Goal: Task Accomplishment & Management: Manage account settings

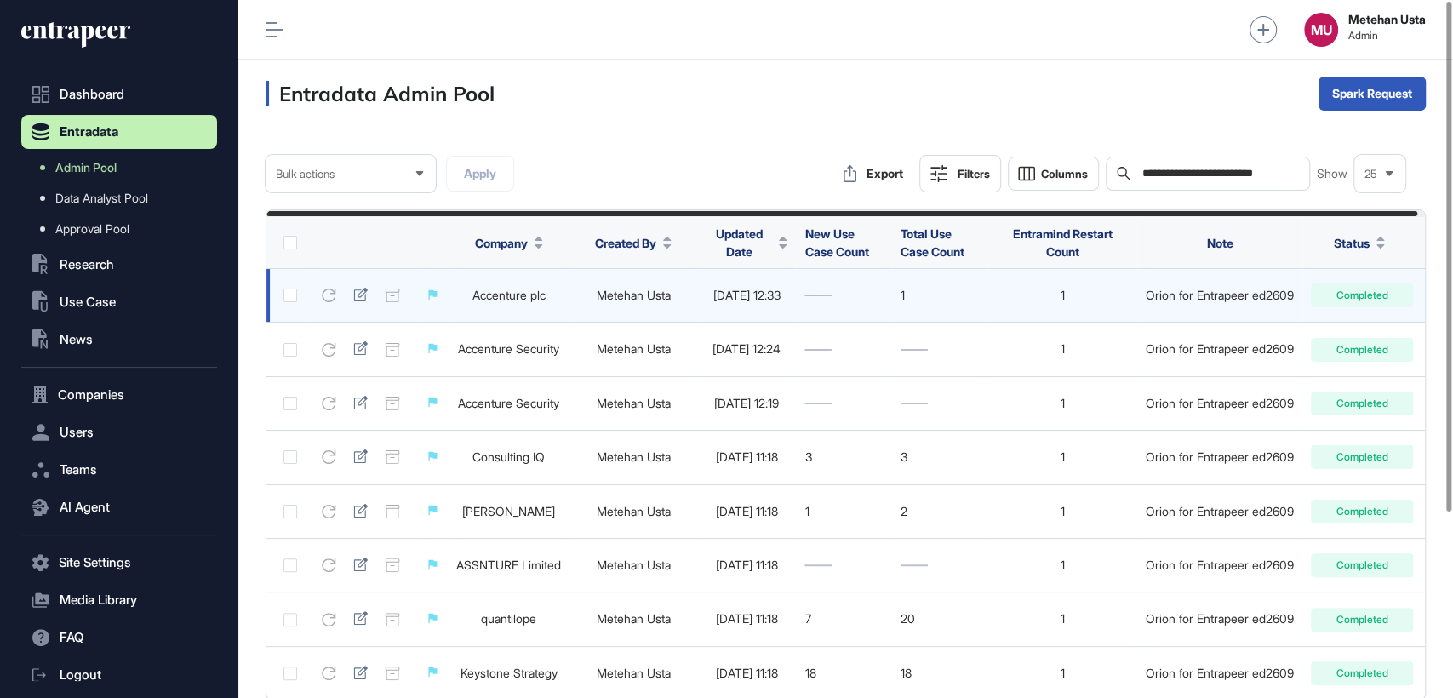
click at [518, 289] on link "Accenture plc" at bounding box center [508, 295] width 73 height 14
click at [338, 280] on td at bounding box center [360, 296] width 113 height 54
click at [358, 300] on icon at bounding box center [360, 295] width 14 height 14
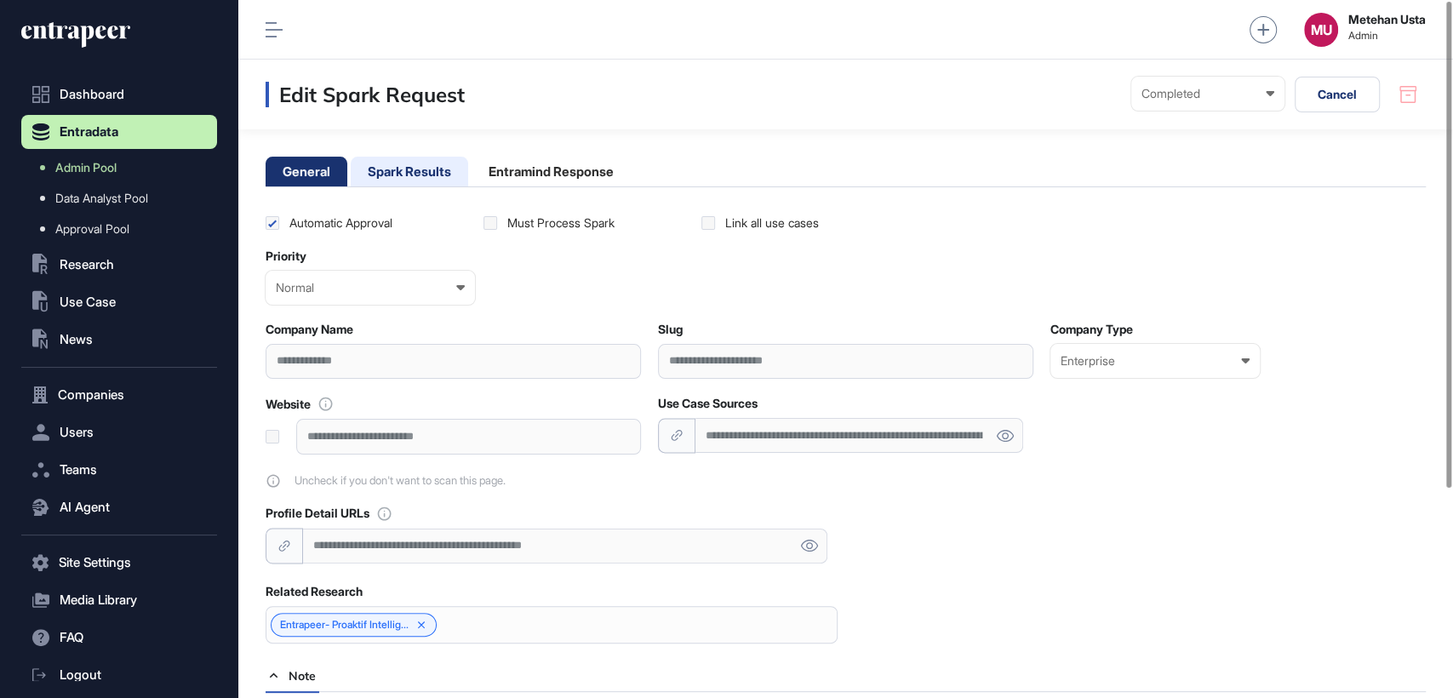
click at [409, 166] on li "Spark Results" at bounding box center [409, 172] width 117 height 30
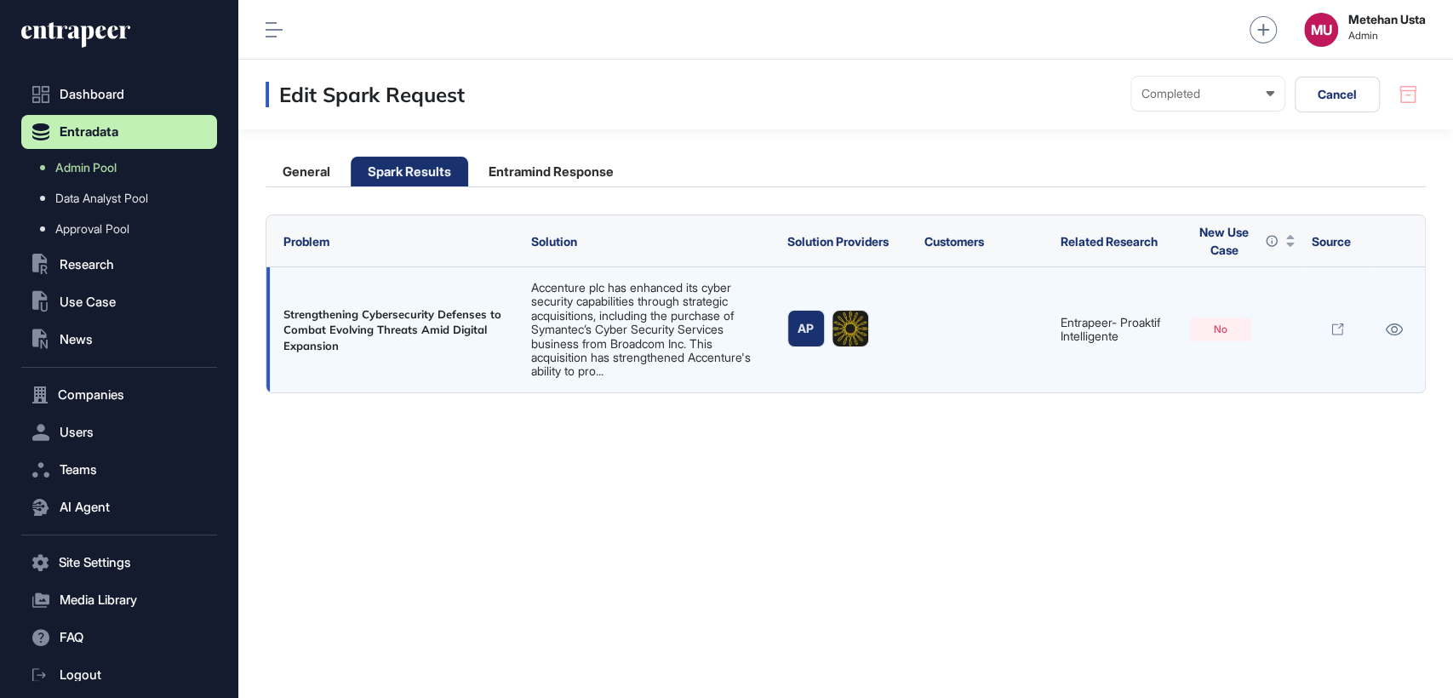
click at [663, 322] on link "Accenture plc has enhanced its cyber security capabilities through strategic ac…" at bounding box center [641, 329] width 220 height 98
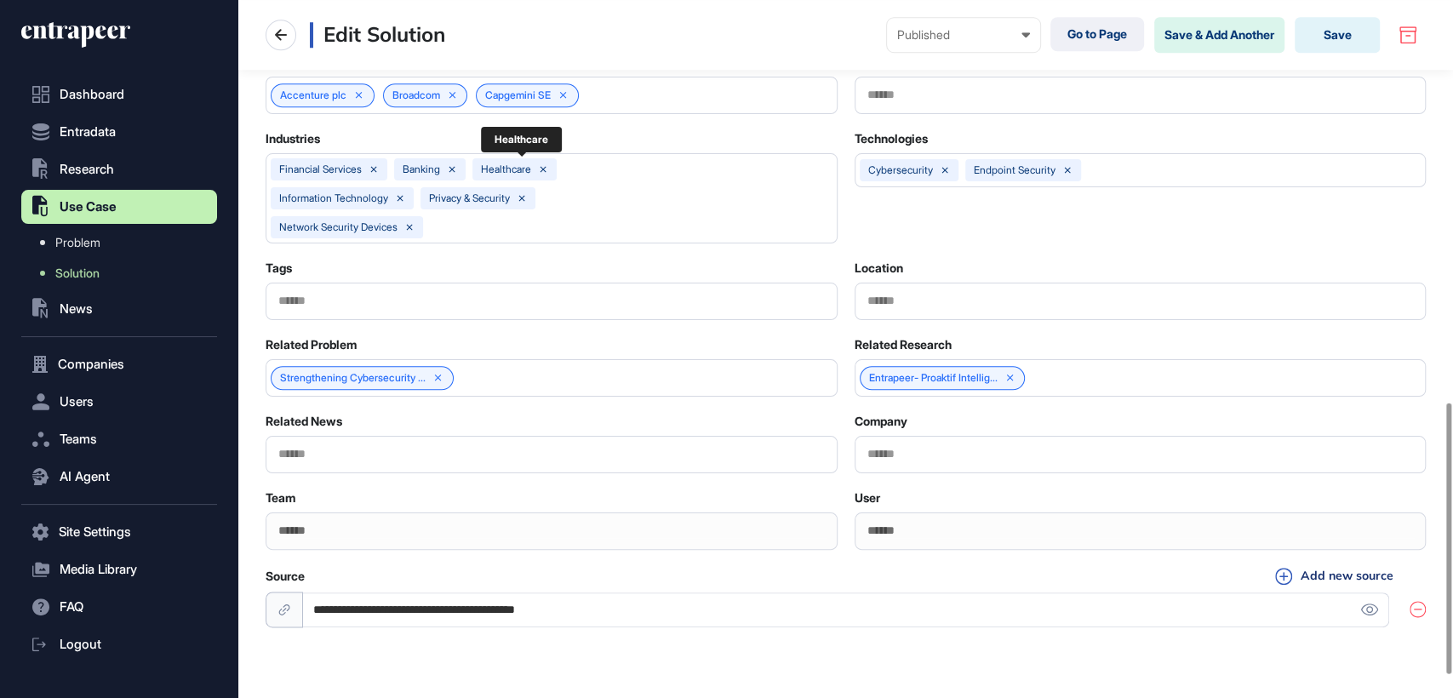
scroll to position [1038, 0]
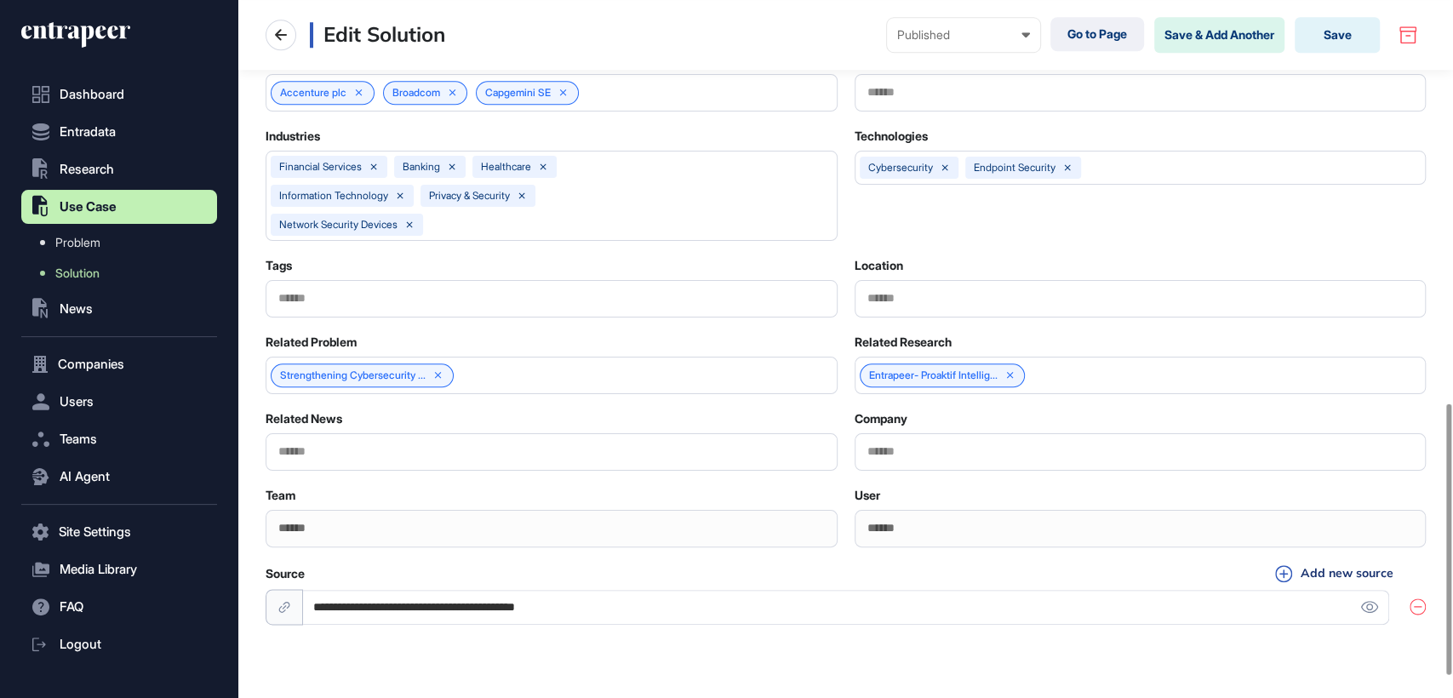
click at [659, 97] on div "Accenture plc Broadcom Capgemini SE" at bounding box center [552, 92] width 572 height 37
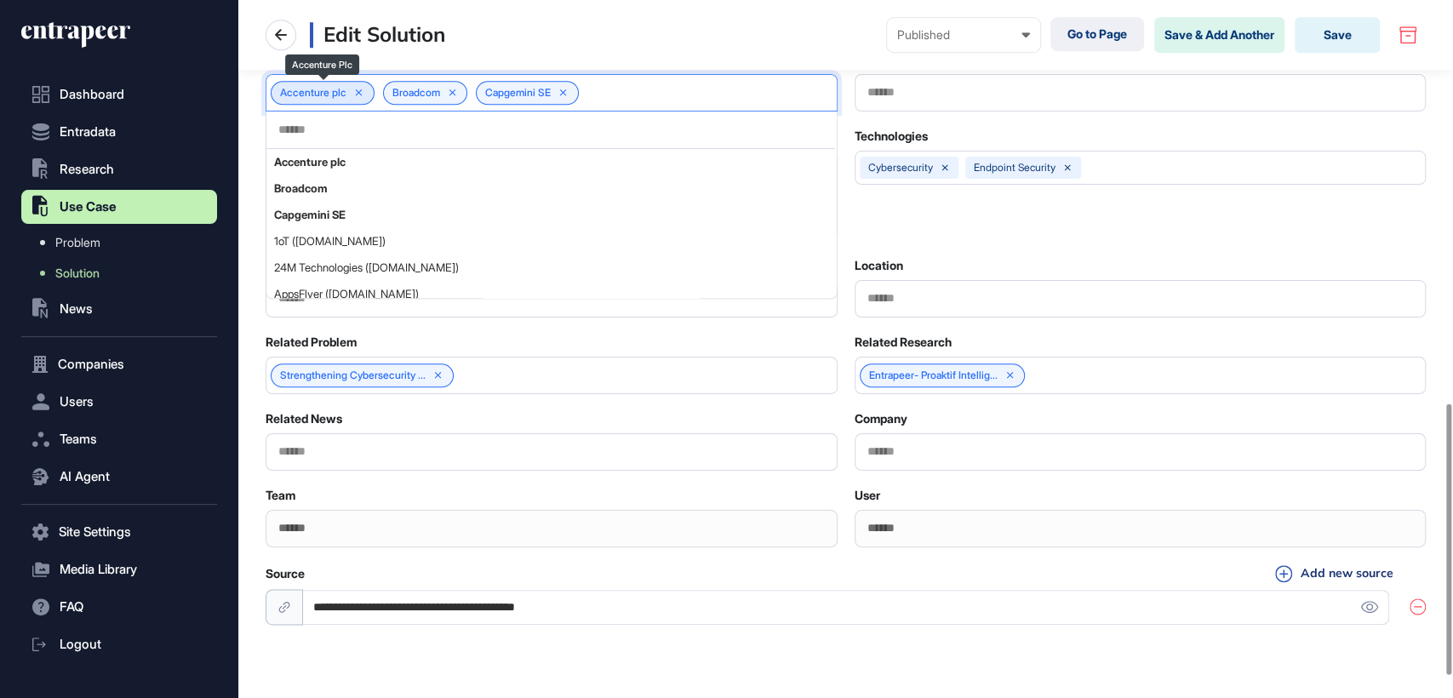
click at [360, 87] on icon at bounding box center [359, 93] width 12 height 12
click at [321, 124] on input "text" at bounding box center [551, 130] width 548 height 14
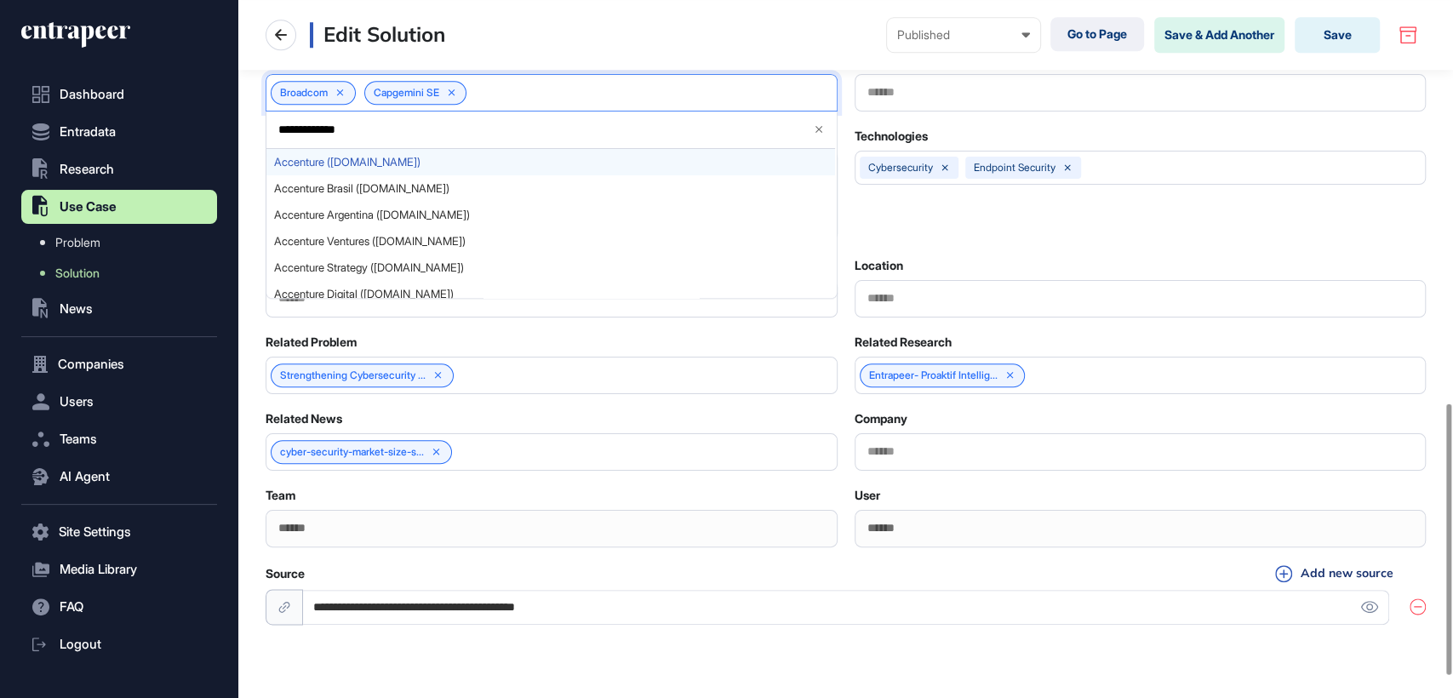
type input "**********"
click at [469, 158] on span "Accenture (accenture.com)" at bounding box center [550, 162] width 553 height 13
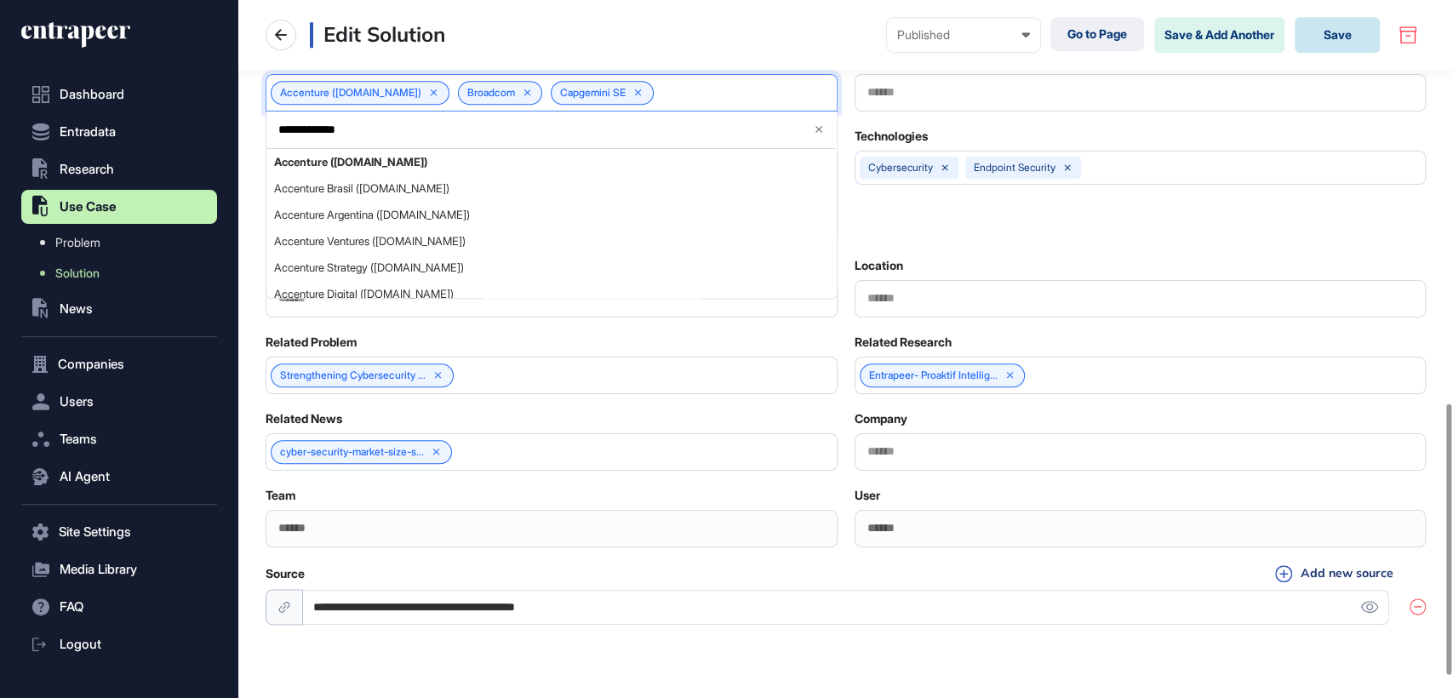
click at [1350, 38] on button "Save" at bounding box center [1337, 35] width 85 height 36
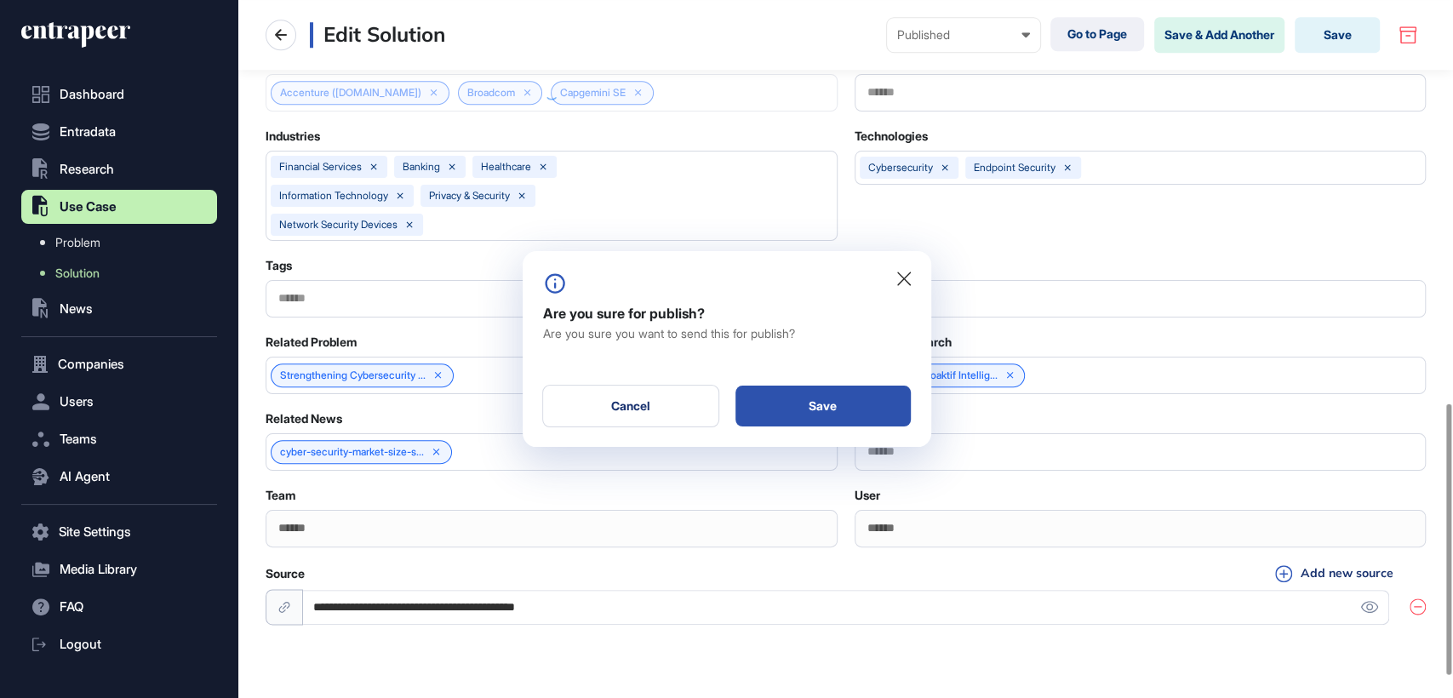
click at [783, 400] on div "Save" at bounding box center [822, 406] width 175 height 41
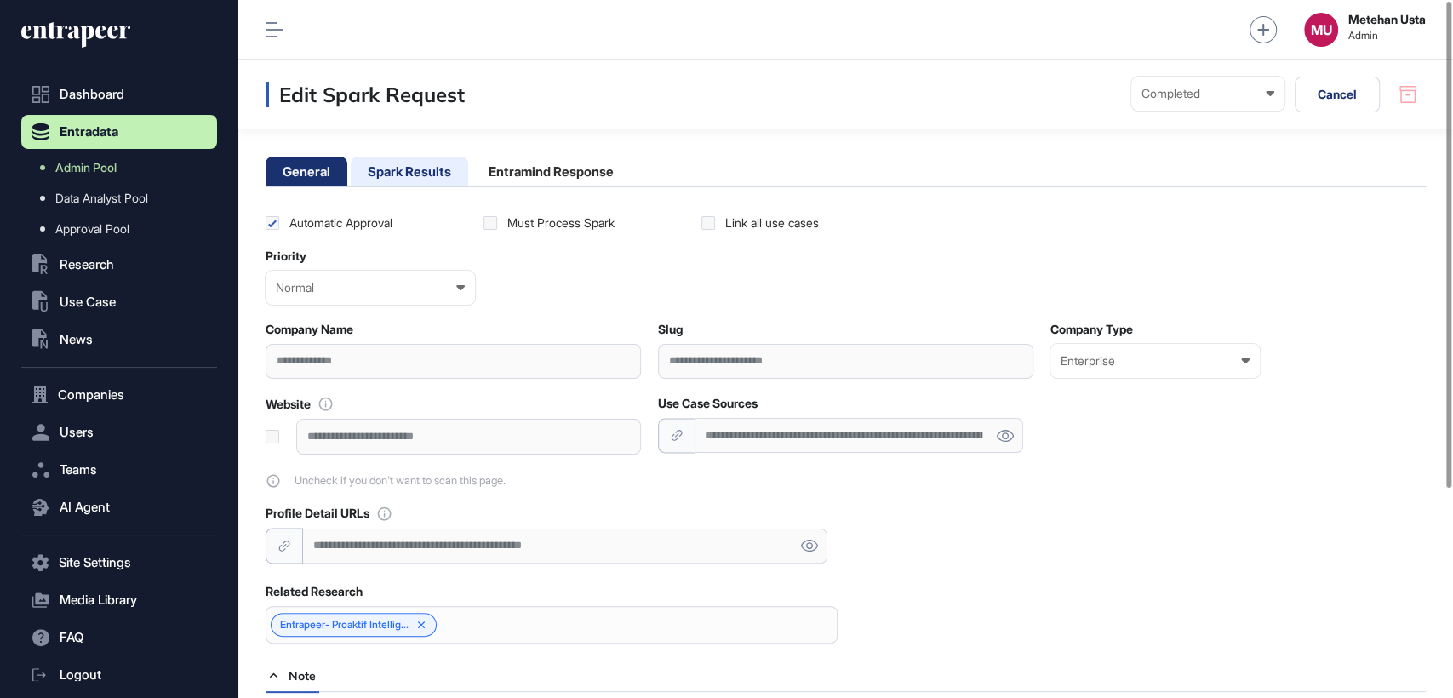
click at [432, 168] on li "Spark Results" at bounding box center [409, 172] width 117 height 30
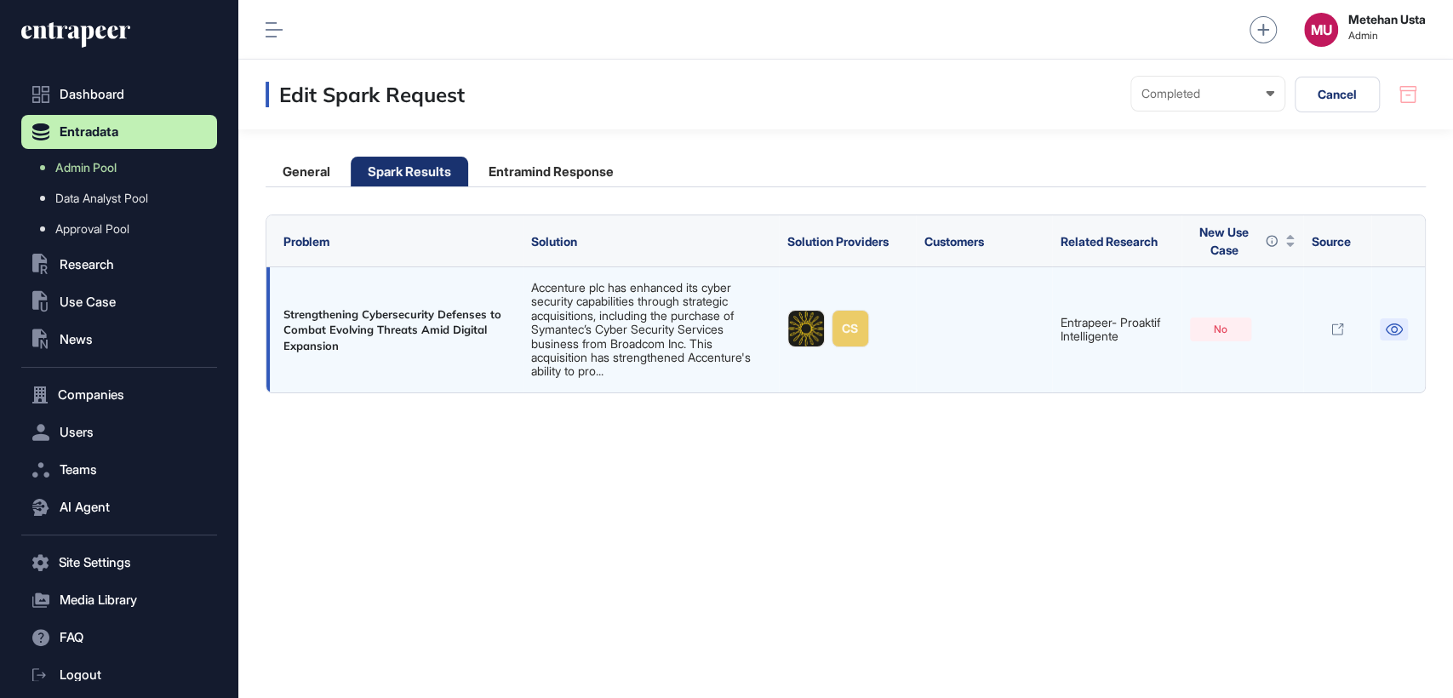
click at [1399, 329] on icon at bounding box center [1394, 329] width 18 height 12
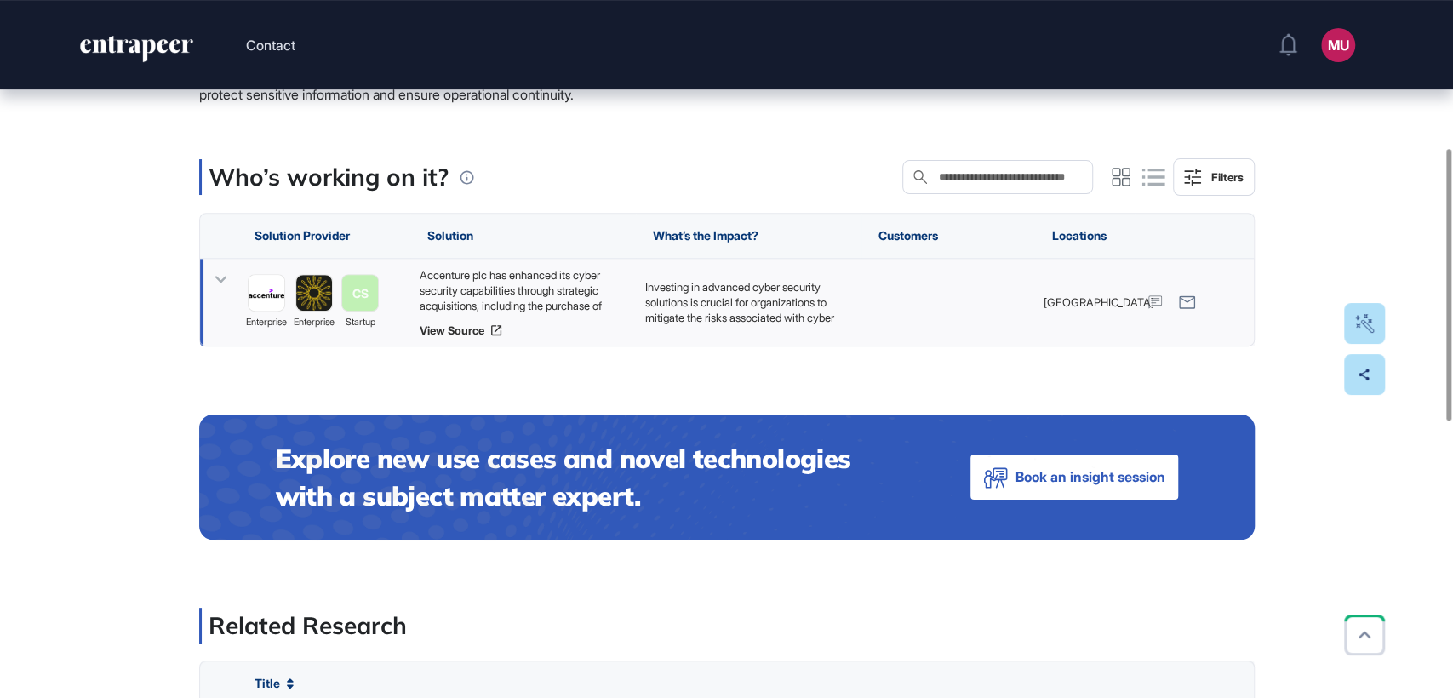
scroll to position [378, 0]
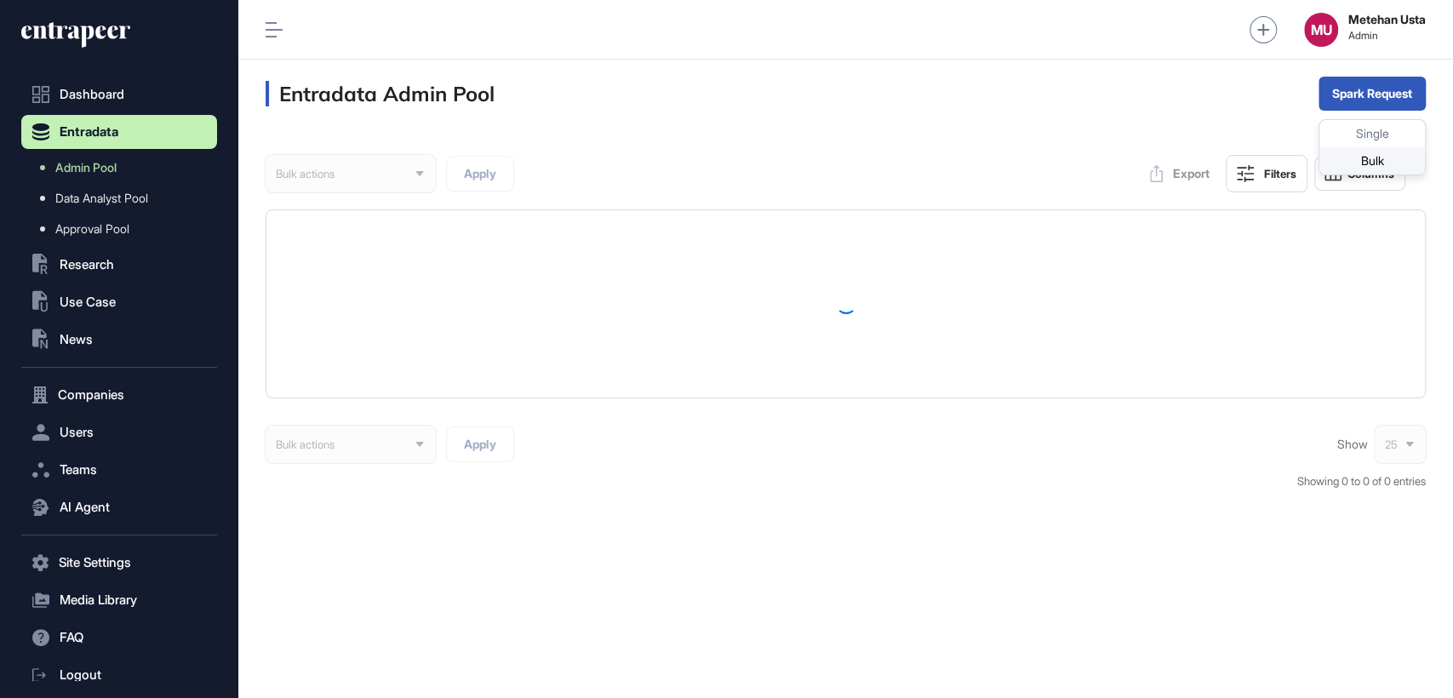
click at [1364, 157] on div "Bulk" at bounding box center [1372, 160] width 106 height 27
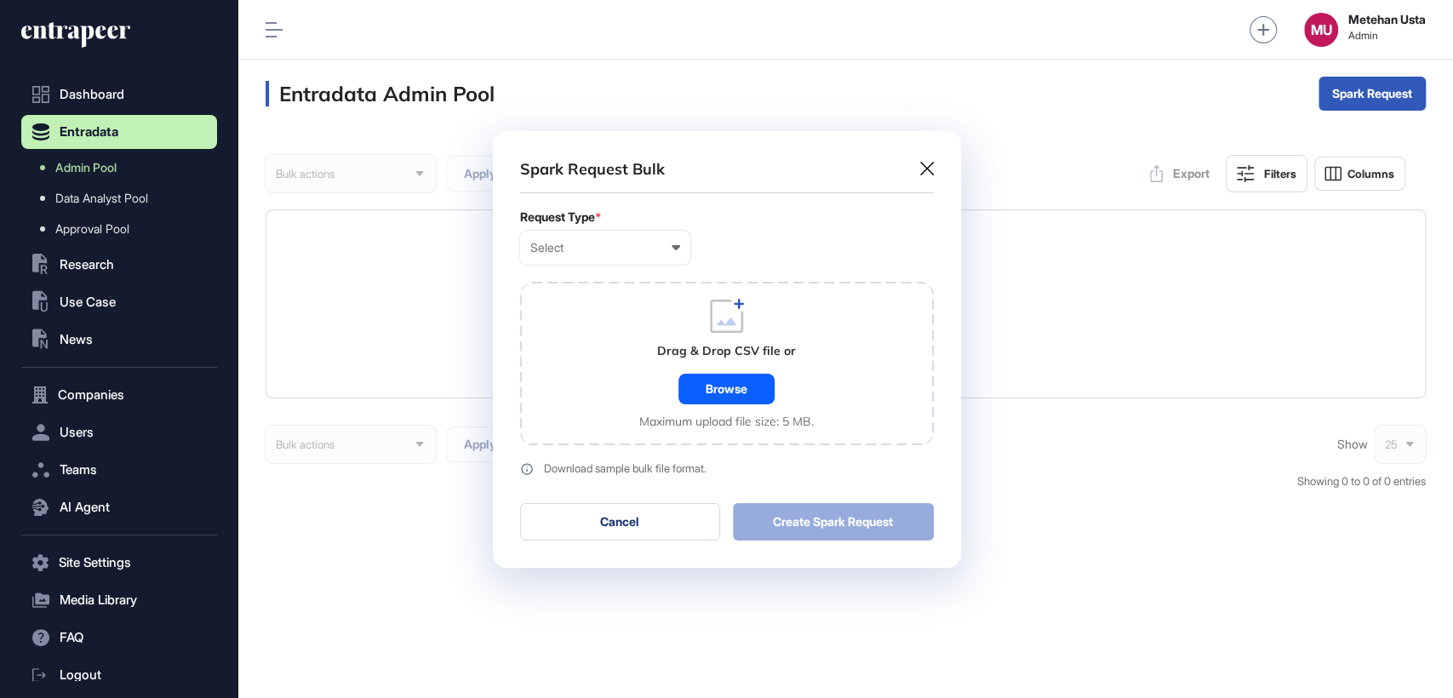
scroll to position [0, 7]
click at [623, 243] on div "Select" at bounding box center [605, 248] width 150 height 14
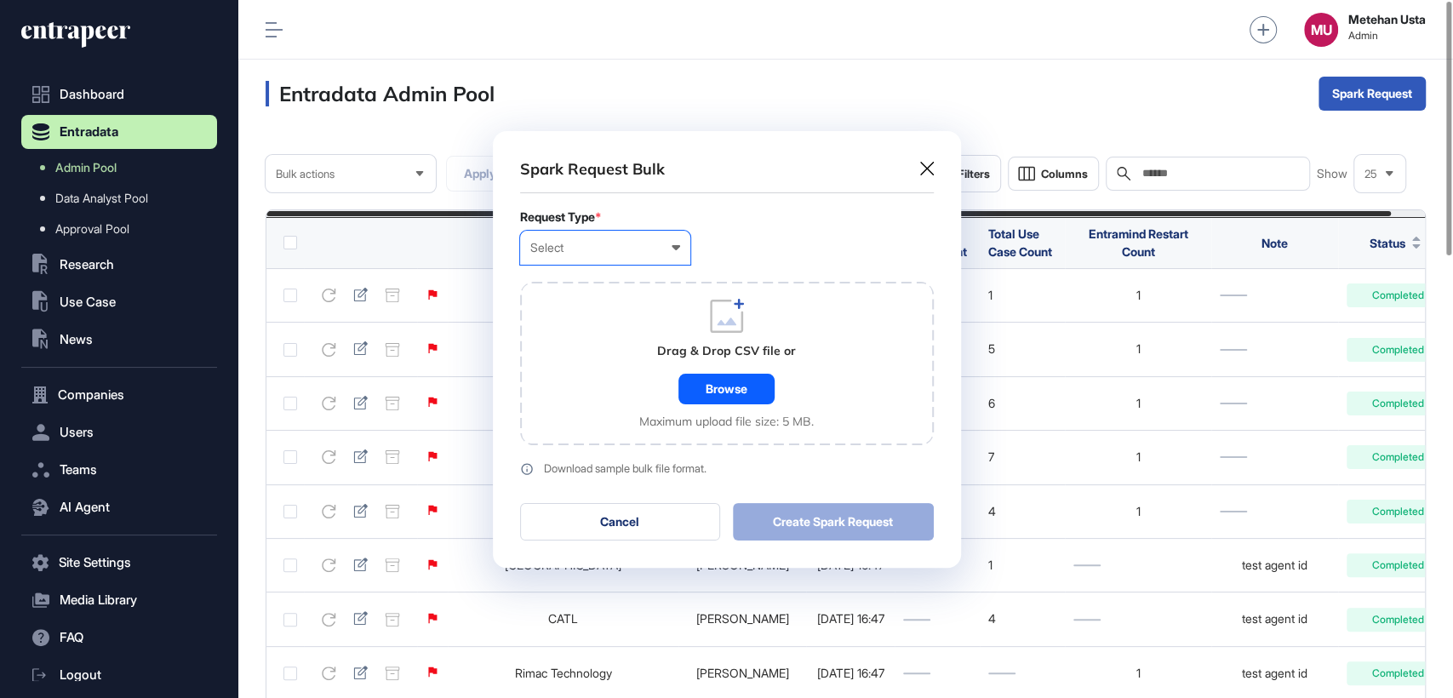
click at [0, 0] on div "Company" at bounding box center [0, 0] width 0 height 0
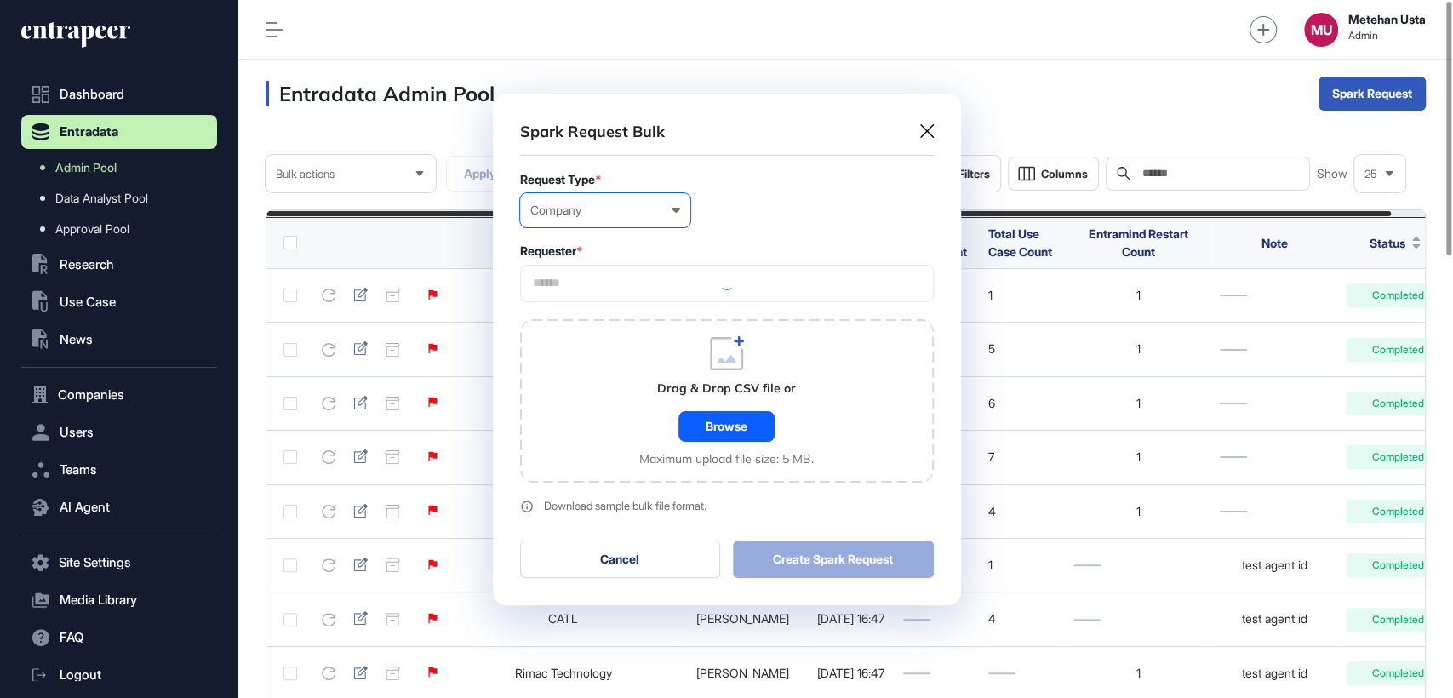
scroll to position [511, 468]
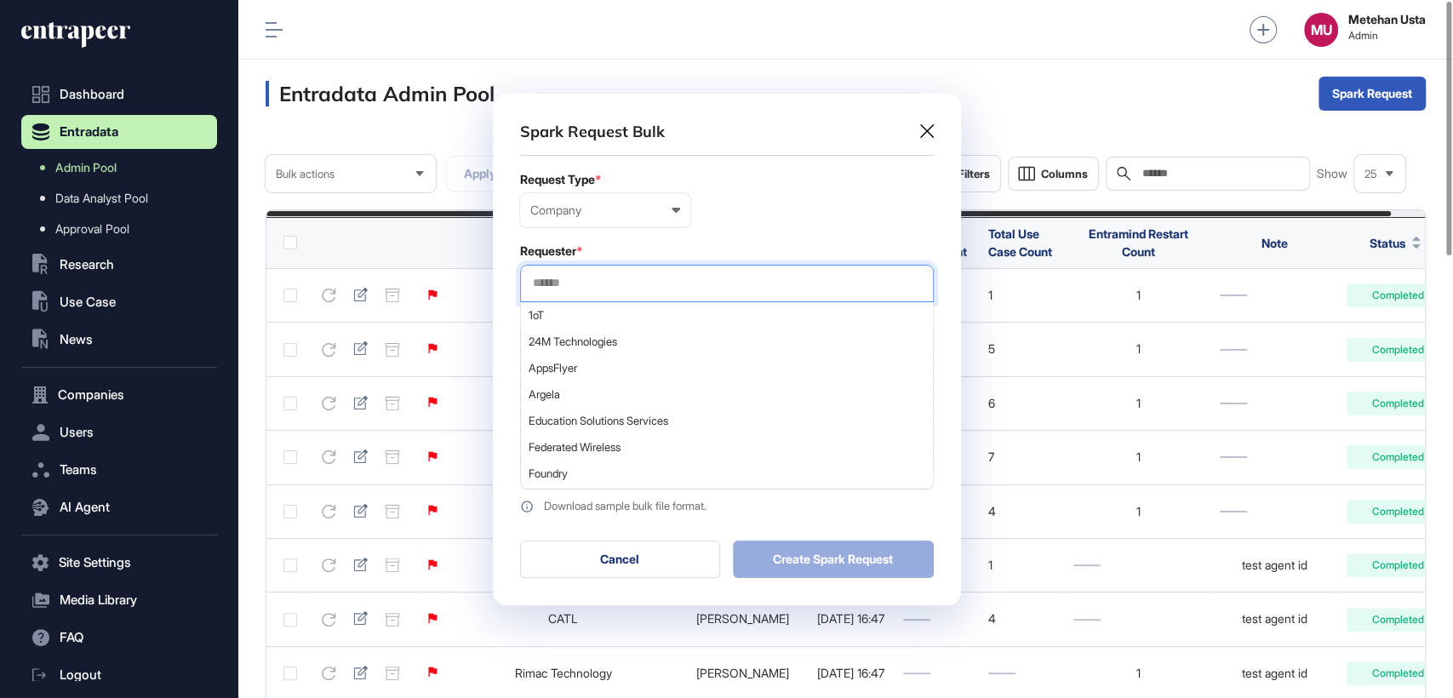
click at [632, 280] on input "text" at bounding box center [727, 283] width 392 height 14
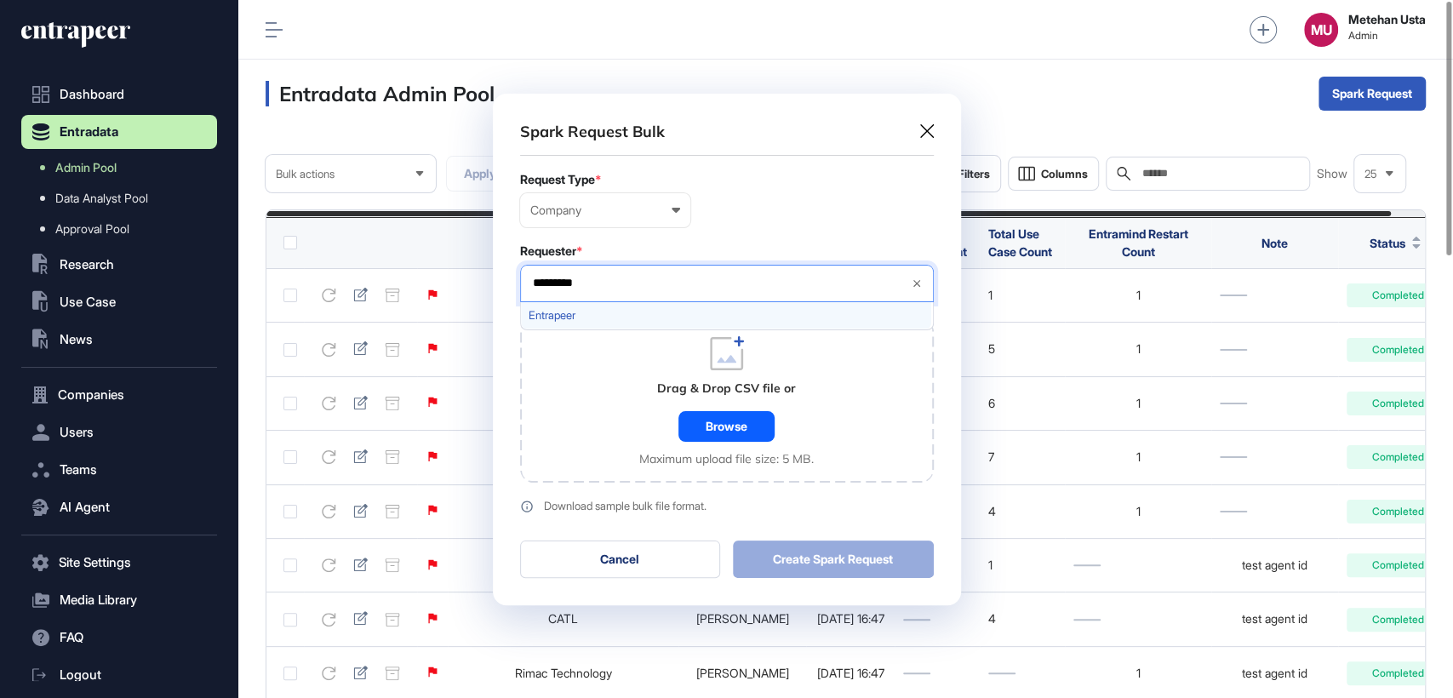
type input "*********"
click at [579, 318] on span "Entrapeer" at bounding box center [726, 315] width 395 height 13
click at [686, 241] on form "Request Type * Company User Company Customer Request ID Requester * Entrapeer *…" at bounding box center [727, 343] width 414 height 340
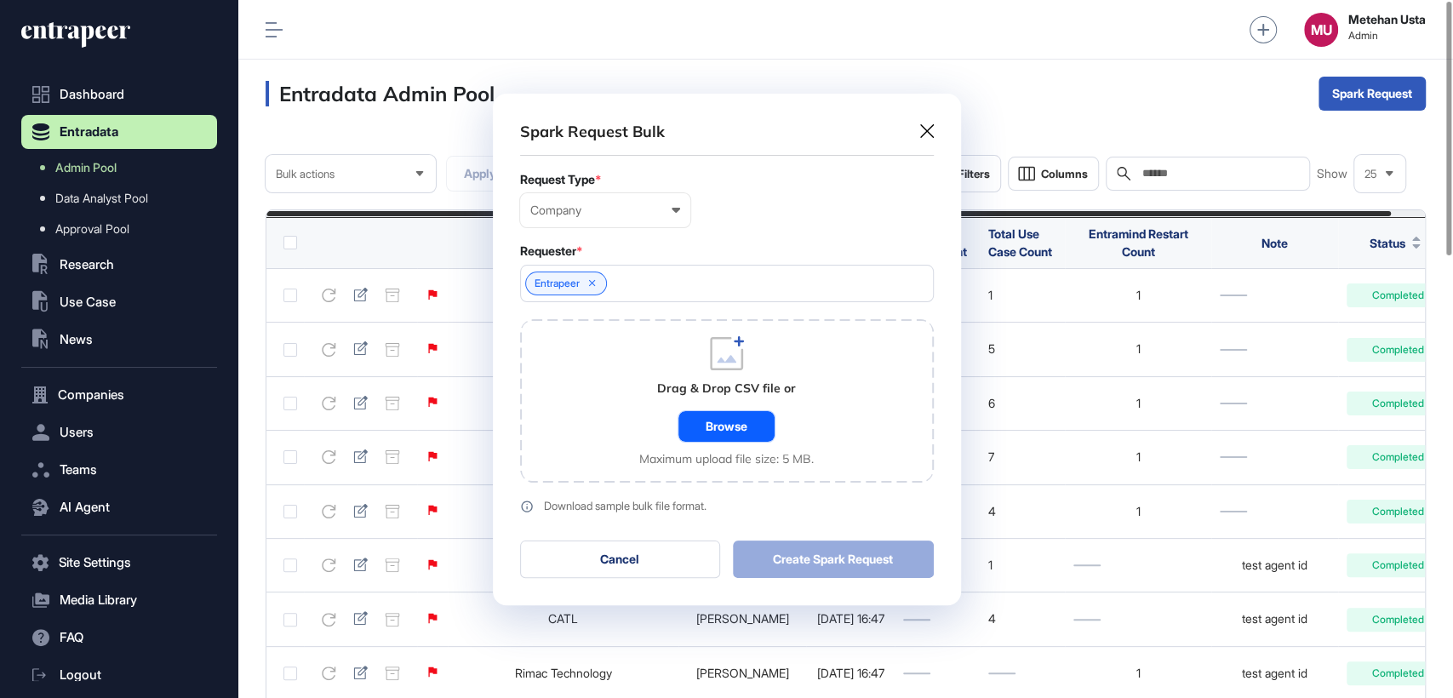
click at [712, 420] on div "Browse" at bounding box center [726, 426] width 96 height 31
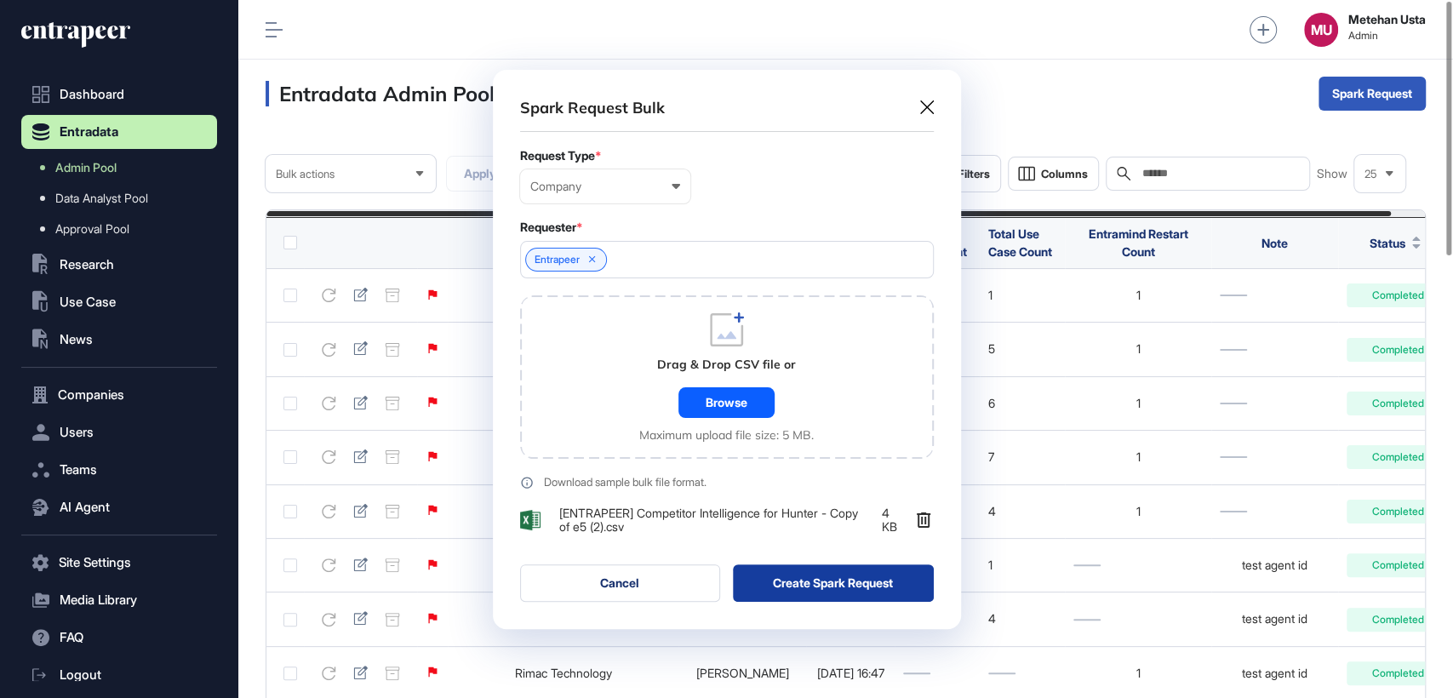
click at [840, 592] on button "Create Spark Request" at bounding box center [833, 582] width 201 height 37
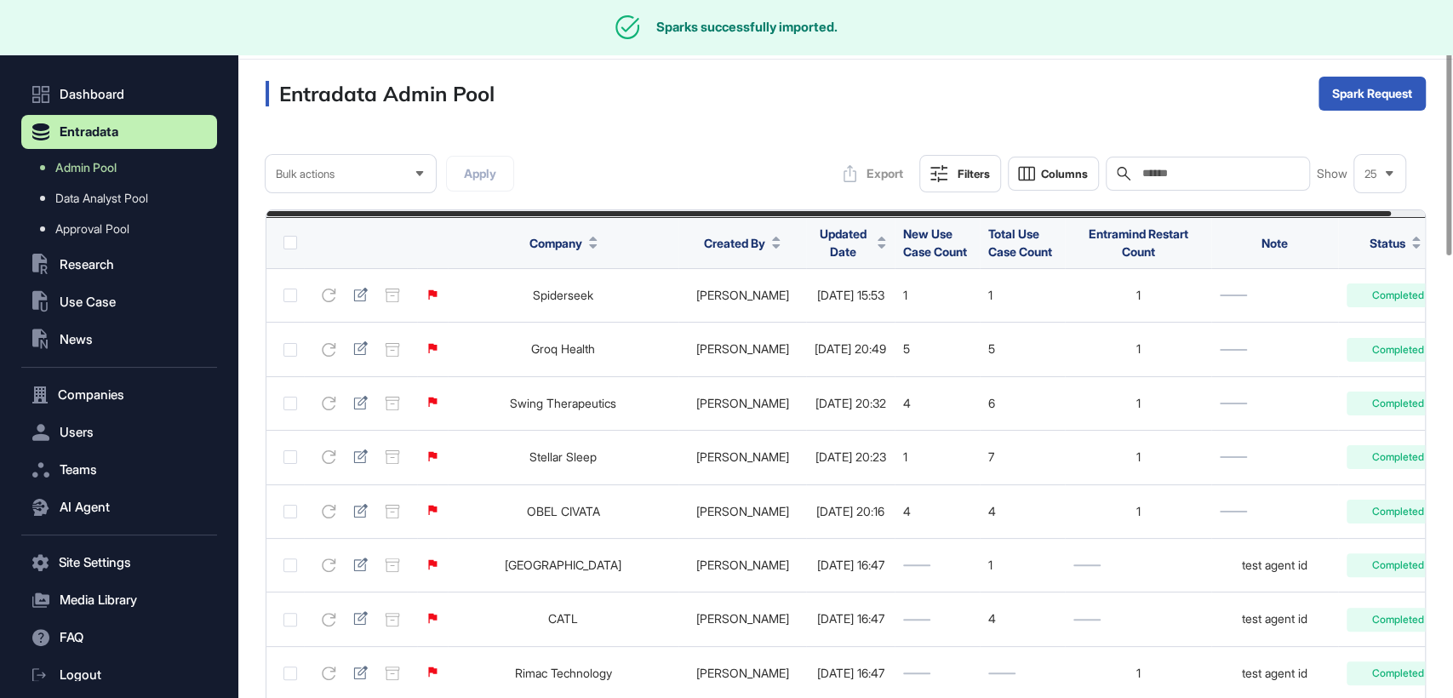
click at [1246, 186] on div "Search" at bounding box center [1208, 174] width 204 height 34
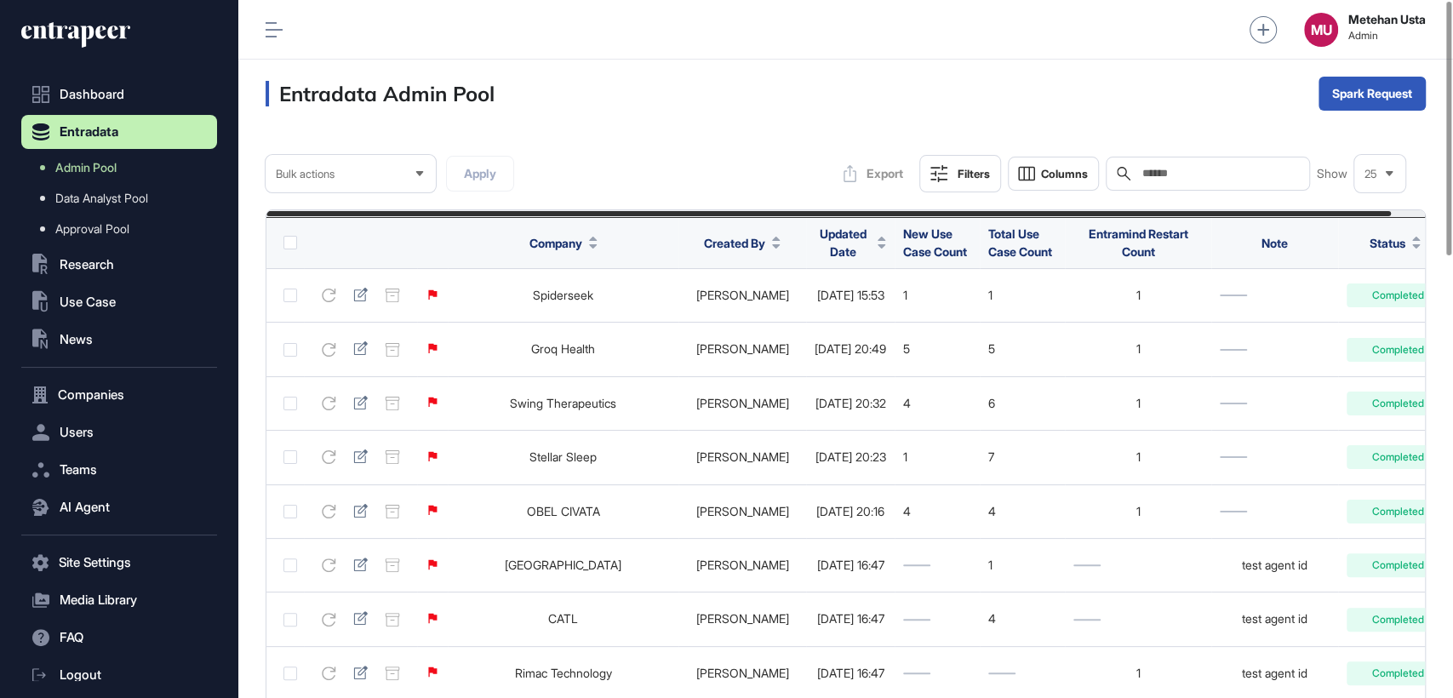
click at [1246, 178] on input "text" at bounding box center [1220, 174] width 158 height 14
paste input "**********"
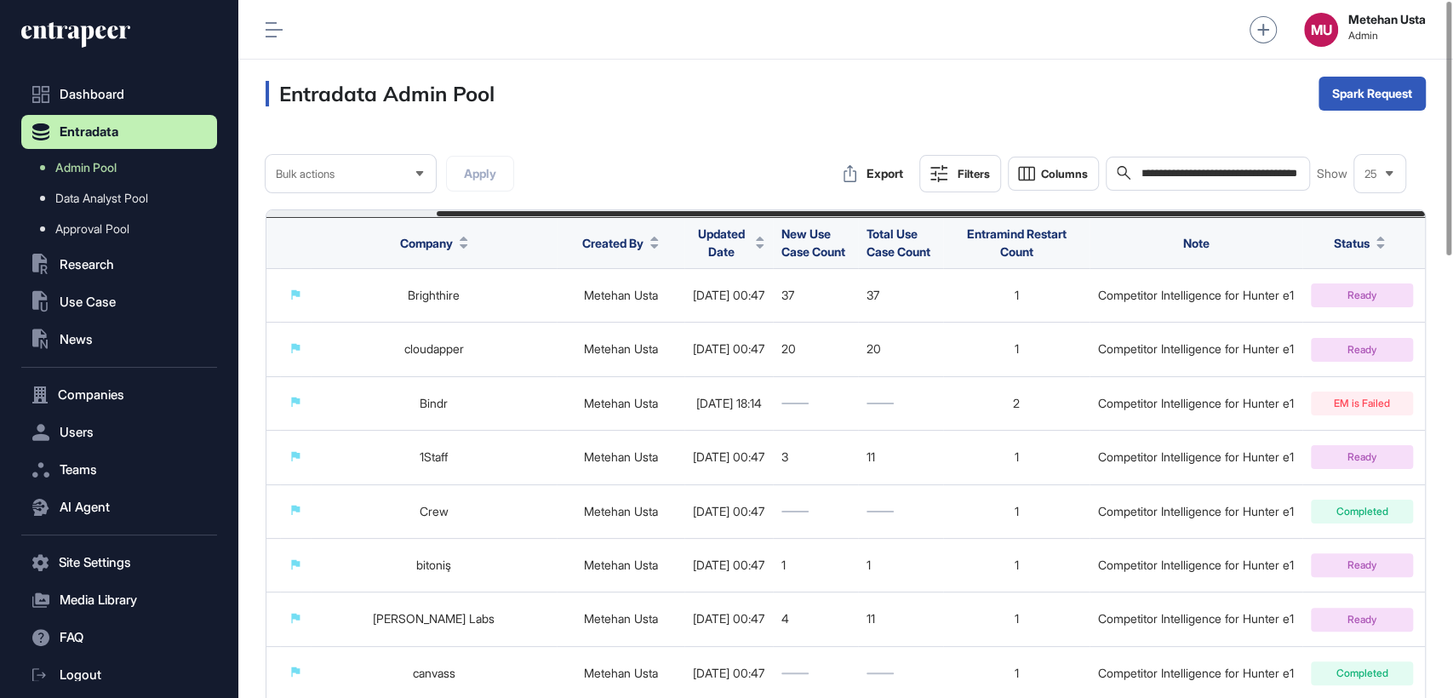
click at [266, 15] on div "MU Metehan Usta Admin" at bounding box center [845, 30] width 1215 height 60
click at [266, 25] on icon at bounding box center [274, 29] width 17 height 15
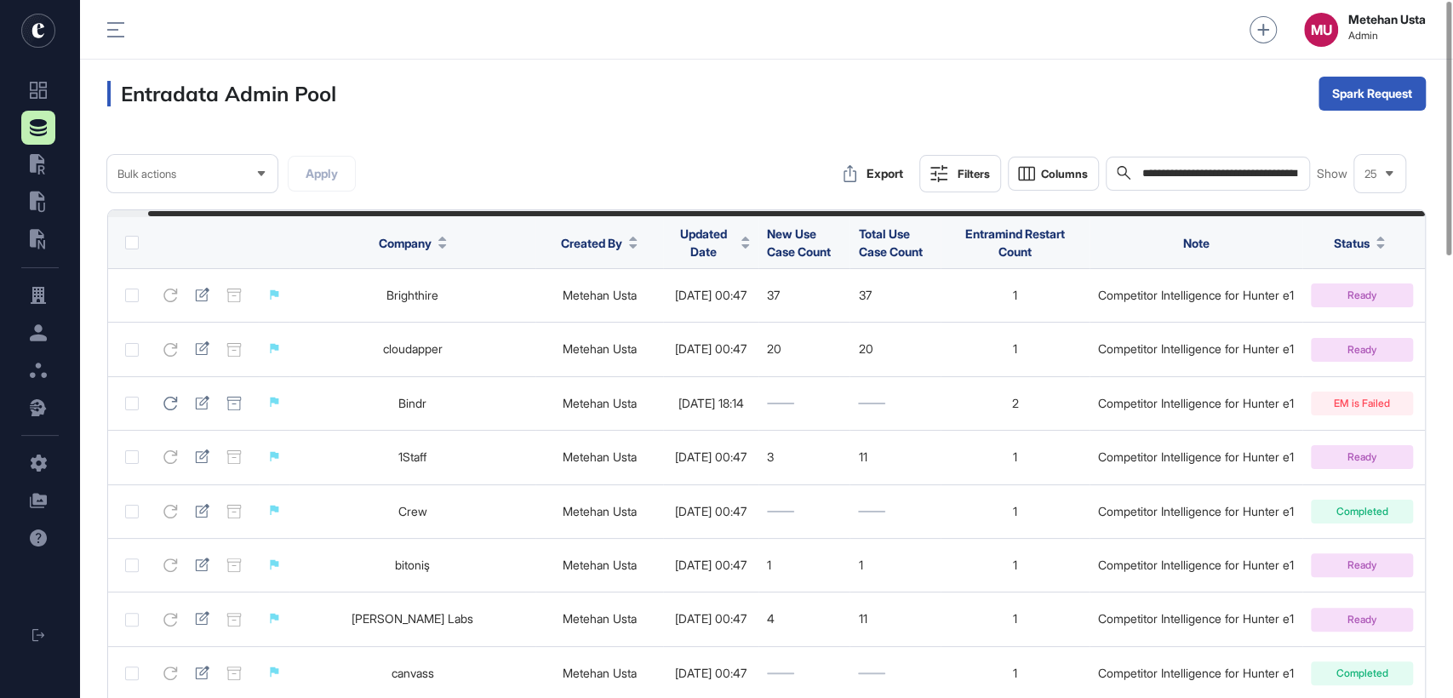
scroll to position [697, 1373]
click at [381, 240] on span "Company" at bounding box center [405, 243] width 53 height 18
click at [393, 275] on span "Sort Ascending" at bounding box center [413, 282] width 62 height 14
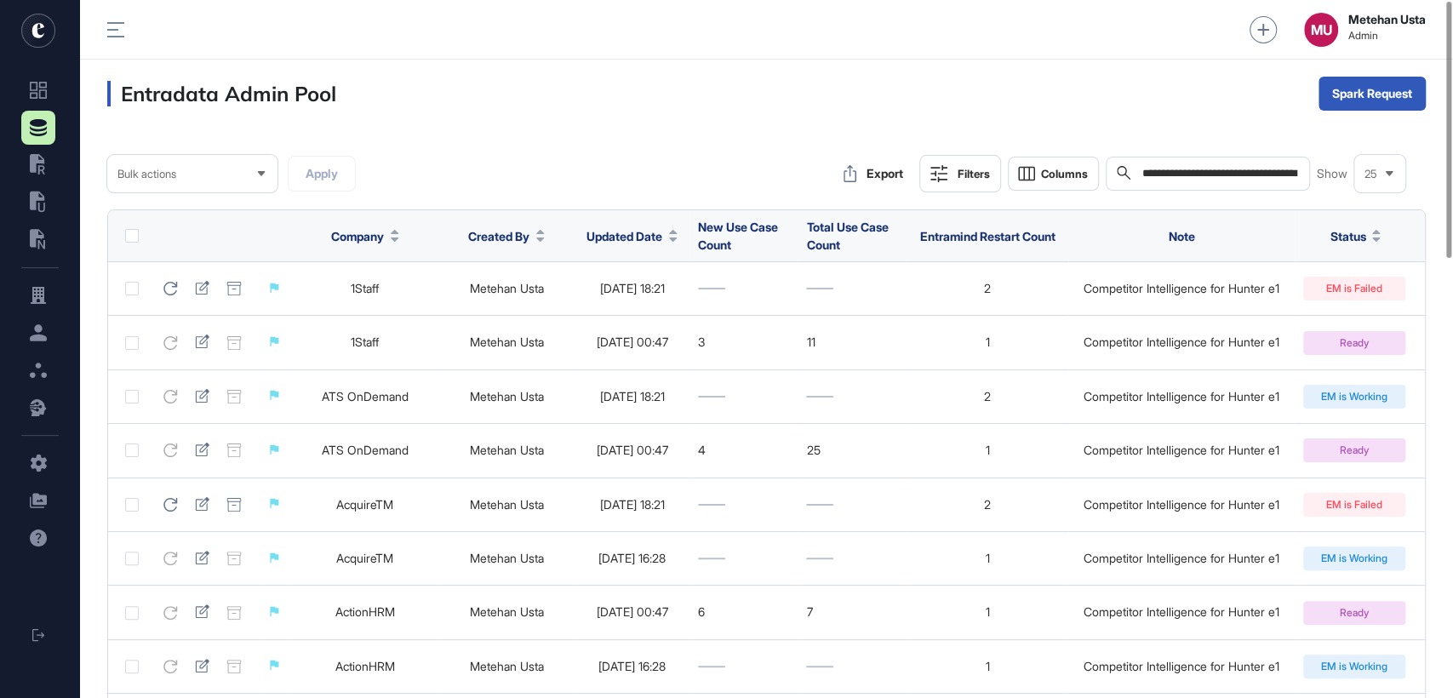
click at [1374, 169] on span "25" at bounding box center [1370, 174] width 13 height 13
click at [1366, 351] on li "100" at bounding box center [1379, 351] width 41 height 34
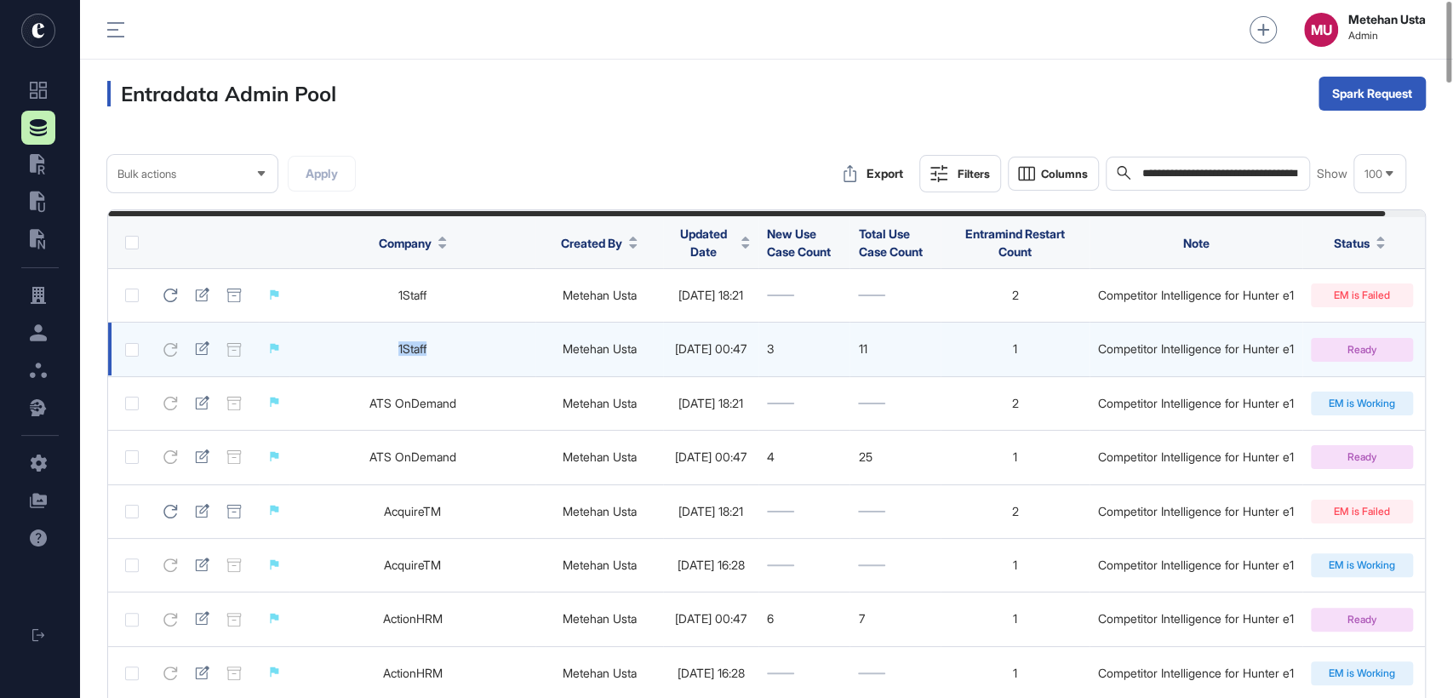
drag, startPoint x: 440, startPoint y: 355, endPoint x: 334, endPoint y: 349, distance: 106.6
click at [334, 349] on td "1Staff" at bounding box center [412, 350] width 246 height 54
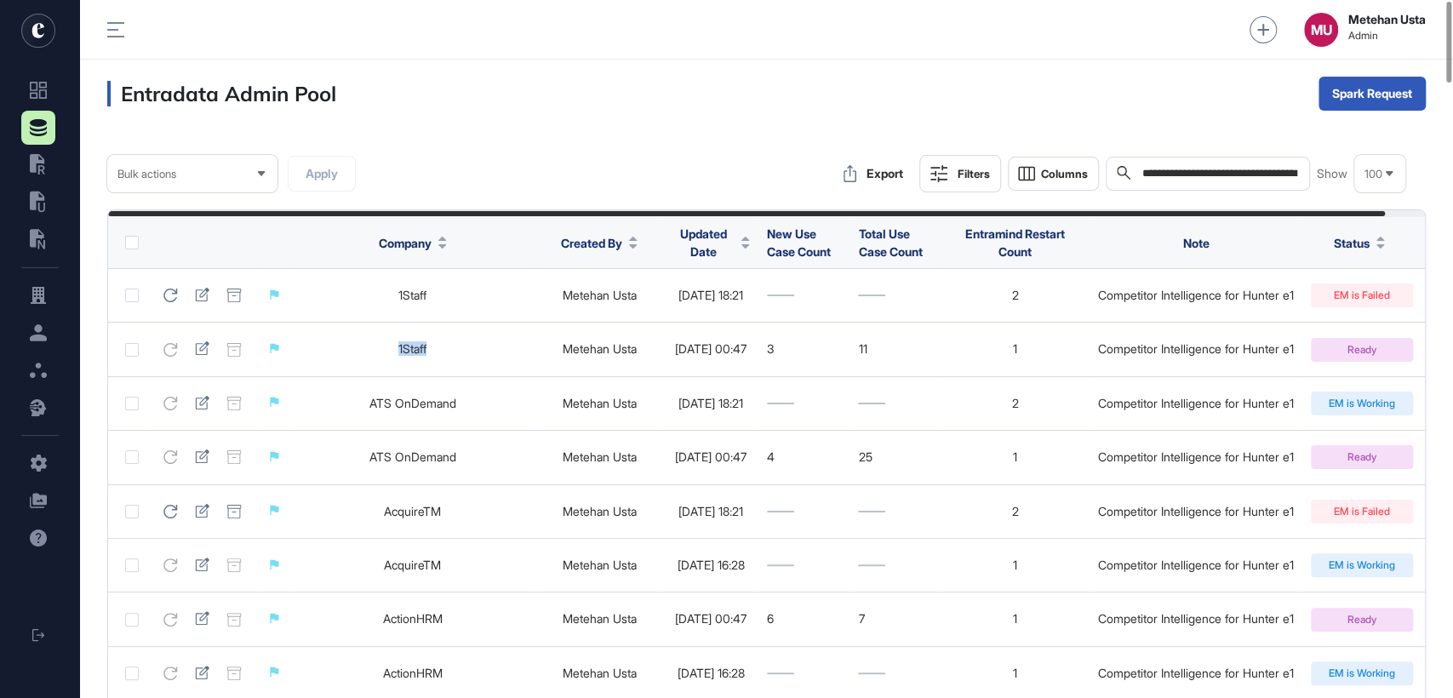
copy link "1Staff"
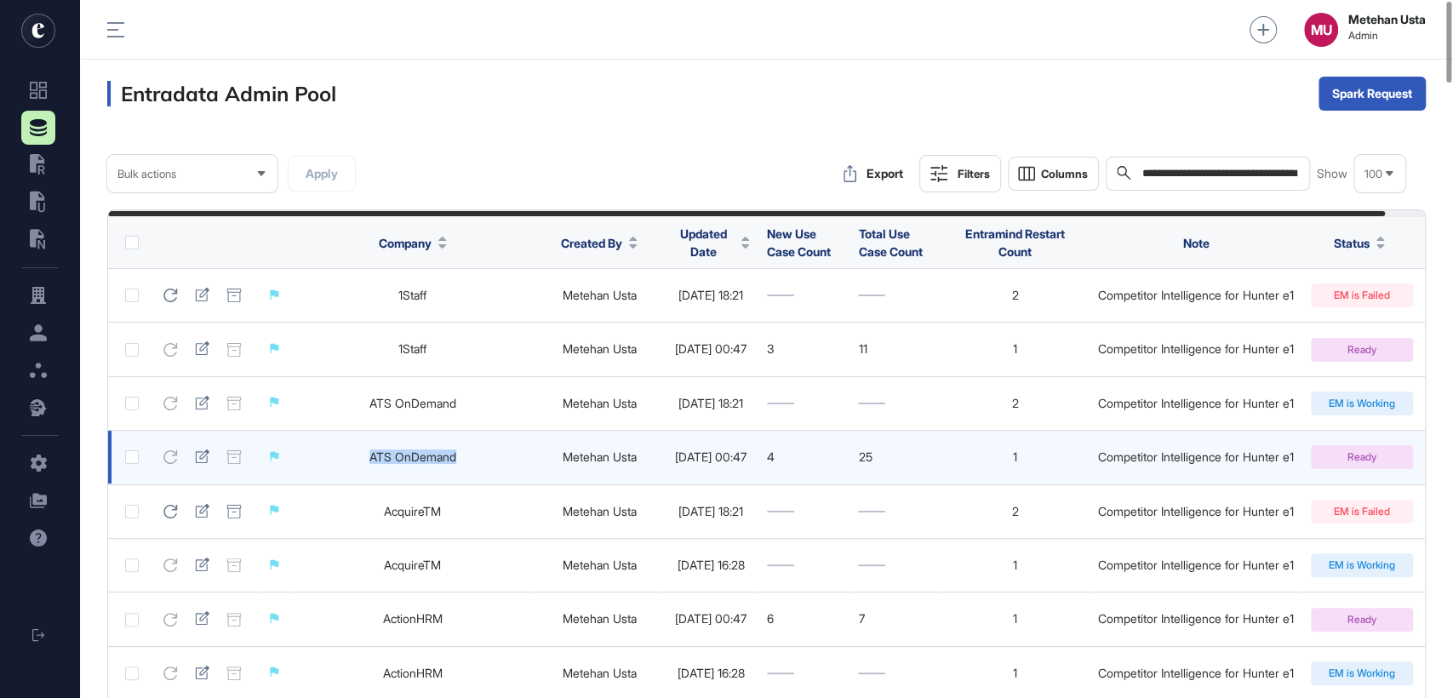
drag, startPoint x: 479, startPoint y: 454, endPoint x: 351, endPoint y: 452, distance: 128.5
click at [351, 452] on td "ATS OnDemand" at bounding box center [412, 458] width 246 height 54
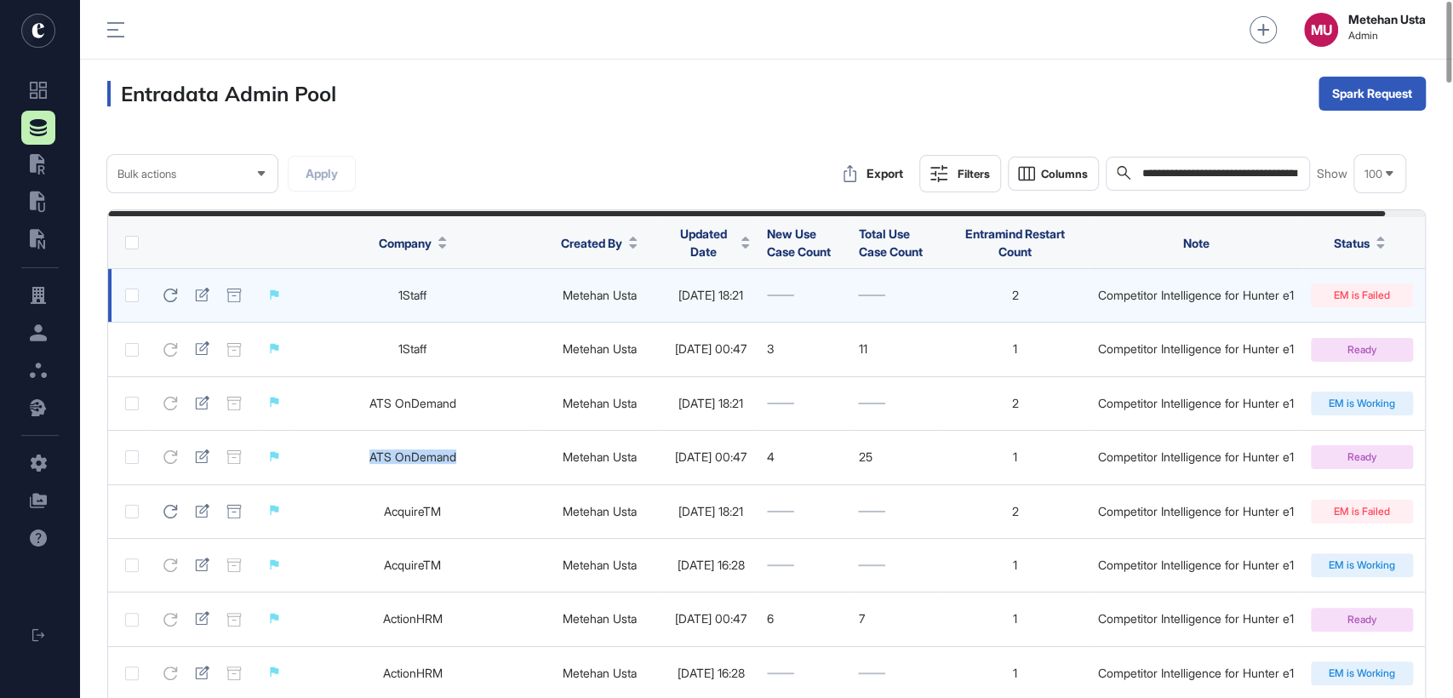
copy link "ATS OnDemand"
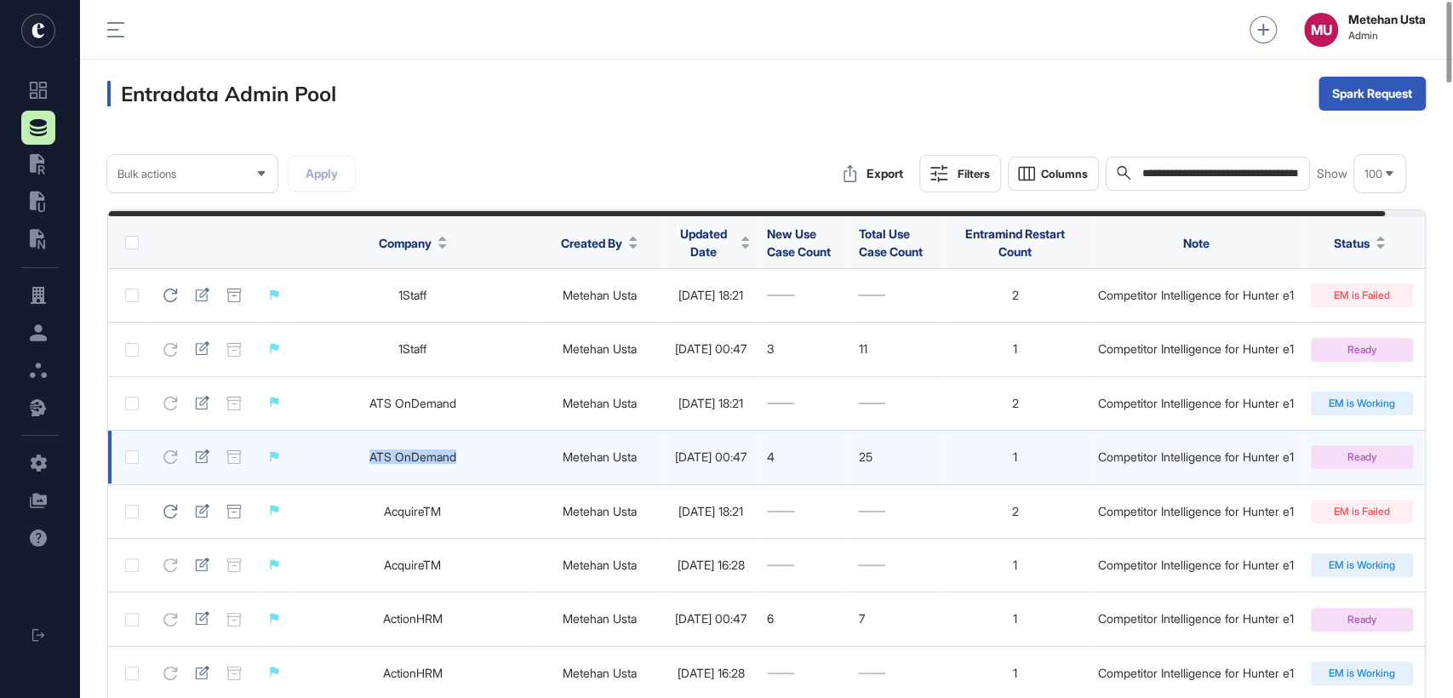
click at [433, 460] on link "ATS OnDemand" at bounding box center [412, 456] width 87 height 14
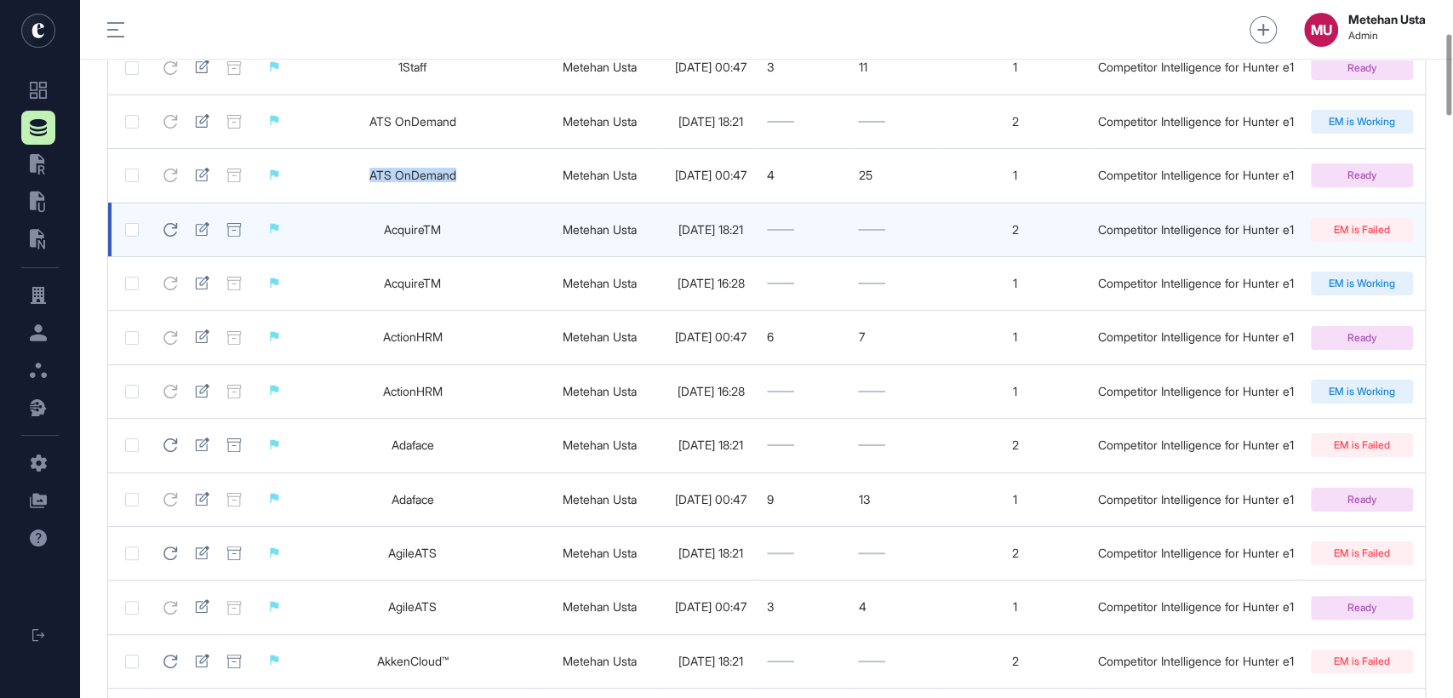
scroll to position [283, 0]
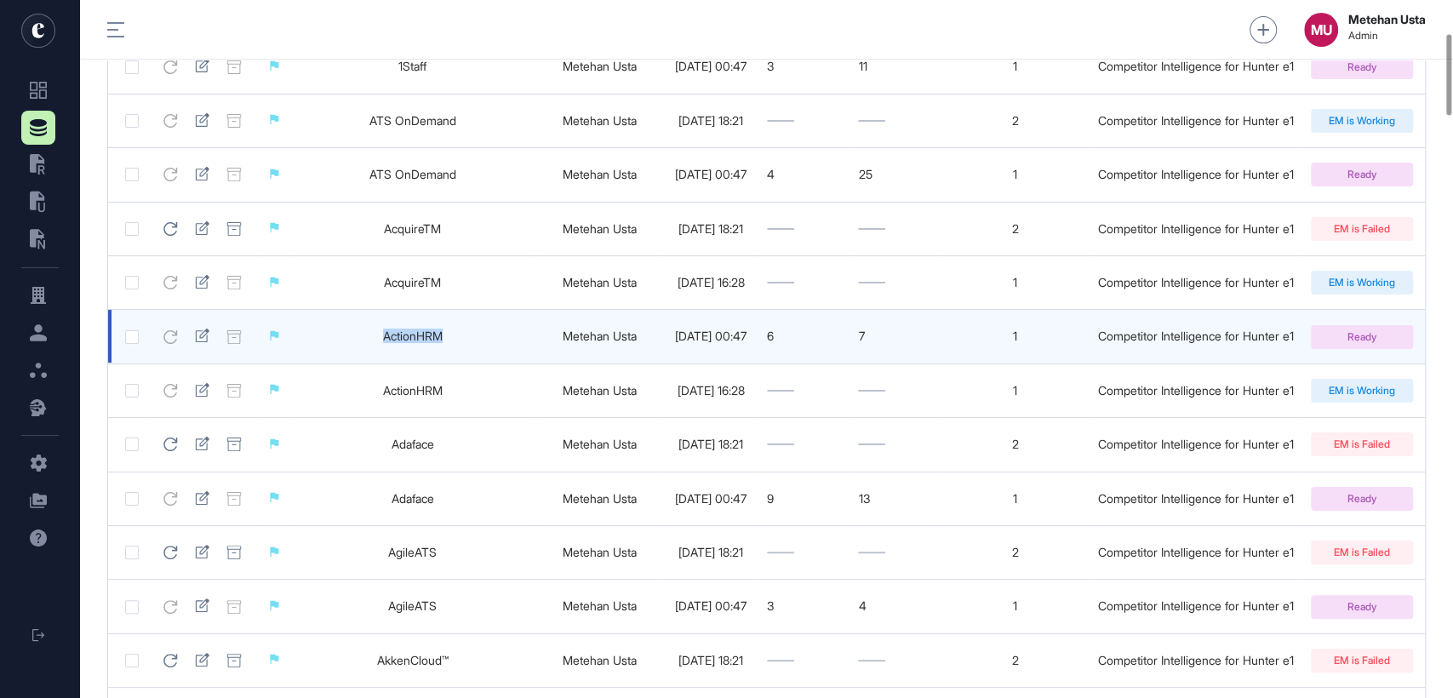
drag, startPoint x: 467, startPoint y: 329, endPoint x: 378, endPoint y: 335, distance: 89.6
click at [378, 335] on td "ActionHRM" at bounding box center [412, 337] width 246 height 54
copy link "ActionHRM"
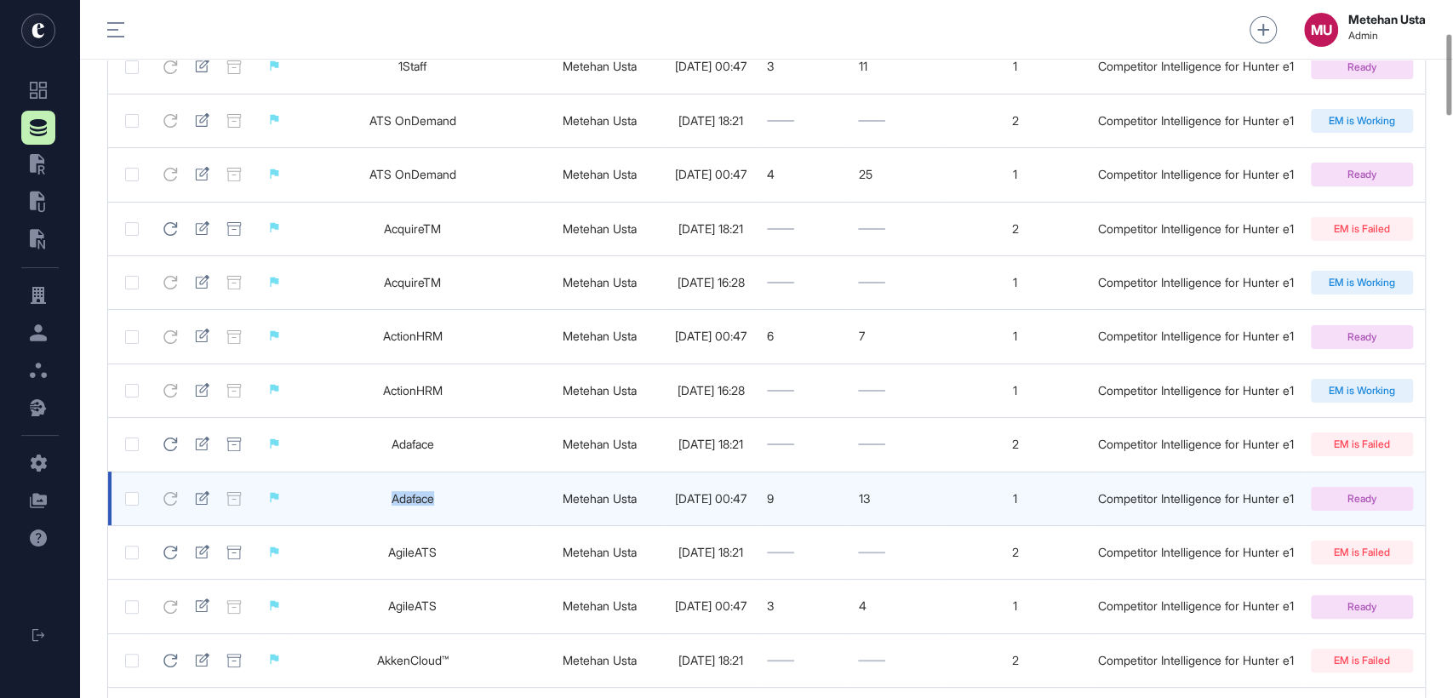
drag, startPoint x: 448, startPoint y: 506, endPoint x: 377, endPoint y: 507, distance: 70.7
click at [379, 507] on td "Adaface" at bounding box center [412, 499] width 246 height 54
copy link "Adaface"
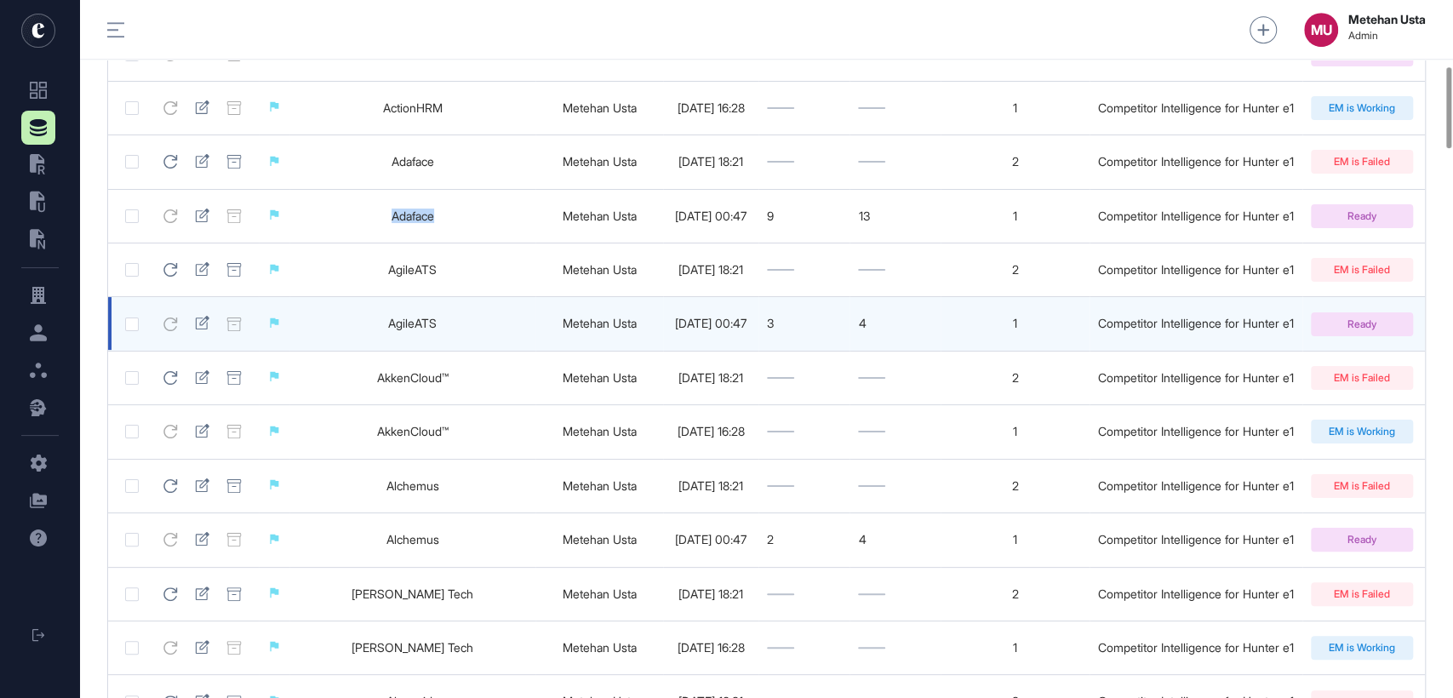
scroll to position [566, 0]
drag, startPoint x: 482, startPoint y: 331, endPoint x: 375, endPoint y: 331, distance: 107.3
click at [375, 331] on td "AgileATS" at bounding box center [412, 323] width 246 height 54
copy link "AgileATS"
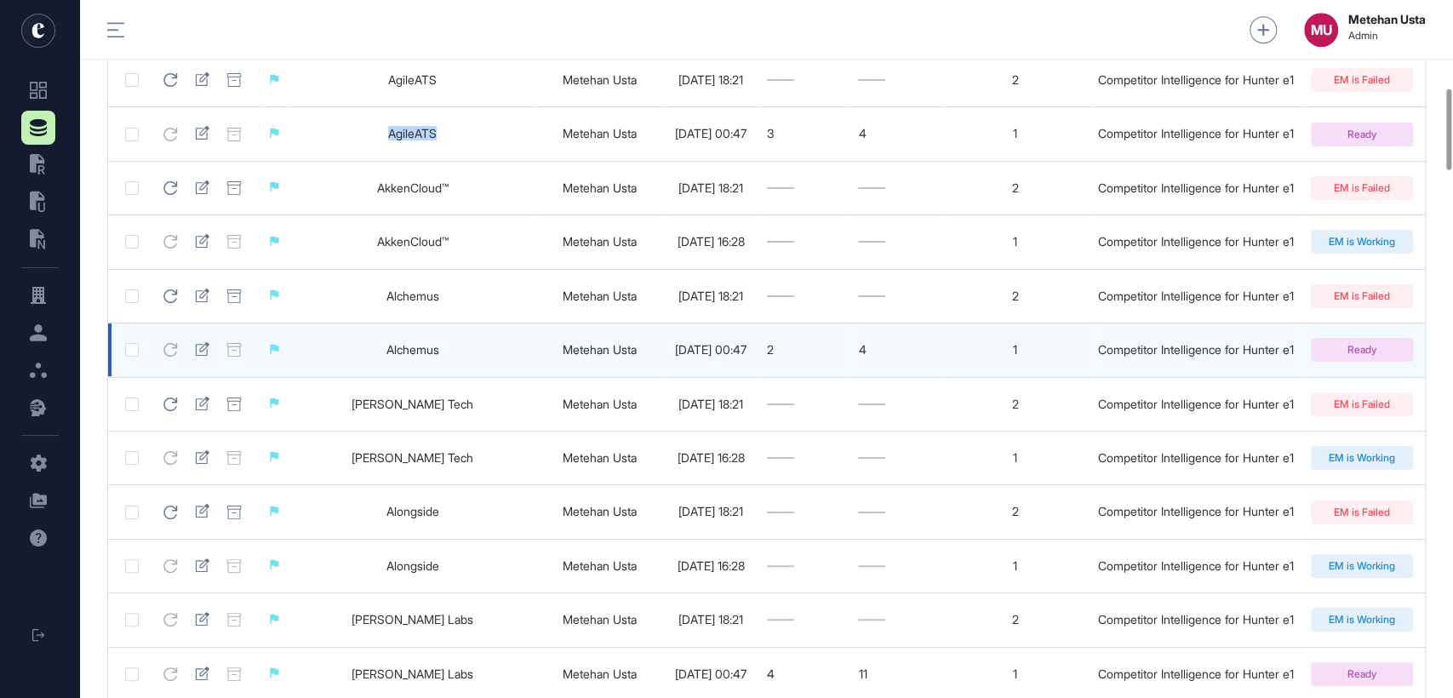
scroll to position [756, 0]
drag, startPoint x: 466, startPoint y: 356, endPoint x: 358, endPoint y: 355, distance: 109.0
click at [358, 355] on td "Alchemus" at bounding box center [412, 350] width 246 height 54
copy link "Alchemus"
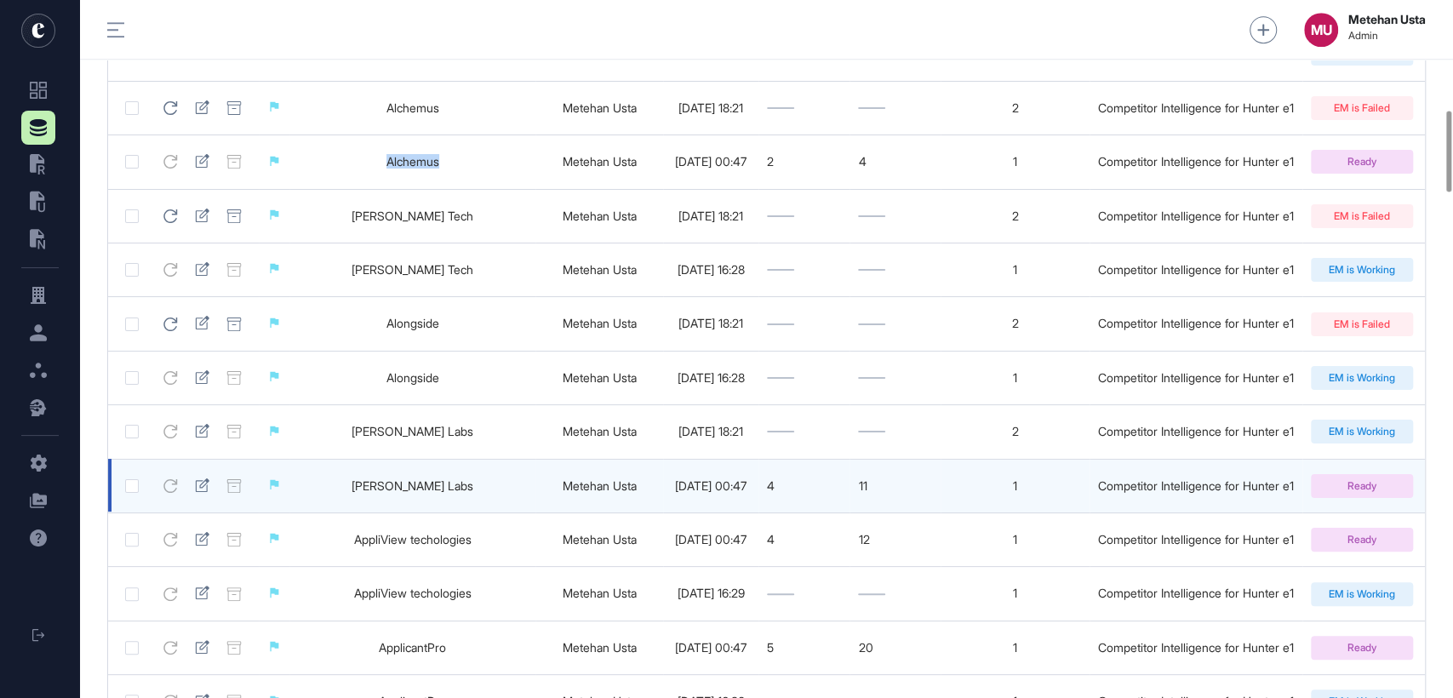
scroll to position [944, 0]
drag, startPoint x: 471, startPoint y: 498, endPoint x: 360, endPoint y: 497, distance: 110.7
click at [362, 498] on td "Alva Labs" at bounding box center [412, 485] width 246 height 54
copy link "Alva Labs"
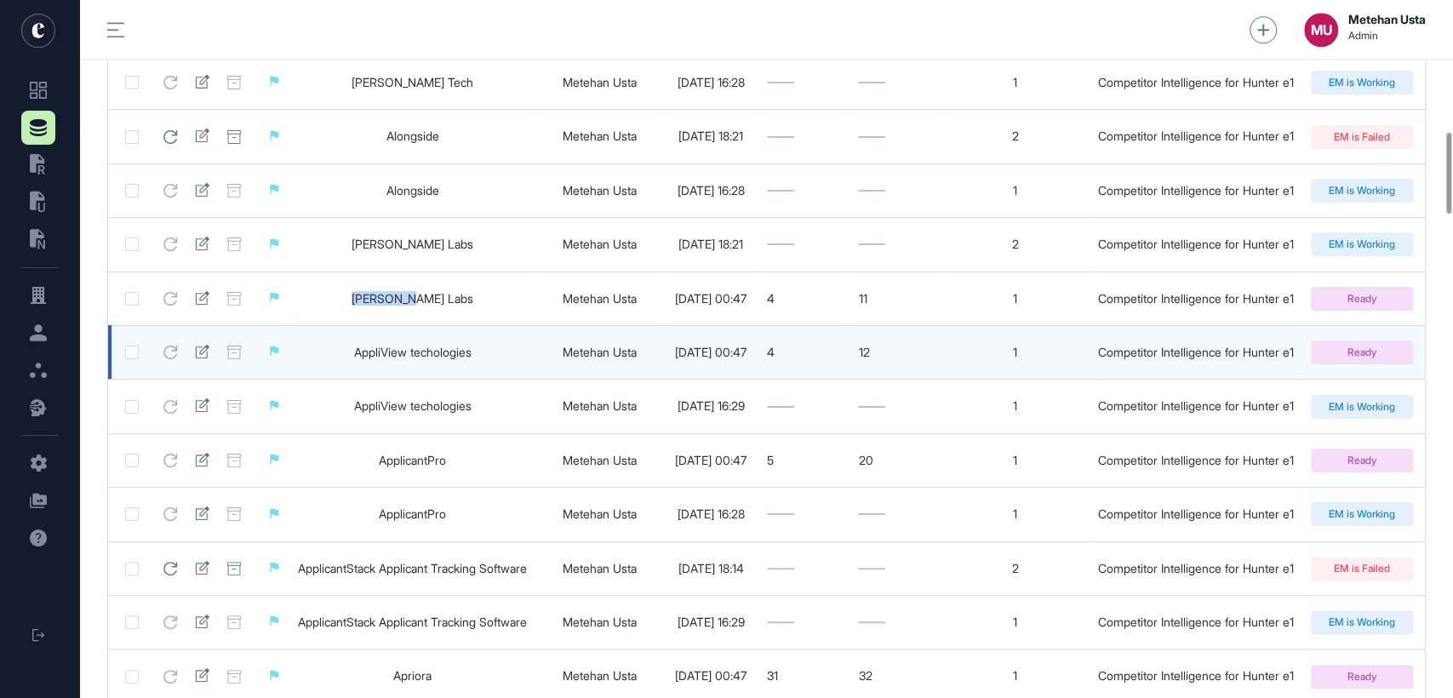
scroll to position [1132, 0]
drag, startPoint x: 491, startPoint y: 359, endPoint x: 333, endPoint y: 365, distance: 158.4
click at [333, 365] on td "AppliView techologies" at bounding box center [412, 350] width 246 height 54
copy link "AppliView techologies"
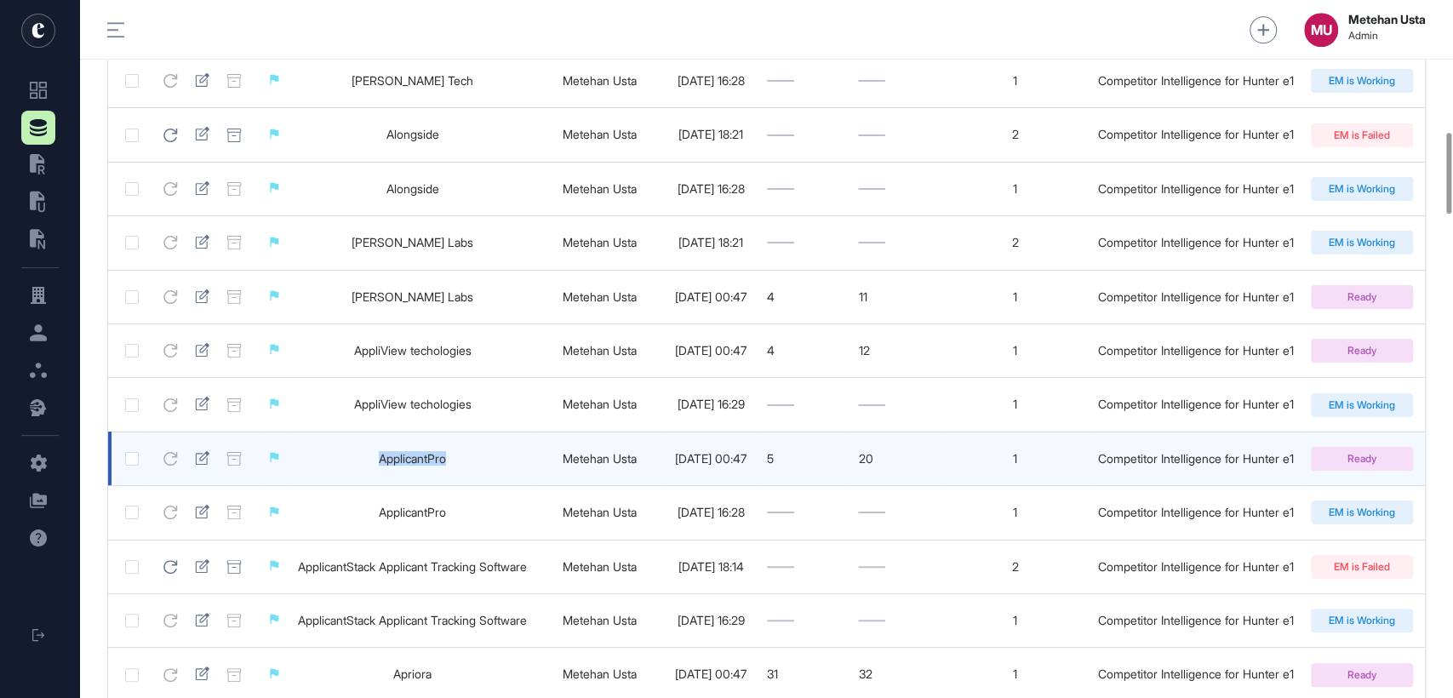
drag, startPoint x: 477, startPoint y: 466, endPoint x: 341, endPoint y: 468, distance: 135.4
click at [341, 468] on td "ApplicantPro" at bounding box center [412, 459] width 246 height 54
copy link "ApplicantPro"
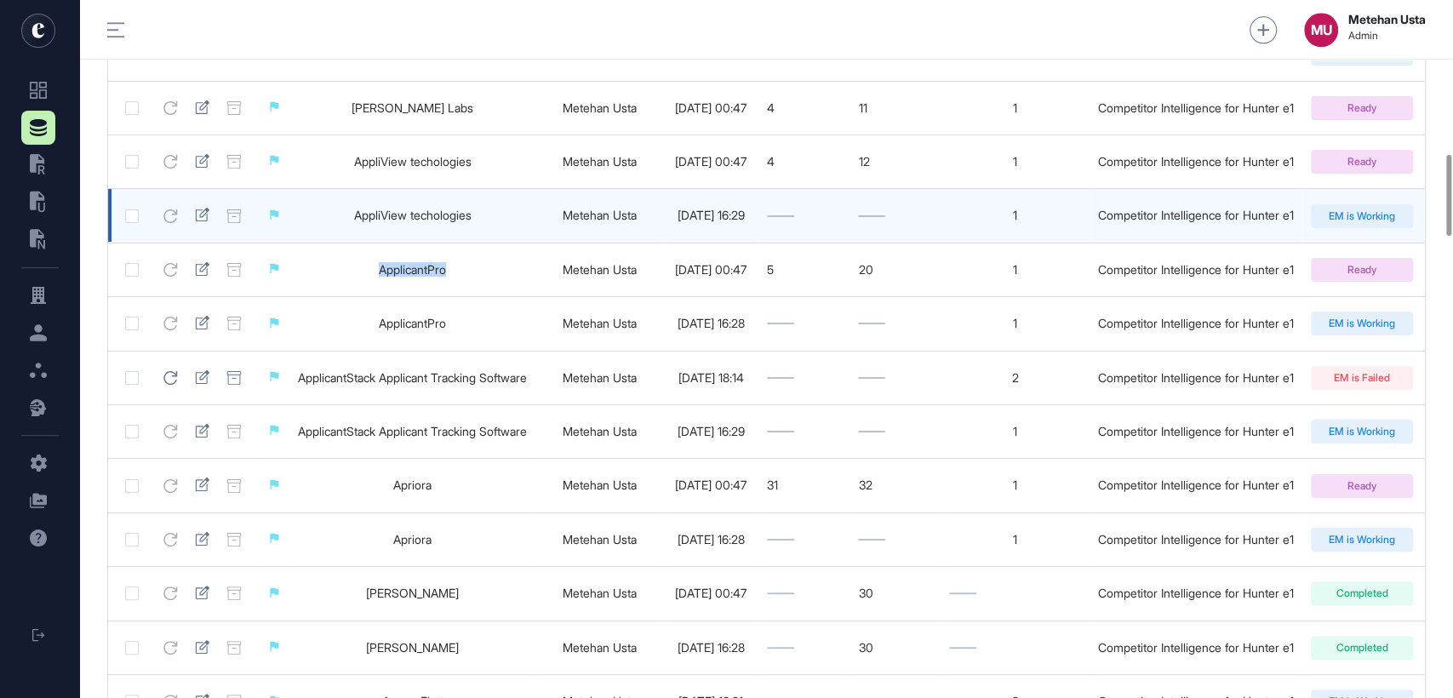
scroll to position [1321, 0]
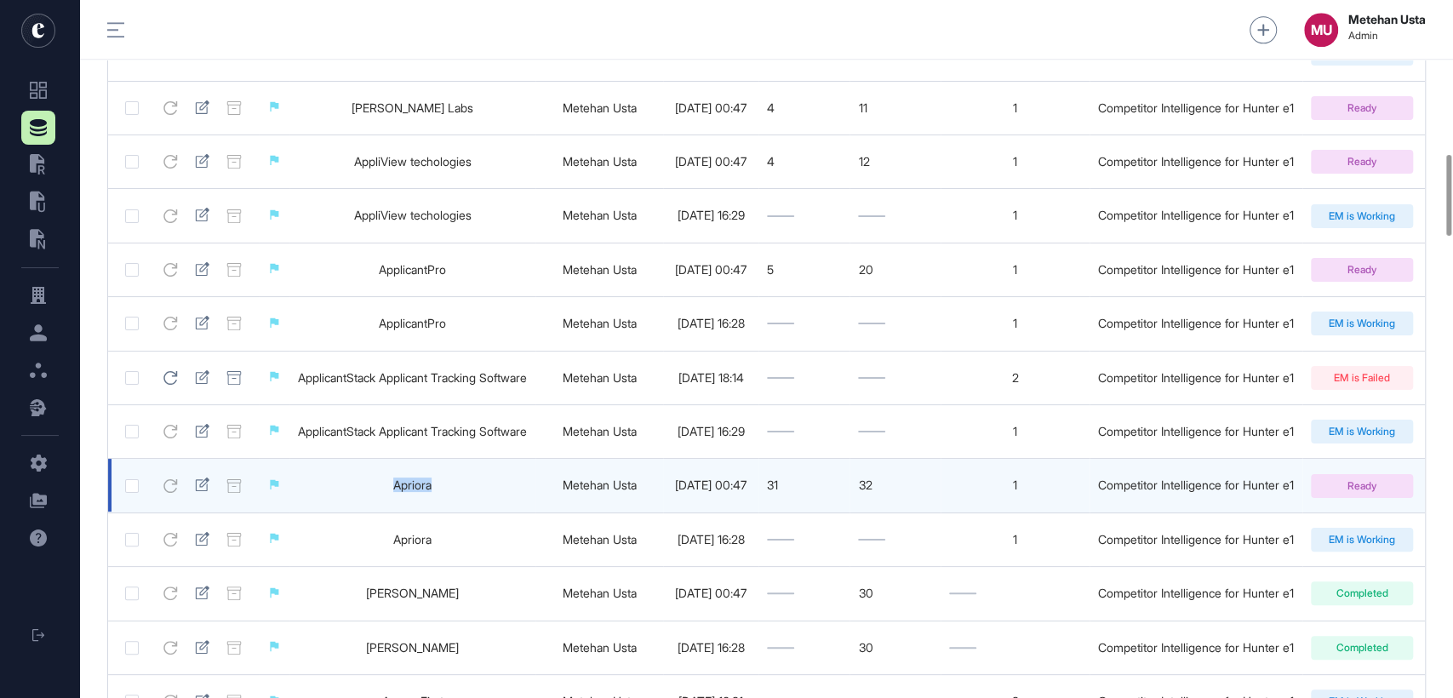
drag, startPoint x: 462, startPoint y: 499, endPoint x: 355, endPoint y: 496, distance: 107.3
click at [355, 496] on td "Apriora" at bounding box center [412, 486] width 246 height 54
copy link "Apriora"
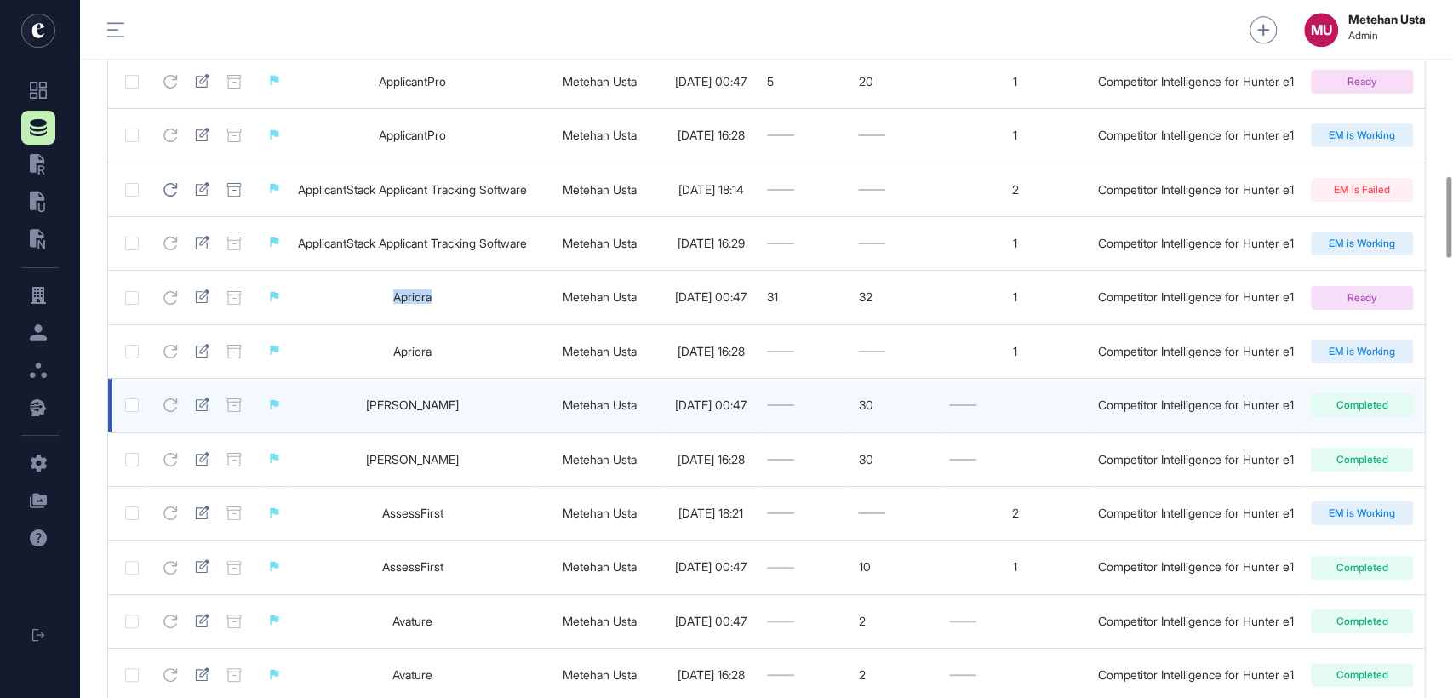
scroll to position [1510, 0]
drag, startPoint x: 462, startPoint y: 417, endPoint x: 353, endPoint y: 417, distance: 109.0
click at [354, 417] on td "Ashby" at bounding box center [412, 405] width 246 height 54
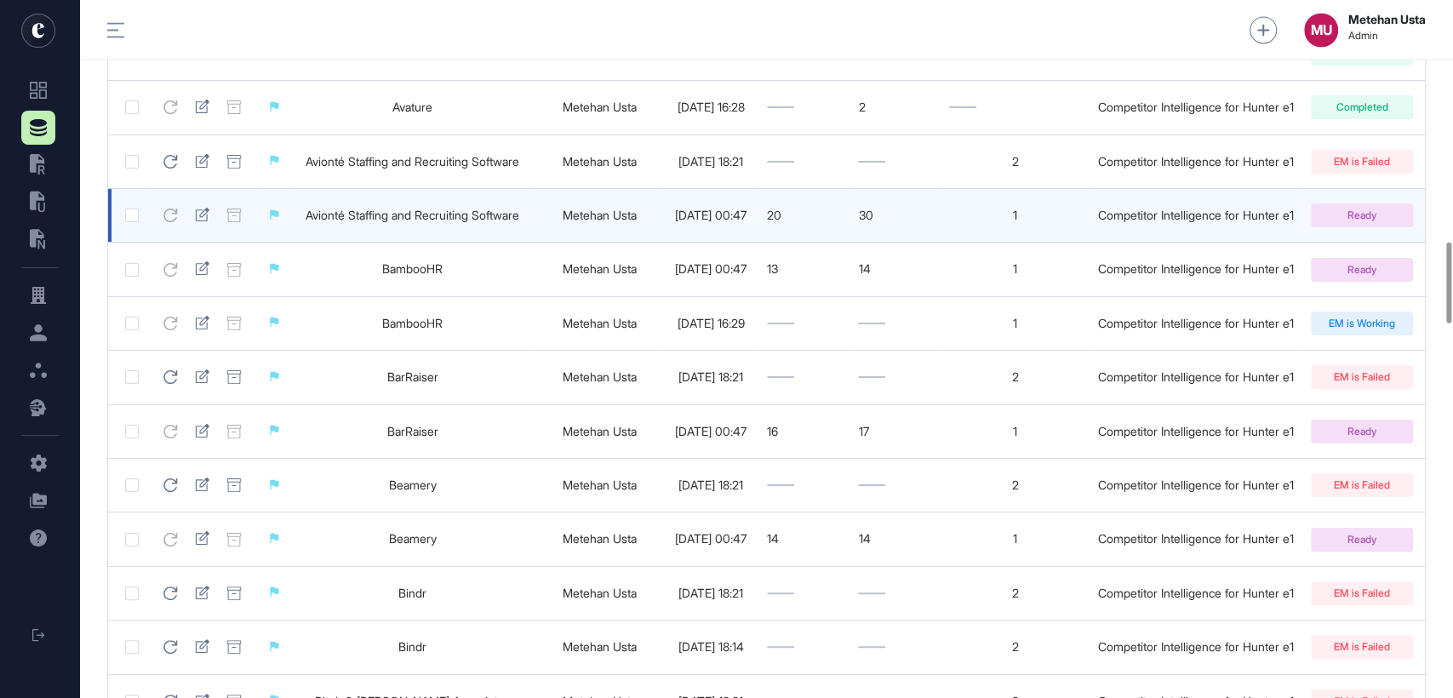
scroll to position [2077, 0]
drag, startPoint x: 542, startPoint y: 228, endPoint x: 294, endPoint y: 226, distance: 248.6
click at [294, 226] on td "Avionté Staffing and Recruiting Software" at bounding box center [412, 216] width 246 height 54
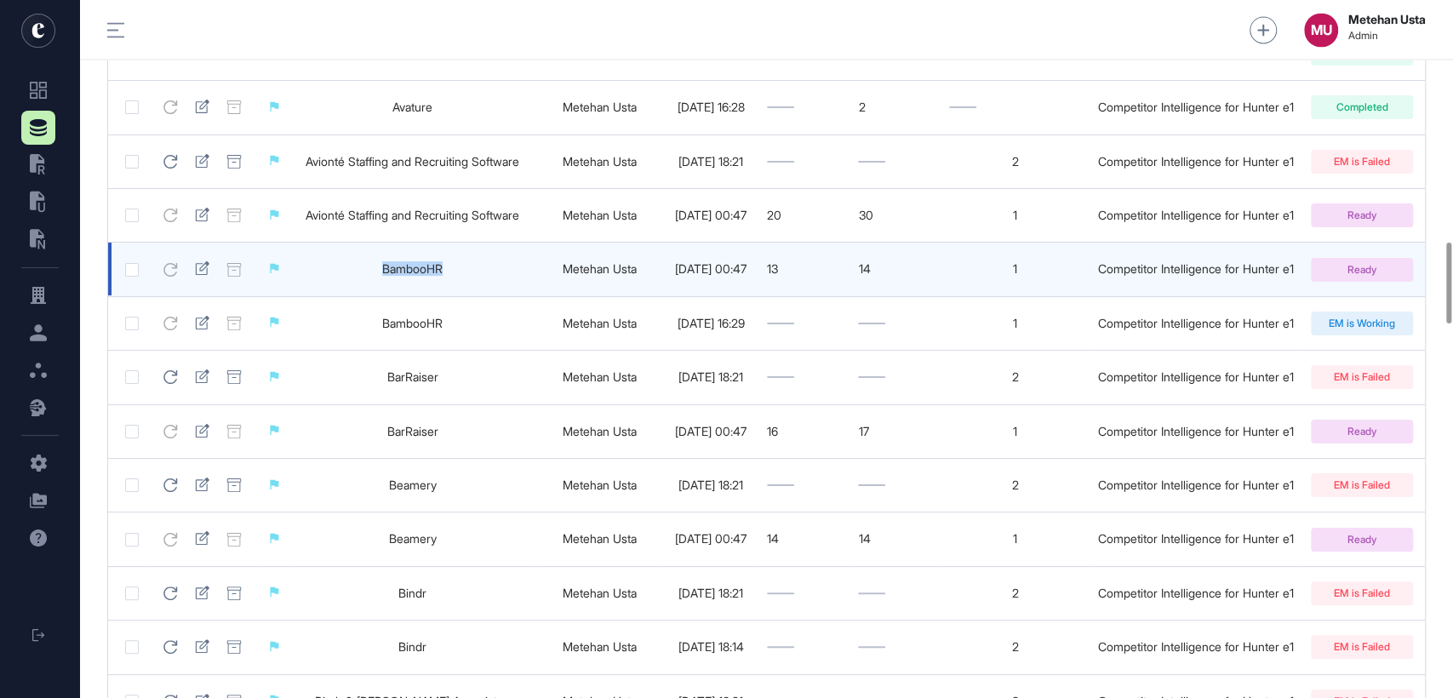
drag, startPoint x: 451, startPoint y: 284, endPoint x: 319, endPoint y: 285, distance: 131.9
click at [320, 285] on td "BambooHR" at bounding box center [412, 270] width 246 height 54
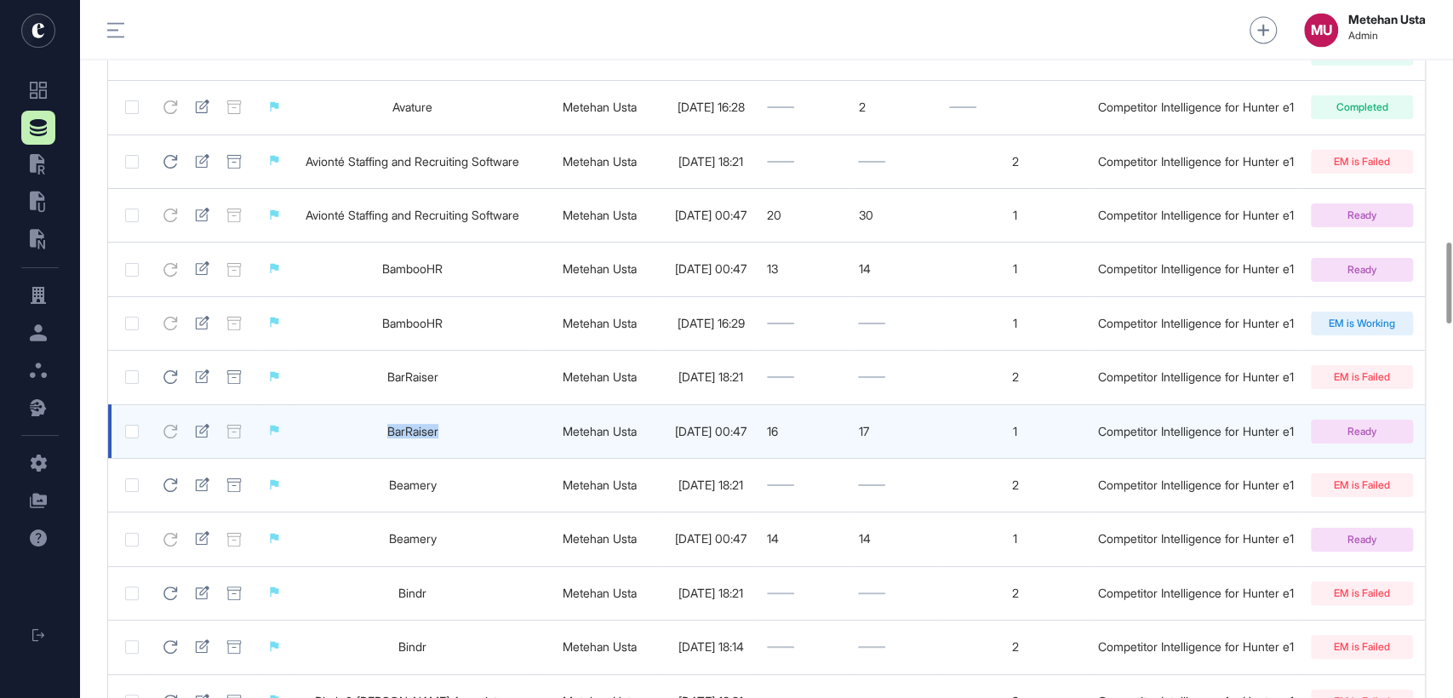
drag, startPoint x: 422, startPoint y: 451, endPoint x: 384, endPoint y: 451, distance: 38.3
click at [384, 451] on td "BarRaiser" at bounding box center [412, 431] width 246 height 54
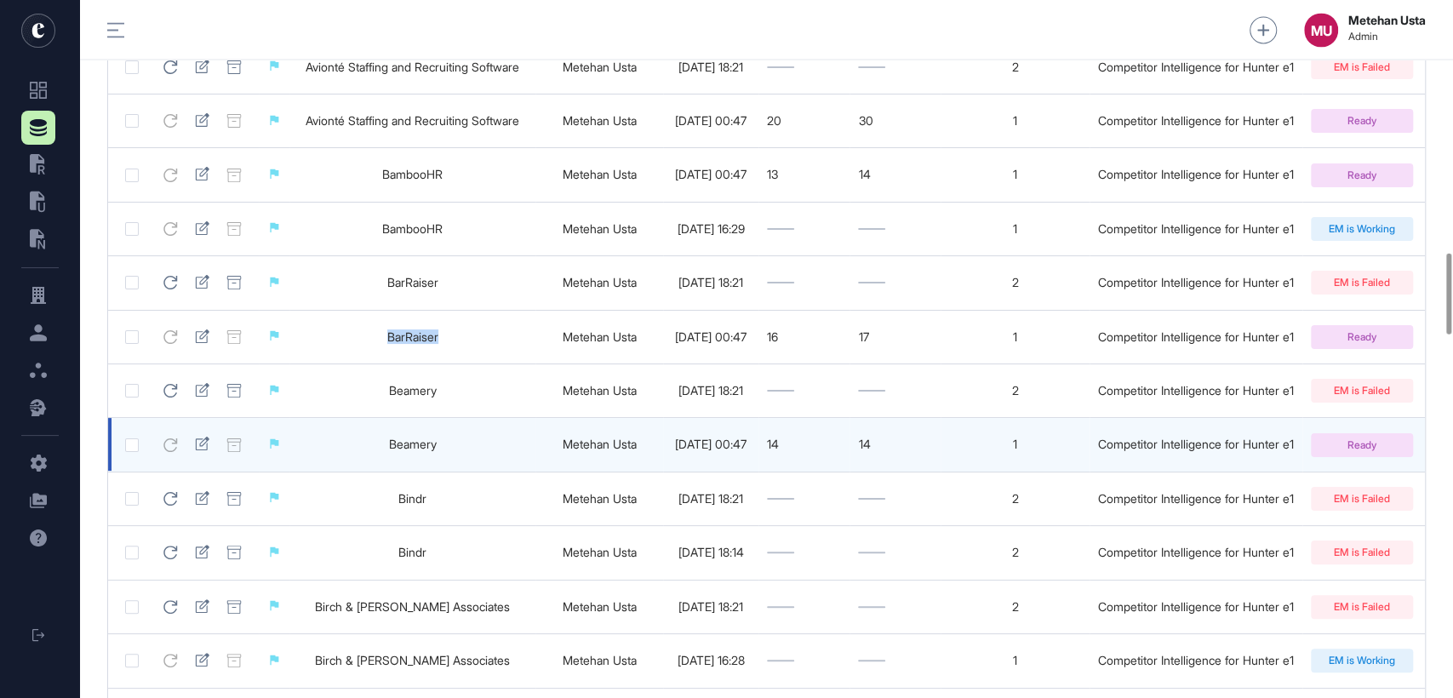
scroll to position [2172, 0]
drag, startPoint x: 475, startPoint y: 461, endPoint x: 352, endPoint y: 462, distance: 122.6
click at [361, 462] on td "Beamery" at bounding box center [412, 444] width 246 height 54
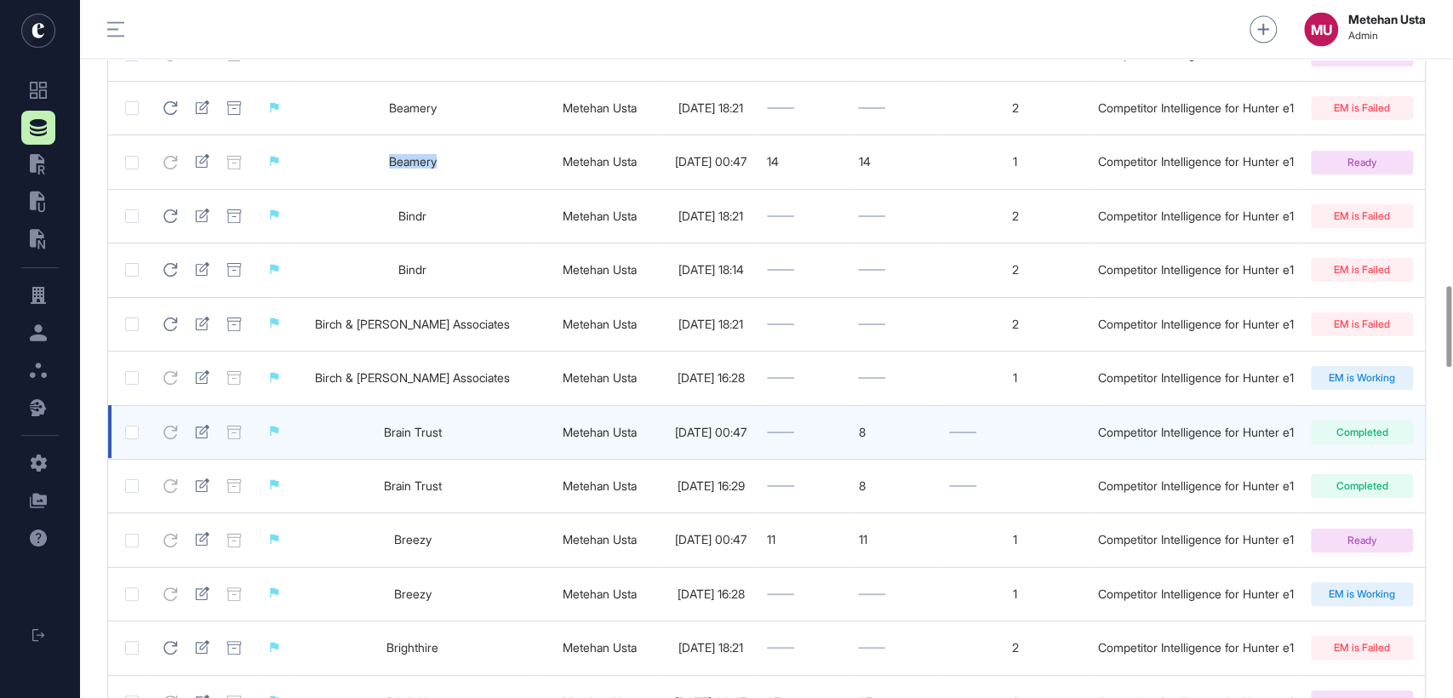
scroll to position [2455, 0]
drag, startPoint x: 478, startPoint y: 451, endPoint x: 375, endPoint y: 453, distance: 103.0
click at [375, 453] on td "Brain Trust" at bounding box center [412, 431] width 246 height 54
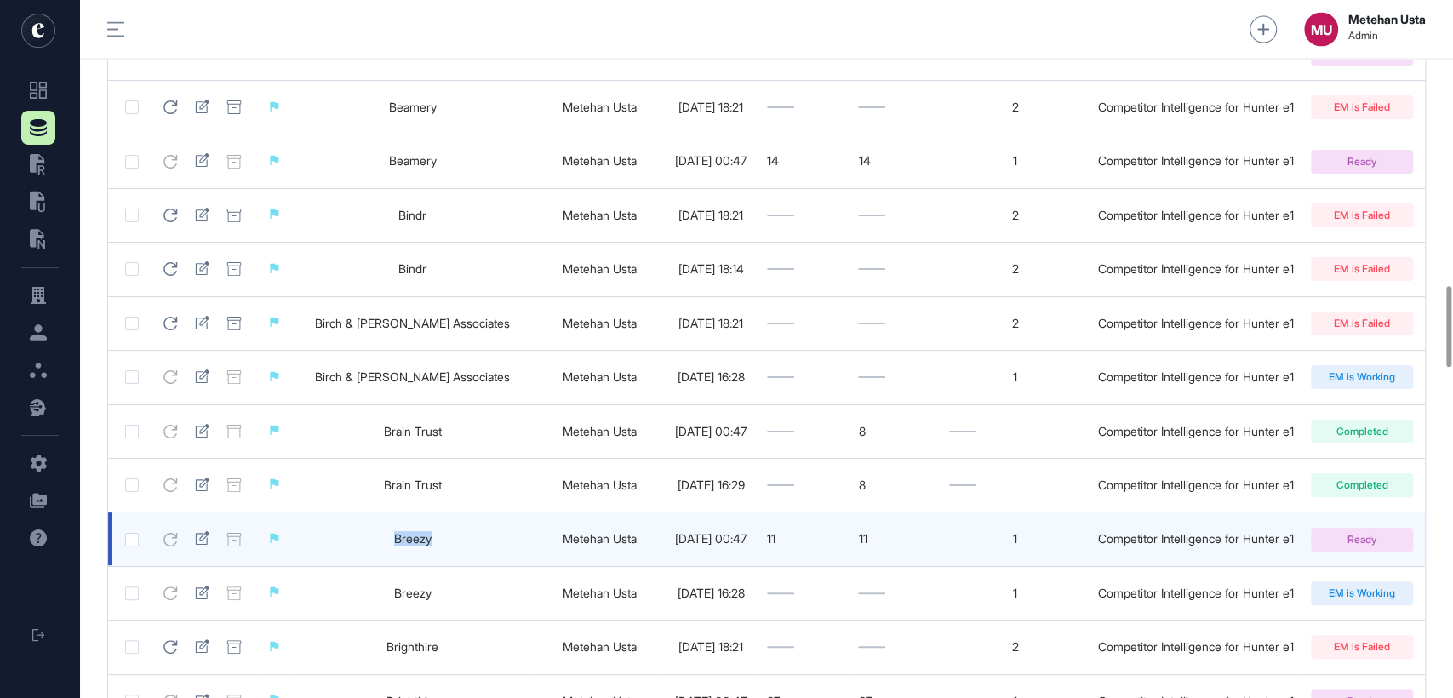
drag, startPoint x: 462, startPoint y: 561, endPoint x: 340, endPoint y: 561, distance: 121.7
click at [340, 561] on td "Breezy" at bounding box center [412, 539] width 246 height 54
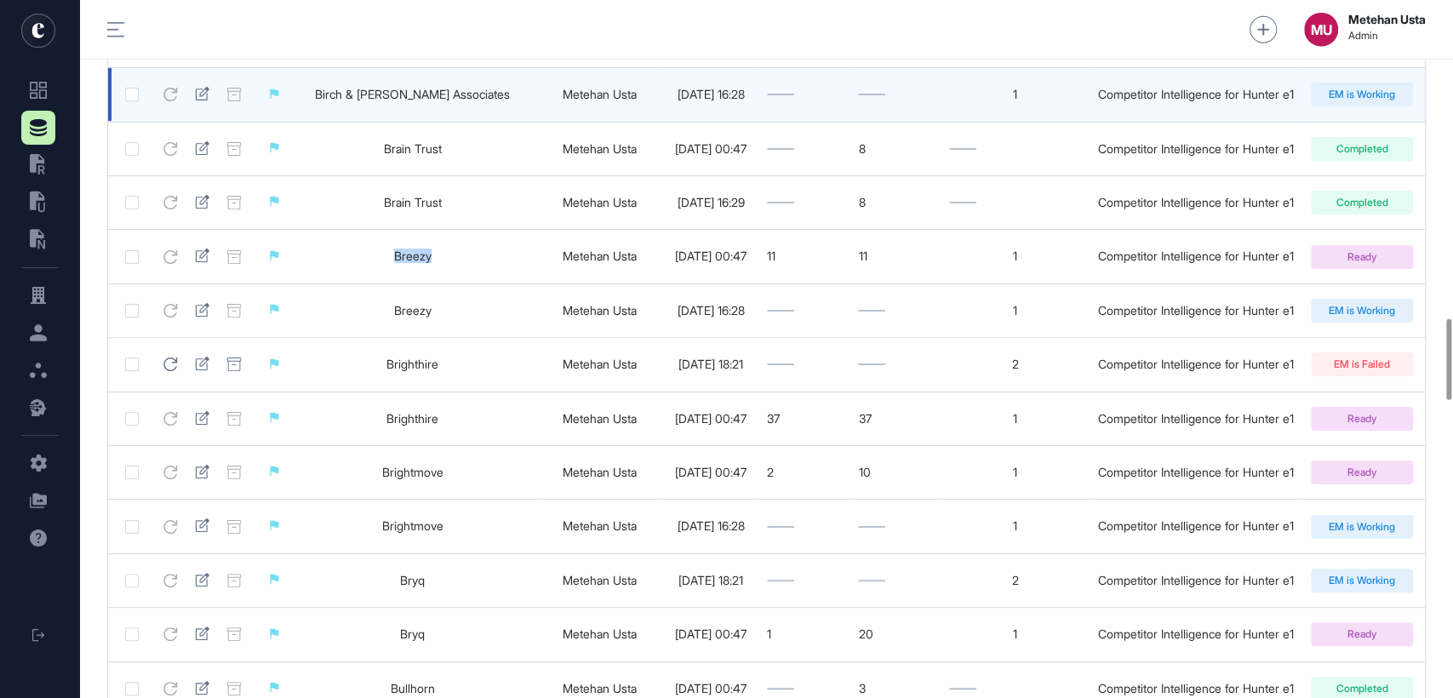
scroll to position [2738, 0]
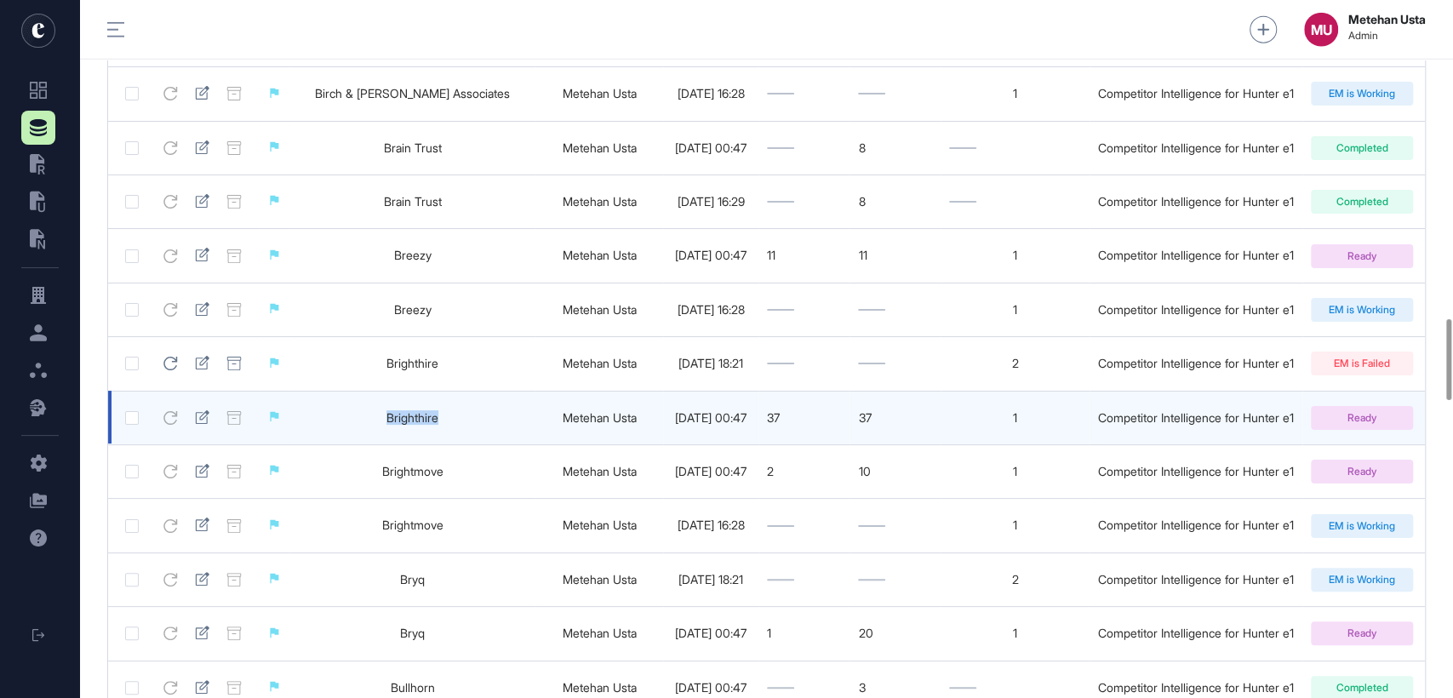
drag, startPoint x: 470, startPoint y: 439, endPoint x: 328, endPoint y: 444, distance: 142.2
click at [329, 444] on td "Brighthire" at bounding box center [412, 418] width 246 height 54
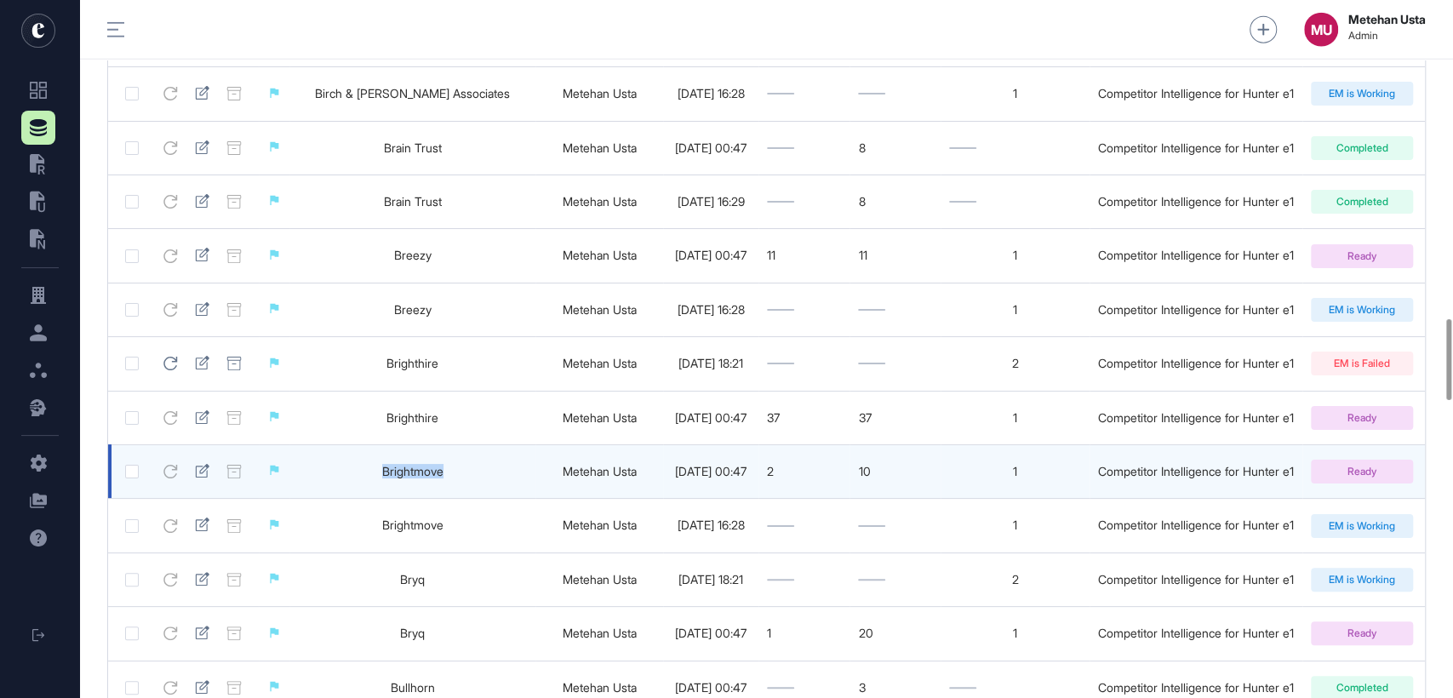
drag, startPoint x: 456, startPoint y: 502, endPoint x: 343, endPoint y: 502, distance: 113.2
click at [344, 498] on td "Brightmove" at bounding box center [412, 471] width 246 height 54
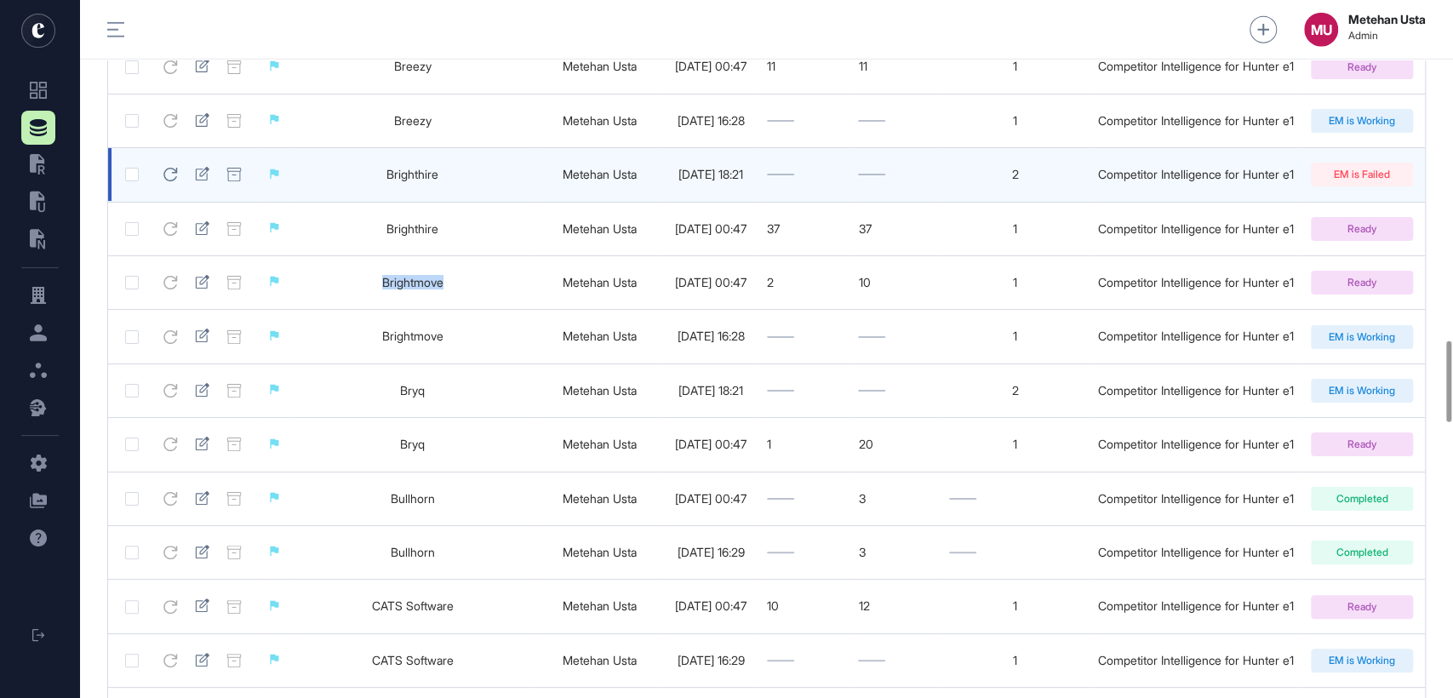
scroll to position [2928, 0]
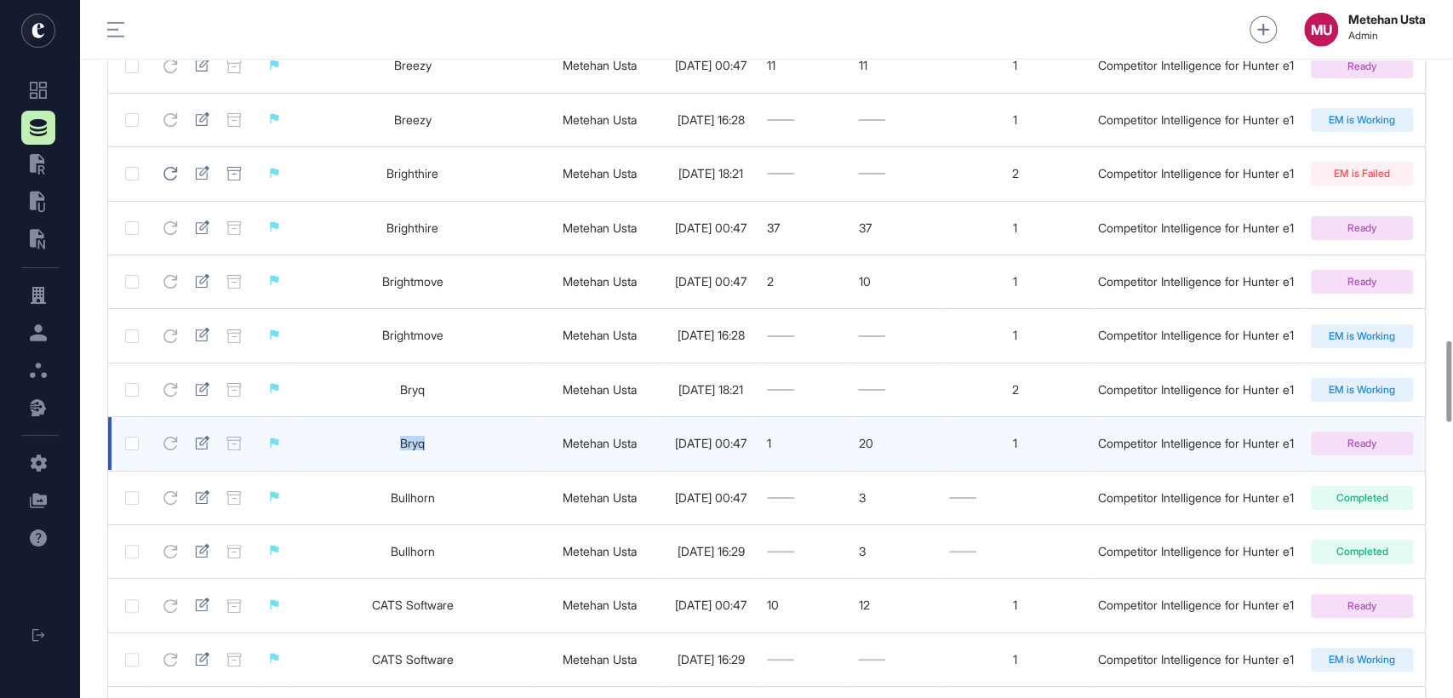
drag, startPoint x: 445, startPoint y: 467, endPoint x: 381, endPoint y: 476, distance: 64.4
click at [381, 471] on td "Bryq" at bounding box center [412, 444] width 246 height 54
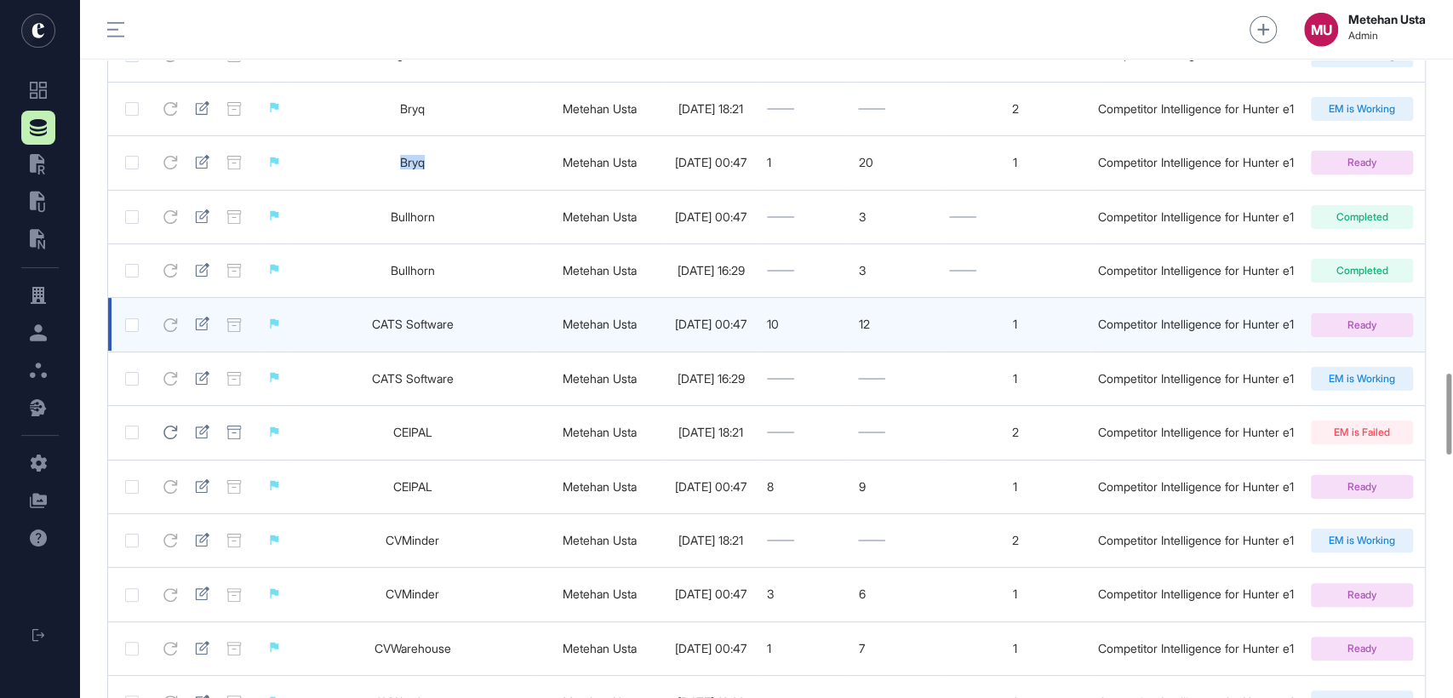
scroll to position [3211, 0]
drag, startPoint x: 478, startPoint y: 347, endPoint x: 343, endPoint y: 347, distance: 135.3
click at [342, 349] on td "CATS Software" at bounding box center [412, 323] width 246 height 54
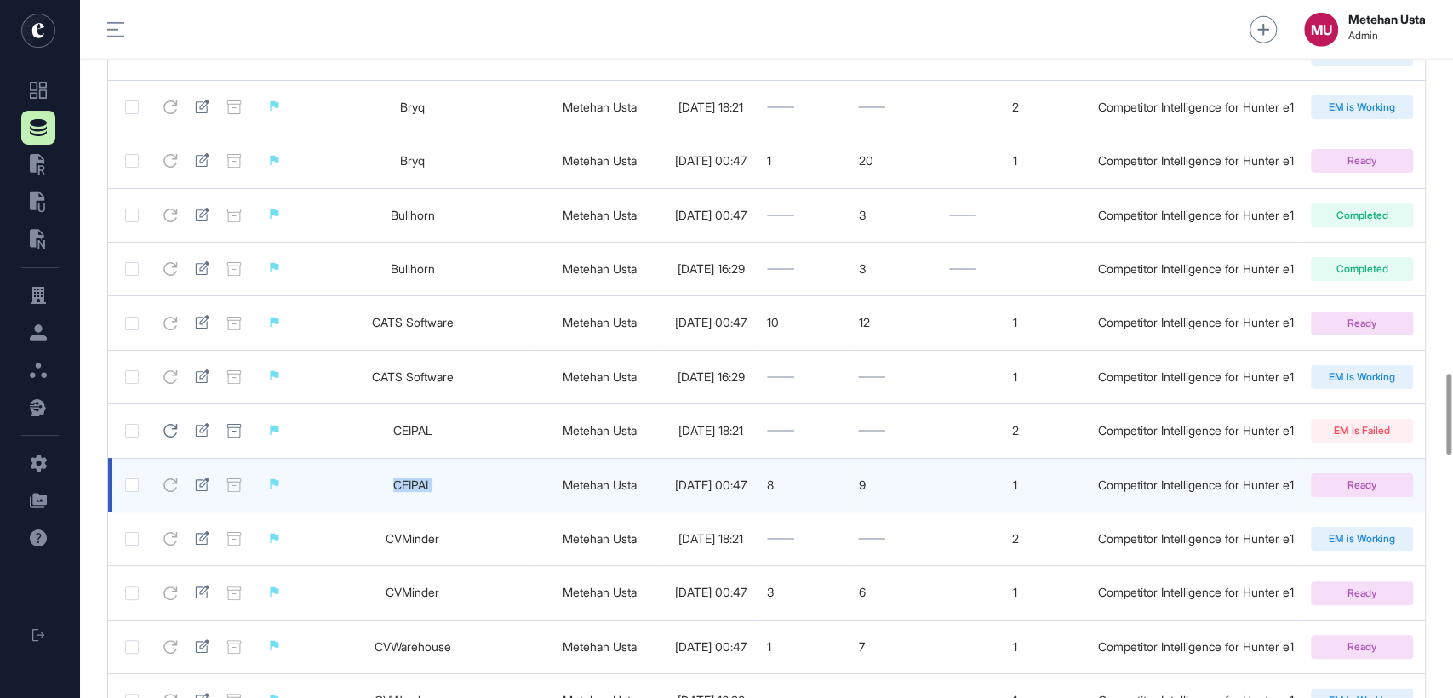
drag, startPoint x: 449, startPoint y: 518, endPoint x: 371, endPoint y: 514, distance: 77.5
click at [373, 512] on td "CEIPAL" at bounding box center [412, 485] width 246 height 54
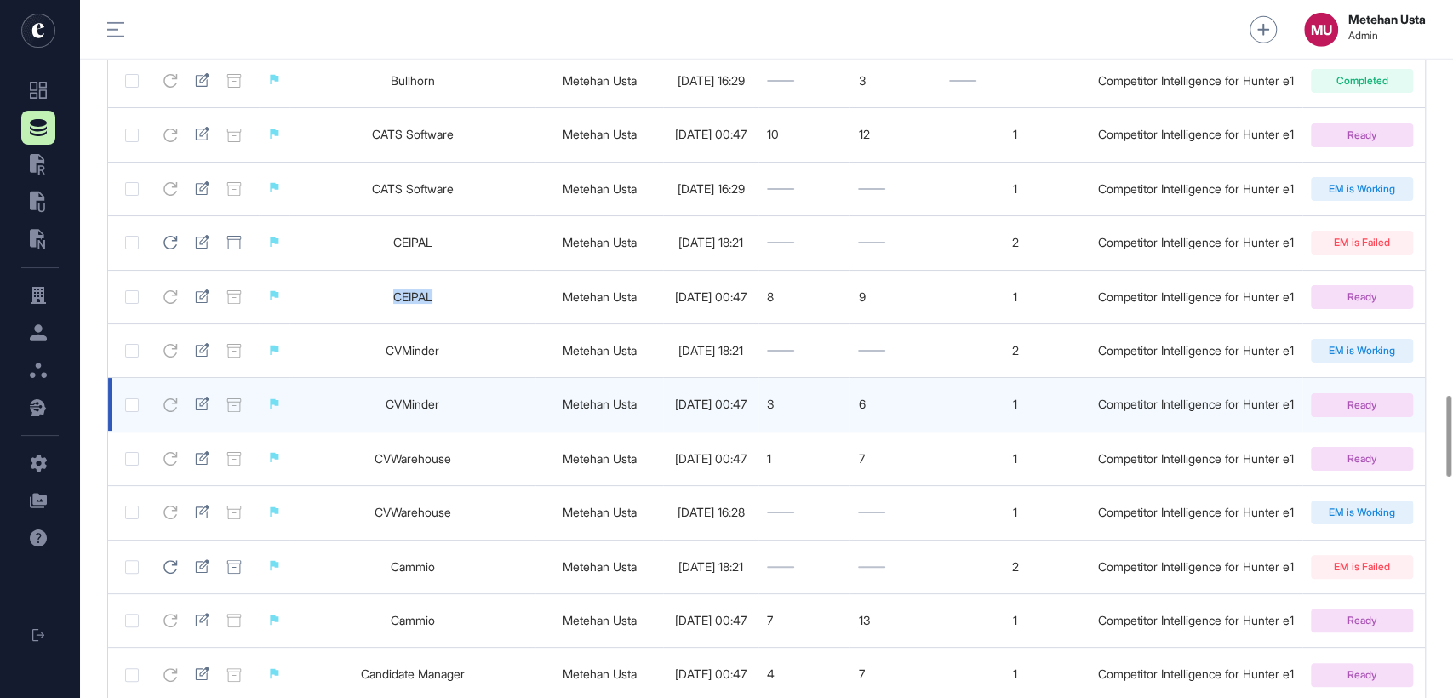
scroll to position [3400, 0]
drag, startPoint x: 466, startPoint y: 431, endPoint x: 350, endPoint y: 431, distance: 116.6
click at [350, 431] on td "CVMinder" at bounding box center [412, 404] width 246 height 54
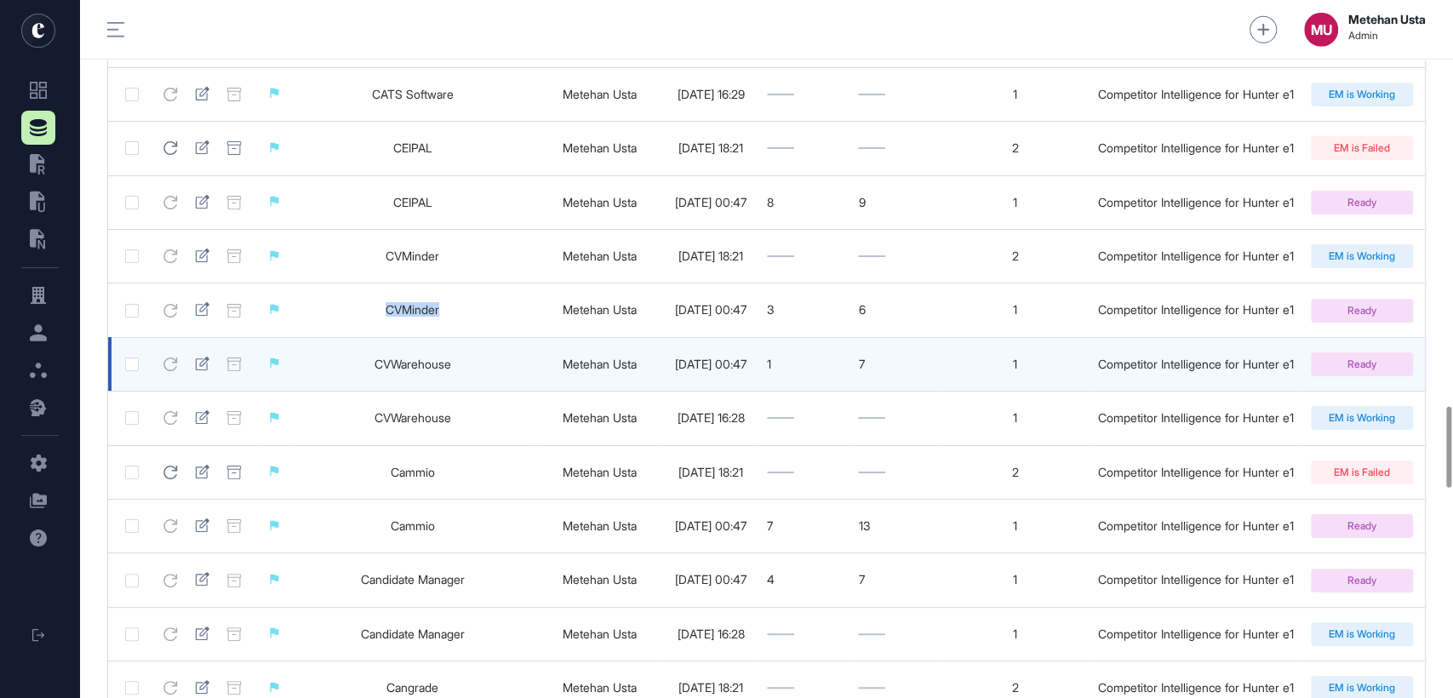
scroll to position [3493, 0]
drag, startPoint x: 489, startPoint y: 398, endPoint x: 340, endPoint y: 398, distance: 148.1
click at [340, 391] on td "CVWarehouse" at bounding box center [412, 364] width 246 height 54
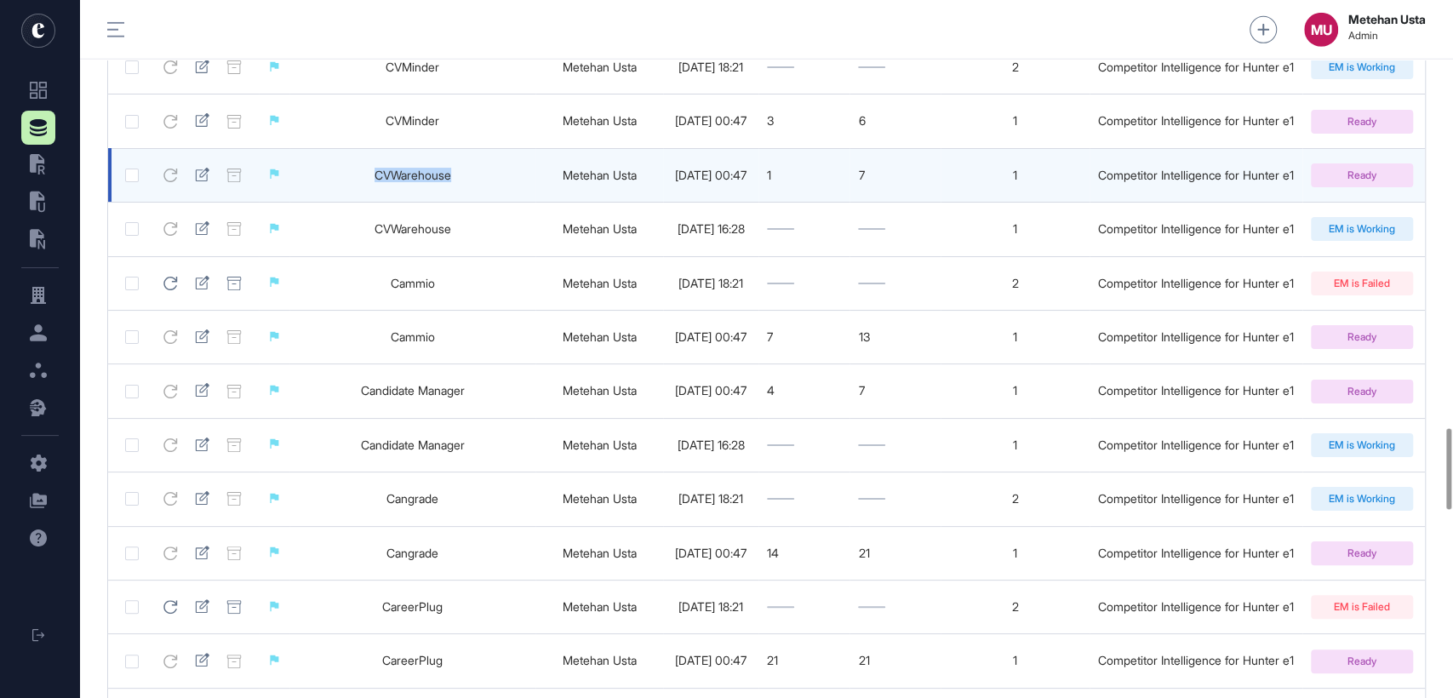
scroll to position [3683, 0]
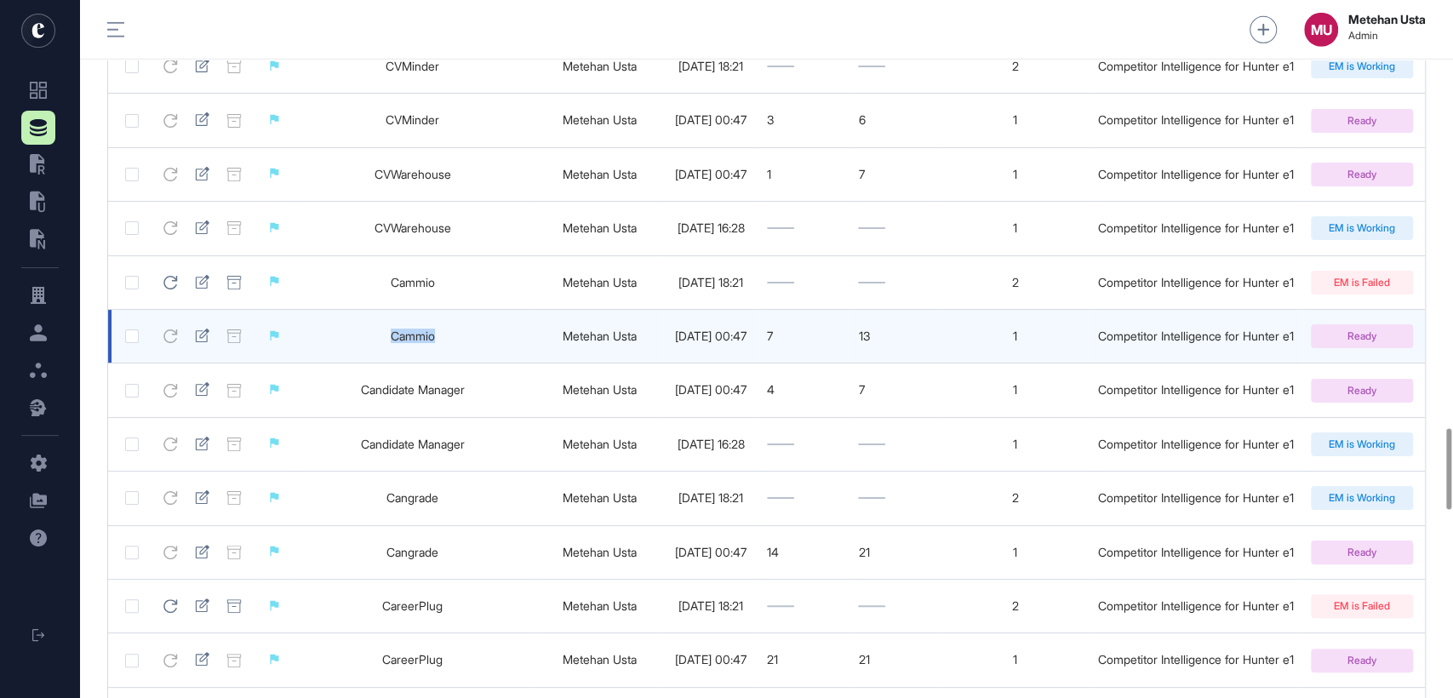
drag, startPoint x: 456, startPoint y: 370, endPoint x: 369, endPoint y: 370, distance: 86.8
click at [369, 363] on td "Cammio" at bounding box center [412, 337] width 246 height 54
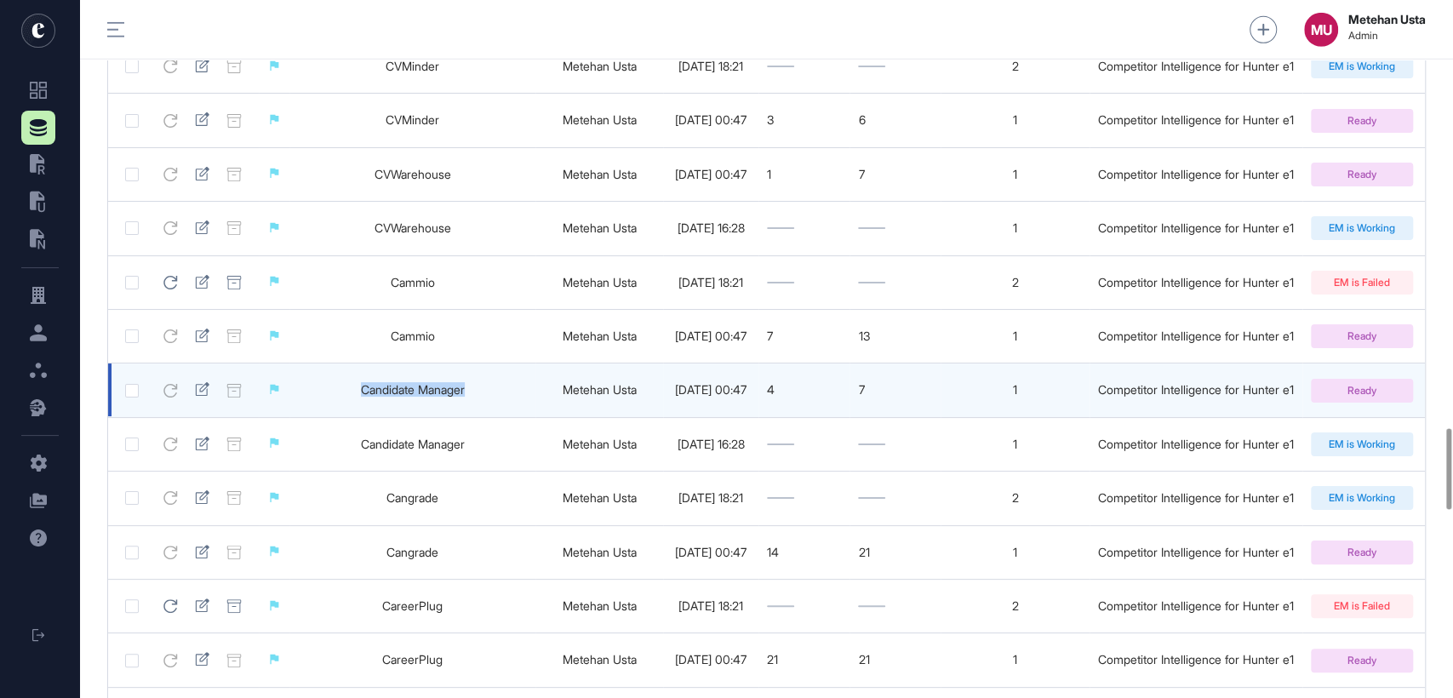
drag, startPoint x: 468, startPoint y: 426, endPoint x: 321, endPoint y: 429, distance: 147.3
click at [321, 417] on td "Candidate Manager" at bounding box center [412, 390] width 246 height 54
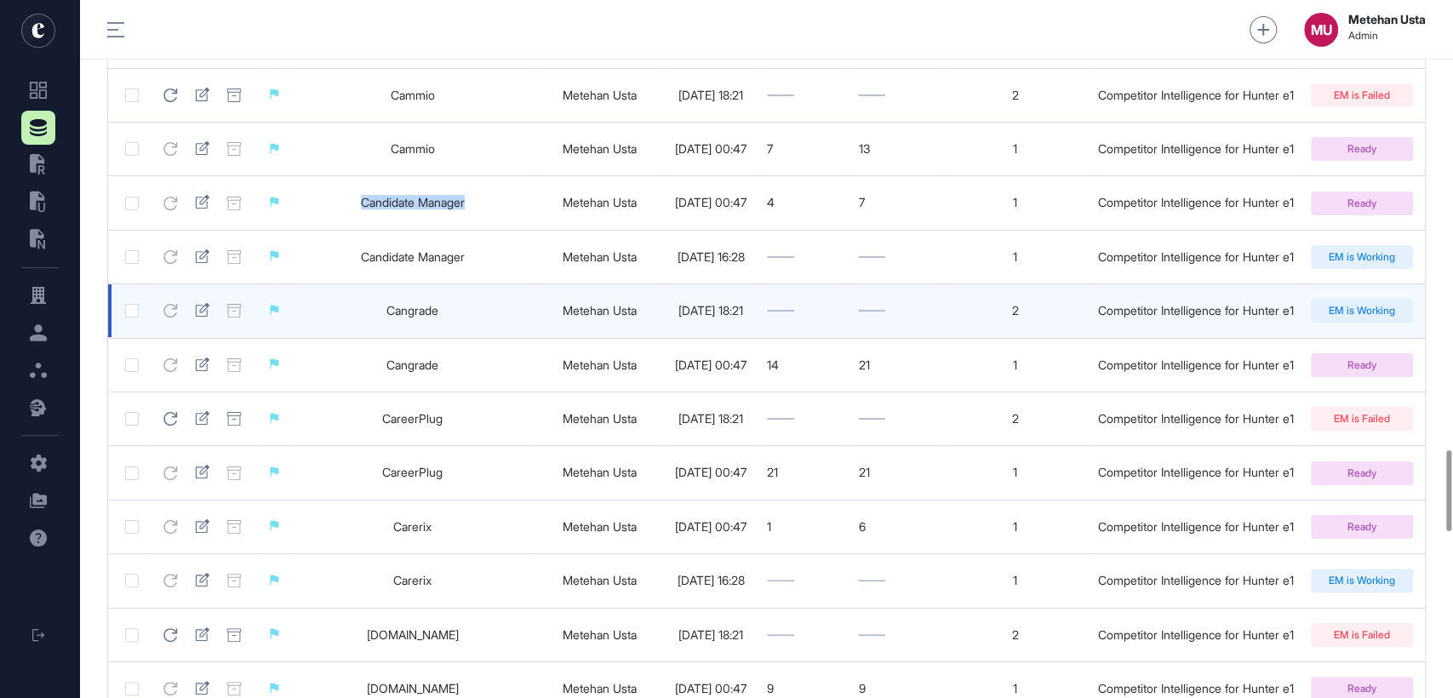
scroll to position [3871, 0]
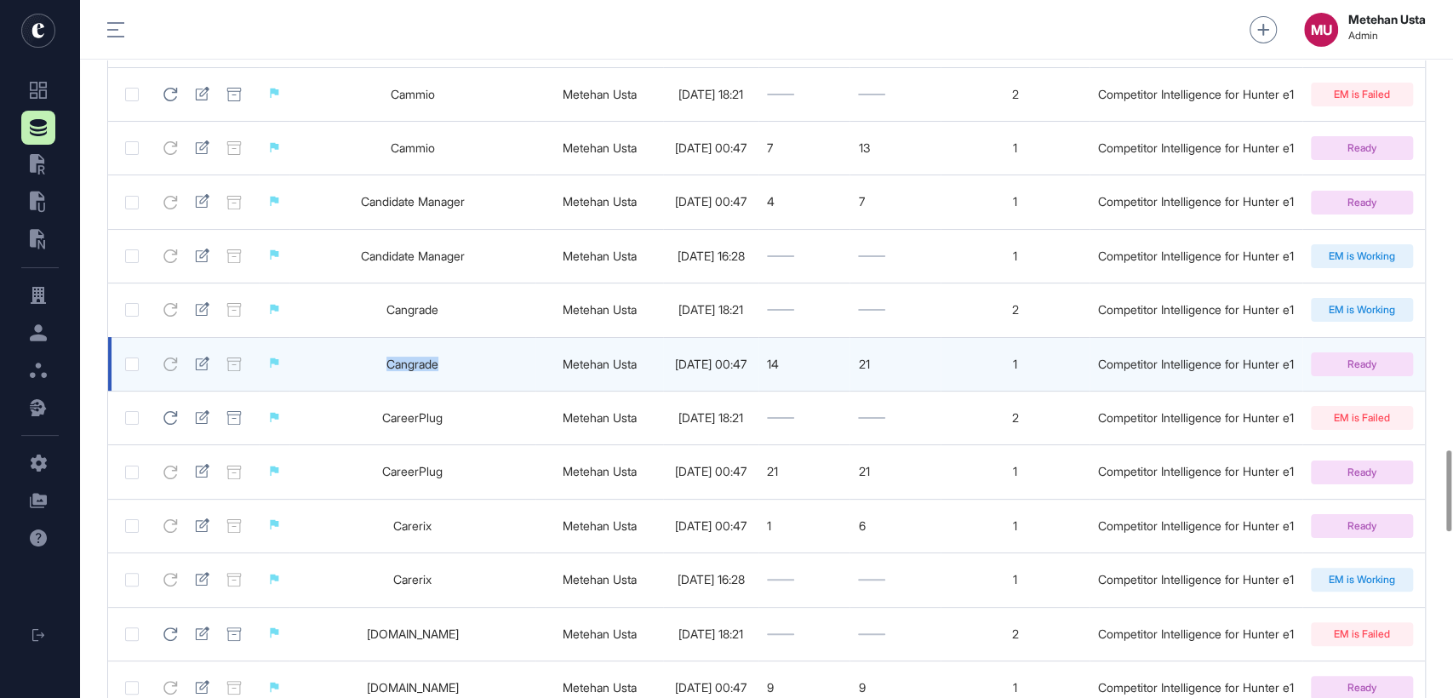
drag, startPoint x: 454, startPoint y: 404, endPoint x: 373, endPoint y: 401, distance: 80.9
click at [375, 391] on td "Cangrade" at bounding box center [412, 364] width 246 height 54
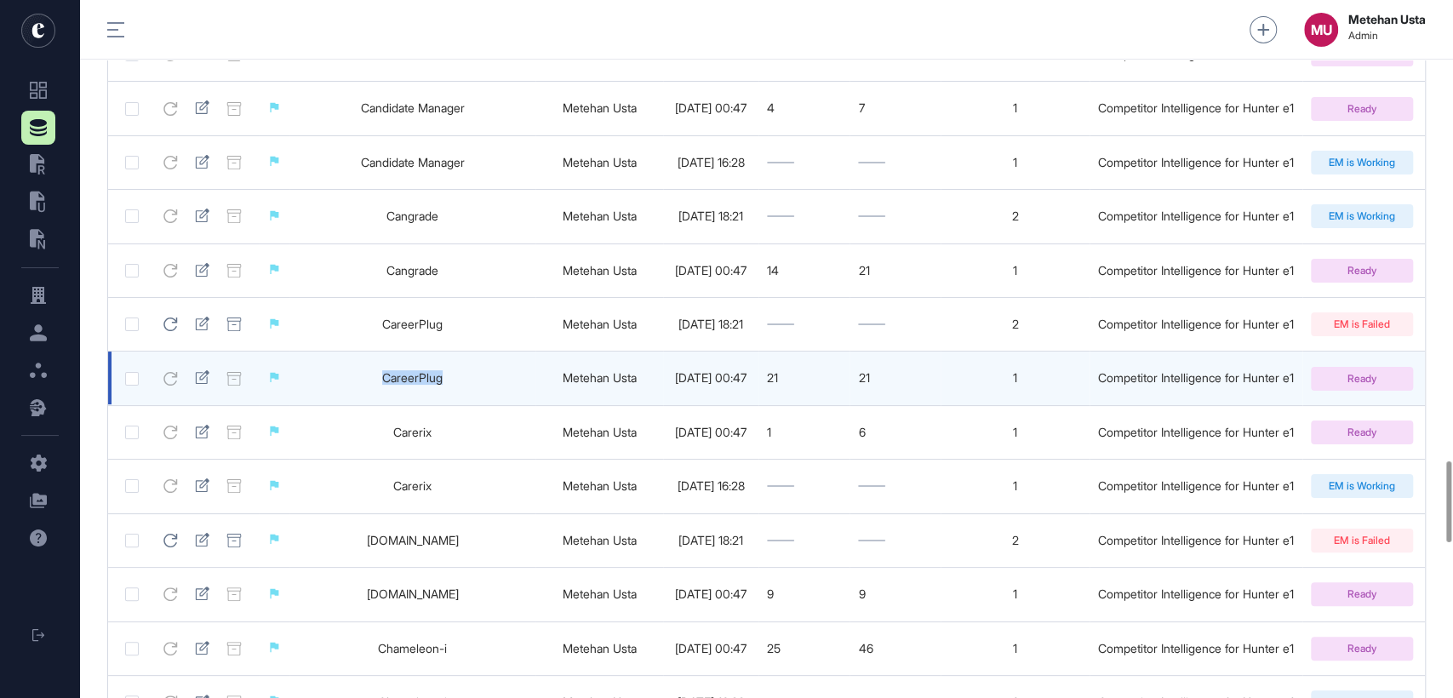
drag, startPoint x: 430, startPoint y: 408, endPoint x: 346, endPoint y: 410, distance: 83.5
click at [356, 405] on td "CareerPlug" at bounding box center [412, 379] width 246 height 54
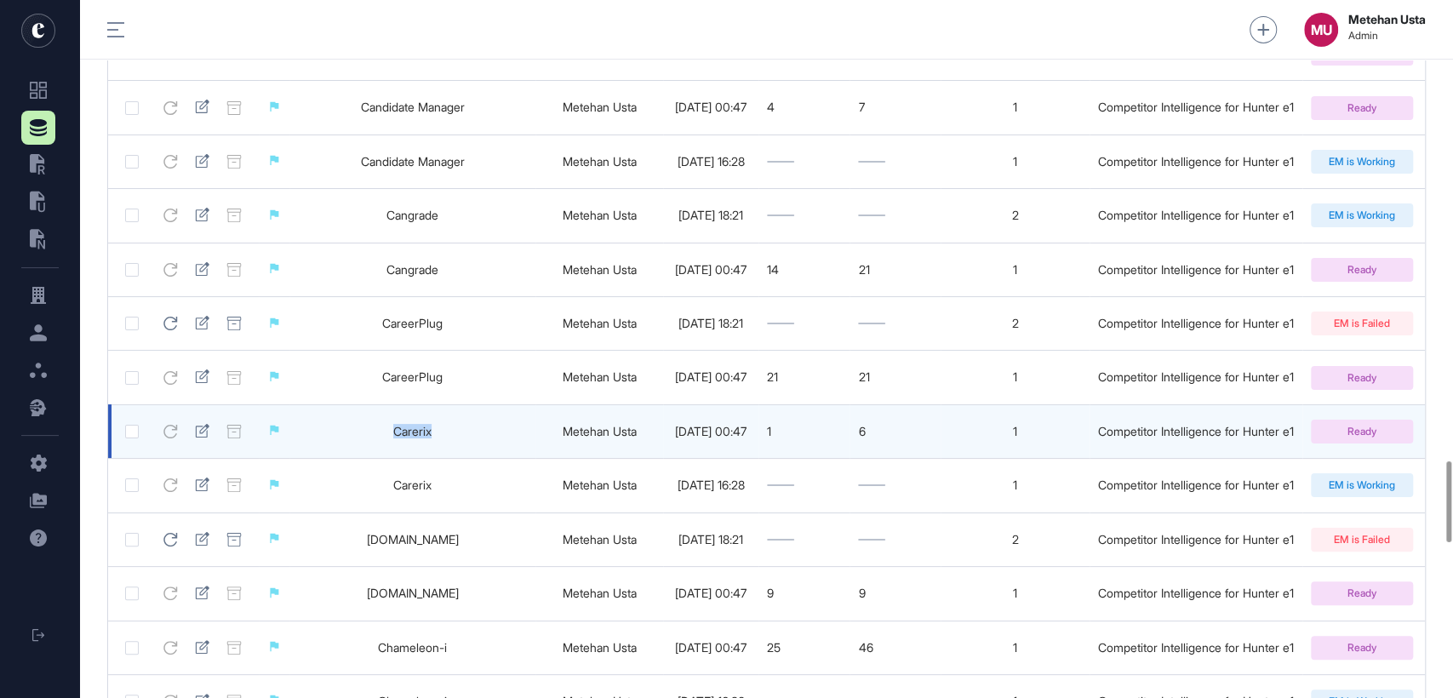
drag, startPoint x: 449, startPoint y: 467, endPoint x: 347, endPoint y: 468, distance: 102.1
click at [349, 458] on td "Carerix" at bounding box center [412, 431] width 246 height 54
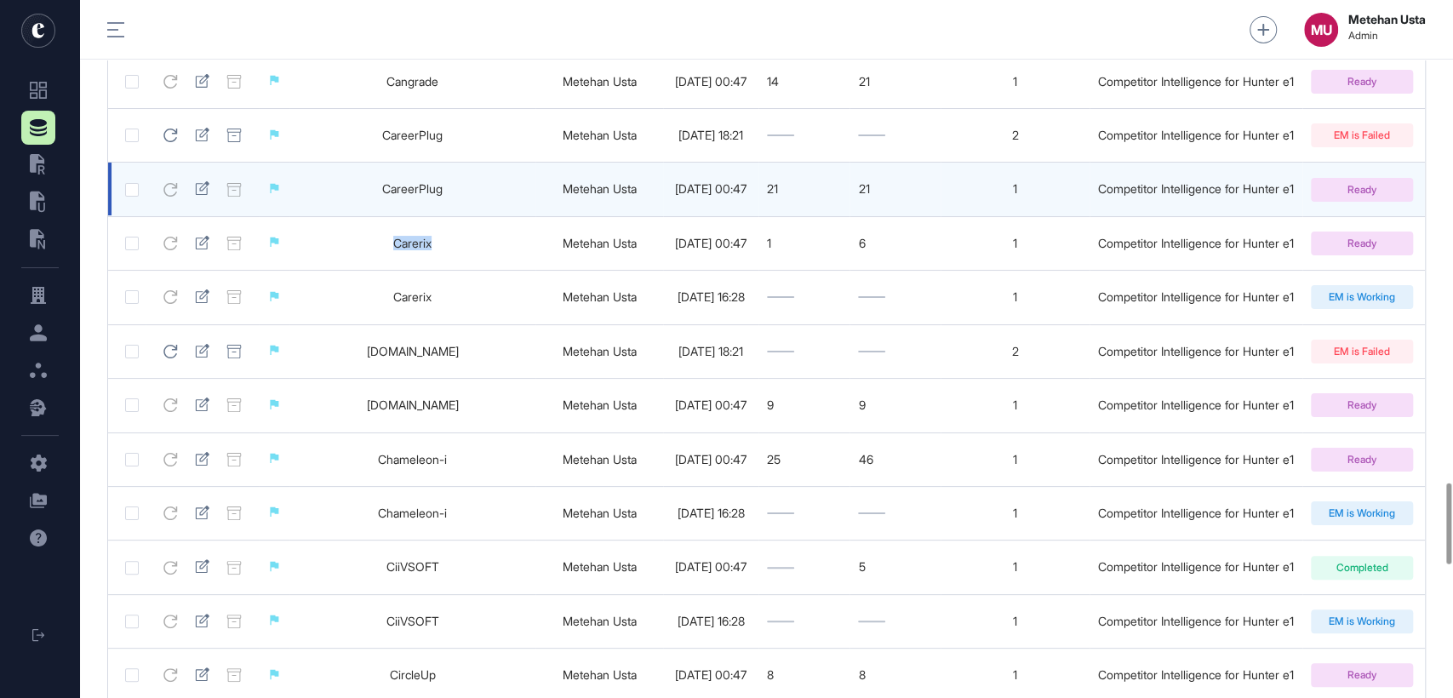
scroll to position [4155, 0]
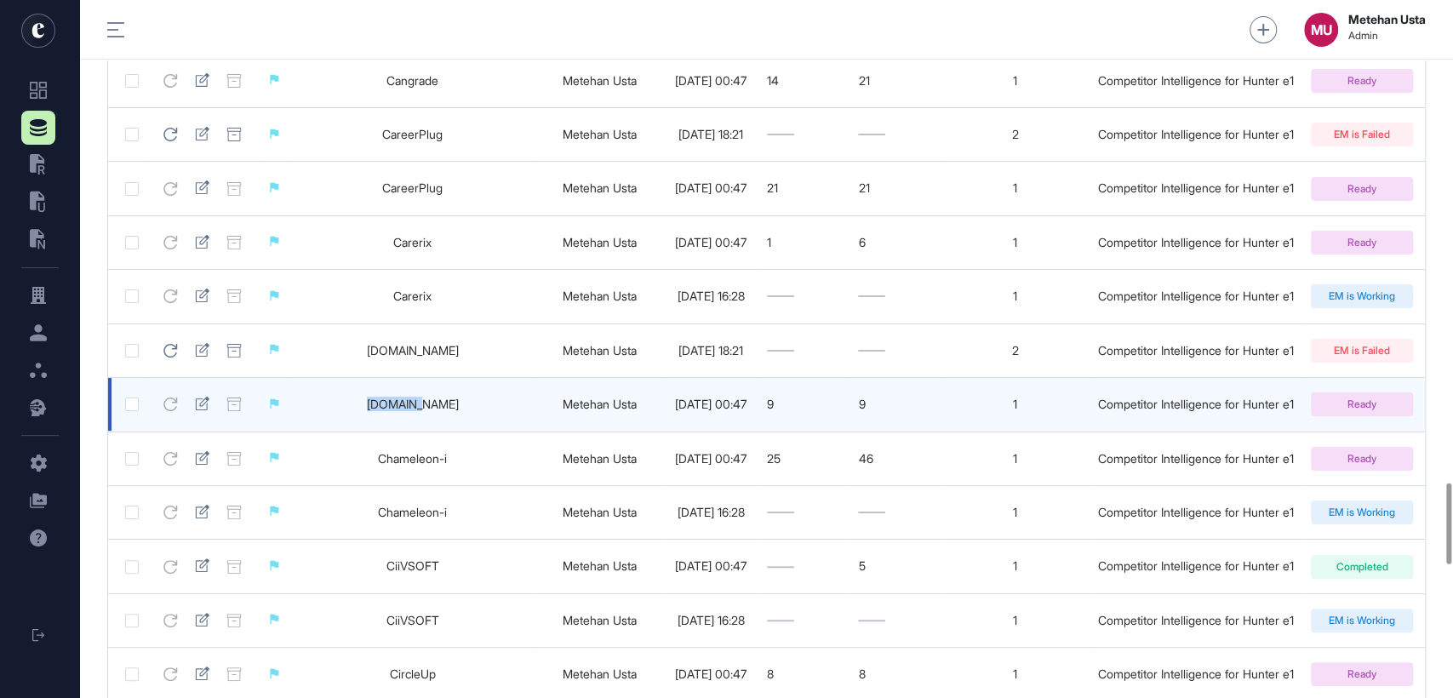
drag, startPoint x: 436, startPoint y: 440, endPoint x: 355, endPoint y: 439, distance: 80.9
click at [355, 432] on td "Carv.com" at bounding box center [412, 405] width 246 height 54
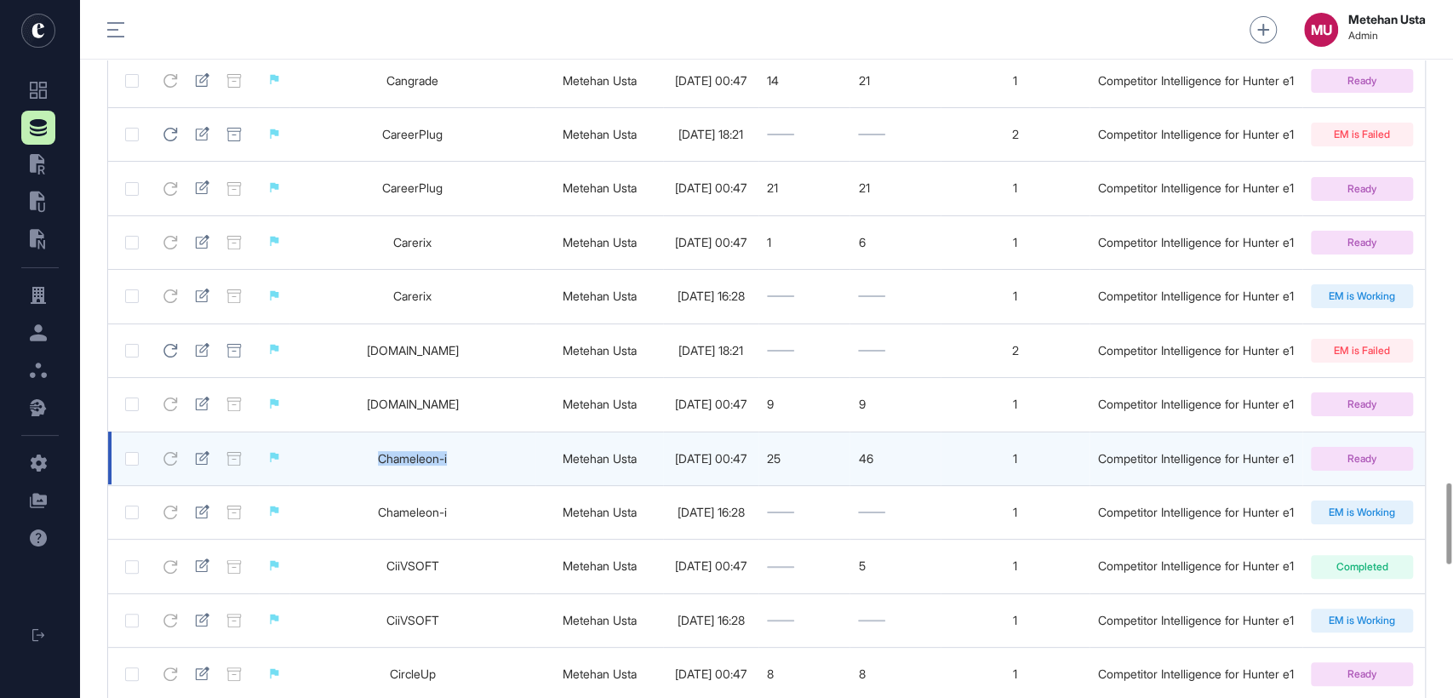
drag, startPoint x: 480, startPoint y: 493, endPoint x: 365, endPoint y: 501, distance: 115.2
click at [365, 485] on td "Chameleon-i" at bounding box center [412, 459] width 246 height 54
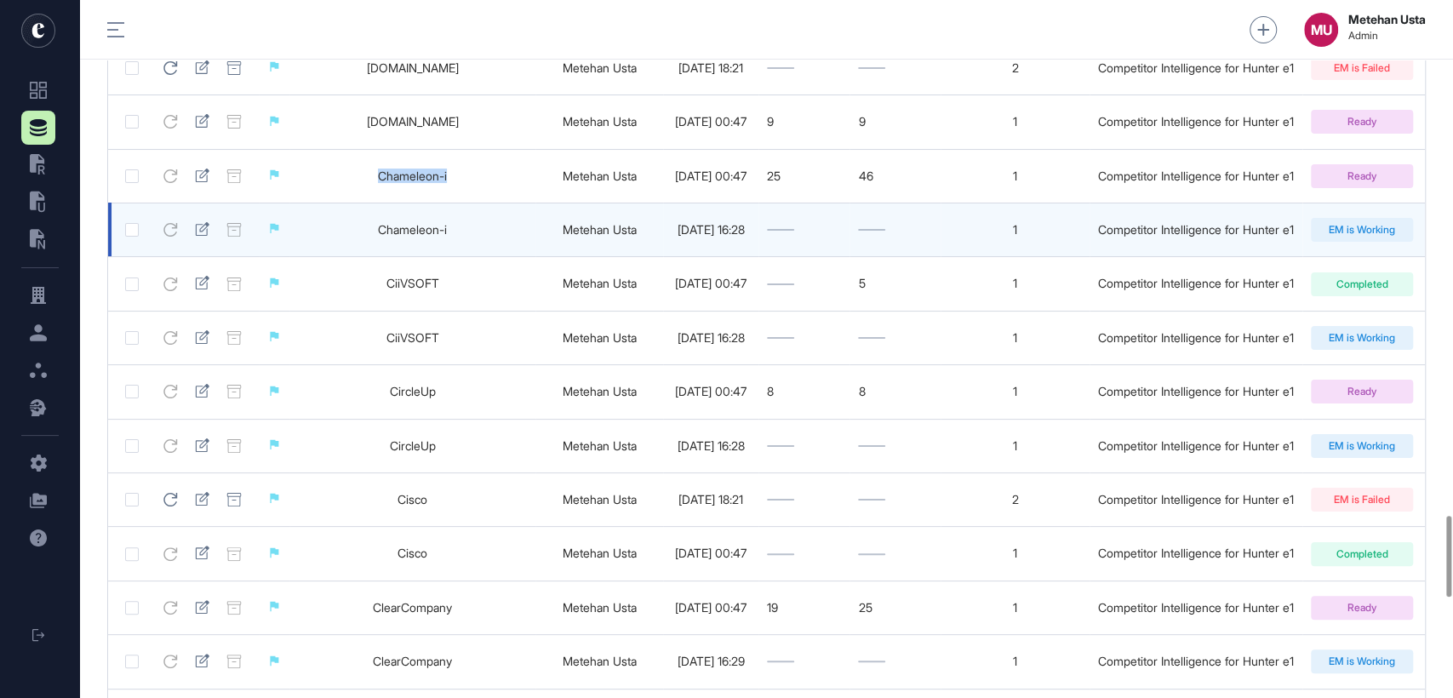
scroll to position [4438, 0]
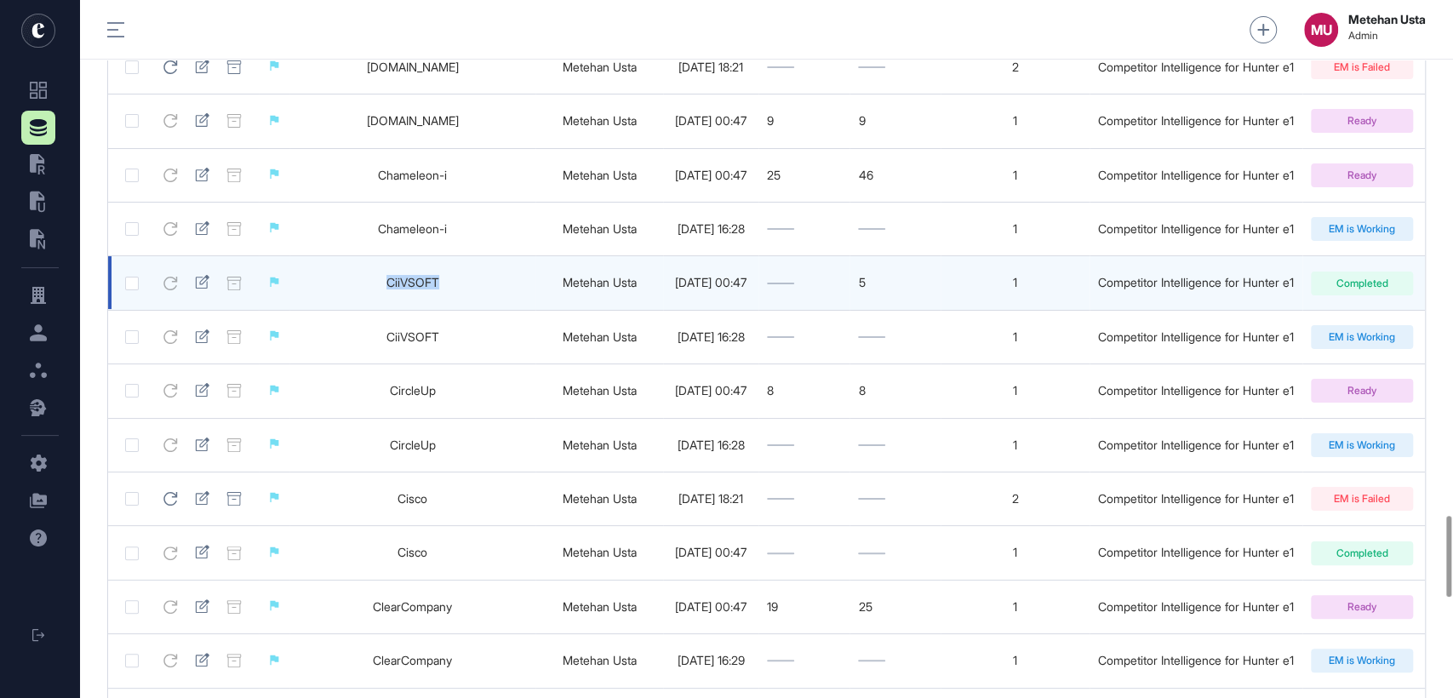
drag, startPoint x: 365, startPoint y: 319, endPoint x: 354, endPoint y: 319, distance: 11.1
click at [354, 310] on td "CiiVSOFT" at bounding box center [412, 283] width 246 height 54
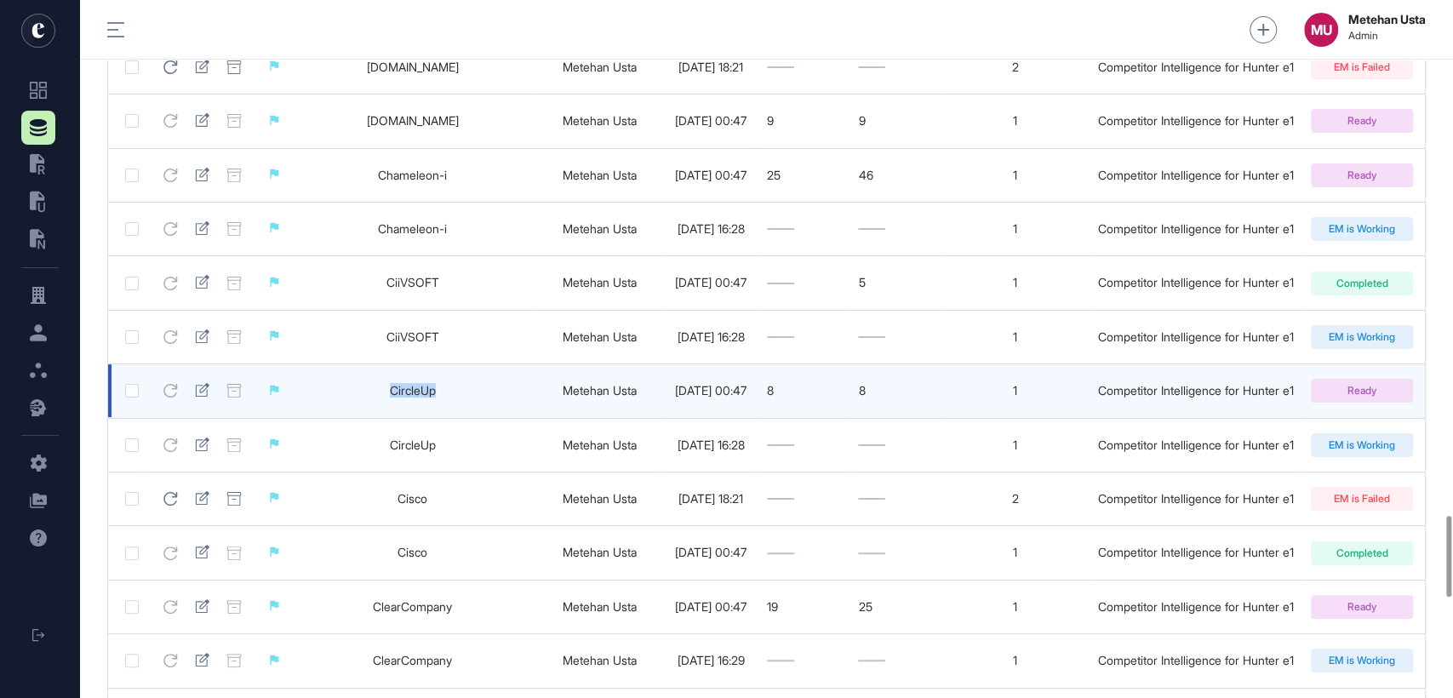
drag, startPoint x: 458, startPoint y: 425, endPoint x: 360, endPoint y: 424, distance: 97.9
click at [368, 418] on td "CircleUp" at bounding box center [412, 391] width 246 height 54
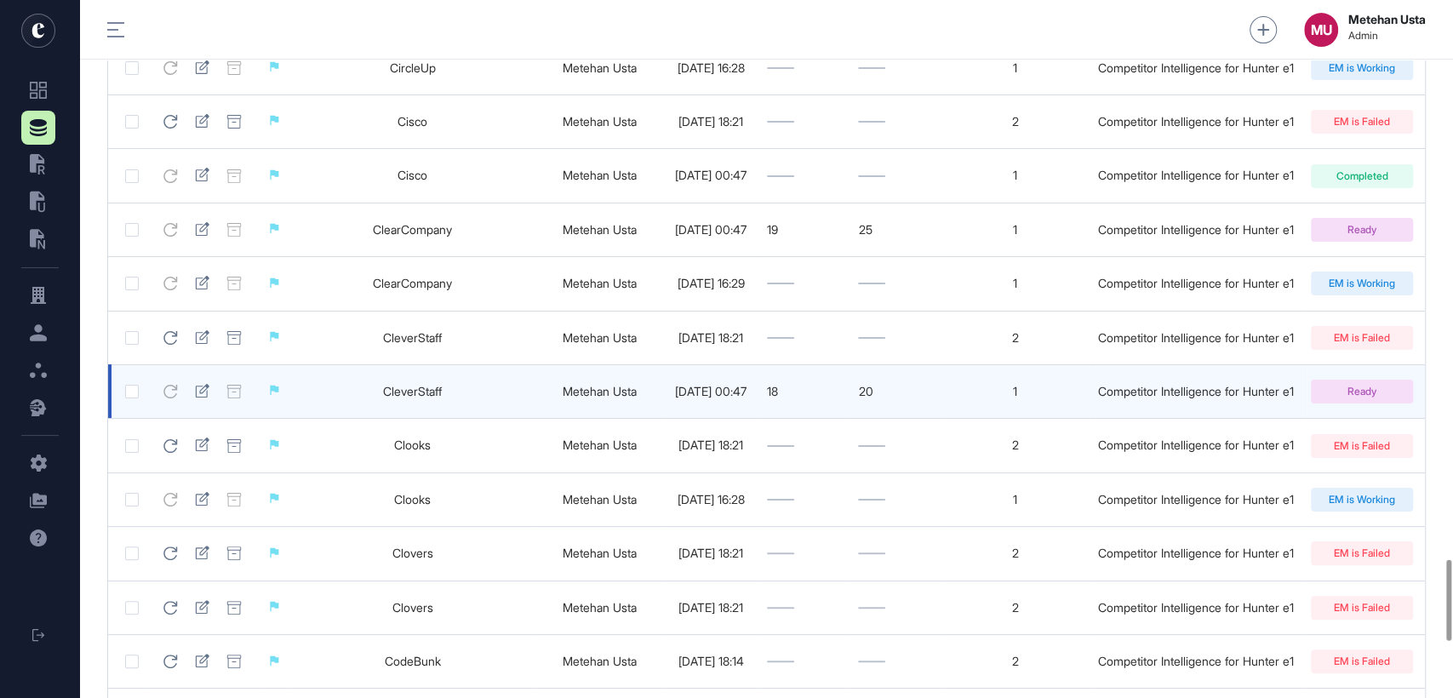
scroll to position [4816, 0]
drag, startPoint x: 480, startPoint y: 432, endPoint x: 370, endPoint y: 431, distance: 109.8
click at [370, 417] on td "CleverStaff" at bounding box center [412, 390] width 246 height 54
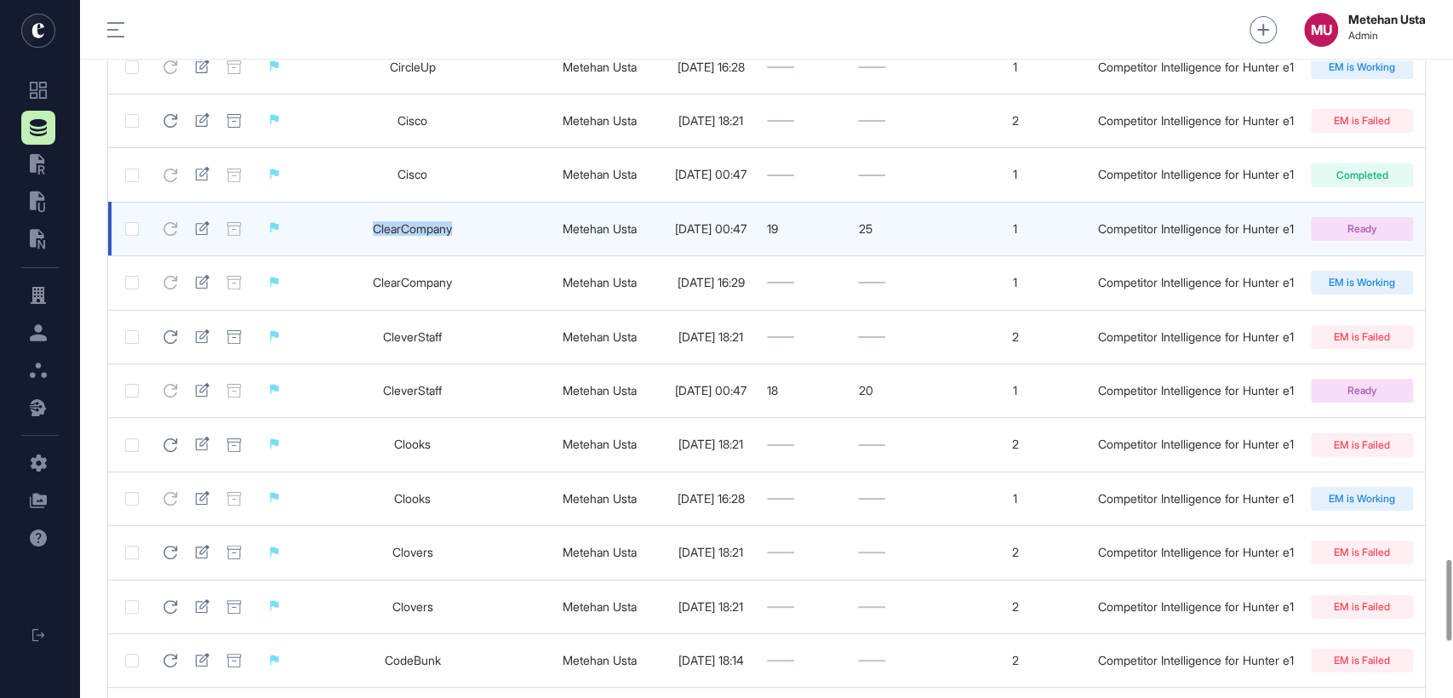
drag, startPoint x: 496, startPoint y: 267, endPoint x: 366, endPoint y: 276, distance: 130.5
click at [366, 255] on td "ClearCompany" at bounding box center [412, 229] width 246 height 54
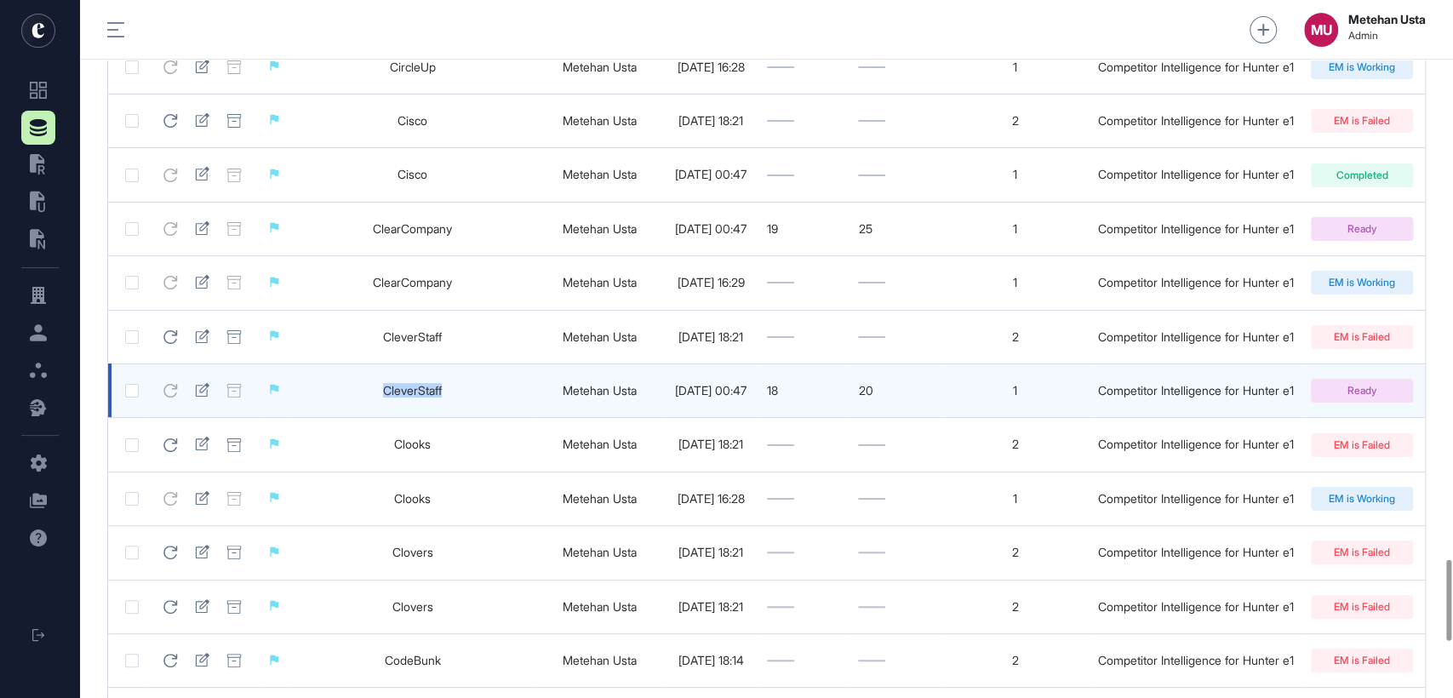
drag, startPoint x: 476, startPoint y: 440, endPoint x: 360, endPoint y: 432, distance: 116.1
click at [360, 417] on td "CleverStaff" at bounding box center [412, 390] width 246 height 54
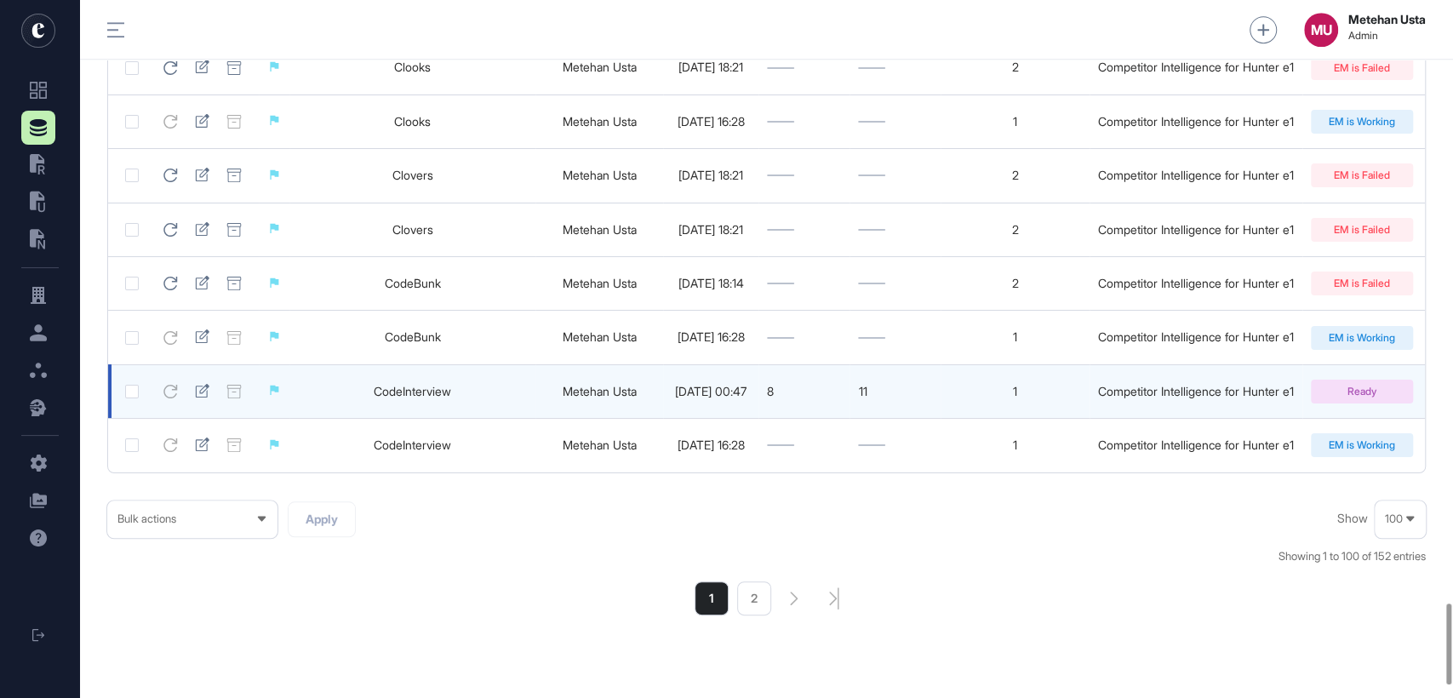
scroll to position [5194, 0]
drag, startPoint x: 472, startPoint y: 438, endPoint x: 300, endPoint y: 440, distance: 172.0
click at [300, 417] on td "CodeInterview" at bounding box center [412, 390] width 246 height 54
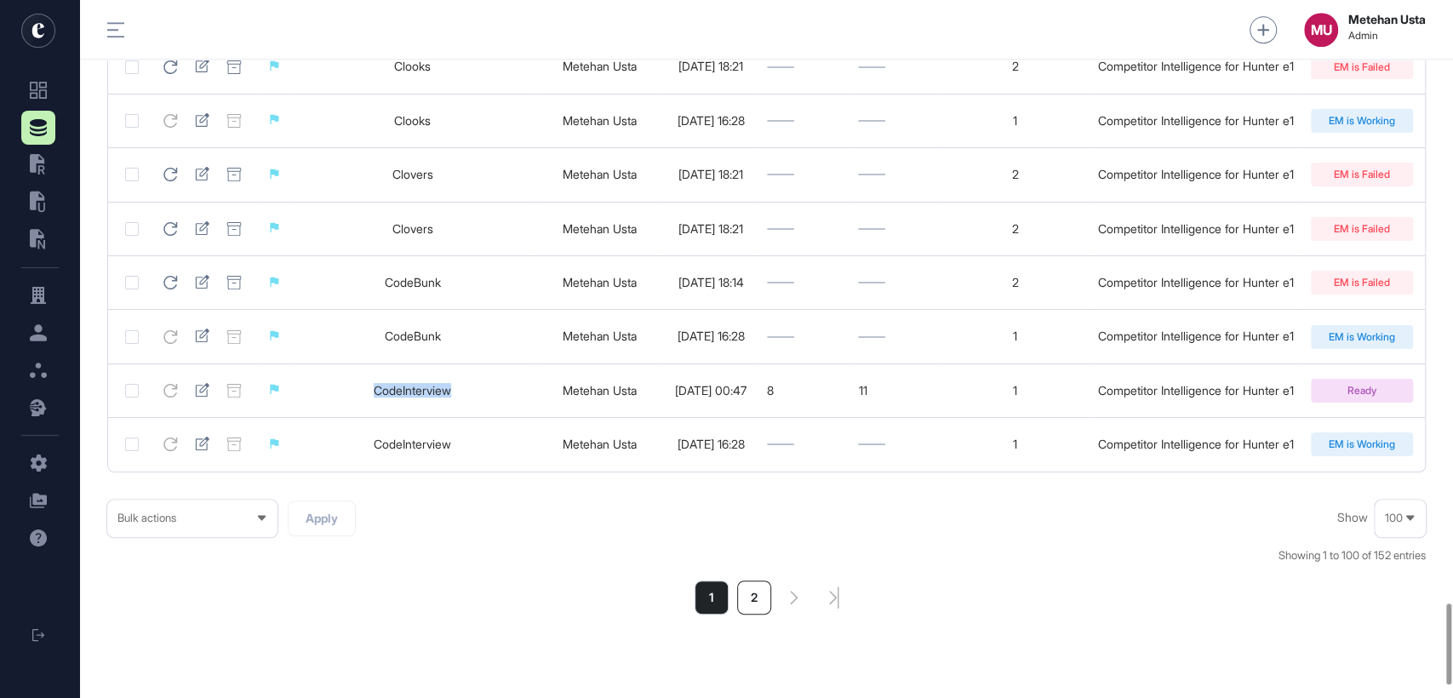
click at [761, 615] on li "2" at bounding box center [754, 598] width 34 height 34
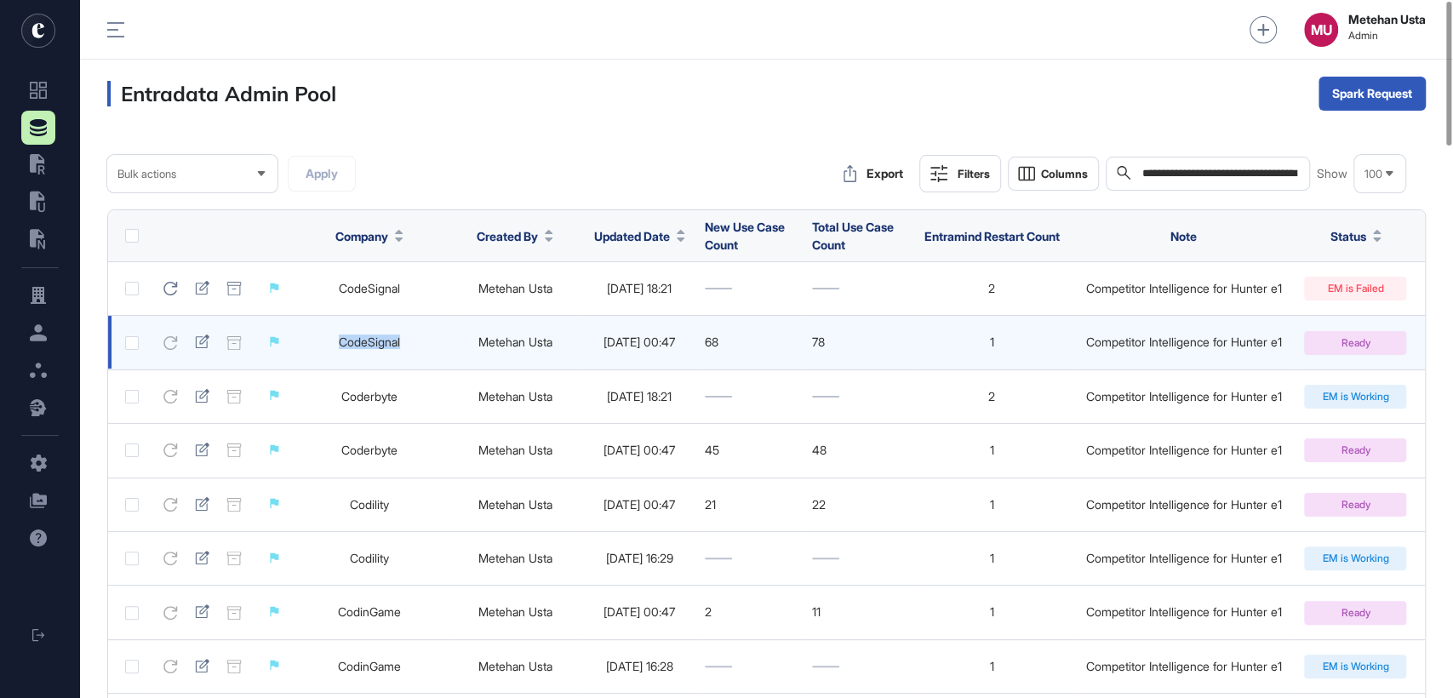
drag, startPoint x: 421, startPoint y: 342, endPoint x: 327, endPoint y: 340, distance: 94.5
click at [327, 340] on td "CodeSignal" at bounding box center [369, 343] width 157 height 54
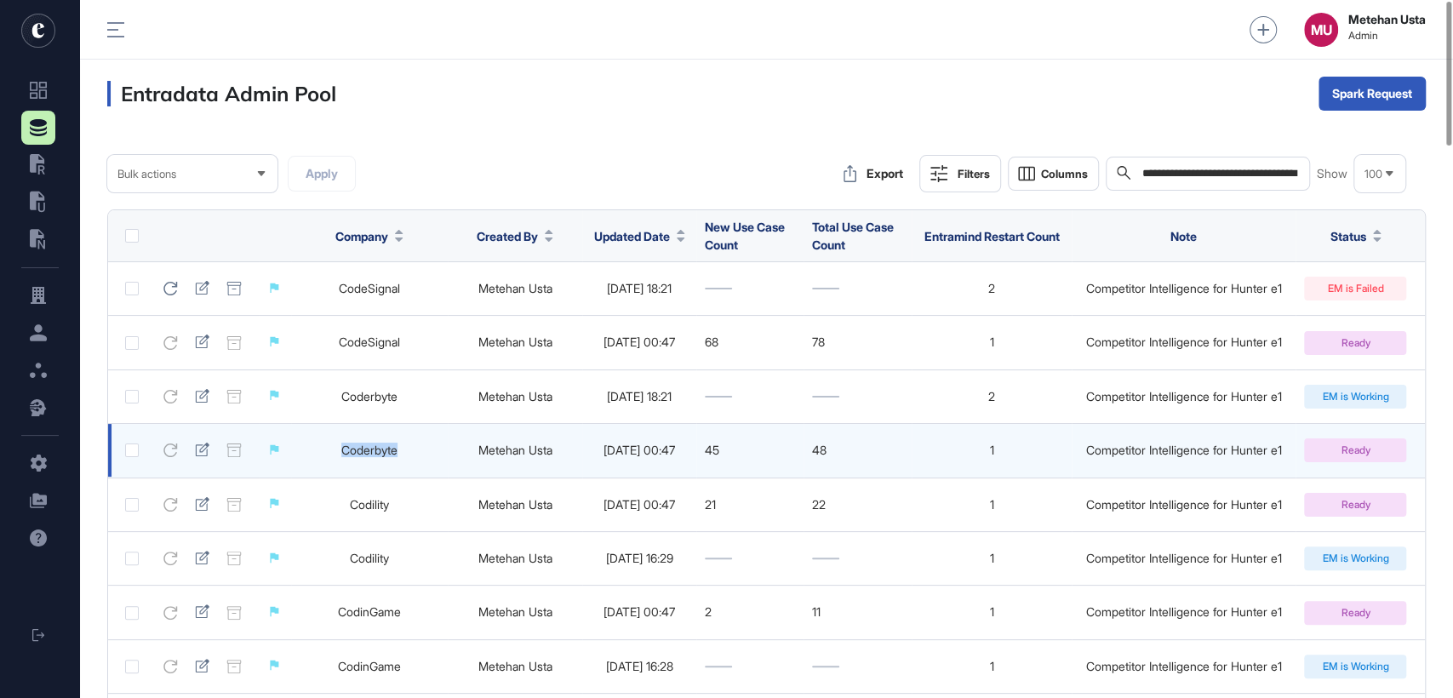
drag, startPoint x: 359, startPoint y: 455, endPoint x: 315, endPoint y: 454, distance: 44.3
click at [315, 454] on td "Coderbyte" at bounding box center [369, 451] width 157 height 54
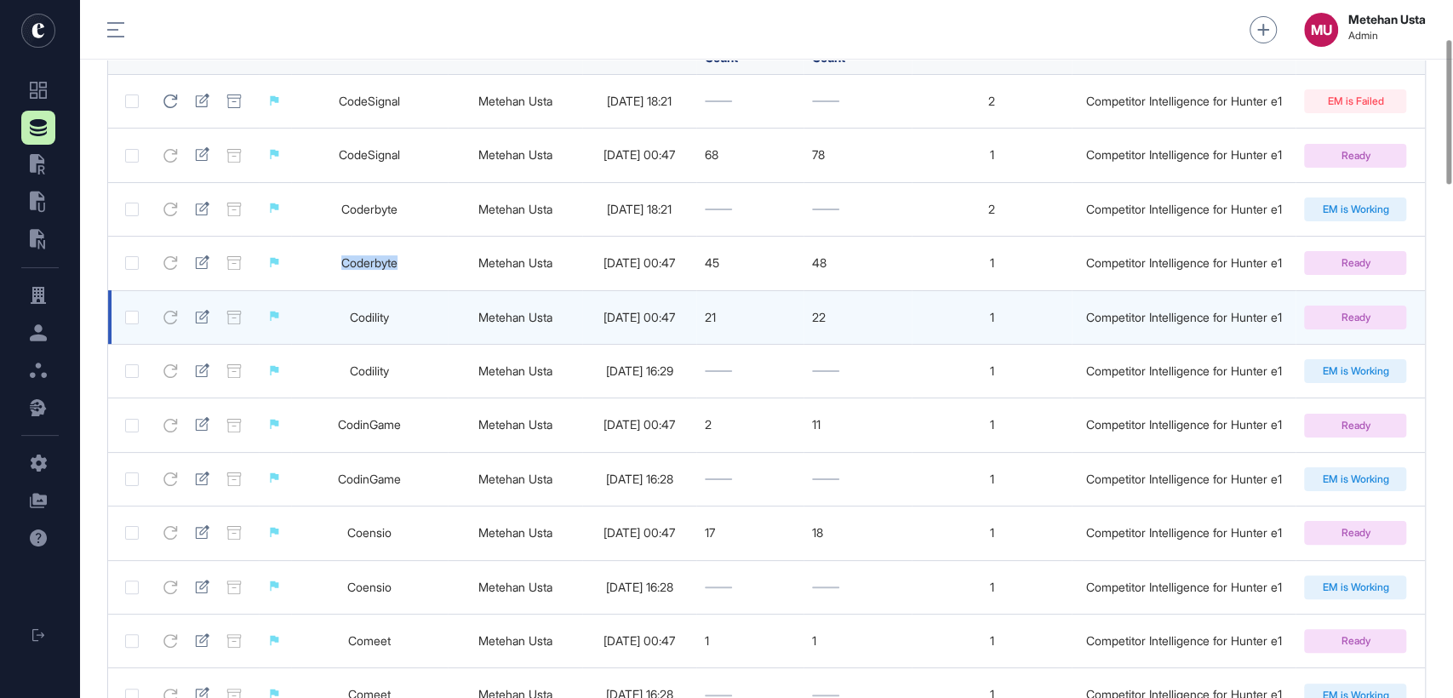
scroll to position [188, 0]
drag, startPoint x: 388, startPoint y: 317, endPoint x: 317, endPoint y: 321, distance: 70.8
click at [317, 321] on td "Codility" at bounding box center [369, 316] width 157 height 54
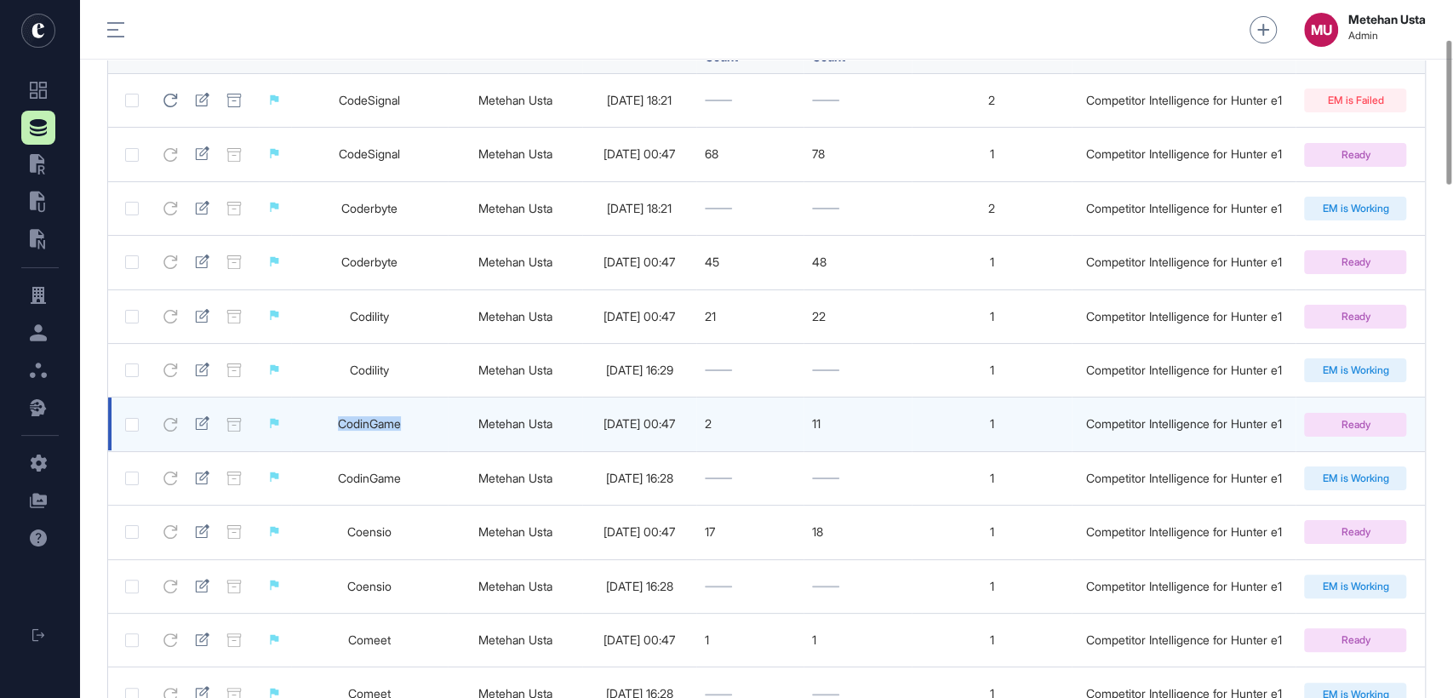
drag, startPoint x: 404, startPoint y: 428, endPoint x: 318, endPoint y: 430, distance: 86.0
click at [318, 430] on td "CodinGame" at bounding box center [369, 425] width 157 height 54
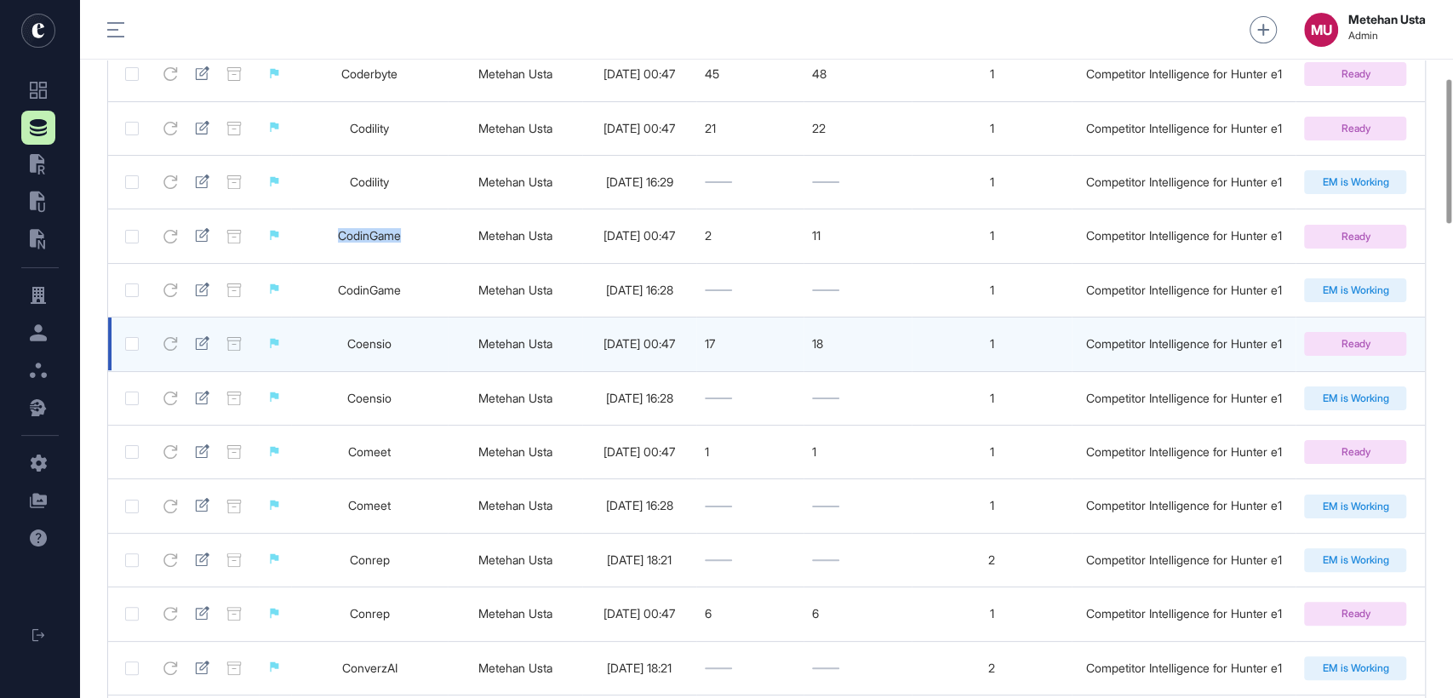
scroll to position [377, 0]
drag, startPoint x: 402, startPoint y: 347, endPoint x: 311, endPoint y: 349, distance: 91.1
click at [313, 349] on td "Coensio" at bounding box center [369, 344] width 157 height 54
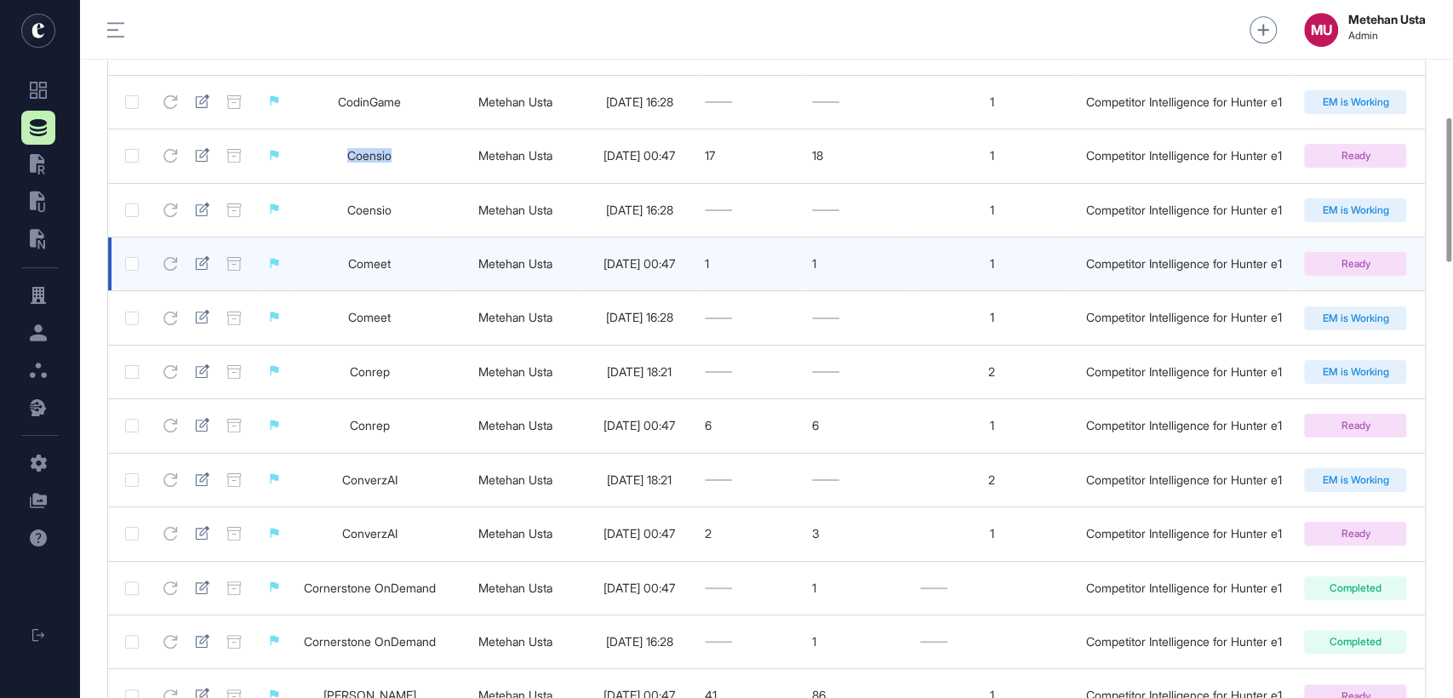
scroll to position [565, 0]
drag, startPoint x: 415, startPoint y: 270, endPoint x: 317, endPoint y: 268, distance: 97.9
click at [317, 268] on td "Comeet" at bounding box center [369, 264] width 157 height 54
click at [392, 290] on td "Comeet" at bounding box center [369, 264] width 157 height 54
drag, startPoint x: 402, startPoint y: 267, endPoint x: 334, endPoint y: 272, distance: 68.2
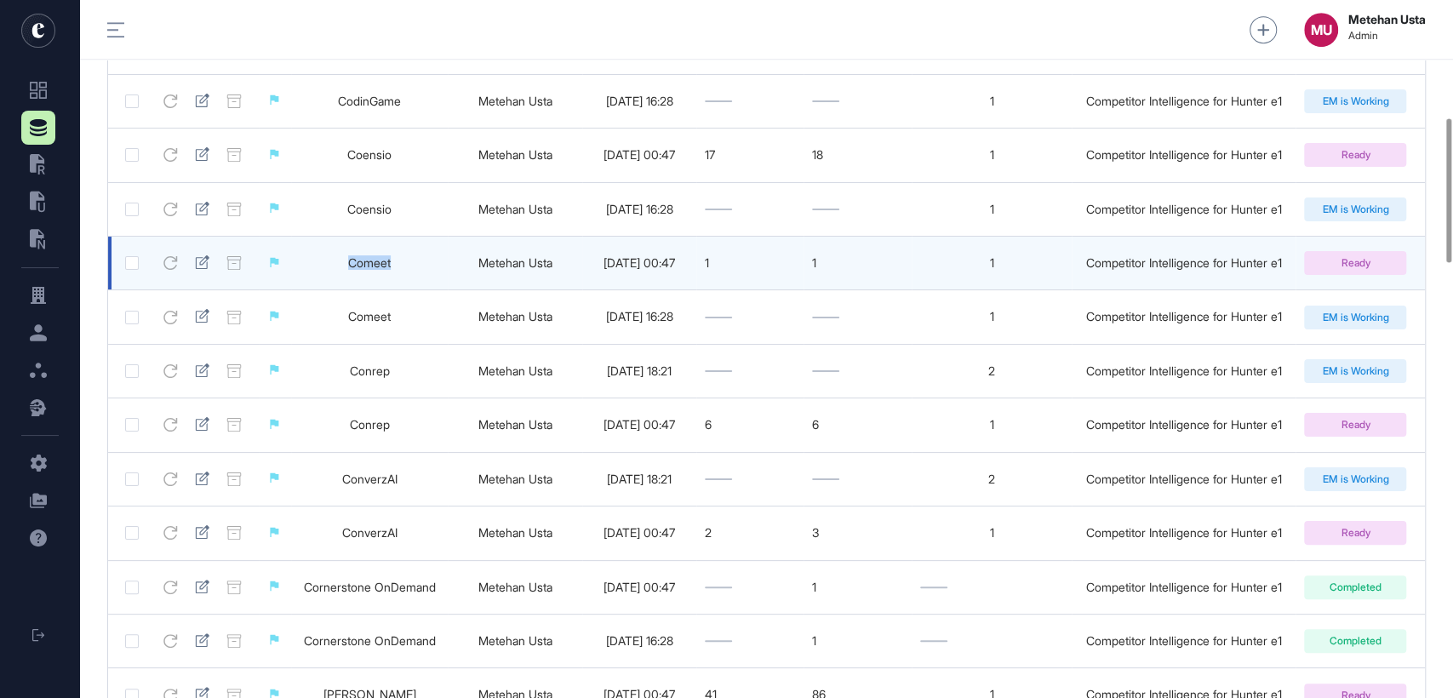
click at [334, 272] on td "Comeet" at bounding box center [369, 264] width 157 height 54
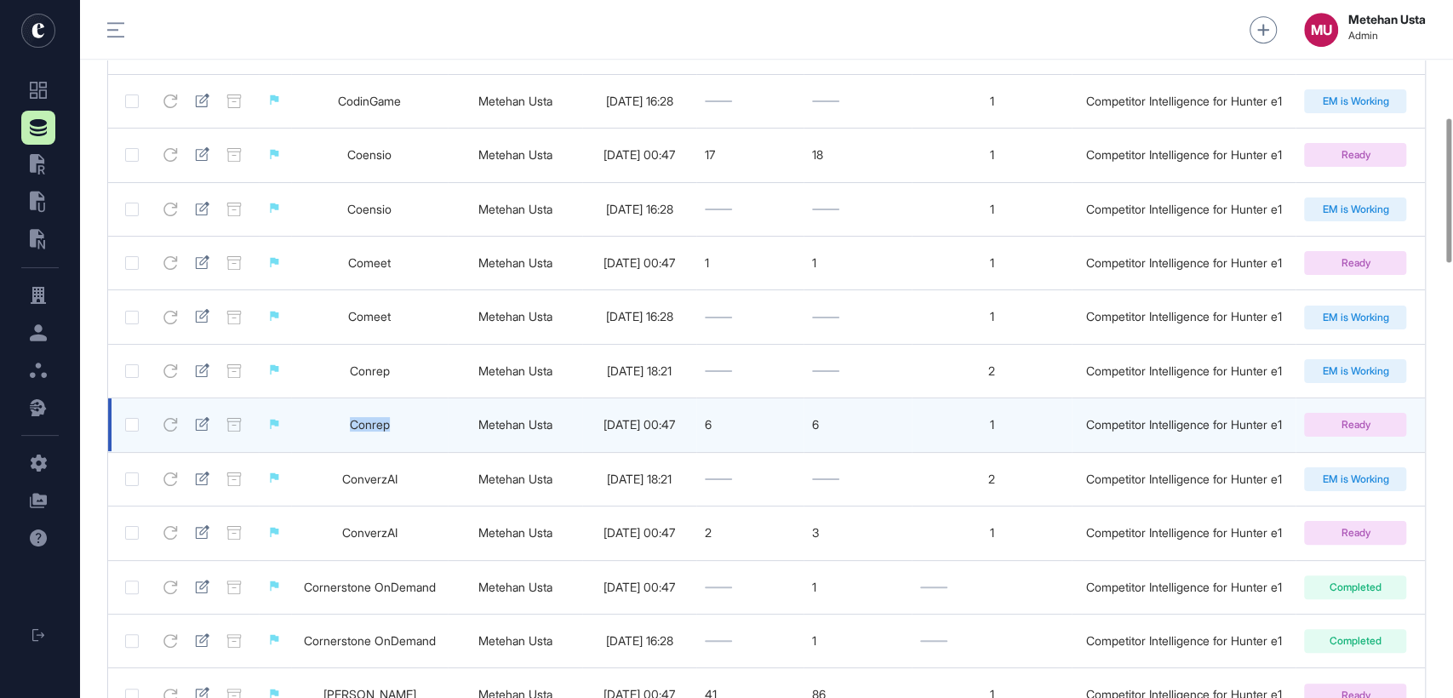
drag, startPoint x: 333, startPoint y: 432, endPoint x: 306, endPoint y: 432, distance: 26.4
click at [310, 432] on td "Conrep" at bounding box center [369, 425] width 157 height 54
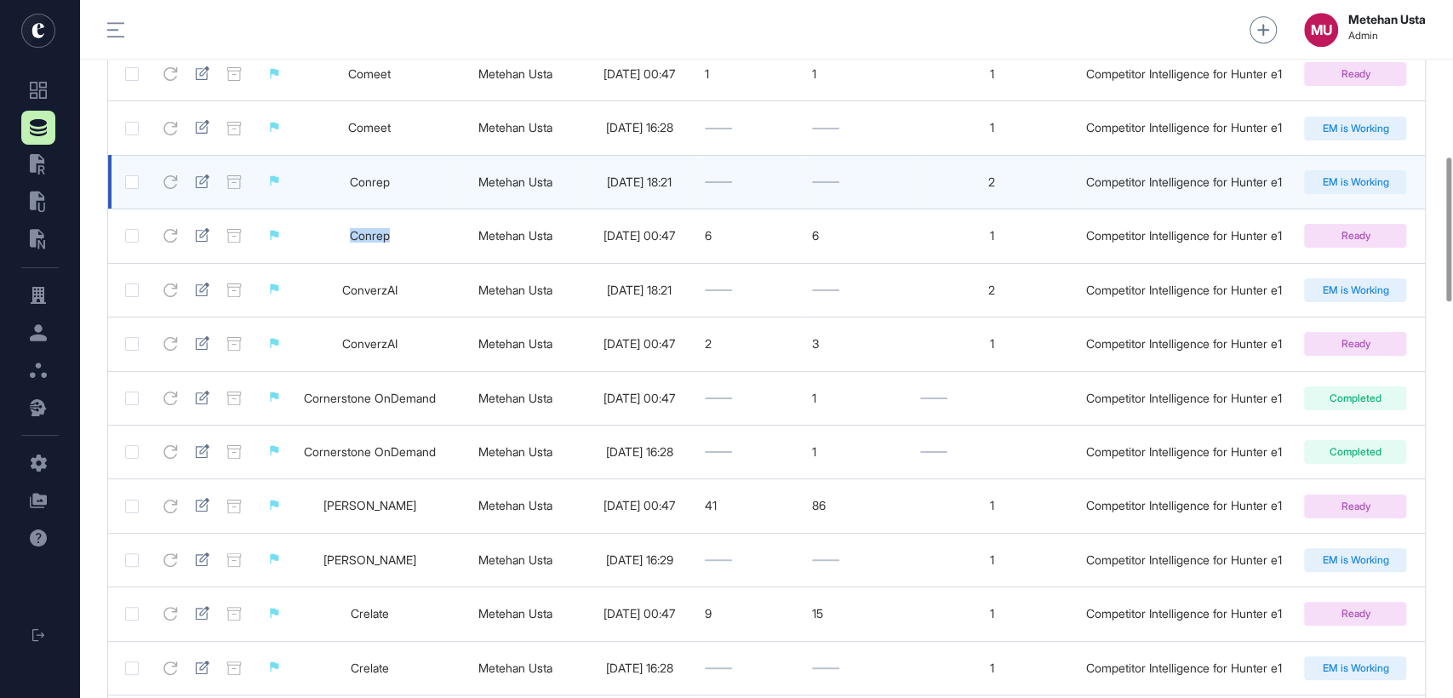
scroll to position [755, 0]
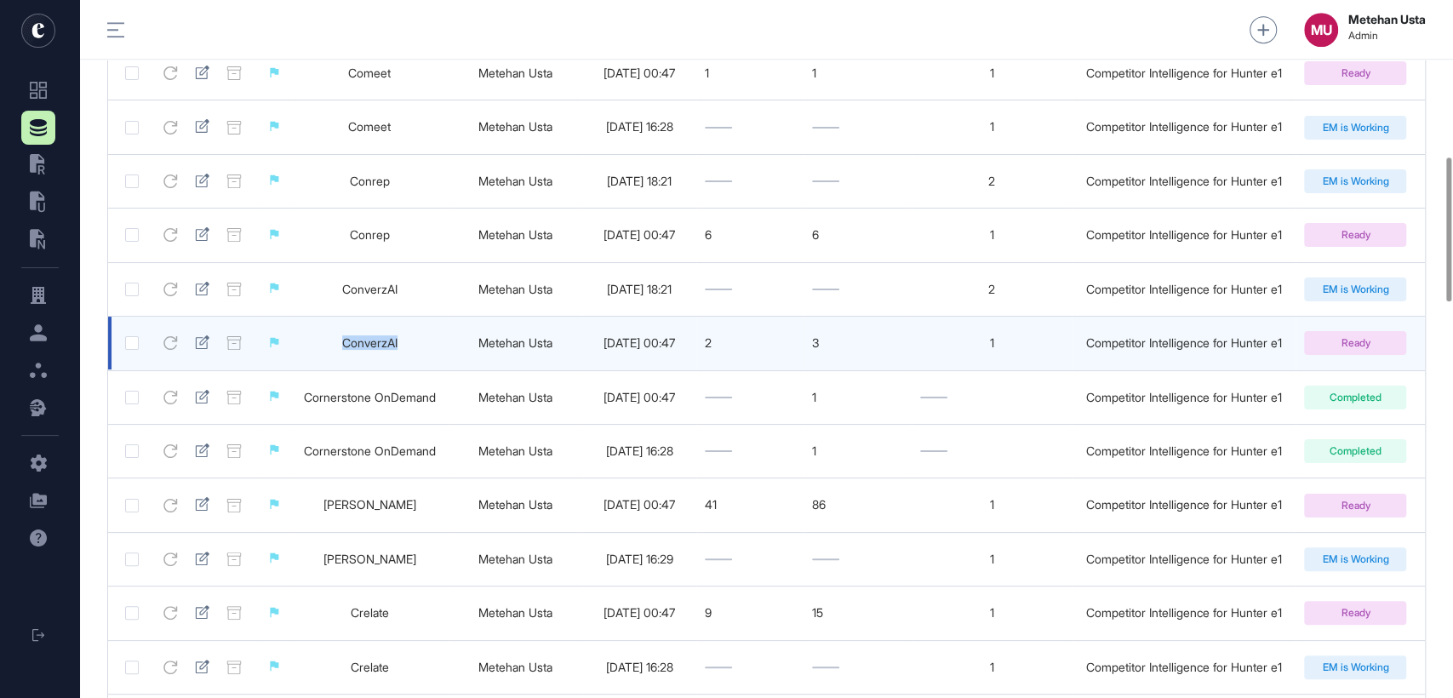
drag, startPoint x: 402, startPoint y: 353, endPoint x: 258, endPoint y: 356, distance: 143.9
click at [258, 356] on tr "ConverzAI Metehan Usta 2025-09-24 00:47 2 3 1 Competitor Intelligence for Hunte…" at bounding box center [766, 344] width 1317 height 54
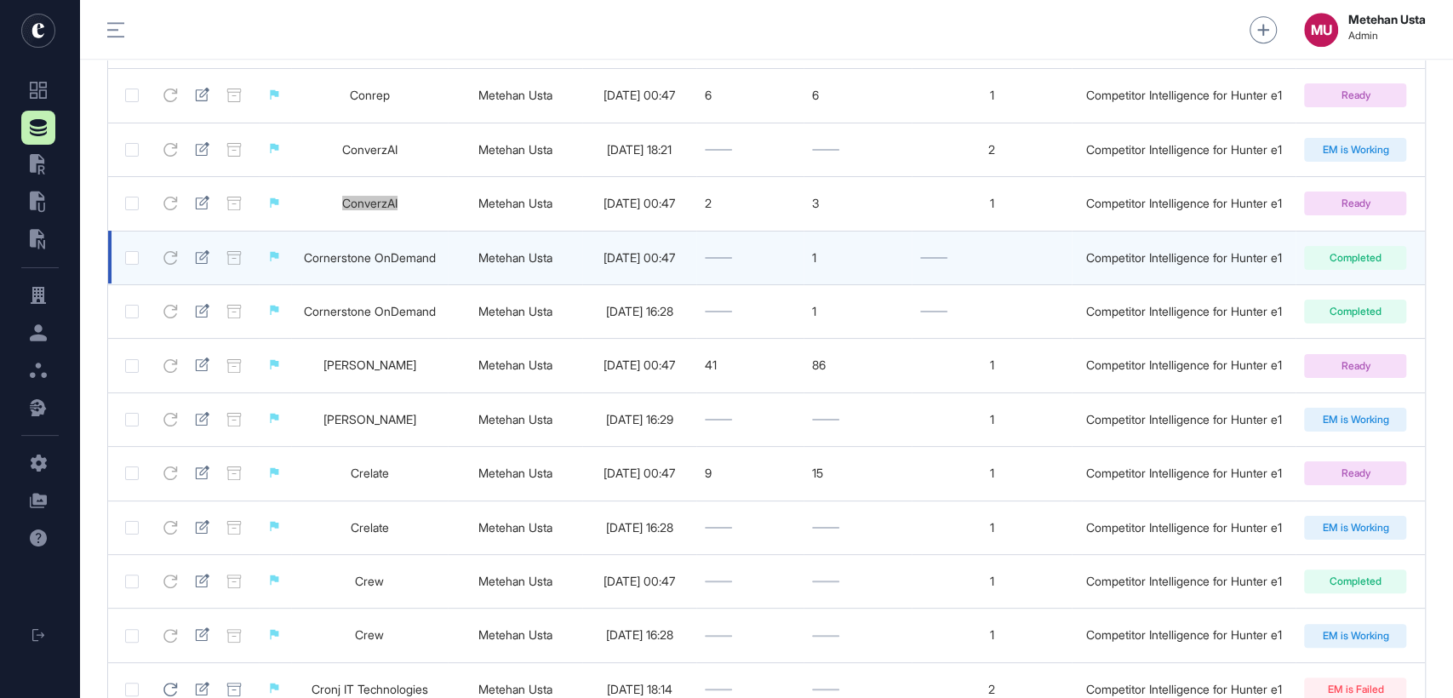
scroll to position [893, 0]
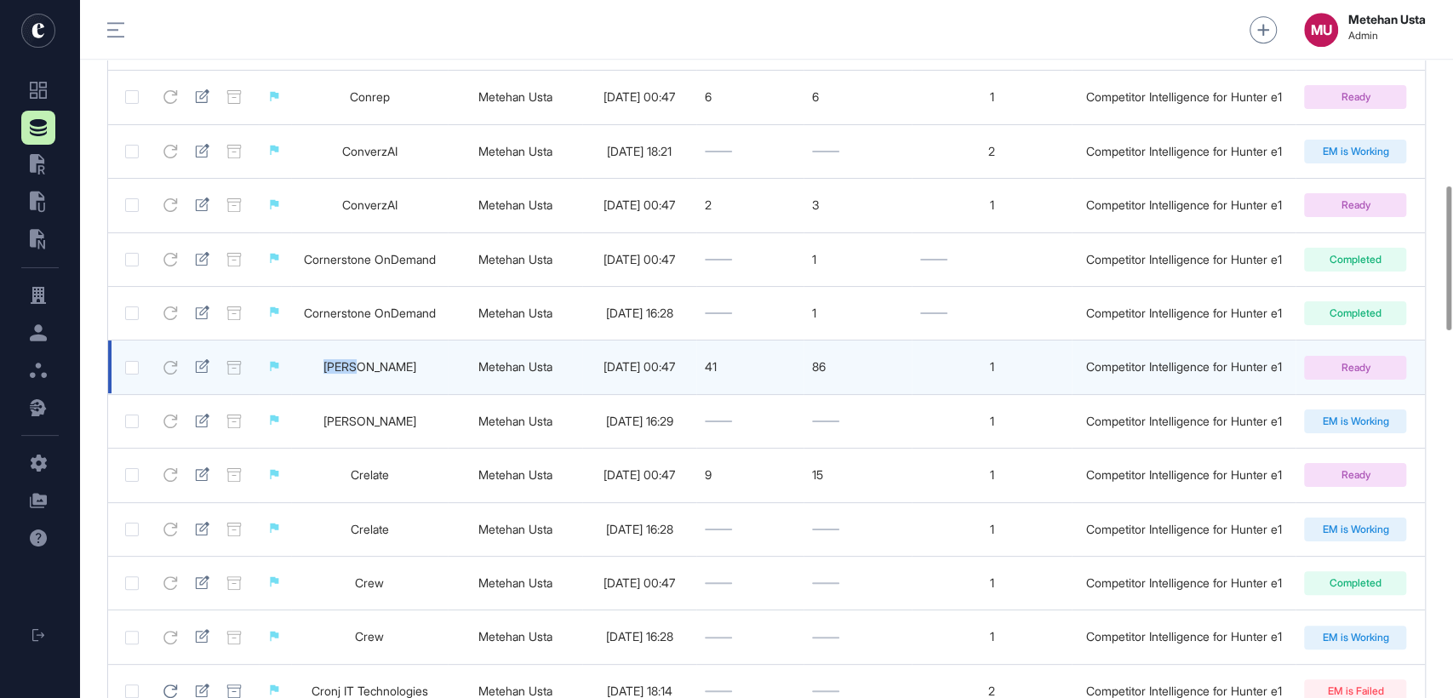
drag, startPoint x: 400, startPoint y: 376, endPoint x: 313, endPoint y: 380, distance: 86.9
click at [313, 380] on td "Covey" at bounding box center [369, 367] width 157 height 54
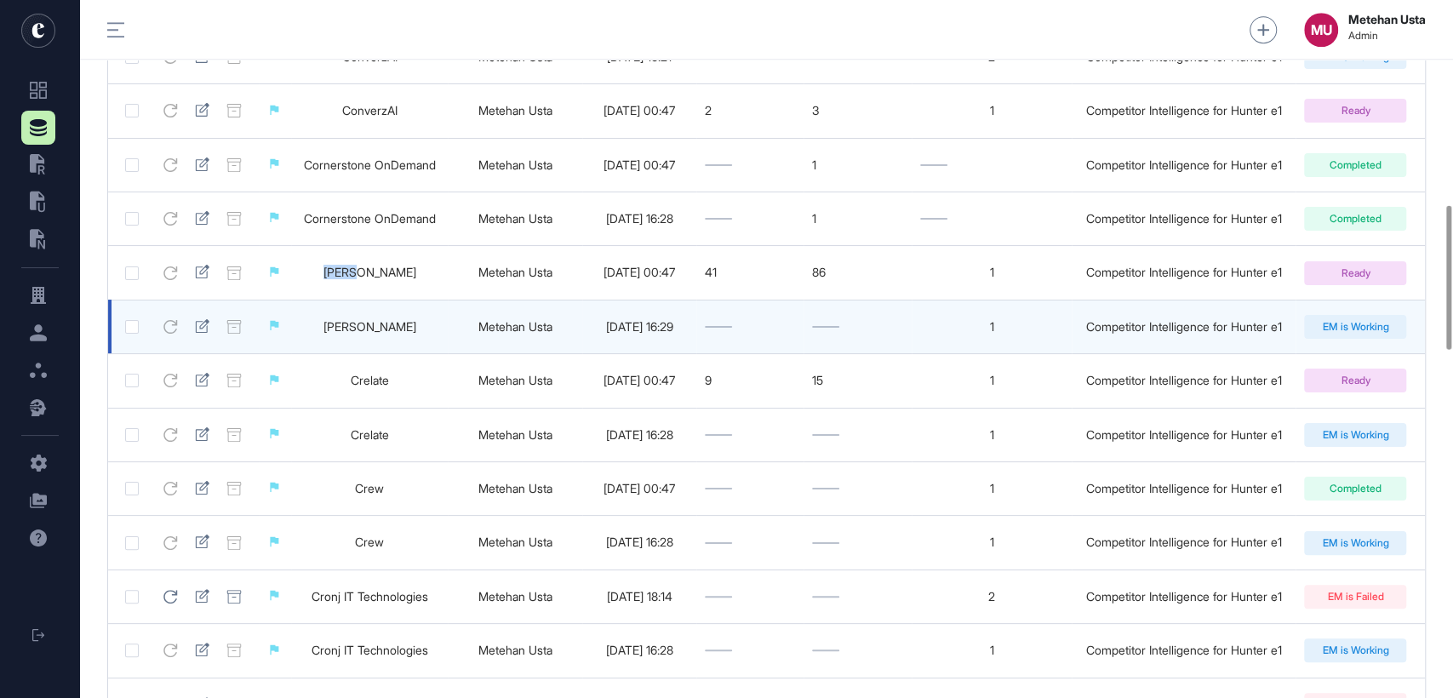
scroll to position [987, 0]
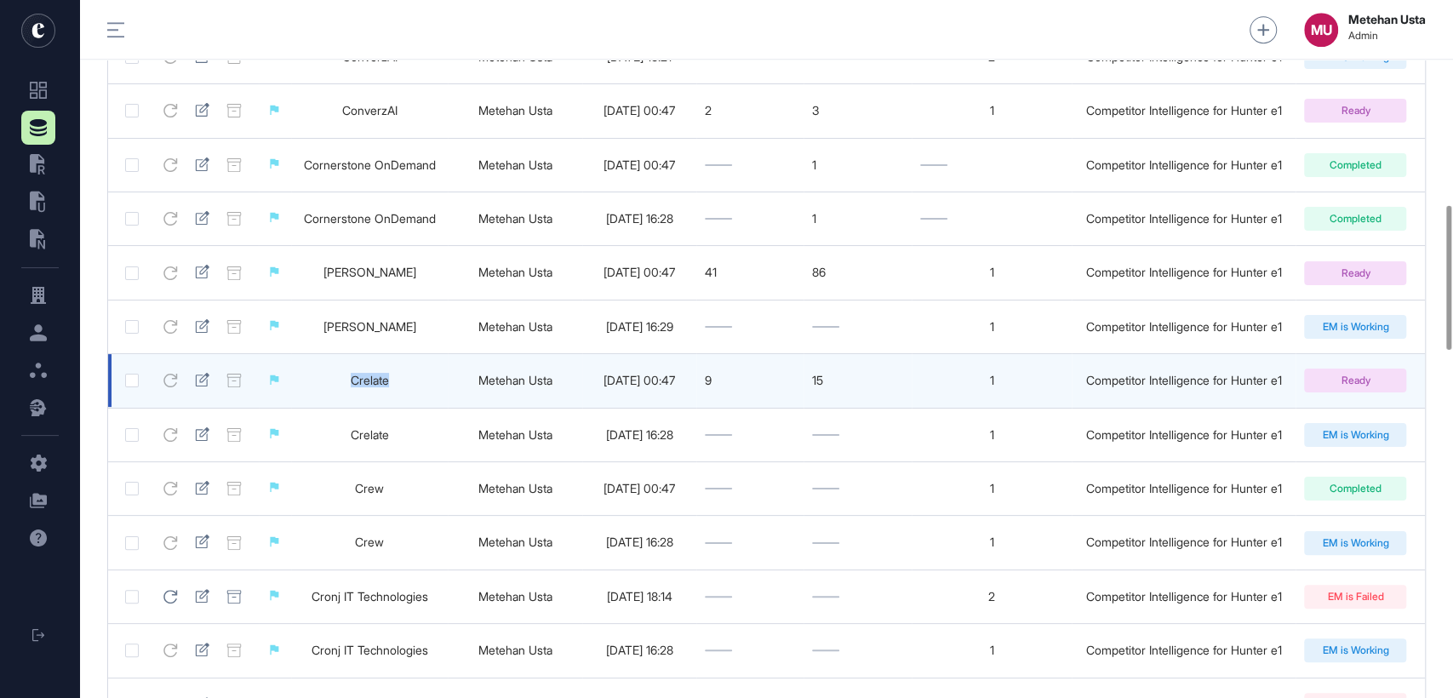
drag, startPoint x: 391, startPoint y: 390, endPoint x: 286, endPoint y: 385, distance: 104.8
click at [291, 385] on td "Crelate" at bounding box center [369, 381] width 157 height 54
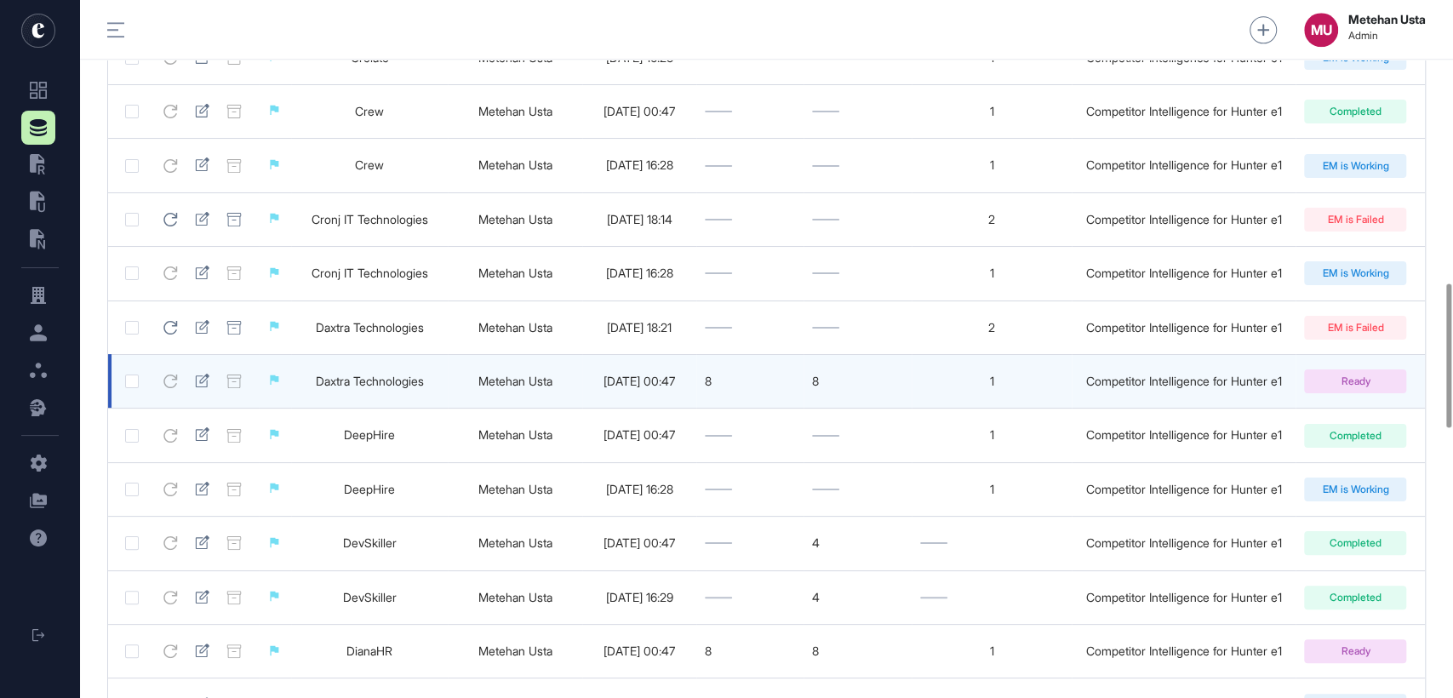
scroll to position [1365, 0]
drag, startPoint x: 441, startPoint y: 392, endPoint x: 294, endPoint y: 396, distance: 147.3
click at [294, 396] on td "Daxtra Technologies" at bounding box center [369, 380] width 157 height 54
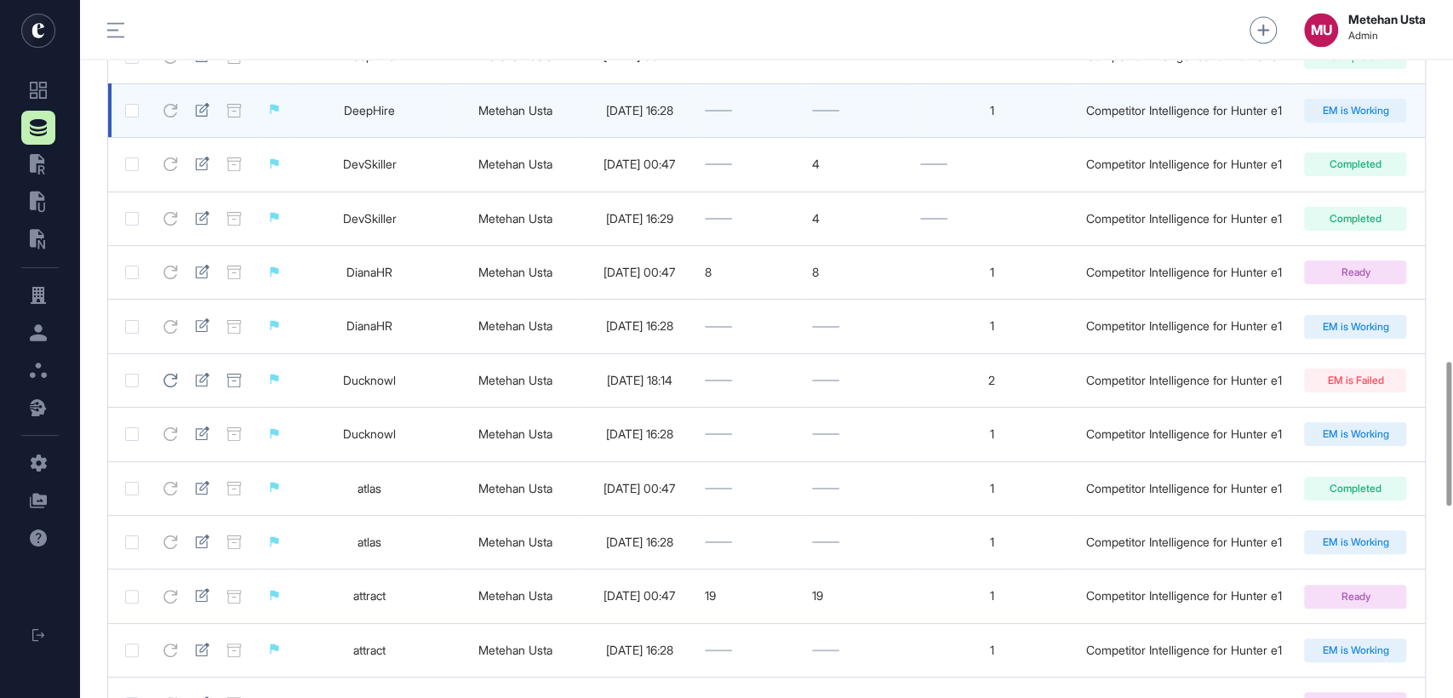
scroll to position [1743, 0]
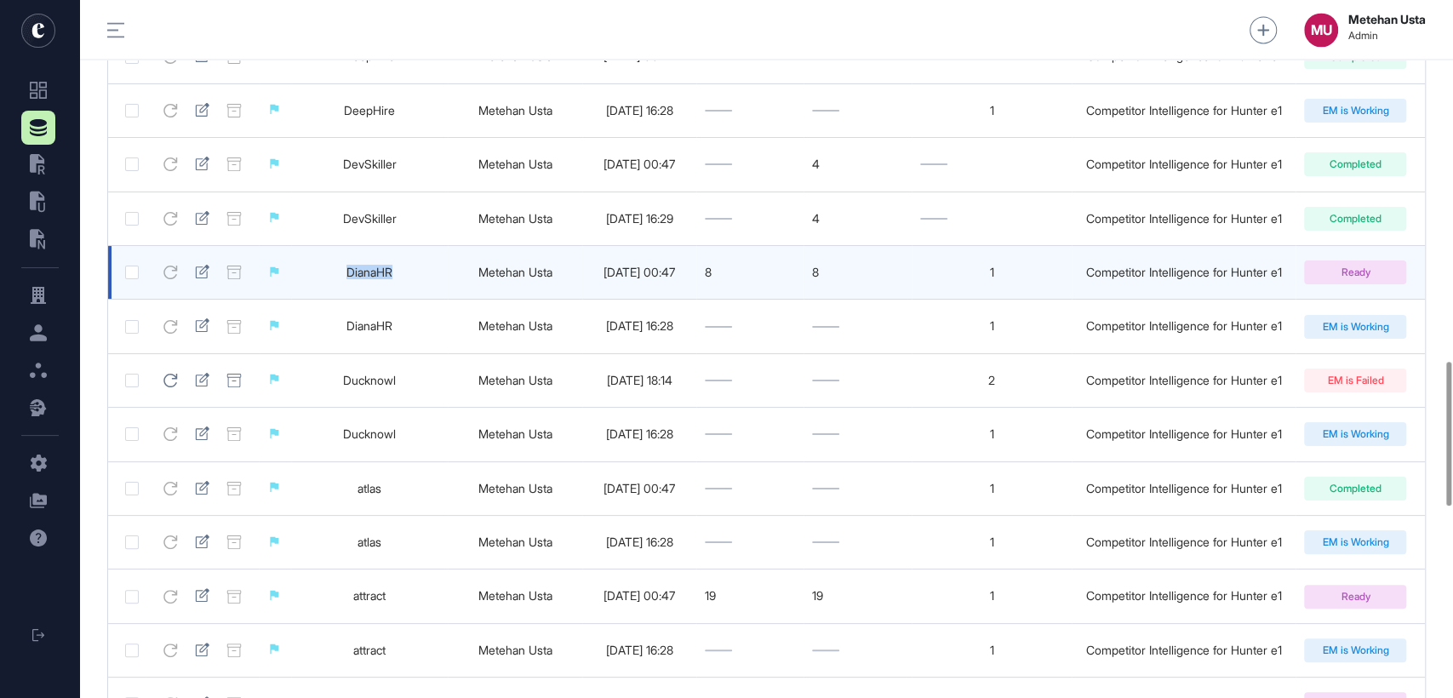
drag, startPoint x: 392, startPoint y: 284, endPoint x: 306, endPoint y: 285, distance: 86.0
click at [306, 285] on td "DianaHR" at bounding box center [369, 273] width 157 height 54
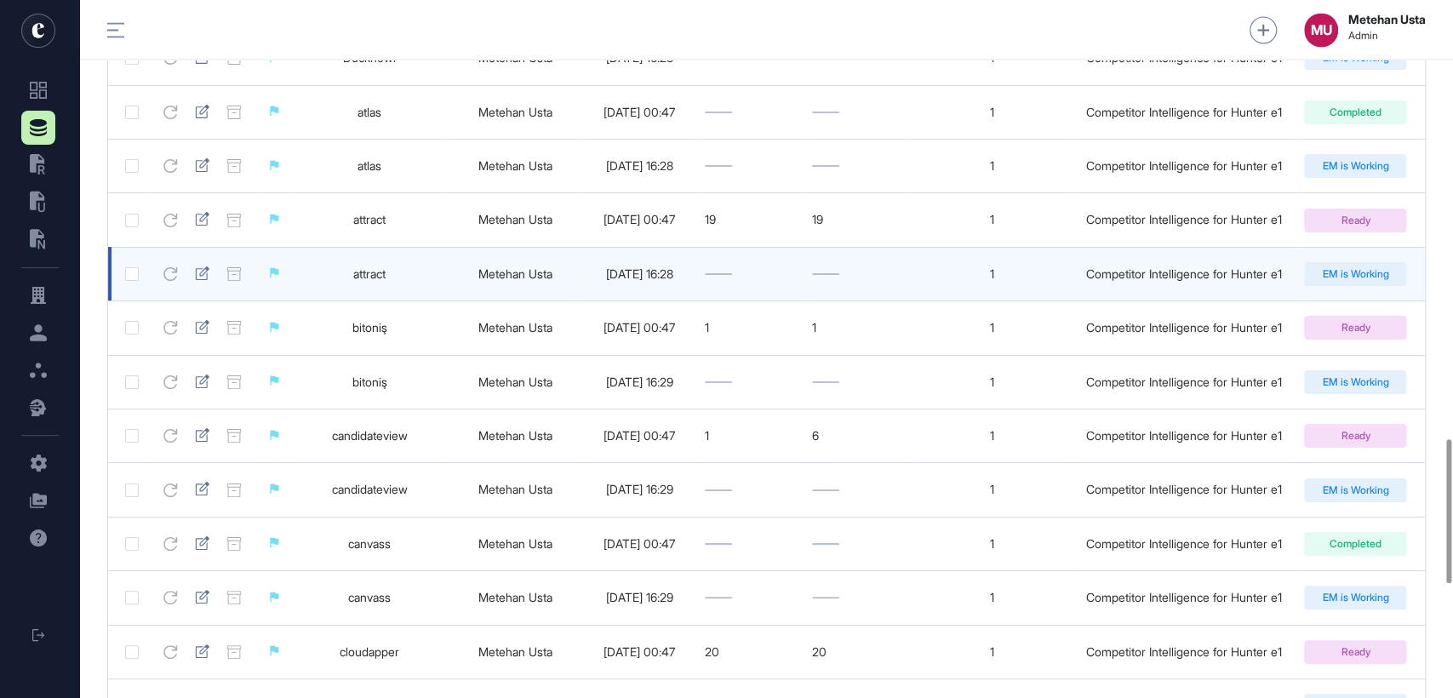
scroll to position [2121, 0]
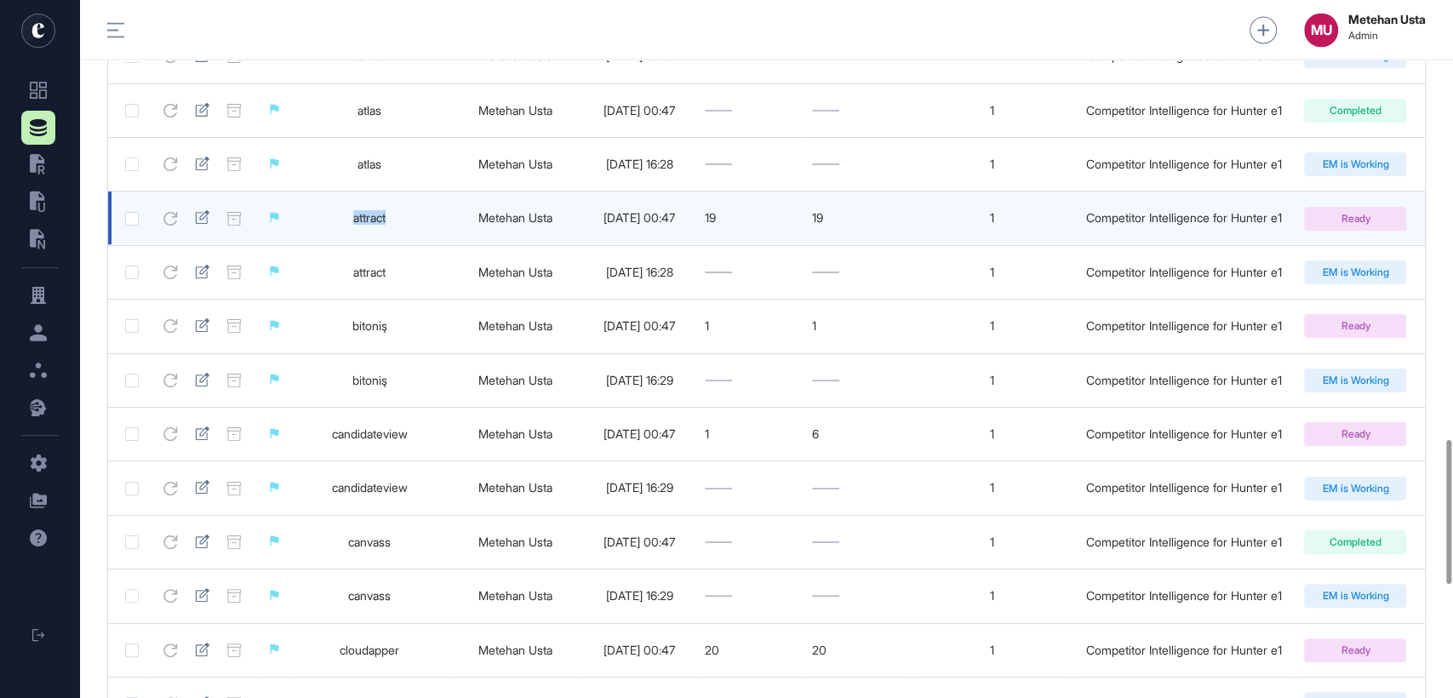
drag, startPoint x: 393, startPoint y: 237, endPoint x: 335, endPoint y: 241, distance: 58.0
click at [335, 241] on td "attract" at bounding box center [369, 219] width 157 height 54
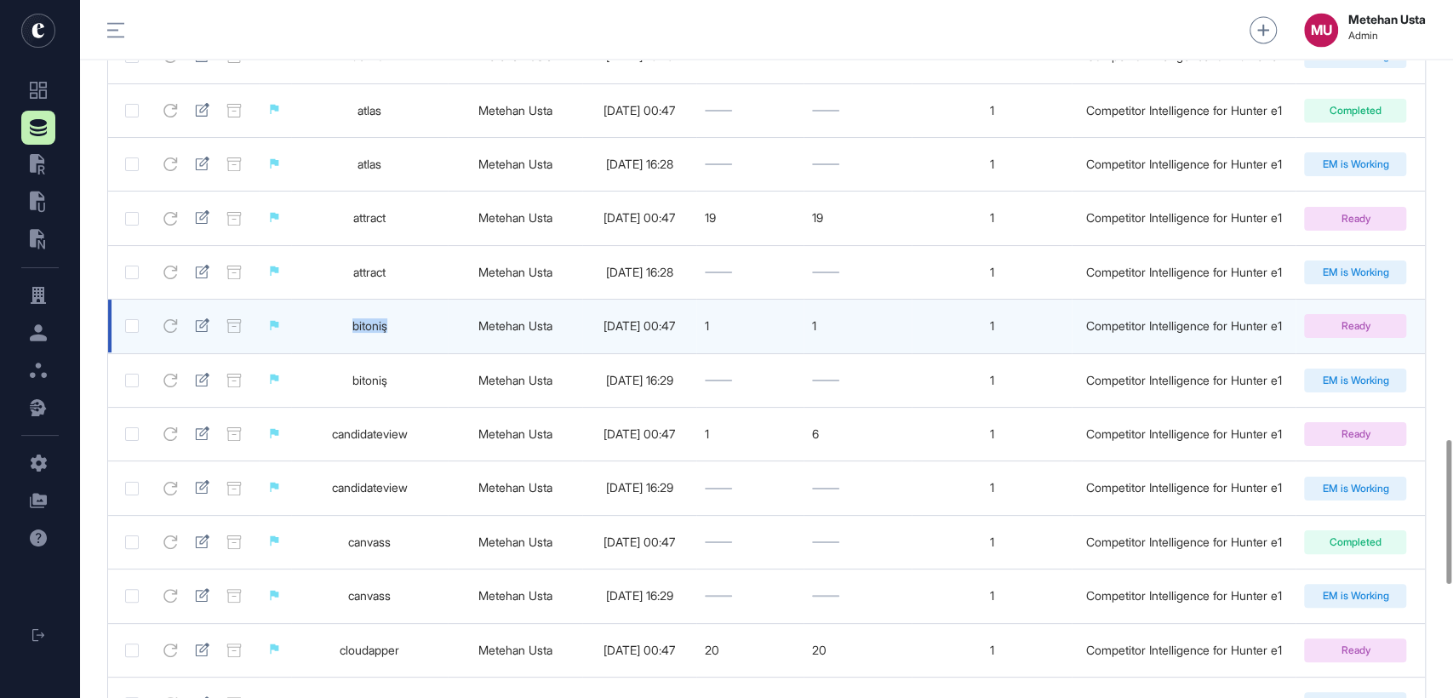
drag, startPoint x: 339, startPoint y: 346, endPoint x: 298, endPoint y: 346, distance: 40.9
click at [305, 346] on td "bitoniş" at bounding box center [369, 327] width 157 height 54
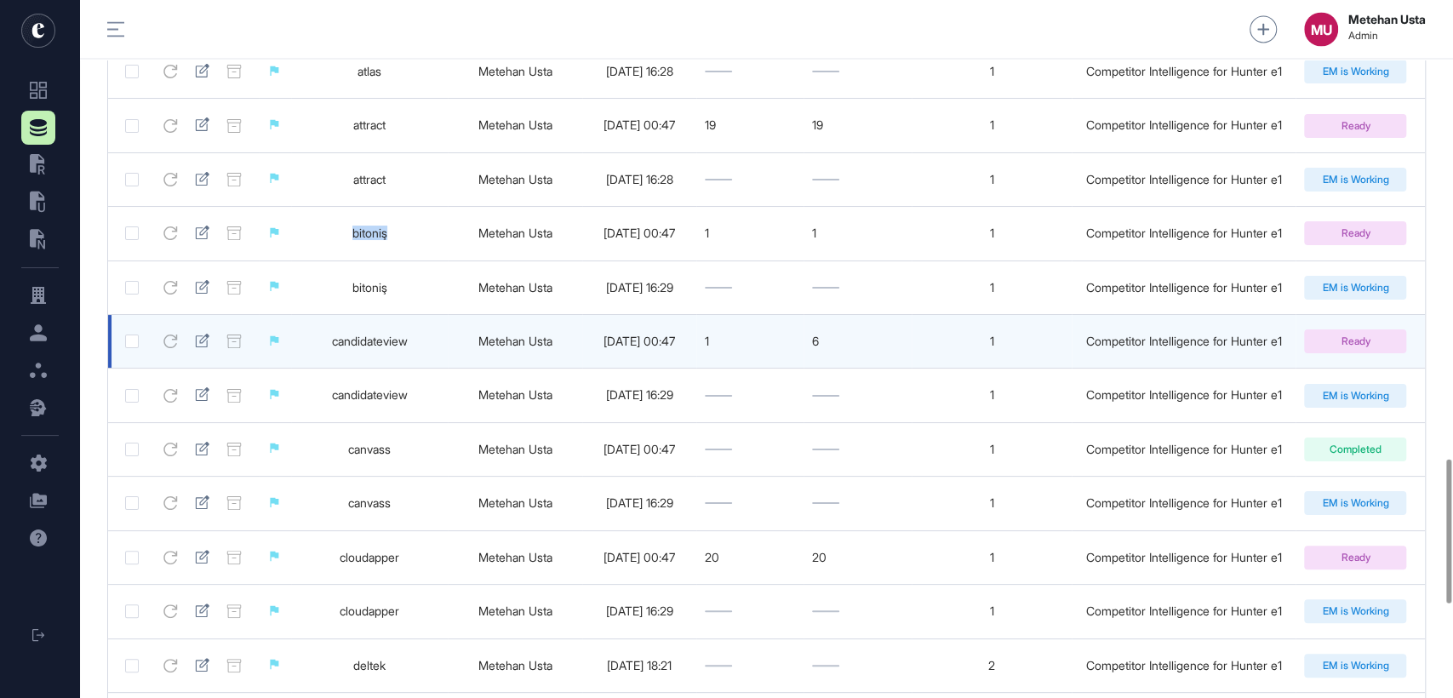
scroll to position [2216, 0]
drag, startPoint x: 419, startPoint y: 356, endPoint x: 276, endPoint y: 359, distance: 143.0
click at [276, 359] on tr "candidateview Metehan Usta 2025-09-24 00:47 1 6 1 Competitor Intelligence for H…" at bounding box center [766, 340] width 1317 height 54
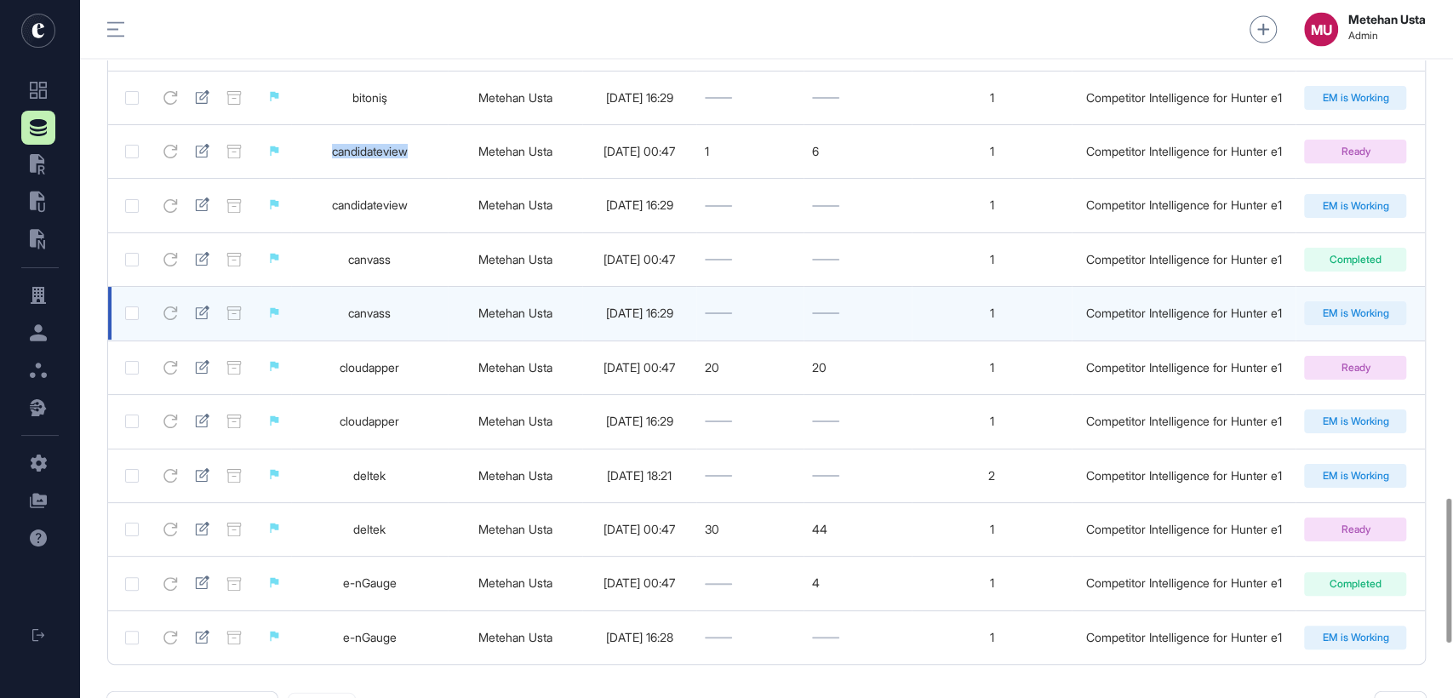
scroll to position [2405, 0]
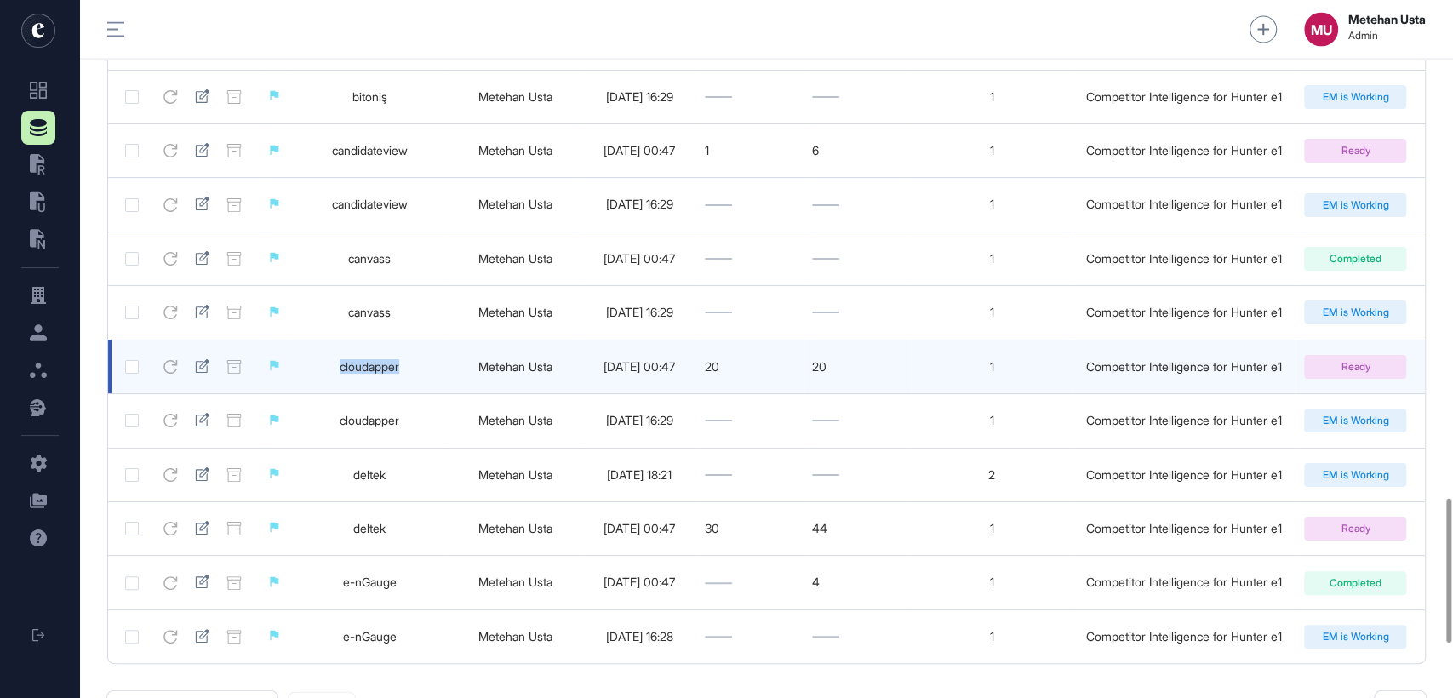
drag, startPoint x: 415, startPoint y: 386, endPoint x: 301, endPoint y: 391, distance: 113.3
click at [301, 391] on td "cloudapper" at bounding box center [369, 367] width 157 height 54
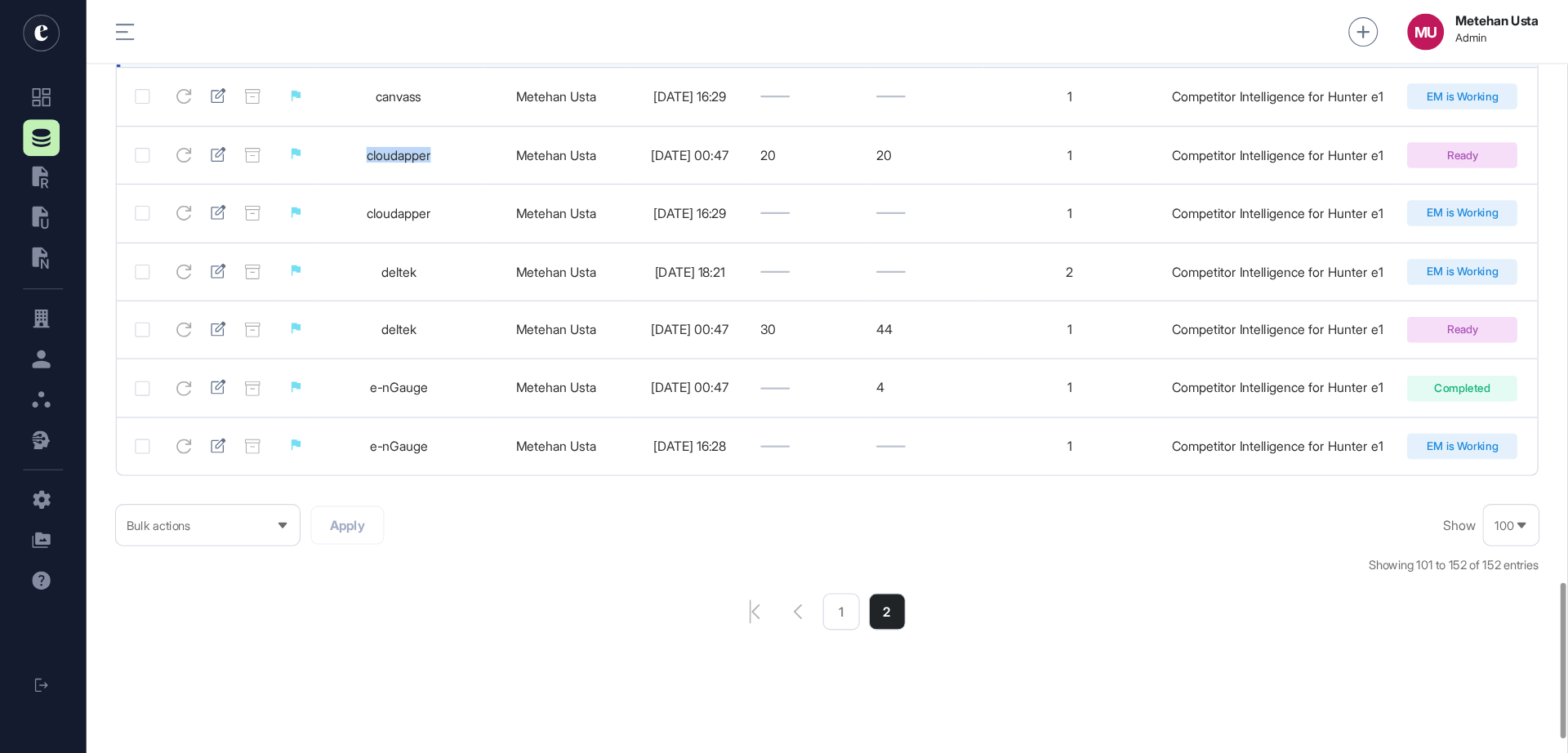
scroll to position [2557, 0]
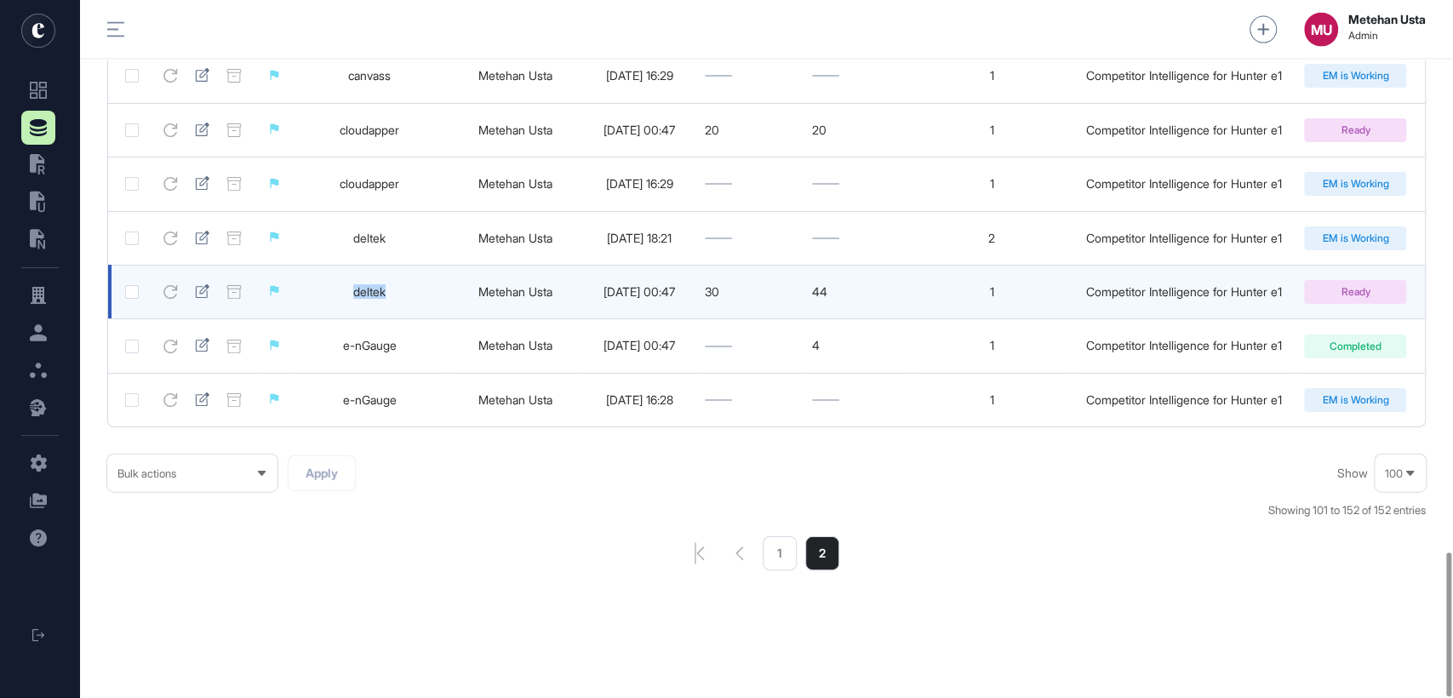
drag, startPoint x: 380, startPoint y: 288, endPoint x: 281, endPoint y: 283, distance: 99.7
click at [283, 283] on tr "deltek Metehan Usta 2025-09-24 00:47 30 44 1 Competitor Intelligence for Hunter…" at bounding box center [766, 292] width 1317 height 54
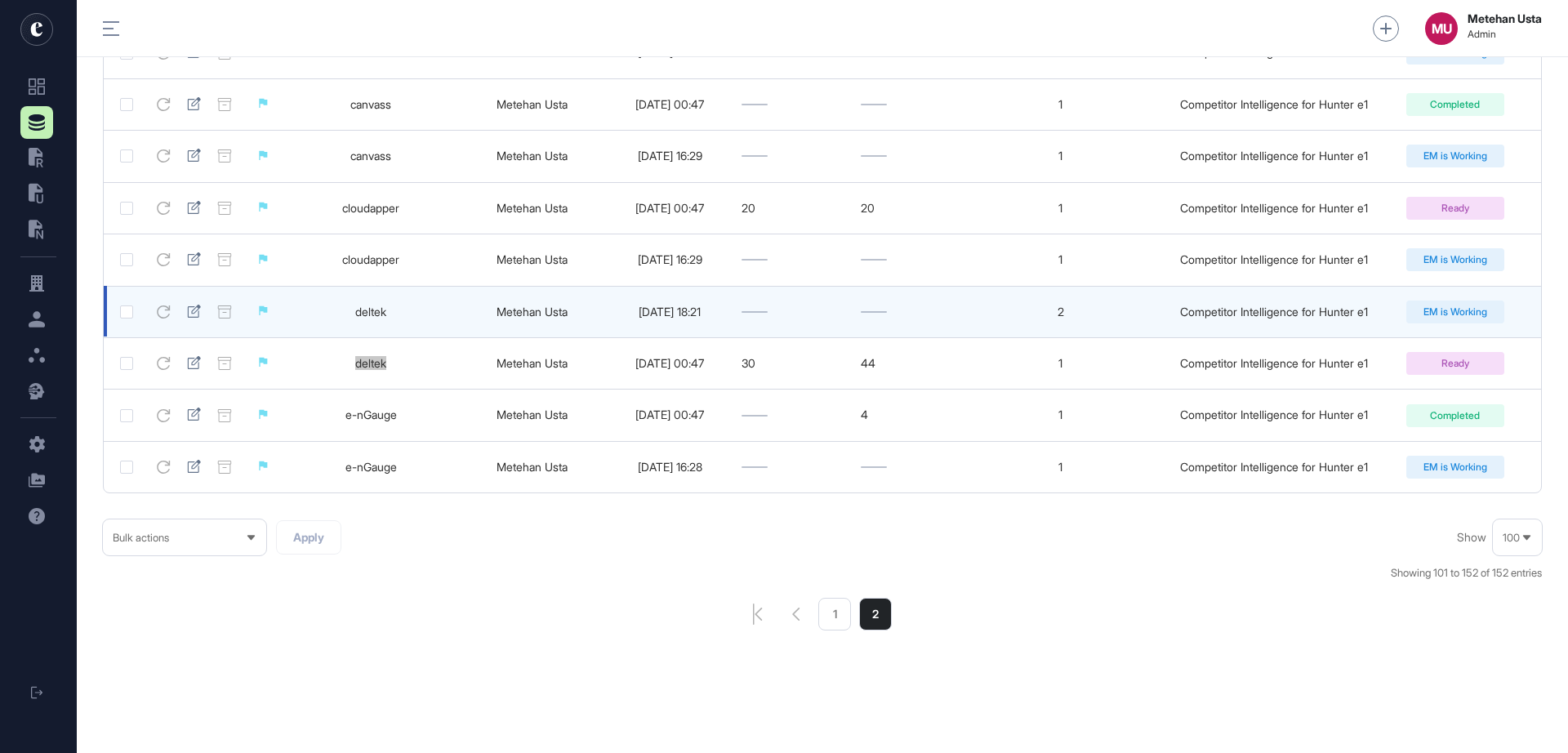
scroll to position [2450, 0]
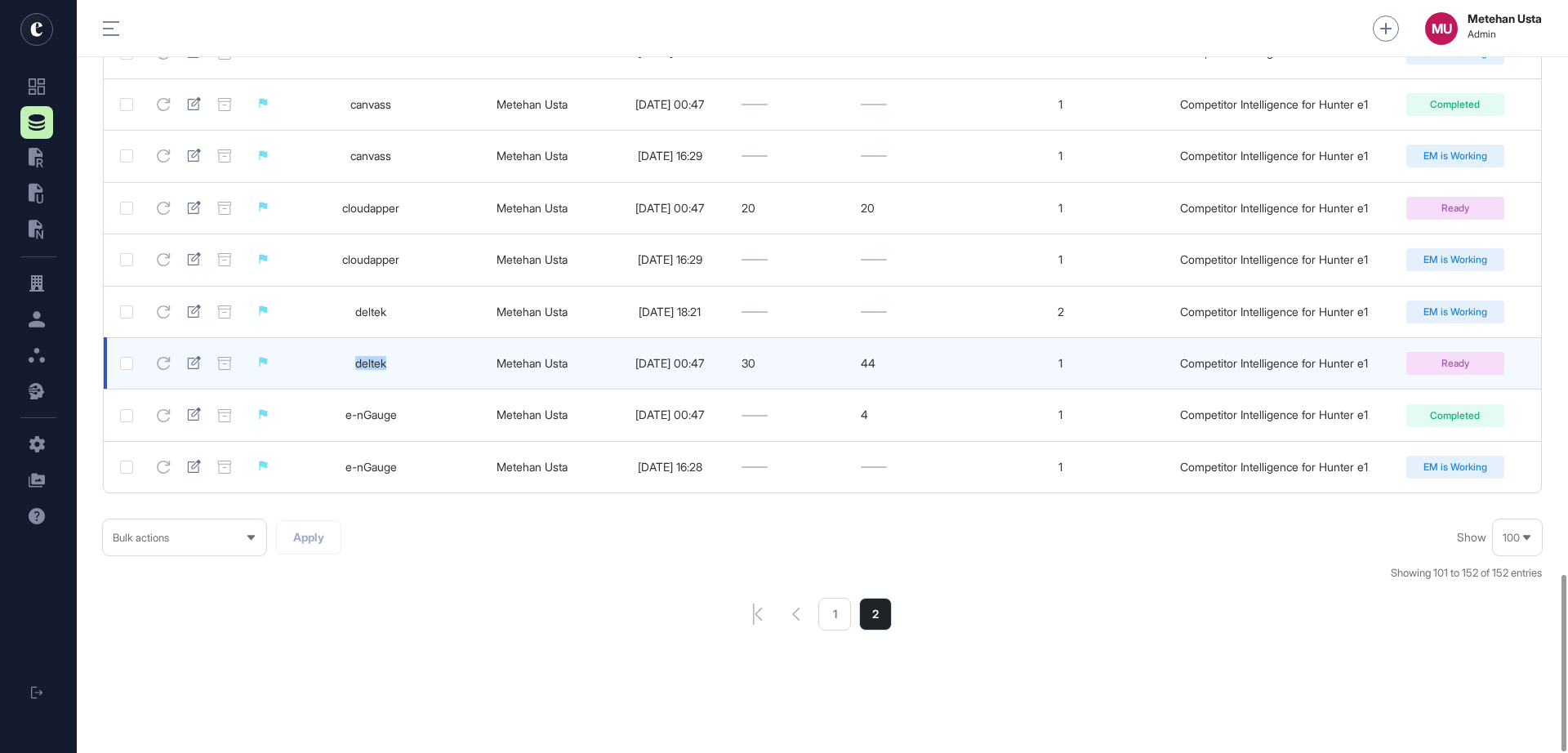
drag, startPoint x: 602, startPoint y: 358, endPoint x: 440, endPoint y: 360, distance: 162.0
click at [564, 358] on tr "deltek Metehan Usta 2025-09-24 00:47 30 44 1 Competitor Intelligence for Hunter…" at bounding box center [822, 364] width 1437 height 52
click at [440, 360] on td "deltek" at bounding box center [370, 364] width 174 height 52
drag, startPoint x: 433, startPoint y: 344, endPoint x: 1427, endPoint y: 360, distance: 994.1
click at [1393, 360] on tr "deltek Metehan Usta 2025-09-24 00:47 30 44 1 Competitor Intelligence for Hunter…" at bounding box center [822, 364] width 1437 height 52
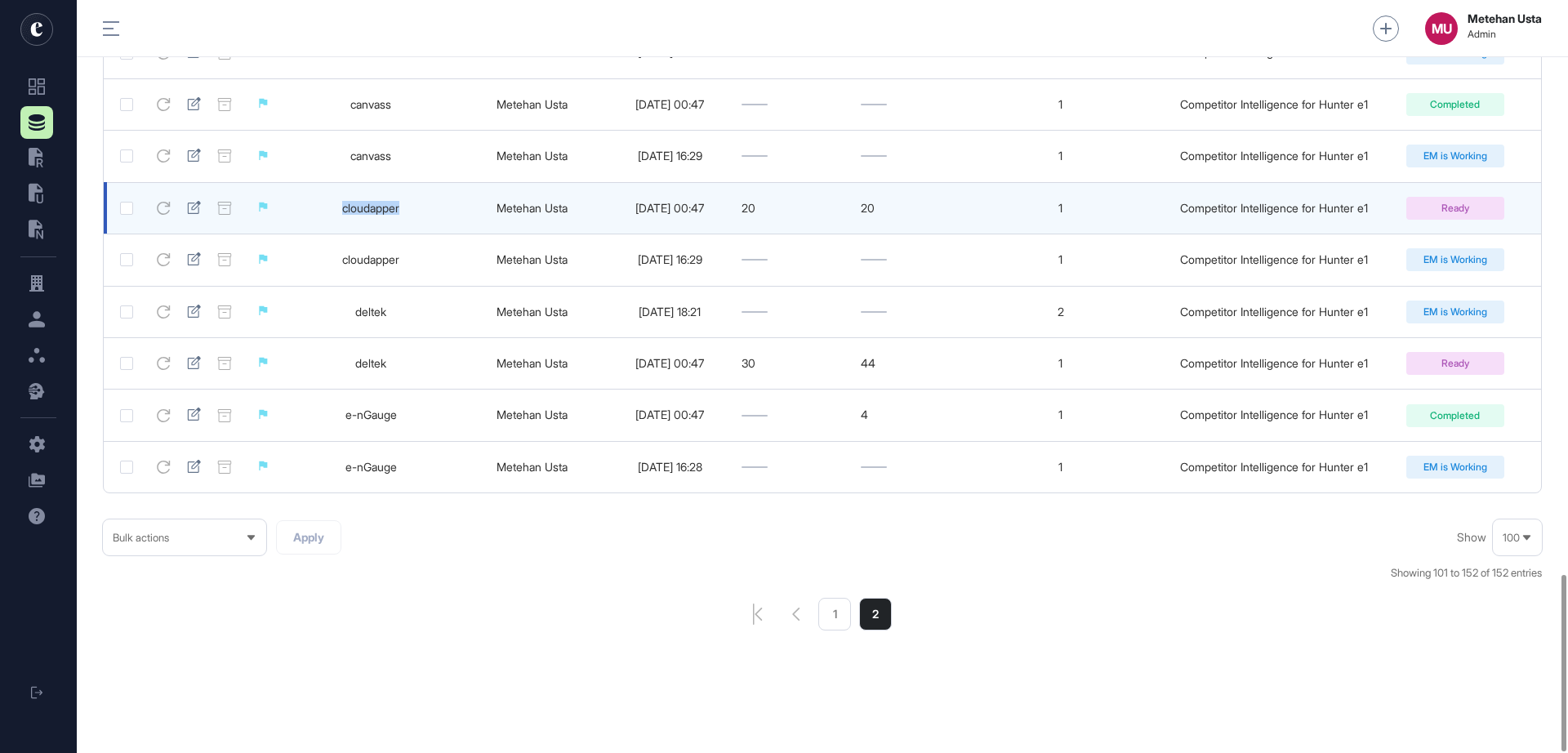
drag, startPoint x: 379, startPoint y: 200, endPoint x: 262, endPoint y: 200, distance: 117.0
click at [269, 199] on tr "cloudapper Metehan Usta 2025-09-24 00:47 20 20 1 Competitor Intelligence for Hu…" at bounding box center [822, 208] width 1437 height 52
click at [412, 199] on td "cloudapper" at bounding box center [370, 208] width 174 height 52
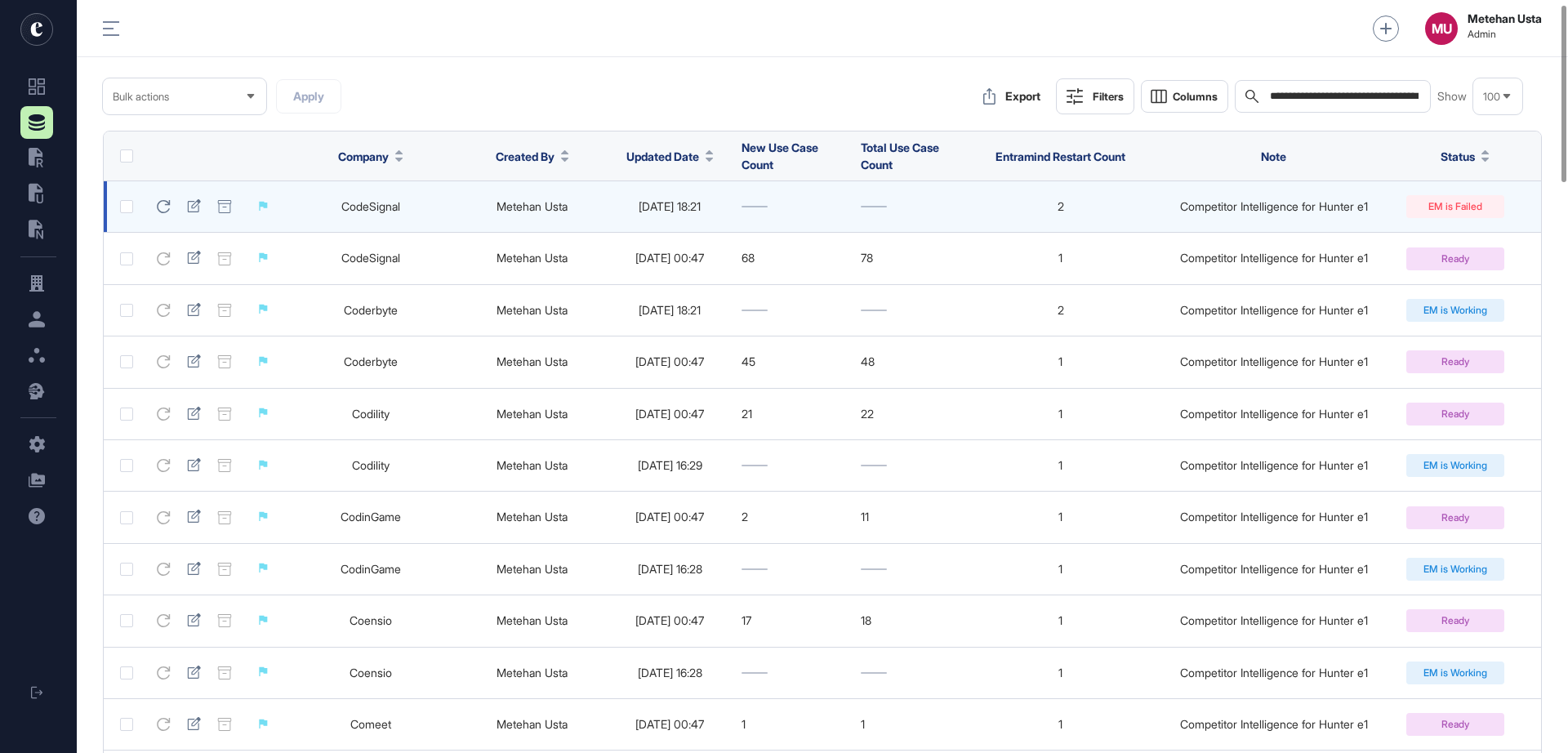
scroll to position [0, 0]
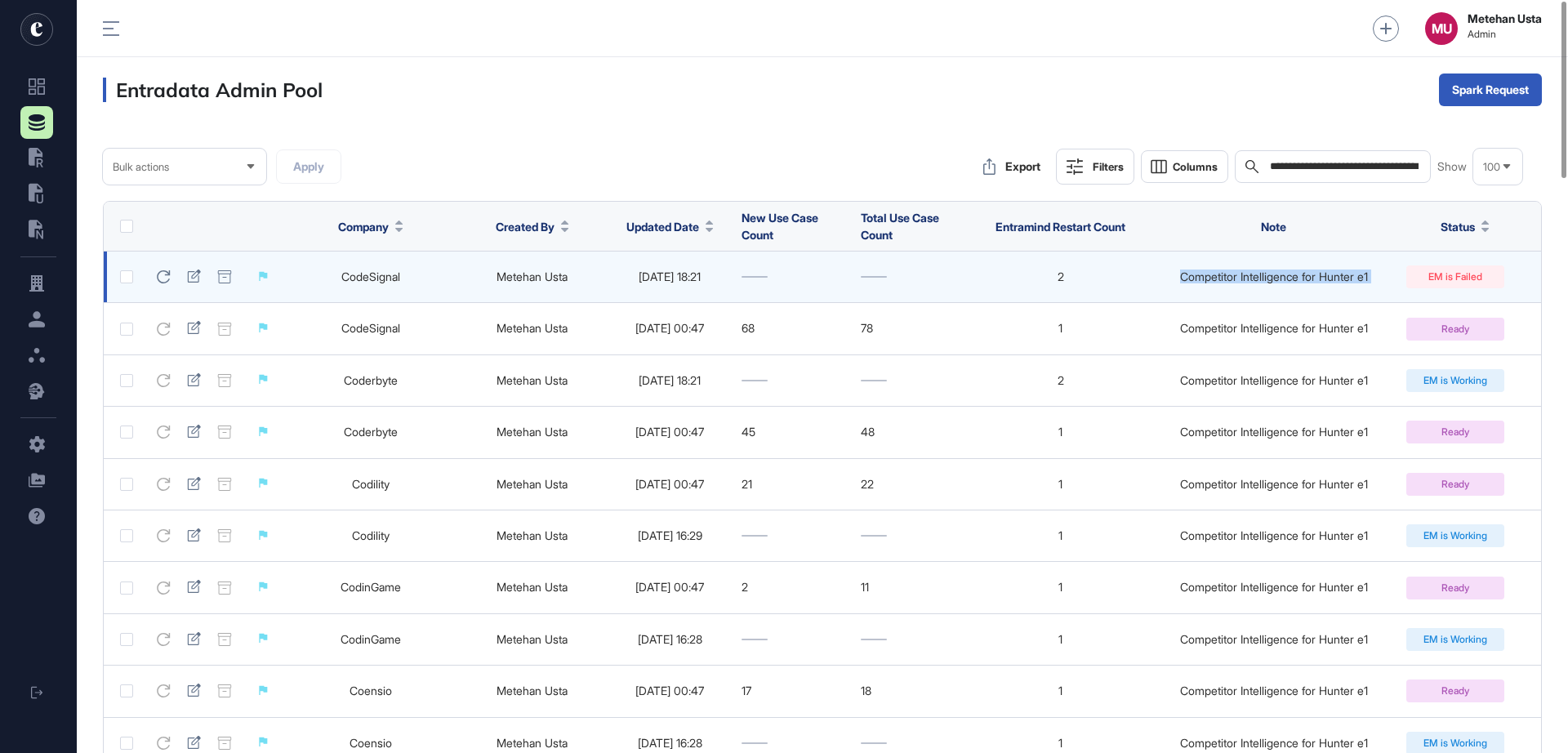
drag, startPoint x: 1167, startPoint y: 284, endPoint x: 1439, endPoint y: 284, distance: 272.0
click at [1393, 284] on tr "CodeSignal Metehan Usta 2025-09-25 18:21 2 Competitor Intelligence for Hunter e…" at bounding box center [822, 277] width 1437 height 52
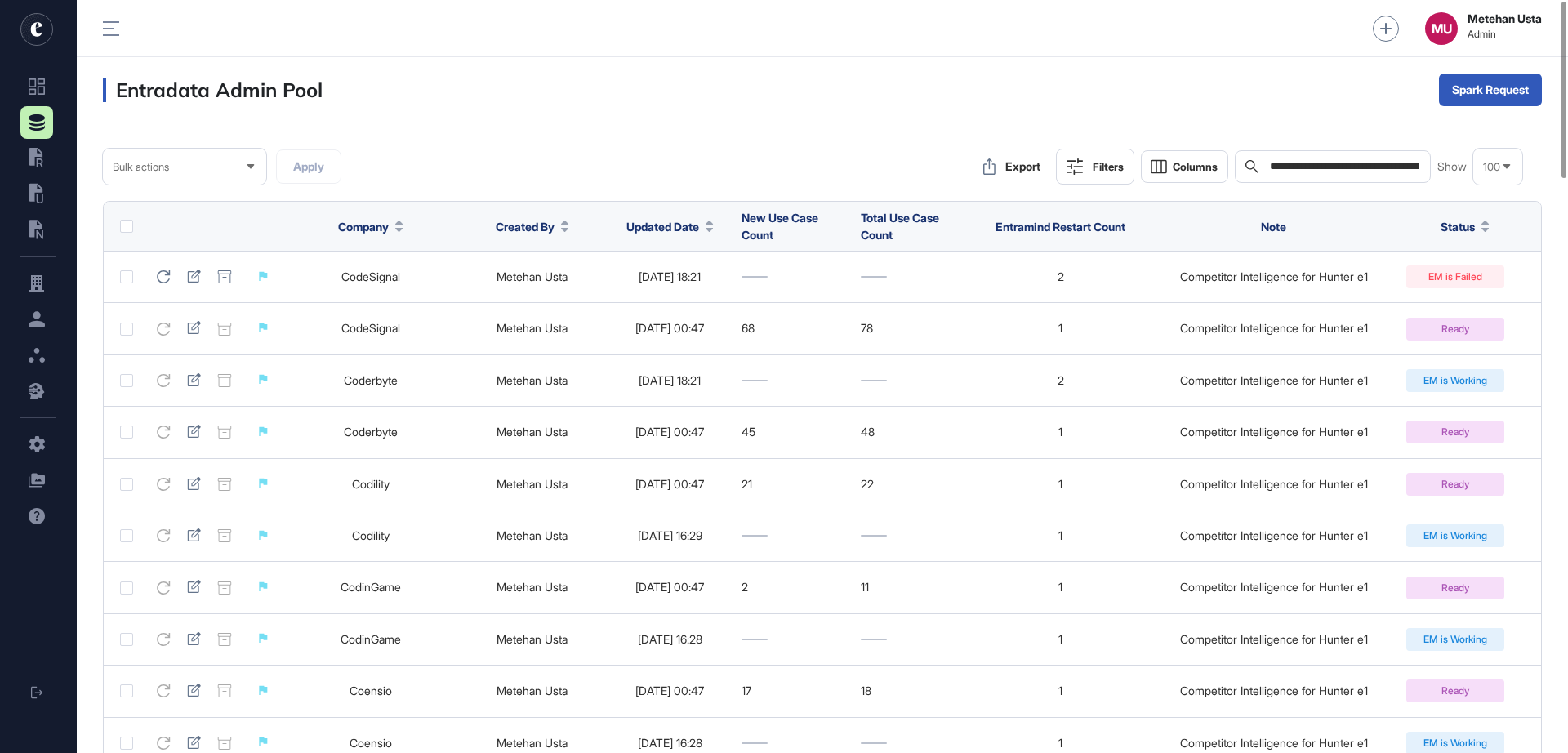
click at [1314, 165] on input "**********" at bounding box center [1344, 167] width 152 height 13
click at [1390, 175] on div "**********" at bounding box center [1333, 167] width 196 height 33
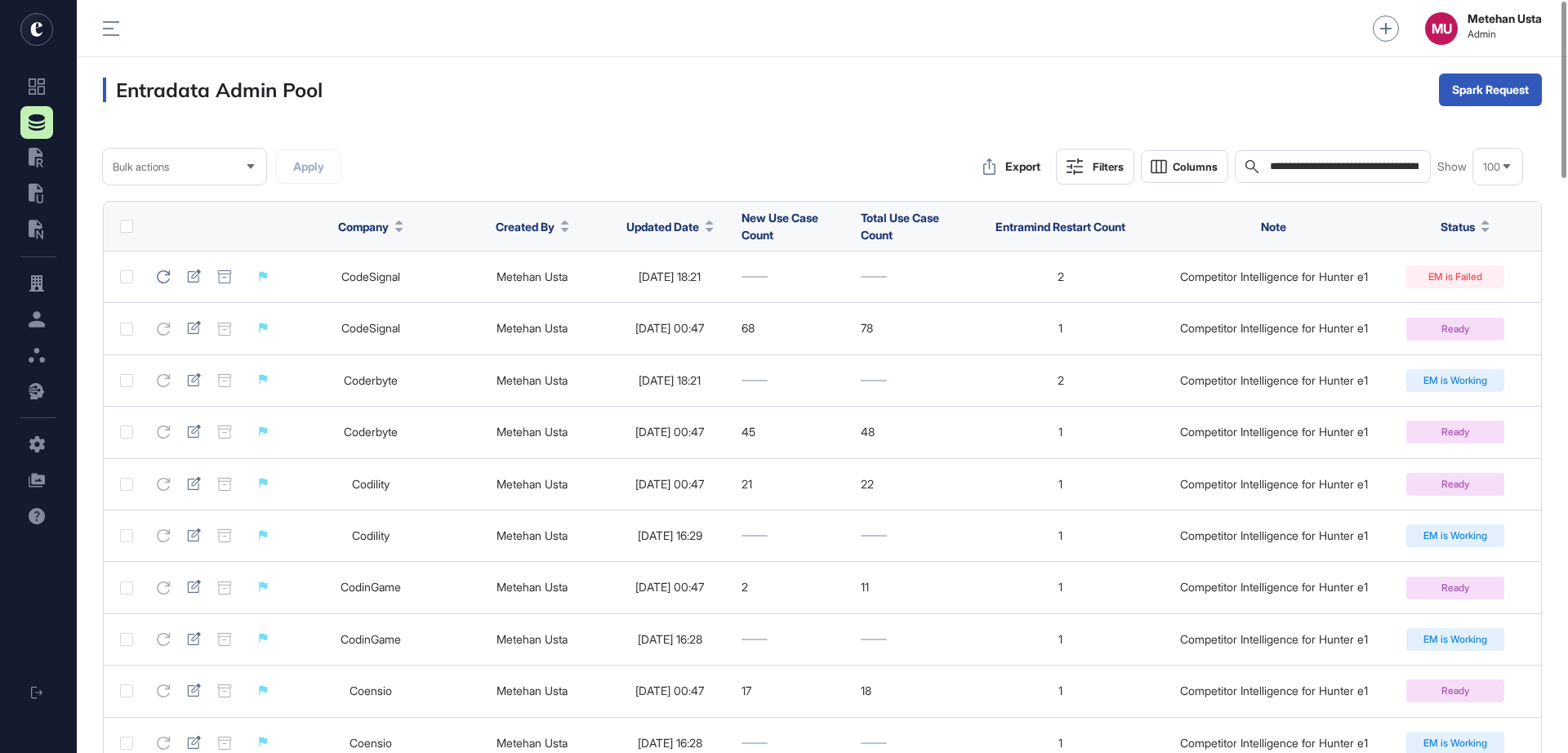
click at [1392, 167] on input "**********" at bounding box center [1344, 167] width 152 height 13
click at [1331, 169] on input "**********" at bounding box center [1344, 167] width 152 height 13
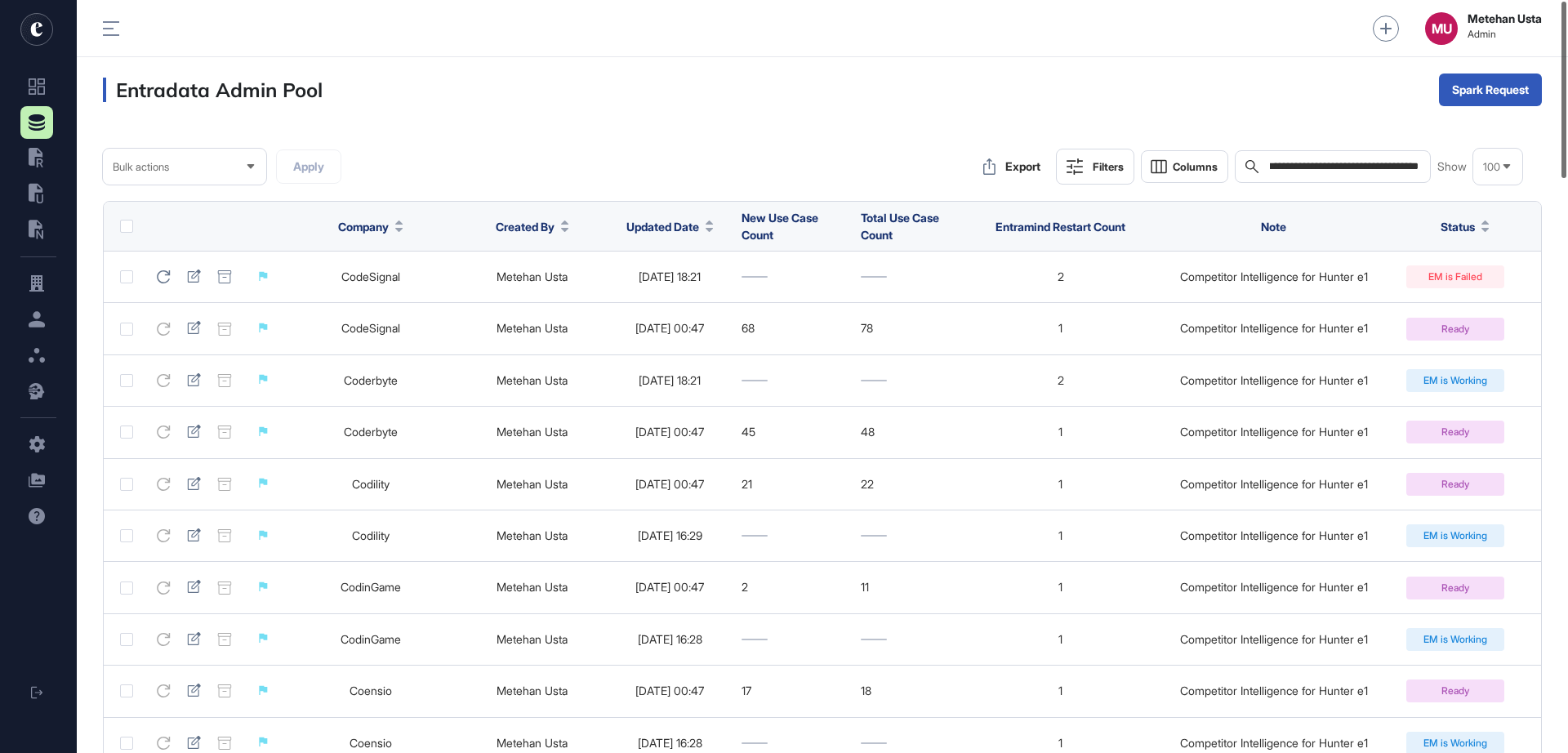
drag, startPoint x: 1344, startPoint y: 169, endPoint x: 1567, endPoint y: 168, distance: 223.0
click at [1393, 168] on div "**********" at bounding box center [822, 376] width 1491 height 753
click at [1051, 73] on div "Entradata Admin Pool Spark Request" at bounding box center [822, 90] width 1491 height 65
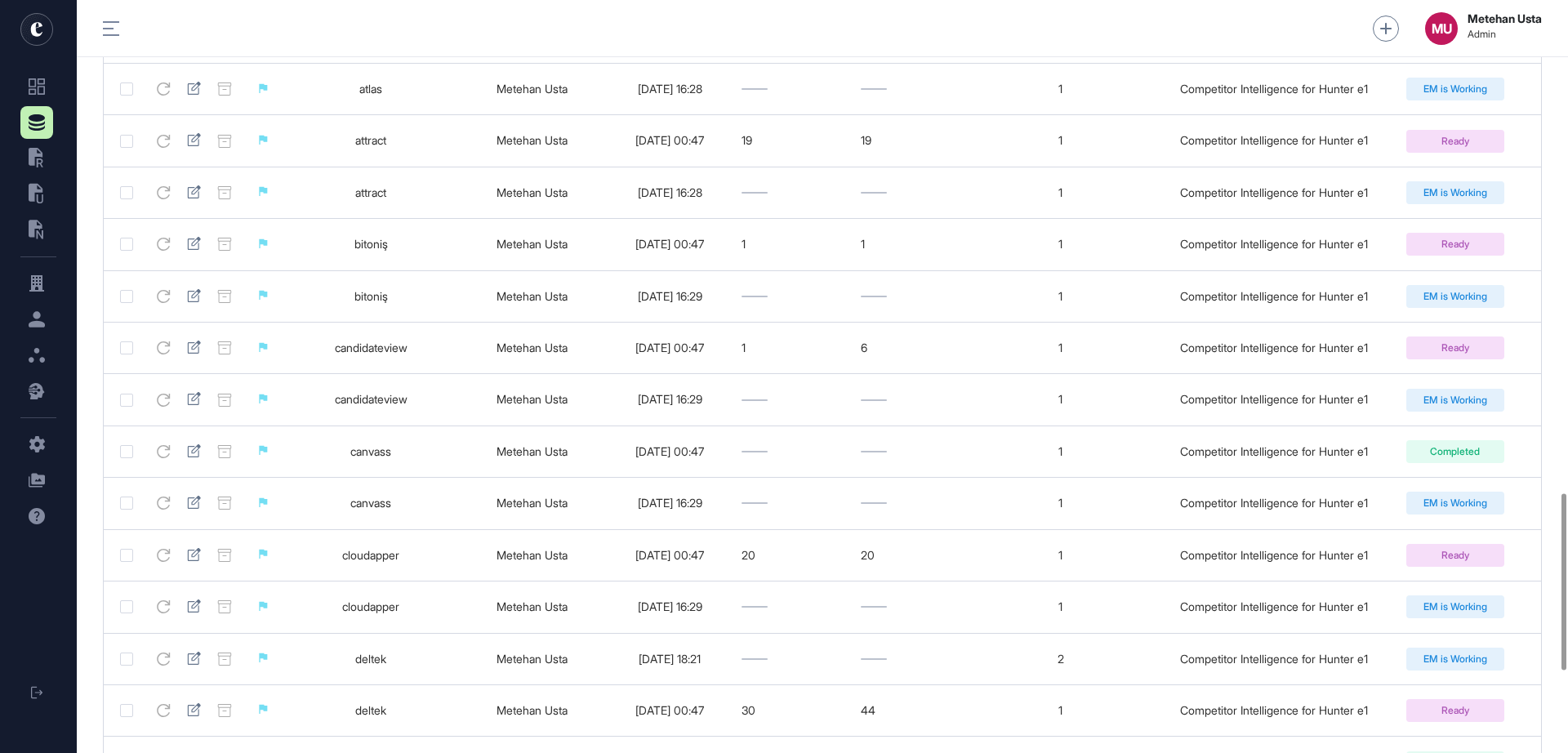
scroll to position [2450, 0]
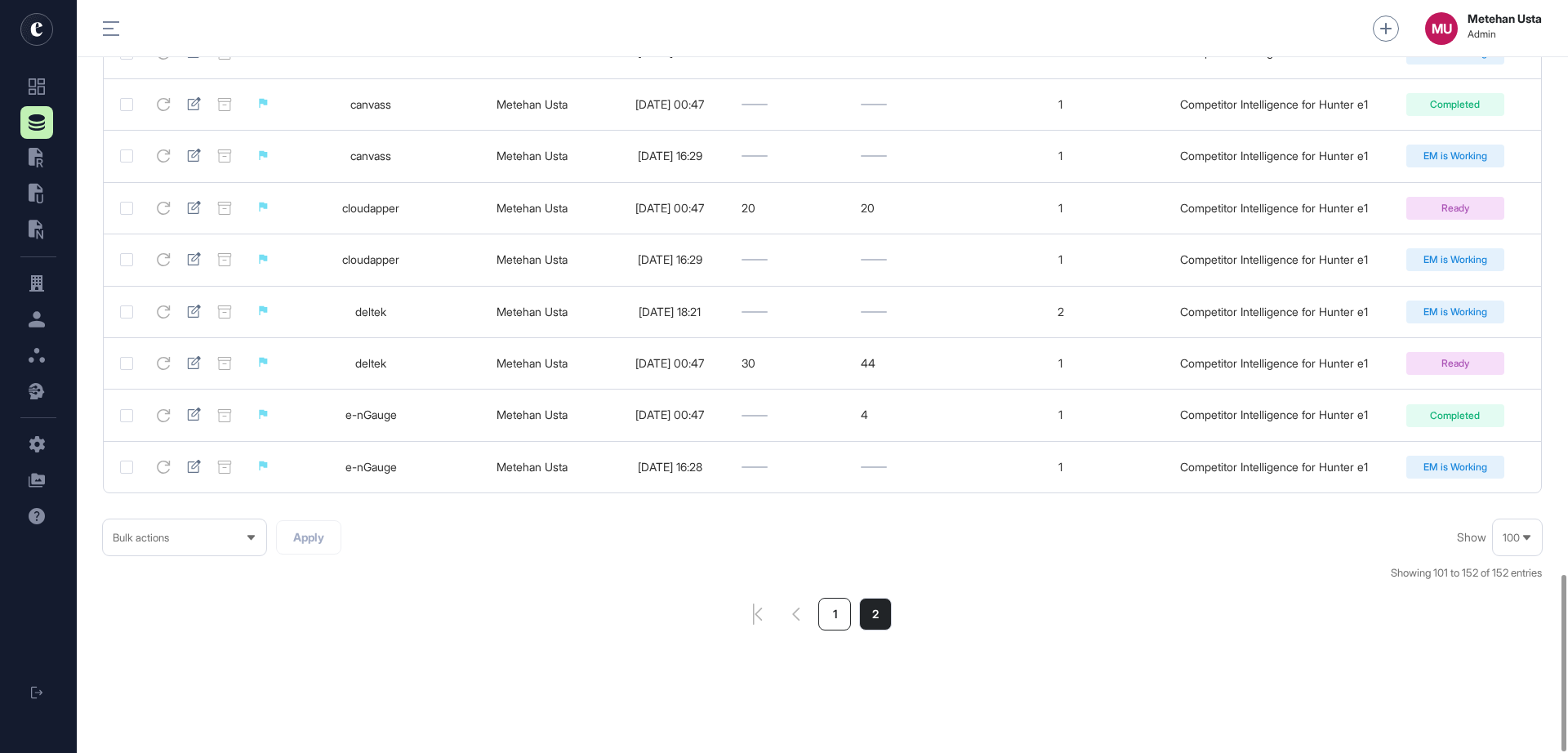
click at [838, 617] on li "1" at bounding box center [835, 614] width 33 height 33
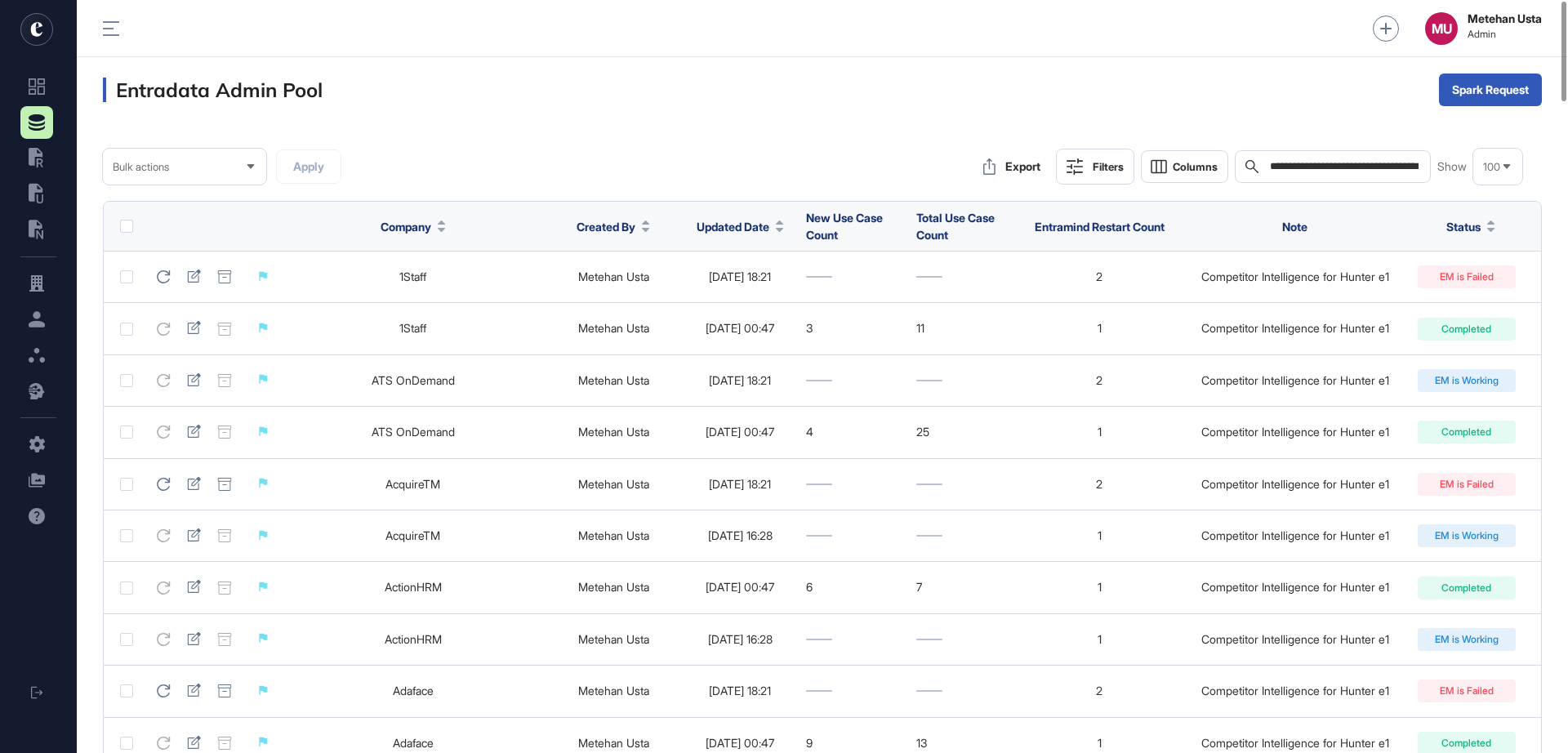
click at [425, 224] on span "Company" at bounding box center [406, 226] width 51 height 17
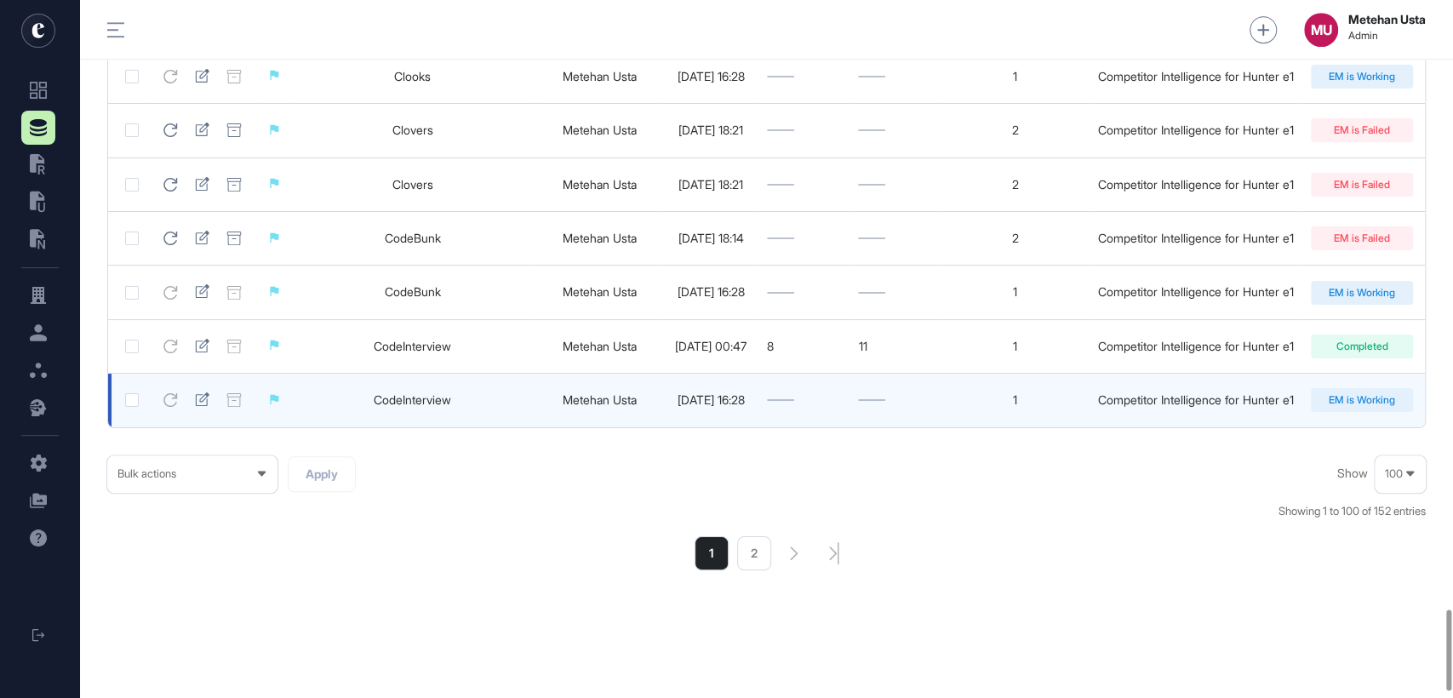
scroll to position [5248, 0]
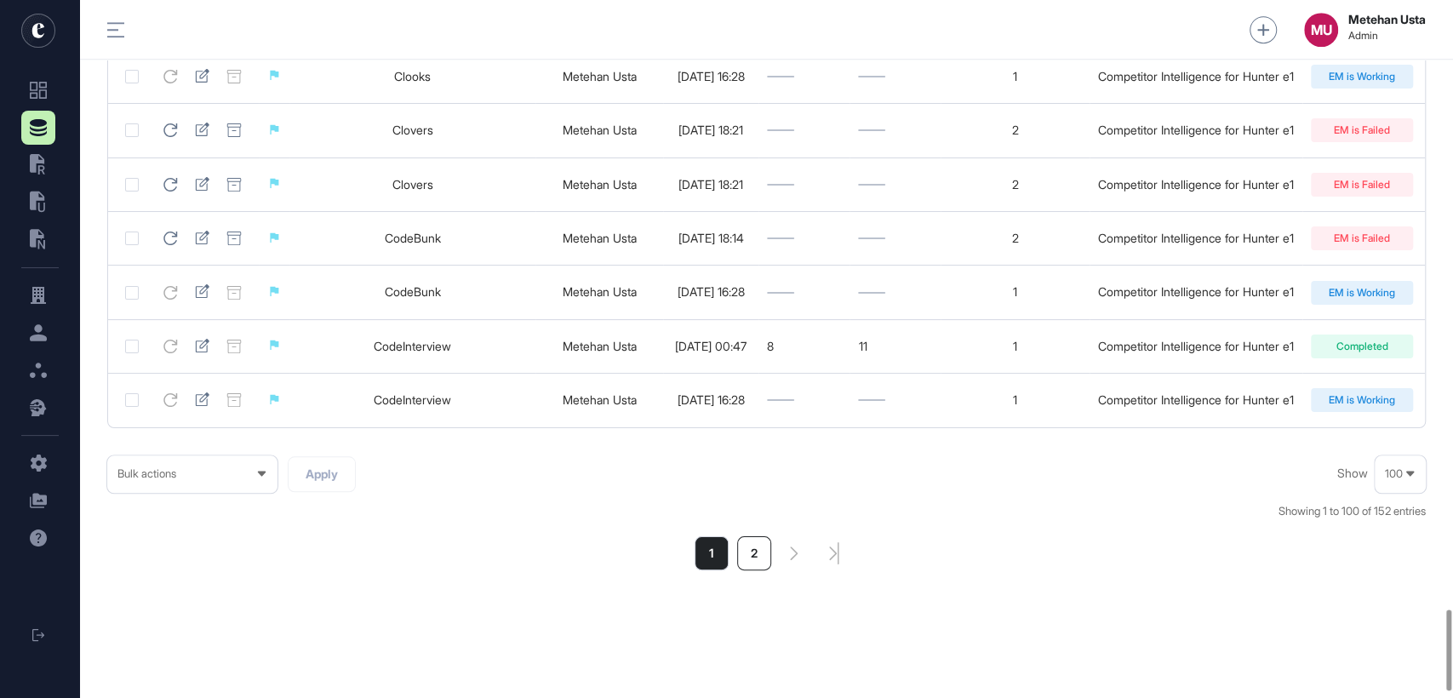
click at [748, 570] on li "2" at bounding box center [754, 553] width 34 height 34
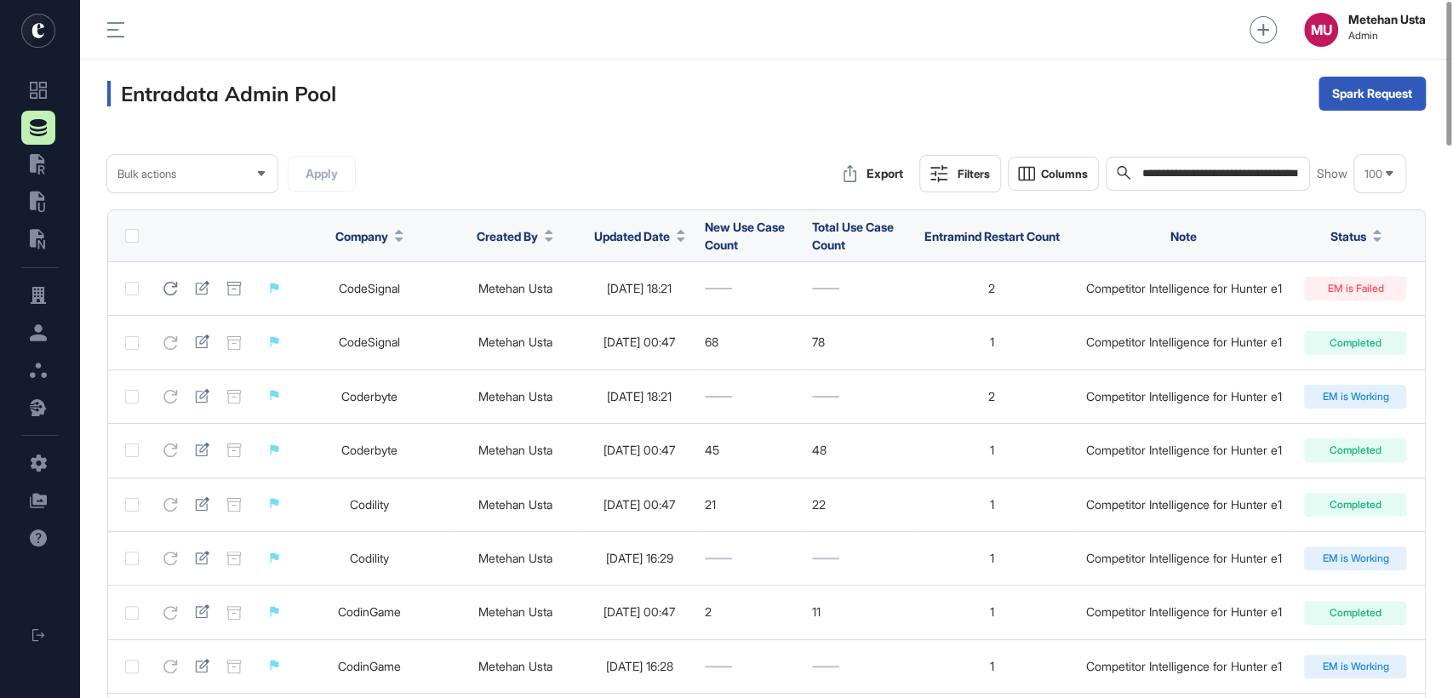
click at [1202, 172] on input "**********" at bounding box center [1220, 173] width 158 height 15
paste input "*"
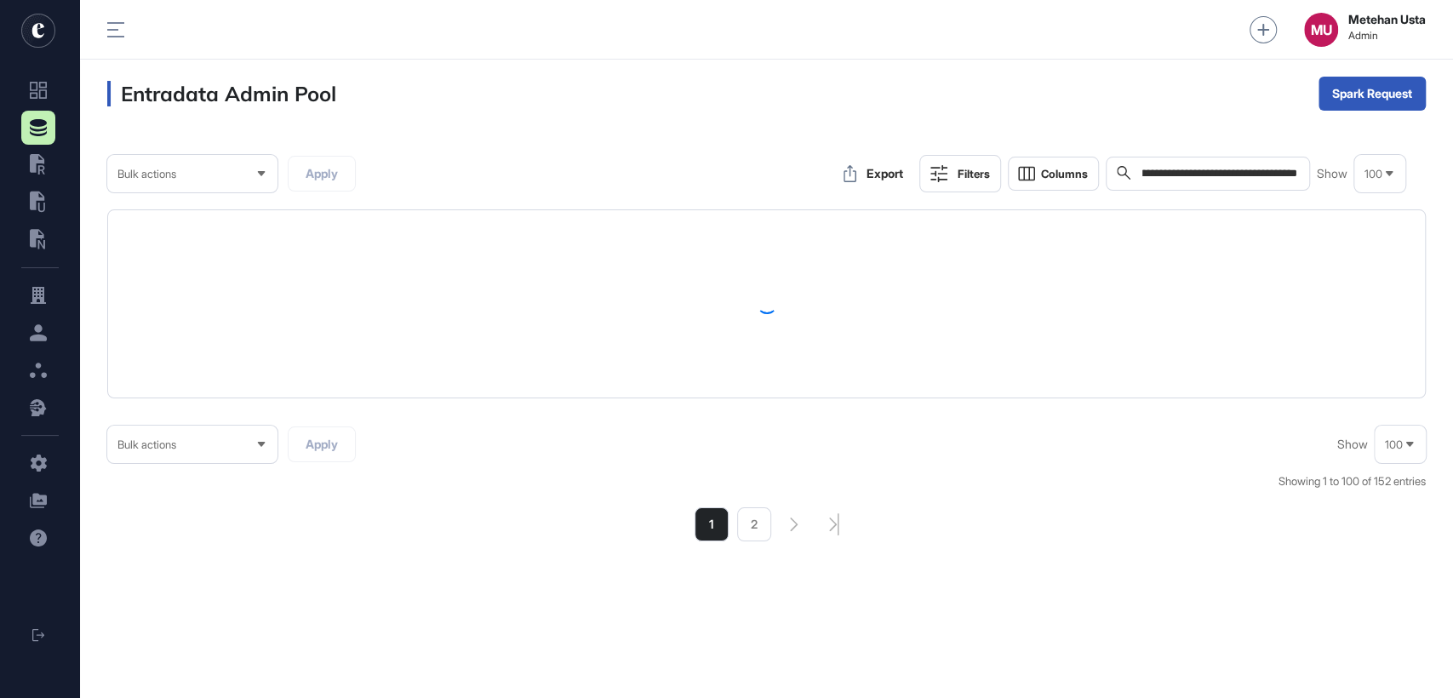
type input "**********"
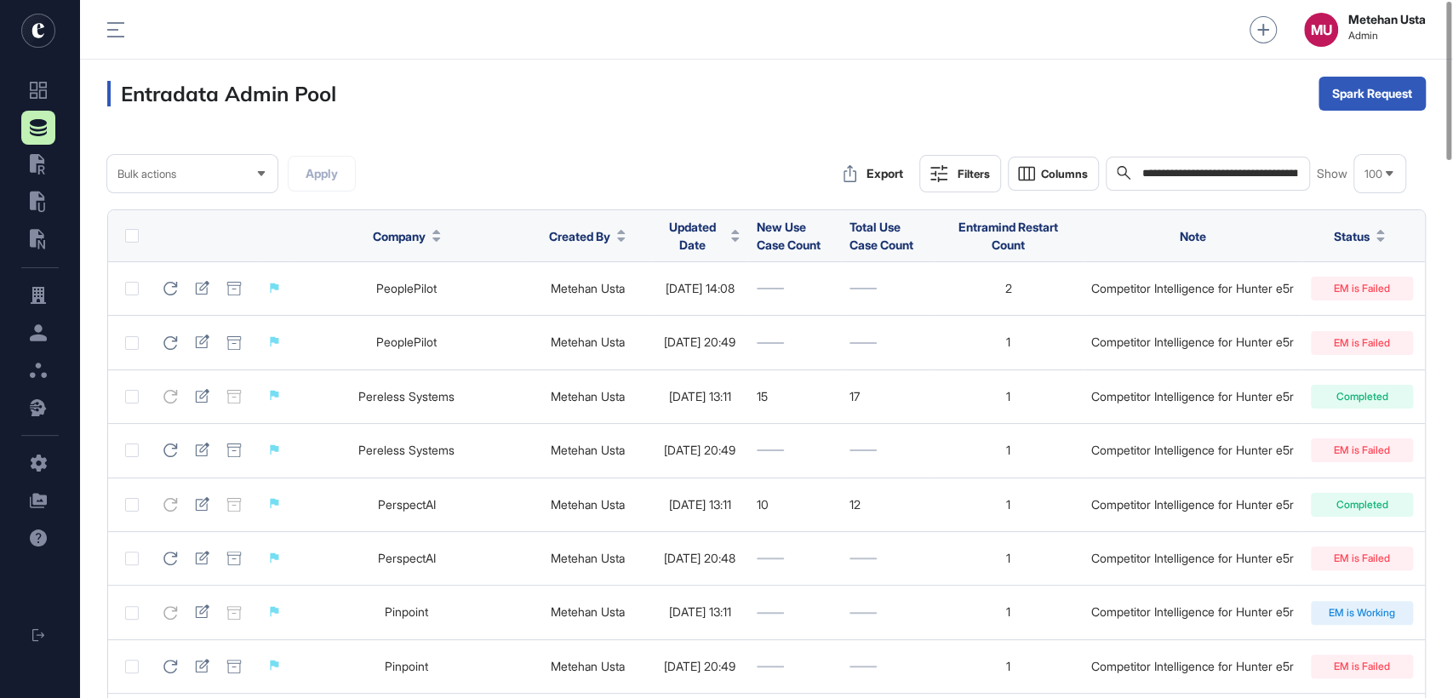
click at [671, 249] on div "Updated Date" at bounding box center [700, 235] width 80 height 49
click at [660, 239] on span "Updated Date" at bounding box center [692, 236] width 65 height 36
click at [656, 304] on span "Sort Descending" at bounding box center [670, 307] width 68 height 14
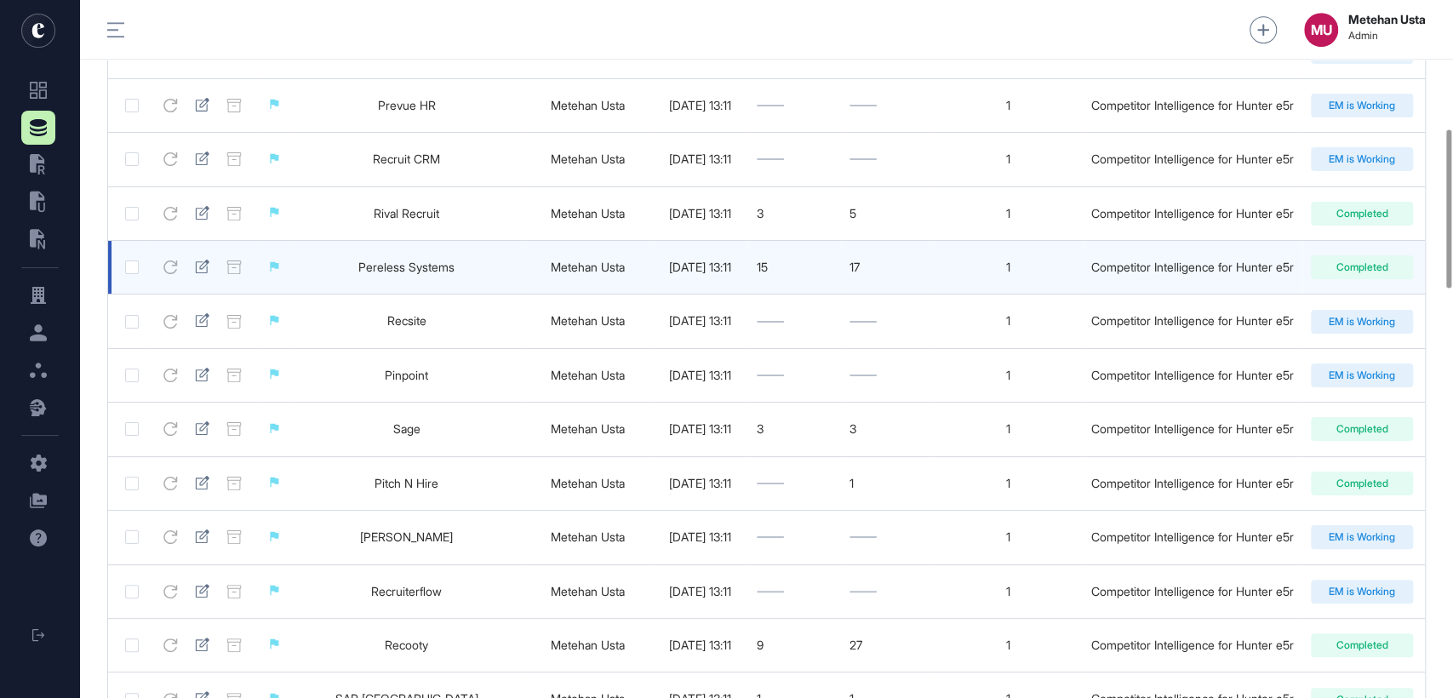
scroll to position [565, 0]
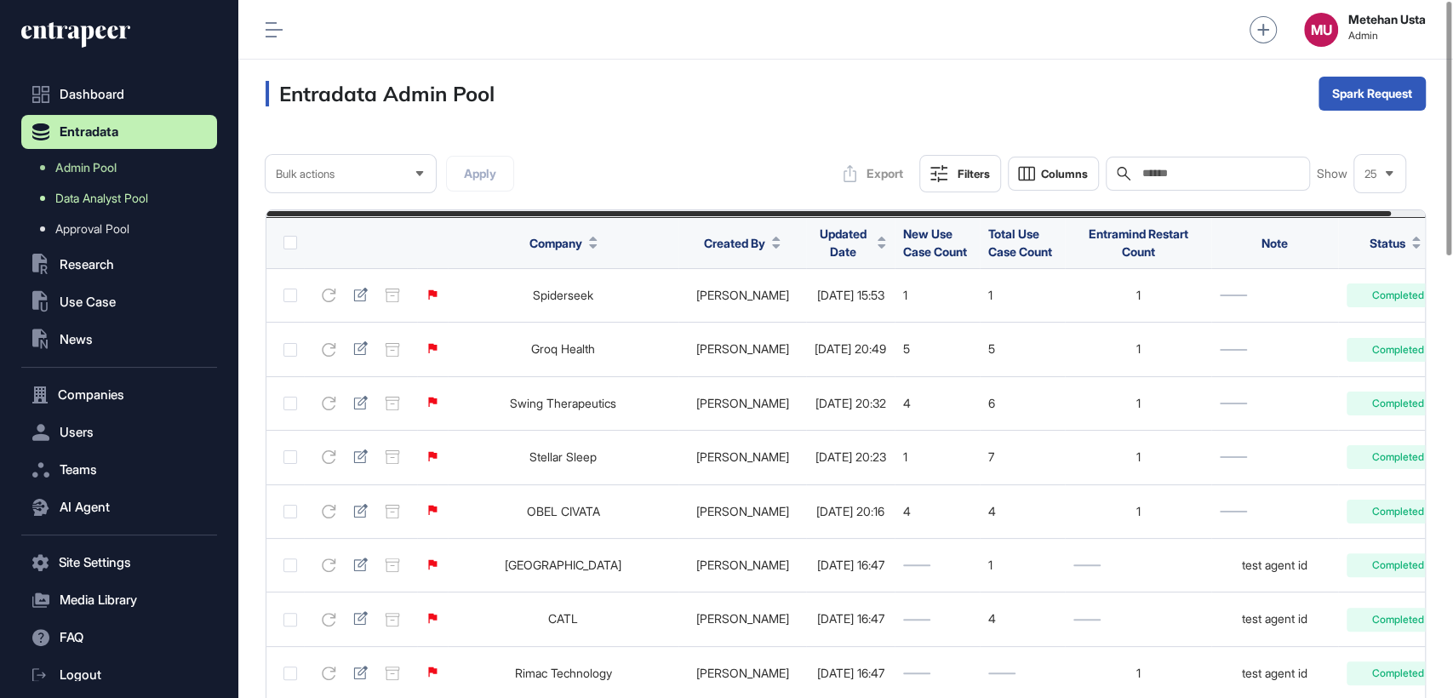
click at [72, 207] on link "Data Analyst Pool" at bounding box center [123, 198] width 187 height 31
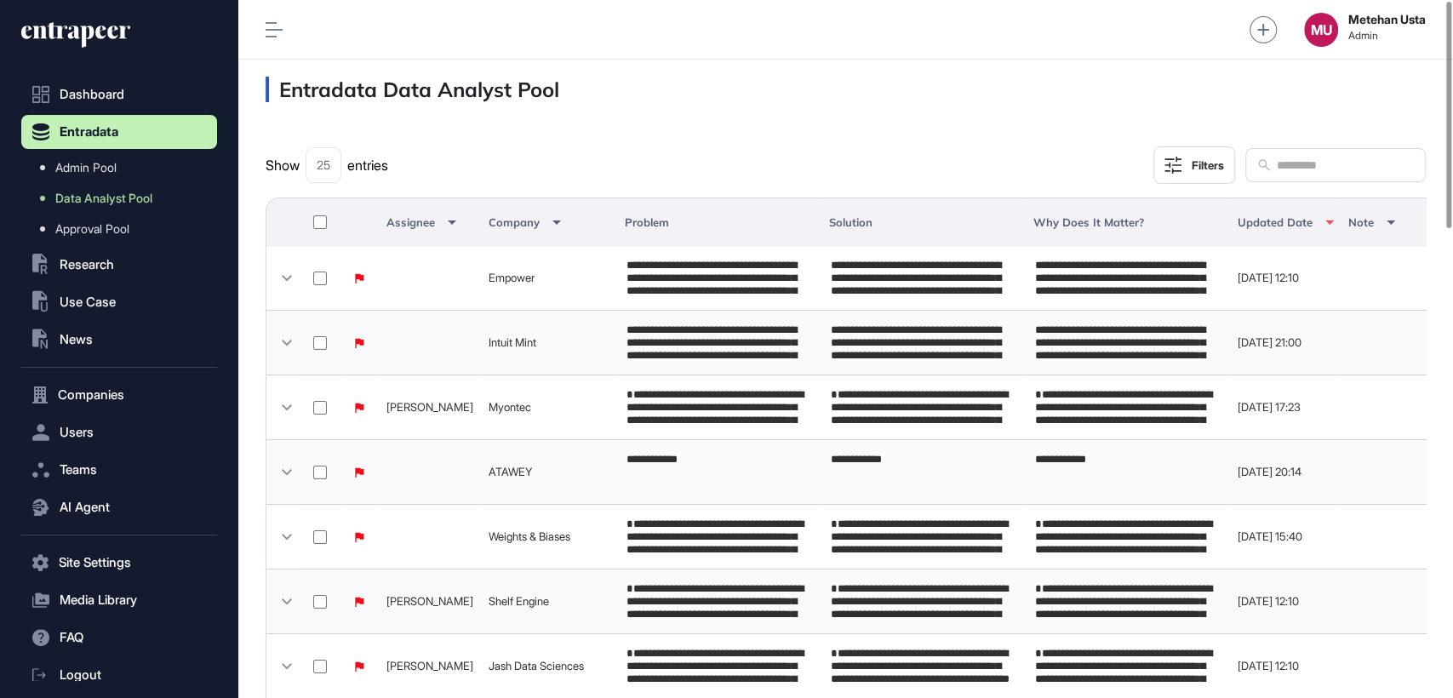
click at [1275, 167] on input "text" at bounding box center [1345, 165] width 140 height 22
paste input "******"
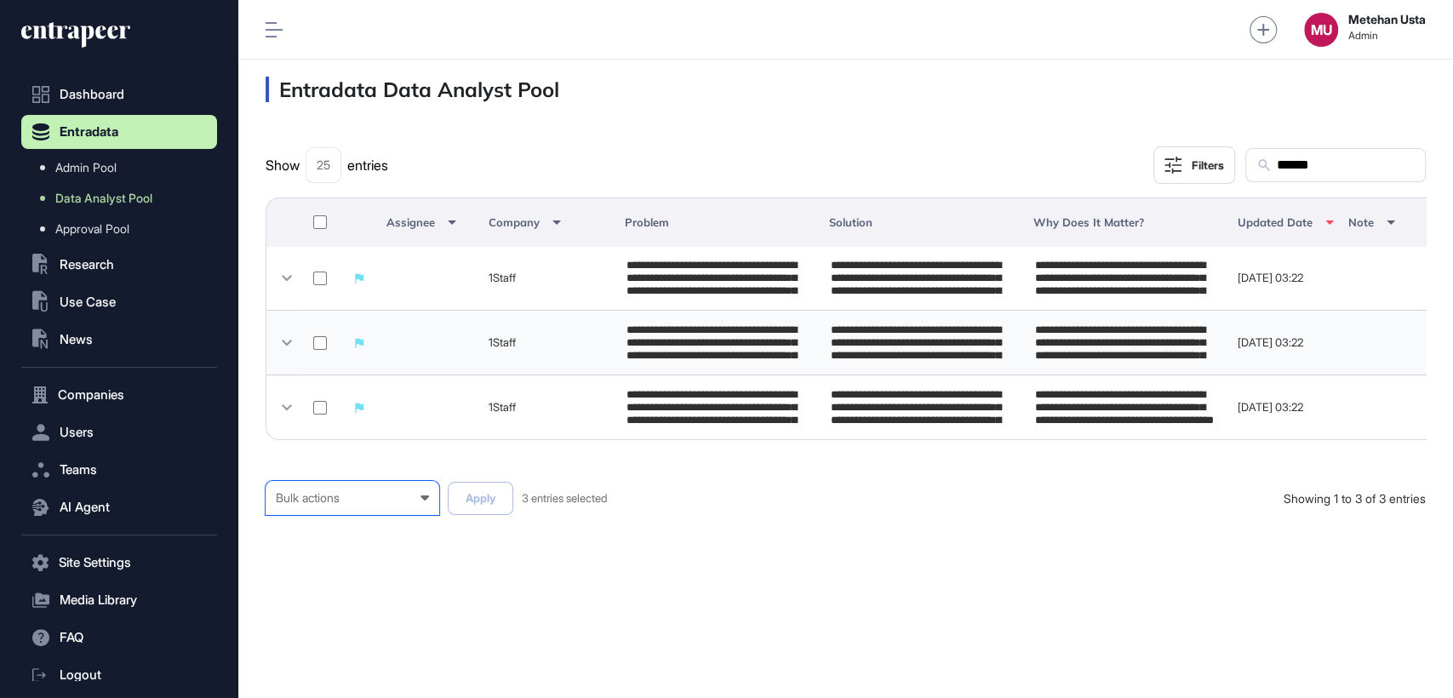
click at [386, 515] on div "Bulk actions Bulk actions Requested to Cancel Published" at bounding box center [353, 498] width 174 height 34
click at [0, 0] on div "Published" at bounding box center [0, 0] width 0 height 0
click at [467, 512] on button "Apply" at bounding box center [481, 498] width 66 height 33
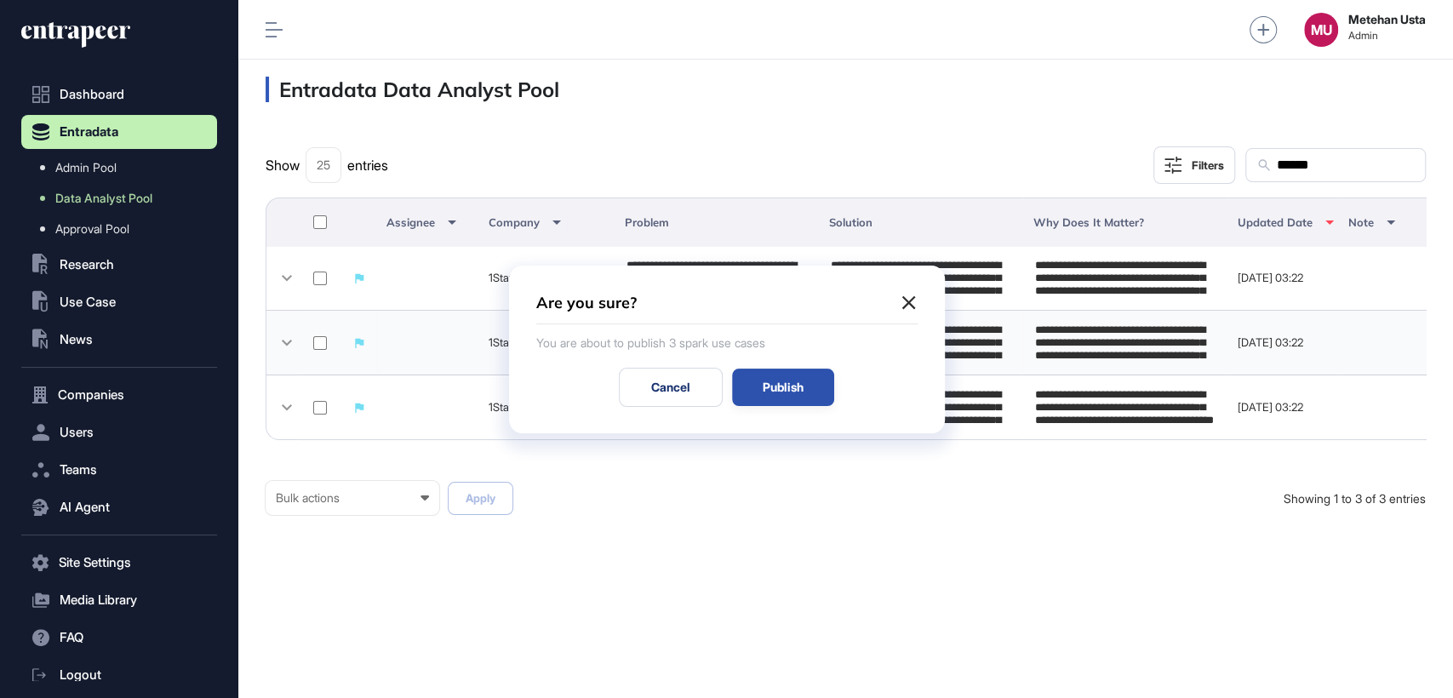
click at [808, 375] on div "Publish" at bounding box center [783, 387] width 102 height 37
click at [799, 389] on div "Publish" at bounding box center [783, 387] width 102 height 37
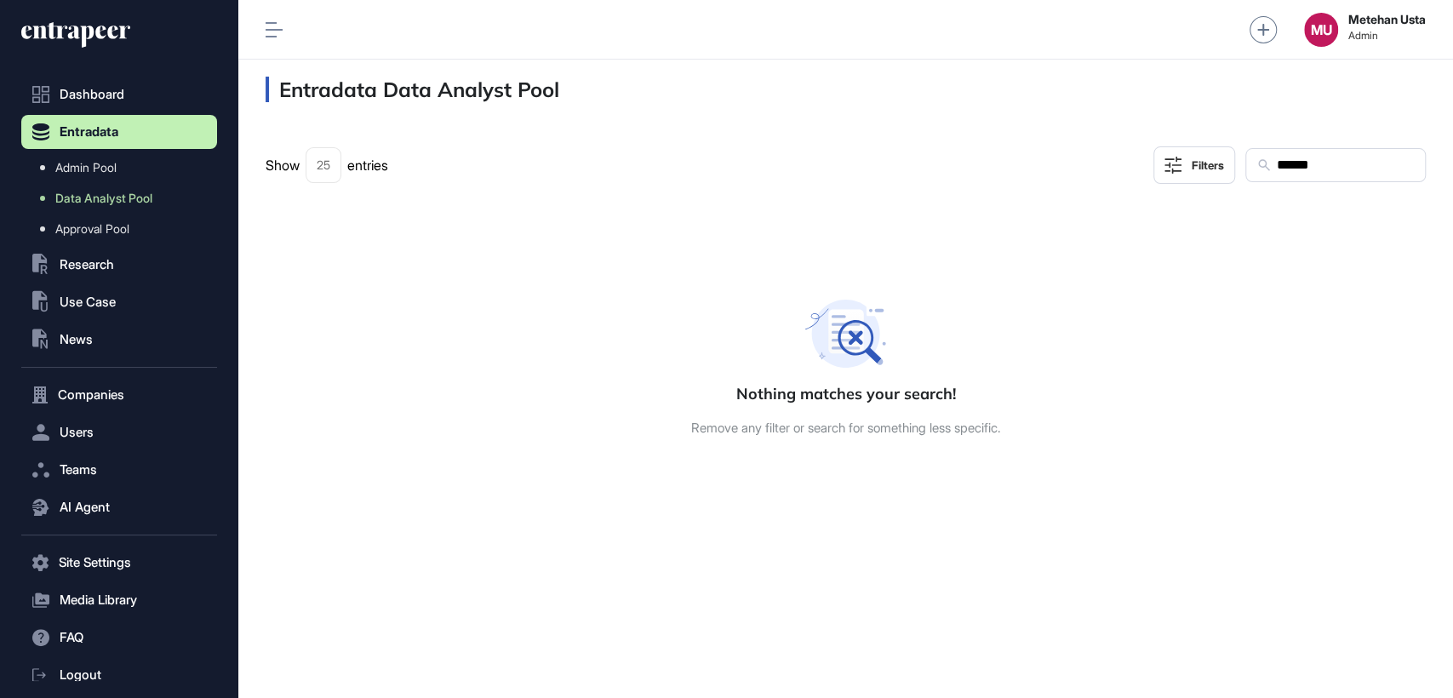
click at [1282, 163] on input "******" at bounding box center [1345, 165] width 140 height 22
paste input "******"
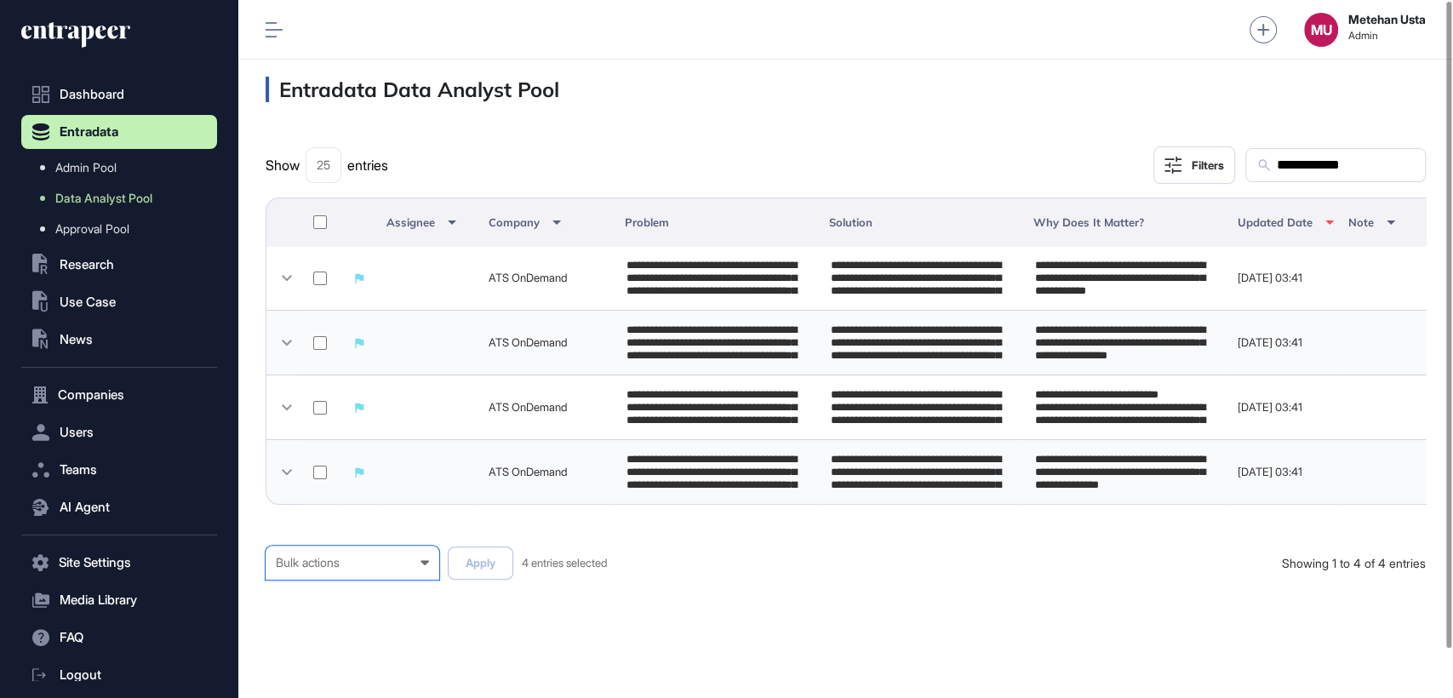
click at [393, 569] on div "Bulk actions" at bounding box center [352, 563] width 153 height 14
click at [0, 0] on div "Published" at bounding box center [0, 0] width 0 height 0
click at [479, 580] on button "Apply" at bounding box center [481, 562] width 66 height 33
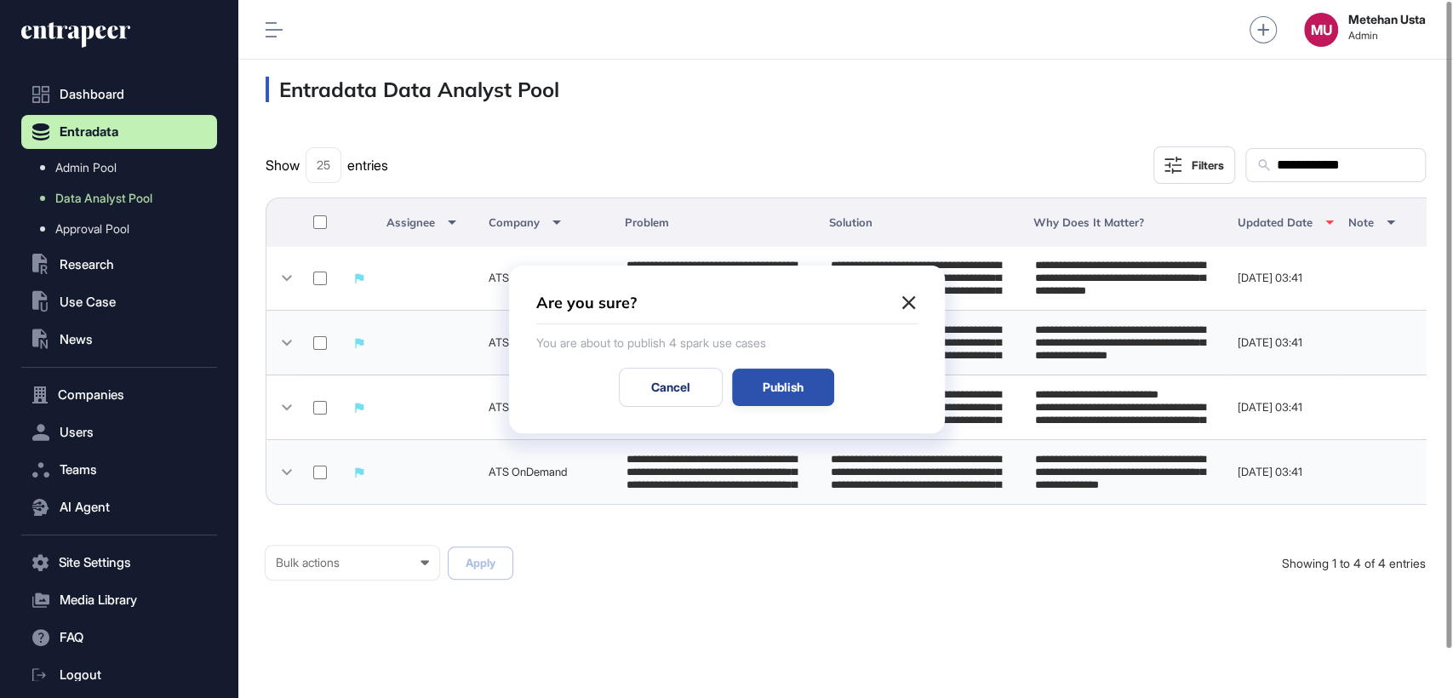
click at [807, 370] on div "Publish" at bounding box center [783, 387] width 102 height 37
click at [779, 387] on div "Publish" at bounding box center [783, 387] width 102 height 37
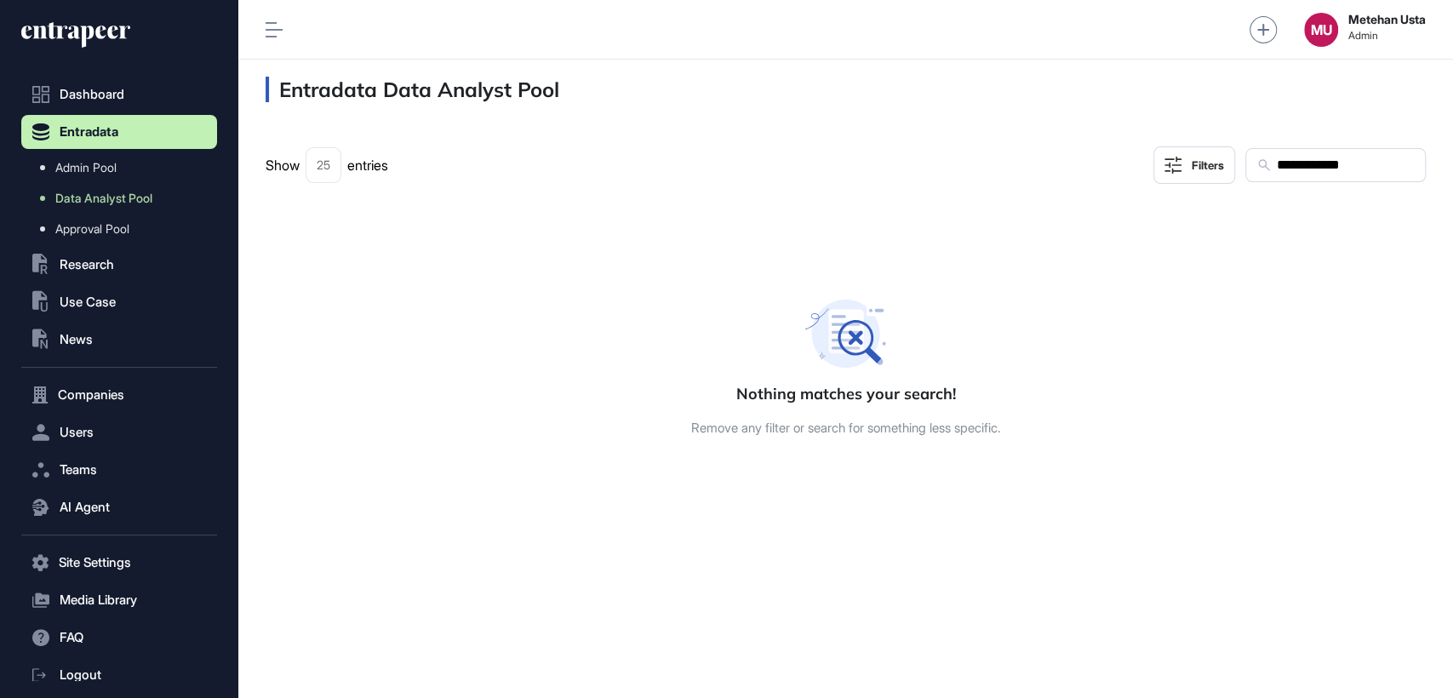
click at [1324, 165] on input "**********" at bounding box center [1345, 165] width 140 height 22
paste input "*"
click at [1324, 165] on input "**********" at bounding box center [1345, 165] width 140 height 22
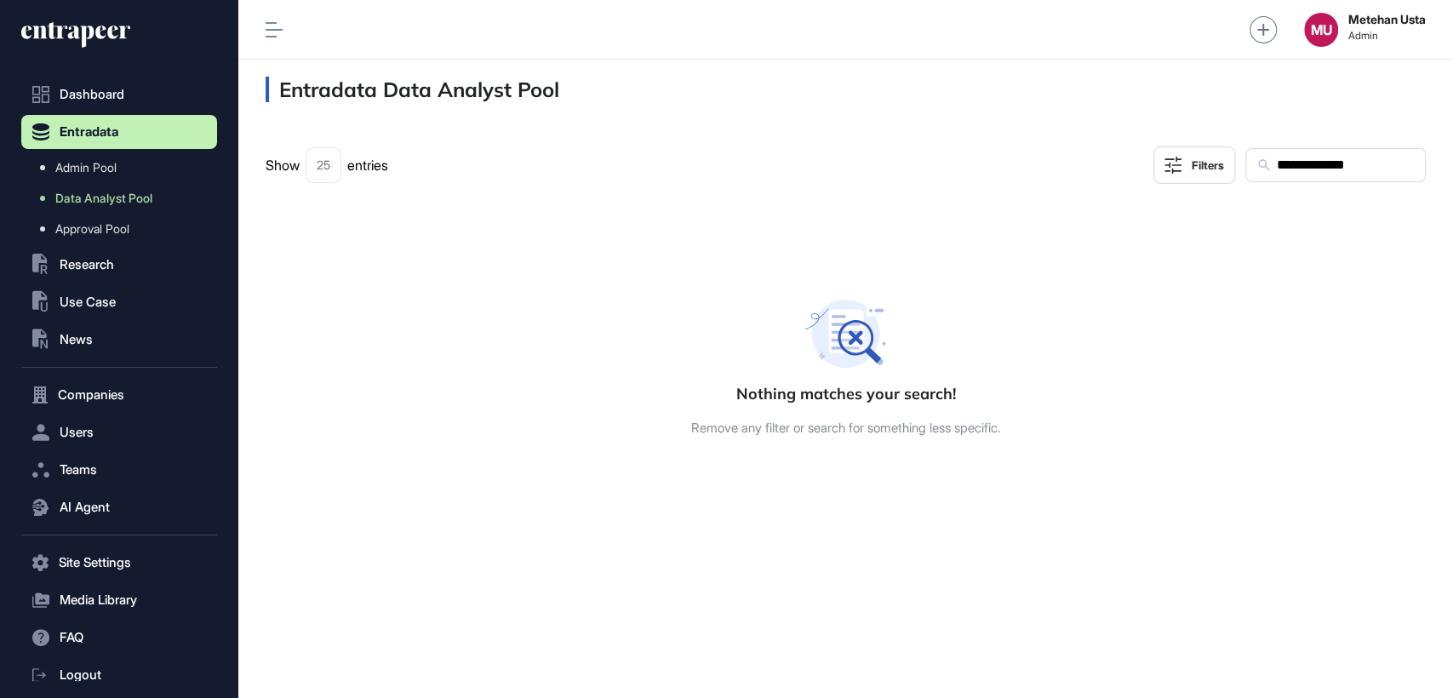
click at [1324, 165] on input "**********" at bounding box center [1345, 165] width 140 height 22
paste input "text"
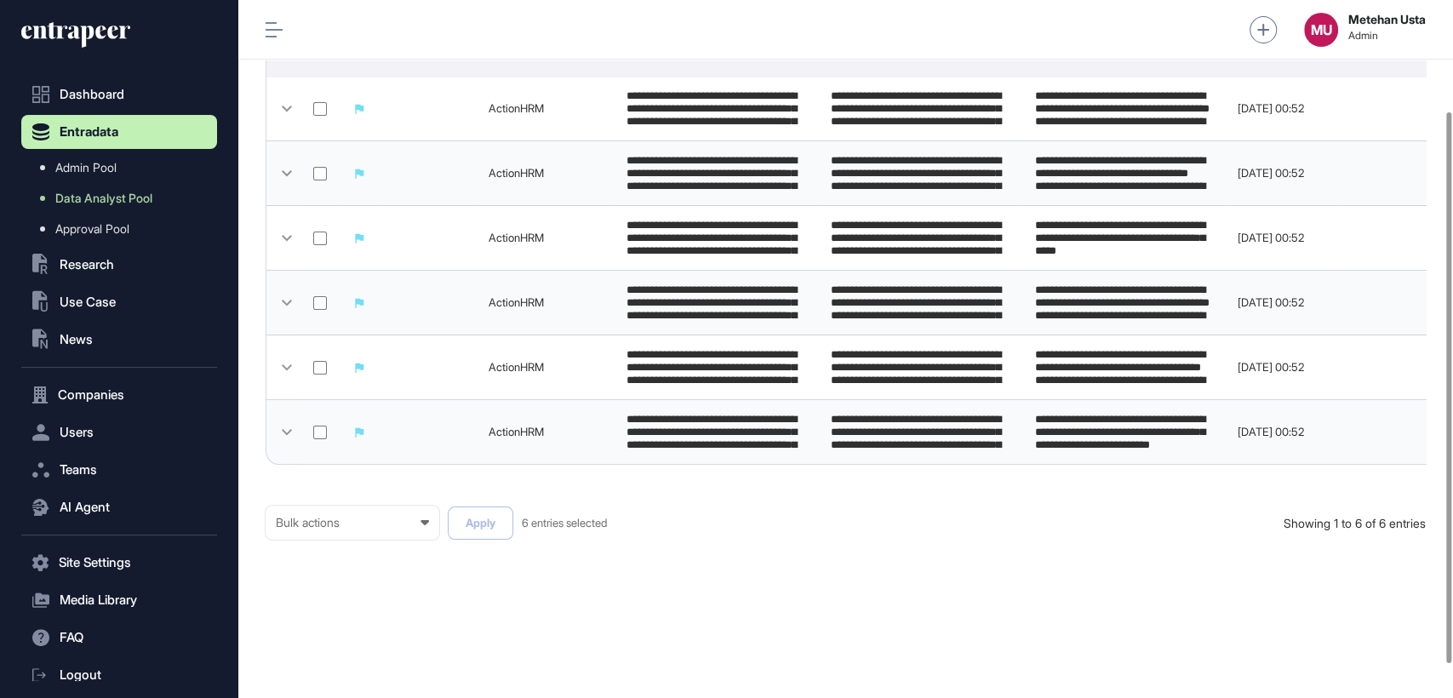
scroll to position [182, 0]
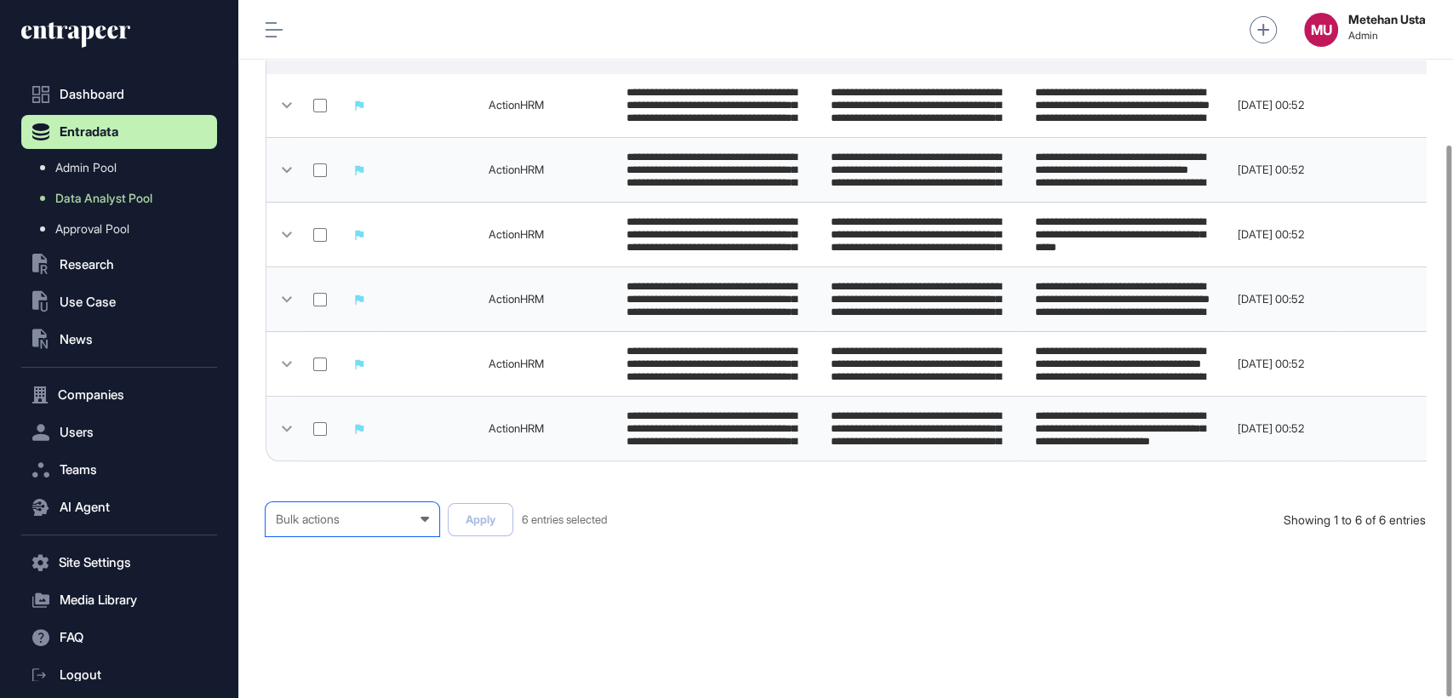
click at [342, 524] on div "Bulk actions" at bounding box center [352, 519] width 153 height 14
click at [0, 0] on div "Published" at bounding box center [0, 0] width 0 height 0
click at [470, 524] on button "Apply" at bounding box center [481, 519] width 66 height 33
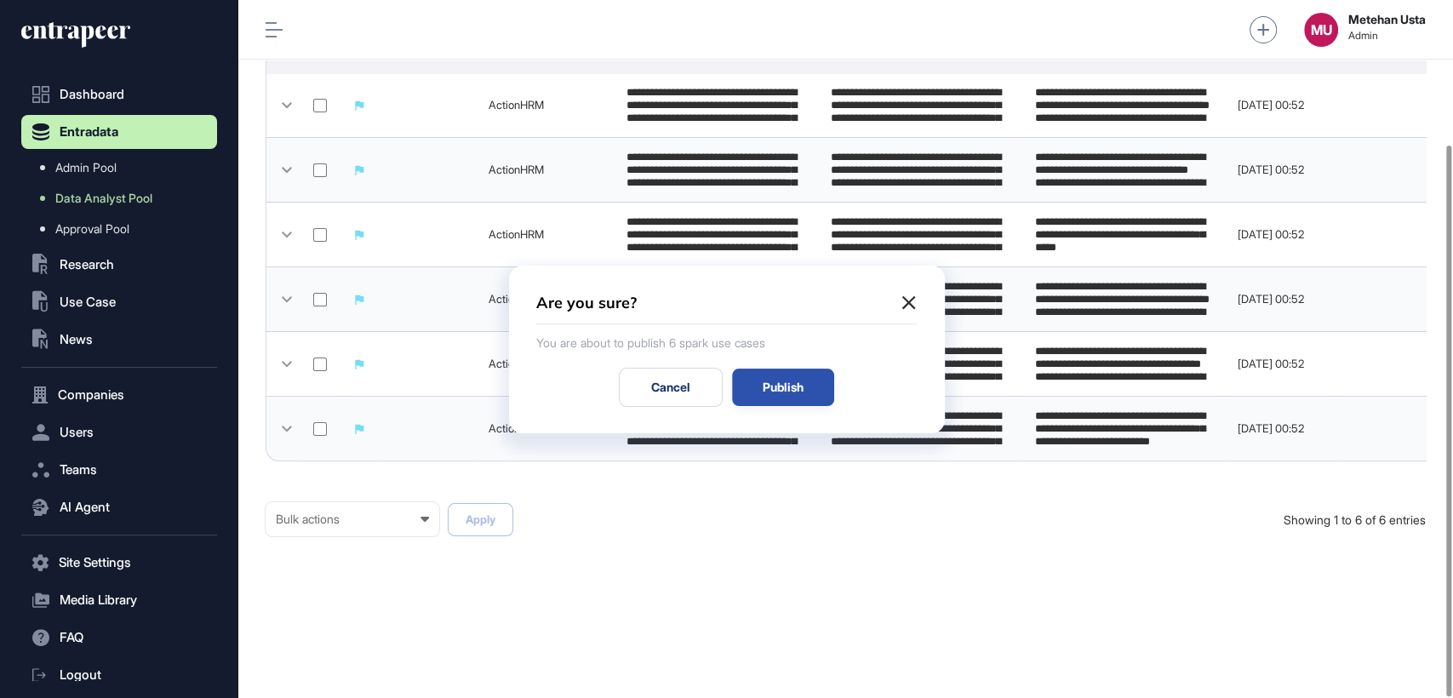
click at [795, 387] on div "Publish" at bounding box center [783, 387] width 102 height 37
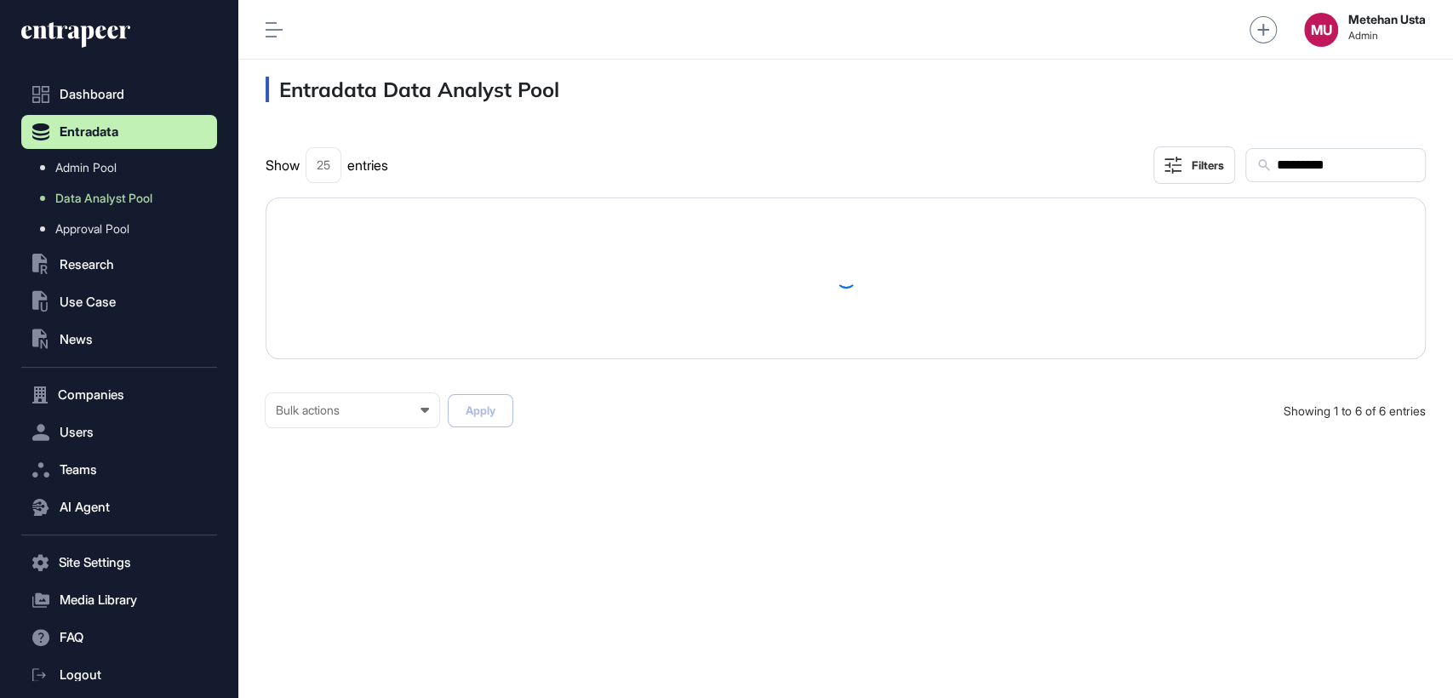
scroll to position [697, 1214]
click at [1316, 173] on input "*********" at bounding box center [1345, 165] width 140 height 22
paste input "text"
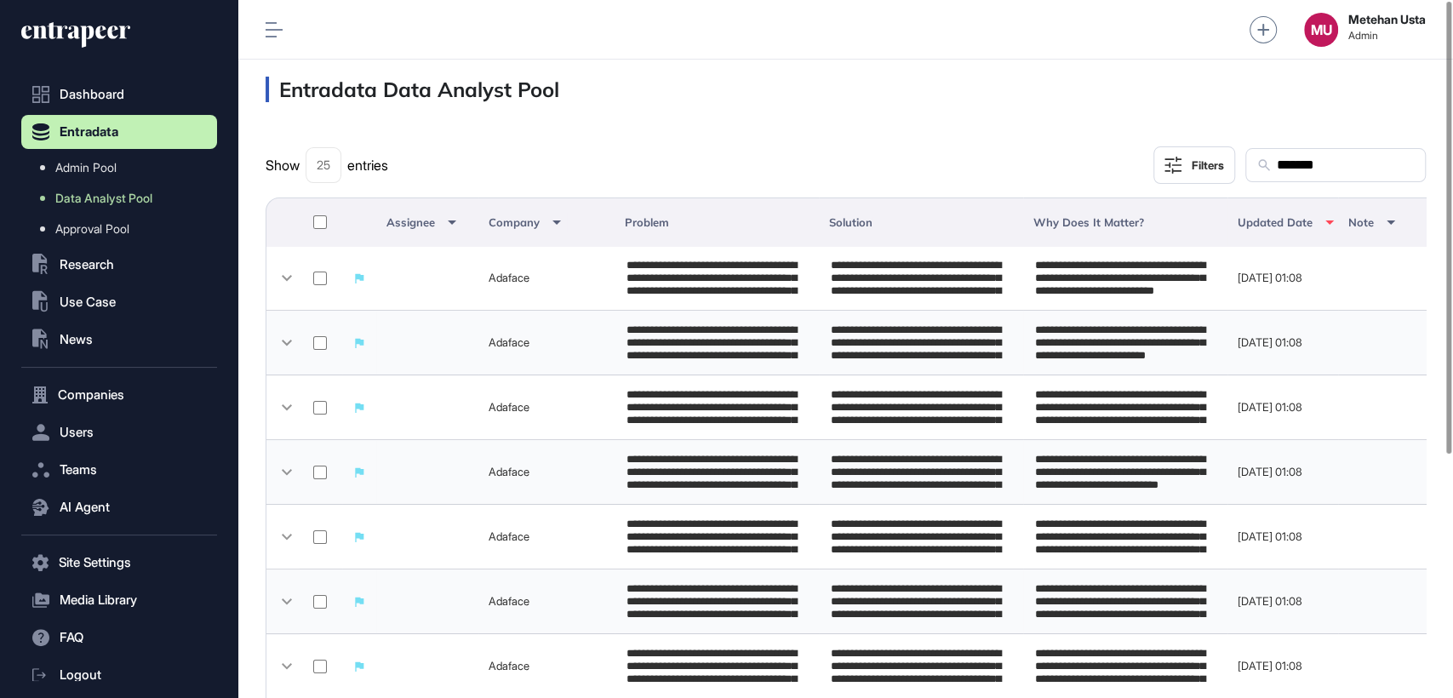
click at [298, 217] on th at bounding box center [283, 221] width 34 height 49
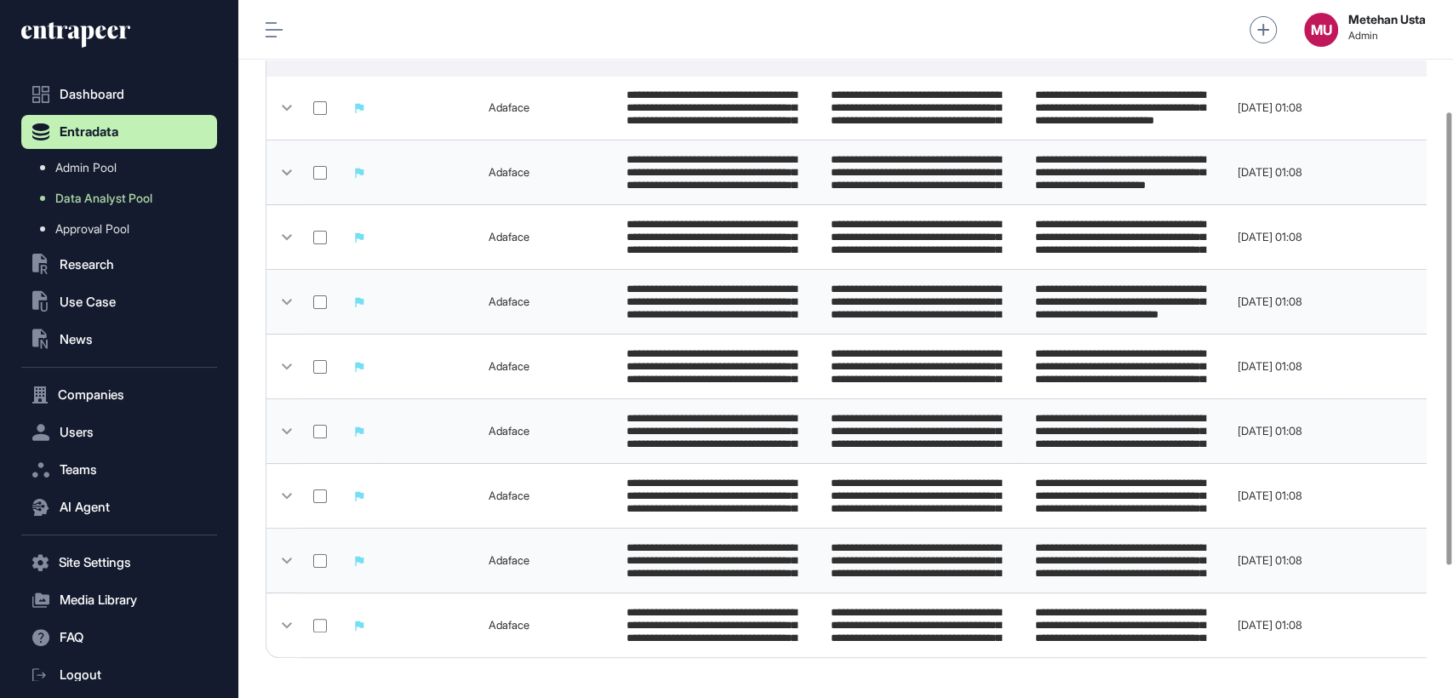
scroll to position [375, 0]
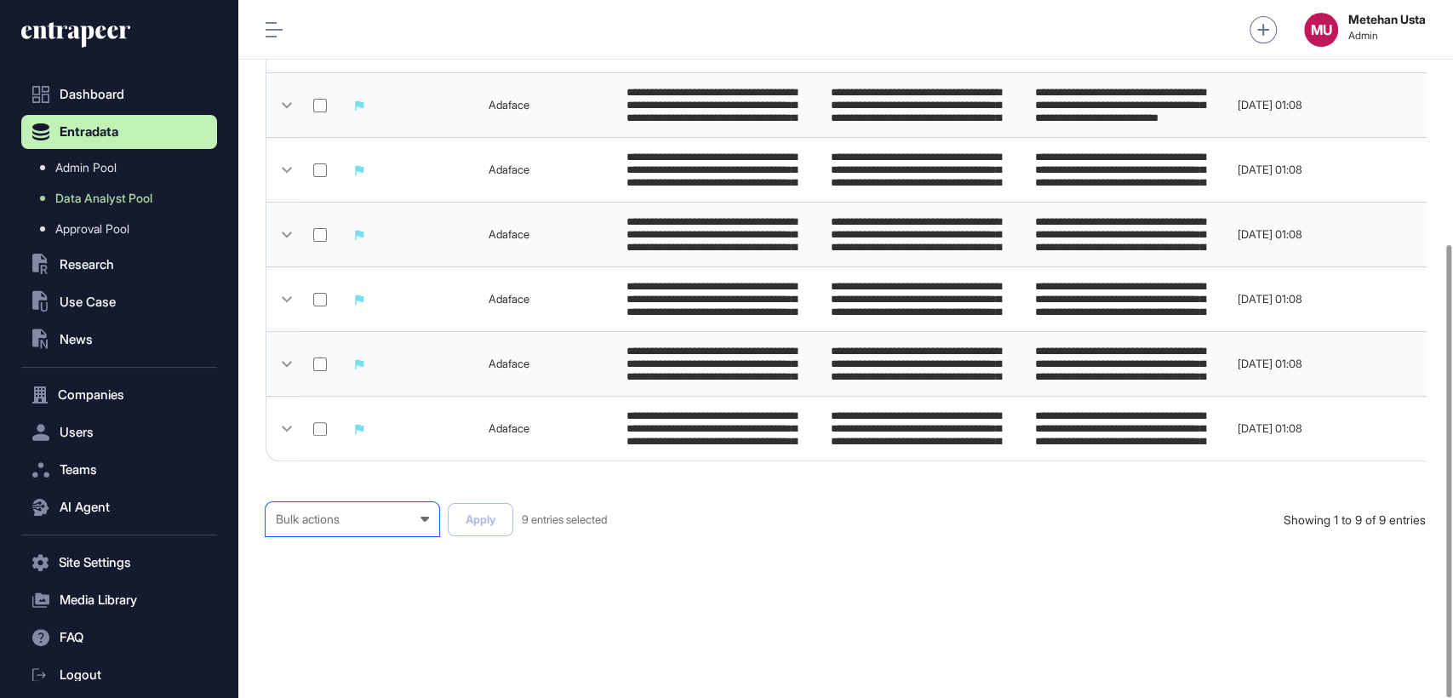
click at [386, 517] on div "Bulk actions" at bounding box center [352, 519] width 153 height 14
click at [0, 0] on div "Published" at bounding box center [0, 0] width 0 height 0
click at [479, 518] on button "Apply" at bounding box center [481, 519] width 66 height 33
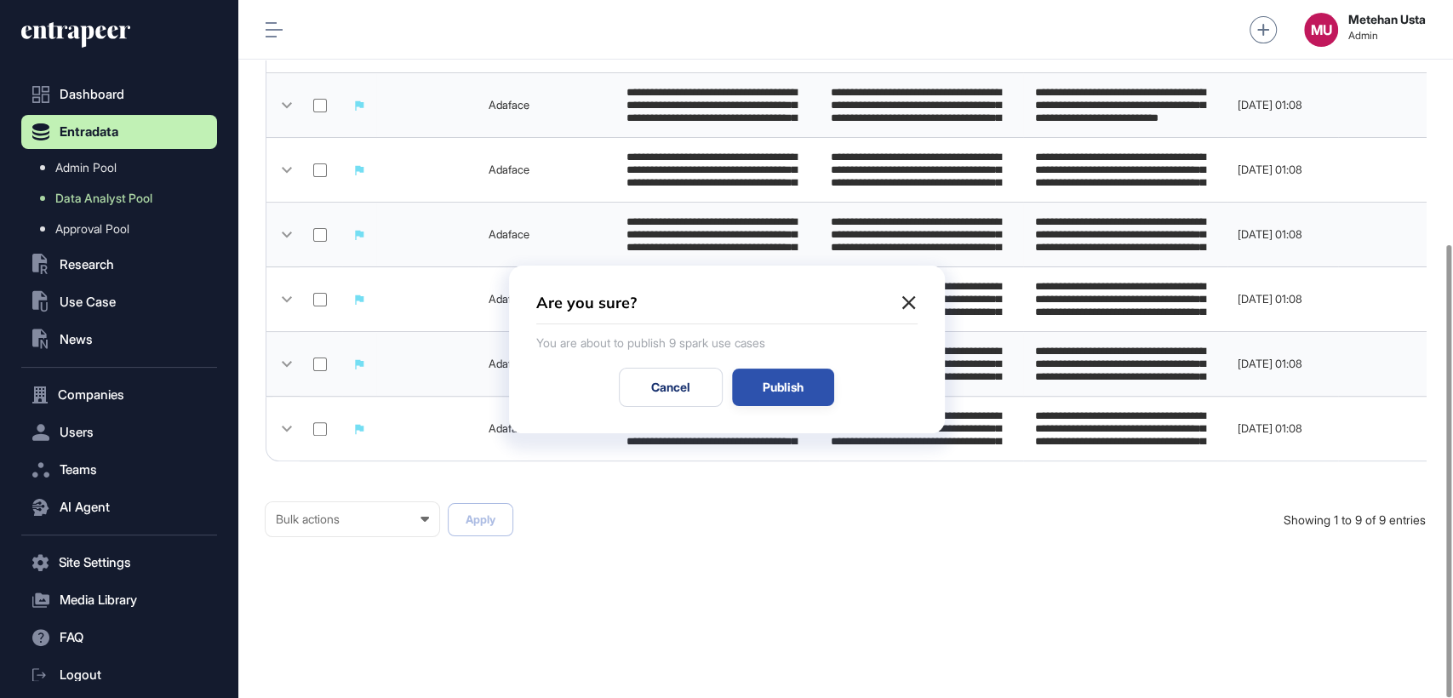
click at [787, 370] on div "Publish" at bounding box center [783, 387] width 102 height 37
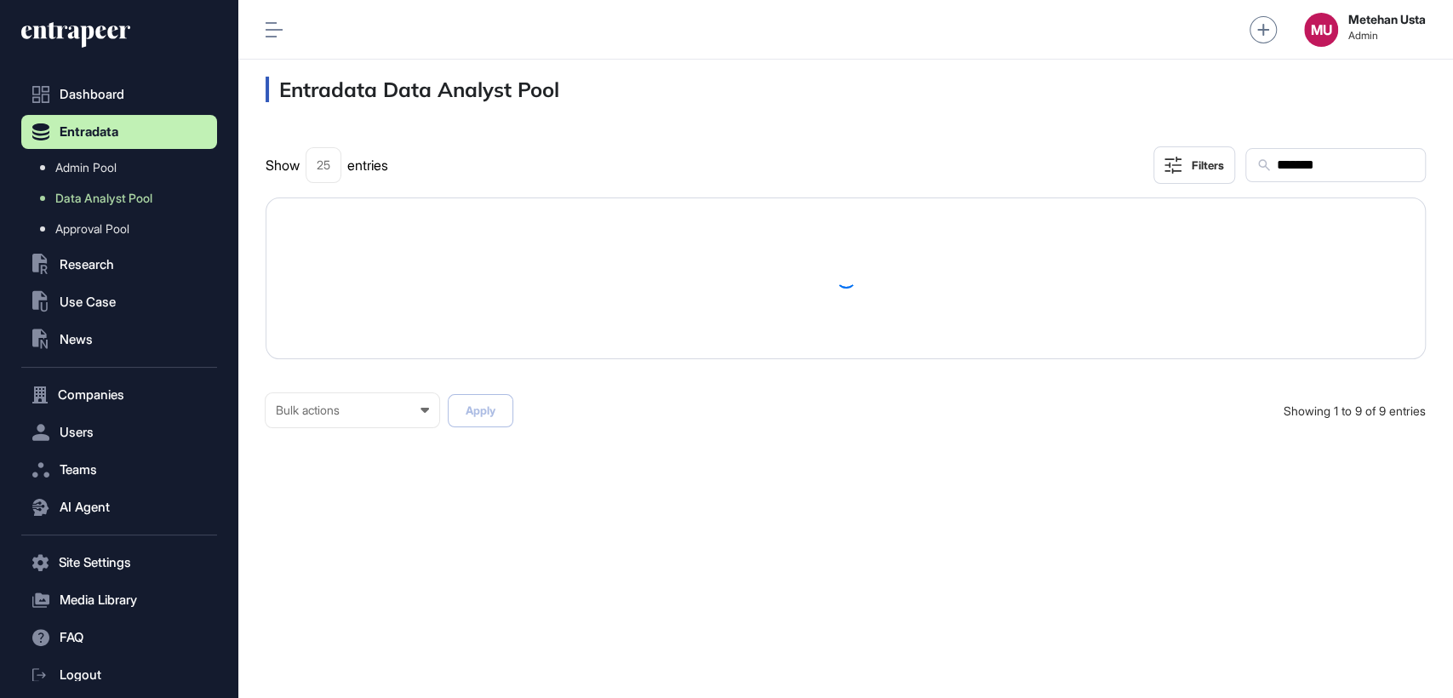
click at [1275, 160] on input "*******" at bounding box center [1345, 165] width 140 height 22
click at [1278, 161] on input "*******" at bounding box center [1345, 165] width 140 height 22
paste input "*"
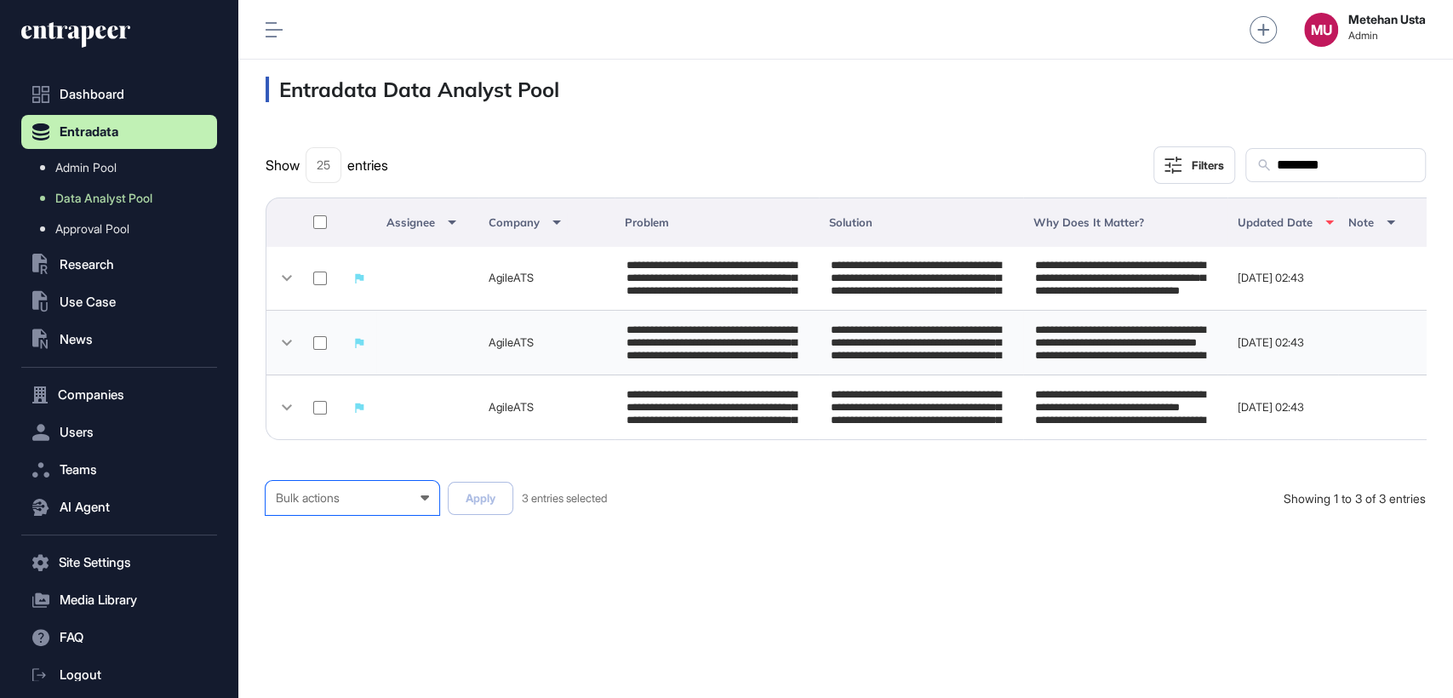
click at [352, 505] on div "Bulk actions" at bounding box center [352, 498] width 153 height 14
click at [0, 0] on div "Published" at bounding box center [0, 0] width 0 height 0
click at [490, 512] on button "Apply" at bounding box center [481, 498] width 66 height 33
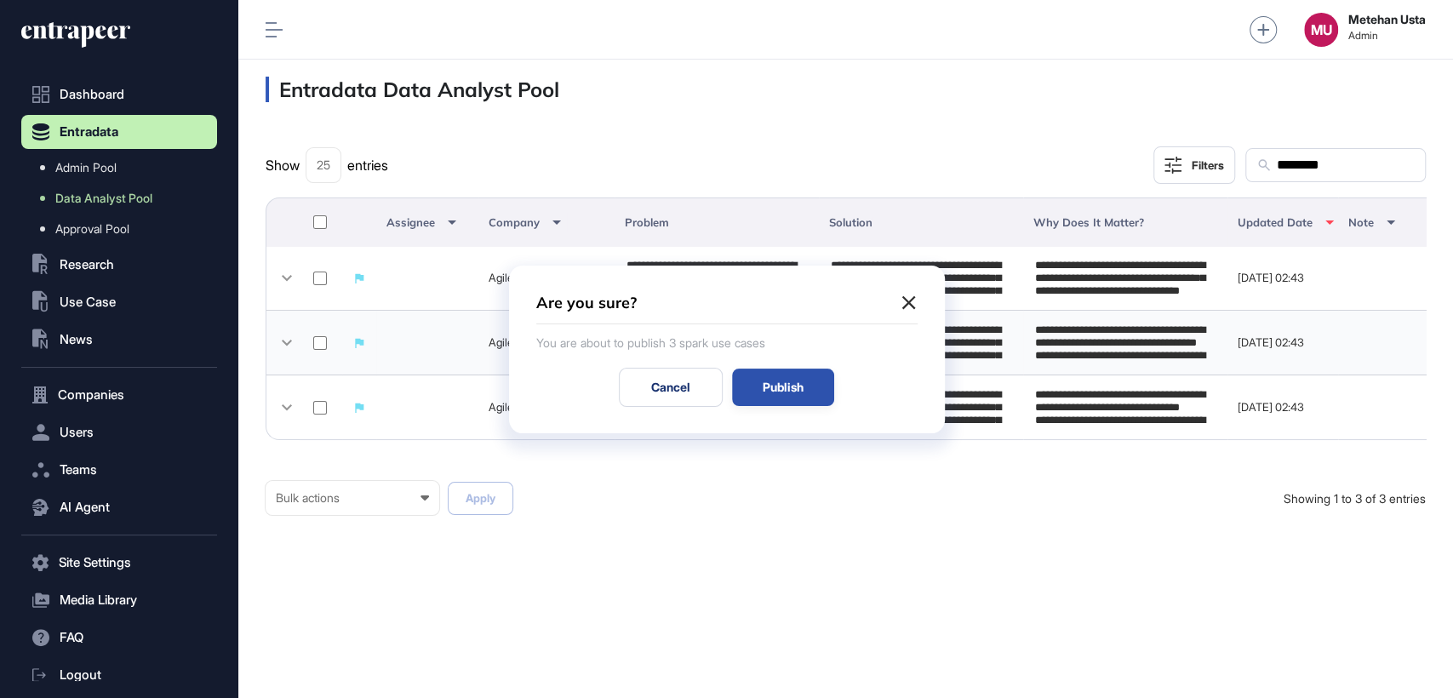
click at [811, 387] on div "Publish" at bounding box center [783, 387] width 102 height 37
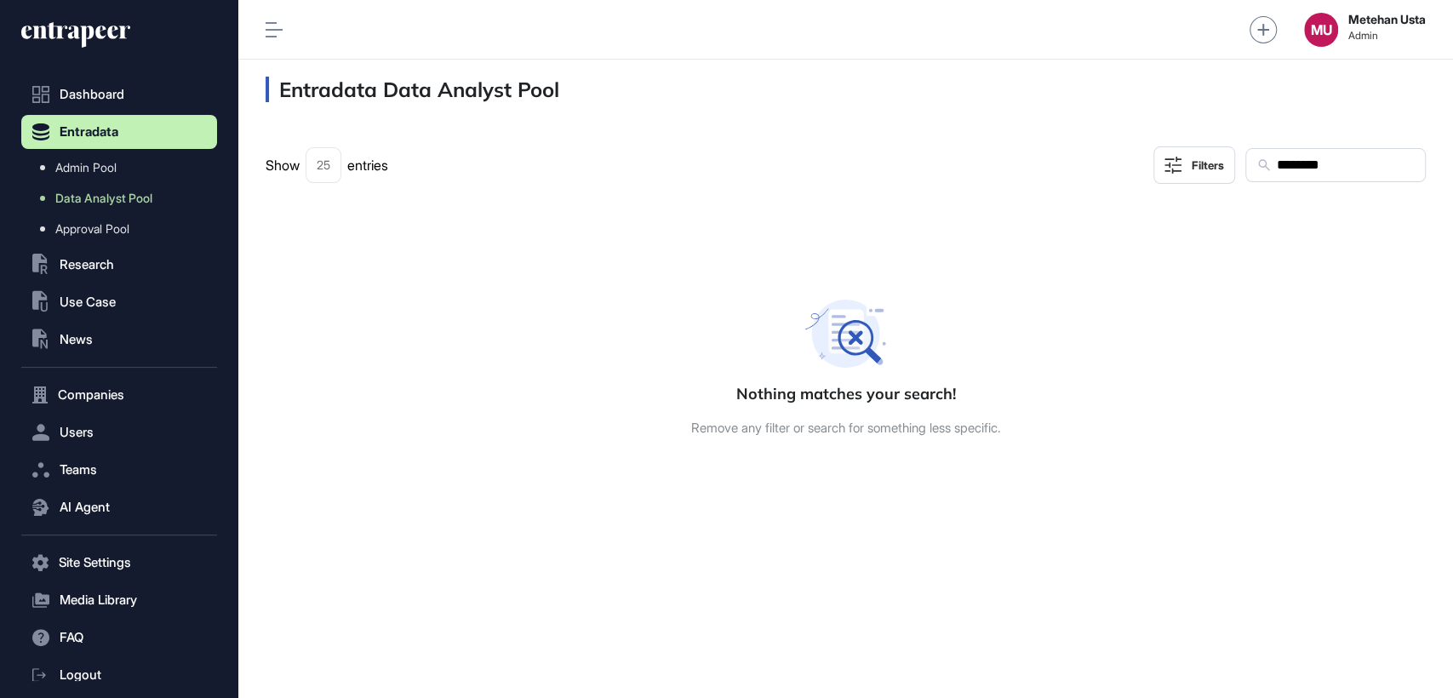
click at [1302, 175] on input "********" at bounding box center [1345, 165] width 140 height 22
paste input "text"
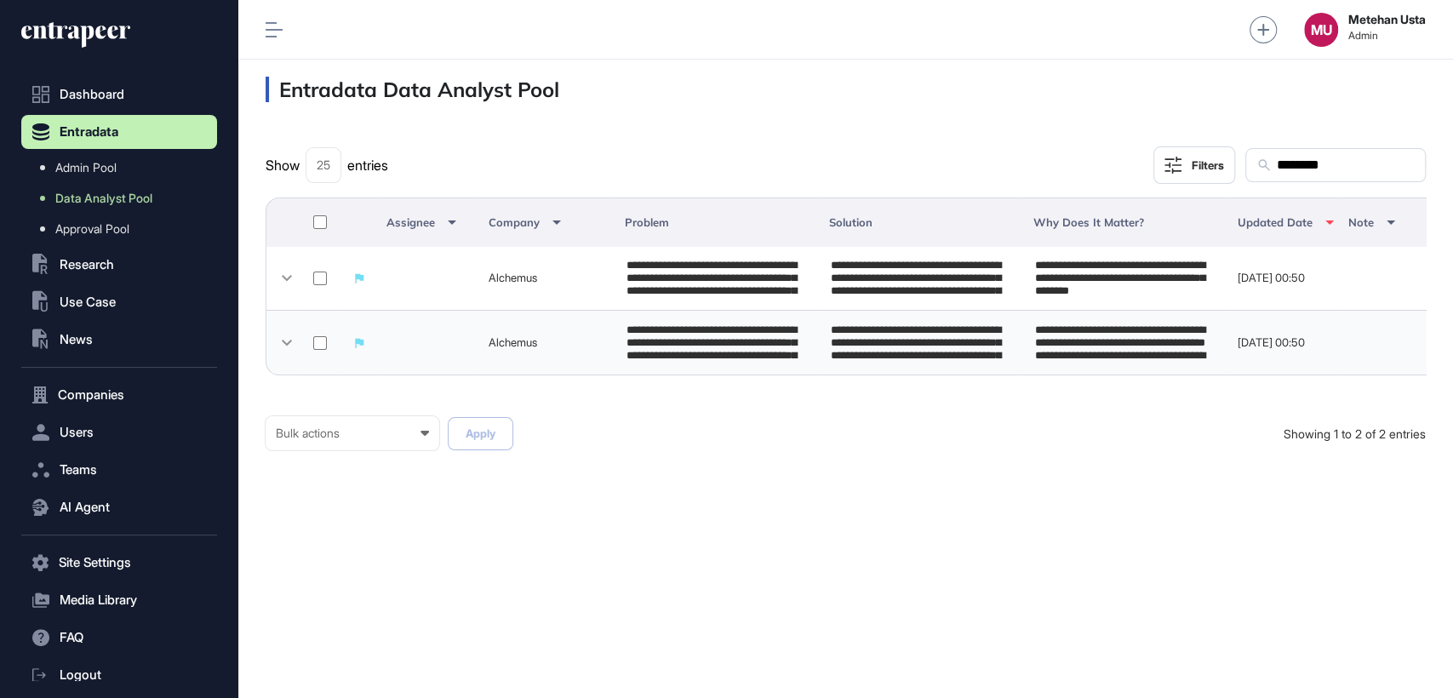
click at [306, 226] on th at bounding box center [321, 221] width 43 height 49
click at [397, 440] on div "Bulk actions" at bounding box center [352, 433] width 153 height 14
click at [0, 0] on div "Published" at bounding box center [0, 0] width 0 height 0
click at [490, 447] on button "Apply" at bounding box center [481, 433] width 66 height 33
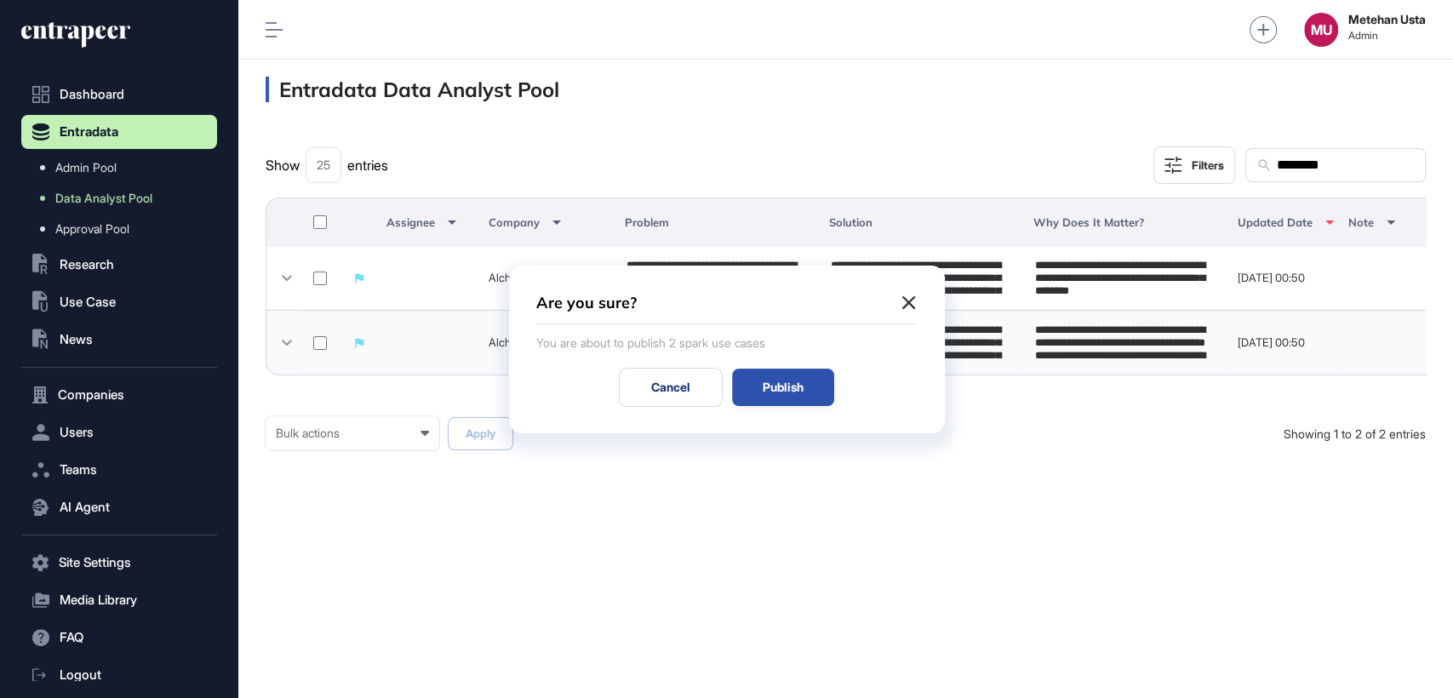
click at [830, 386] on div "Publish" at bounding box center [783, 387] width 102 height 37
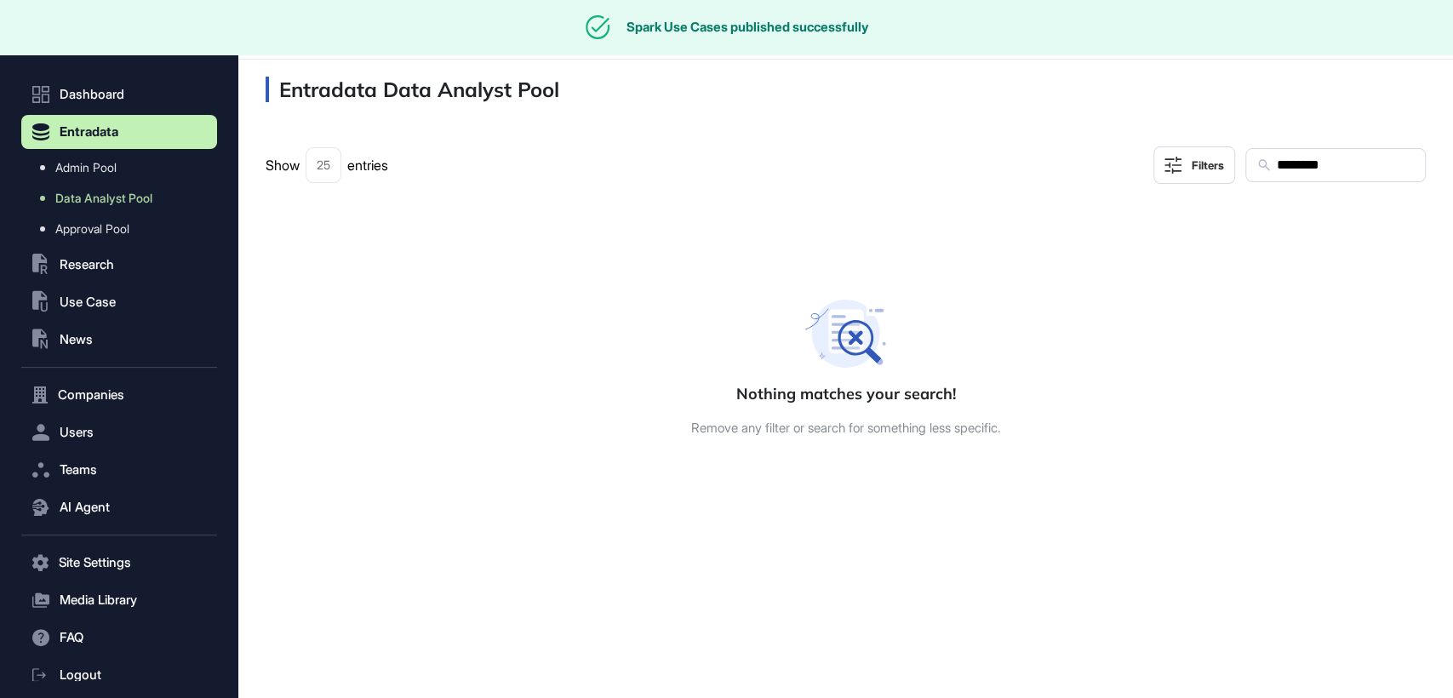
click at [1327, 150] on div "********" at bounding box center [1335, 165] width 180 height 34
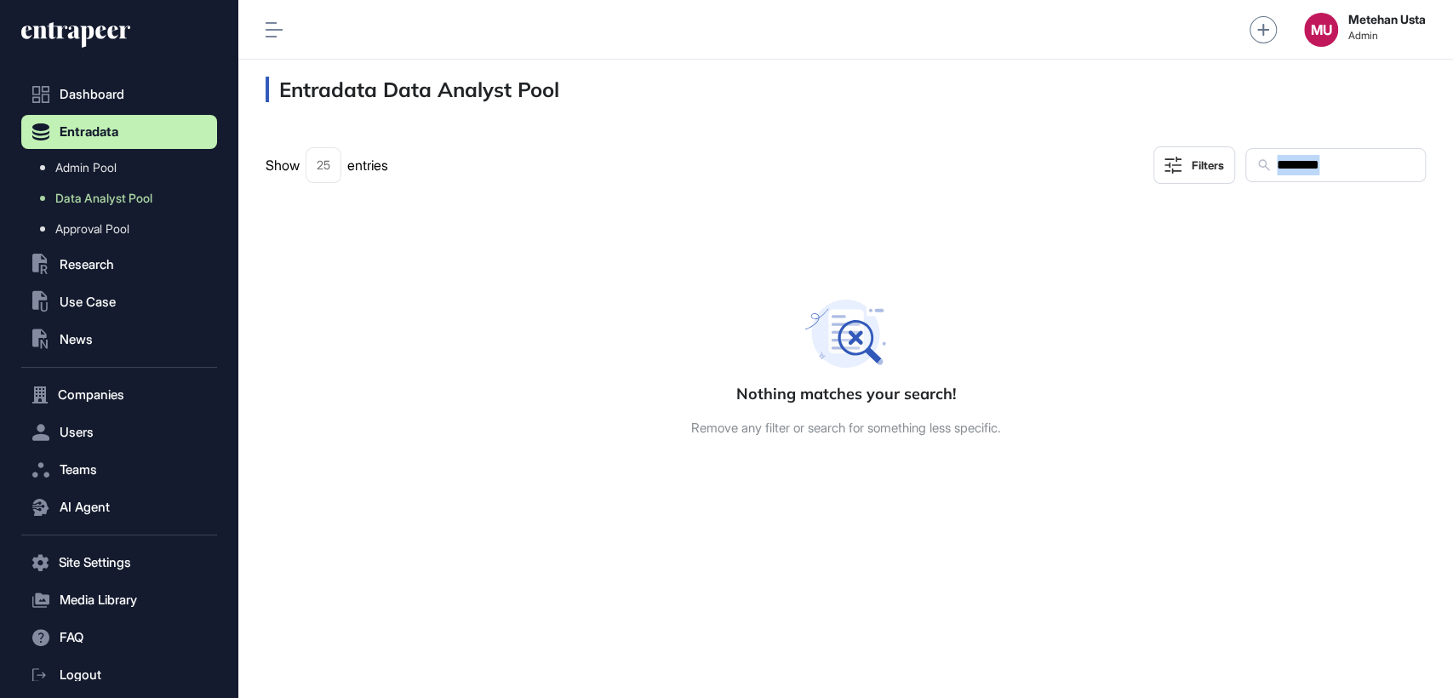
click at [1323, 158] on input "********" at bounding box center [1345, 165] width 140 height 22
click at [1315, 170] on input "********" at bounding box center [1345, 165] width 140 height 22
paste input "*"
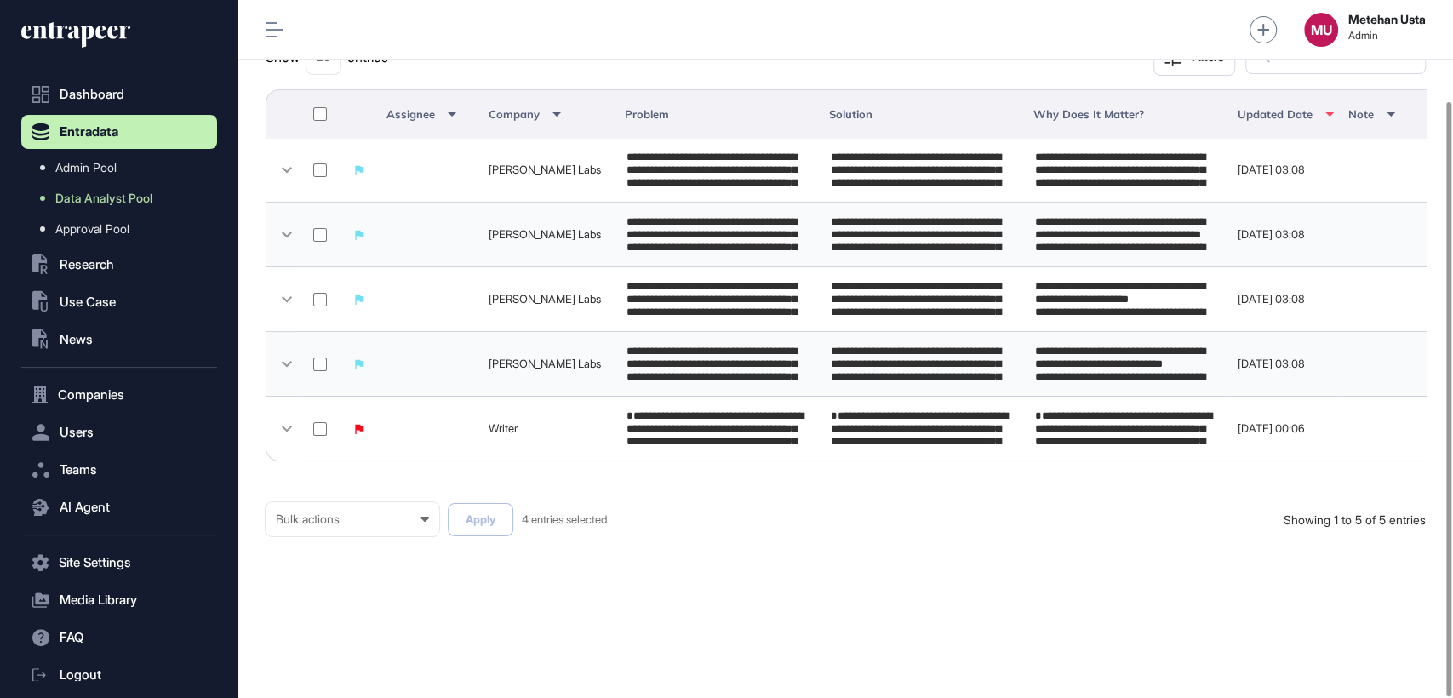
scroll to position [117, 0]
click at [392, 513] on div "Bulk actions" at bounding box center [352, 519] width 153 height 14
click at [0, 0] on div "Published" at bounding box center [0, 0] width 0 height 0
click at [470, 529] on button "Apply" at bounding box center [481, 519] width 66 height 33
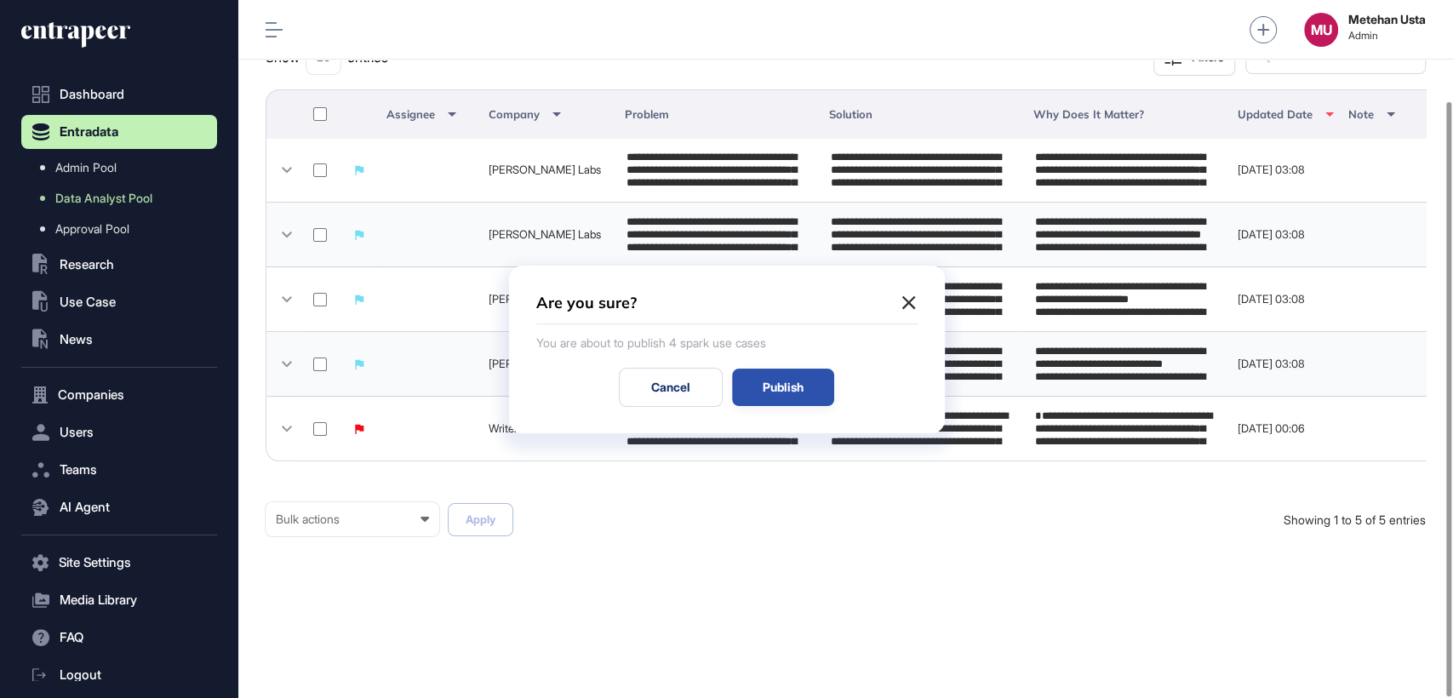
click at [781, 379] on div "Publish" at bounding box center [783, 387] width 102 height 37
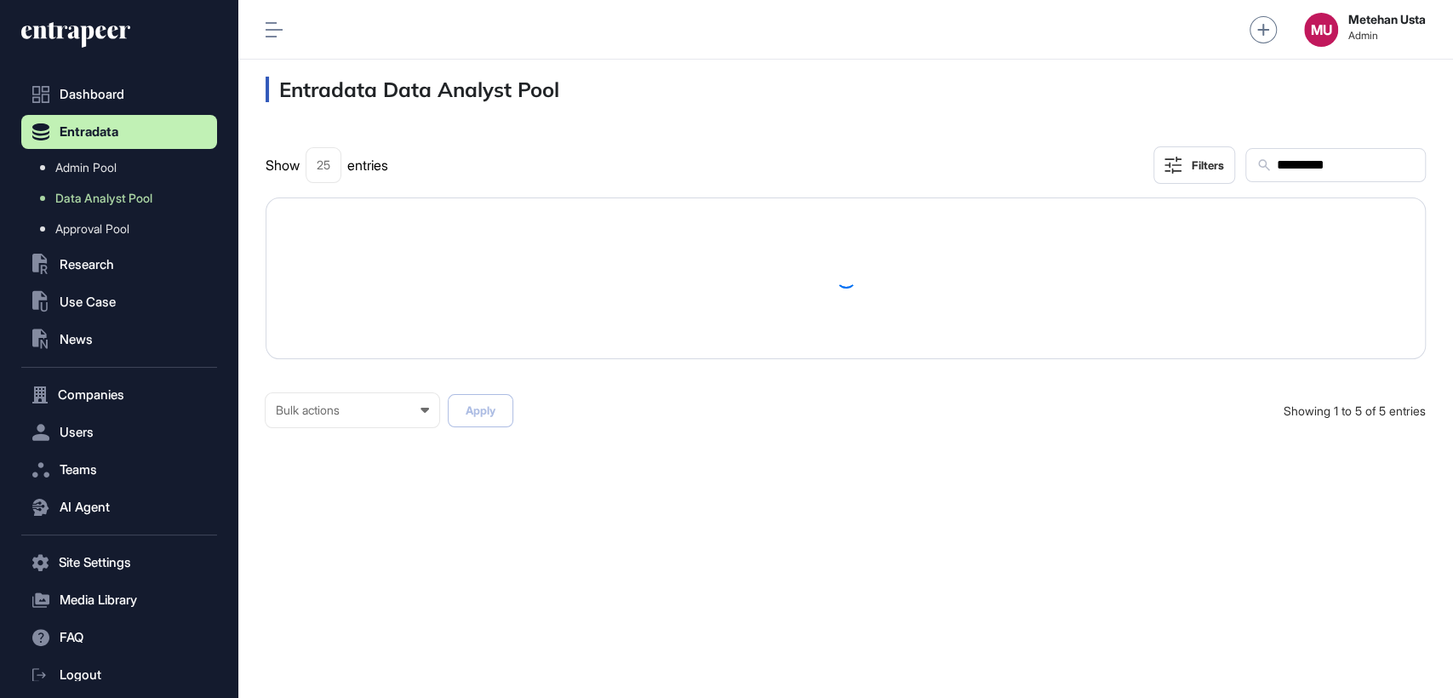
click at [1286, 164] on input "*********" at bounding box center [1345, 165] width 140 height 22
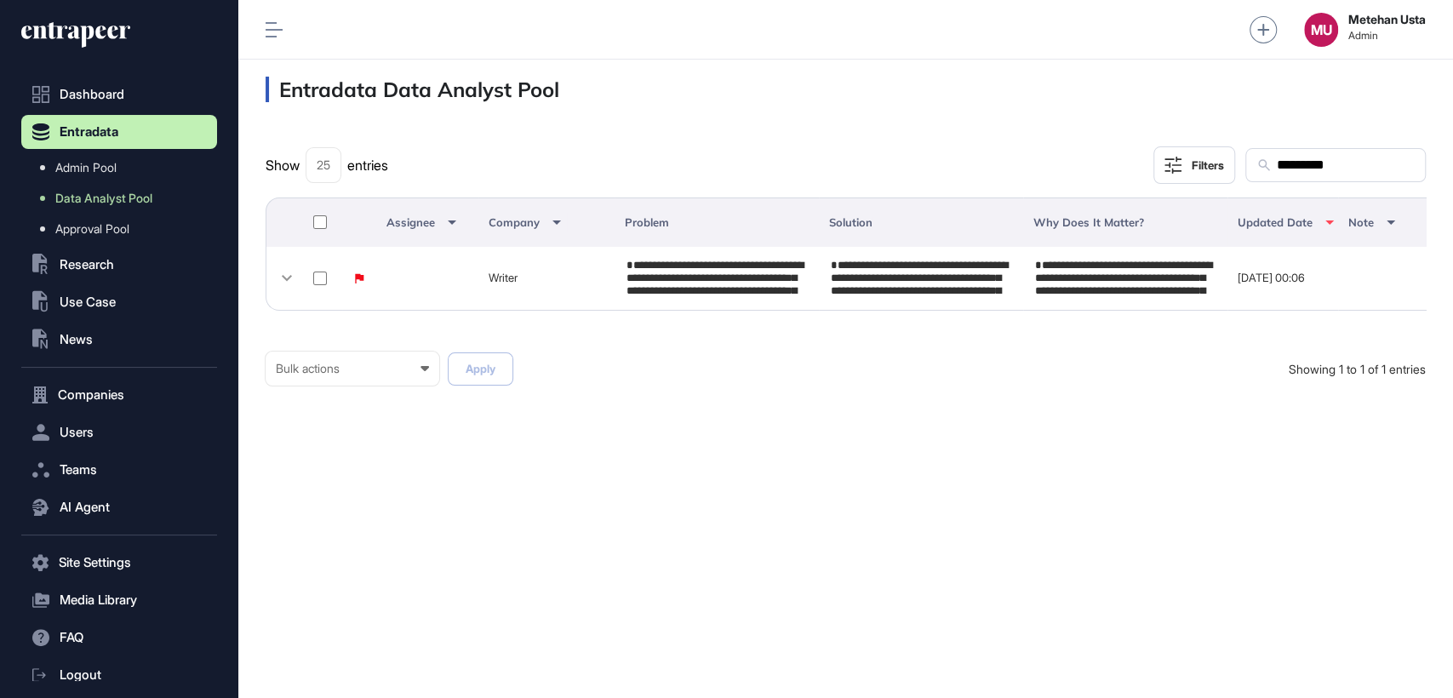
paste input "**********"
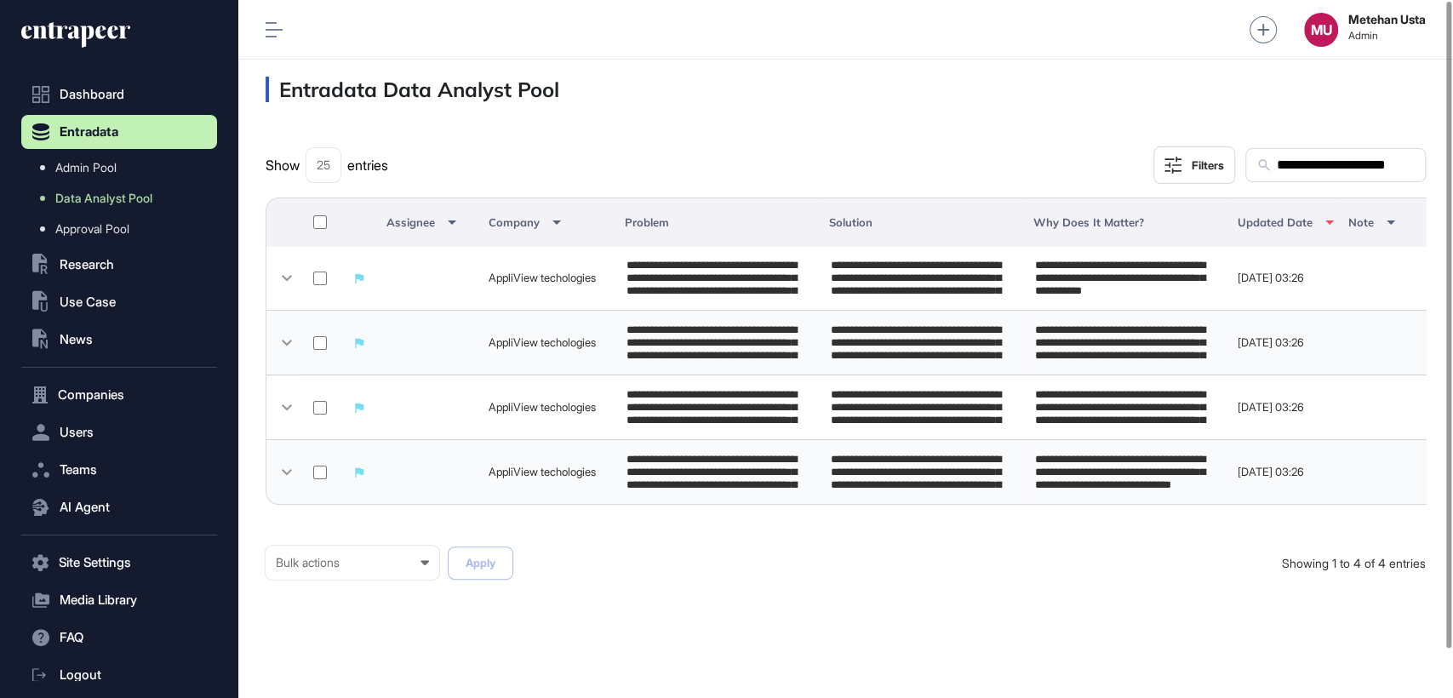
click at [312, 220] on div at bounding box center [320, 222] width 20 height 19
click at [374, 580] on div "Bulk actions Bulk actions Requested to Cancel Published" at bounding box center [353, 563] width 174 height 34
click at [0, 0] on div "Published" at bounding box center [0, 0] width 0 height 0
click at [486, 574] on button "Apply" at bounding box center [481, 562] width 66 height 33
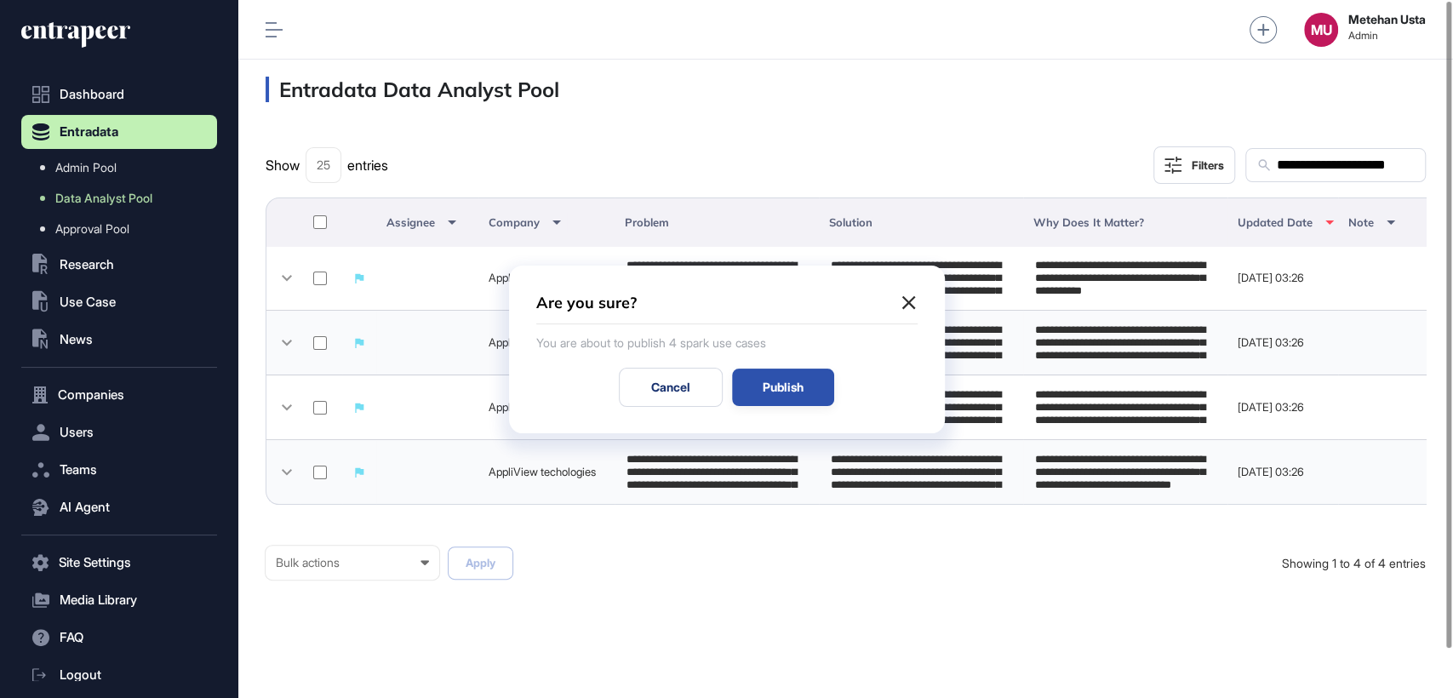
click at [797, 398] on div "Publish" at bounding box center [783, 387] width 102 height 37
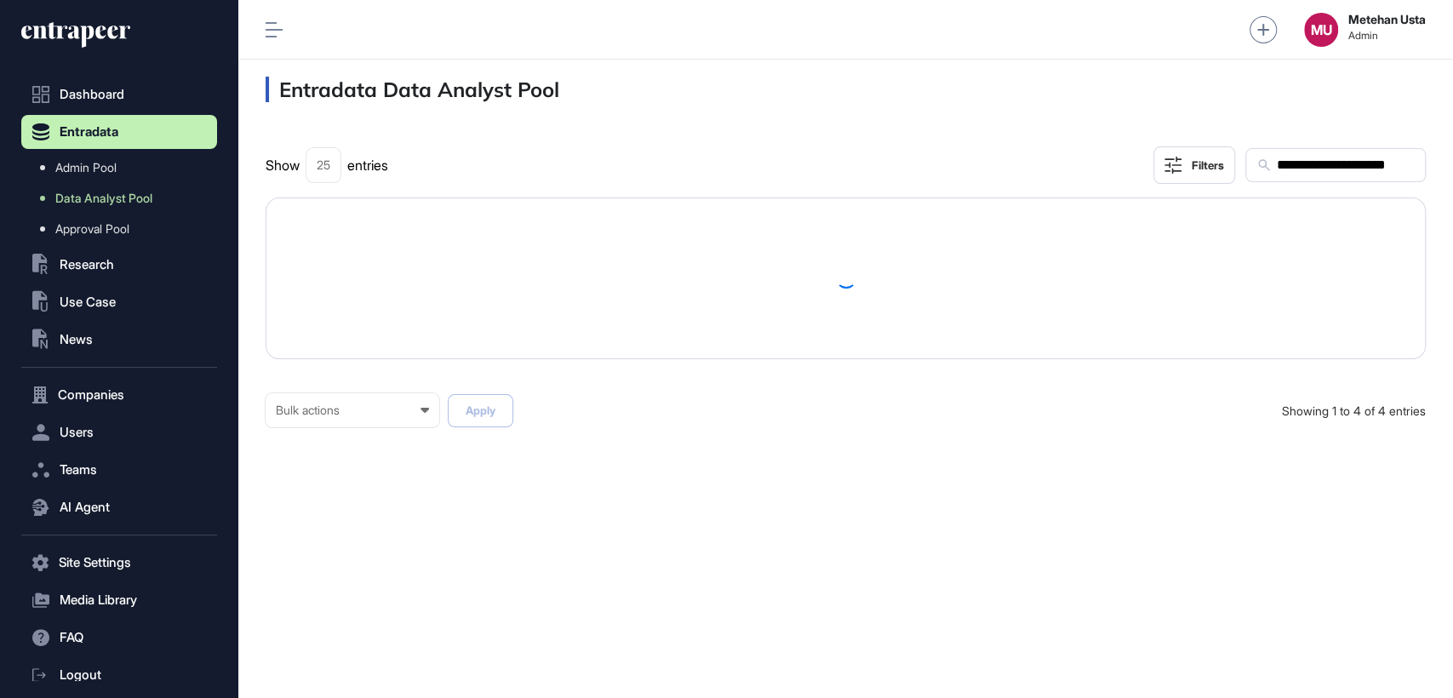
click at [1356, 165] on input "**********" at bounding box center [1345, 165] width 140 height 22
paste input "text"
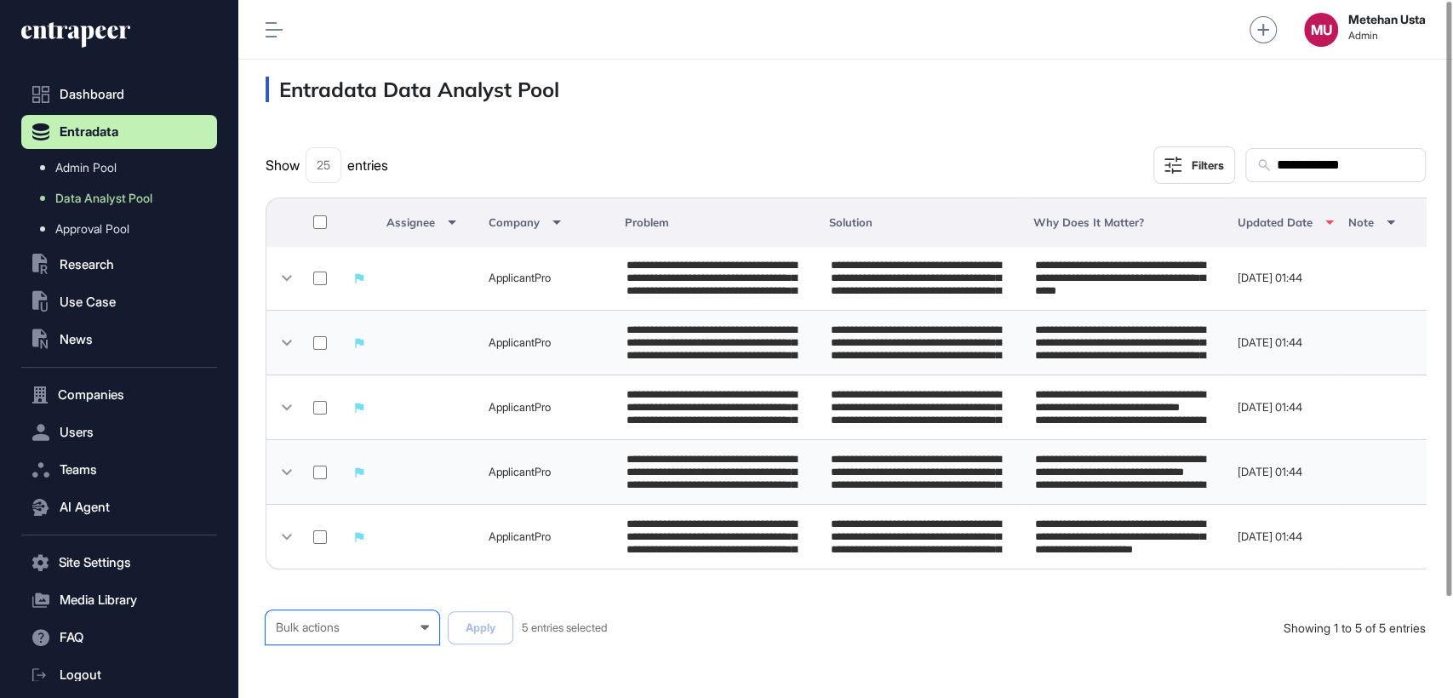
click at [350, 634] on div "Bulk actions" at bounding box center [352, 628] width 153 height 14
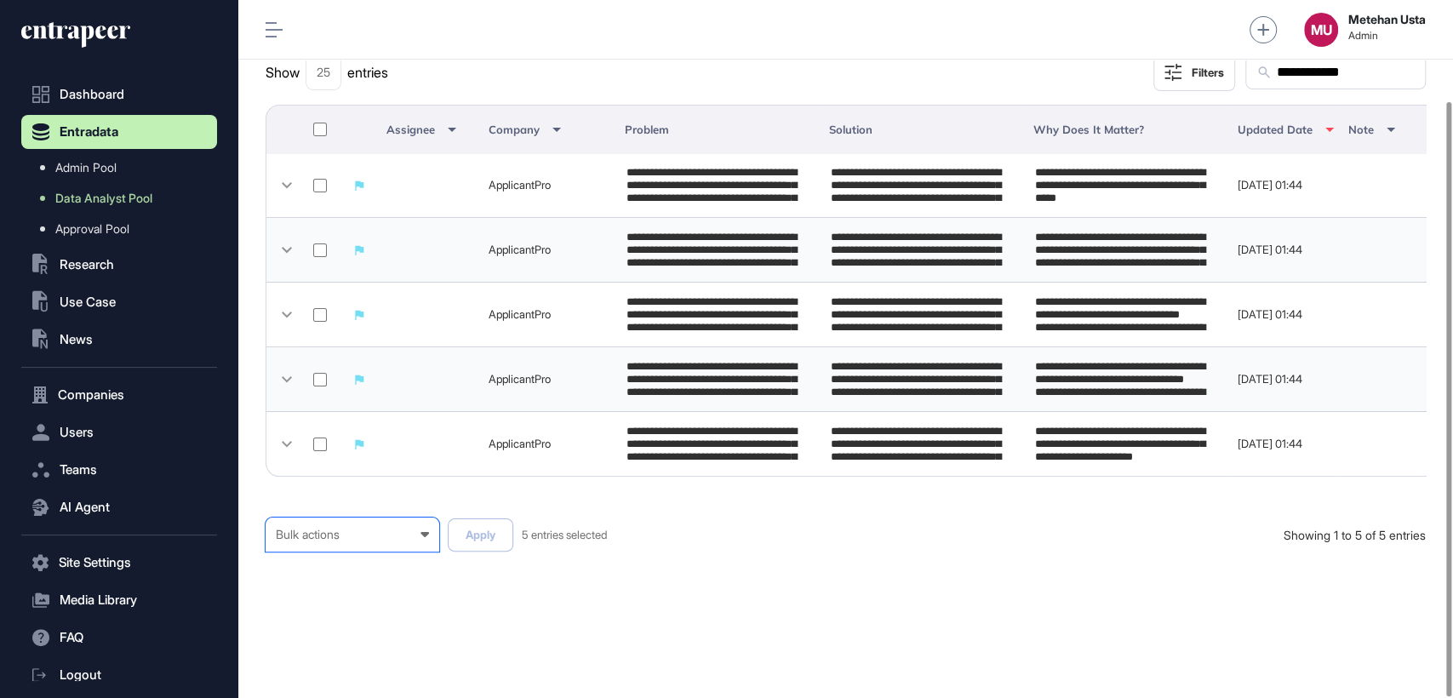
scroll to position [117, 0]
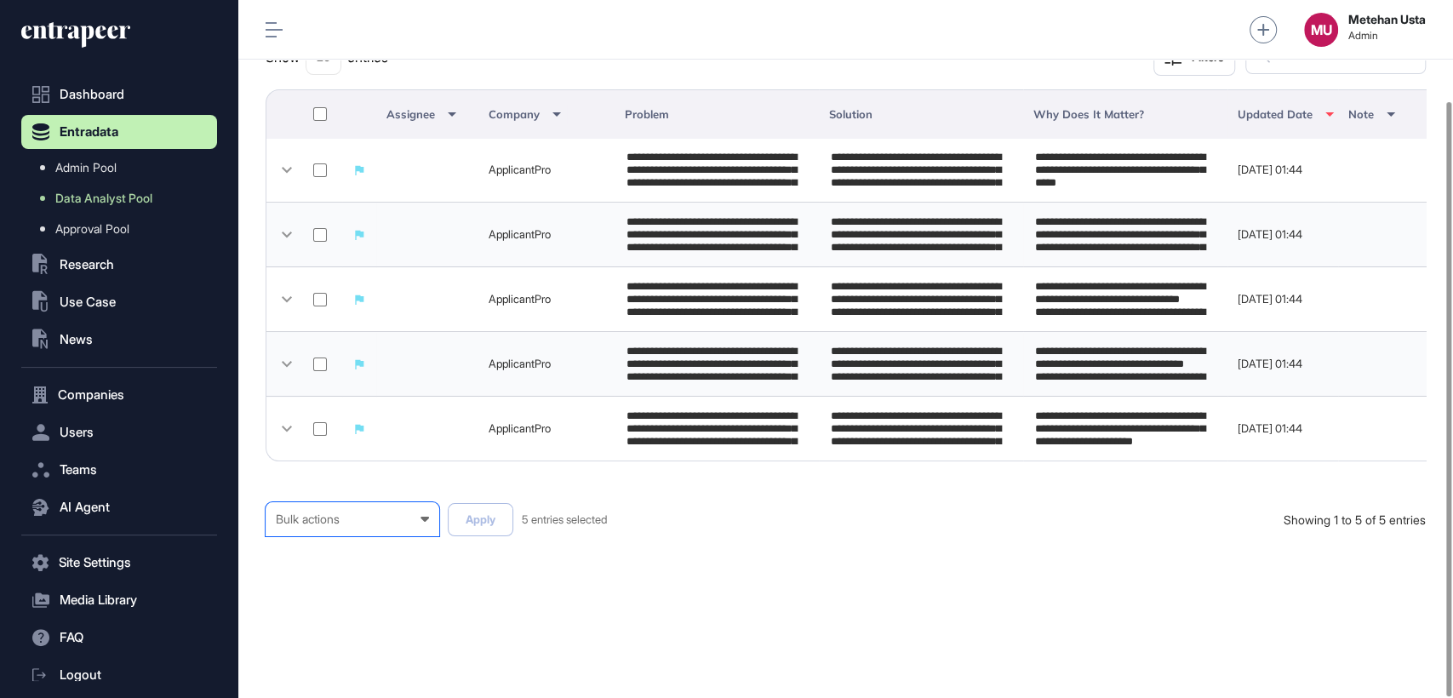
click at [0, 0] on div "Published" at bounding box center [0, 0] width 0 height 0
click at [490, 523] on button "Apply" at bounding box center [481, 519] width 66 height 33
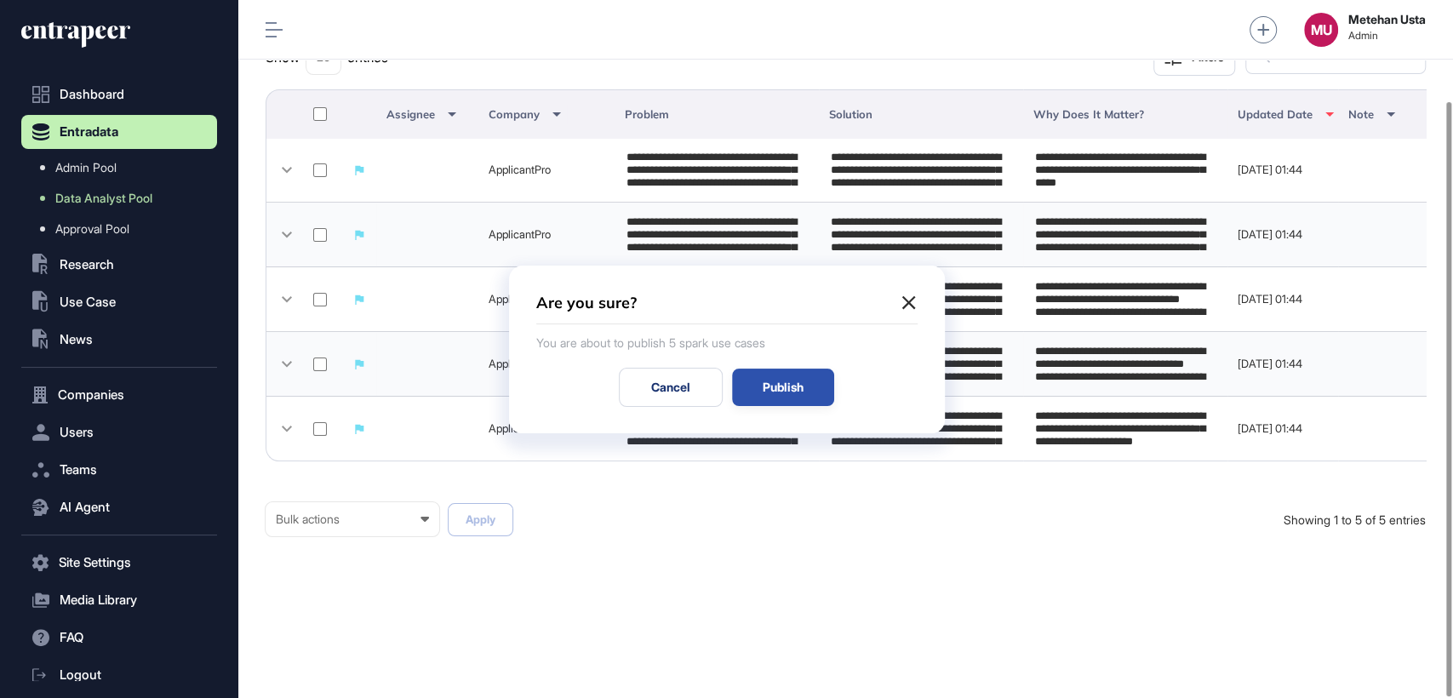
click at [792, 381] on div "Publish" at bounding box center [783, 387] width 102 height 37
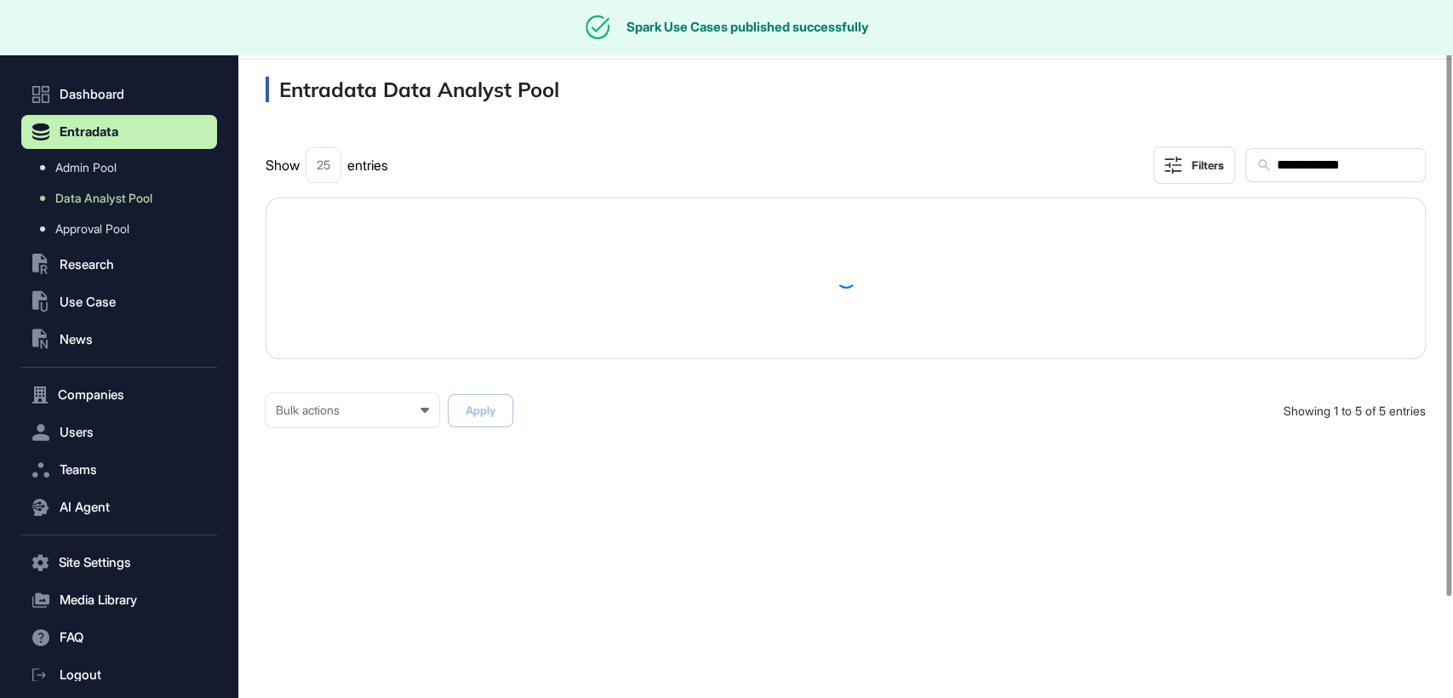
scroll to position [0, 0]
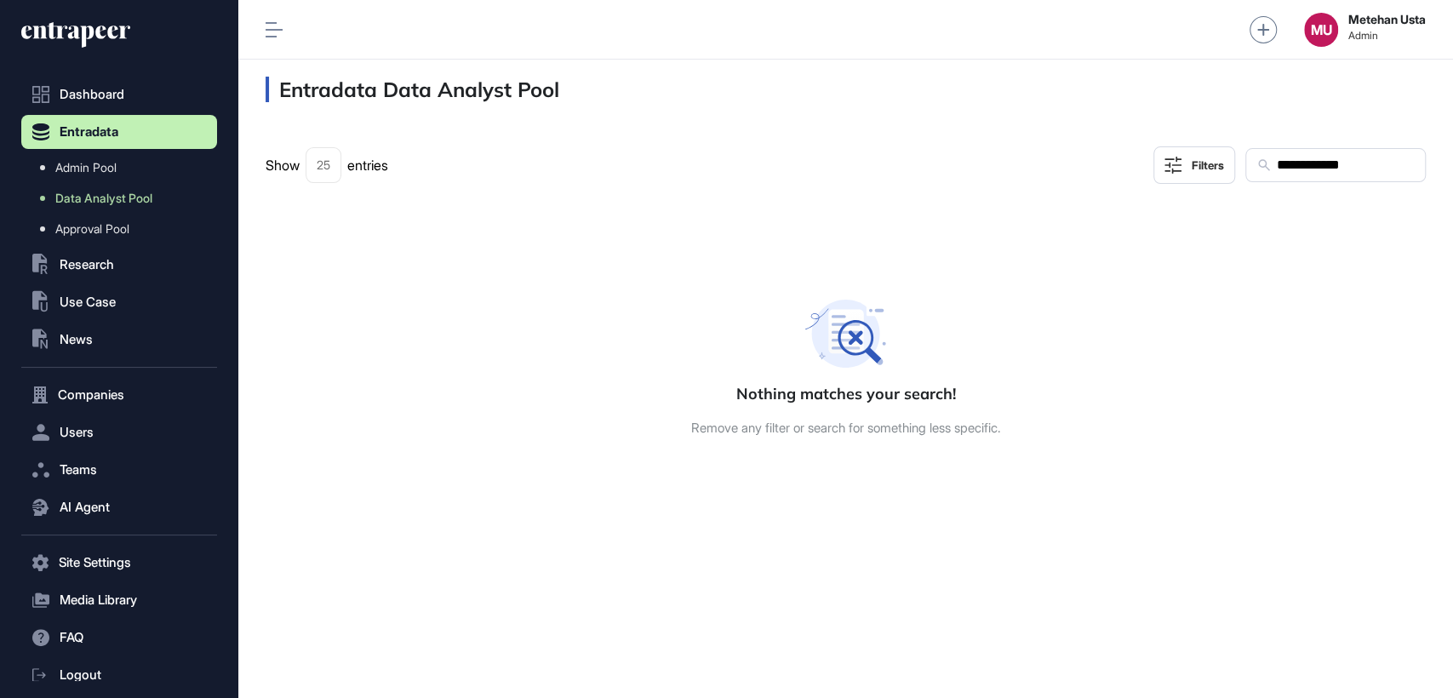
click at [1280, 167] on input "**********" at bounding box center [1345, 165] width 140 height 22
paste input "text"
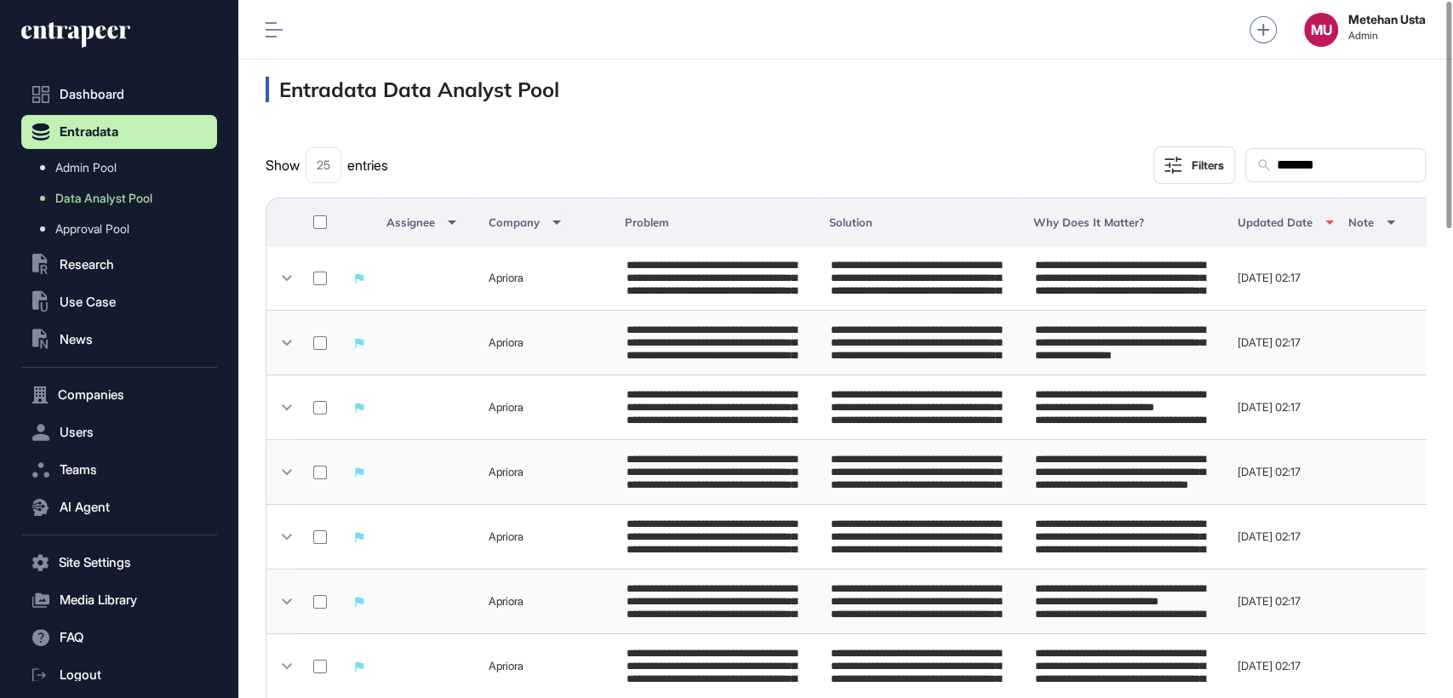
click at [312, 220] on div at bounding box center [320, 222] width 20 height 19
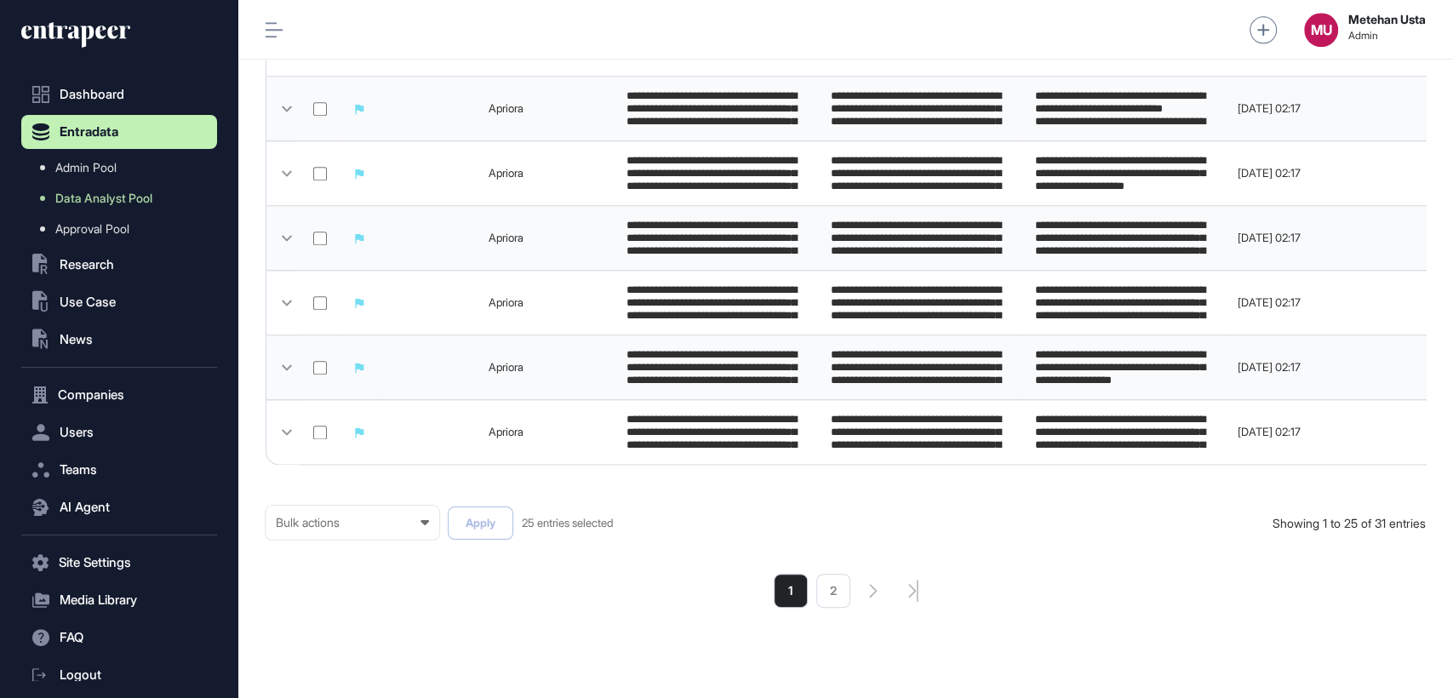
scroll to position [1444, 0]
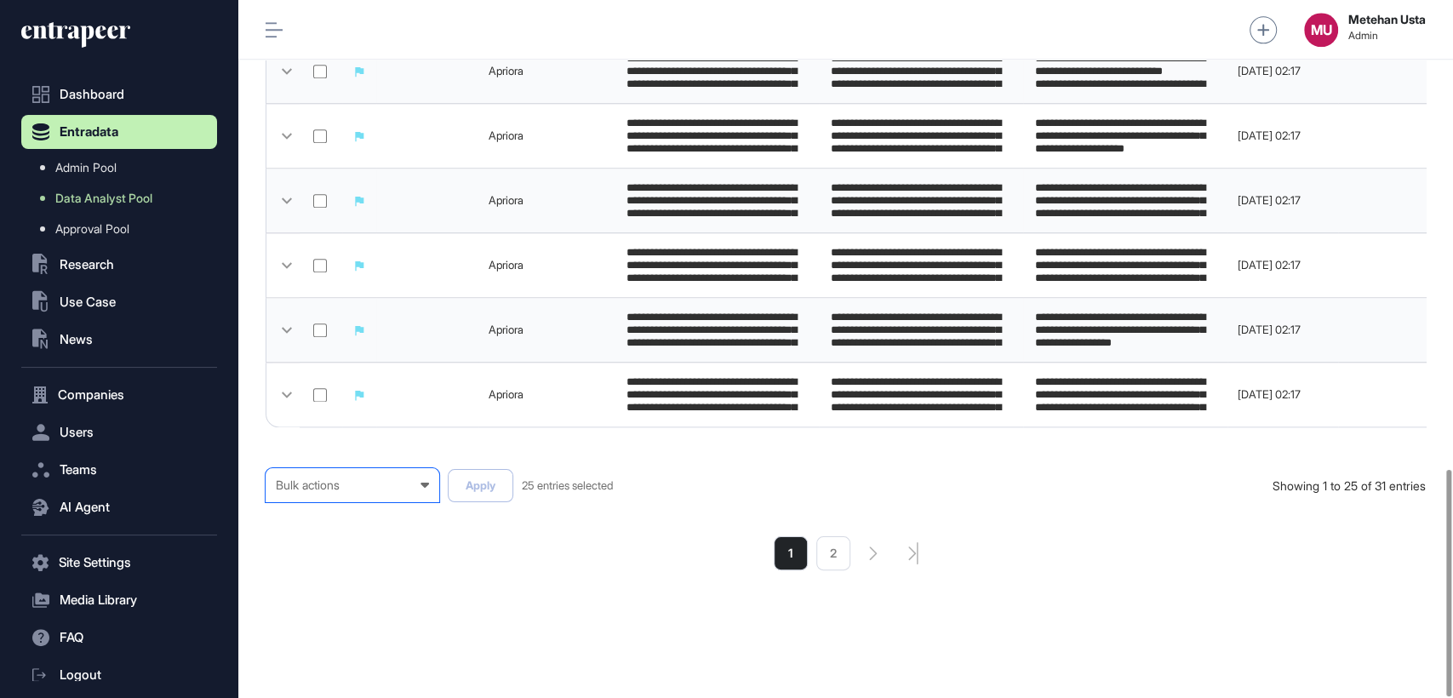
click at [371, 477] on div "Bulk actions Bulk actions Requested to Cancel Published" at bounding box center [353, 485] width 174 height 34
click at [0, 0] on div "Published" at bounding box center [0, 0] width 0 height 0
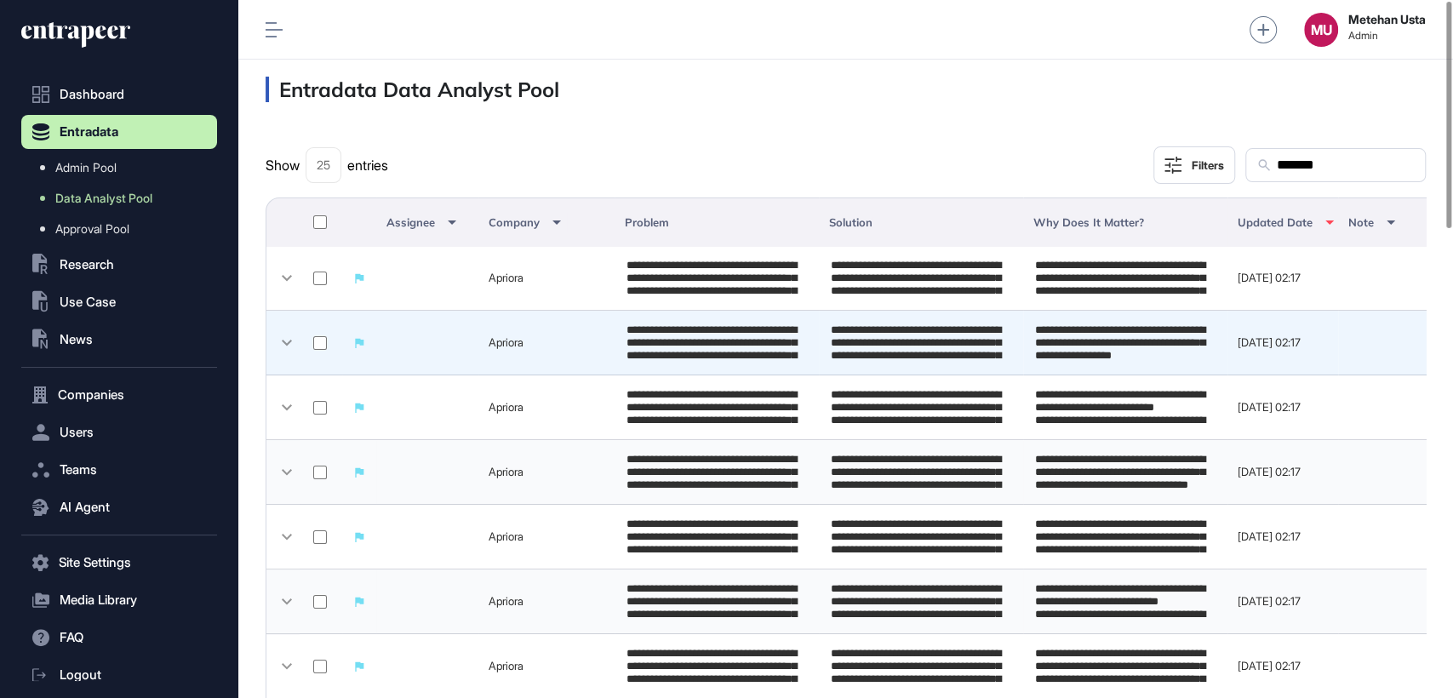
scroll to position [0, 0]
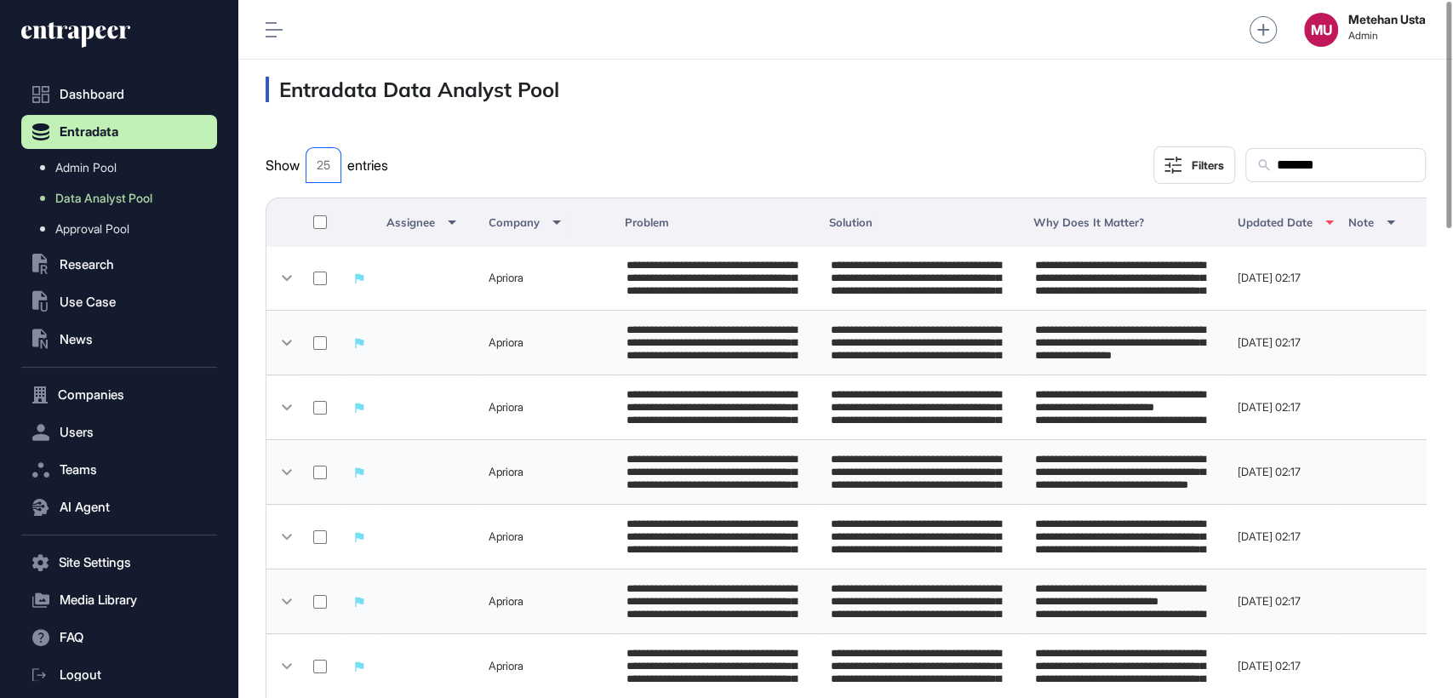
click at [325, 163] on div "25" at bounding box center [324, 165] width 14 height 14
click at [0, 0] on div "50" at bounding box center [0, 0] width 0 height 0
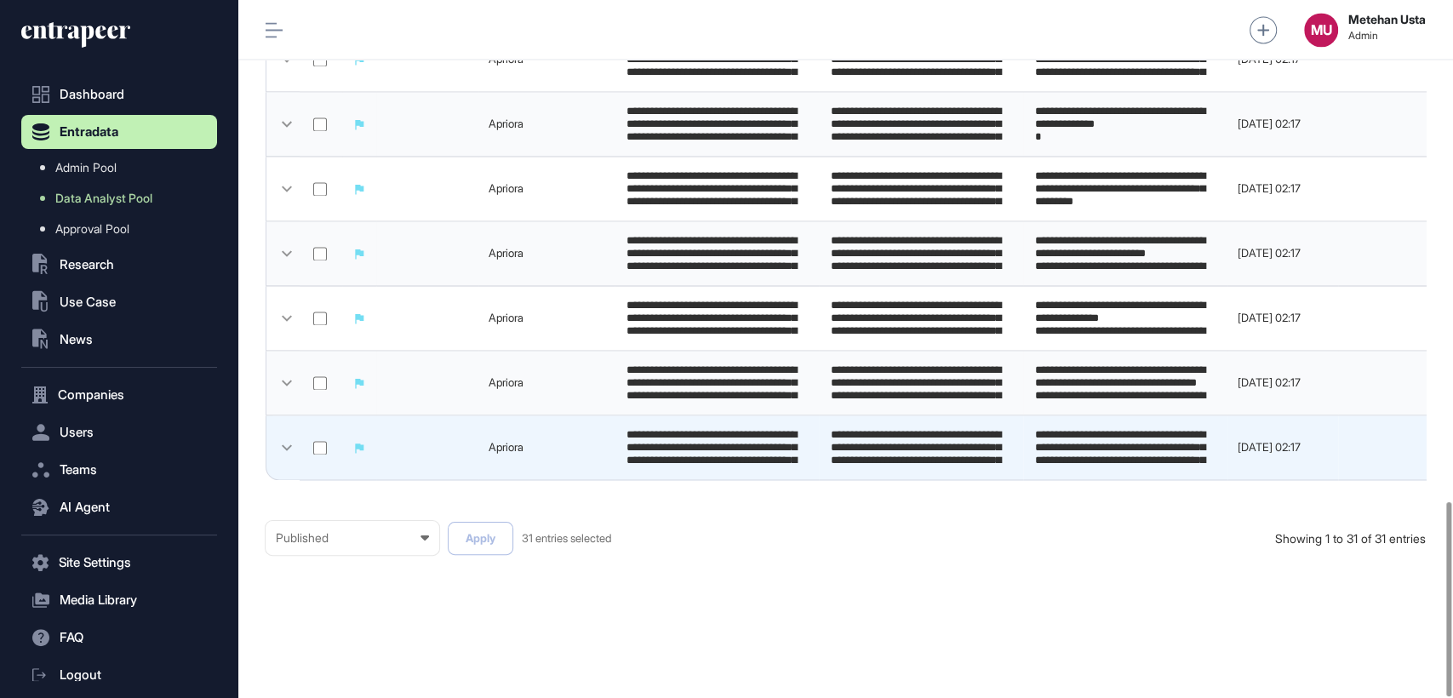
scroll to position [1797, 0]
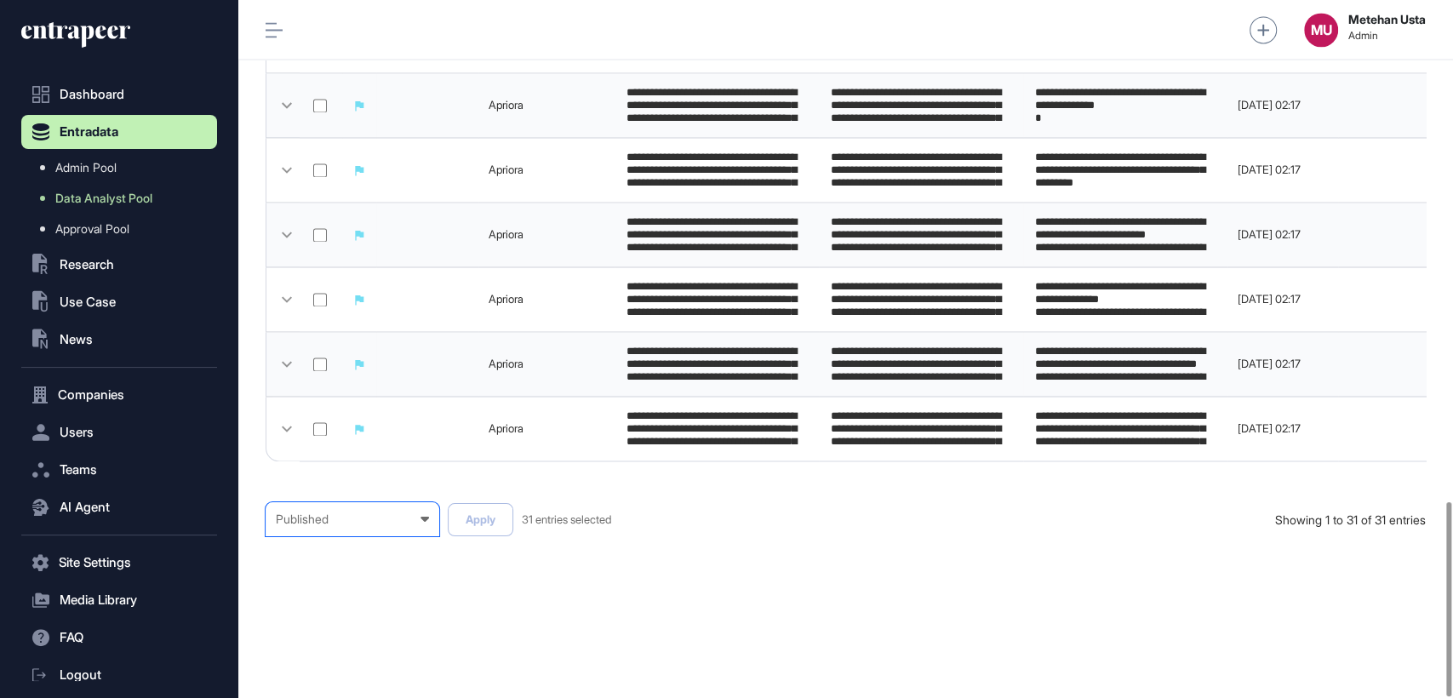
click at [378, 506] on div "Published Bulk actions Requested to Cancel Published" at bounding box center [353, 519] width 174 height 34
click at [462, 546] on div "Published Bulk actions Requested to Cancel Published Apply 31 entries selected …" at bounding box center [846, 536] width 1160 height 68
click at [387, 512] on div "Published" at bounding box center [352, 519] width 153 height 14
click at [0, 0] on div "Published" at bounding box center [0, 0] width 0 height 0
click at [376, 512] on div "Bulk actions" at bounding box center [352, 519] width 153 height 14
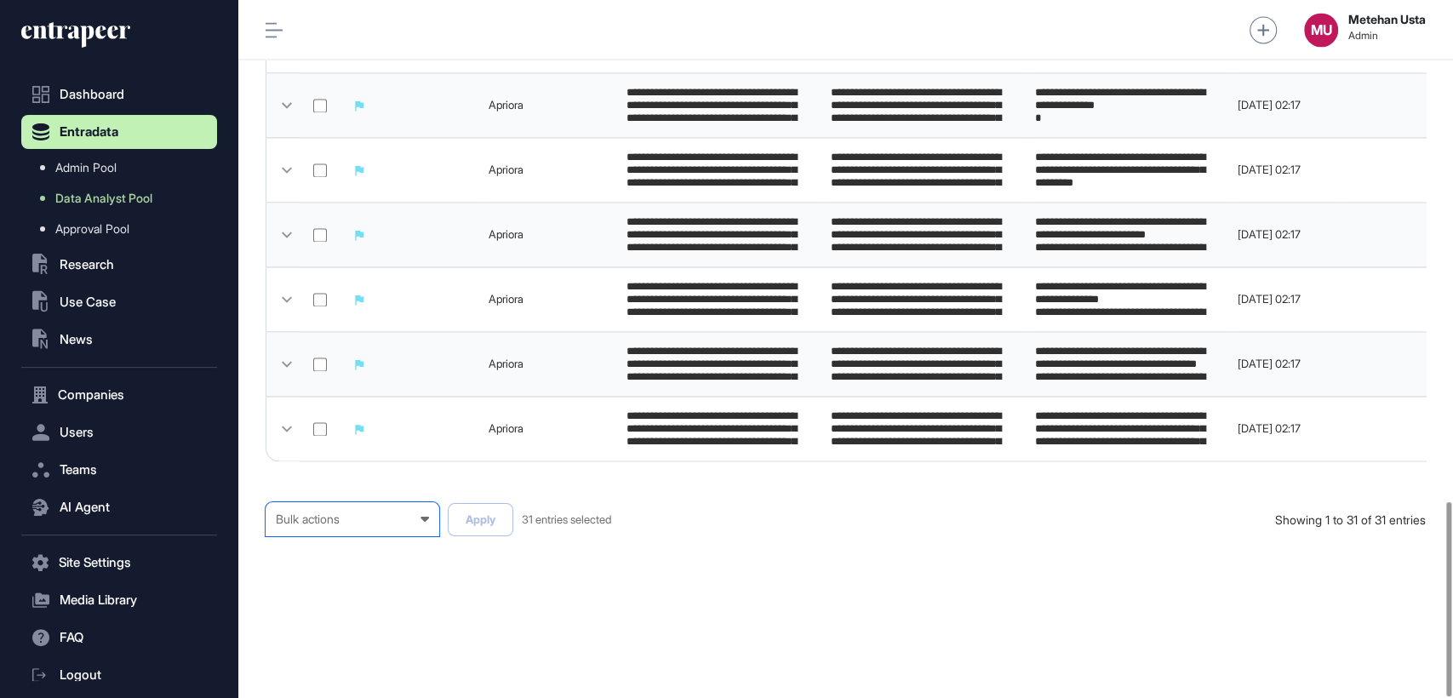
click at [0, 0] on div "Published" at bounding box center [0, 0] width 0 height 0
click at [462, 519] on button "Apply" at bounding box center [481, 519] width 66 height 33
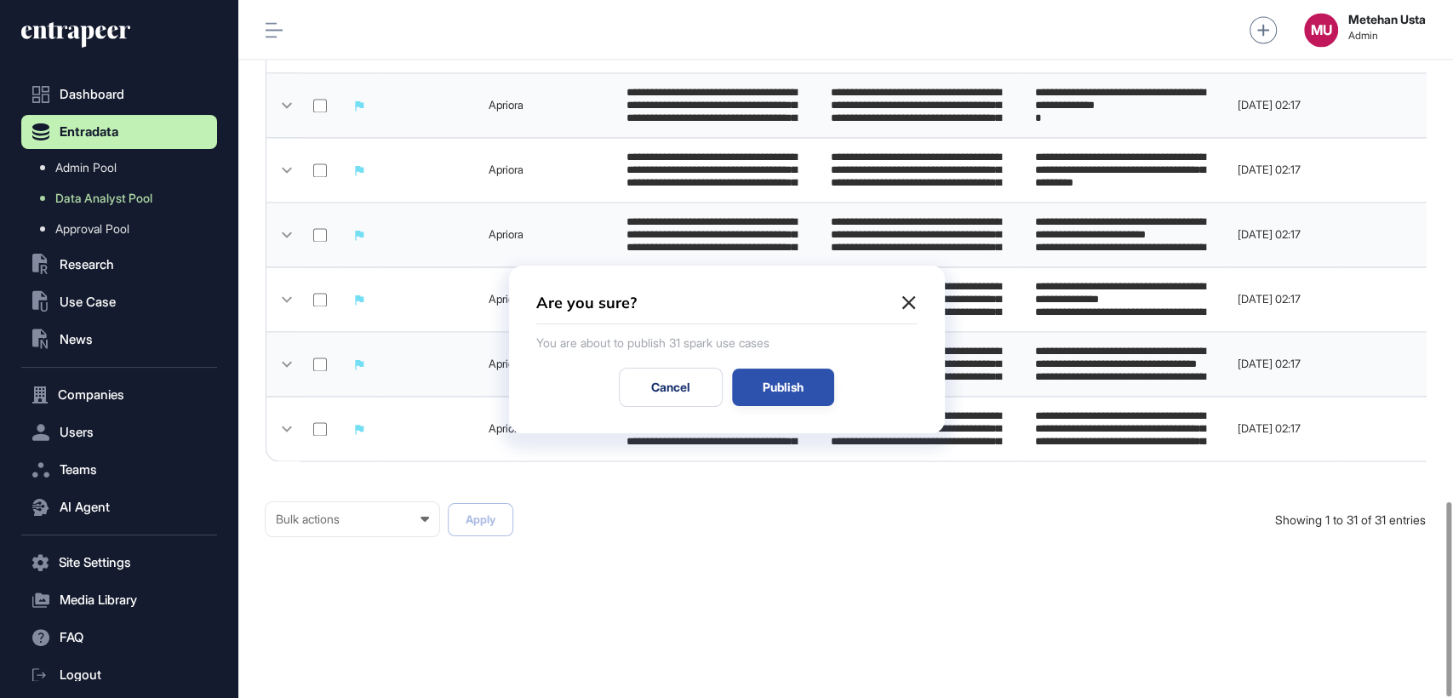
click at [780, 381] on div "Publish" at bounding box center [783, 387] width 102 height 37
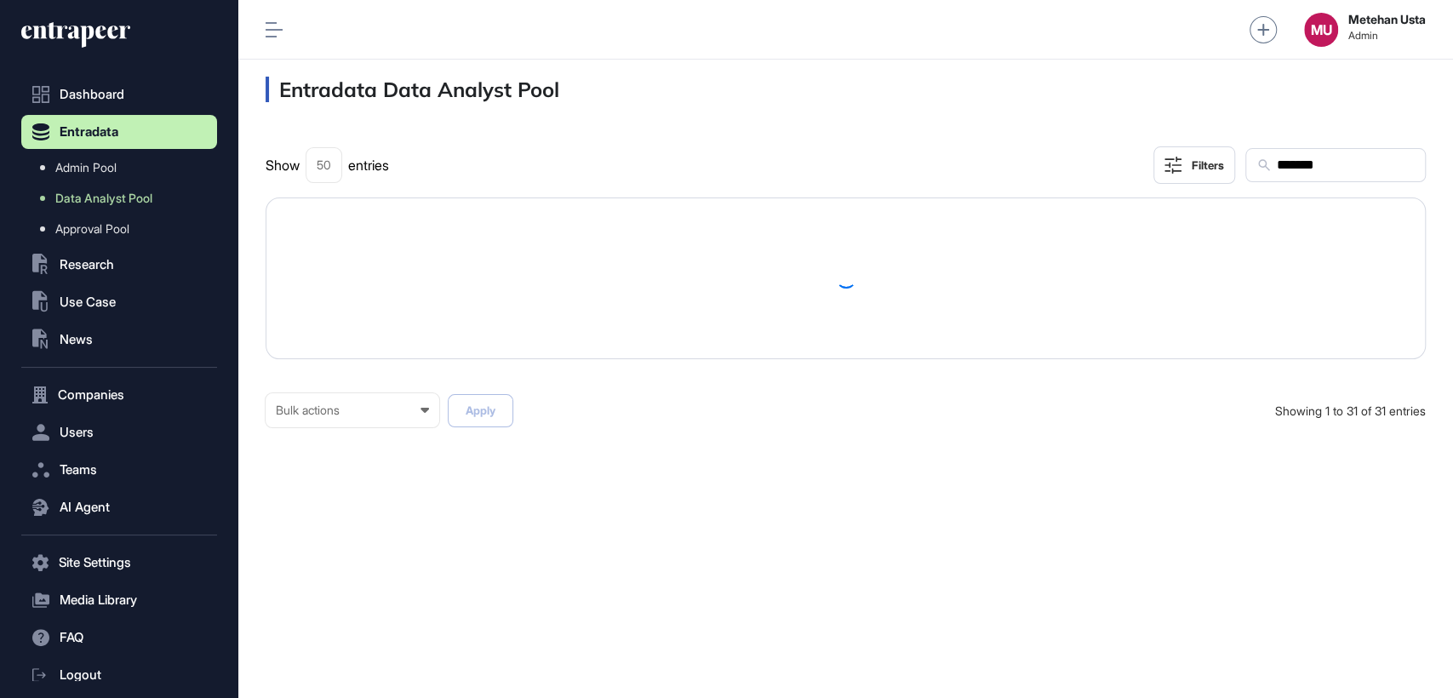
click at [1284, 174] on input "*******" at bounding box center [1345, 165] width 140 height 22
paste input "text"
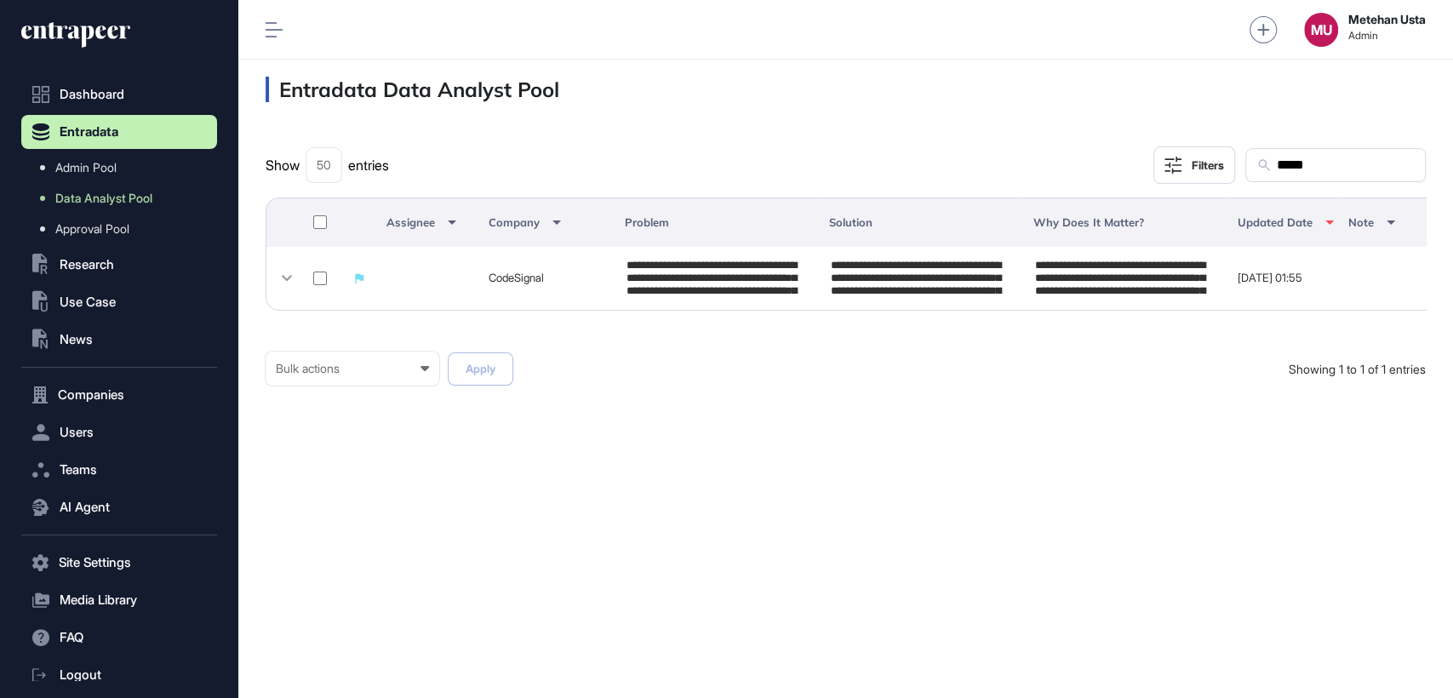
click at [1288, 169] on input "*****" at bounding box center [1345, 165] width 140 height 22
paste input "**********"
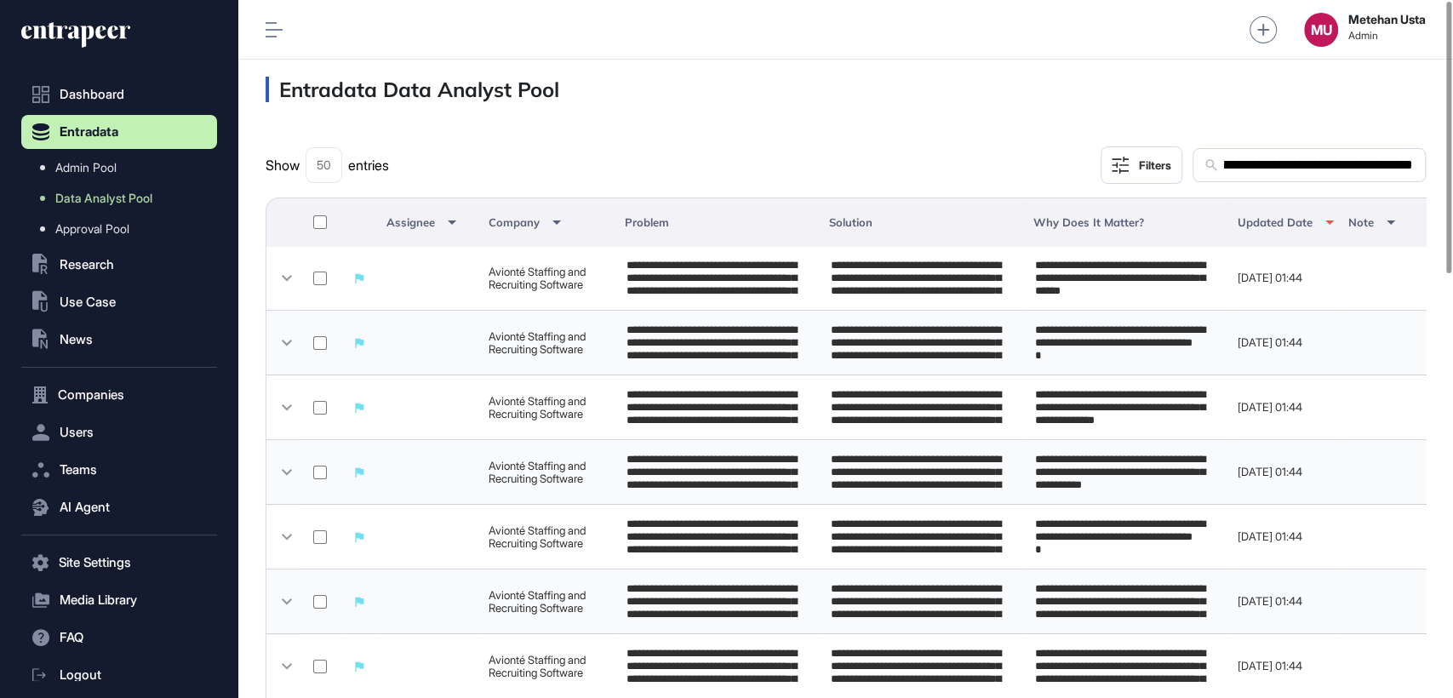
click at [1347, 171] on input "**********" at bounding box center [1318, 165] width 192 height 22
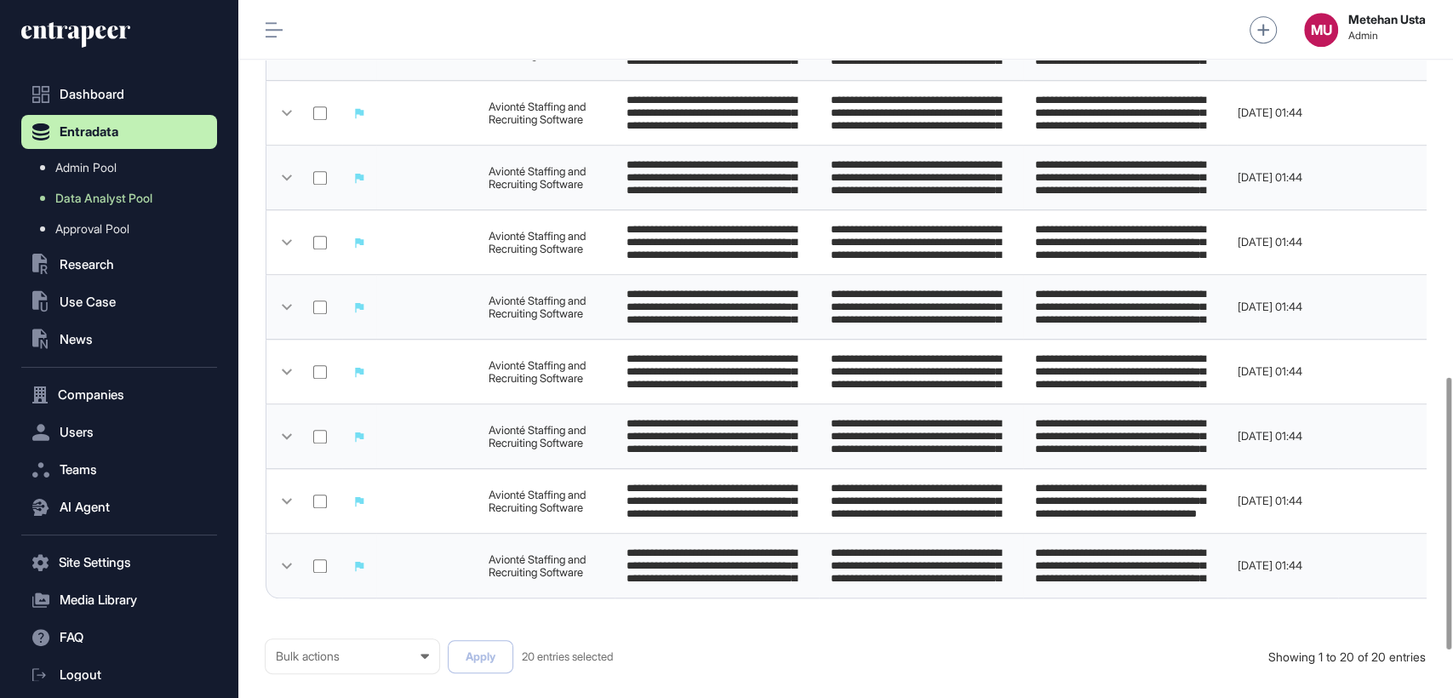
scroll to position [1086, 0]
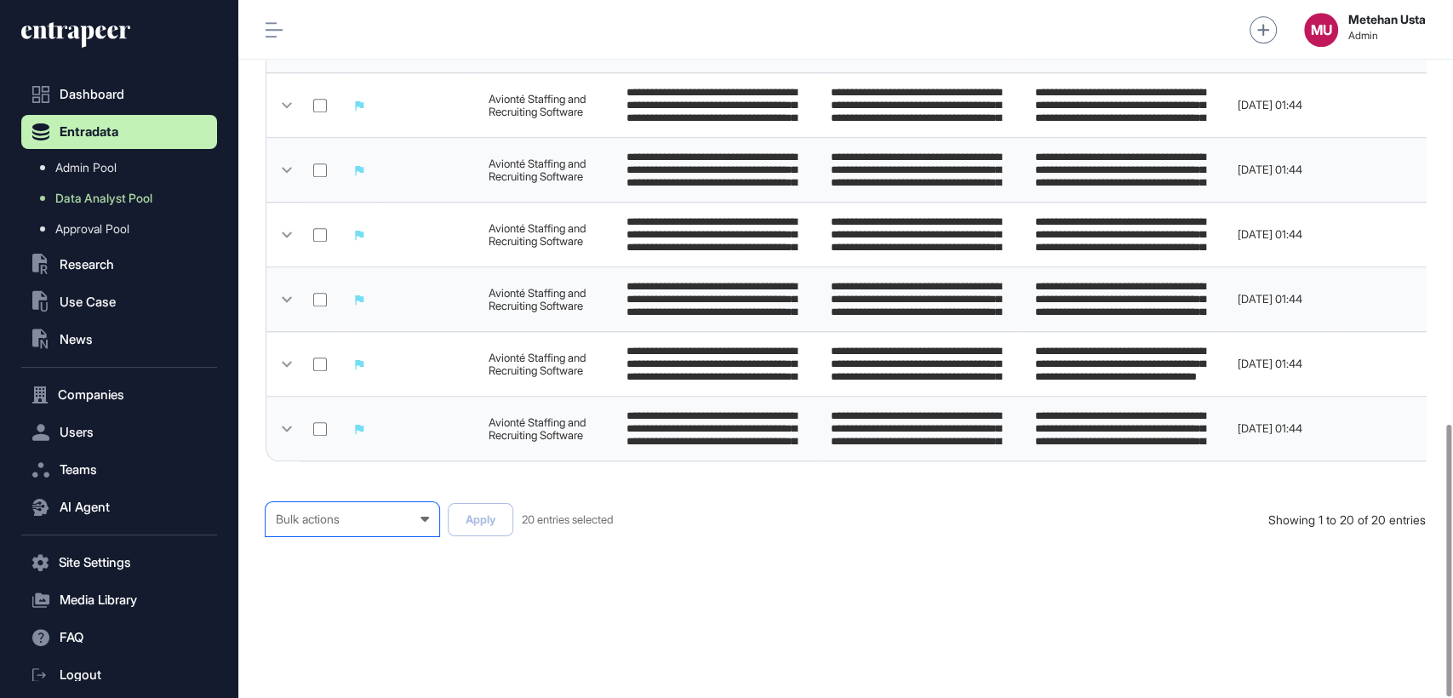
click at [343, 514] on div "Bulk actions" at bounding box center [352, 519] width 153 height 14
click at [0, 0] on div "Published" at bounding box center [0, 0] width 0 height 0
click at [472, 518] on button "Apply" at bounding box center [481, 519] width 66 height 33
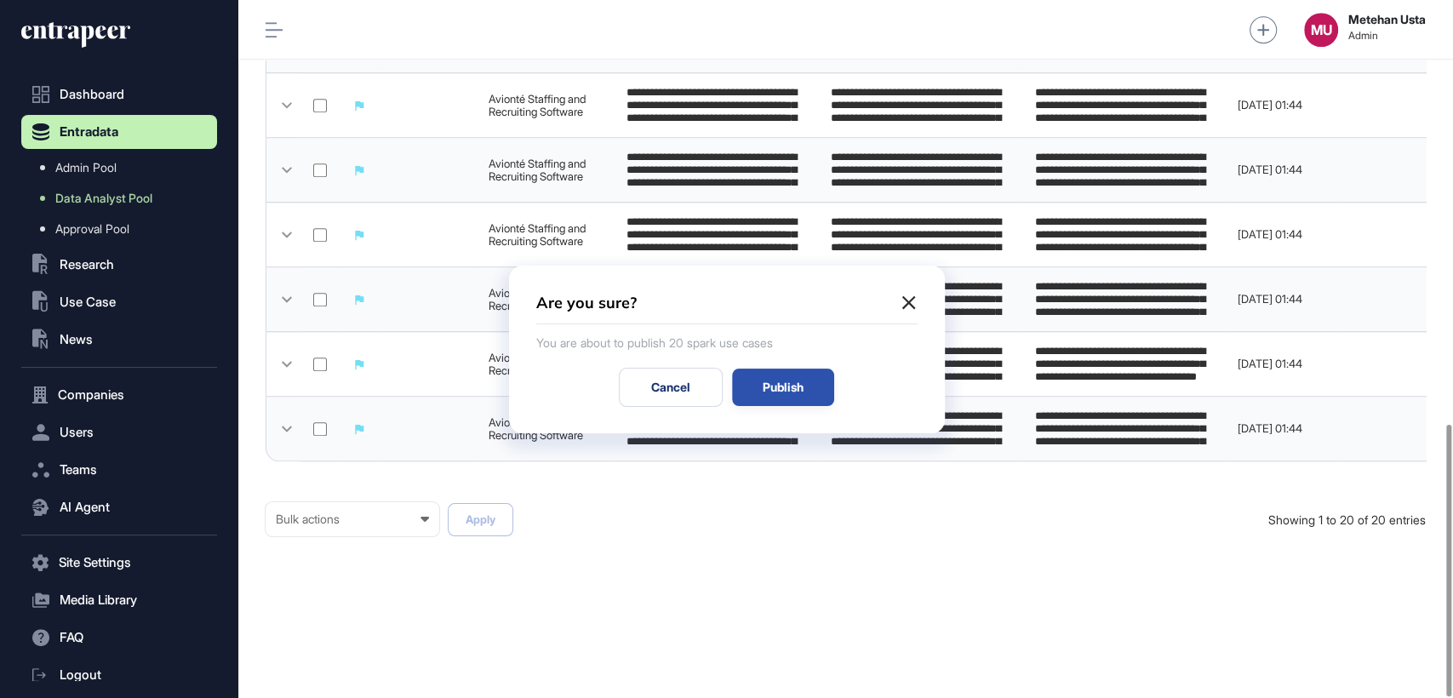
click at [779, 374] on div "Publish" at bounding box center [783, 387] width 102 height 37
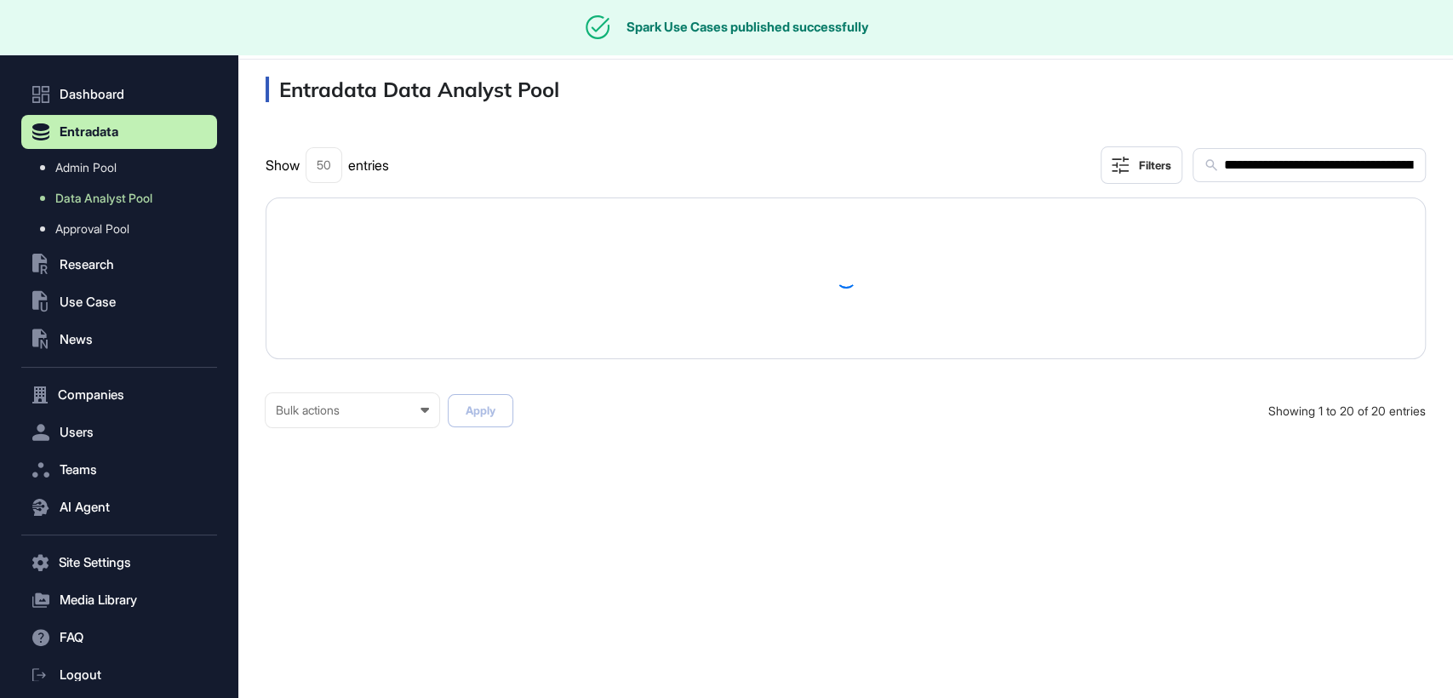
scroll to position [0, 0]
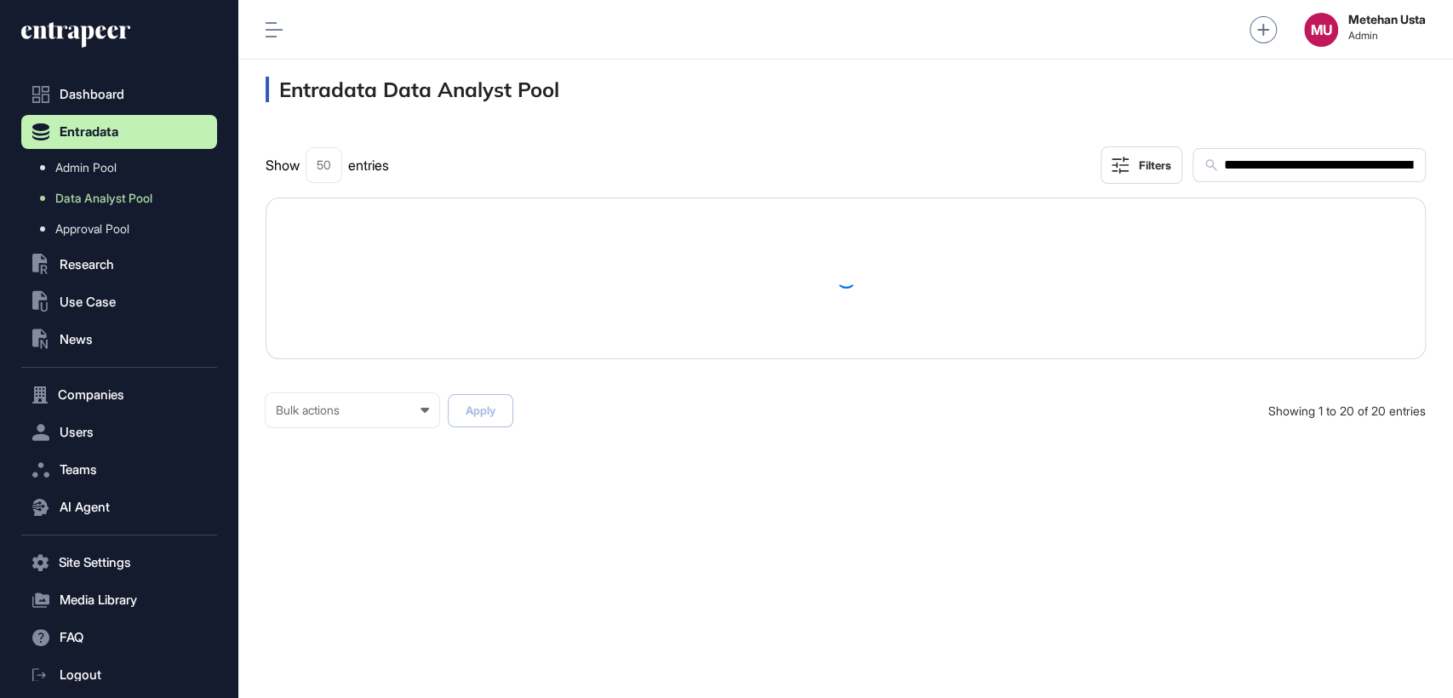
click at [1314, 166] on input "**********" at bounding box center [1318, 165] width 192 height 22
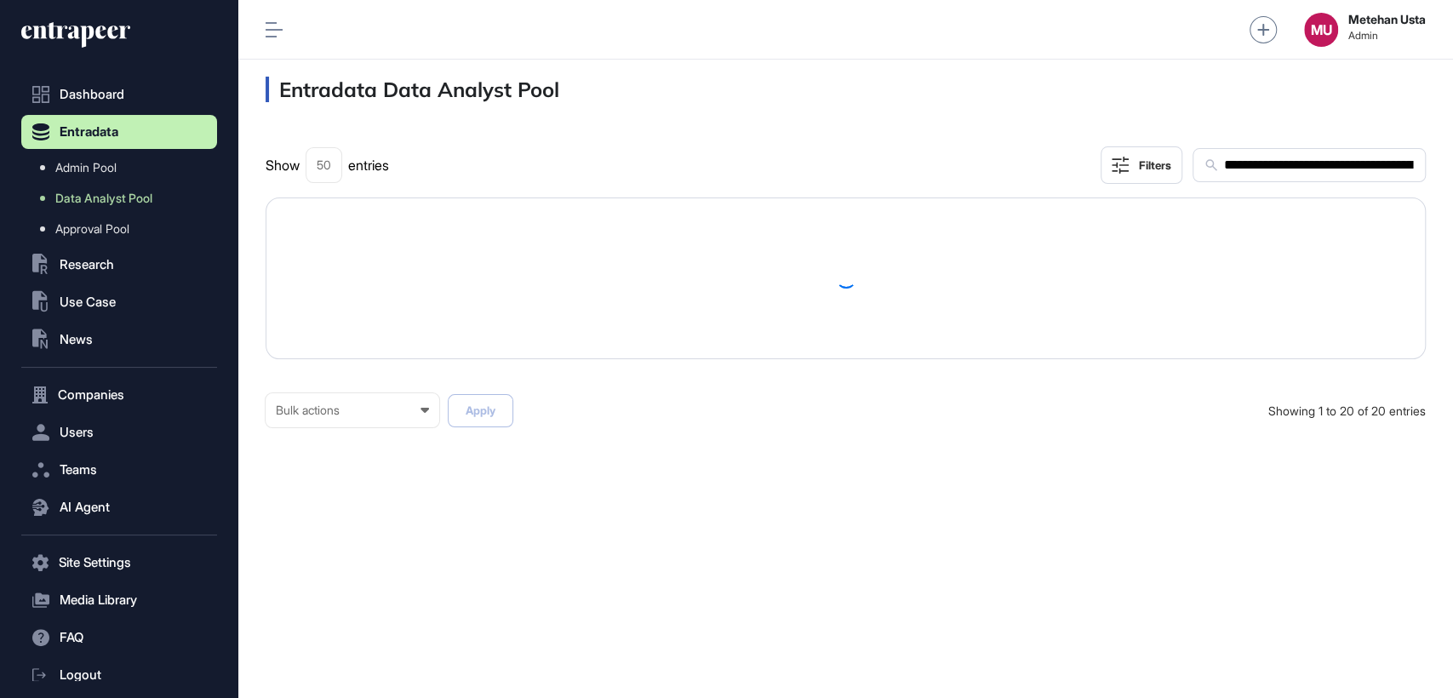
click at [1314, 166] on input "**********" at bounding box center [1318, 165] width 192 height 22
paste input "text"
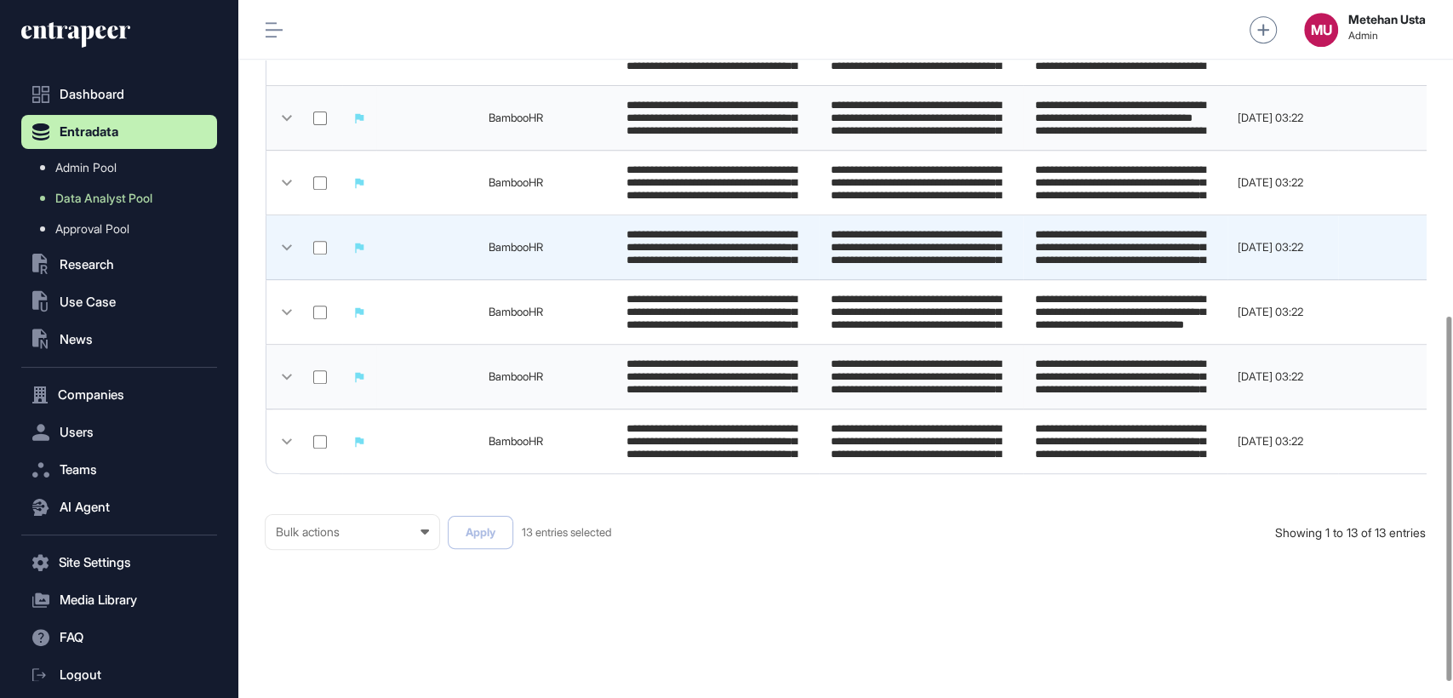
scroll to position [634, 0]
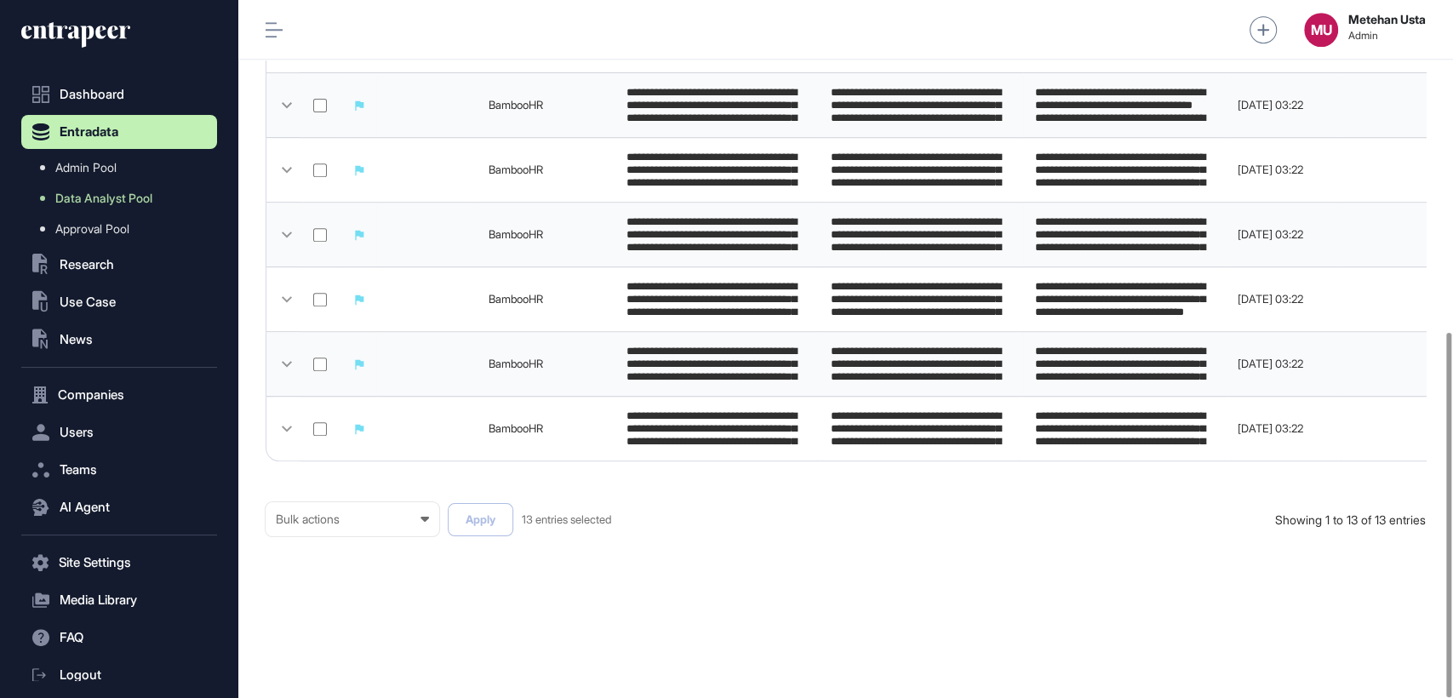
drag, startPoint x: 320, startPoint y: 544, endPoint x: 334, endPoint y: 535, distance: 16.1
click at [320, 545] on div "Bulk actions Bulk actions Requested to Cancel Published Apply 13 entries select…" at bounding box center [846, 536] width 1160 height 68
click at [335, 534] on div "Bulk actions Bulk actions Requested to Cancel Published" at bounding box center [353, 519] width 174 height 34
drag, startPoint x: 324, startPoint y: 614, endPoint x: 333, endPoint y: 608, distance: 10.4
click at [0, 0] on div "Published" at bounding box center [0, 0] width 0 height 0
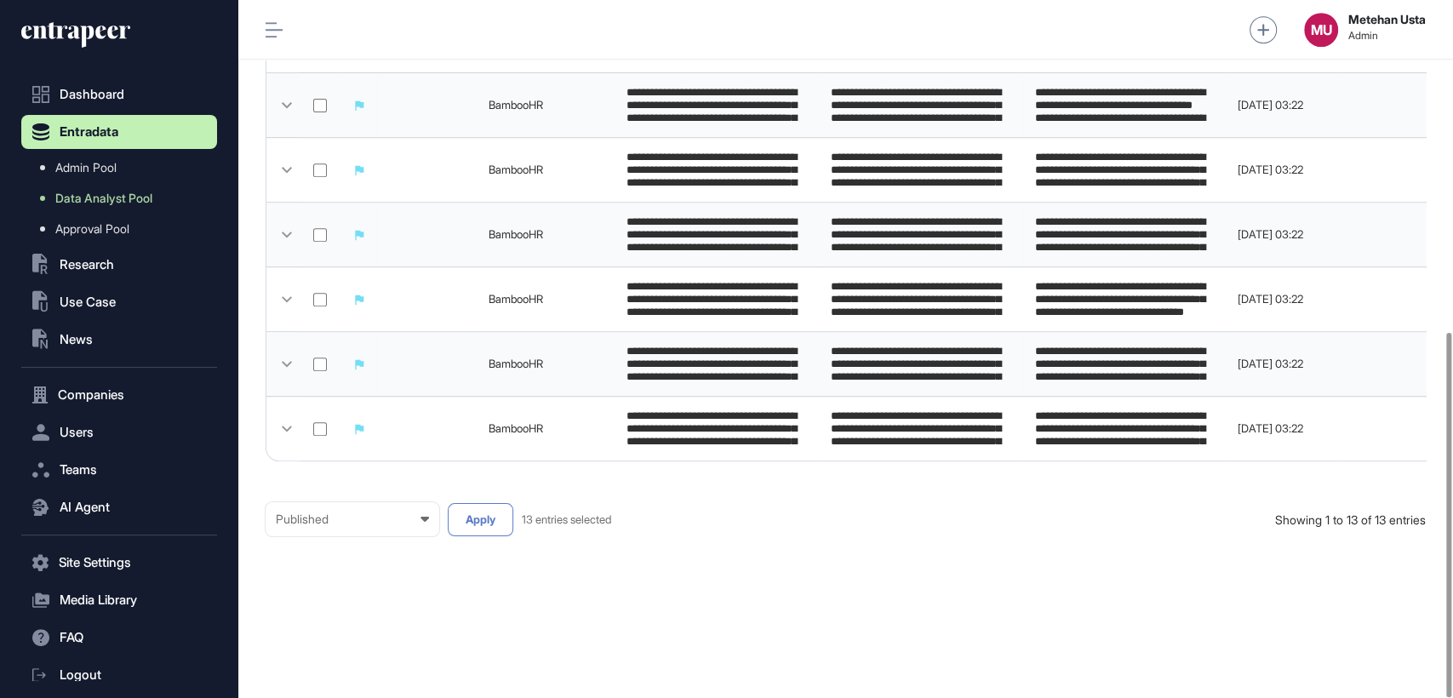
click at [487, 512] on button "Apply" at bounding box center [481, 519] width 66 height 33
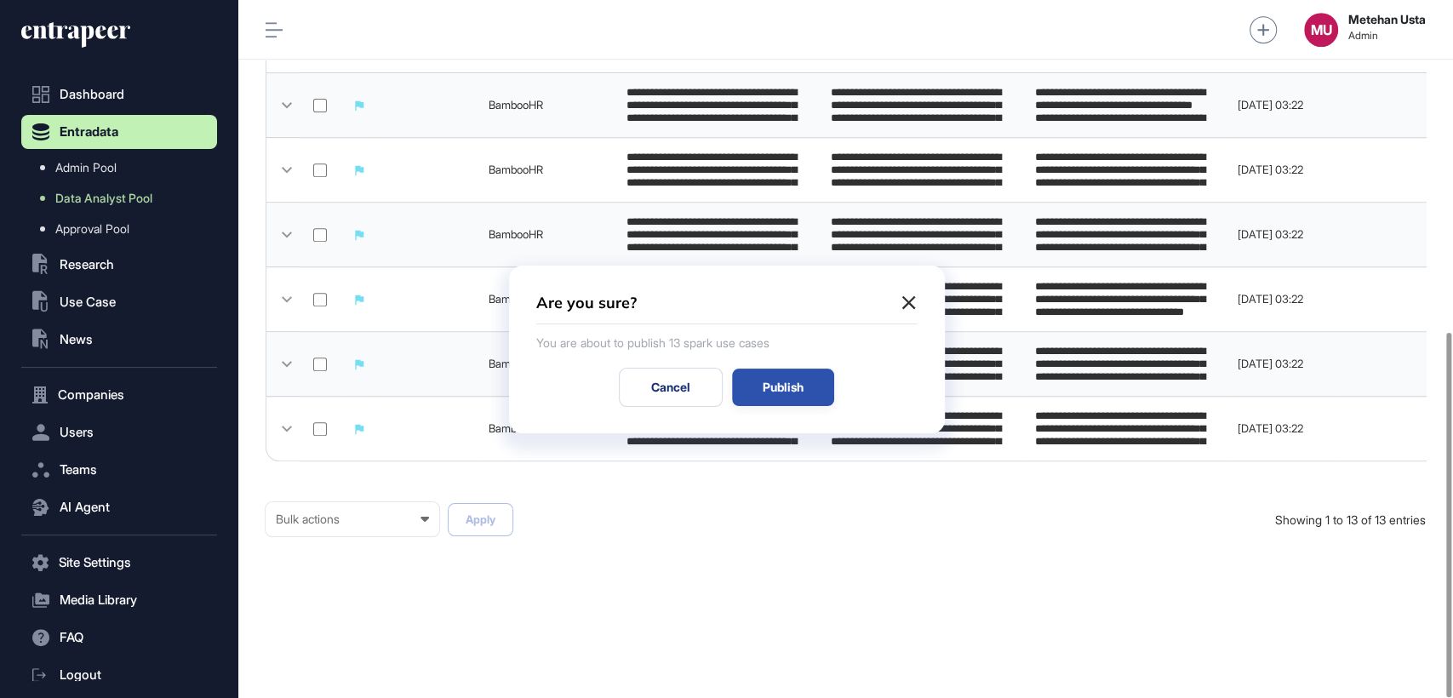
click at [798, 395] on div "Publish" at bounding box center [783, 387] width 102 height 37
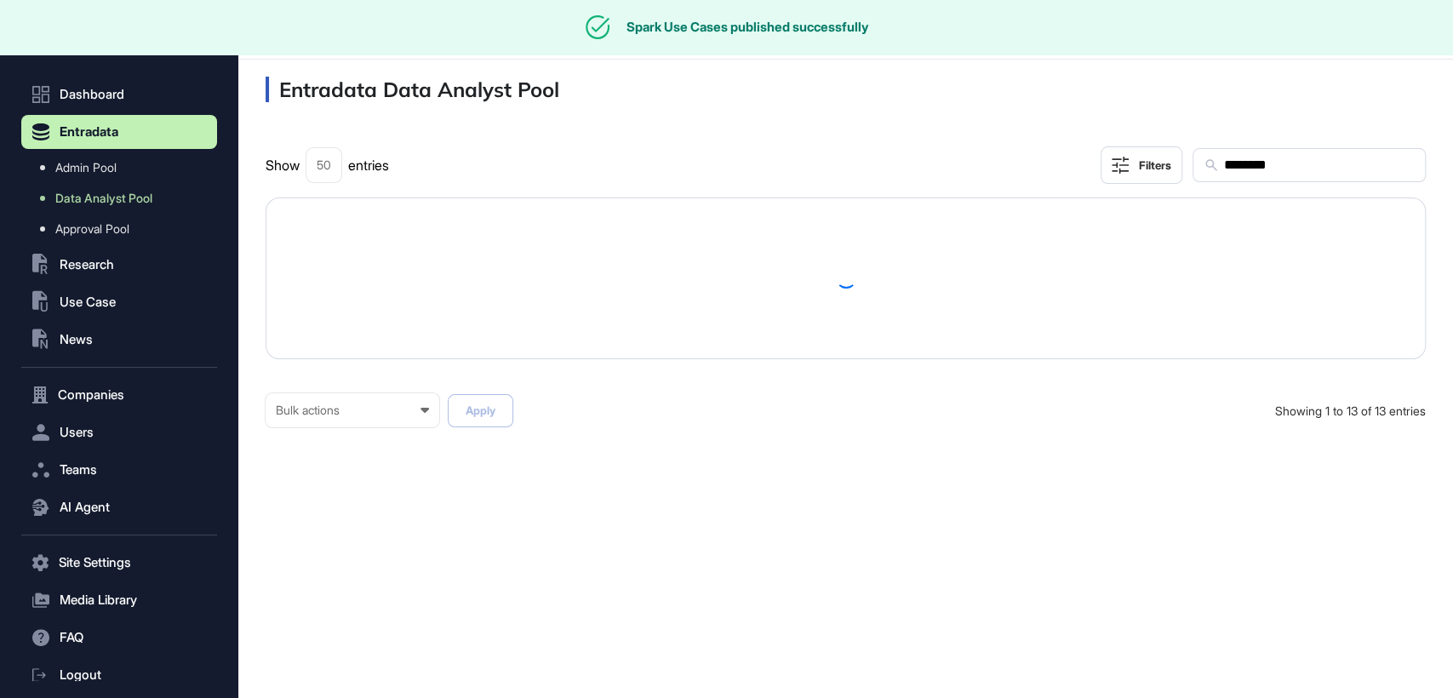
scroll to position [0, 0]
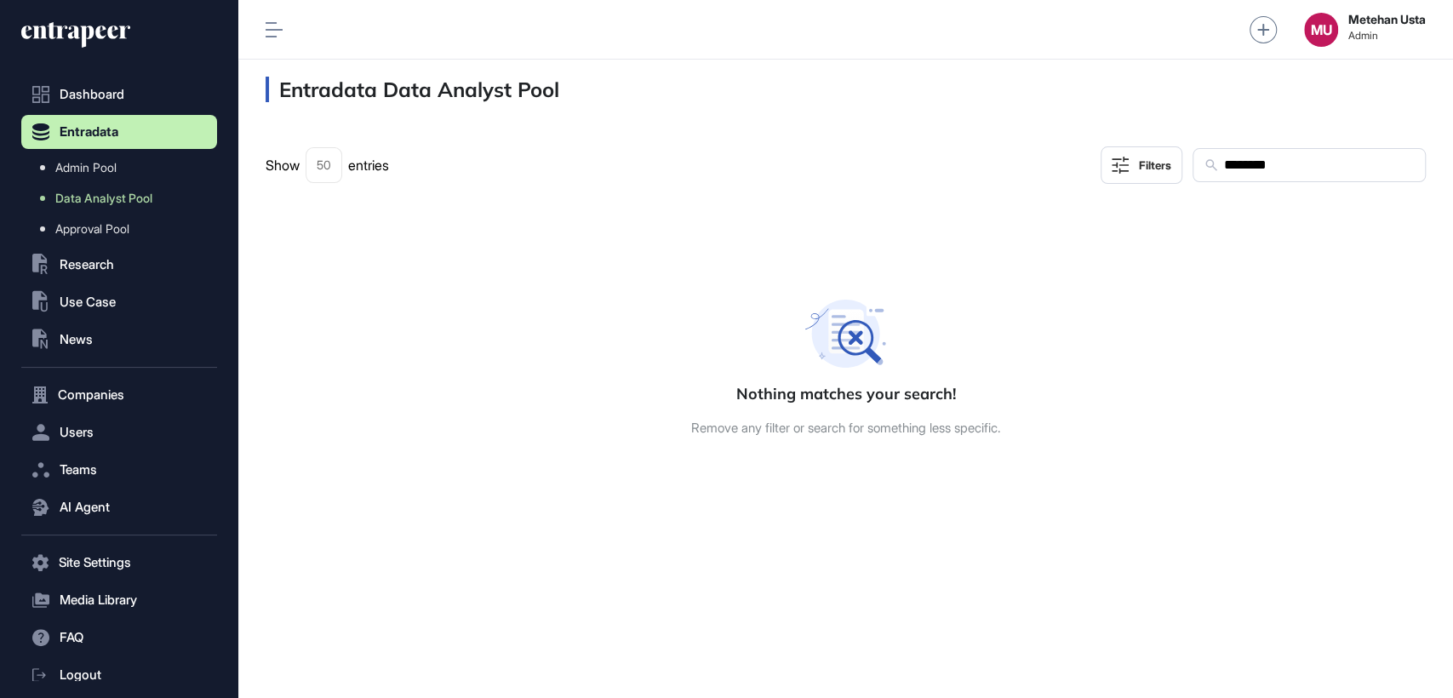
click at [1258, 158] on input "********" at bounding box center [1318, 165] width 192 height 22
click at [1261, 158] on input "********" at bounding box center [1318, 165] width 192 height 22
paste input "*"
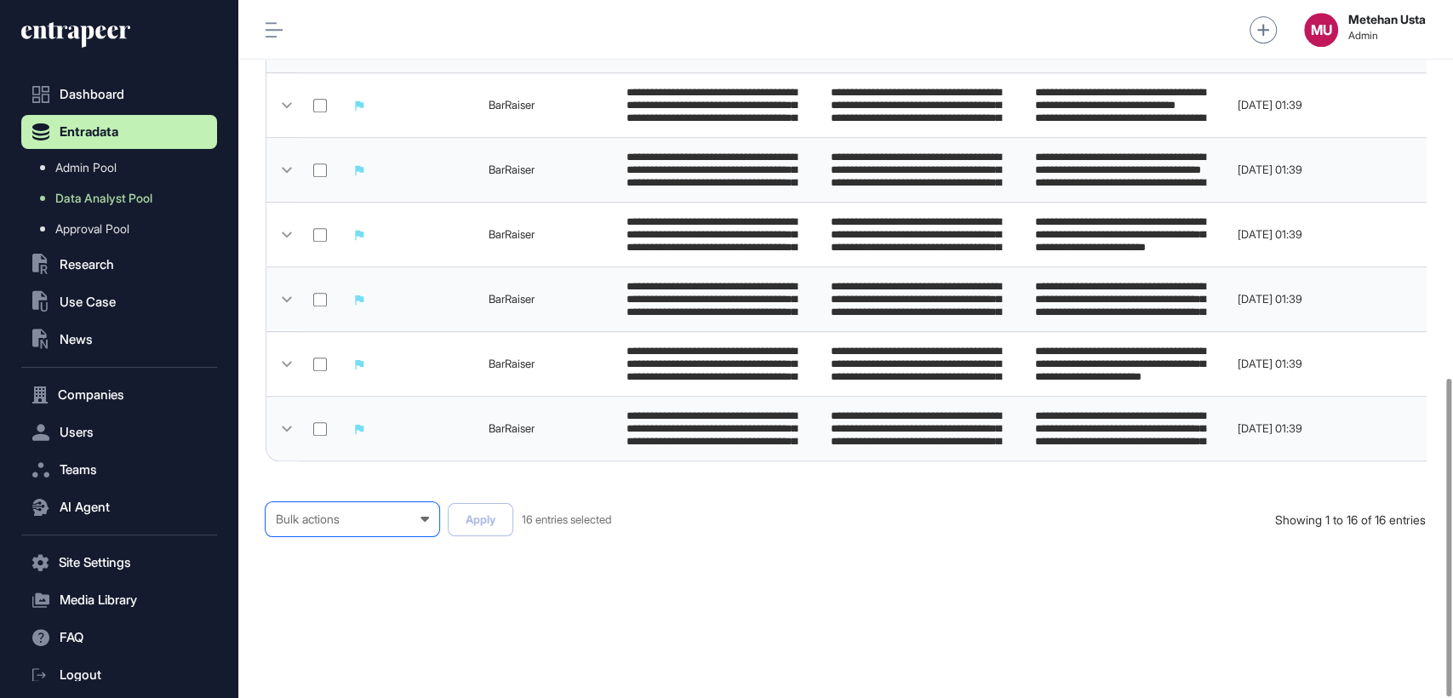
scroll to position [828, 0]
click at [381, 519] on div "Bulk actions" at bounding box center [352, 519] width 153 height 14
click at [0, 0] on div "Published" at bounding box center [0, 0] width 0 height 0
click at [472, 522] on button "Apply" at bounding box center [481, 519] width 66 height 33
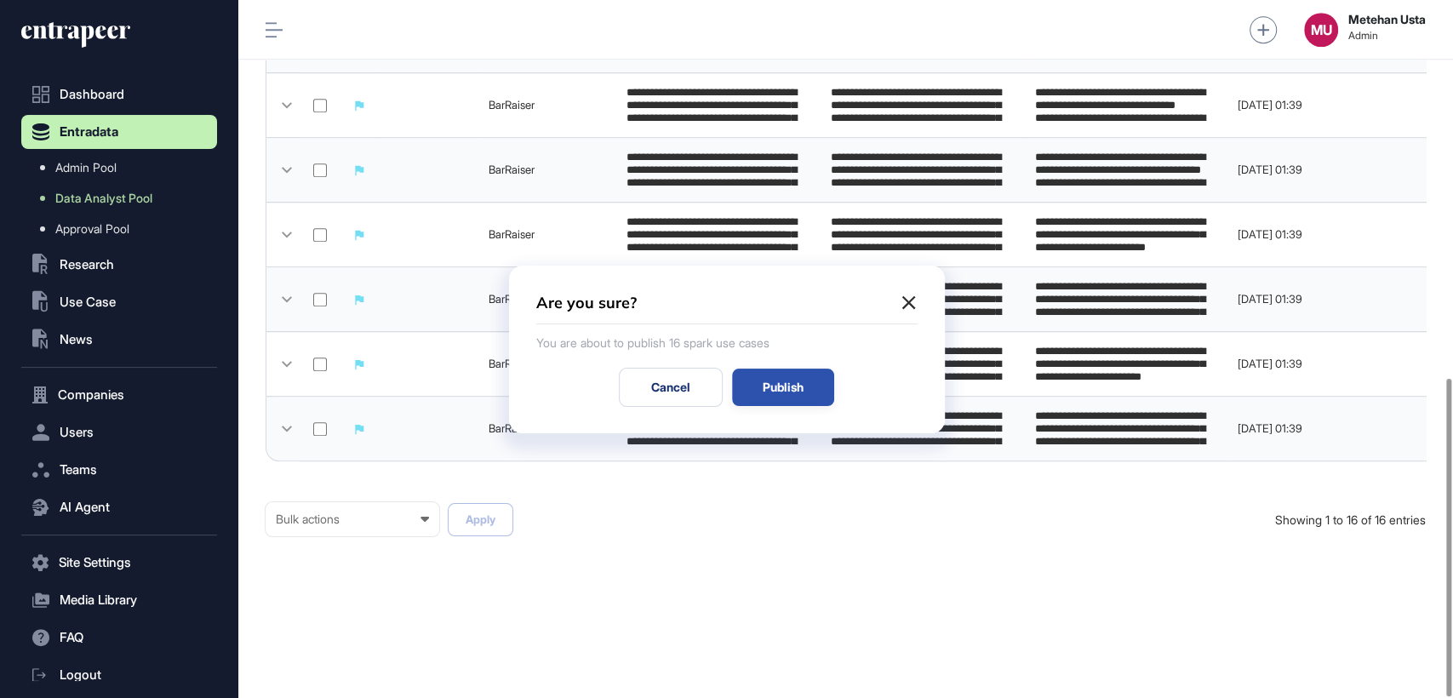
click at [783, 398] on div "Publish" at bounding box center [783, 387] width 102 height 37
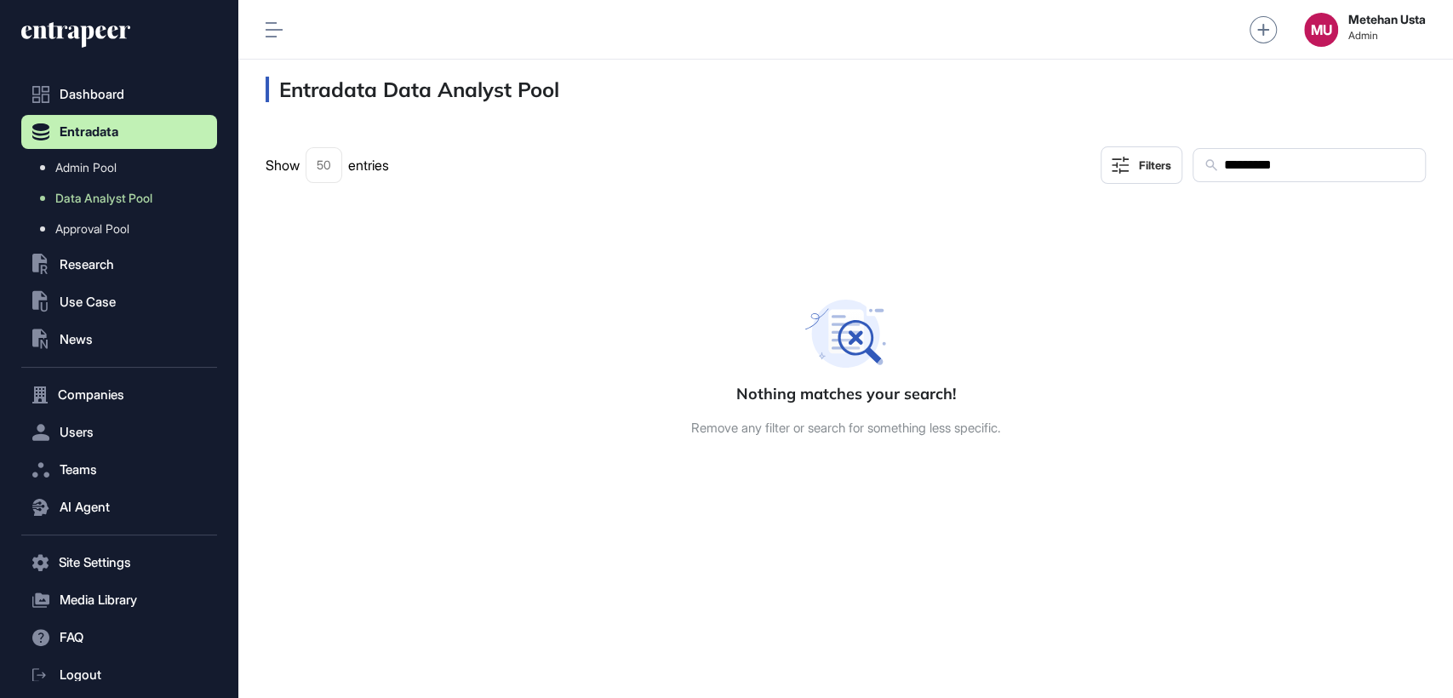
click at [1284, 169] on input "*********" at bounding box center [1318, 165] width 192 height 22
click at [1284, 168] on input "*********" at bounding box center [1318, 165] width 192 height 22
paste input "text"
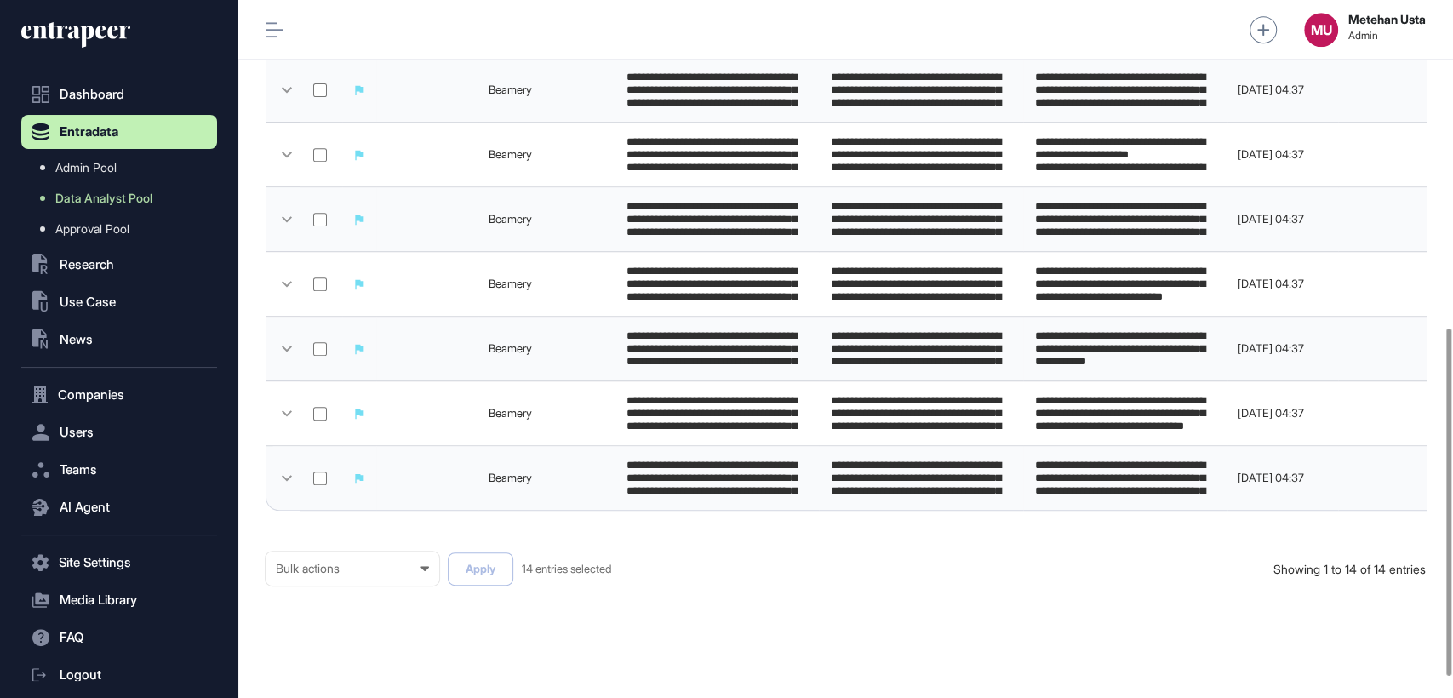
scroll to position [699, 0]
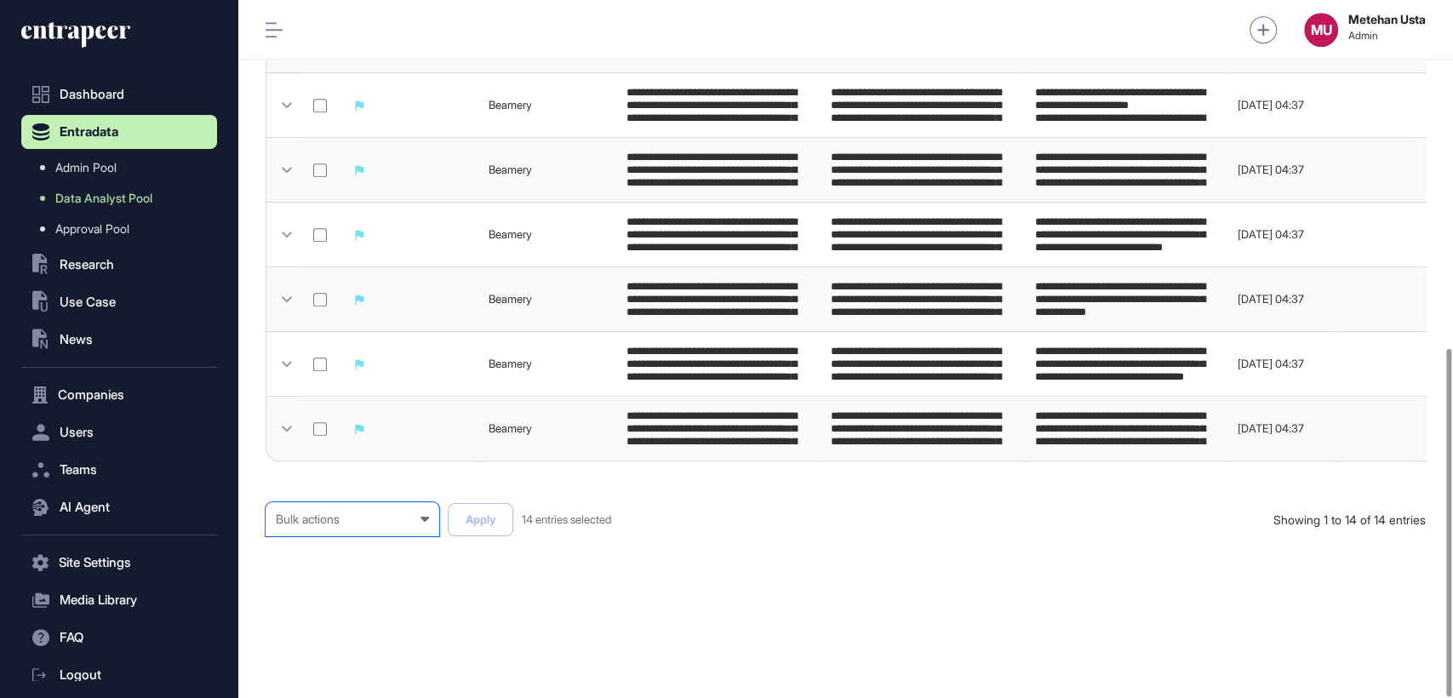
click at [362, 533] on div "Bulk actions Bulk actions Requested to Cancel Published" at bounding box center [353, 519] width 174 height 34
click at [0, 0] on div "Published" at bounding box center [0, 0] width 0 height 0
click at [495, 517] on button "Apply" at bounding box center [481, 519] width 66 height 33
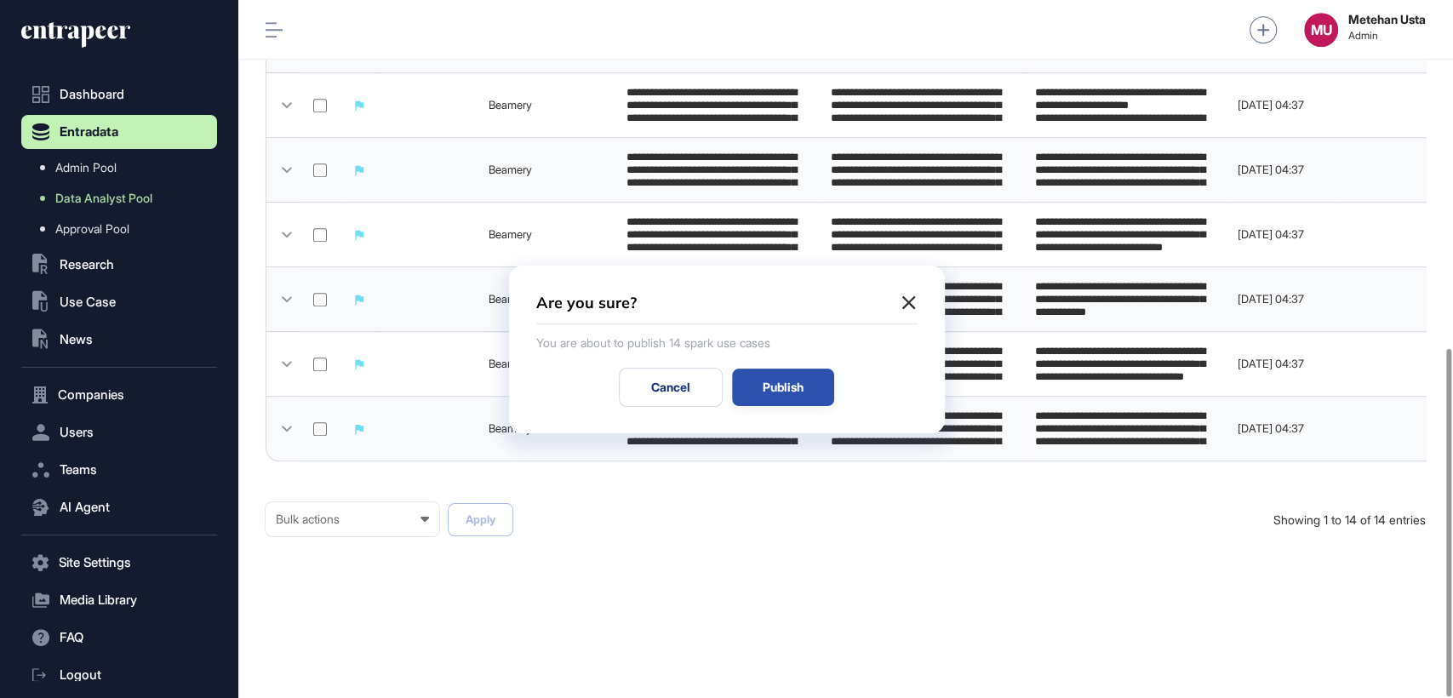
click at [761, 380] on div "Publish" at bounding box center [783, 387] width 102 height 37
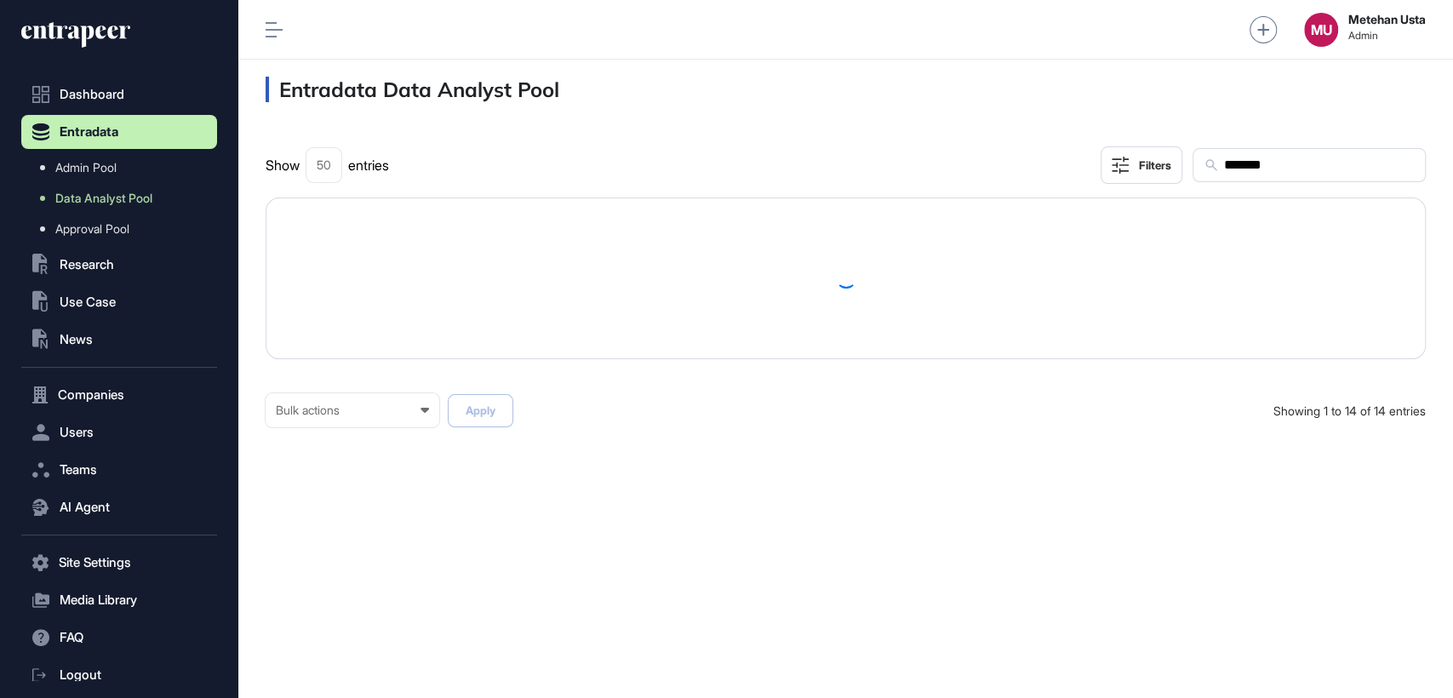
click at [1284, 155] on input "*******" at bounding box center [1318, 165] width 192 height 22
click at [1289, 158] on input "*******" at bounding box center [1318, 165] width 192 height 22
click at [1297, 169] on input "*******" at bounding box center [1318, 165] width 192 height 22
paste input "text"
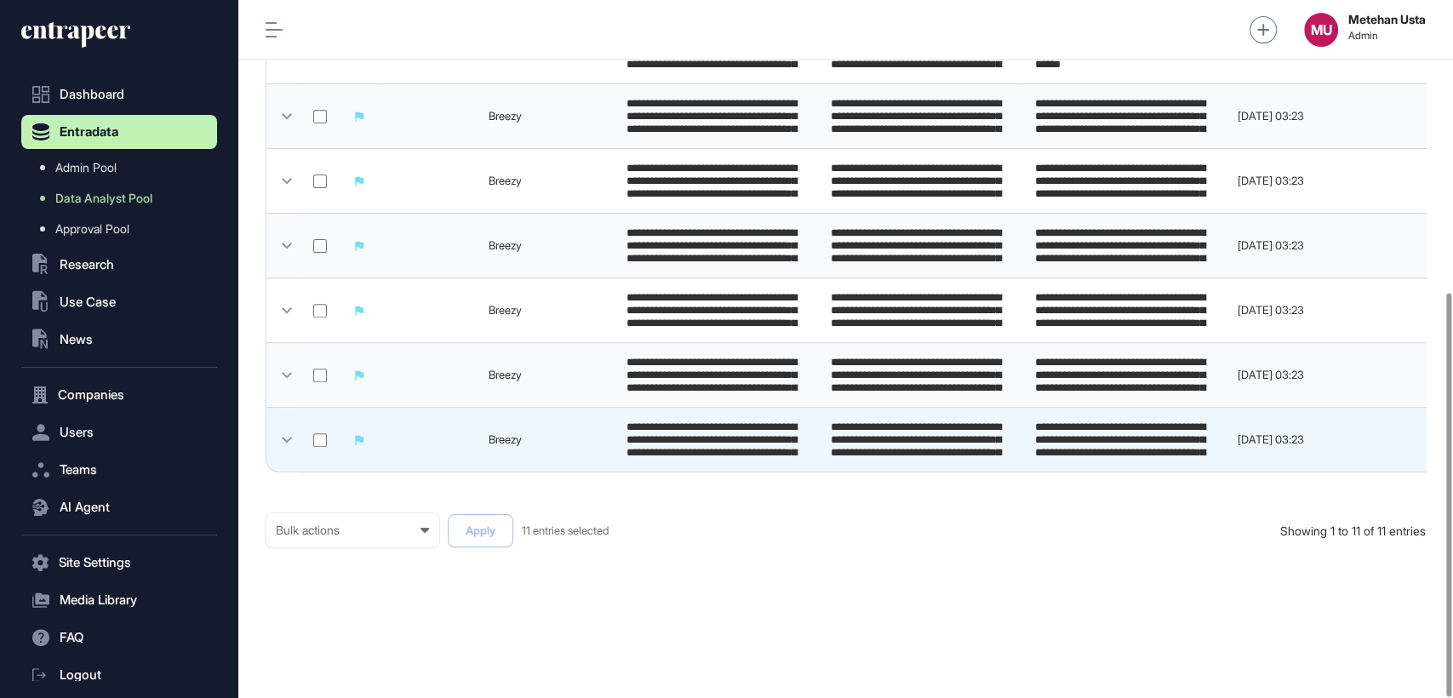
scroll to position [505, 0]
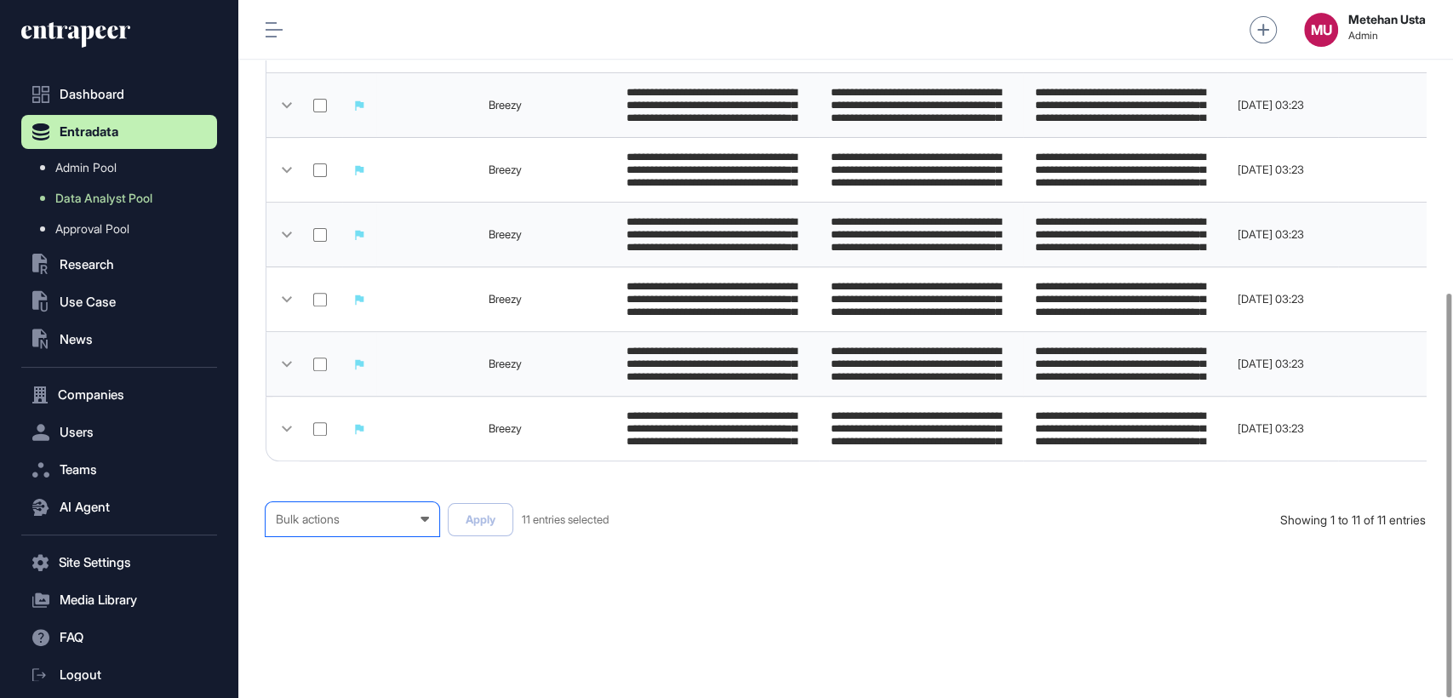
click at [359, 523] on div "Bulk actions" at bounding box center [352, 519] width 153 height 14
click at [0, 0] on div "Published" at bounding box center [0, 0] width 0 height 0
click at [493, 518] on button "Apply" at bounding box center [481, 519] width 66 height 33
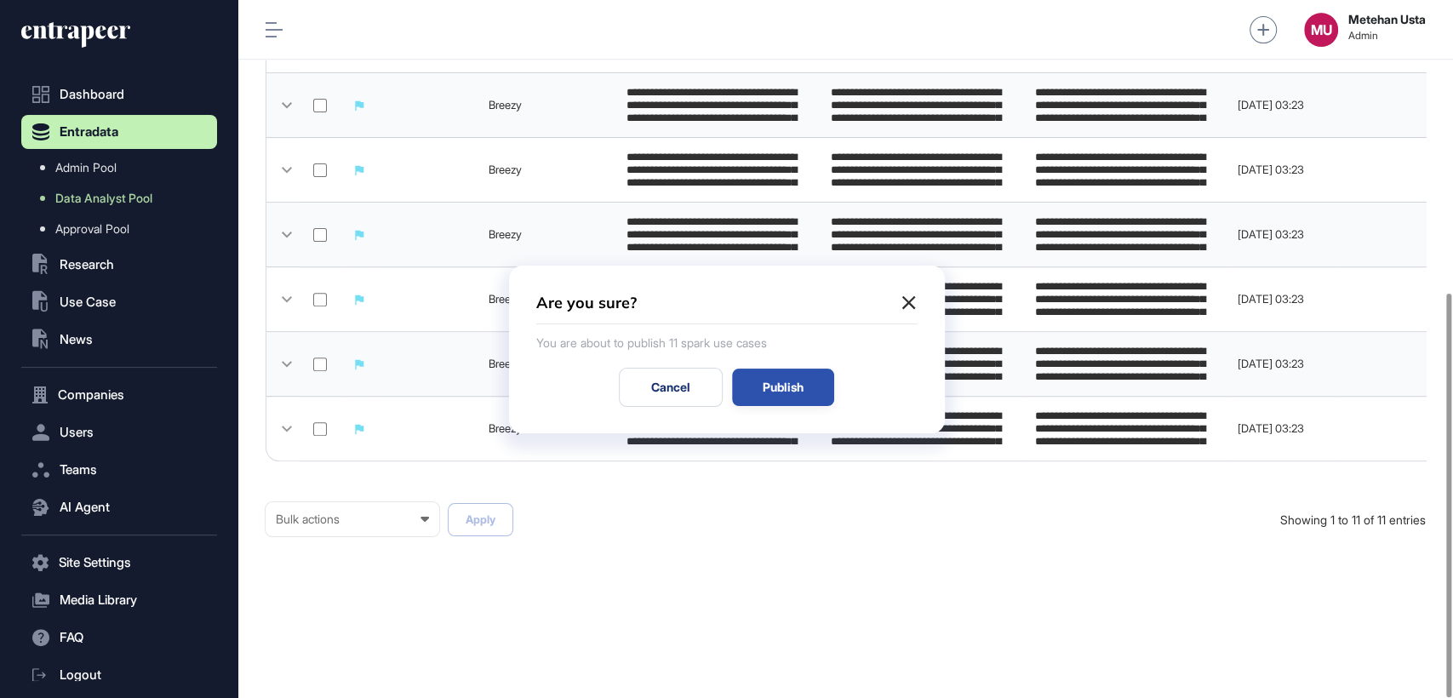
click at [804, 374] on div "Publish" at bounding box center [783, 387] width 102 height 37
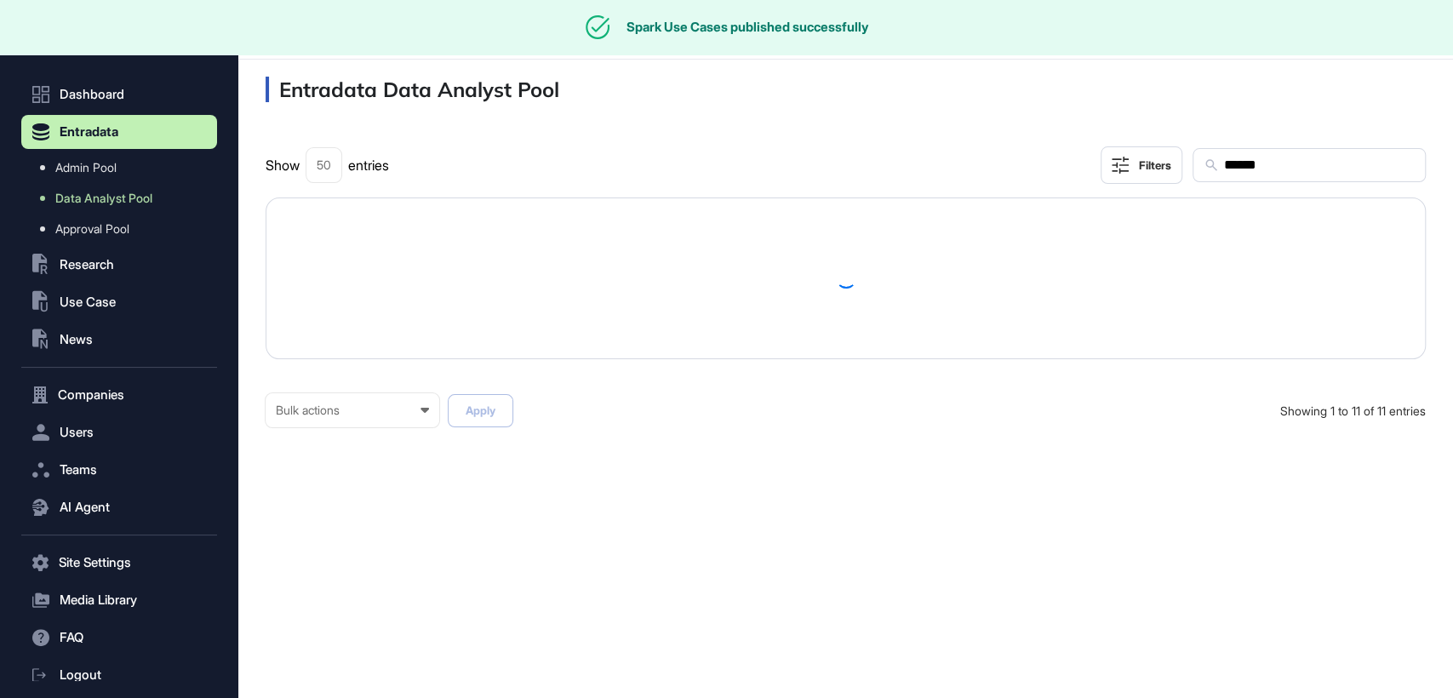
click at [1277, 152] on div "******" at bounding box center [1309, 165] width 233 height 34
click at [1279, 165] on input "******" at bounding box center [1318, 165] width 192 height 22
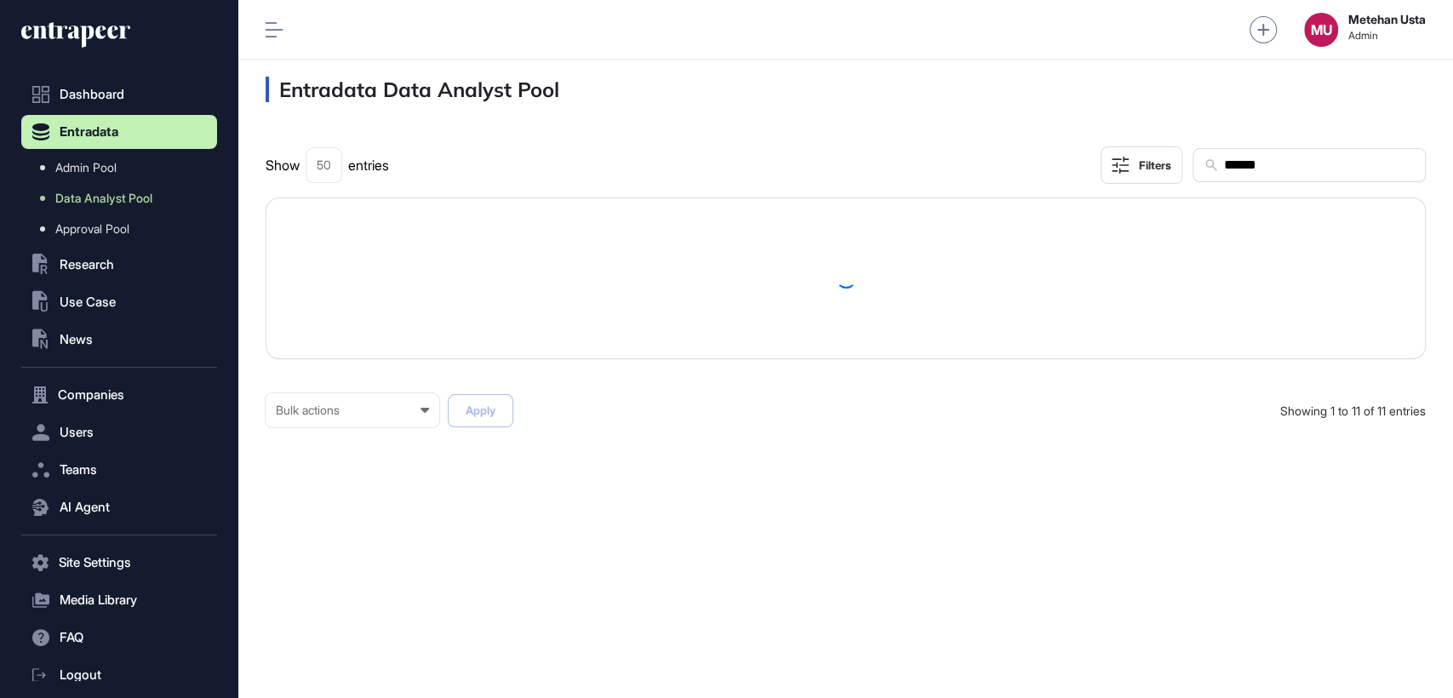
click at [1279, 165] on input "******" at bounding box center [1318, 165] width 192 height 22
paste input "****"
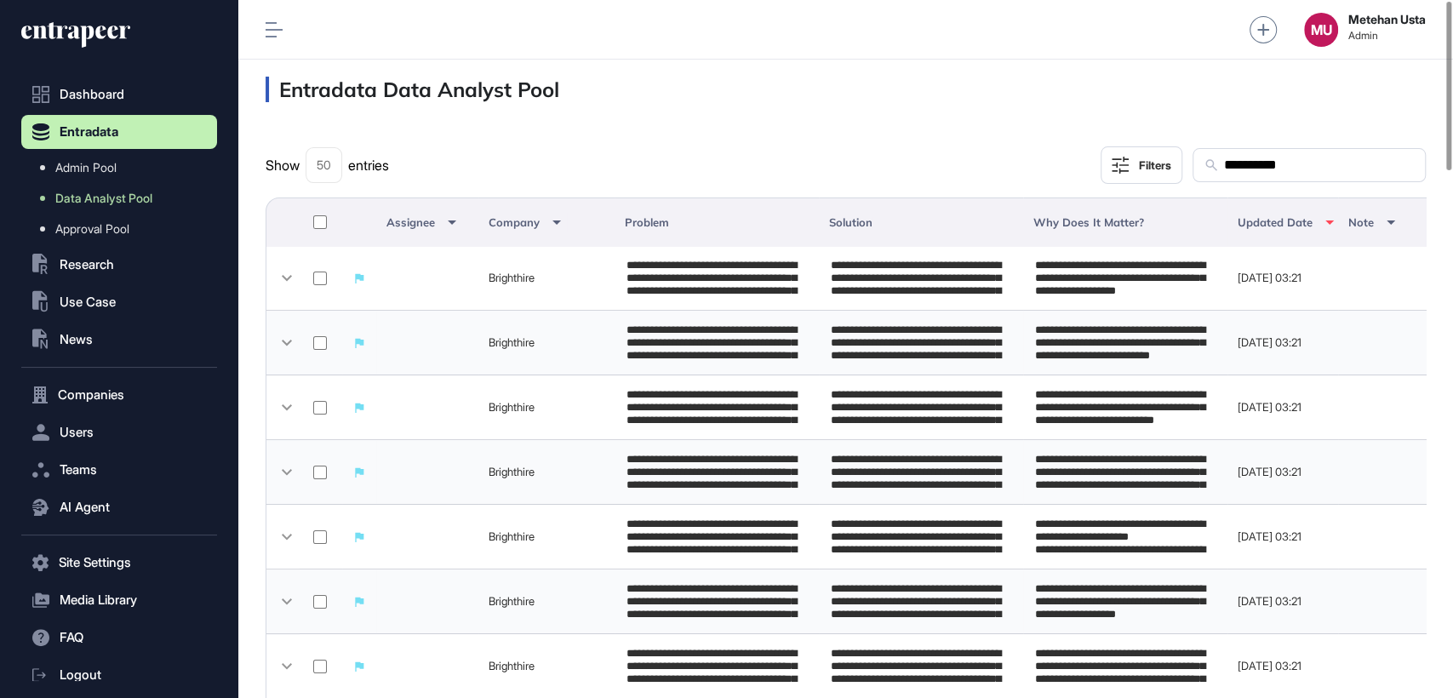
click at [306, 218] on th at bounding box center [321, 221] width 43 height 49
click at [311, 218] on div at bounding box center [320, 222] width 20 height 19
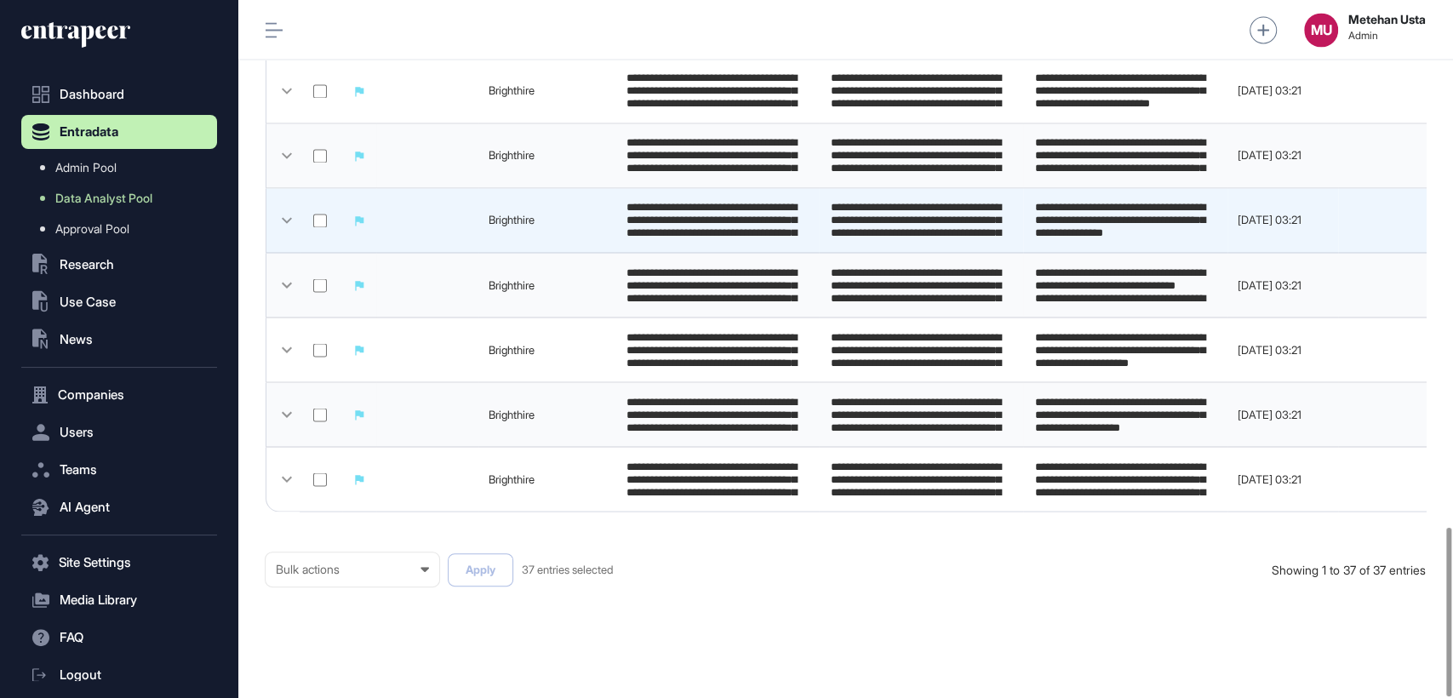
scroll to position [2185, 0]
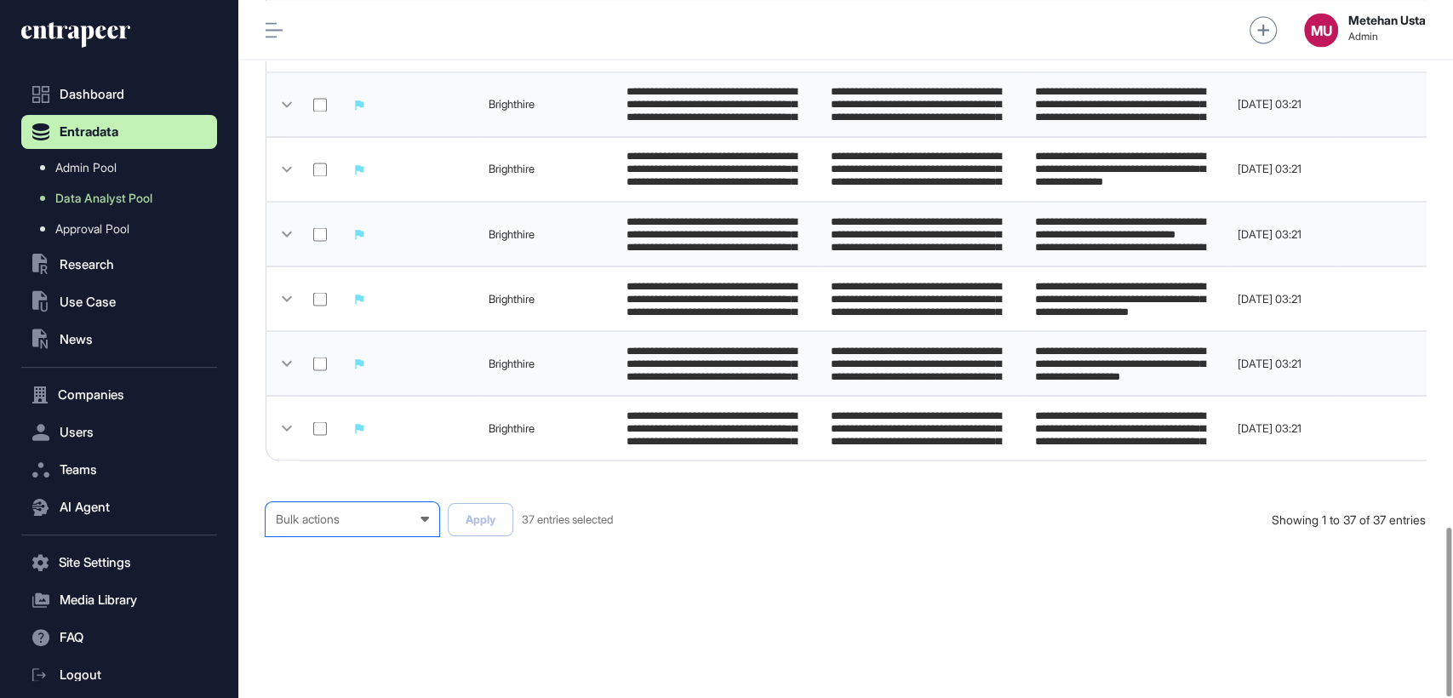
click at [369, 527] on div "Bulk actions Bulk actions Requested to Cancel Published" at bounding box center [353, 519] width 174 height 34
click at [0, 0] on div "Published" at bounding box center [0, 0] width 0 height 0
click at [487, 526] on button "Apply" at bounding box center [481, 519] width 66 height 33
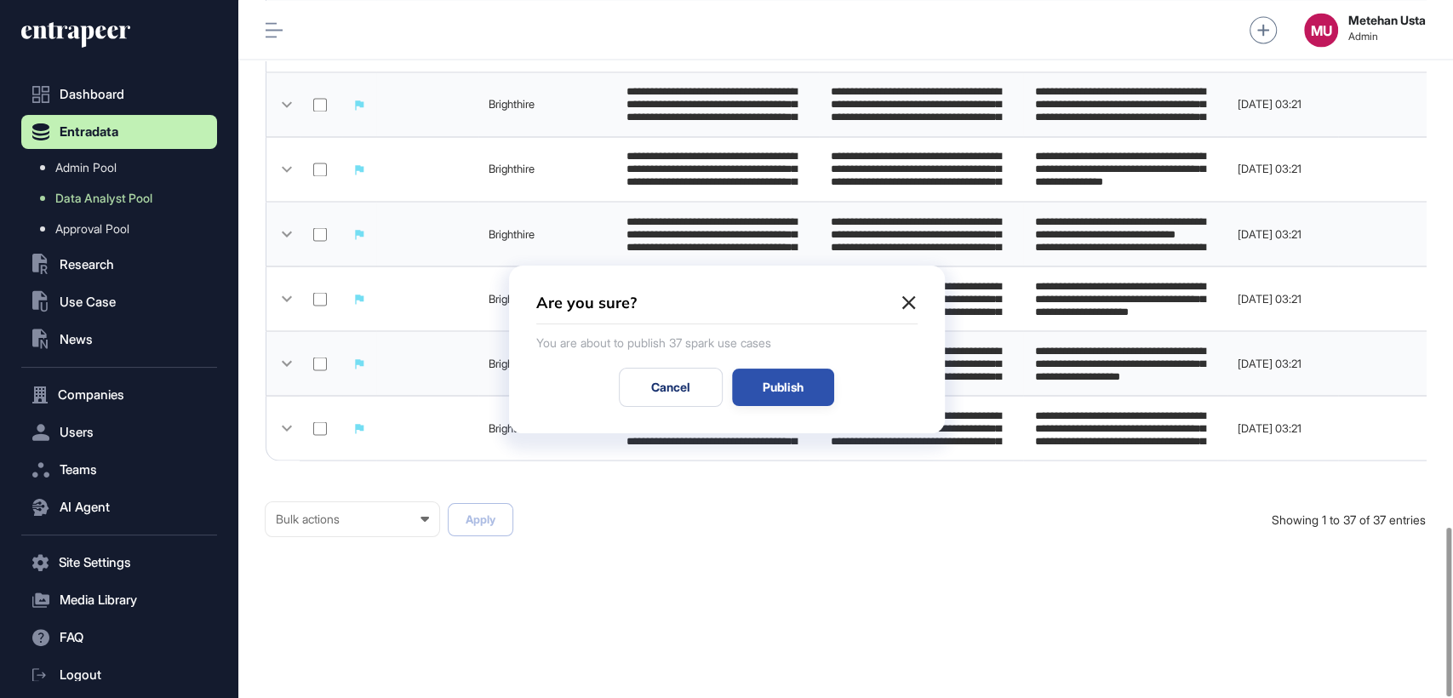
click at [776, 376] on div "Publish" at bounding box center [783, 387] width 102 height 37
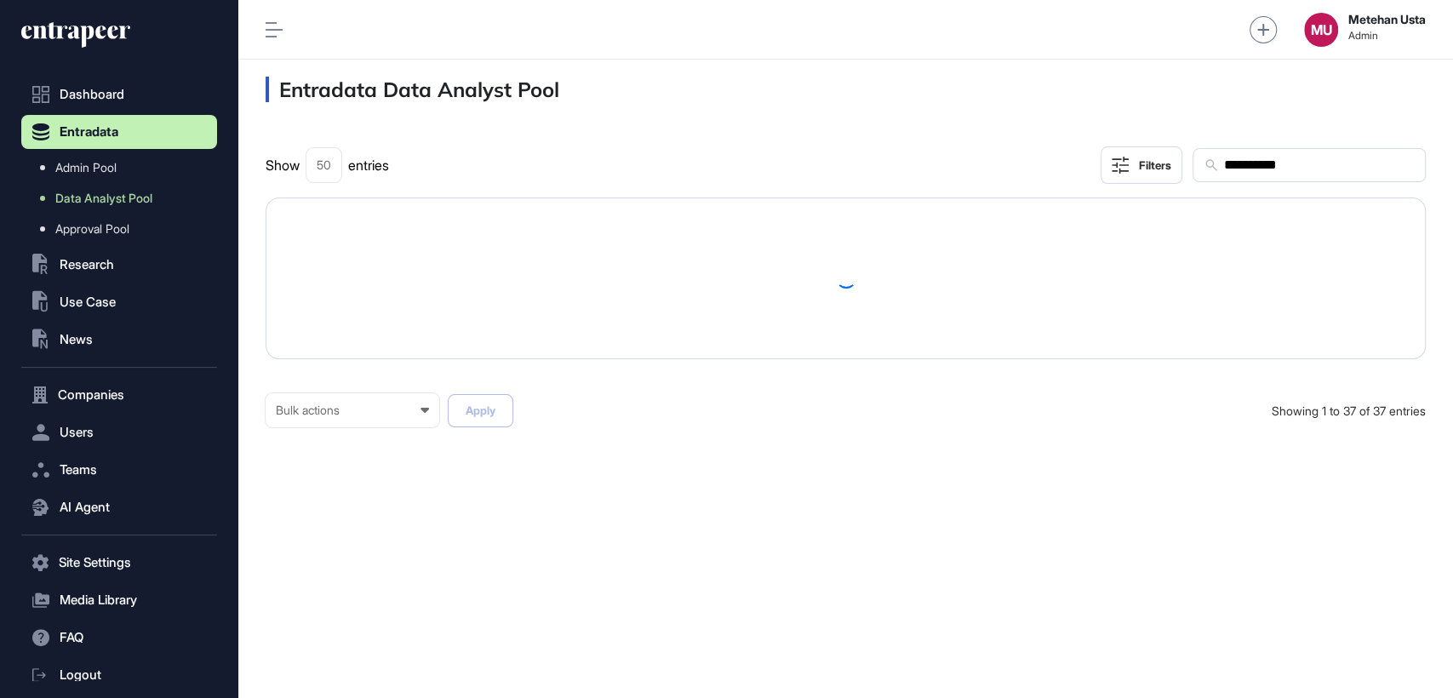
click at [1258, 167] on input "**********" at bounding box center [1318, 165] width 192 height 22
click at [1259, 167] on input "**********" at bounding box center [1318, 165] width 192 height 22
paste input "text"
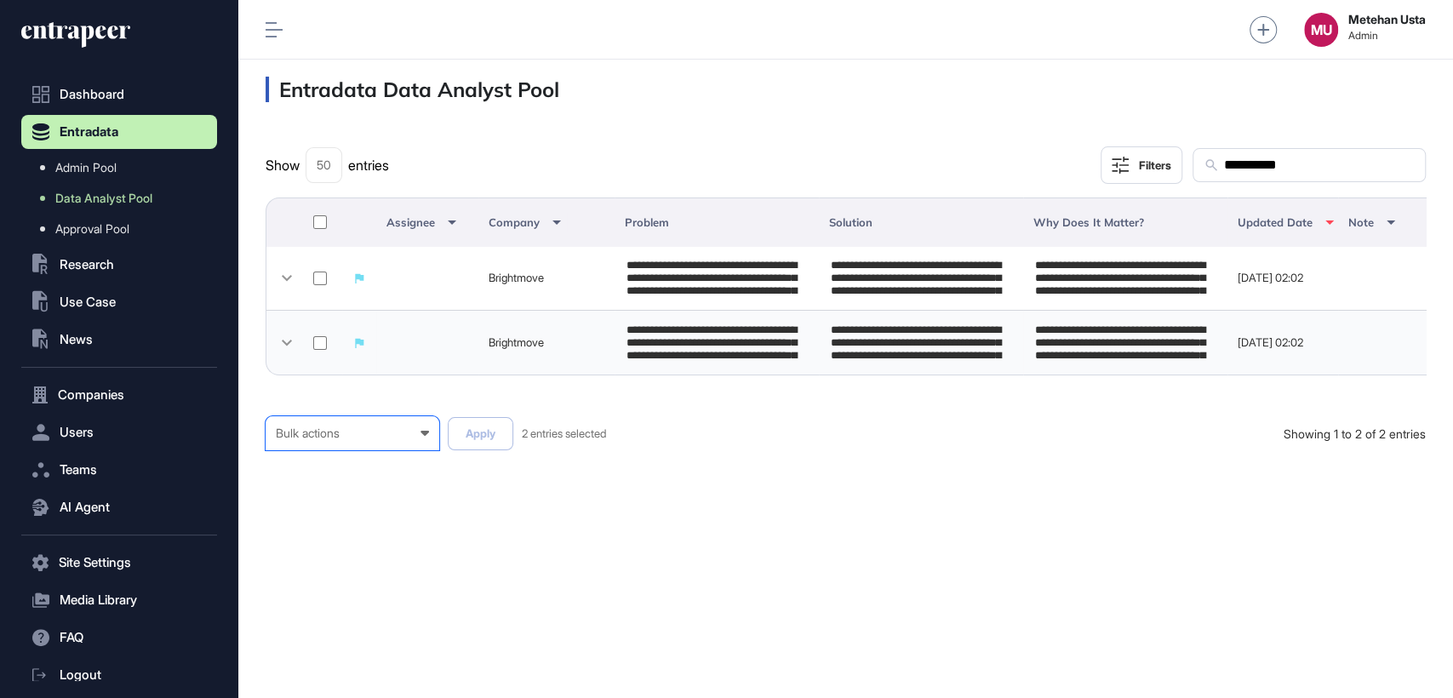
click at [310, 440] on div "Bulk actions" at bounding box center [352, 433] width 153 height 14
click at [0, 0] on div "Published" at bounding box center [0, 0] width 0 height 0
click at [489, 441] on button "Apply" at bounding box center [481, 433] width 66 height 33
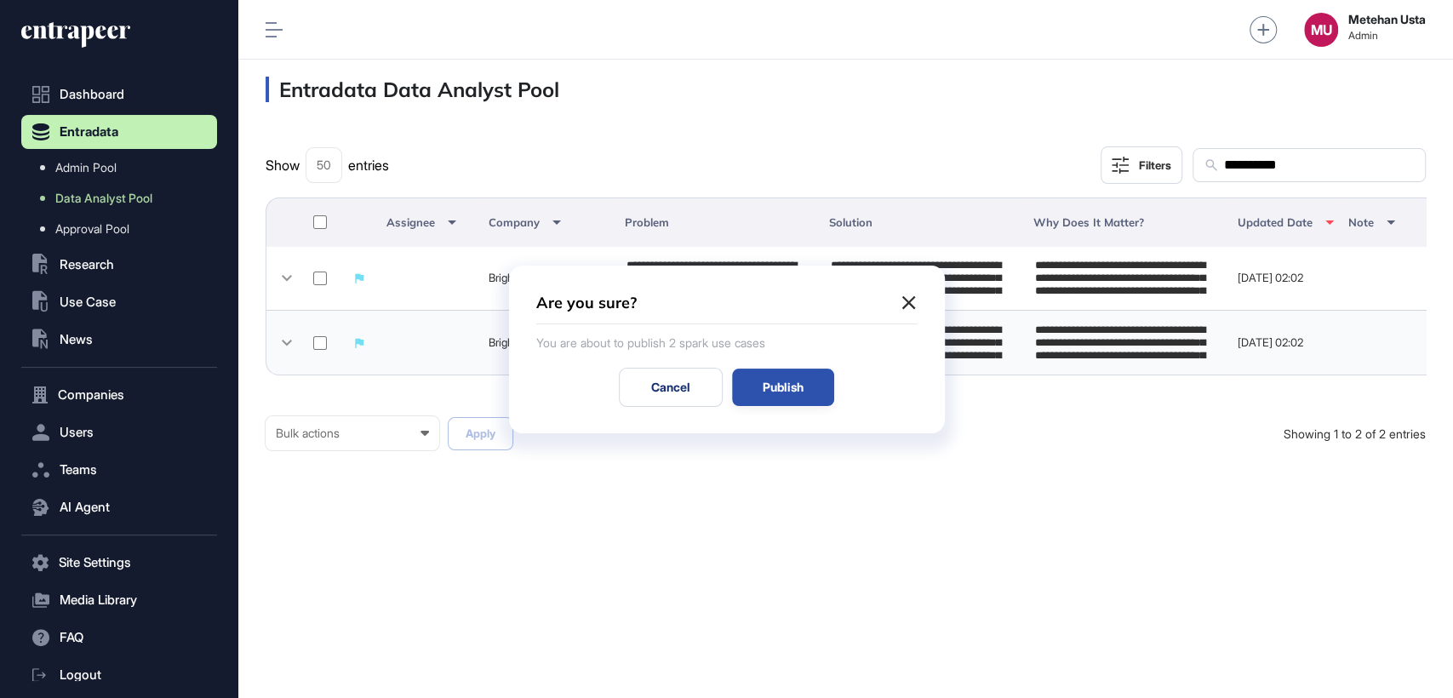
drag, startPoint x: 814, startPoint y: 396, endPoint x: 788, endPoint y: 392, distance: 25.9
click at [807, 396] on div "Publish" at bounding box center [783, 387] width 102 height 37
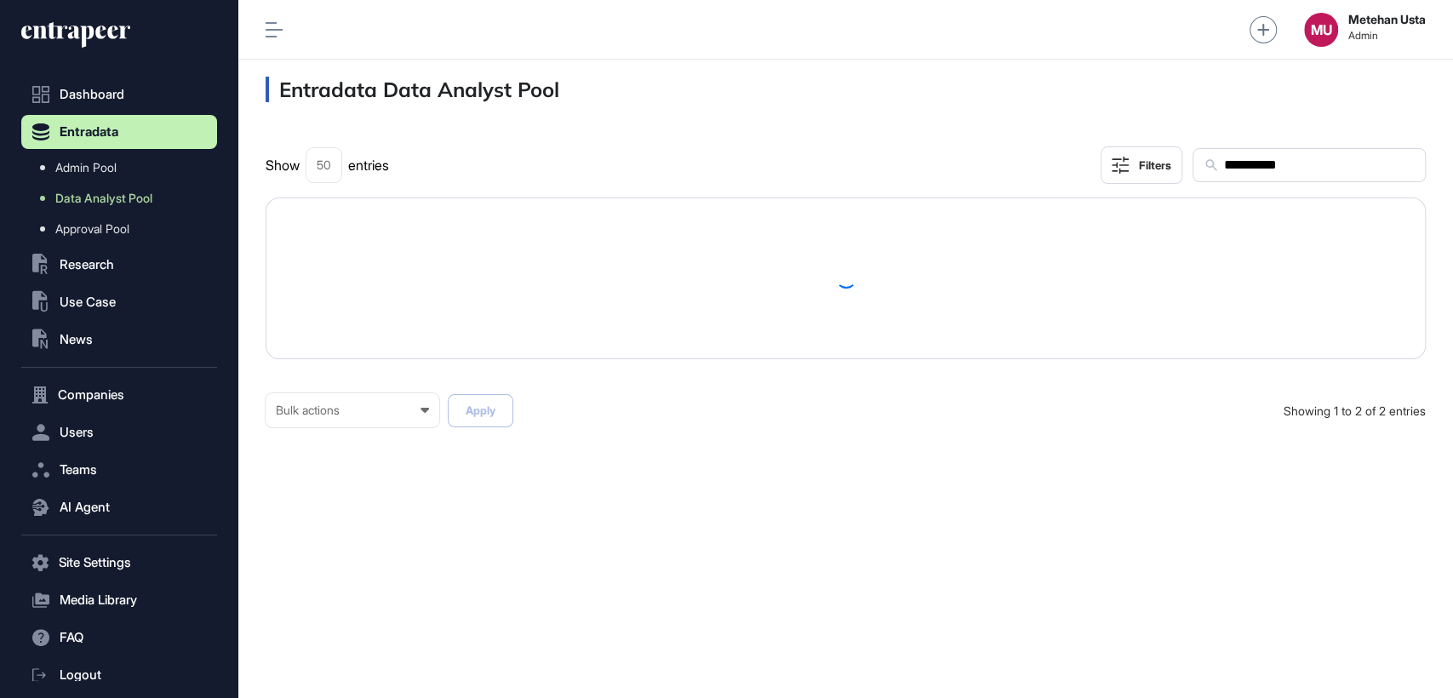
click at [1314, 173] on input "**********" at bounding box center [1318, 165] width 192 height 22
paste input "text"
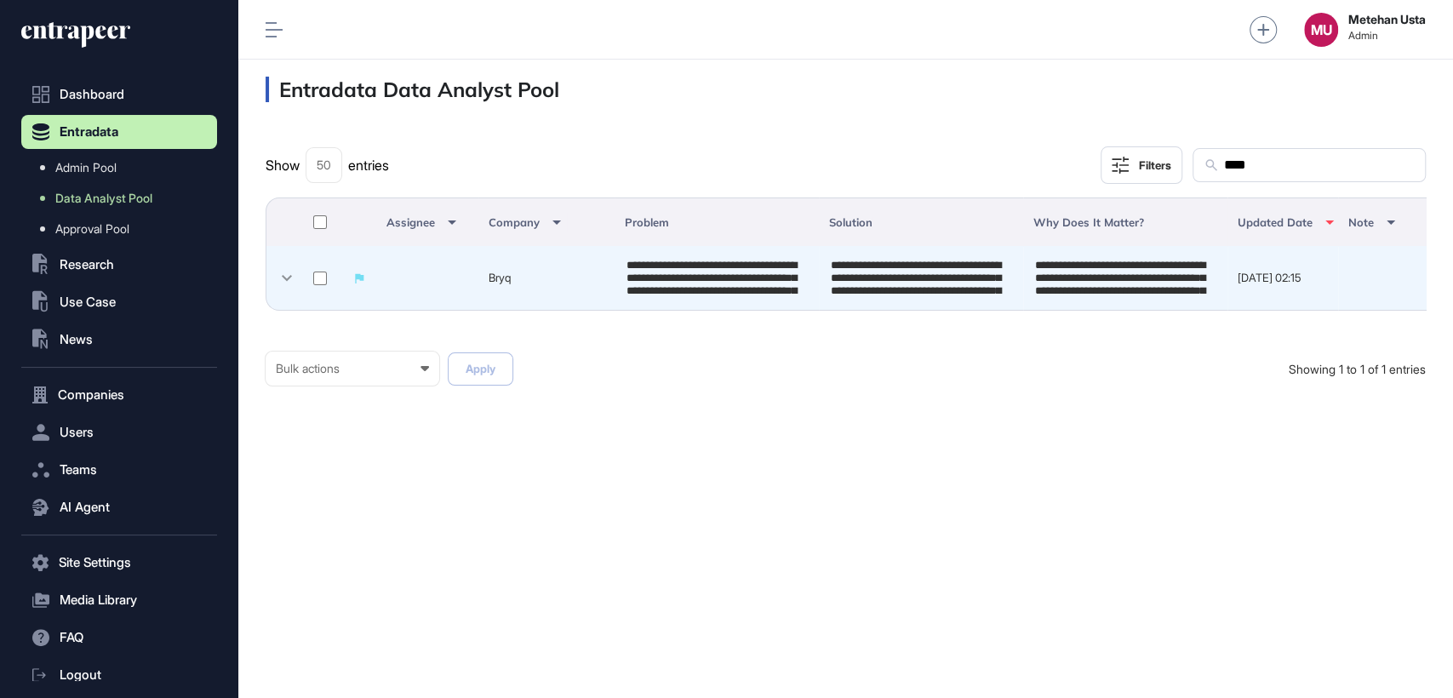
click at [318, 289] on td at bounding box center [321, 278] width 43 height 65
click at [318, 284] on td at bounding box center [321, 278] width 43 height 65
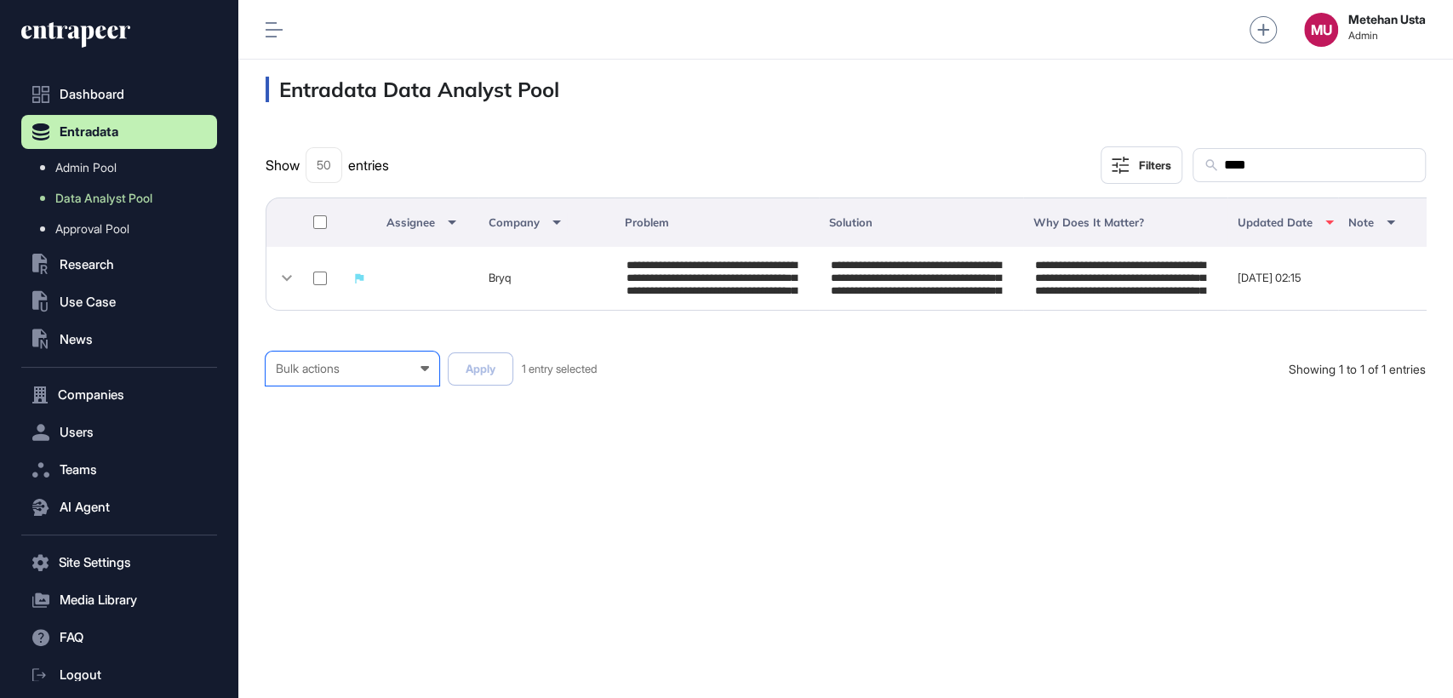
click at [354, 375] on div "Bulk actions" at bounding box center [352, 369] width 153 height 14
click at [0, 0] on div "Published" at bounding box center [0, 0] width 0 height 0
click at [494, 376] on button "Apply" at bounding box center [481, 368] width 66 height 33
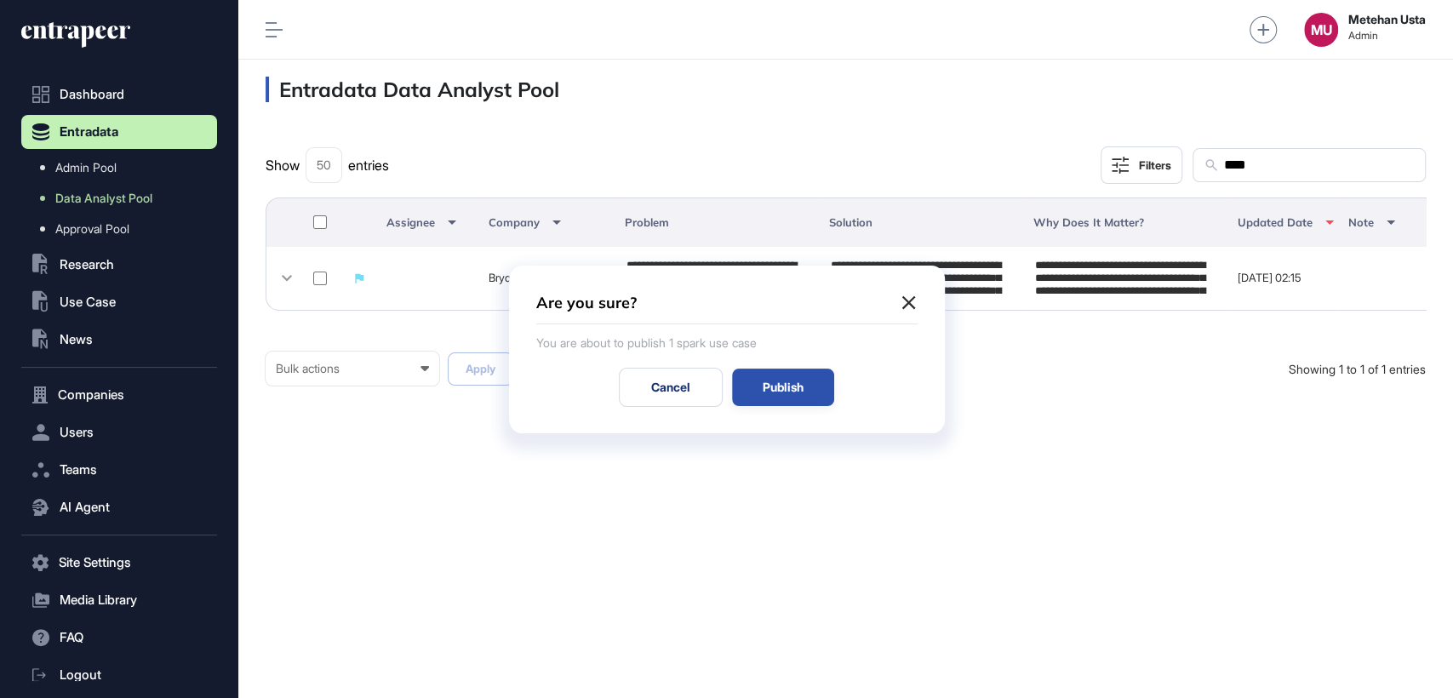
click at [806, 394] on div "Publish" at bounding box center [783, 387] width 102 height 37
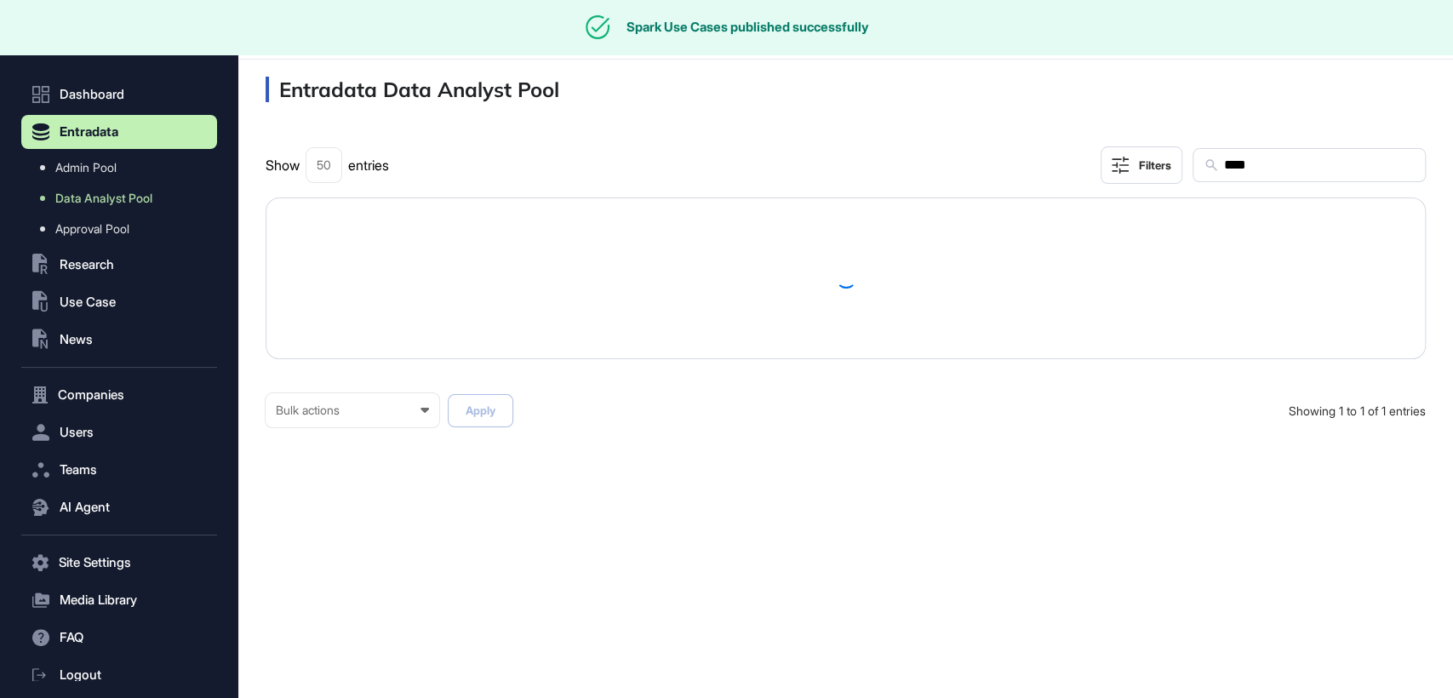
click at [1296, 157] on input "****" at bounding box center [1318, 165] width 192 height 22
paste input "*********"
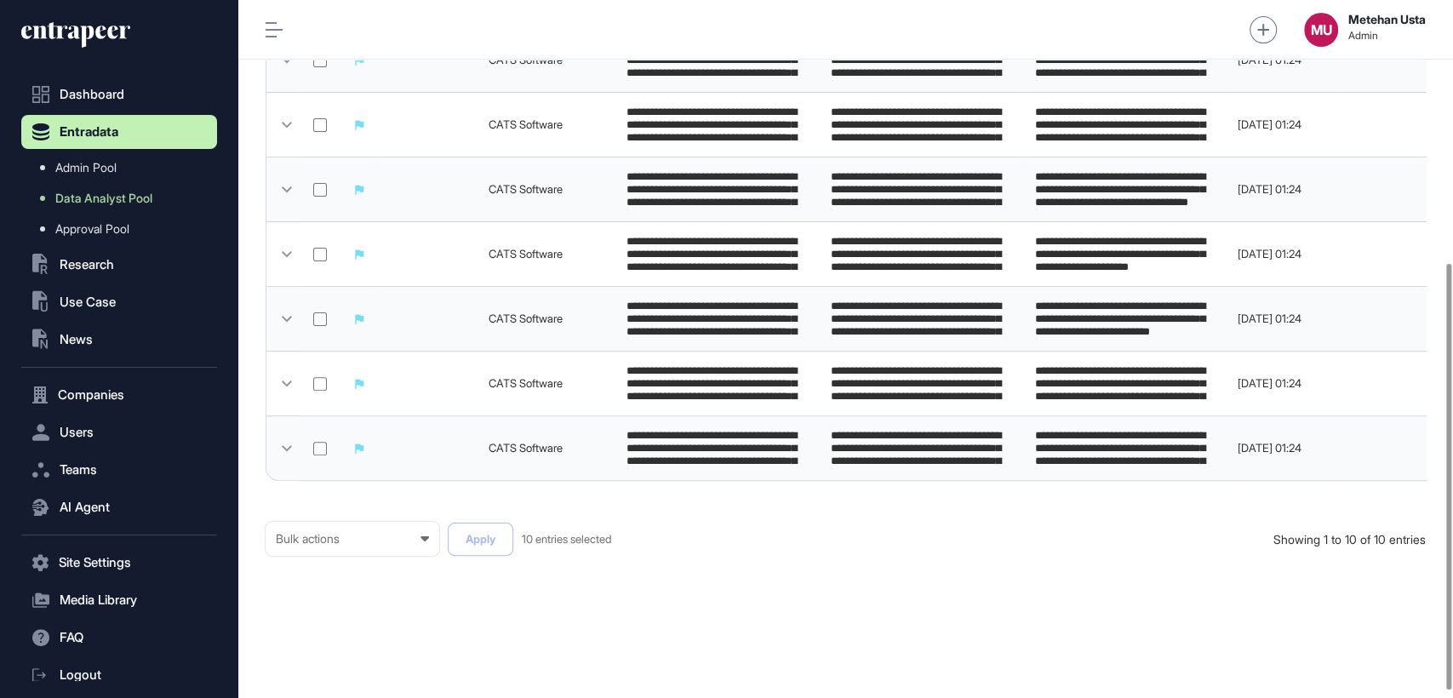
scroll to position [441, 0]
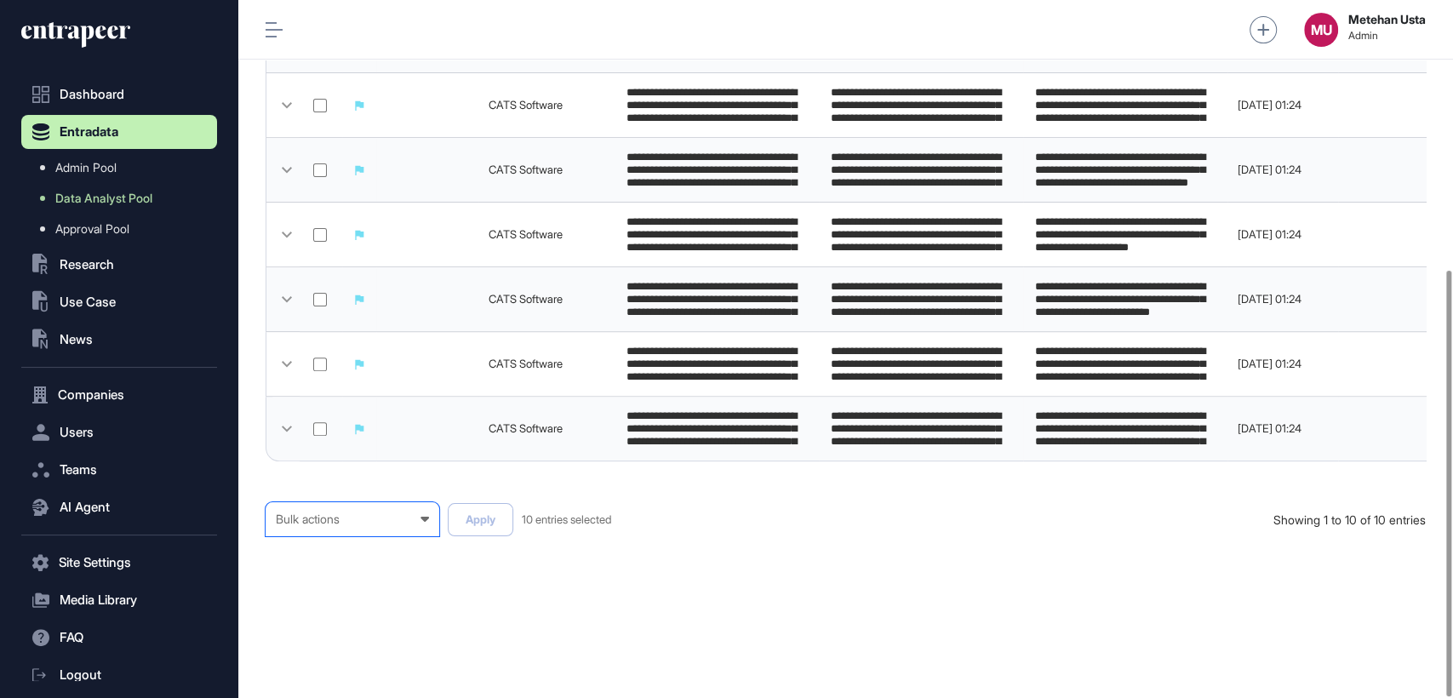
click at [375, 523] on div "Bulk actions" at bounding box center [352, 519] width 153 height 14
click at [0, 0] on div "Published" at bounding box center [0, 0] width 0 height 0
click at [477, 516] on button "Apply" at bounding box center [481, 519] width 66 height 33
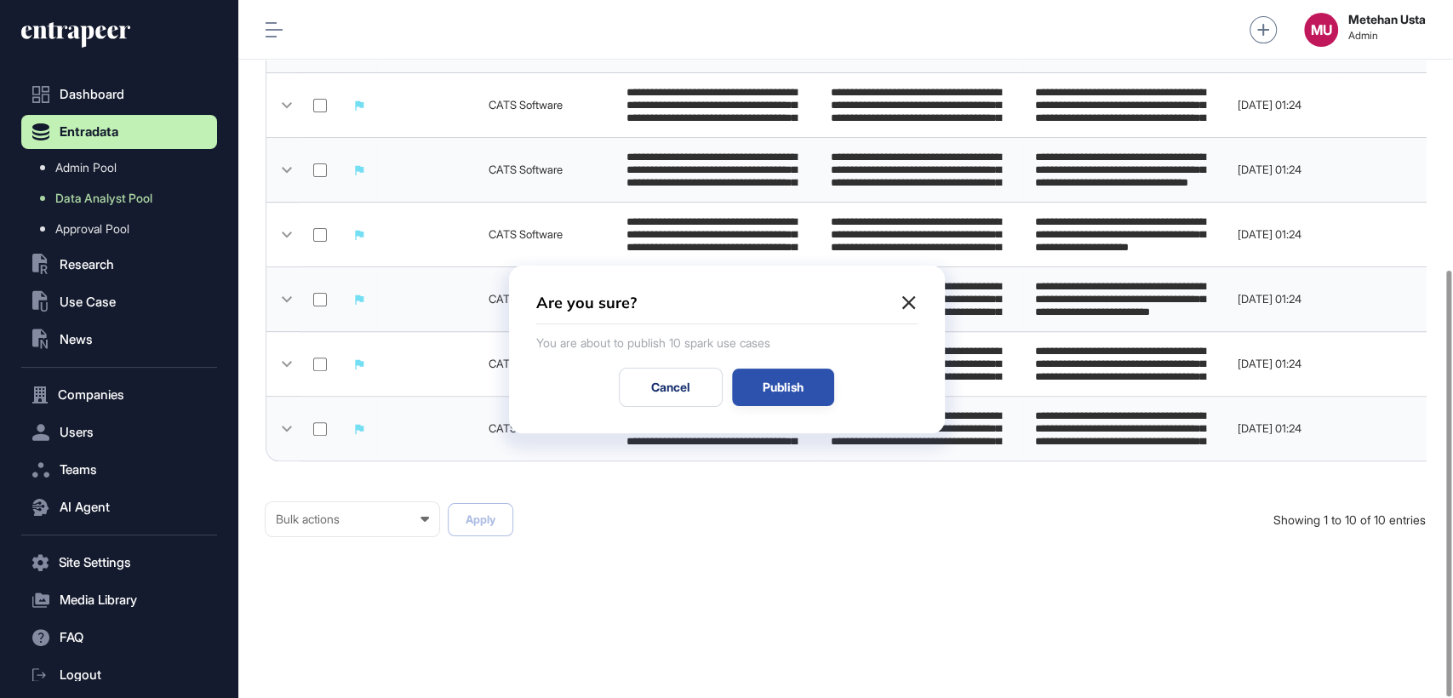
click at [776, 386] on div "Publish" at bounding box center [783, 387] width 102 height 37
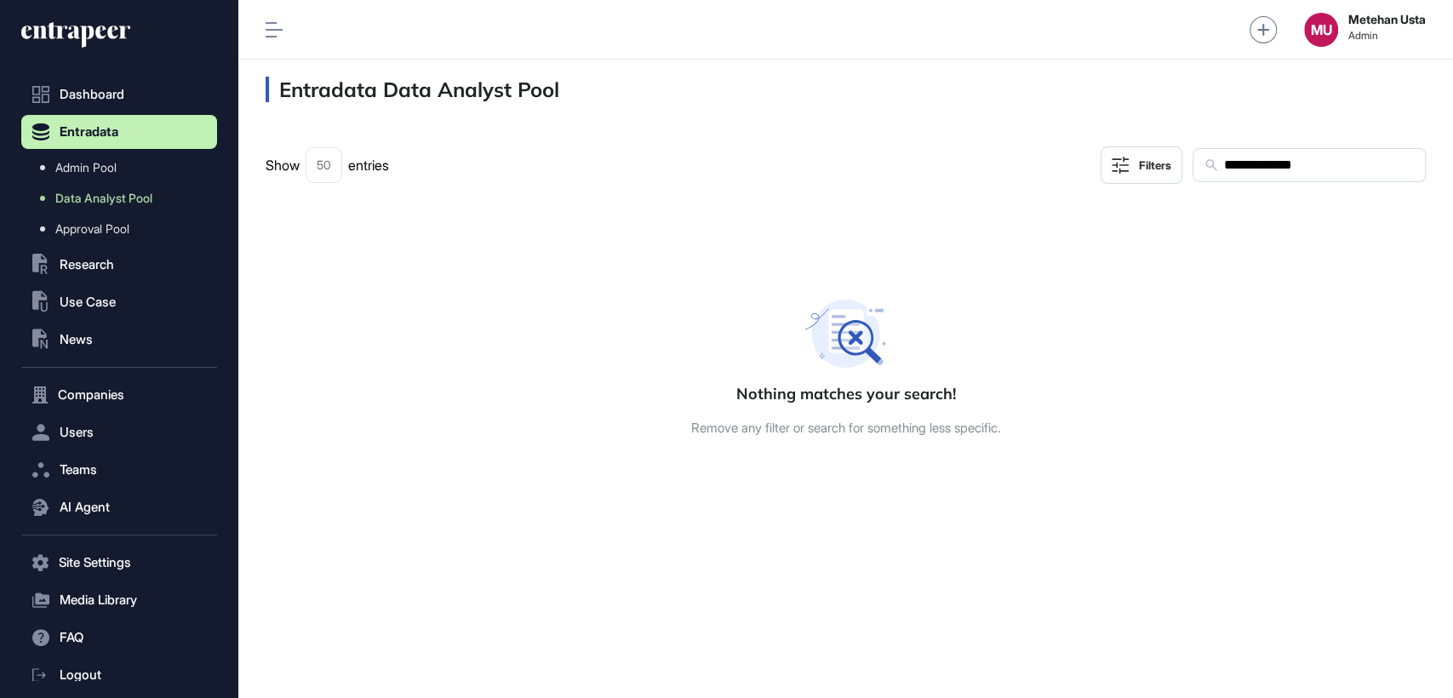
click at [1369, 158] on input "**********" at bounding box center [1318, 165] width 192 height 22
paste input "text"
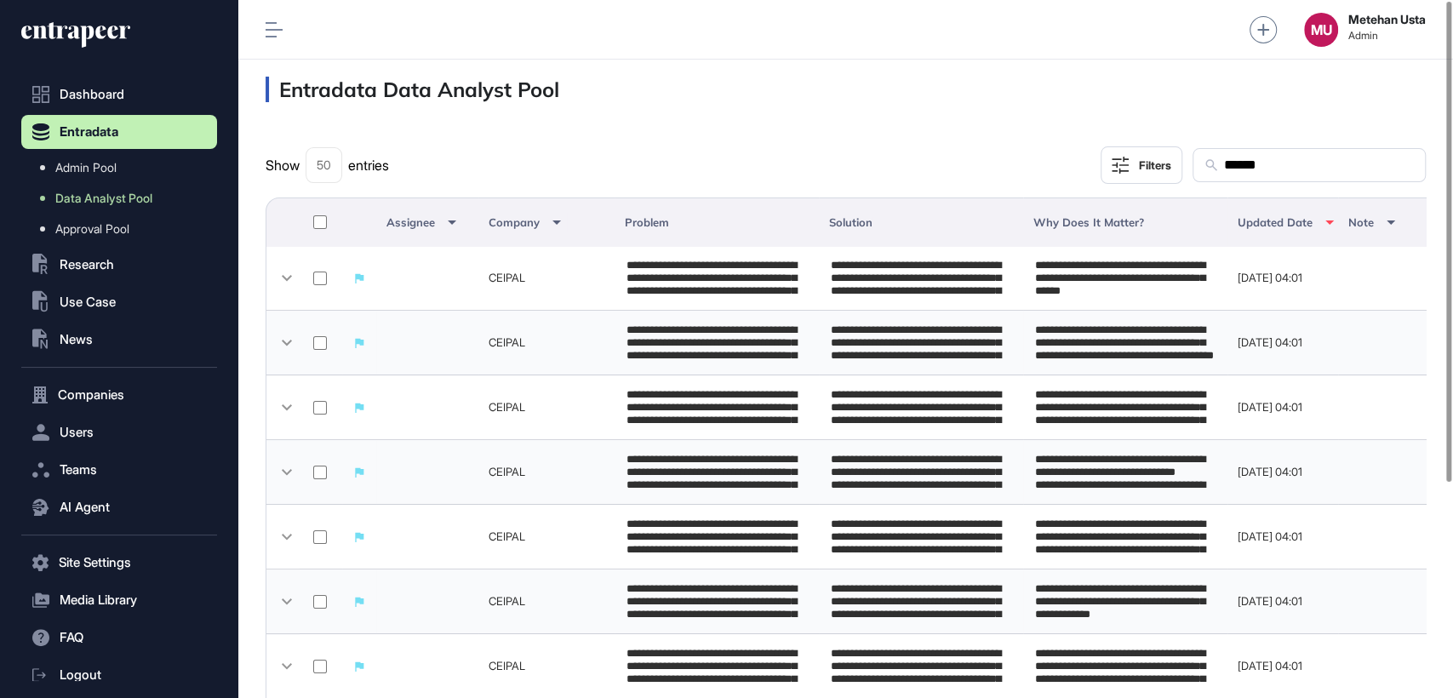
click at [327, 220] on div at bounding box center [320, 222] width 20 height 19
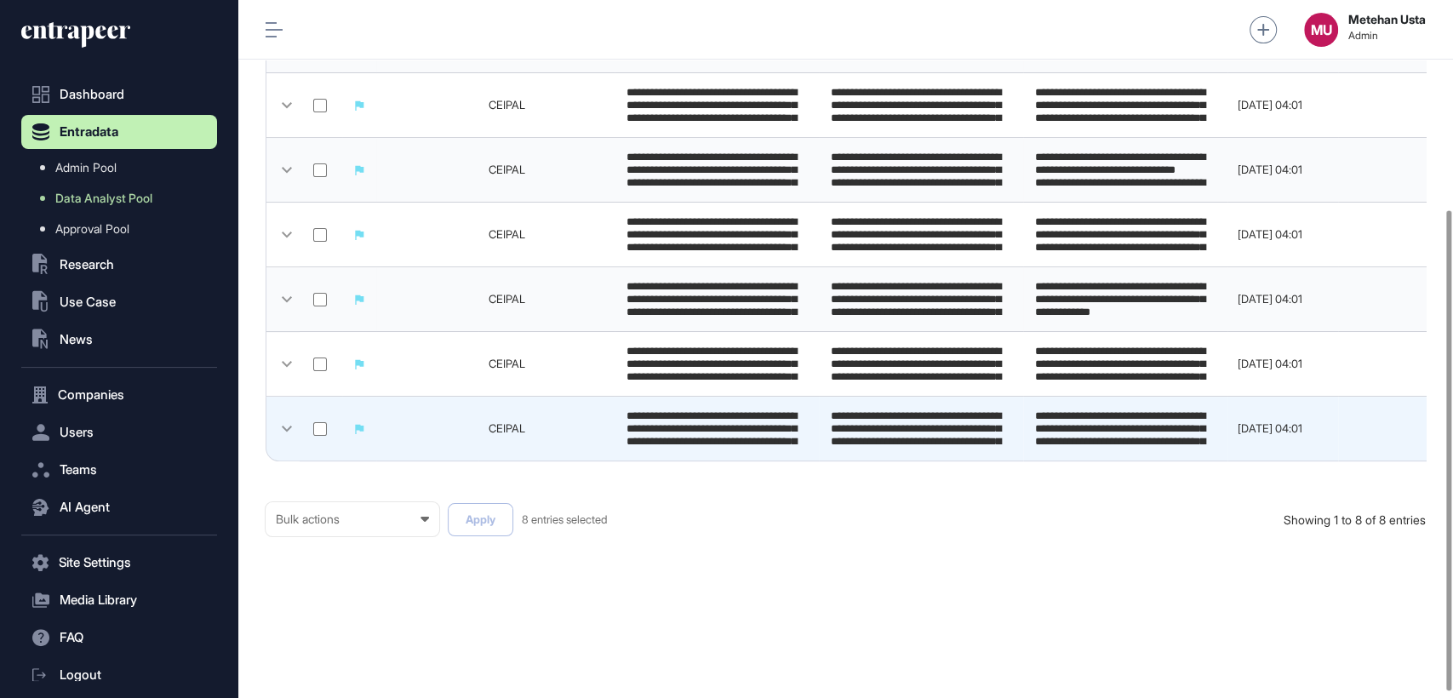
scroll to position [312, 0]
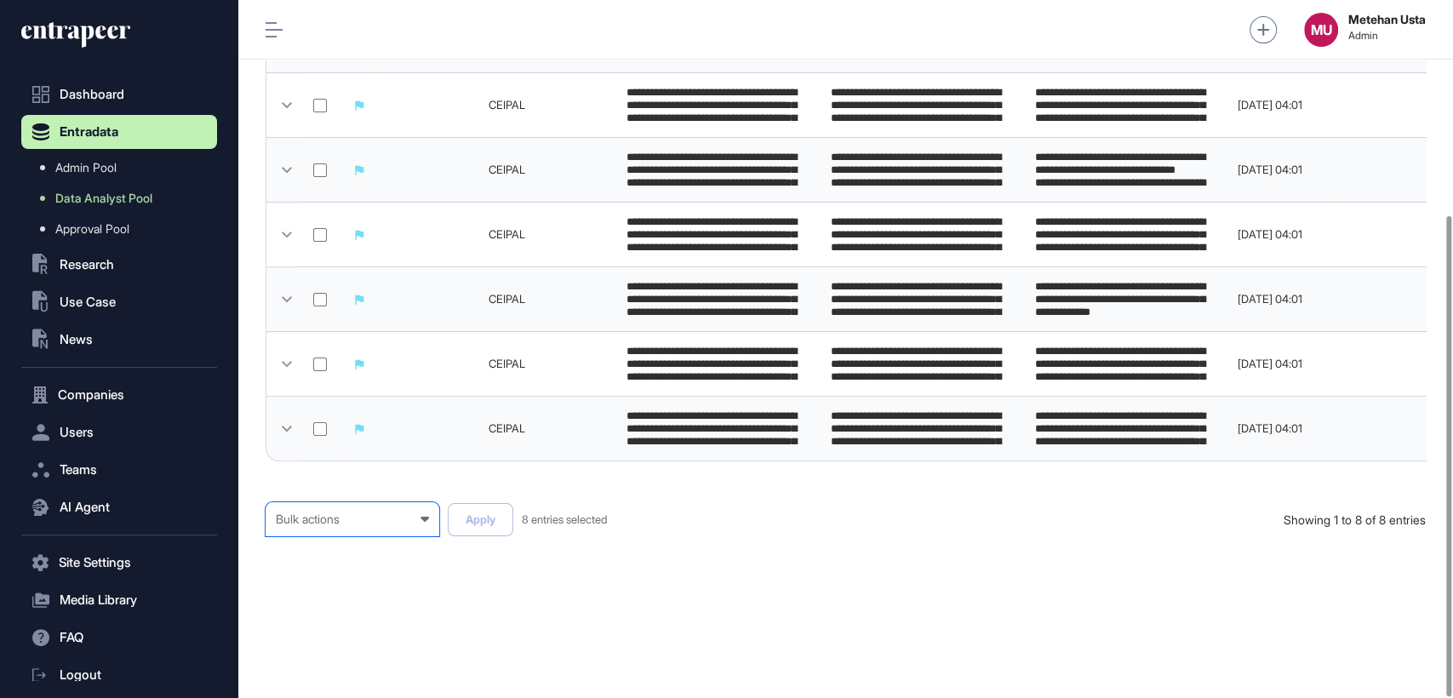
click at [354, 523] on div "Bulk actions" at bounding box center [352, 519] width 153 height 14
click at [0, 0] on div "Published" at bounding box center [0, 0] width 0 height 0
click at [490, 519] on button "Apply" at bounding box center [481, 519] width 66 height 33
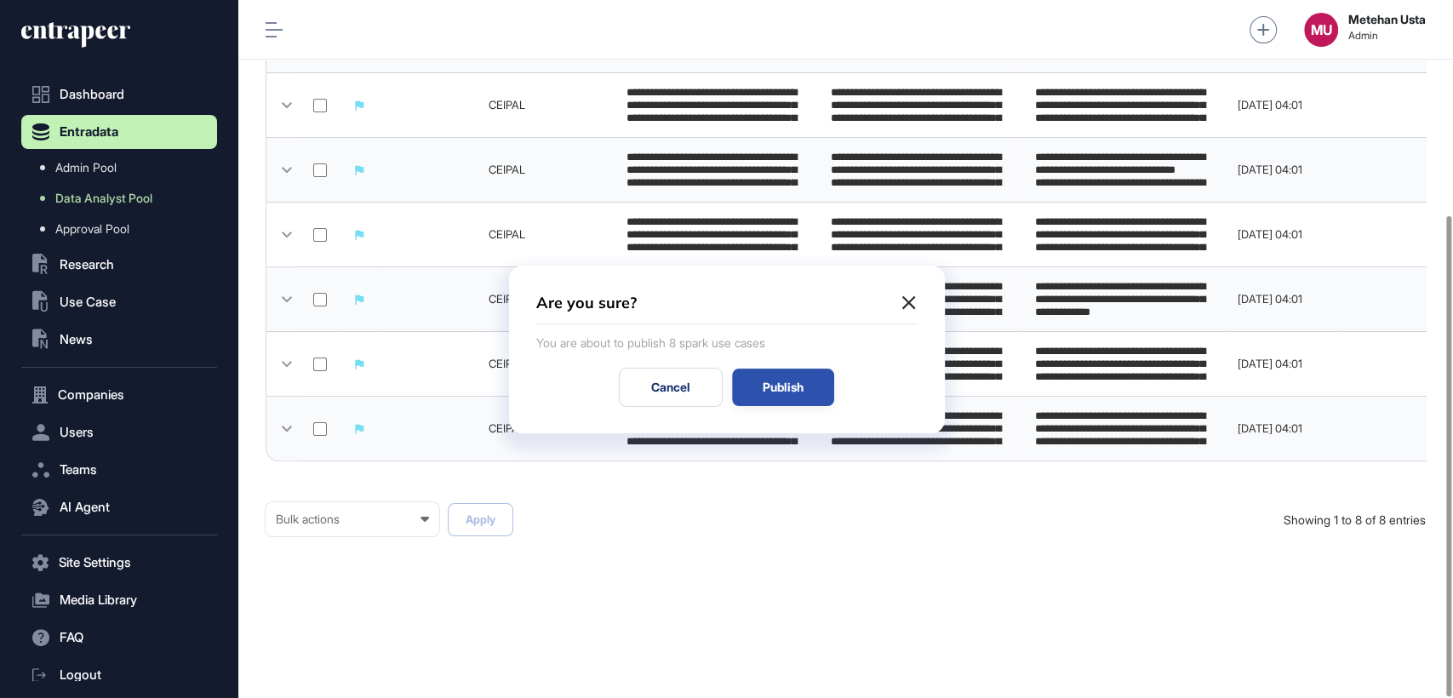
click at [769, 375] on div "Publish" at bounding box center [783, 387] width 102 height 37
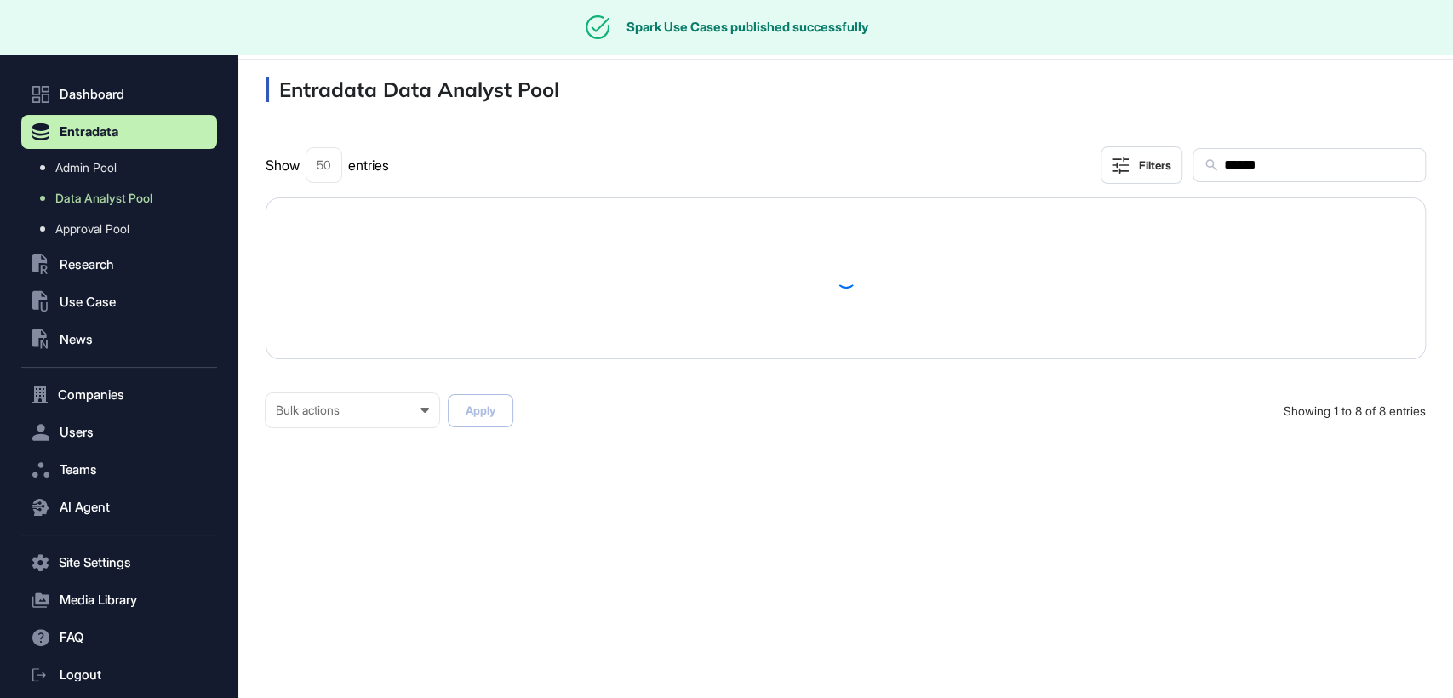
click at [1320, 169] on input "******" at bounding box center [1318, 165] width 192 height 22
click at [1319, 169] on input "******" at bounding box center [1318, 165] width 192 height 22
paste input "**"
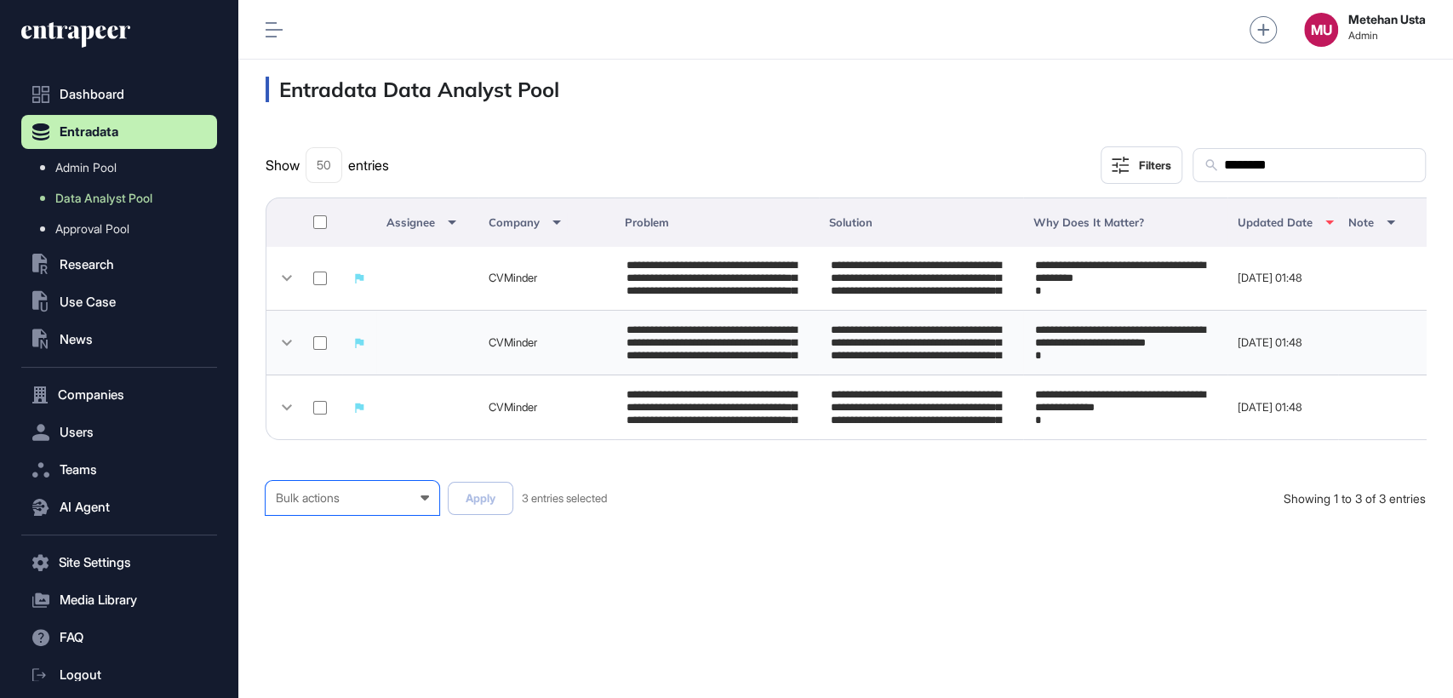
click at [373, 515] on div "Bulk actions Bulk actions Requested to Cancel Published" at bounding box center [353, 498] width 174 height 34
click at [0, 0] on div "Requested to Cancel" at bounding box center [0, 0] width 0 height 0
click at [338, 515] on div "Requested to Cancel Bulk actions Requested to Cancel Published" at bounding box center [353, 498] width 174 height 34
click at [0, 0] on div "Published" at bounding box center [0, 0] width 0 height 0
click at [480, 515] on button "Apply" at bounding box center [481, 498] width 66 height 33
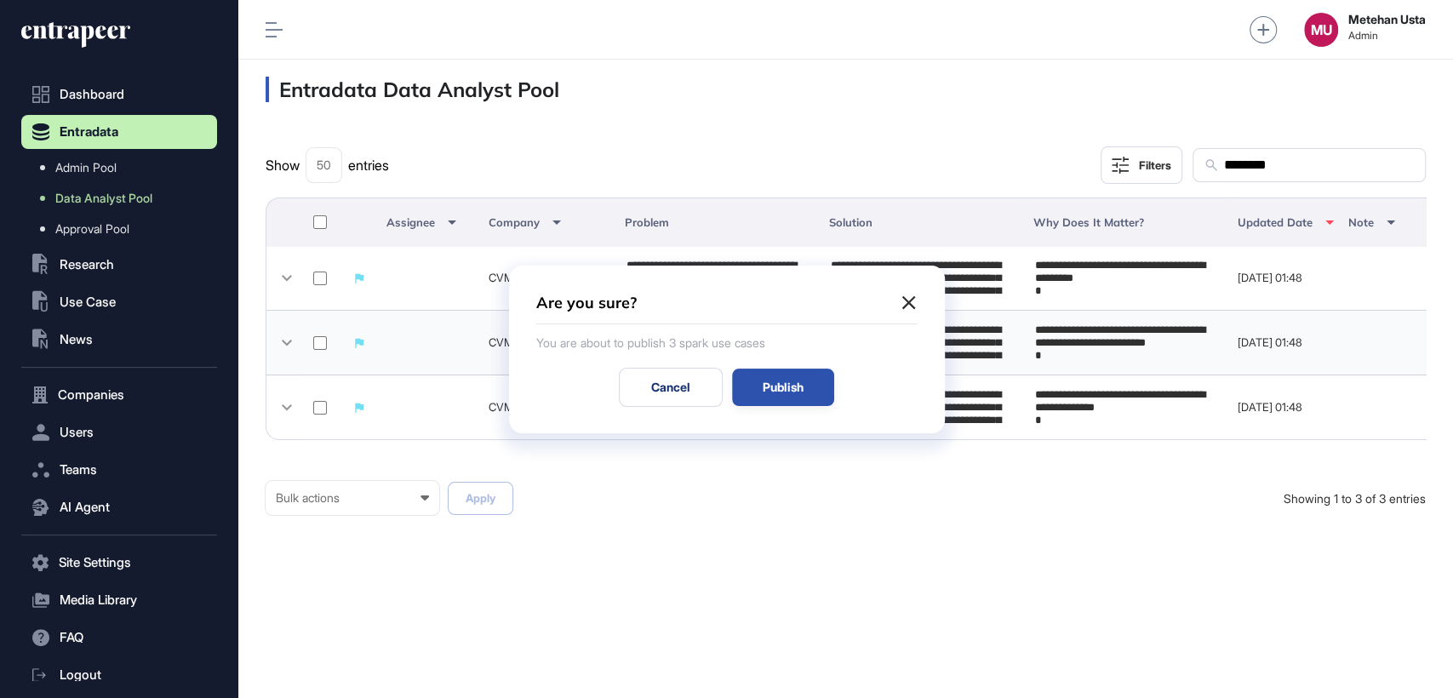
click at [811, 378] on div "Publish" at bounding box center [783, 387] width 102 height 37
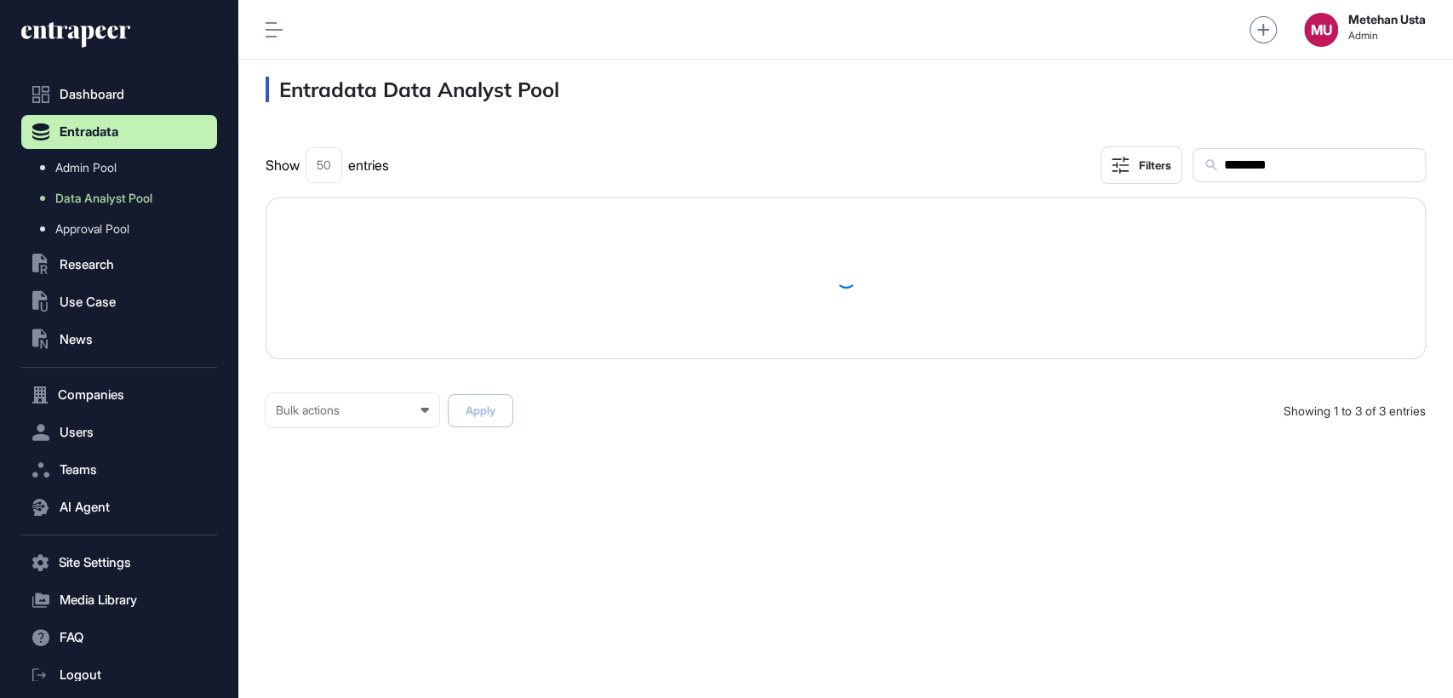
click at [1397, 173] on input "********" at bounding box center [1318, 165] width 192 height 22
click at [1330, 169] on input "********" at bounding box center [1318, 165] width 192 height 22
paste input "***"
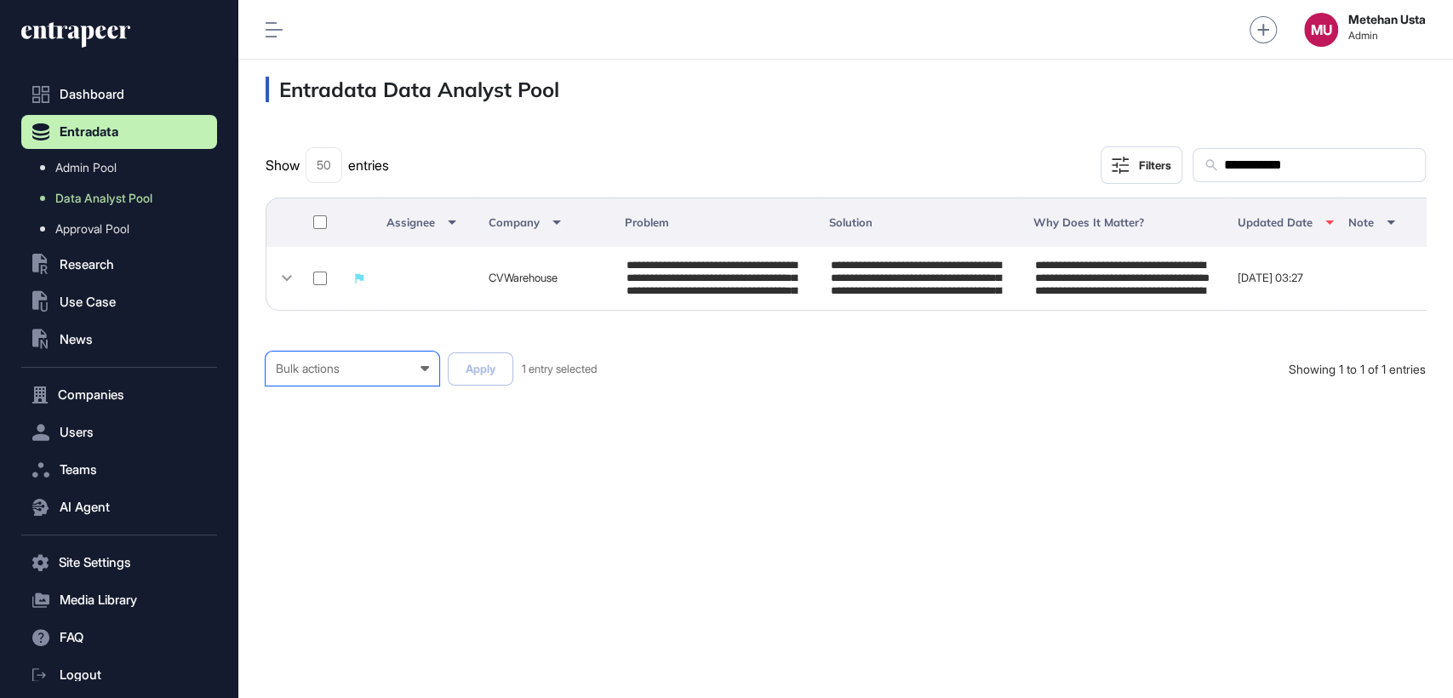
click at [363, 375] on div "Bulk actions" at bounding box center [352, 369] width 153 height 14
click at [0, 0] on div "Published" at bounding box center [0, 0] width 0 height 0
click at [490, 386] on button "Apply" at bounding box center [481, 368] width 66 height 33
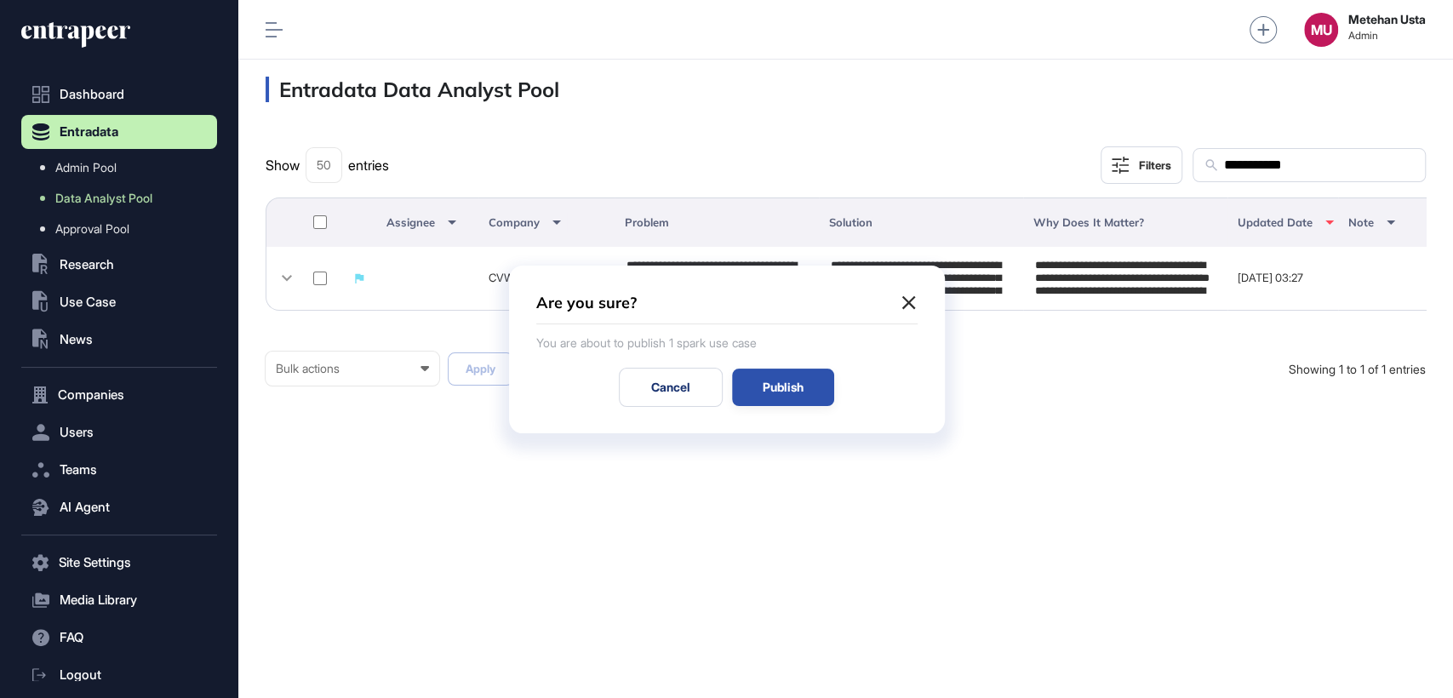
click at [785, 388] on div "Publish" at bounding box center [783, 387] width 102 height 37
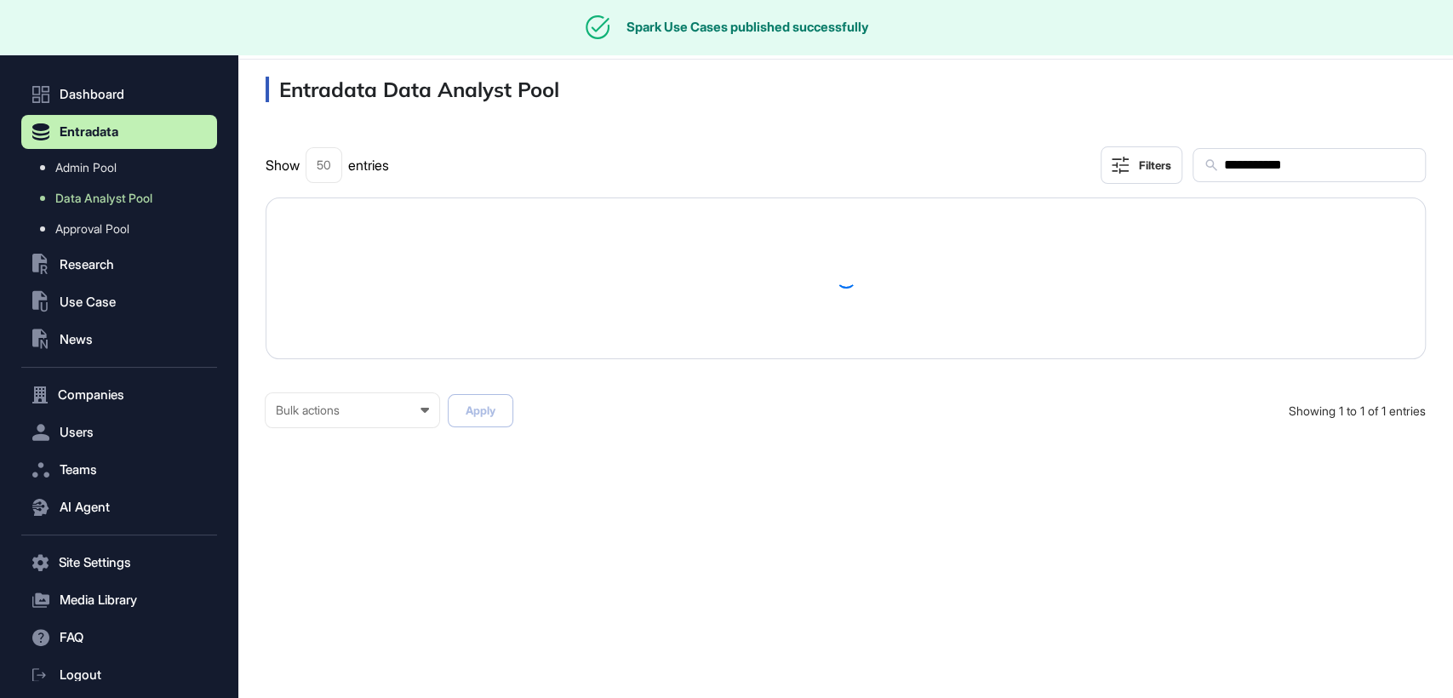
click at [1296, 168] on input "**********" at bounding box center [1318, 165] width 192 height 22
paste input "text"
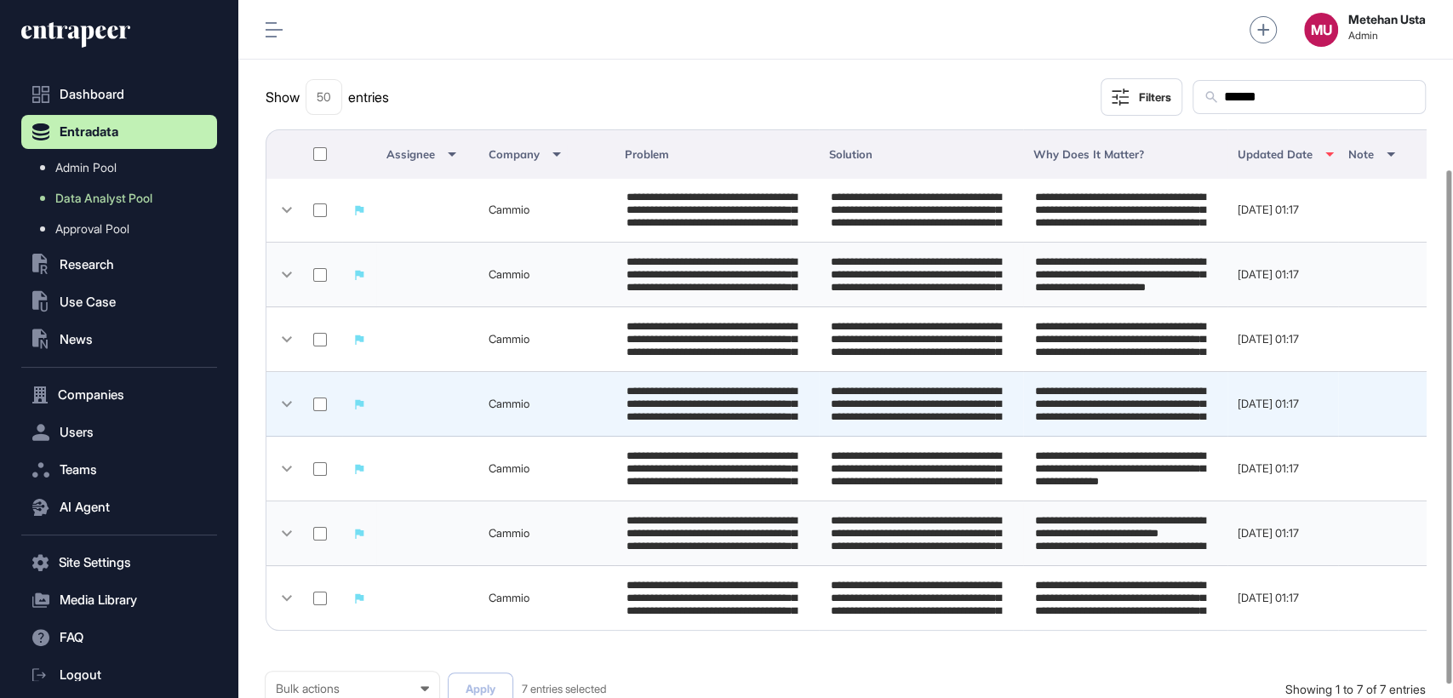
scroll to position [246, 0]
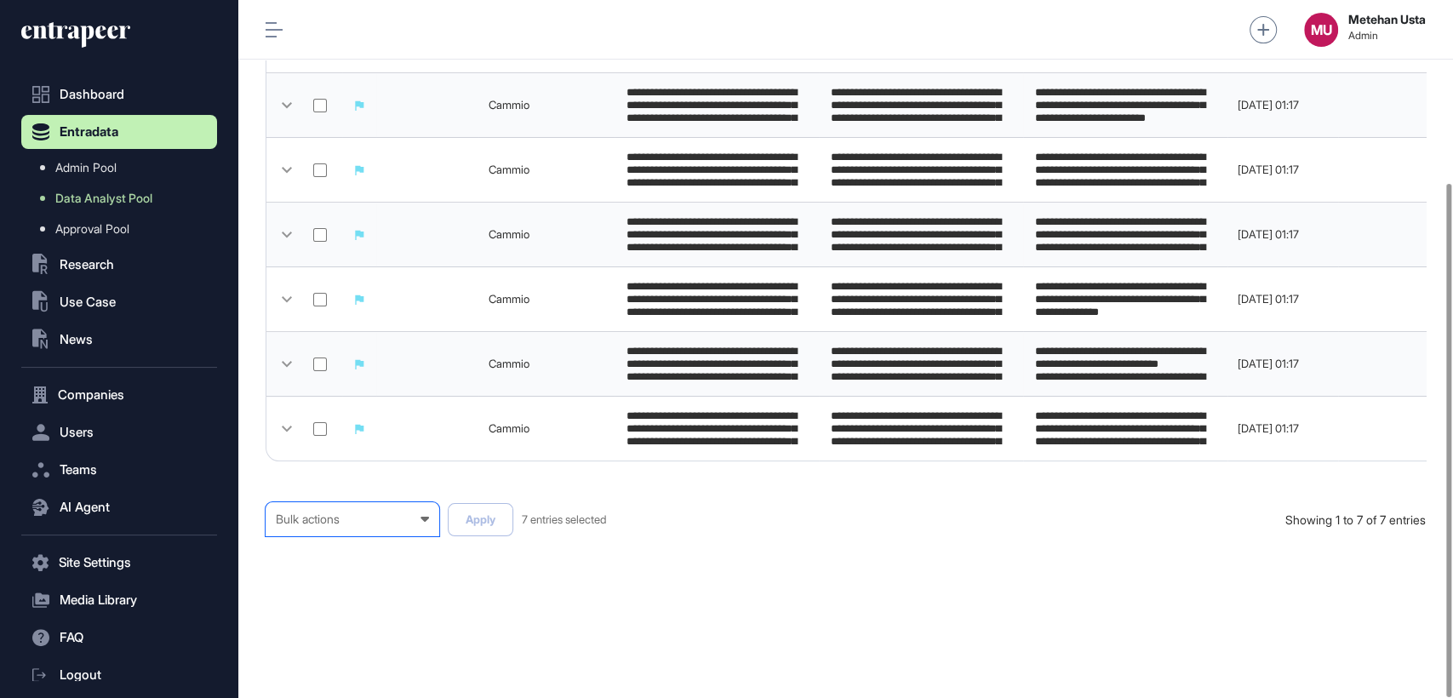
click at [358, 514] on div "Bulk actions" at bounding box center [352, 519] width 153 height 14
click at [0, 0] on div "Published" at bounding box center [0, 0] width 0 height 0
click at [464, 512] on button "Apply" at bounding box center [481, 519] width 66 height 33
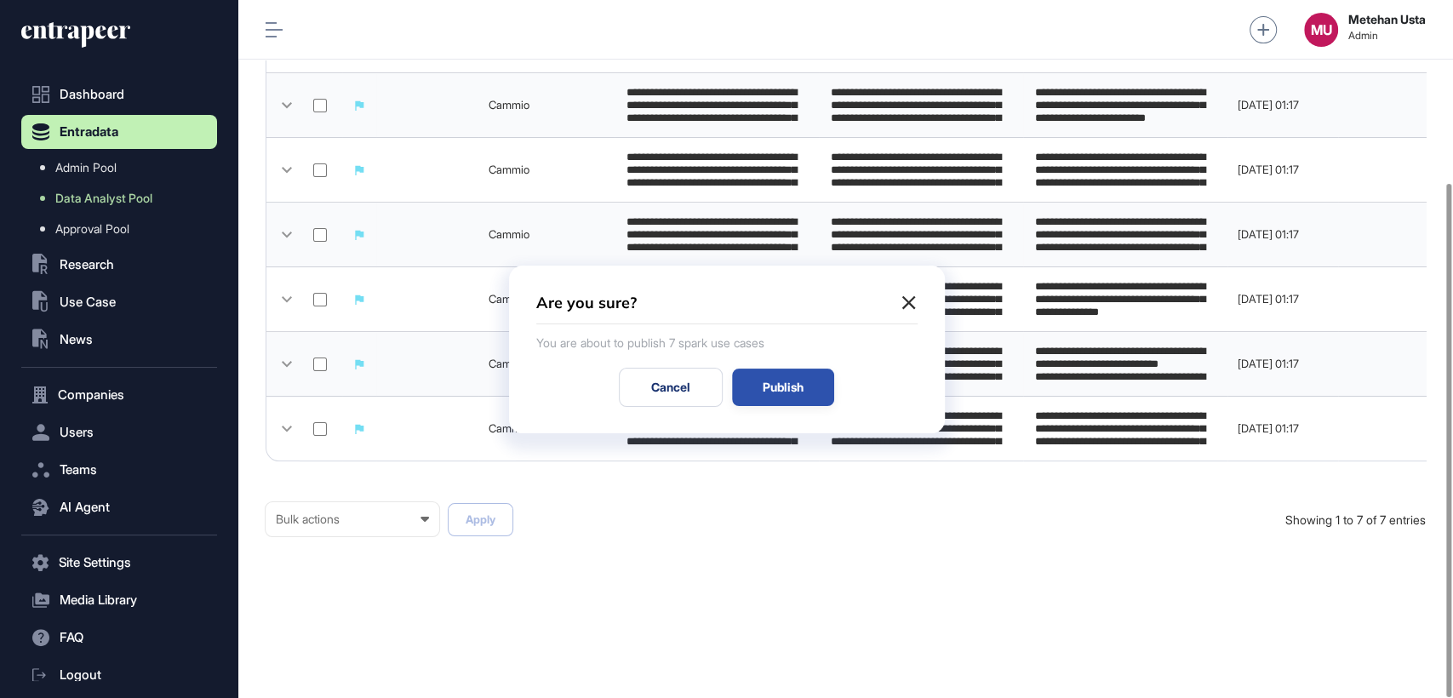
click at [800, 378] on div "Publish" at bounding box center [783, 387] width 102 height 37
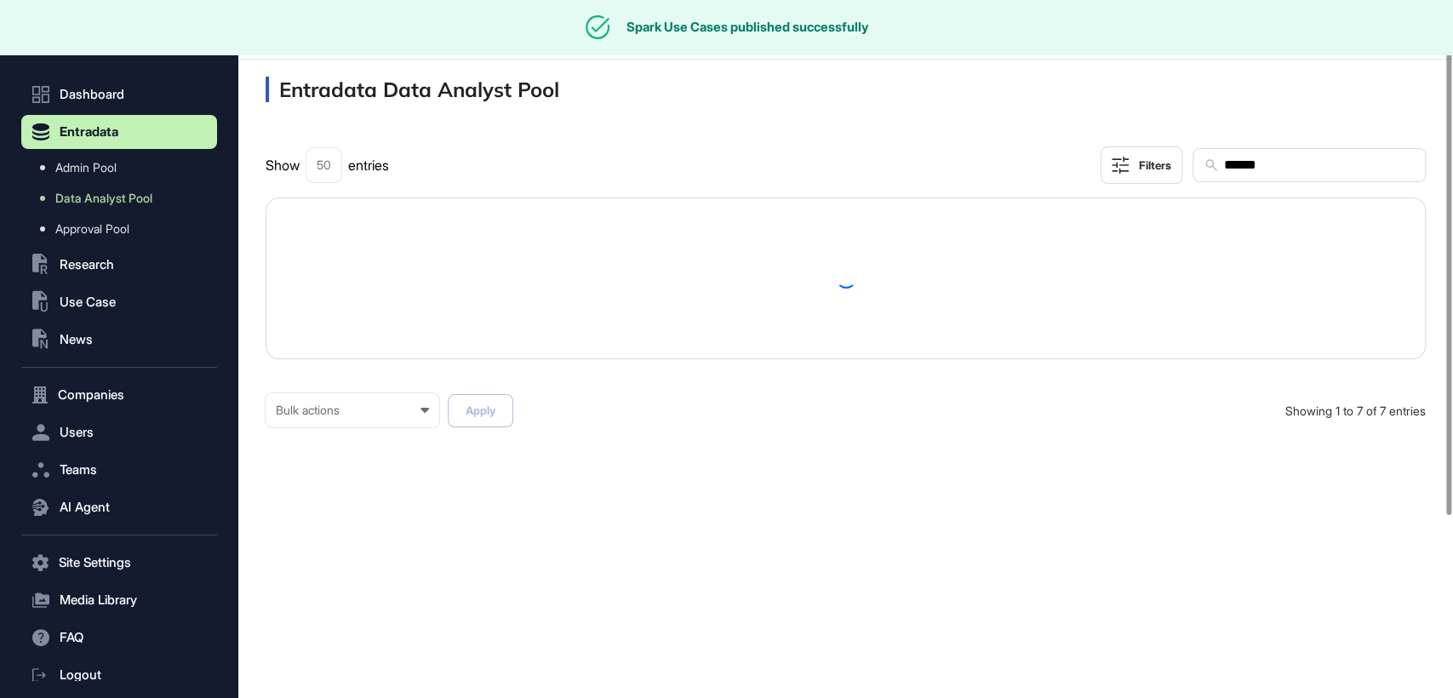
scroll to position [0, 0]
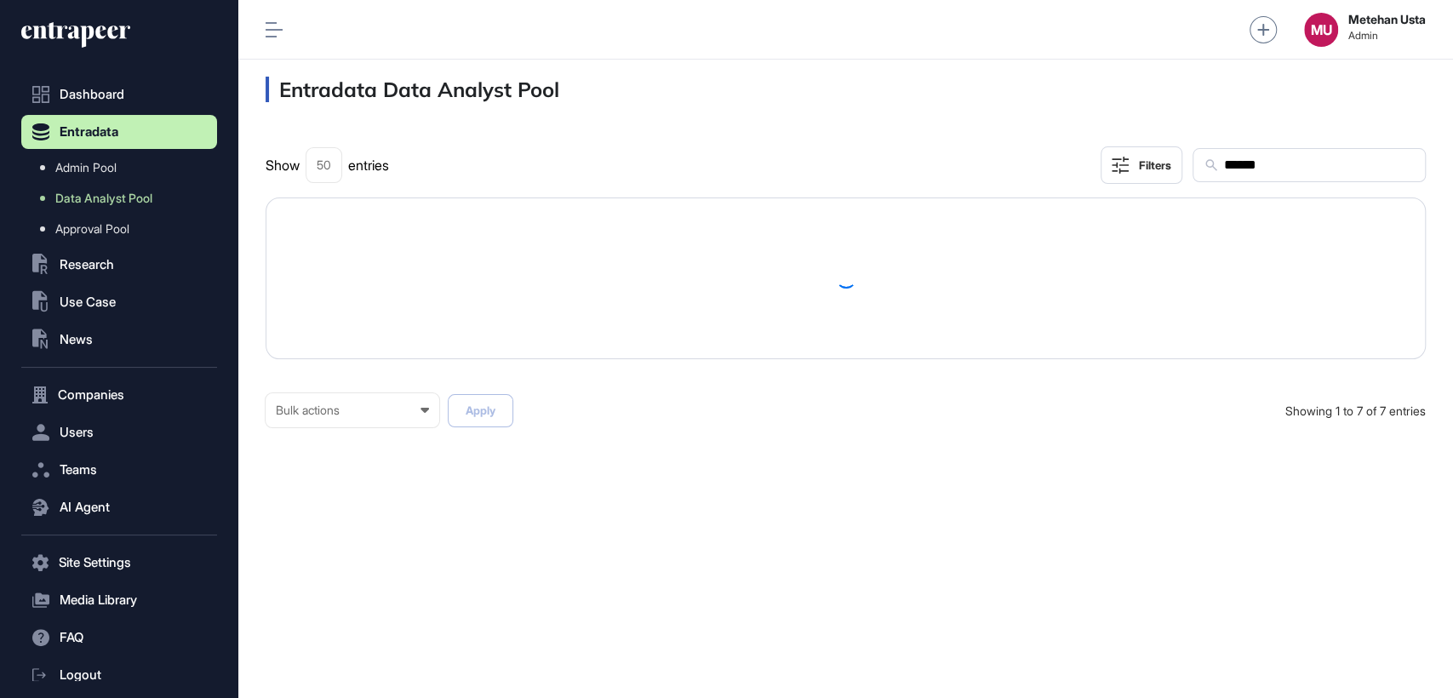
click at [1282, 167] on input "******" at bounding box center [1318, 165] width 192 height 22
paste input "**********"
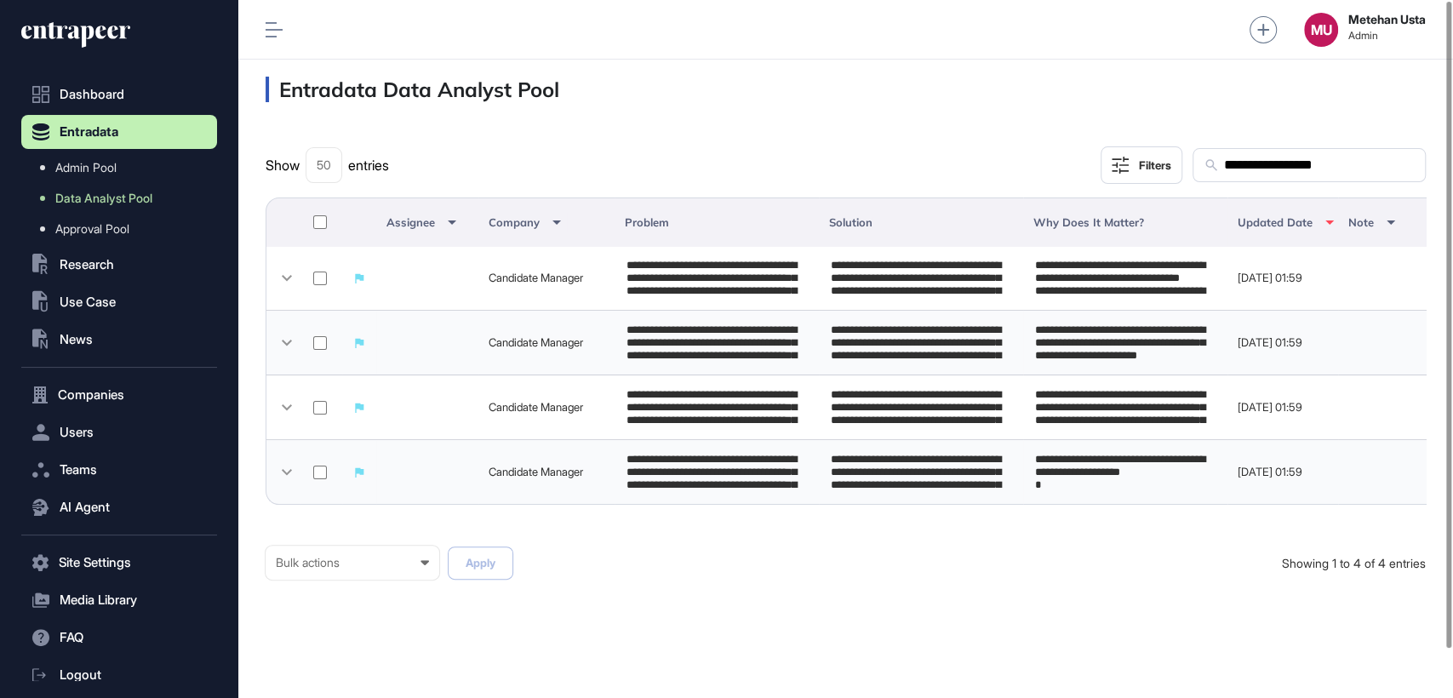
click at [327, 216] on div at bounding box center [320, 222] width 20 height 19
click at [340, 569] on div "Bulk actions" at bounding box center [352, 563] width 153 height 14
click at [0, 0] on div "Published" at bounding box center [0, 0] width 0 height 0
click at [455, 575] on button "Apply" at bounding box center [481, 562] width 66 height 33
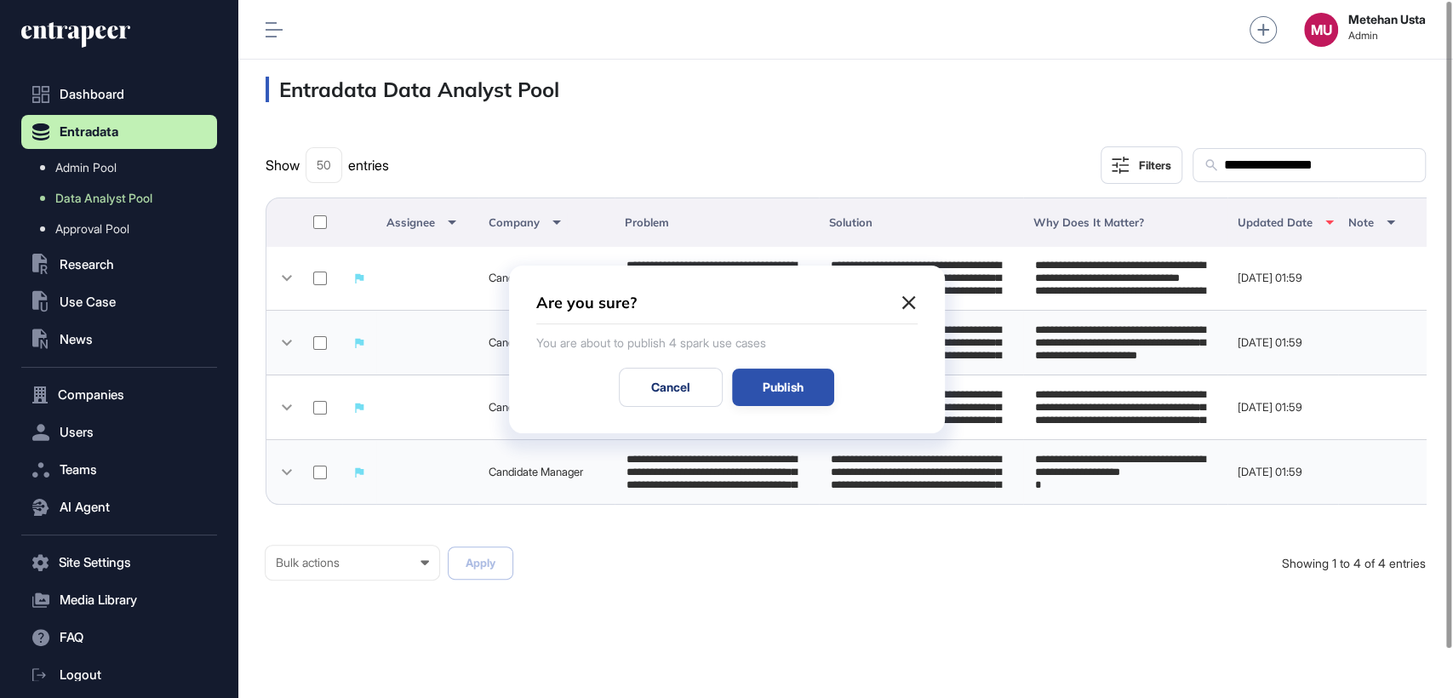
click at [790, 388] on div "Publish" at bounding box center [783, 387] width 102 height 37
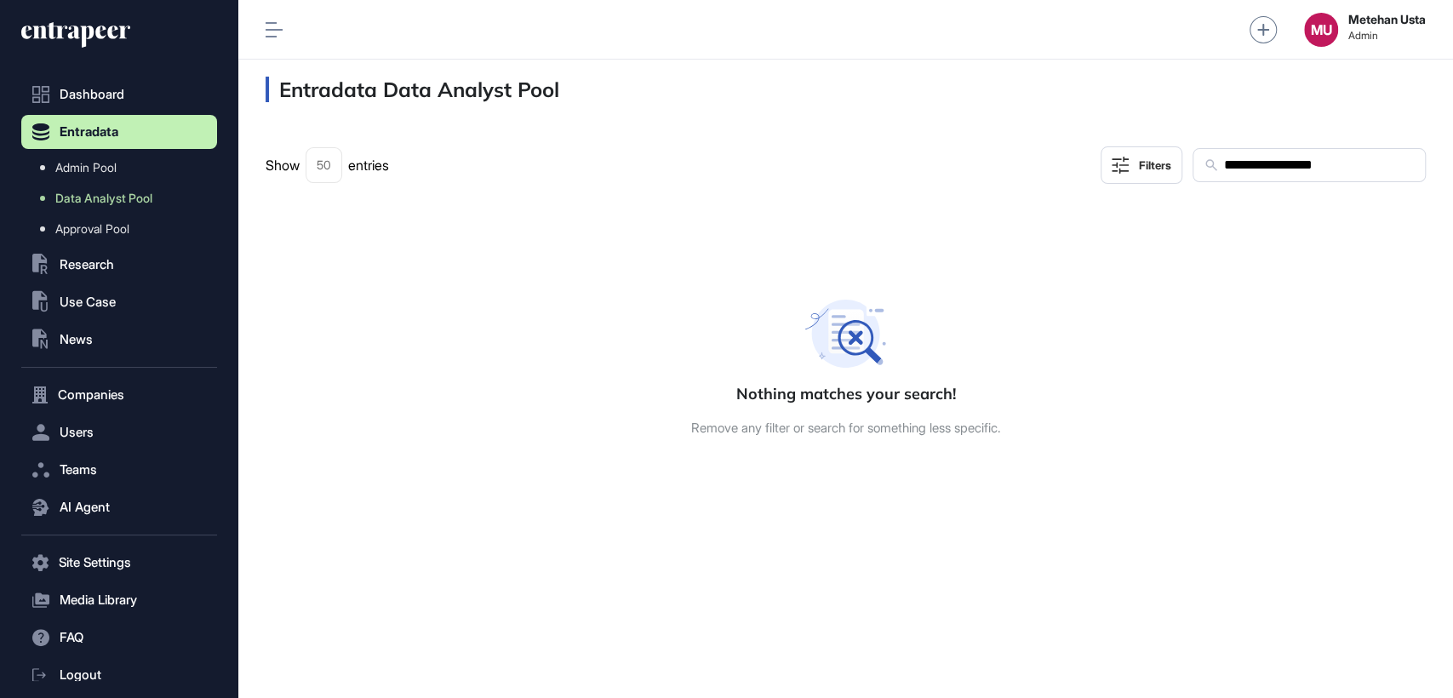
click at [1336, 171] on input "**********" at bounding box center [1318, 165] width 192 height 22
paste input "text"
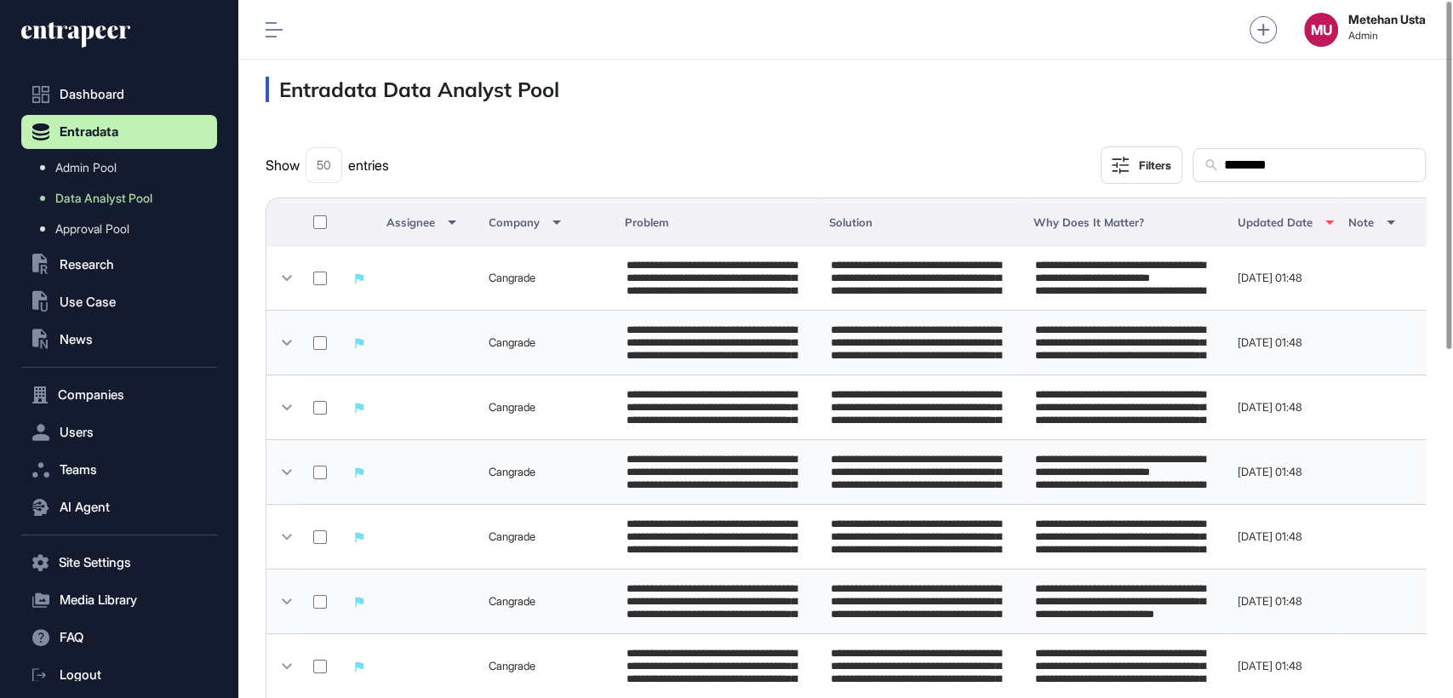
click at [327, 222] on div at bounding box center [320, 222] width 20 height 19
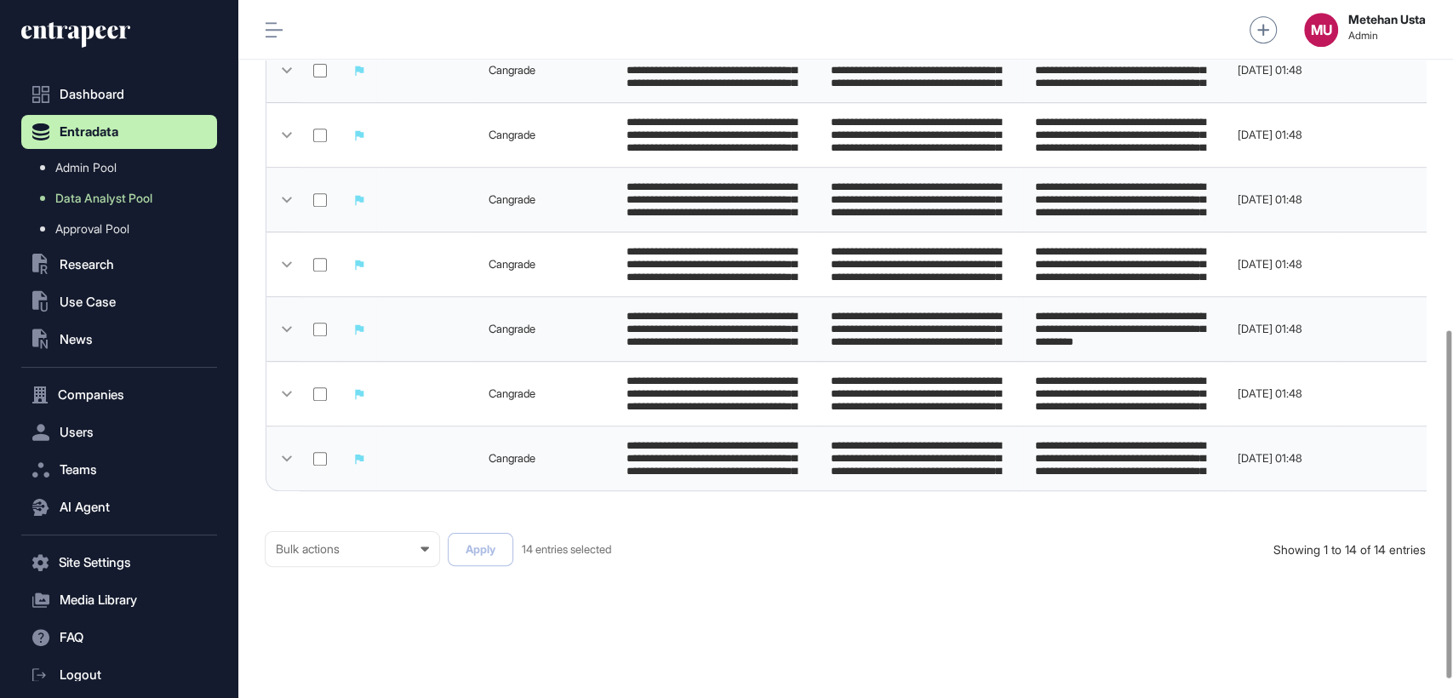
scroll to position [661, 0]
click at [373, 553] on div "Bulk actions" at bounding box center [352, 548] width 153 height 14
click at [0, 0] on div "Published" at bounding box center [0, 0] width 0 height 0
click at [495, 552] on button "Apply" at bounding box center [481, 548] width 66 height 33
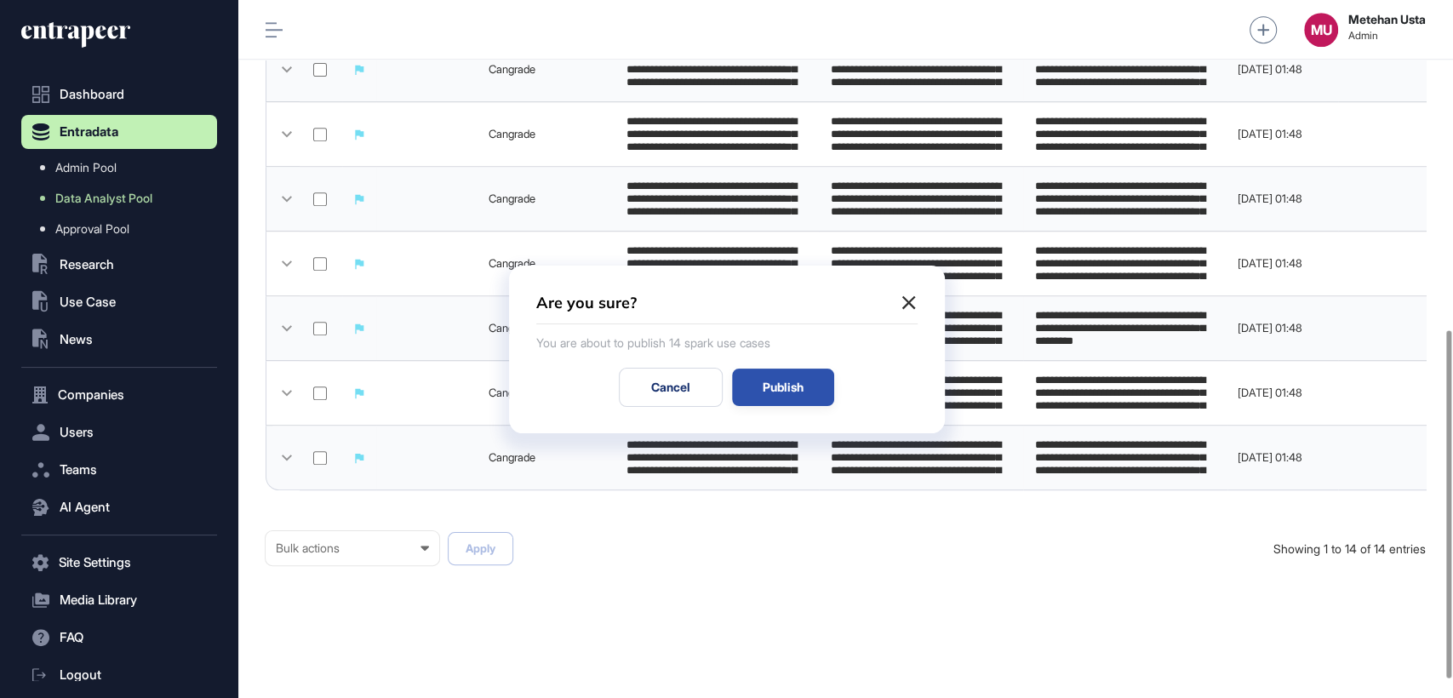
click at [776, 376] on div "Publish" at bounding box center [783, 387] width 102 height 37
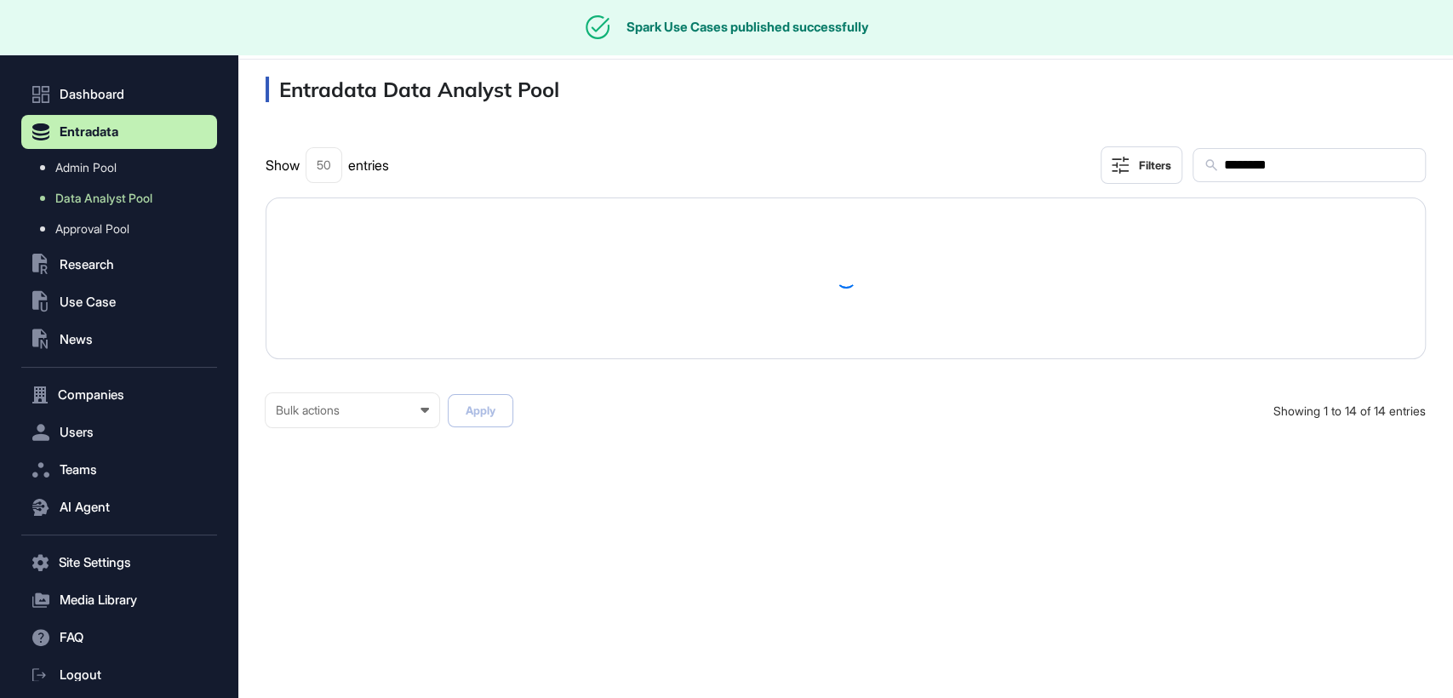
click at [1266, 174] on input "********" at bounding box center [1318, 165] width 192 height 22
click at [1267, 173] on input "********" at bounding box center [1318, 165] width 192 height 22
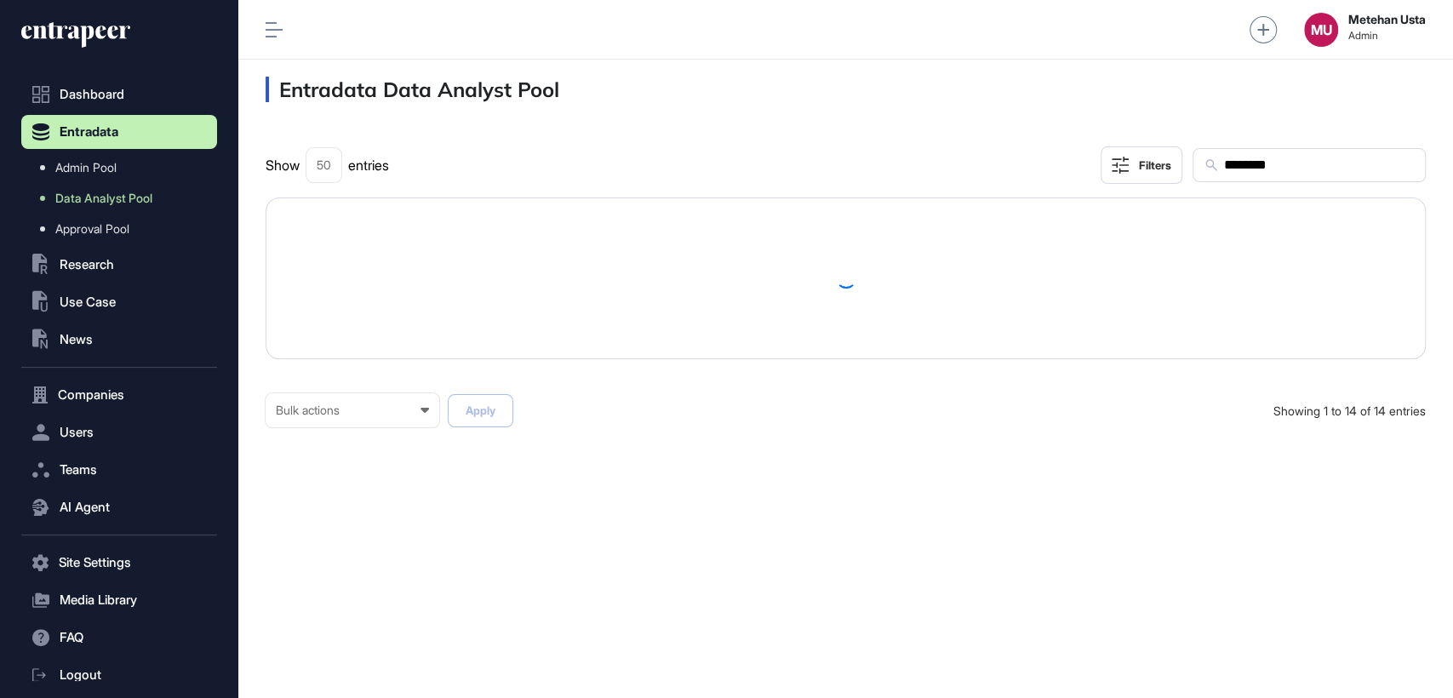
paste input "**"
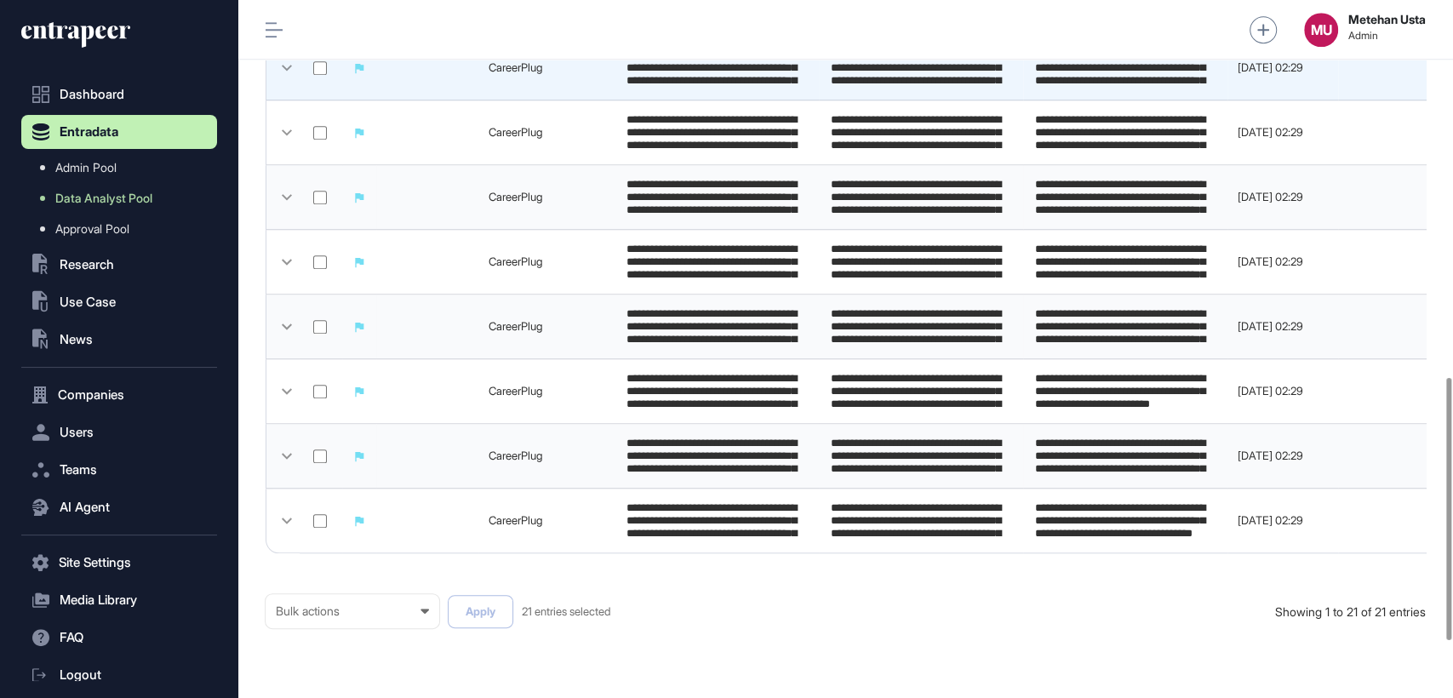
scroll to position [1151, 0]
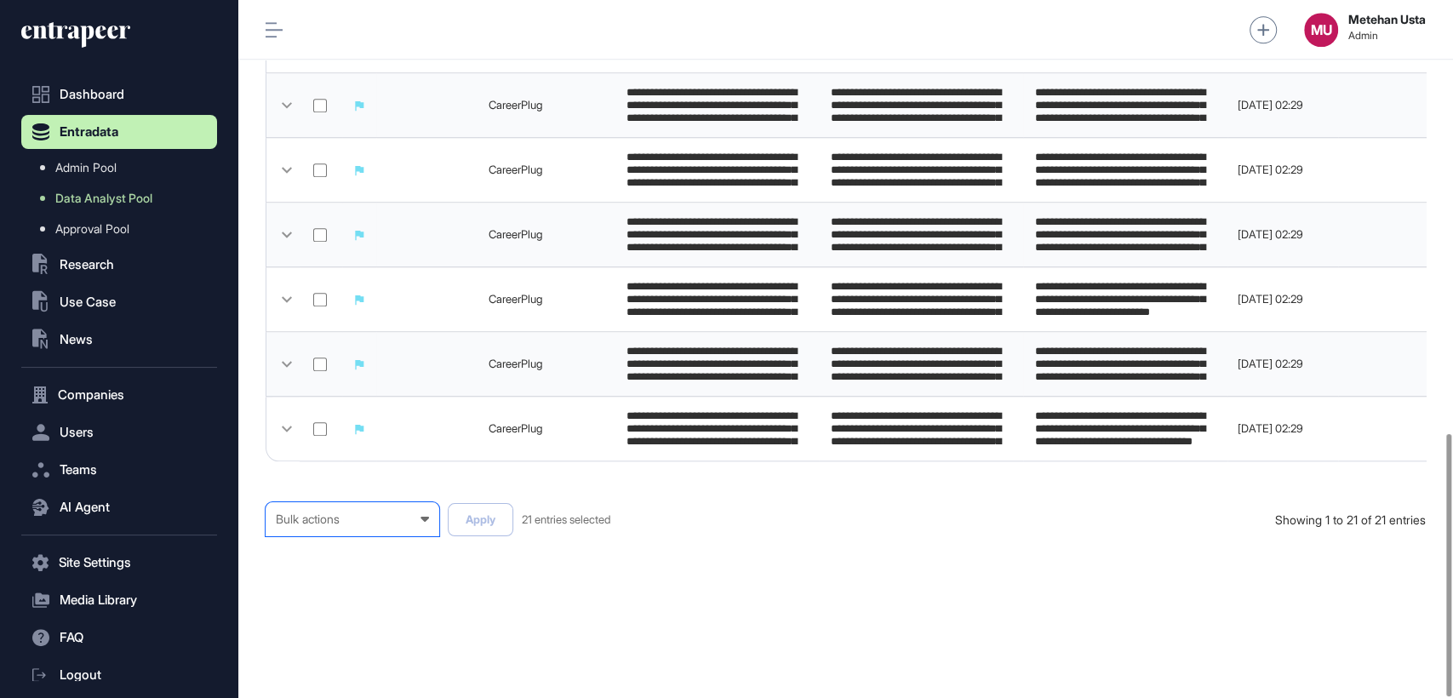
click at [375, 506] on div "Bulk actions Bulk actions Requested to Cancel Published" at bounding box center [353, 519] width 174 height 34
click at [0, 0] on div "Published" at bounding box center [0, 0] width 0 height 0
click at [477, 514] on button "Apply" at bounding box center [481, 519] width 66 height 33
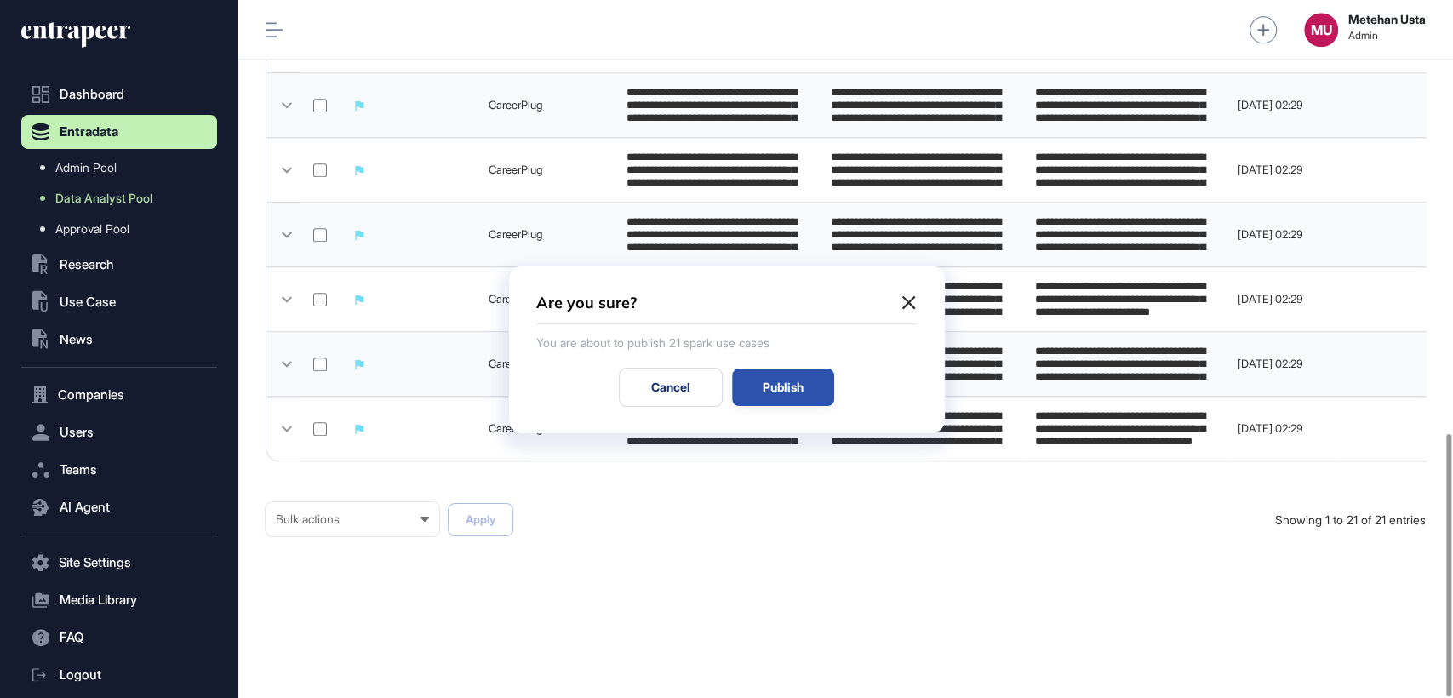
click at [807, 380] on div "Publish" at bounding box center [783, 387] width 102 height 37
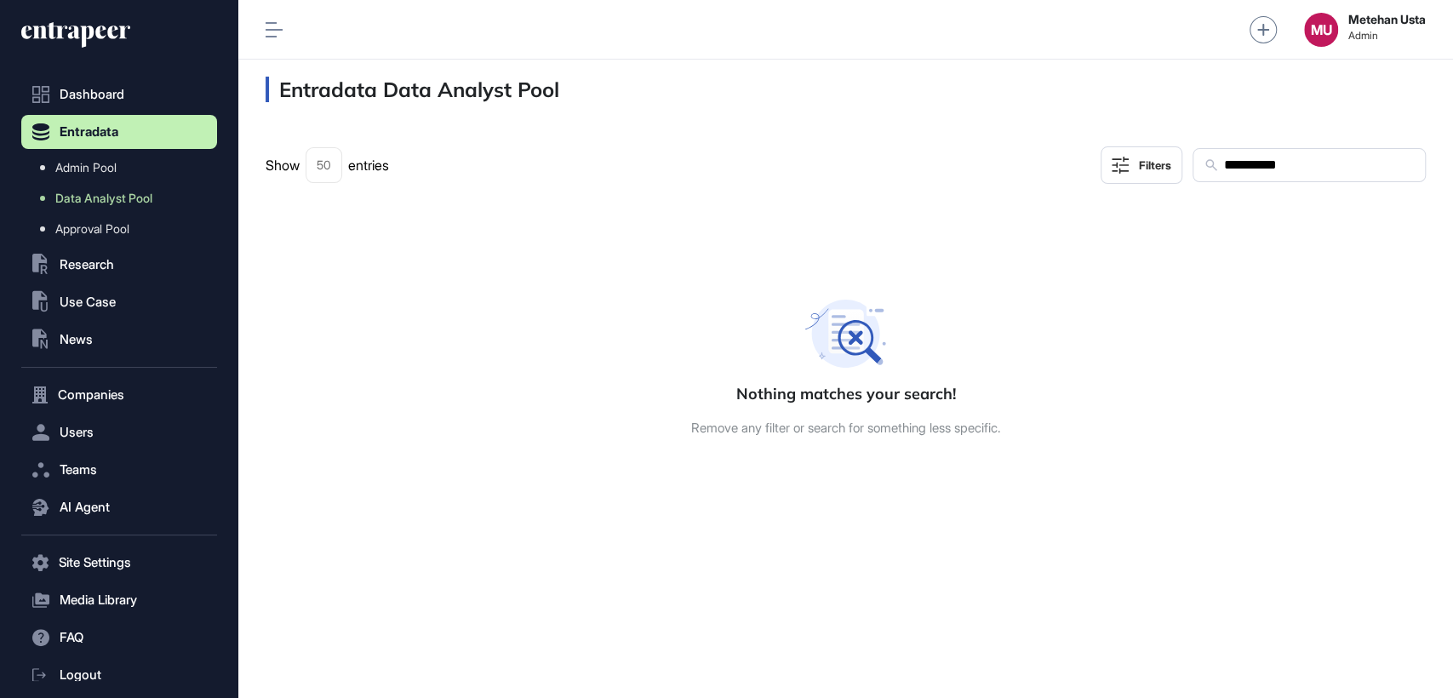
click at [1310, 172] on input "**********" at bounding box center [1318, 165] width 192 height 22
paste input "text"
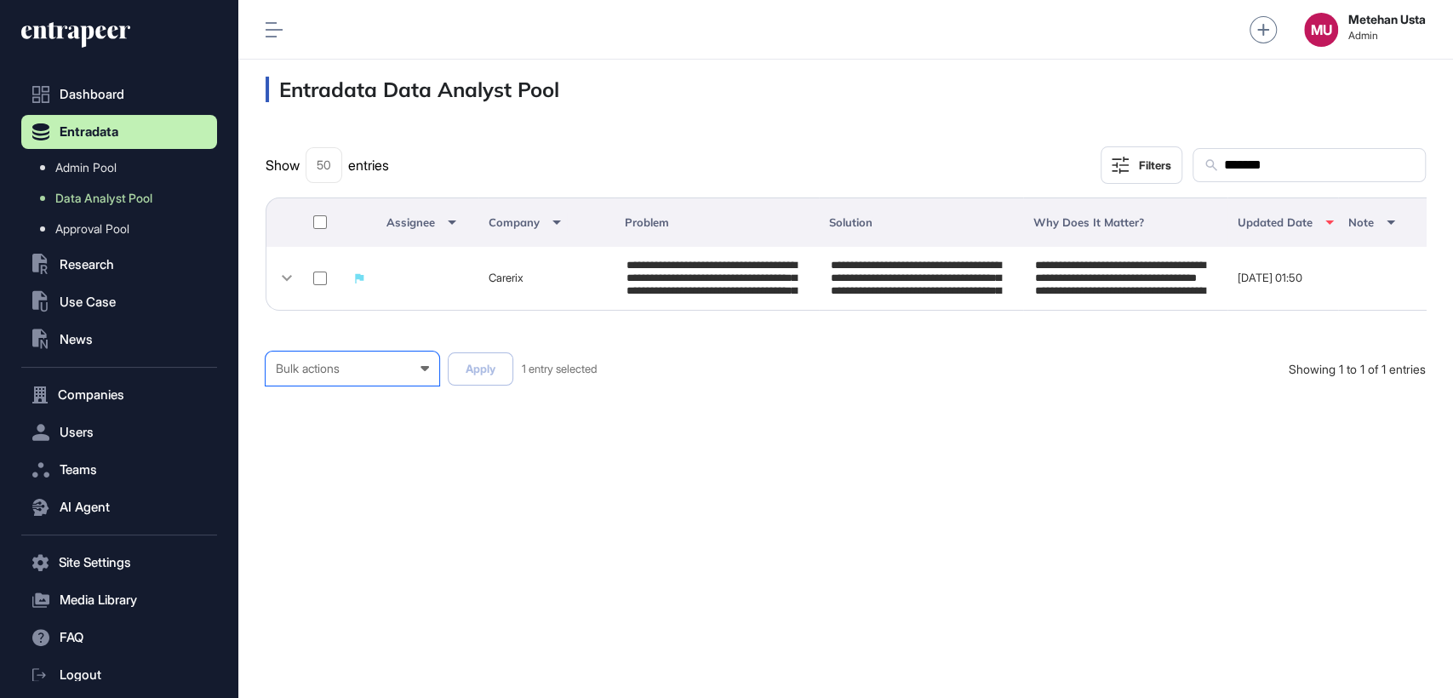
click at [341, 375] on div "Bulk actions" at bounding box center [352, 369] width 153 height 14
click at [0, 0] on div "Published" at bounding box center [0, 0] width 0 height 0
click at [483, 385] on button "Apply" at bounding box center [481, 368] width 66 height 33
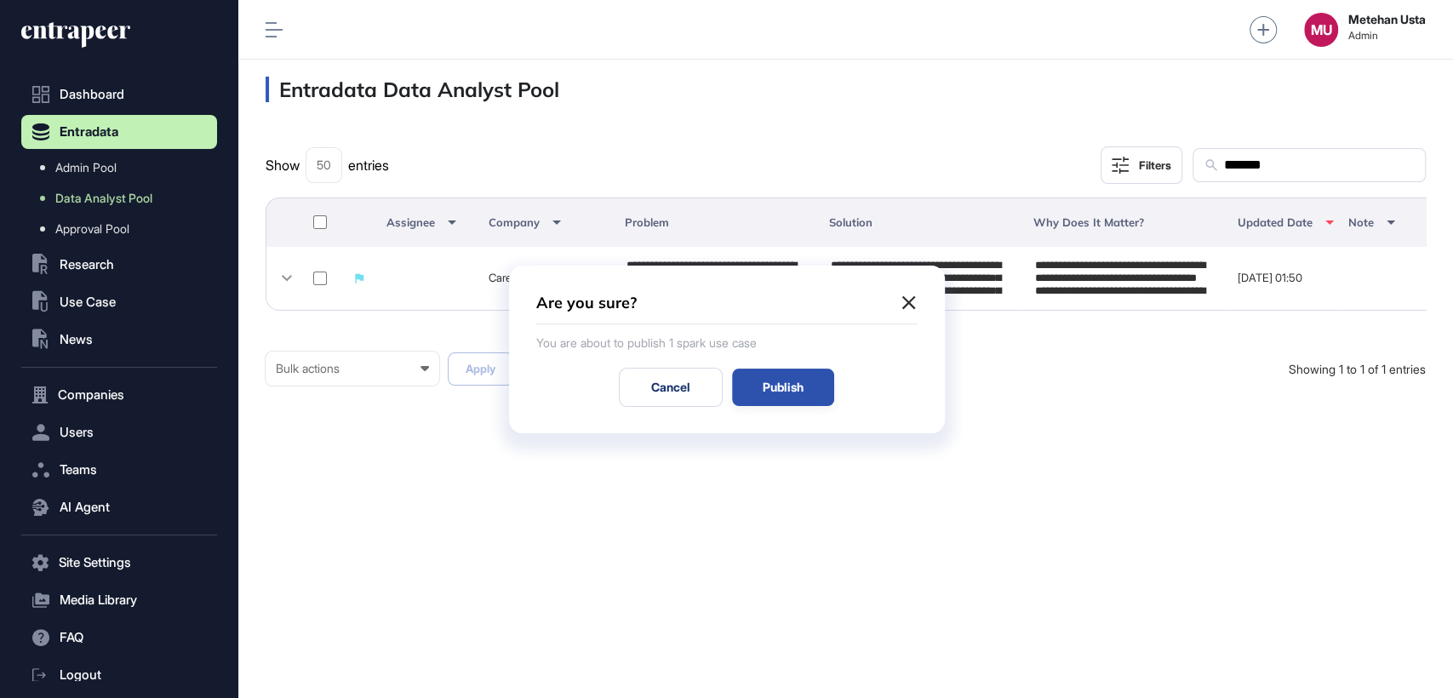
click at [785, 383] on div "Publish" at bounding box center [783, 387] width 102 height 37
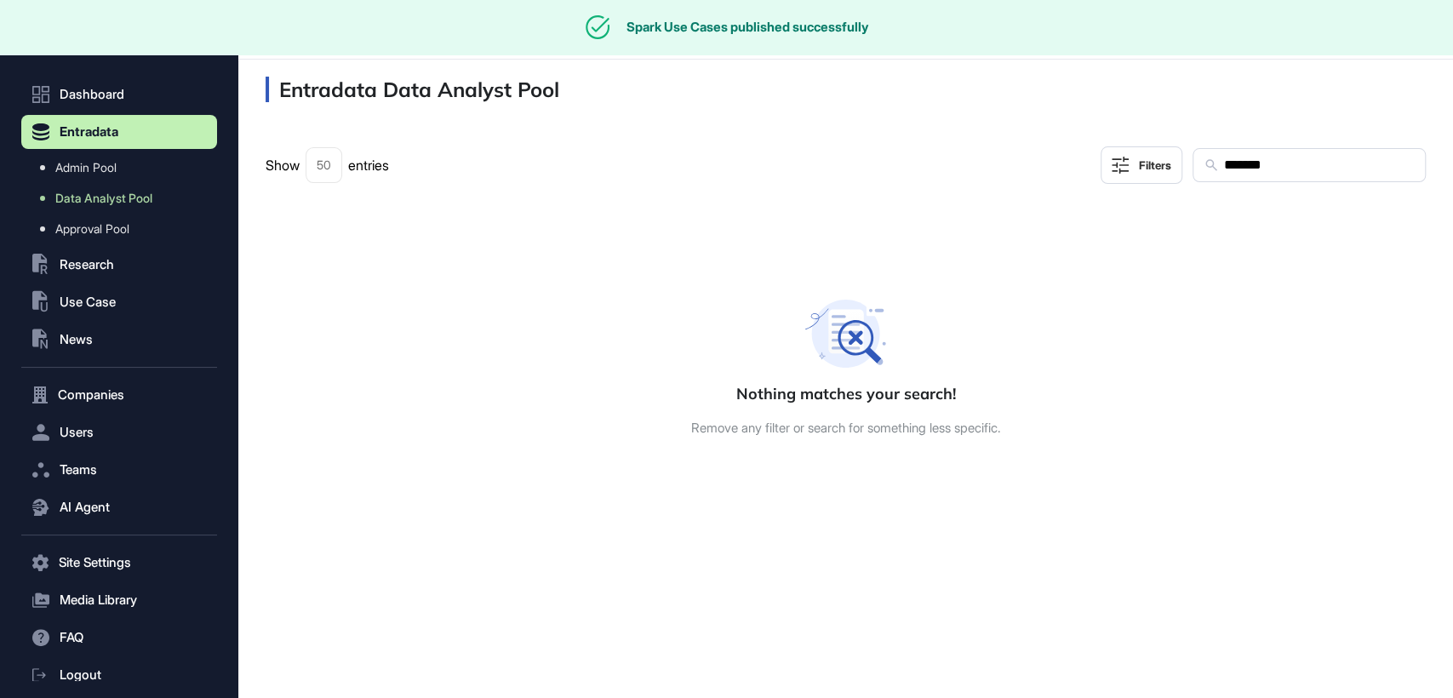
click at [1274, 167] on input "*******" at bounding box center [1318, 165] width 192 height 22
paste input "*"
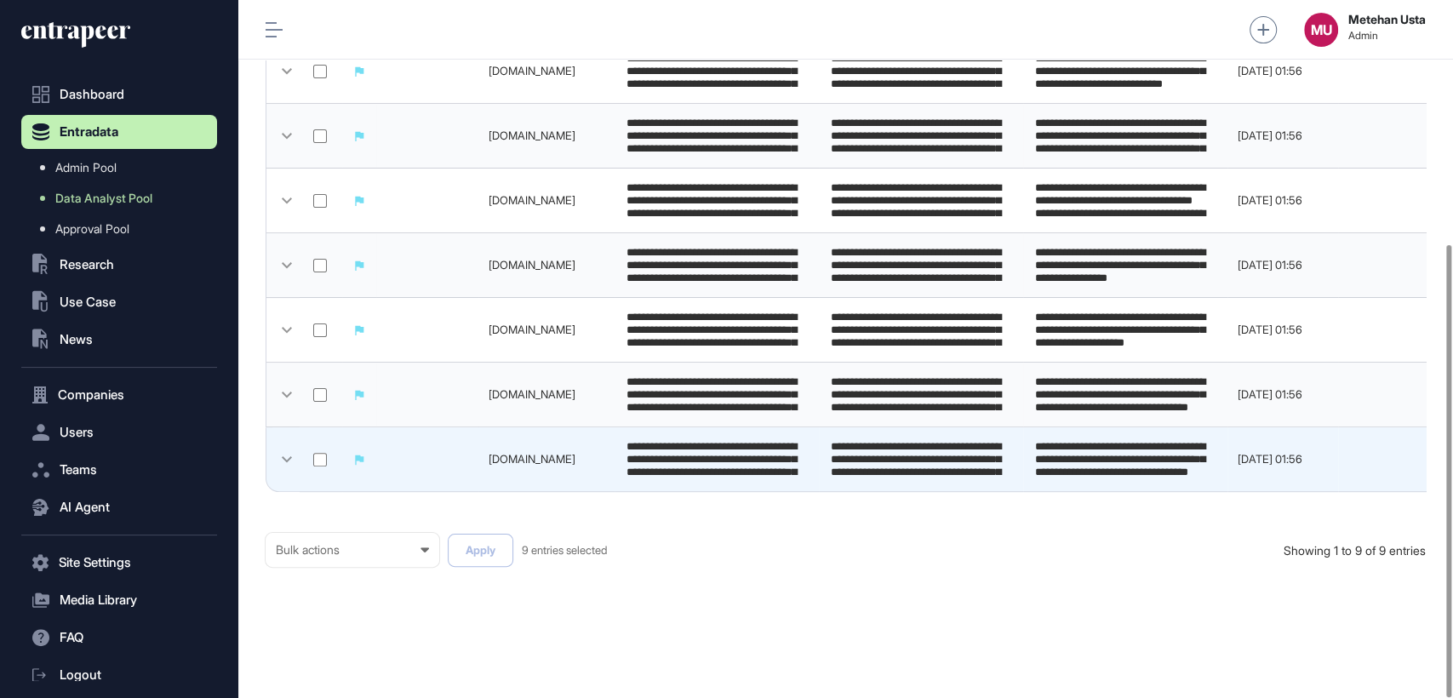
scroll to position [375, 0]
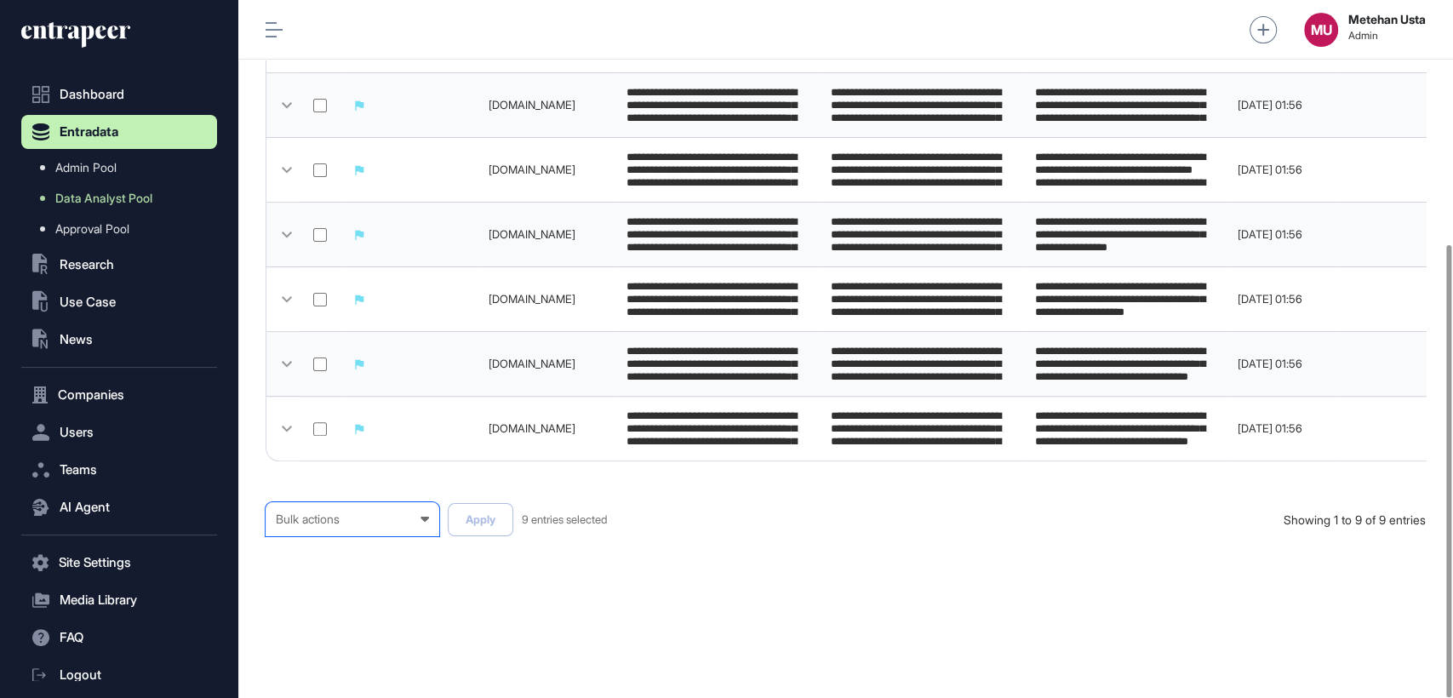
click at [375, 526] on div "Bulk actions Bulk actions Requested to Cancel Published" at bounding box center [353, 519] width 174 height 34
click at [0, 0] on div "Published" at bounding box center [0, 0] width 0 height 0
click at [459, 523] on button "Apply" at bounding box center [481, 519] width 66 height 33
click at [367, 494] on div "**********" at bounding box center [846, 175] width 1160 height 791
click at [357, 517] on div "Bulk actions" at bounding box center [352, 519] width 153 height 14
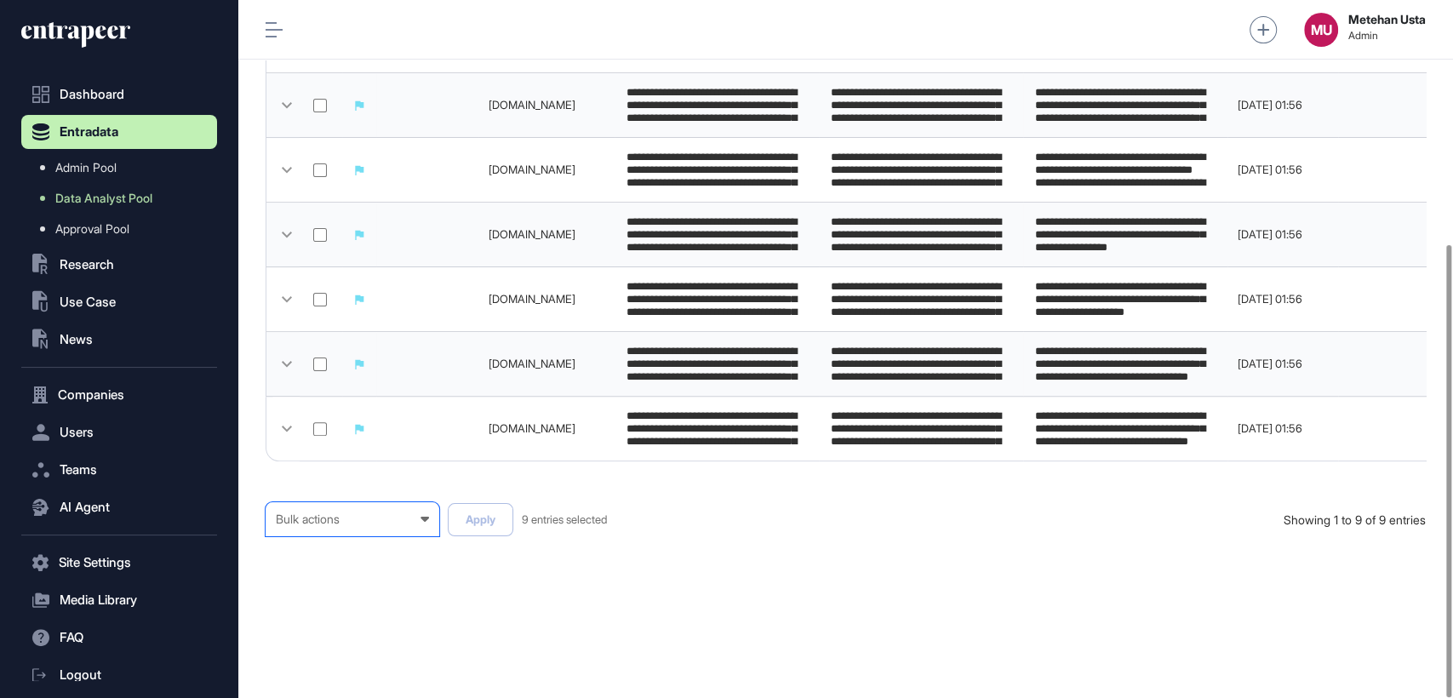
click at [0, 0] on div "Published" at bounding box center [0, 0] width 0 height 0
click at [481, 512] on button "Apply" at bounding box center [481, 519] width 66 height 33
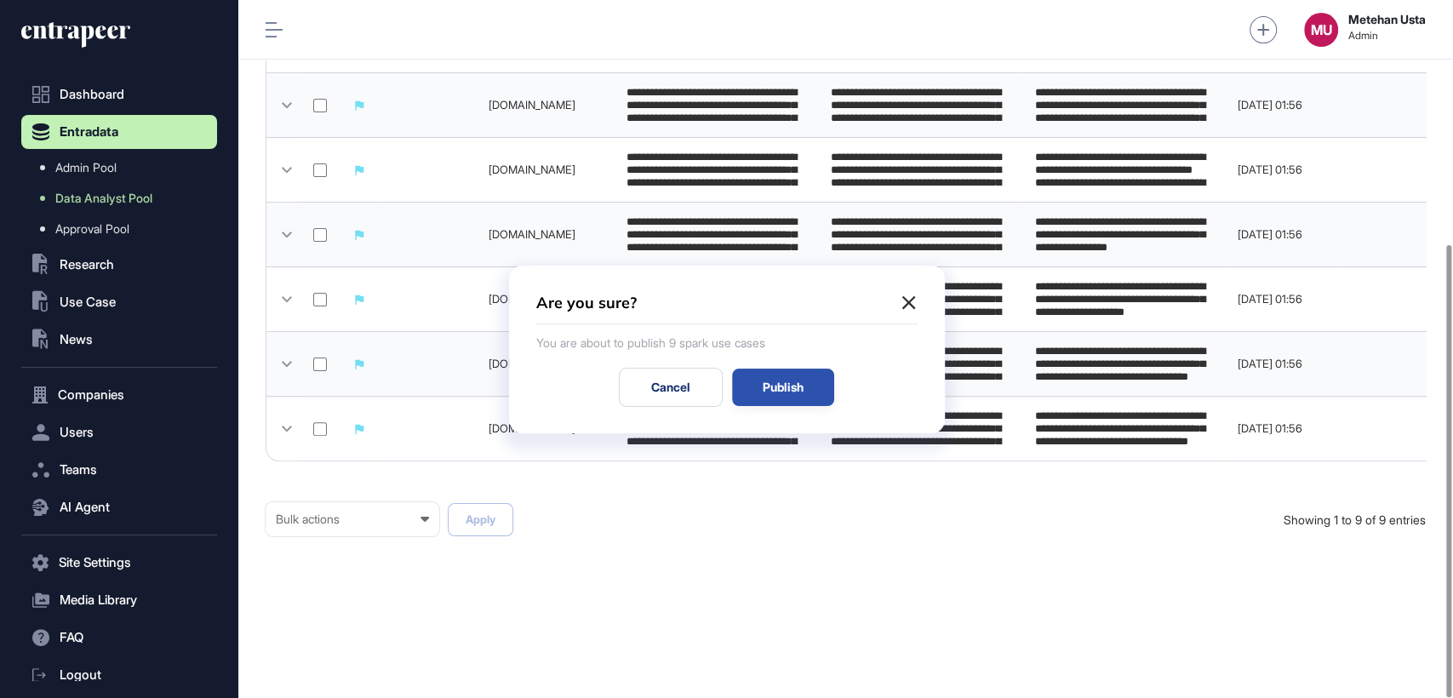
click at [781, 391] on div "Publish" at bounding box center [783, 387] width 102 height 37
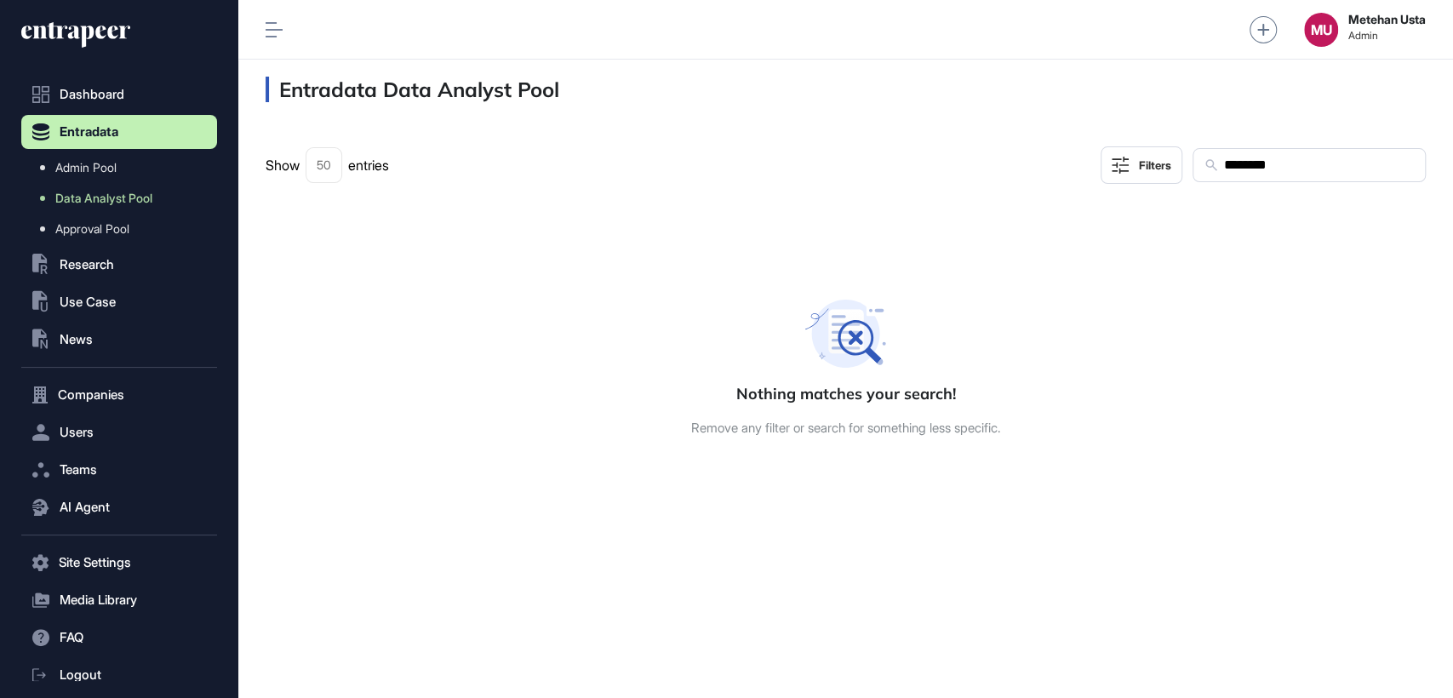
click at [1264, 170] on input "********" at bounding box center [1318, 165] width 192 height 22
paste input "***"
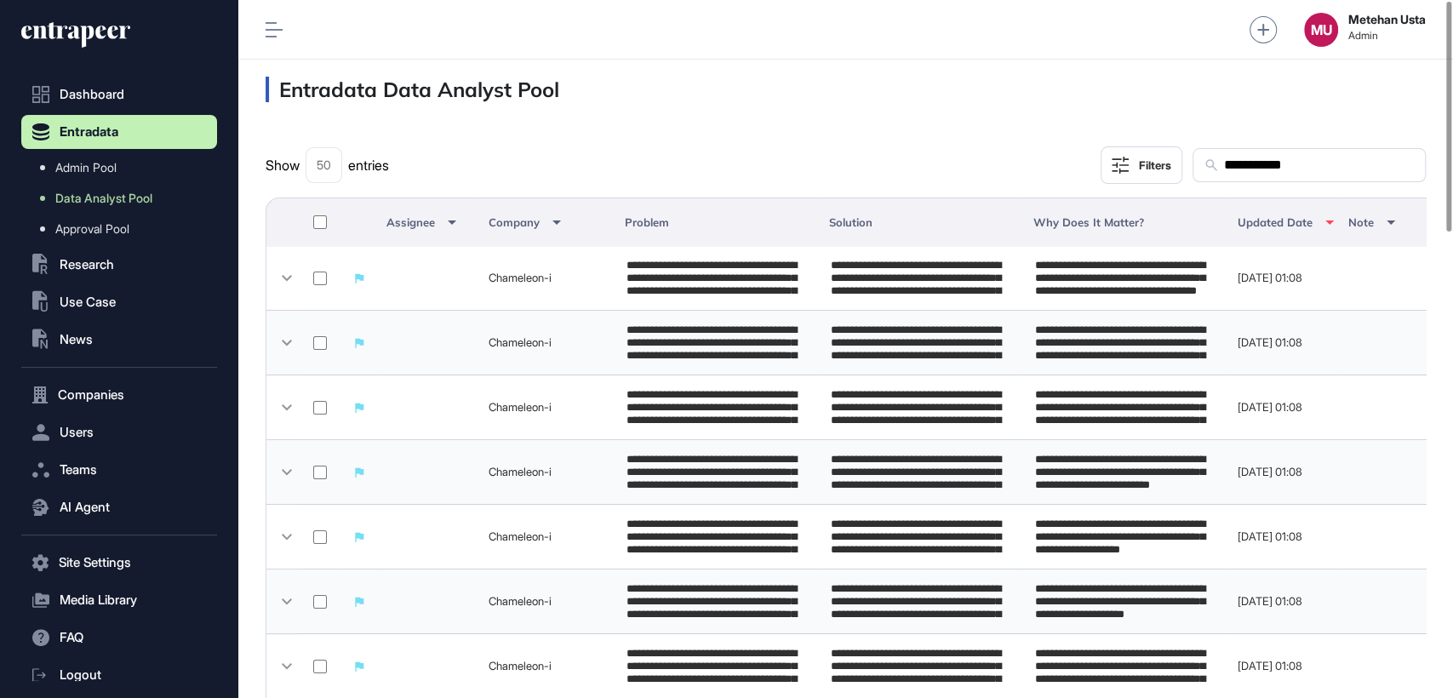
click at [306, 225] on th at bounding box center [321, 221] width 43 height 49
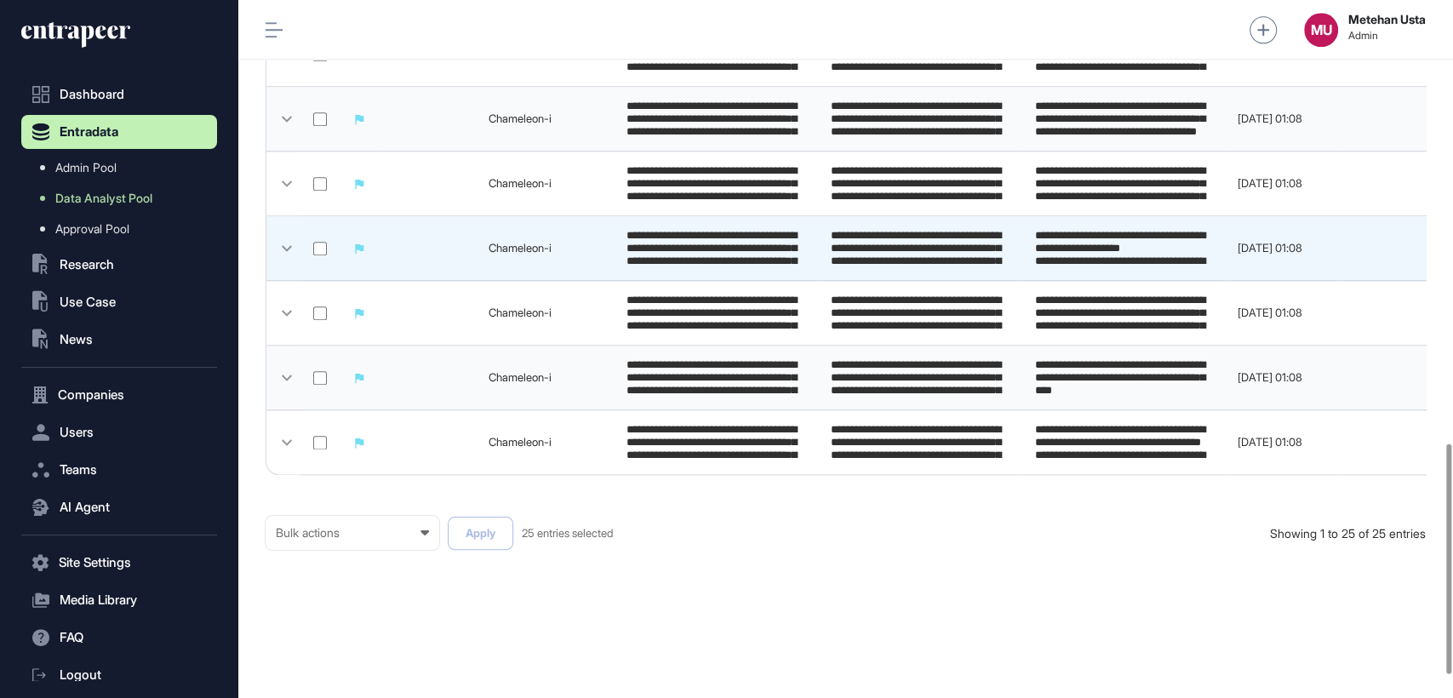
scroll to position [1410, 0]
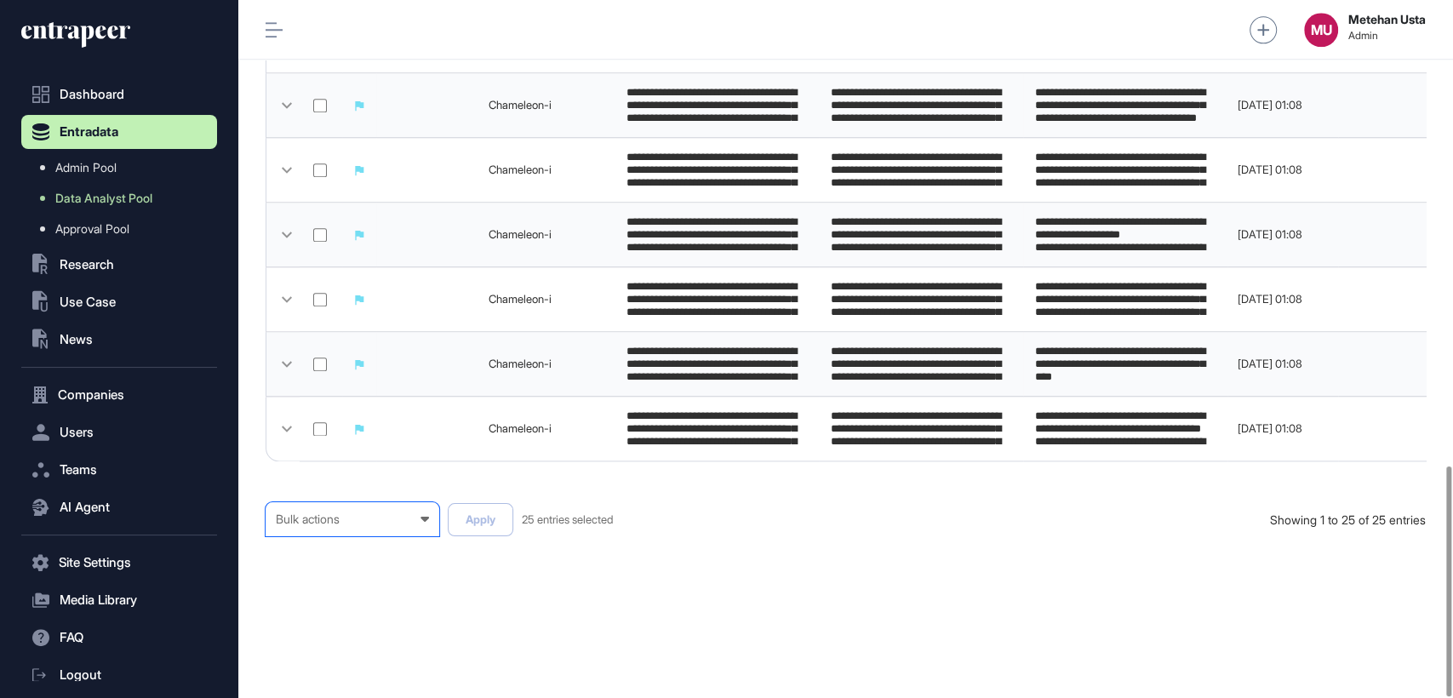
click at [349, 521] on div "Bulk actions" at bounding box center [352, 519] width 153 height 14
click at [0, 0] on div "Published" at bounding box center [0, 0] width 0 height 0
click at [492, 522] on button "Apply" at bounding box center [481, 519] width 66 height 33
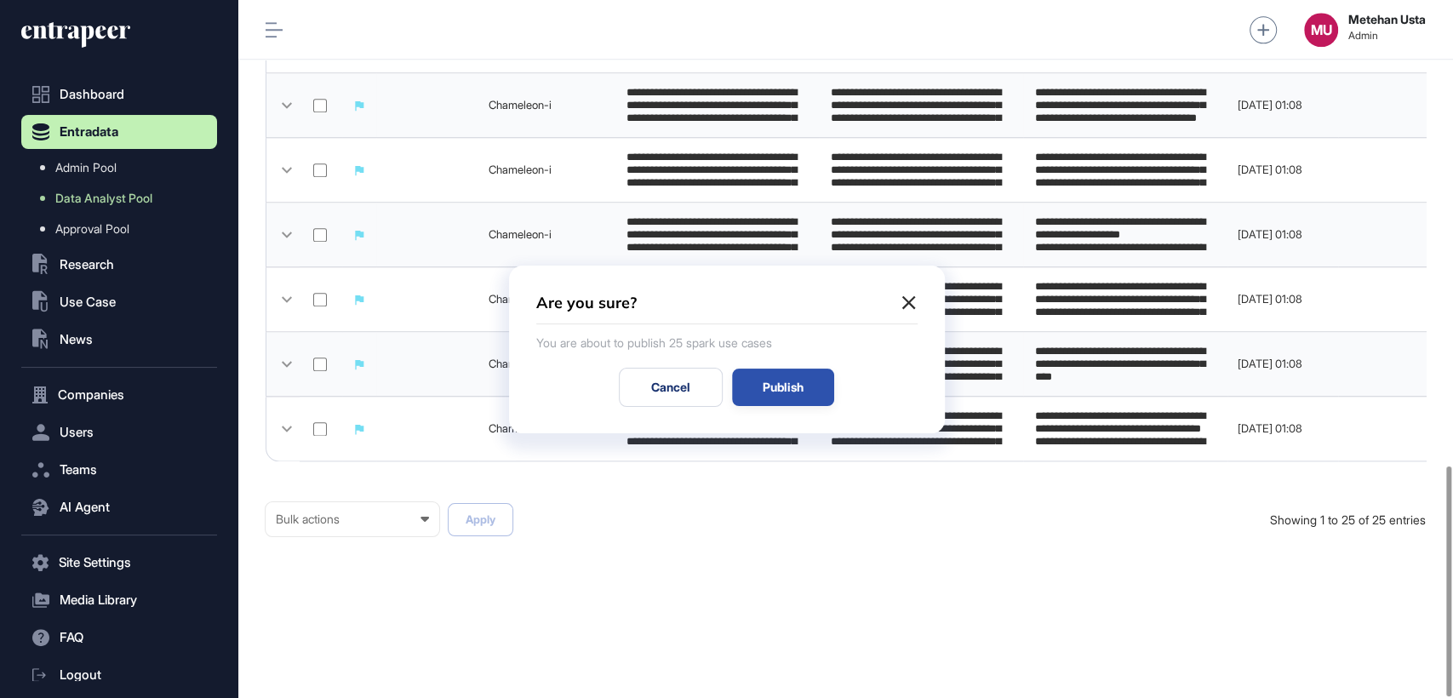
click at [775, 383] on div "Publish" at bounding box center [783, 387] width 102 height 37
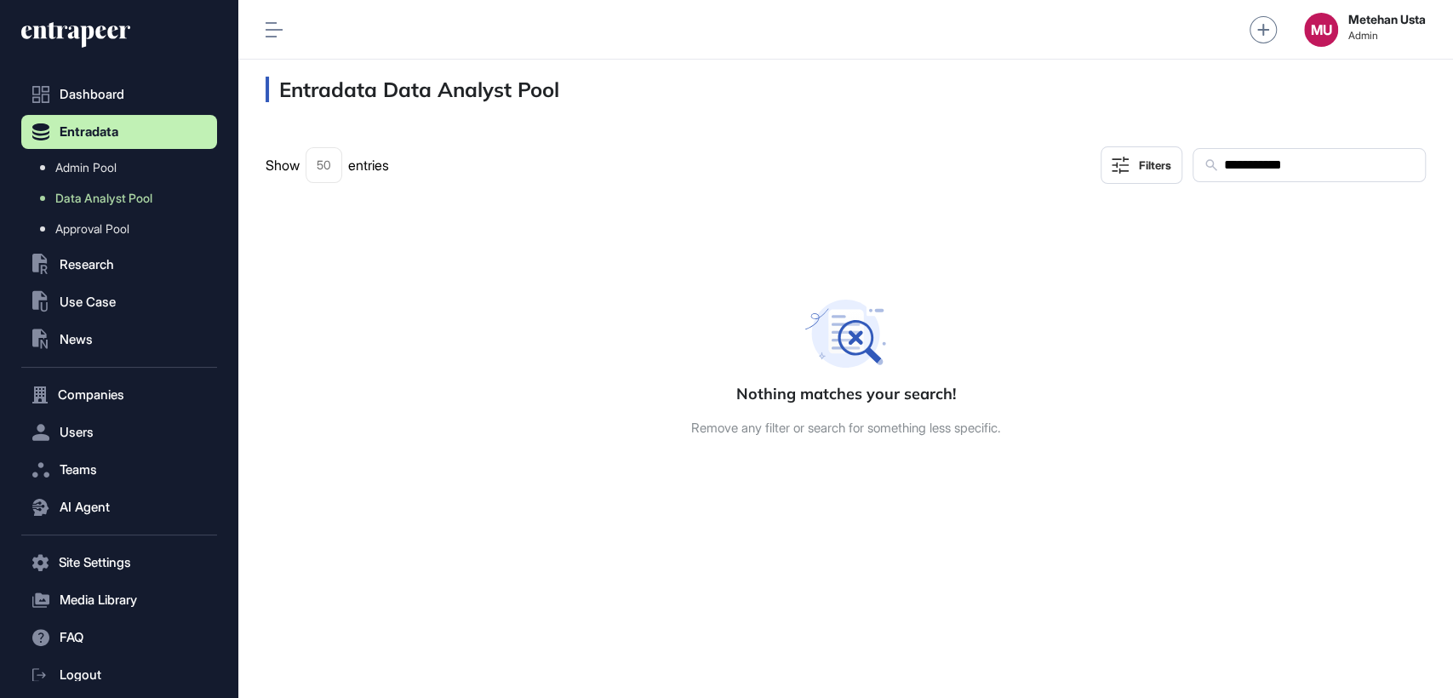
click at [1309, 160] on input "**********" at bounding box center [1318, 165] width 192 height 22
paste input "text"
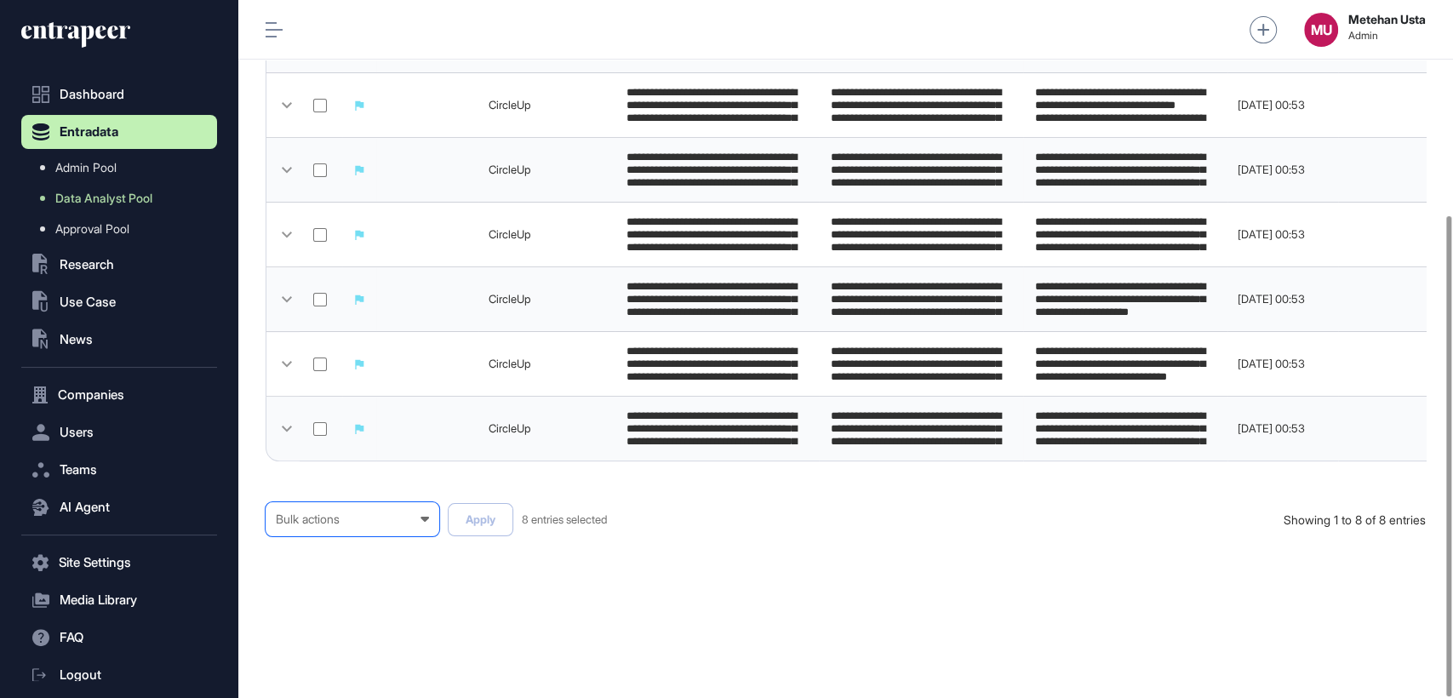
scroll to position [312, 0]
click at [388, 526] on div "Bulk actions Bulk actions Requested to Cancel Published" at bounding box center [353, 519] width 174 height 34
click at [0, 0] on div "Published" at bounding box center [0, 0] width 0 height 0
click at [494, 521] on button "Apply" at bounding box center [481, 519] width 66 height 33
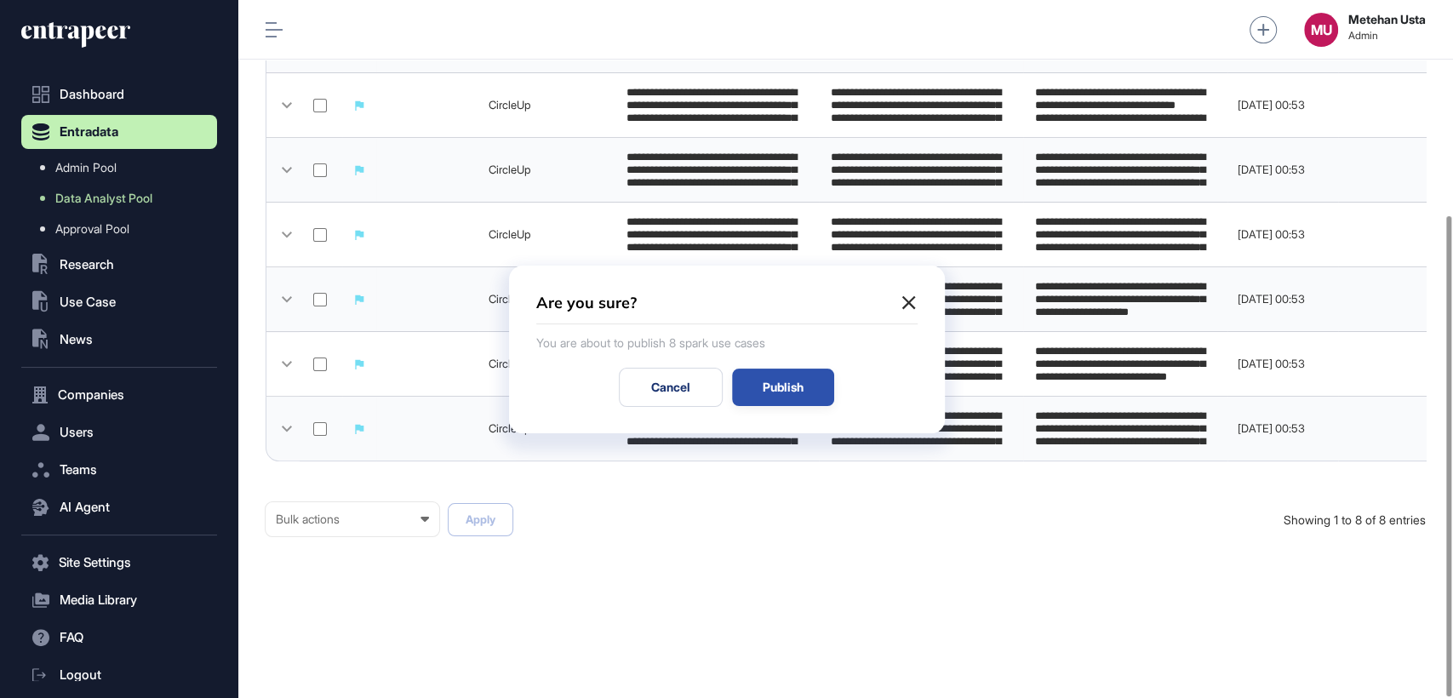
click at [780, 385] on div "Publish" at bounding box center [783, 387] width 102 height 37
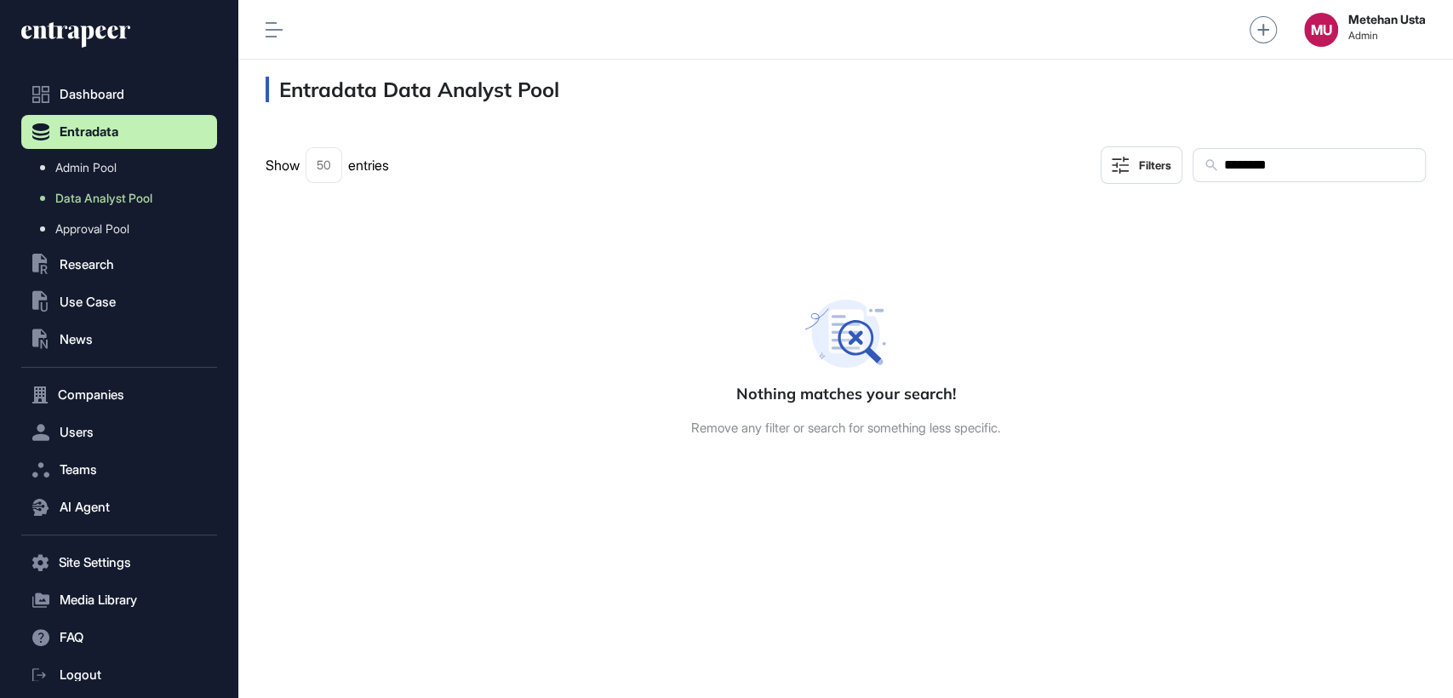
click at [1263, 180] on div "********" at bounding box center [1309, 165] width 233 height 34
click at [1294, 180] on div "********" at bounding box center [1309, 165] width 233 height 34
click at [1299, 175] on input "********" at bounding box center [1318, 165] width 192 height 22
click at [1301, 172] on input "********" at bounding box center [1318, 165] width 192 height 22
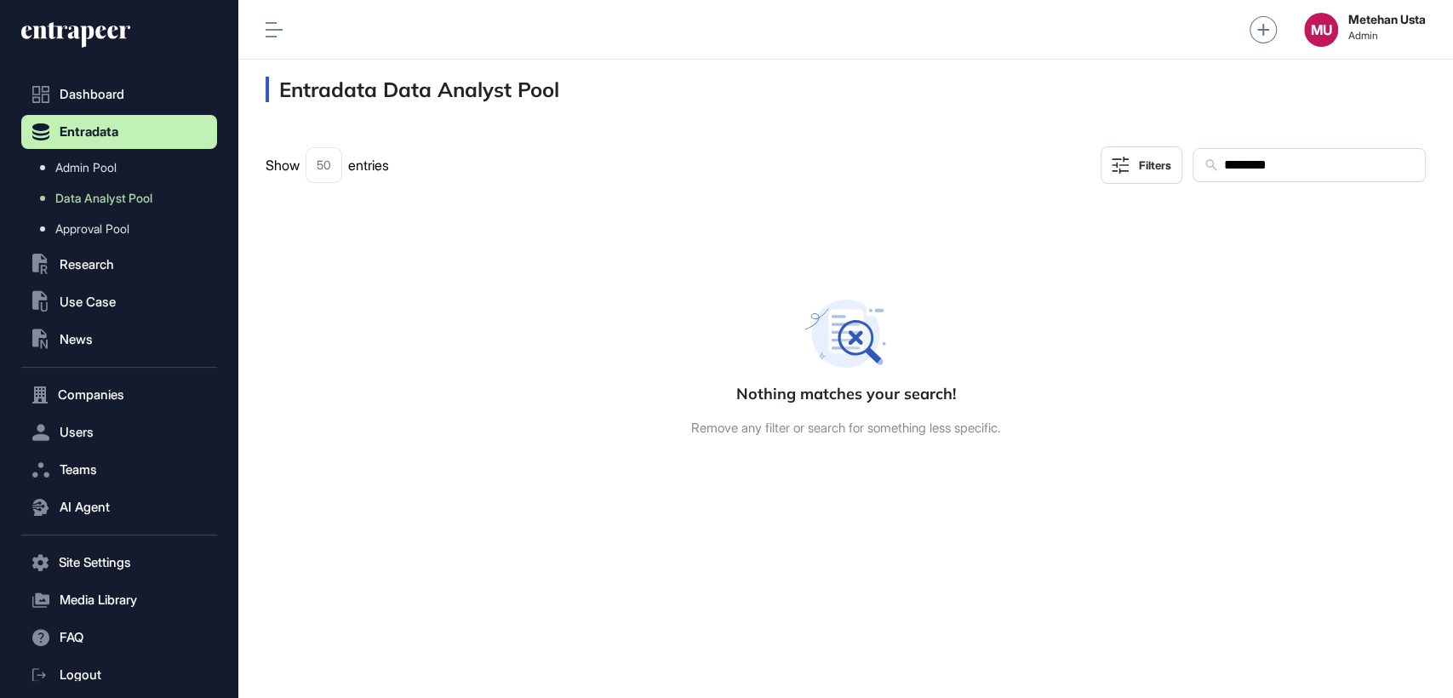
click at [1288, 168] on input "********" at bounding box center [1318, 165] width 192 height 22
paste input "****"
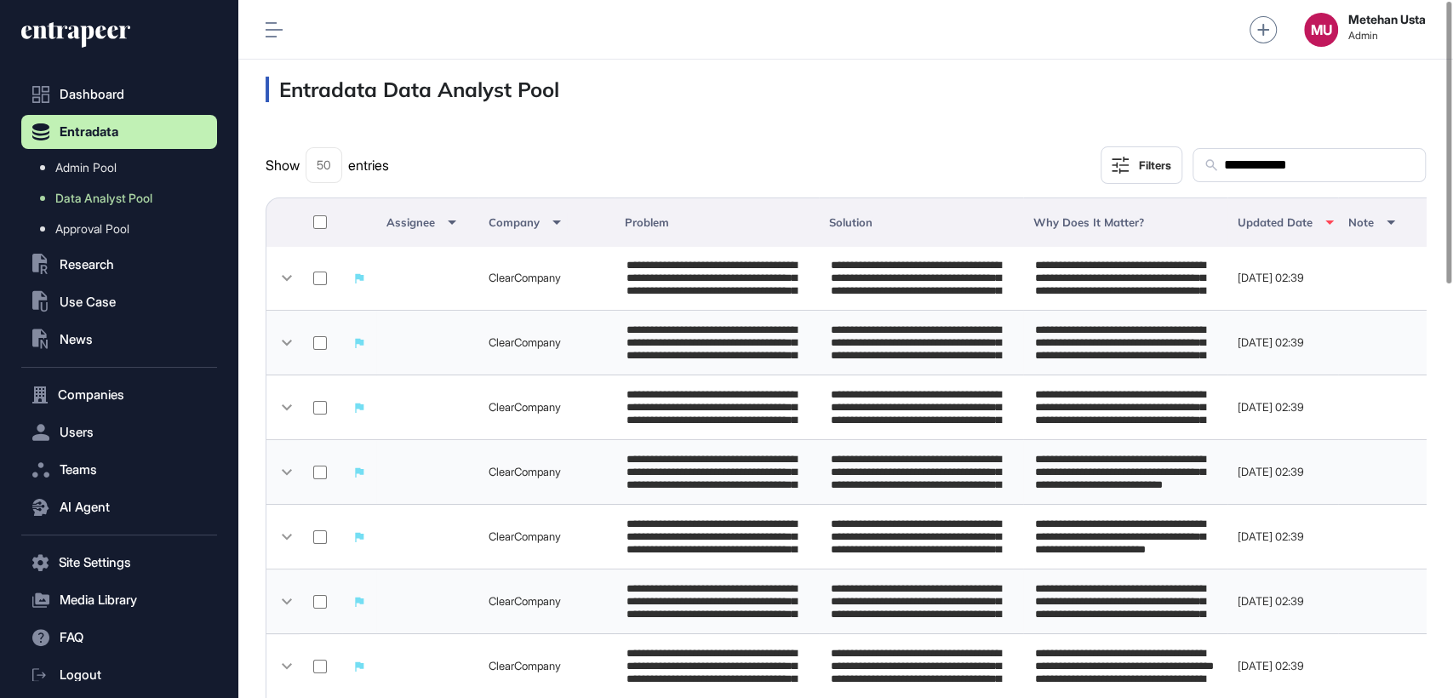
click at [312, 224] on div at bounding box center [320, 222] width 20 height 19
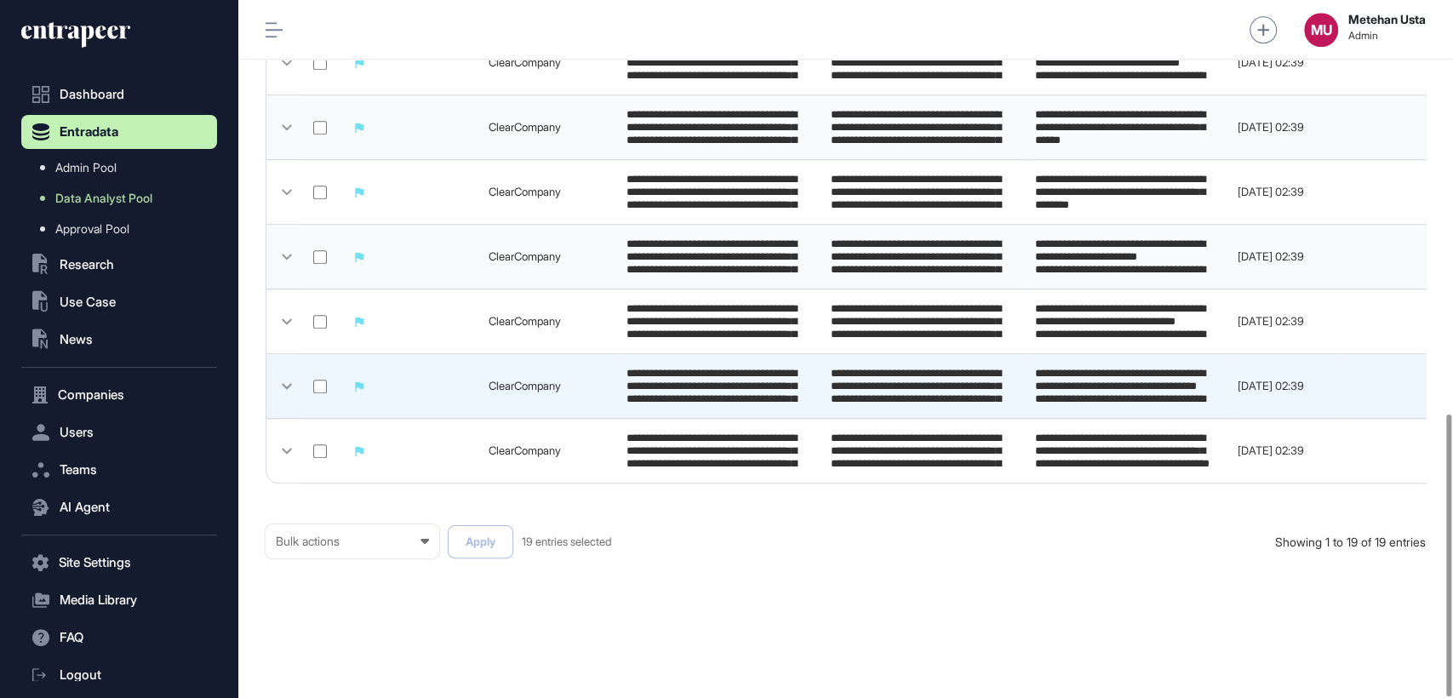
scroll to position [1021, 0]
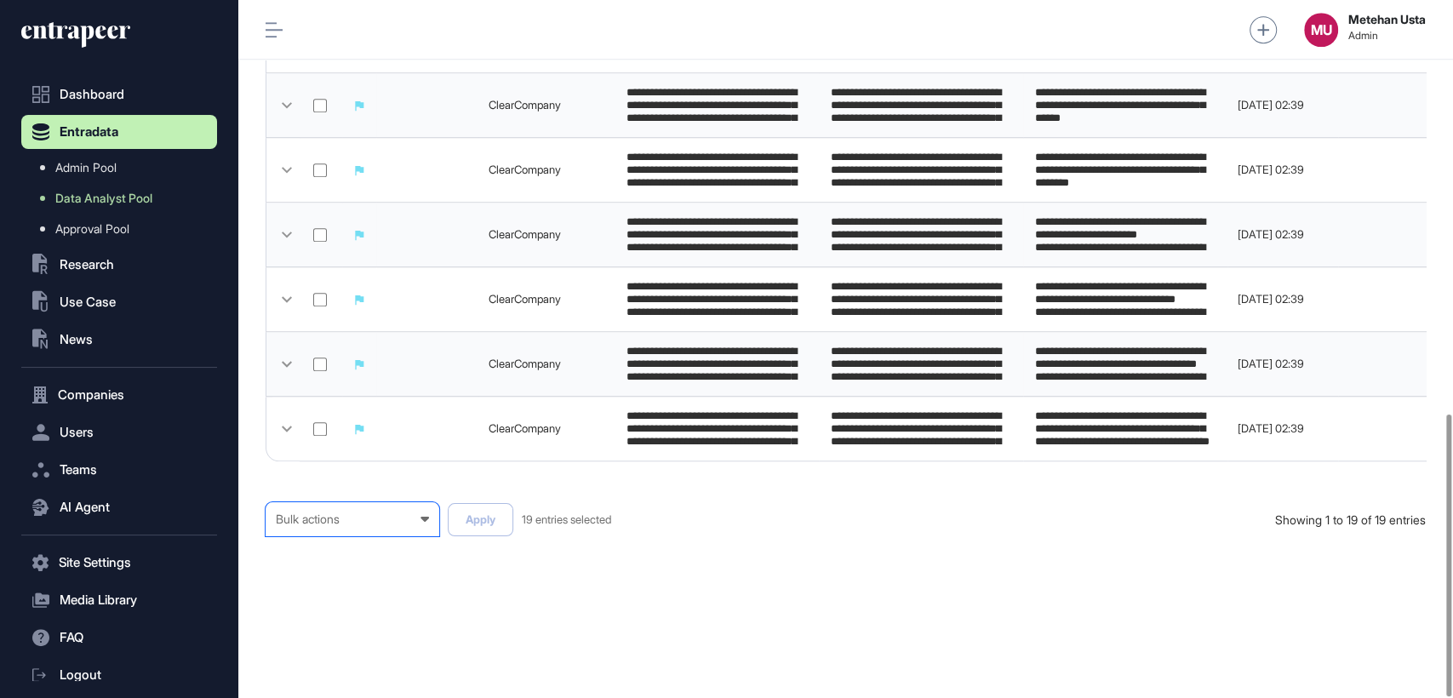
click at [382, 522] on div "Bulk actions" at bounding box center [352, 519] width 153 height 14
click at [0, 0] on div "Published" at bounding box center [0, 0] width 0 height 0
click at [476, 513] on button "Apply" at bounding box center [481, 519] width 66 height 33
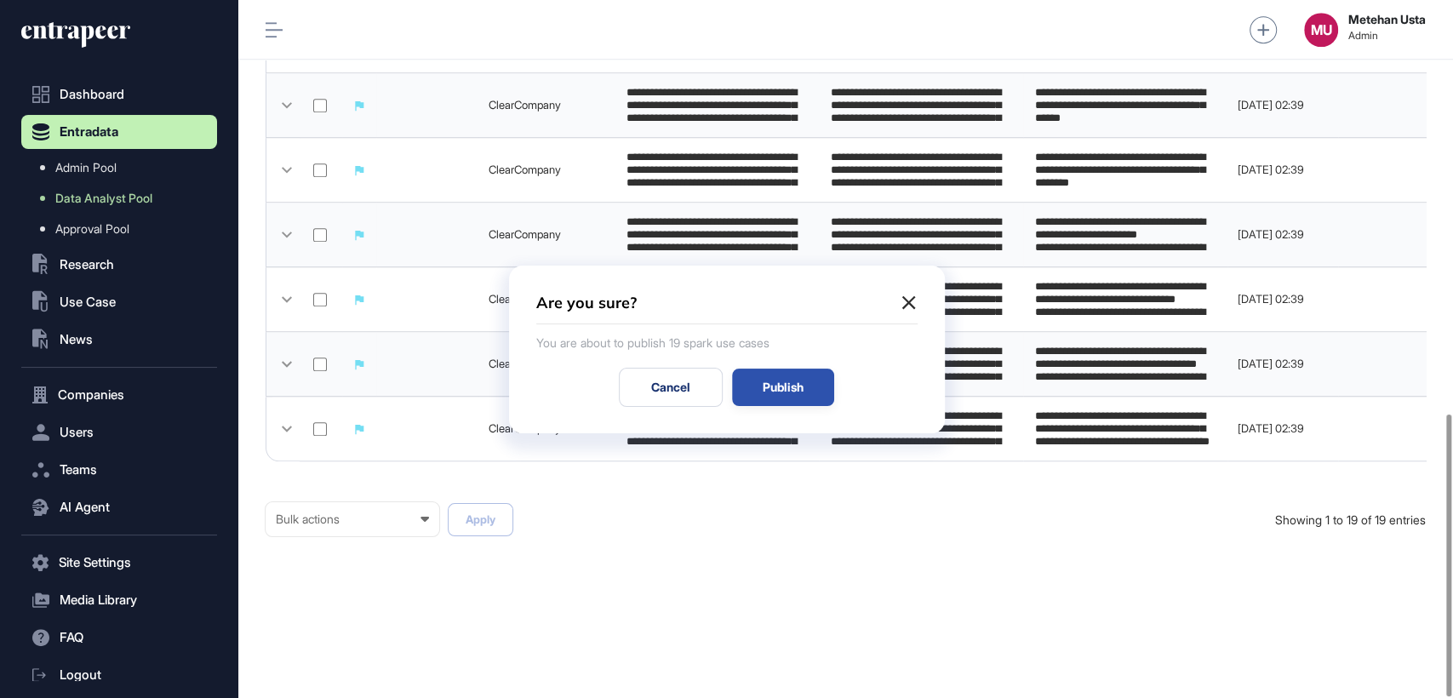
click at [777, 380] on div "Publish" at bounding box center [783, 387] width 102 height 37
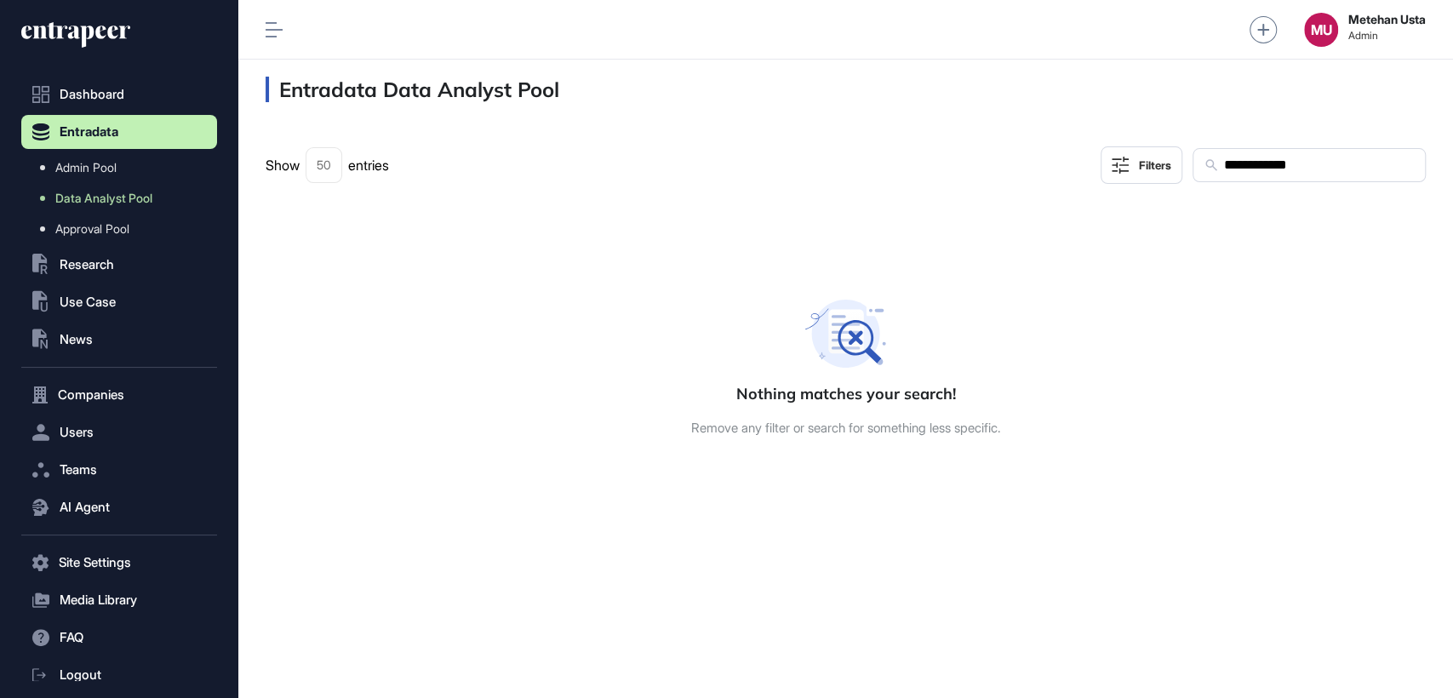
click at [1307, 169] on input "**********" at bounding box center [1318, 165] width 192 height 22
paste input "text"
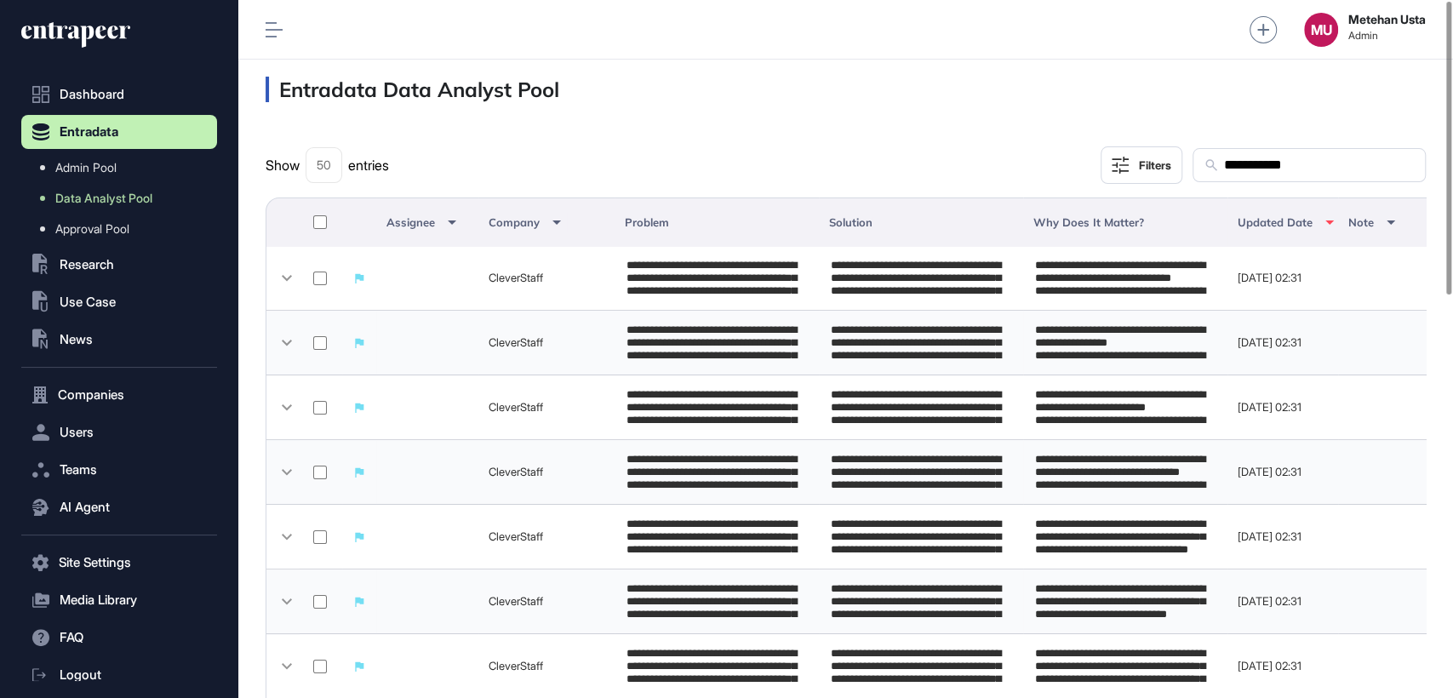
click at [318, 199] on th at bounding box center [321, 221] width 43 height 49
click at [316, 214] on div at bounding box center [320, 222] width 20 height 19
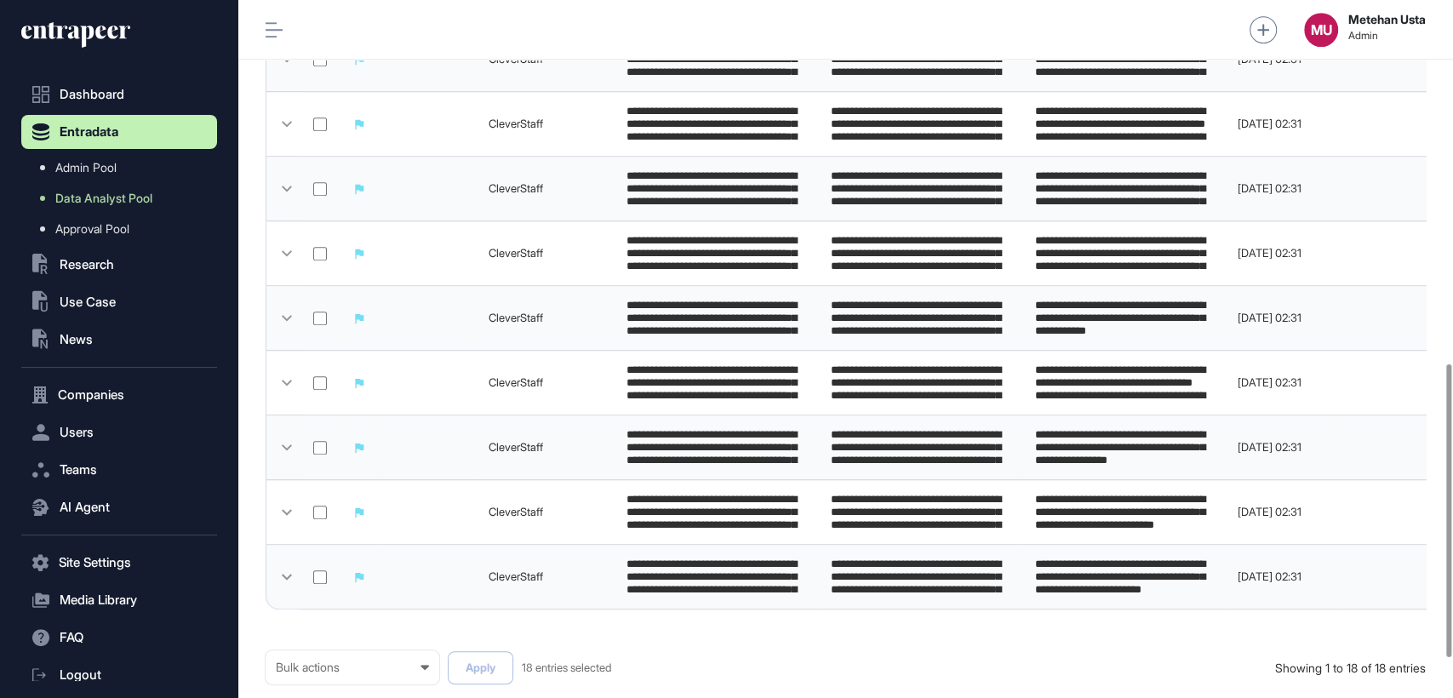
scroll to position [958, 0]
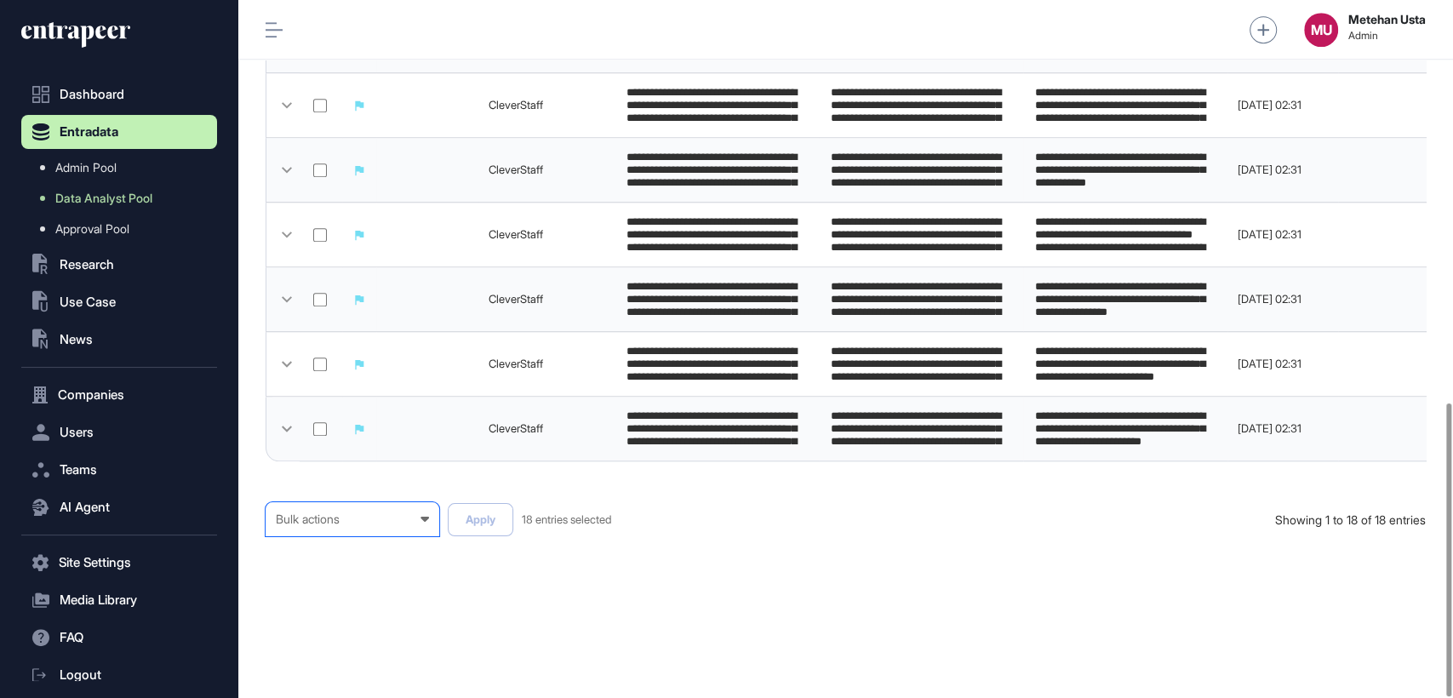
click at [348, 521] on div "Bulk actions" at bounding box center [352, 519] width 153 height 14
click at [0, 0] on div "Published" at bounding box center [0, 0] width 0 height 0
click at [469, 526] on button "Apply" at bounding box center [481, 519] width 66 height 33
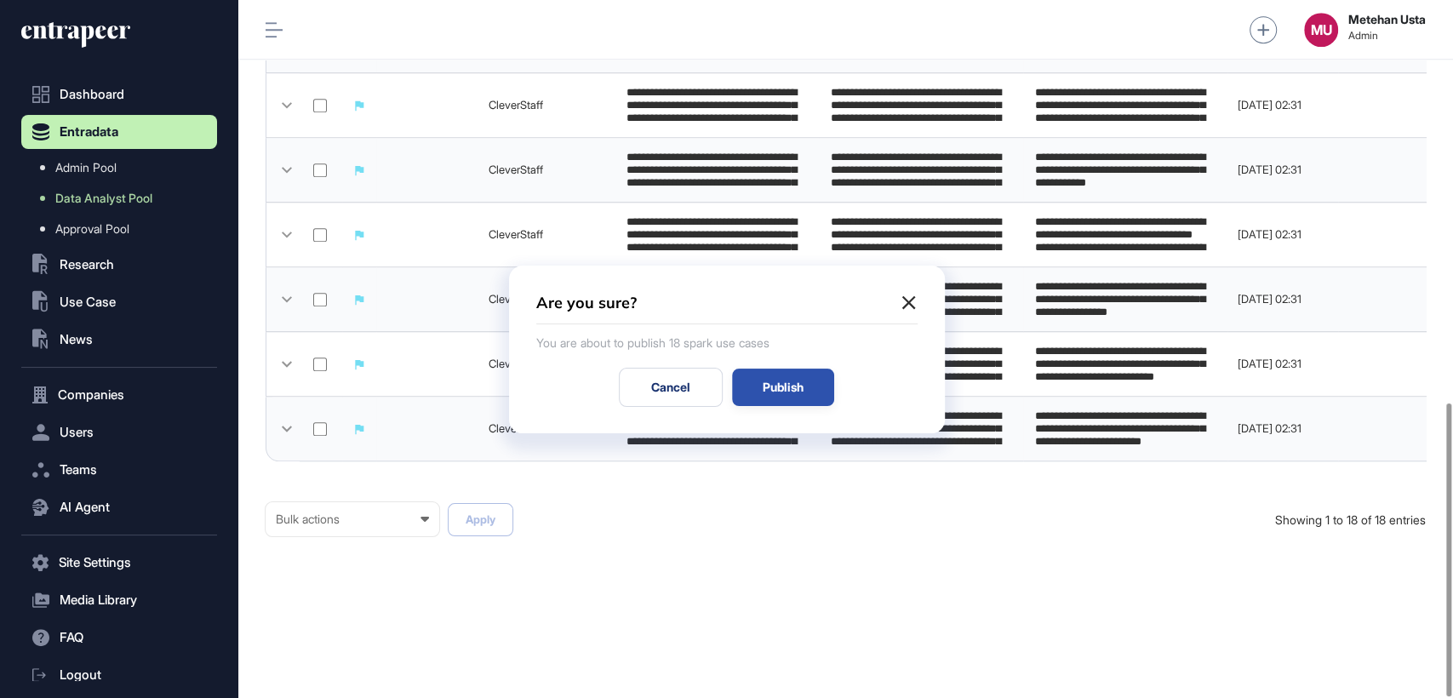
click at [784, 384] on div "Publish" at bounding box center [783, 387] width 102 height 37
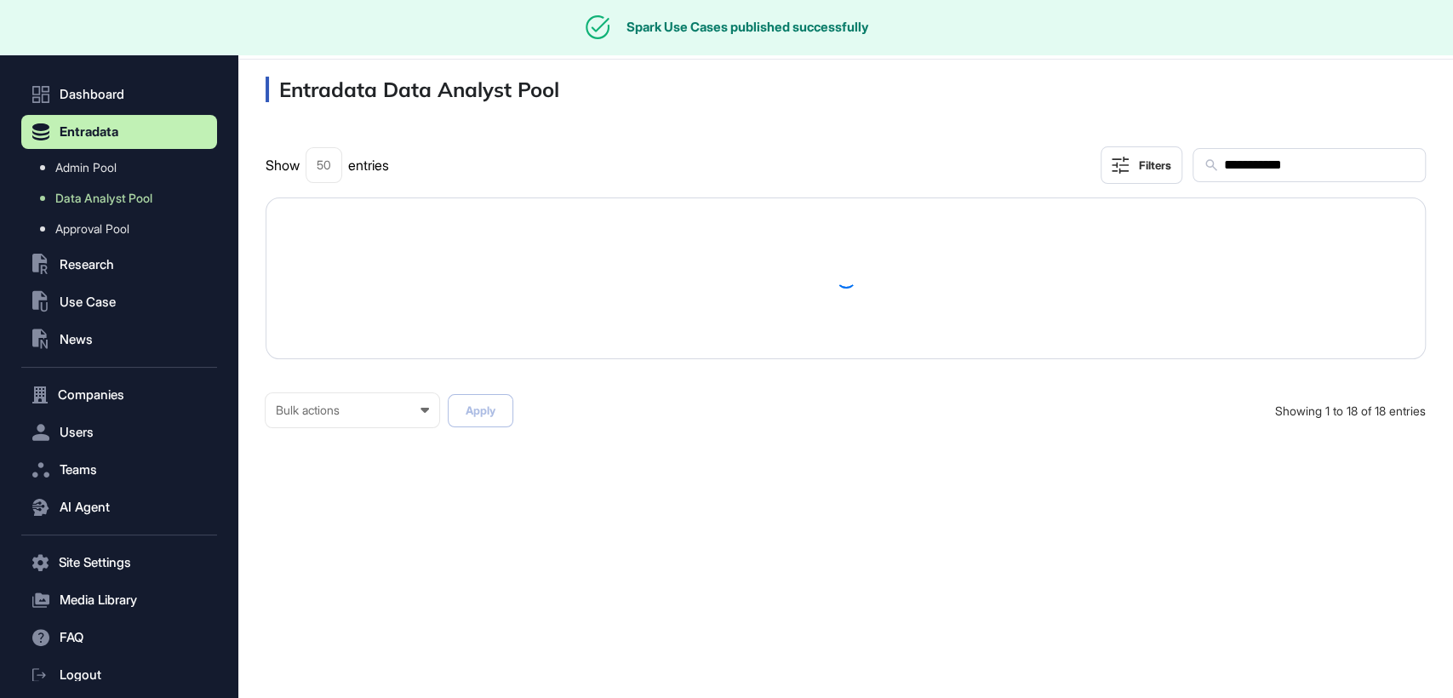
scroll to position [0, 0]
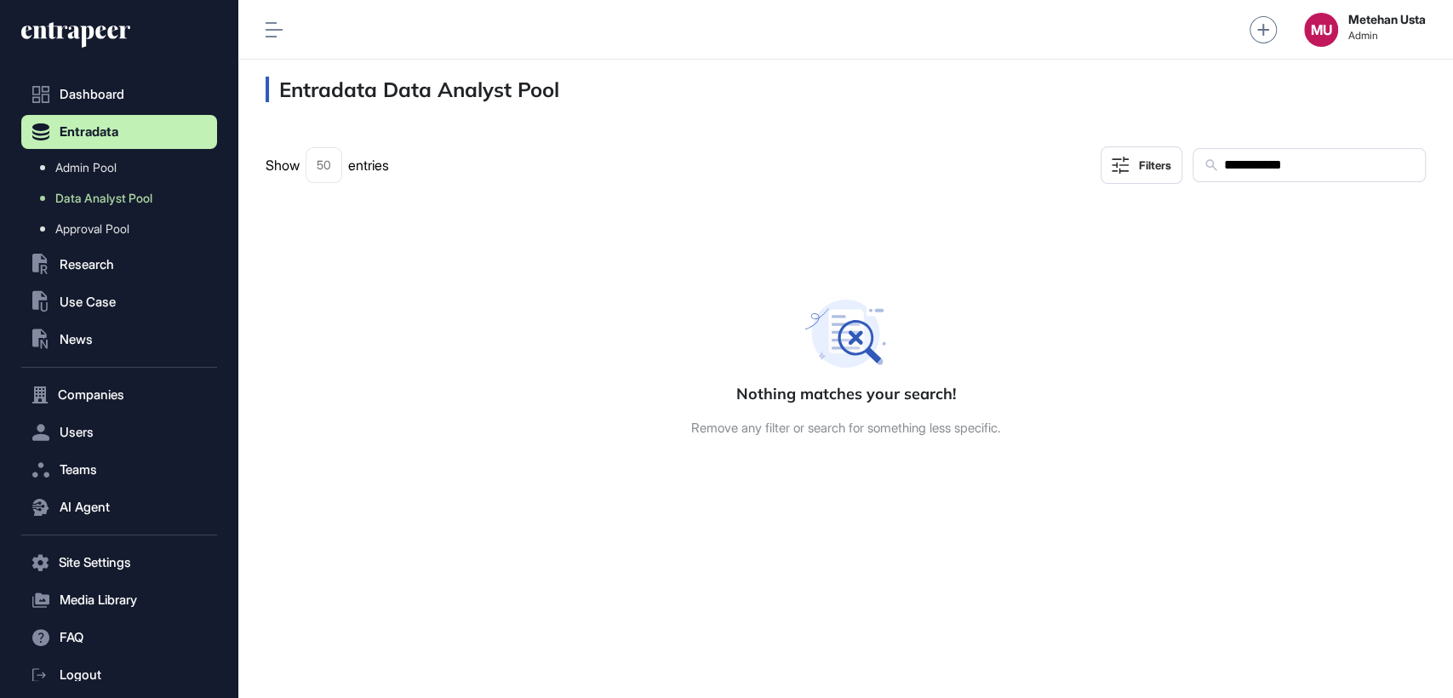
click at [1307, 169] on input "**********" at bounding box center [1318, 165] width 192 height 22
paste input "**"
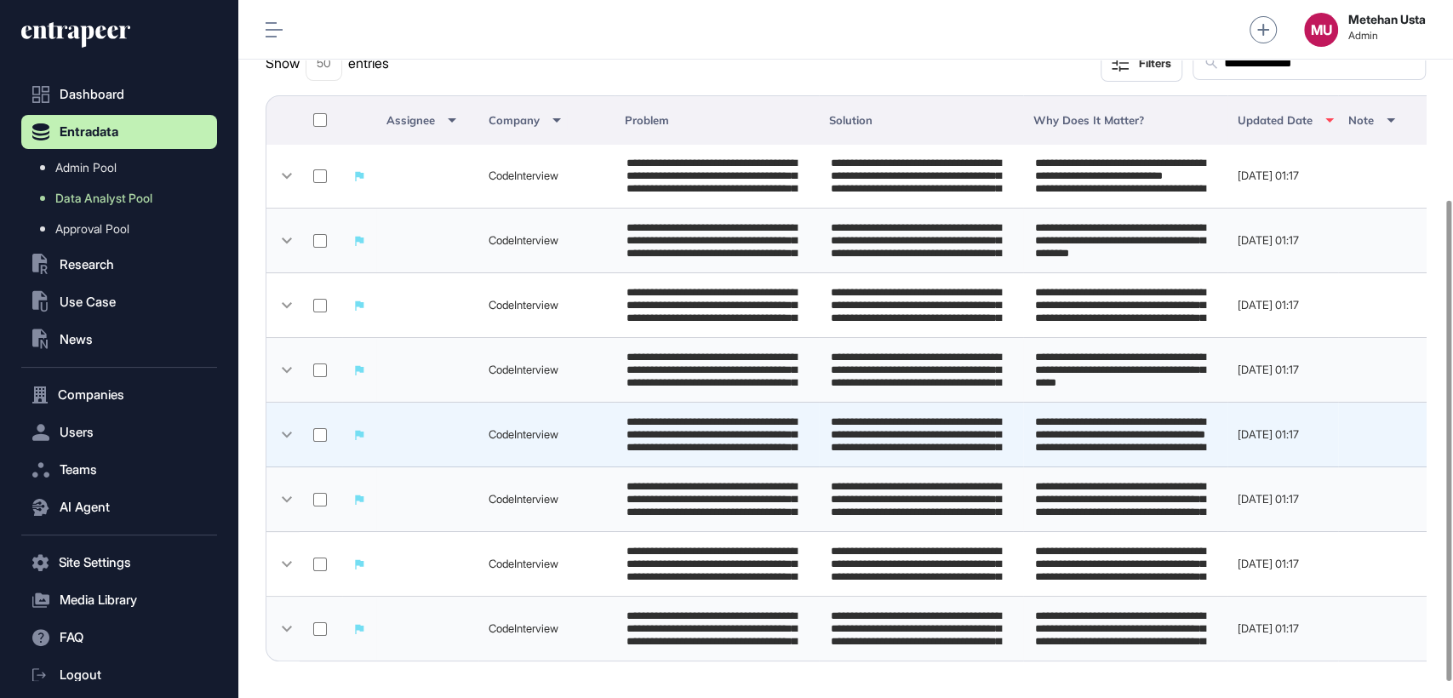
scroll to position [312, 0]
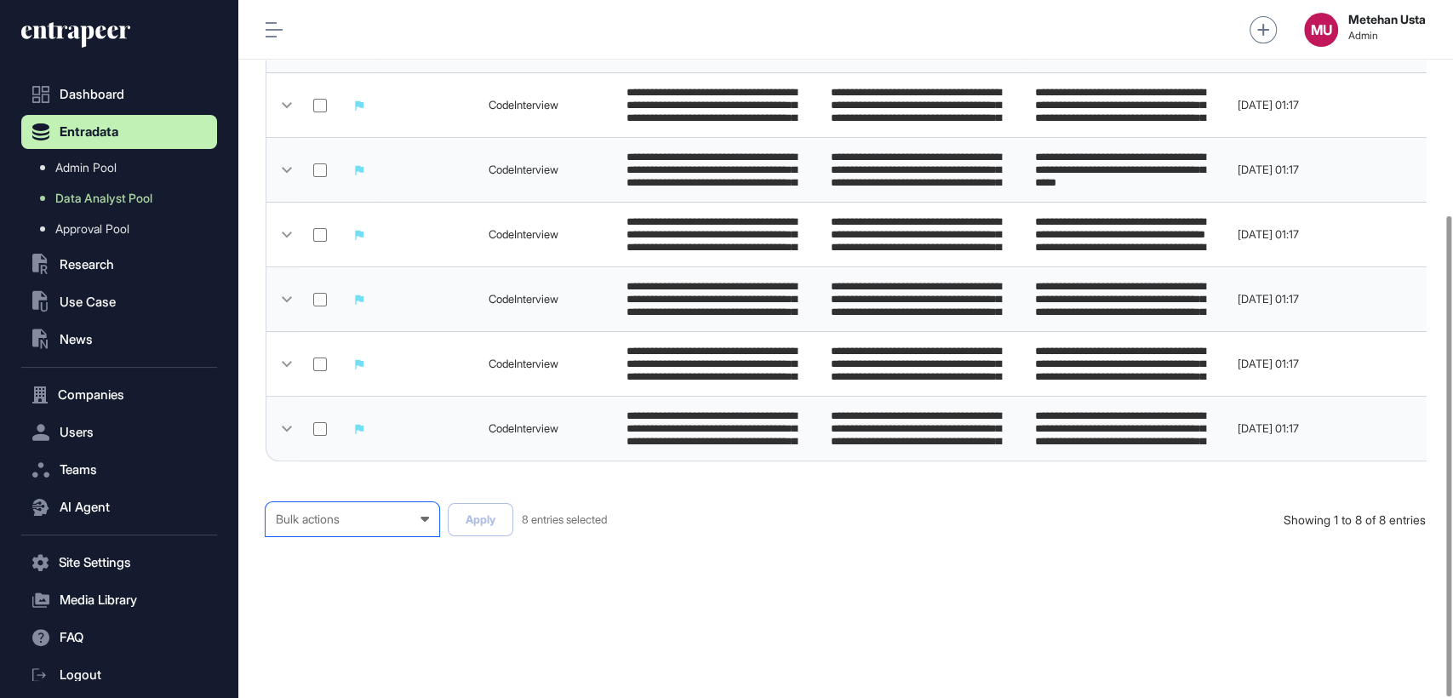
click at [356, 510] on div "Bulk actions Bulk actions Requested to Cancel Published" at bounding box center [353, 519] width 174 height 34
click at [0, 0] on div "Published" at bounding box center [0, 0] width 0 height 0
drag, startPoint x: 523, startPoint y: 508, endPoint x: 500, endPoint y: 515, distance: 24.8
click at [523, 508] on div "Published Bulk actions Requested to Cancel Published Apply 8 entries selected" at bounding box center [606, 519] width 680 height 34
click at [497, 517] on button "Apply" at bounding box center [481, 519] width 66 height 33
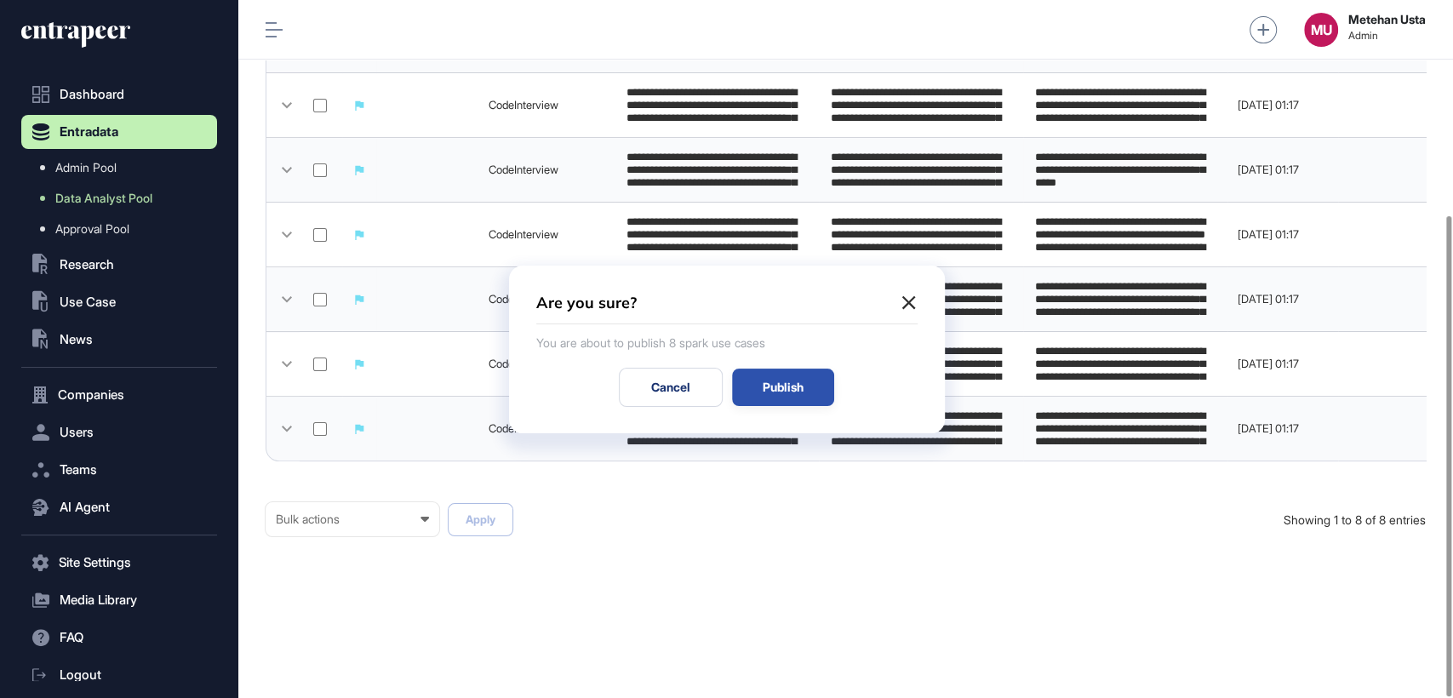
click at [810, 379] on div "Publish" at bounding box center [783, 387] width 102 height 37
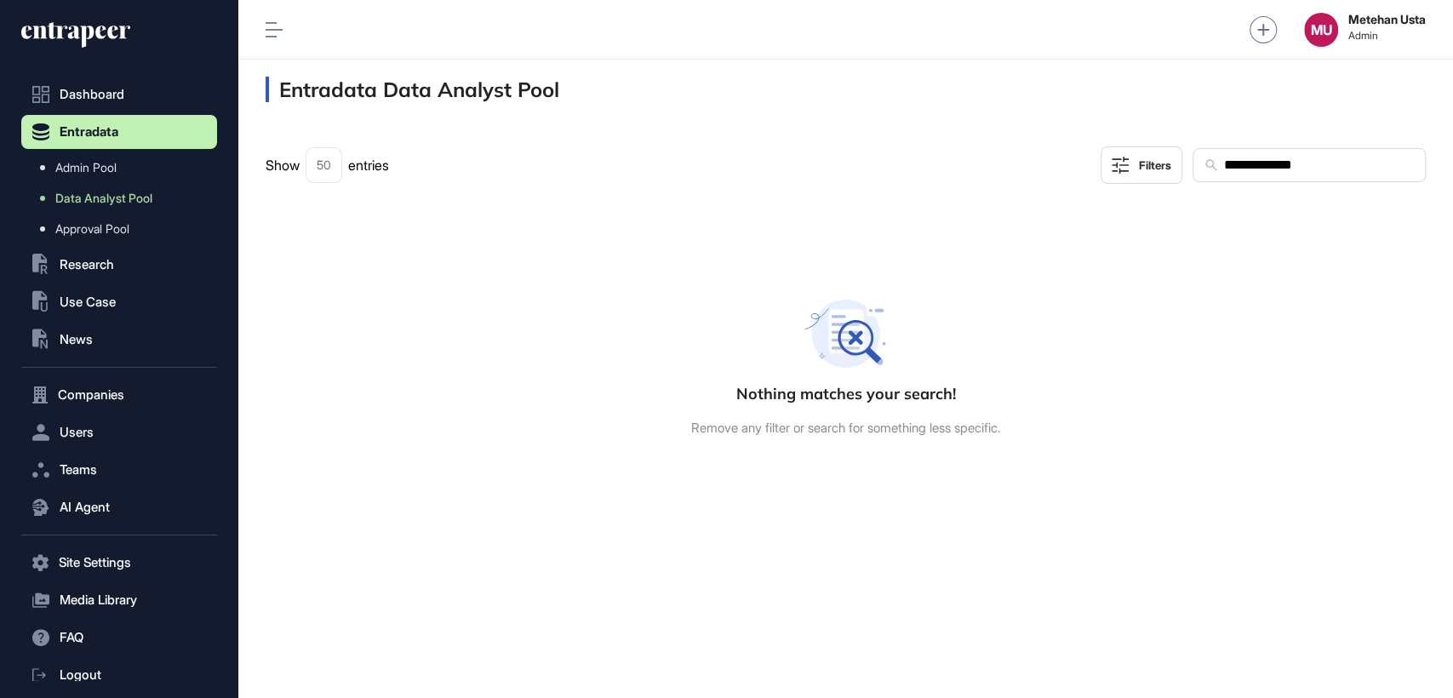
click at [1257, 165] on input "**********" at bounding box center [1318, 165] width 192 height 22
paste input "text"
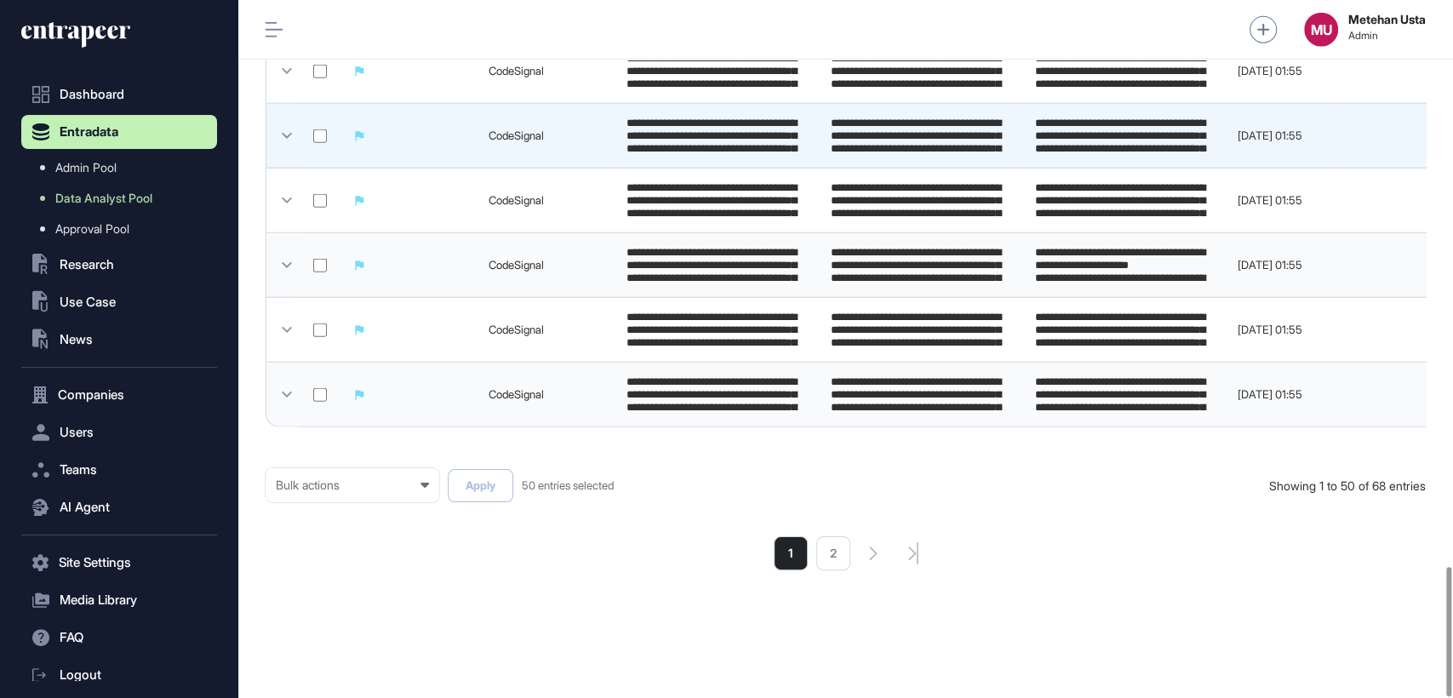
scroll to position [3058, 0]
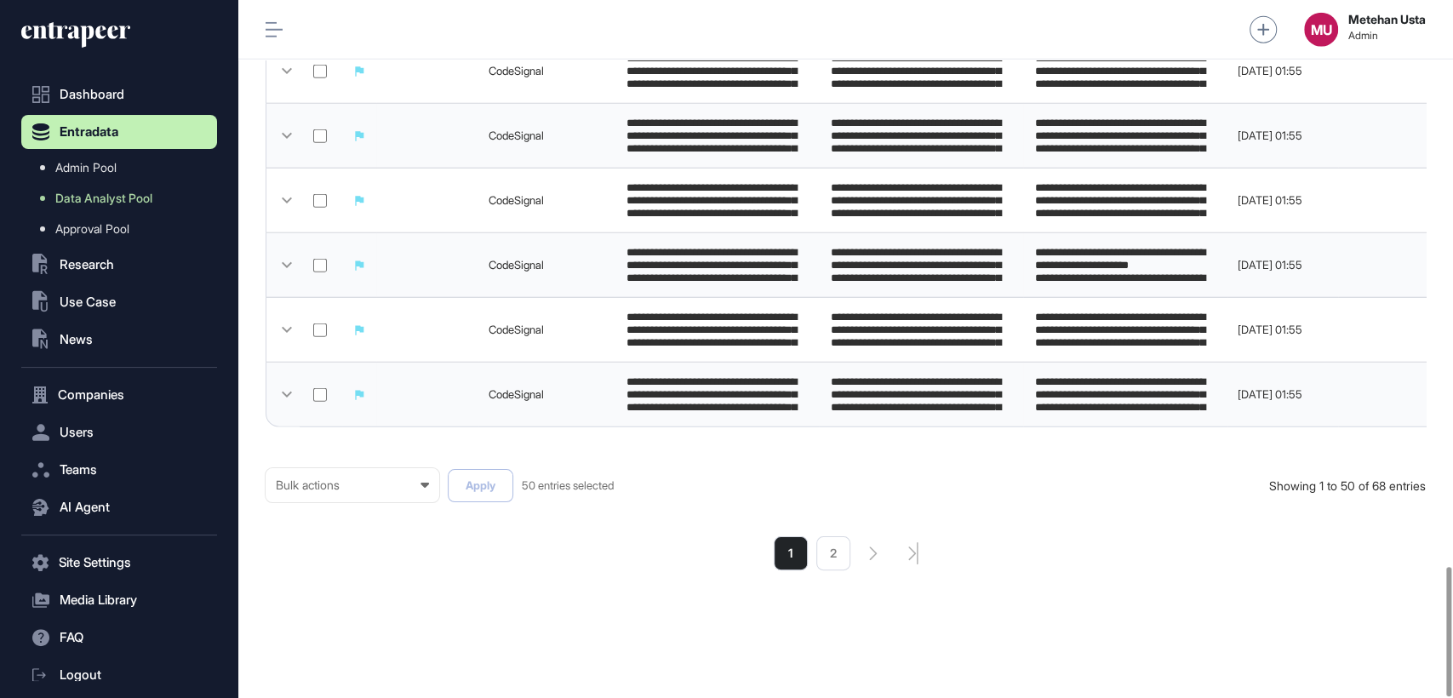
click at [347, 504] on div "Bulk actions Bulk actions Requested to Cancel Published Apply 50 entries select…" at bounding box center [846, 519] width 1160 height 102
click at [347, 501] on div "Bulk actions Bulk actions Requested to Cancel Published" at bounding box center [353, 485] width 174 height 34
click at [0, 0] on div "Published" at bounding box center [0, 0] width 0 height 0
click at [483, 483] on button "Apply" at bounding box center [481, 485] width 66 height 33
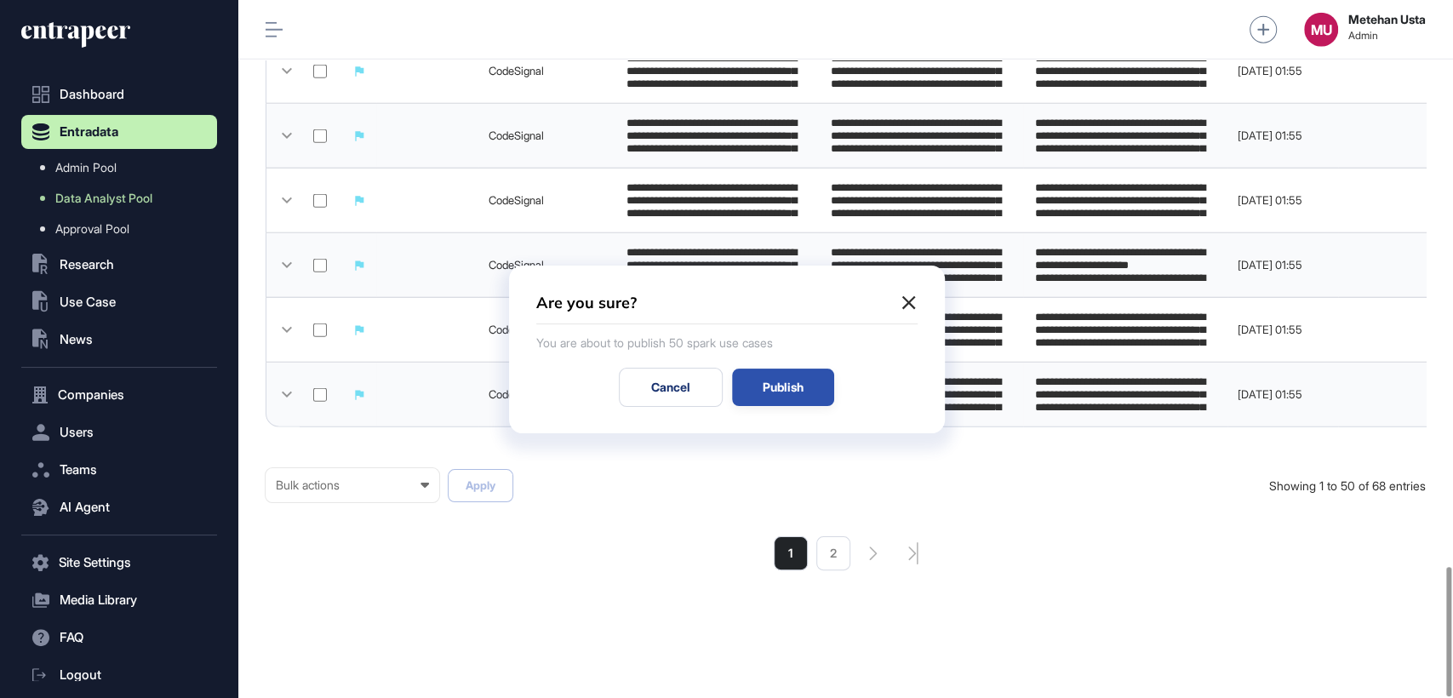
click at [804, 385] on div "Publish" at bounding box center [783, 387] width 102 height 37
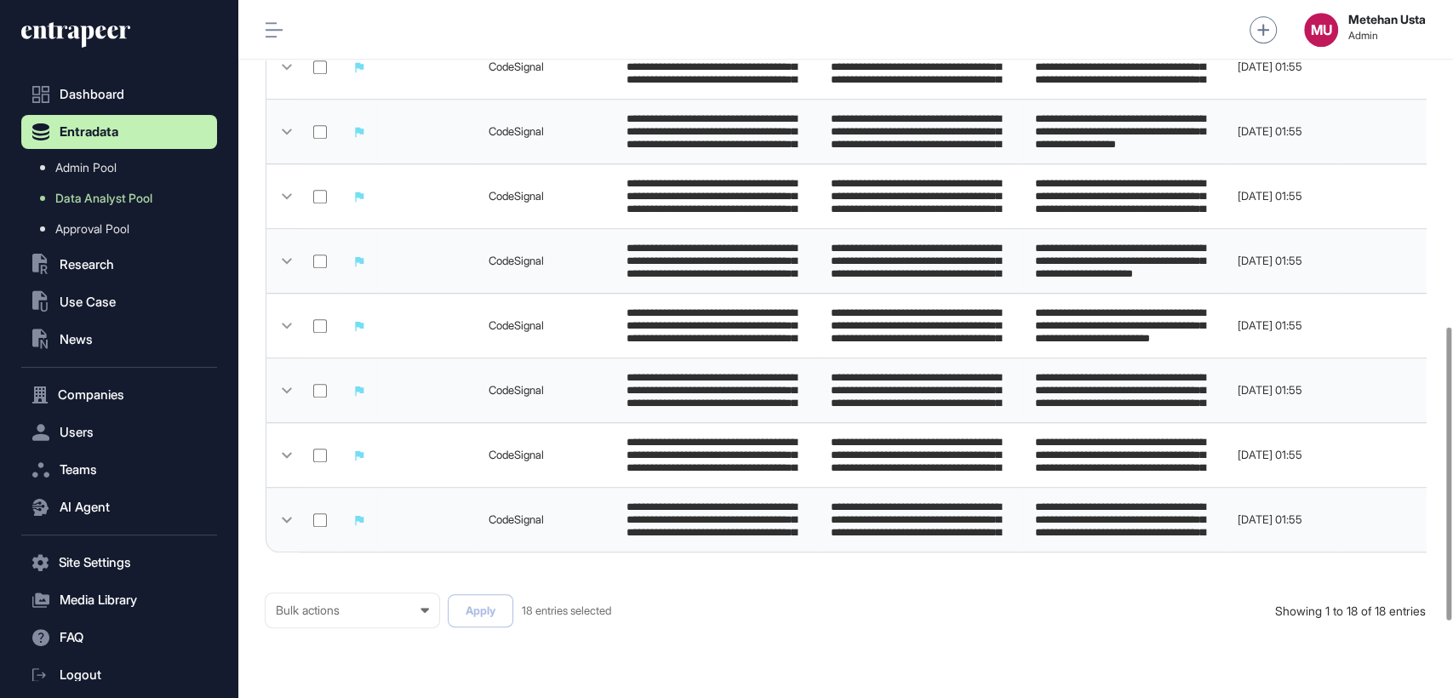
scroll to position [958, 0]
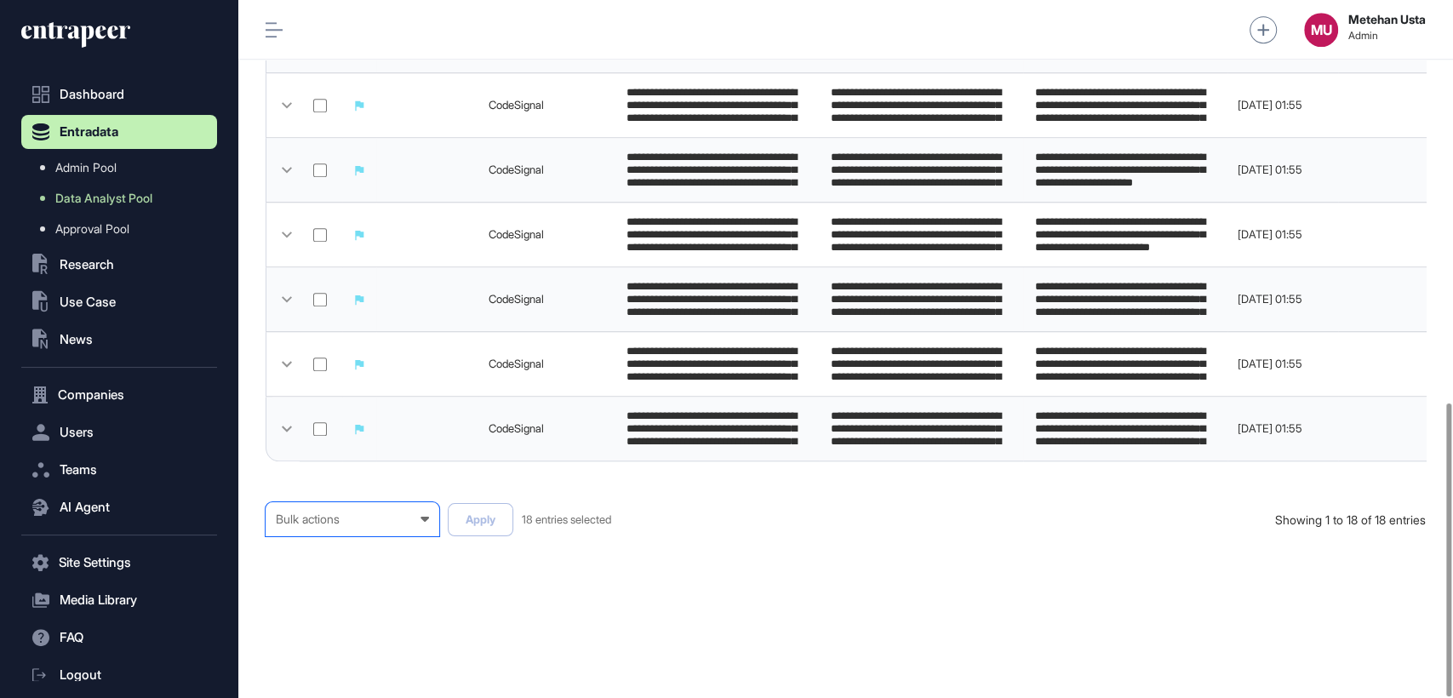
click at [368, 529] on div "Bulk actions Bulk actions Requested to Cancel Published" at bounding box center [353, 519] width 174 height 34
click at [0, 0] on div "Published" at bounding box center [0, 0] width 0 height 0
click at [483, 509] on button "Apply" at bounding box center [481, 519] width 66 height 33
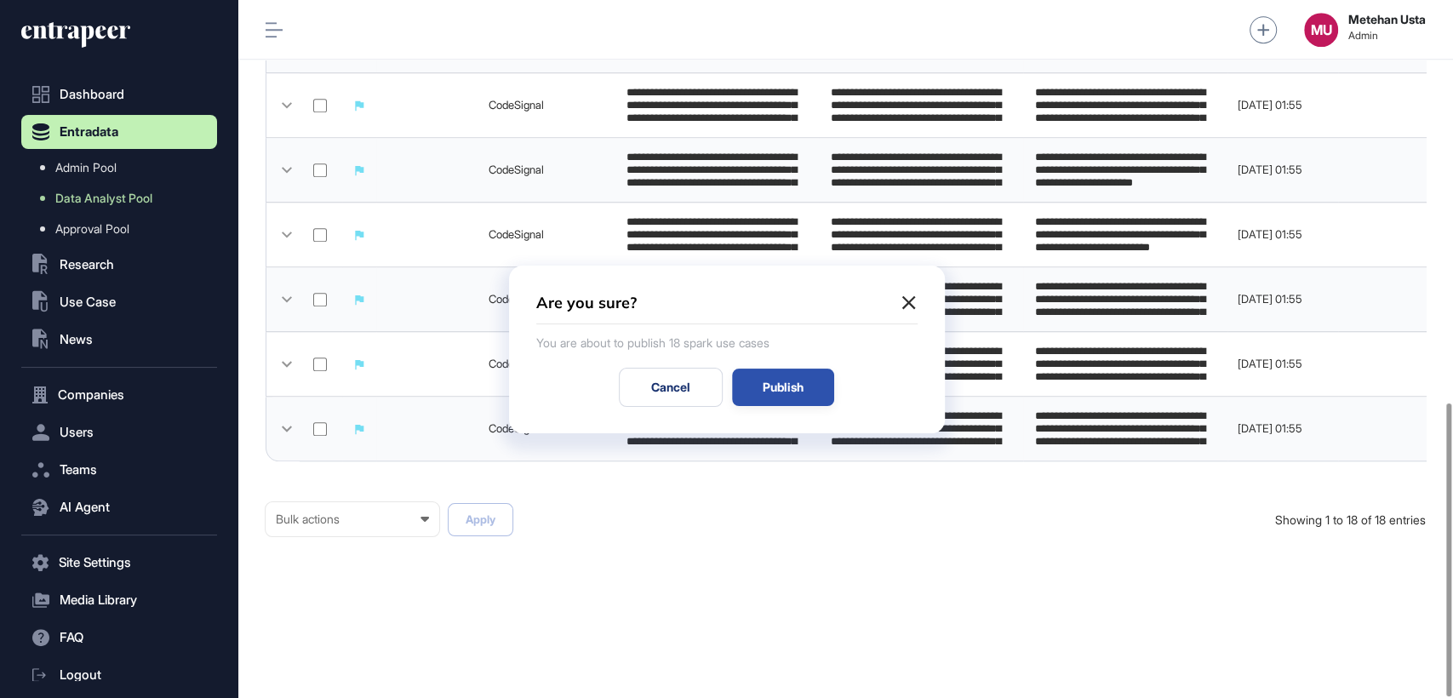
click at [781, 369] on div "Publish" at bounding box center [783, 387] width 102 height 37
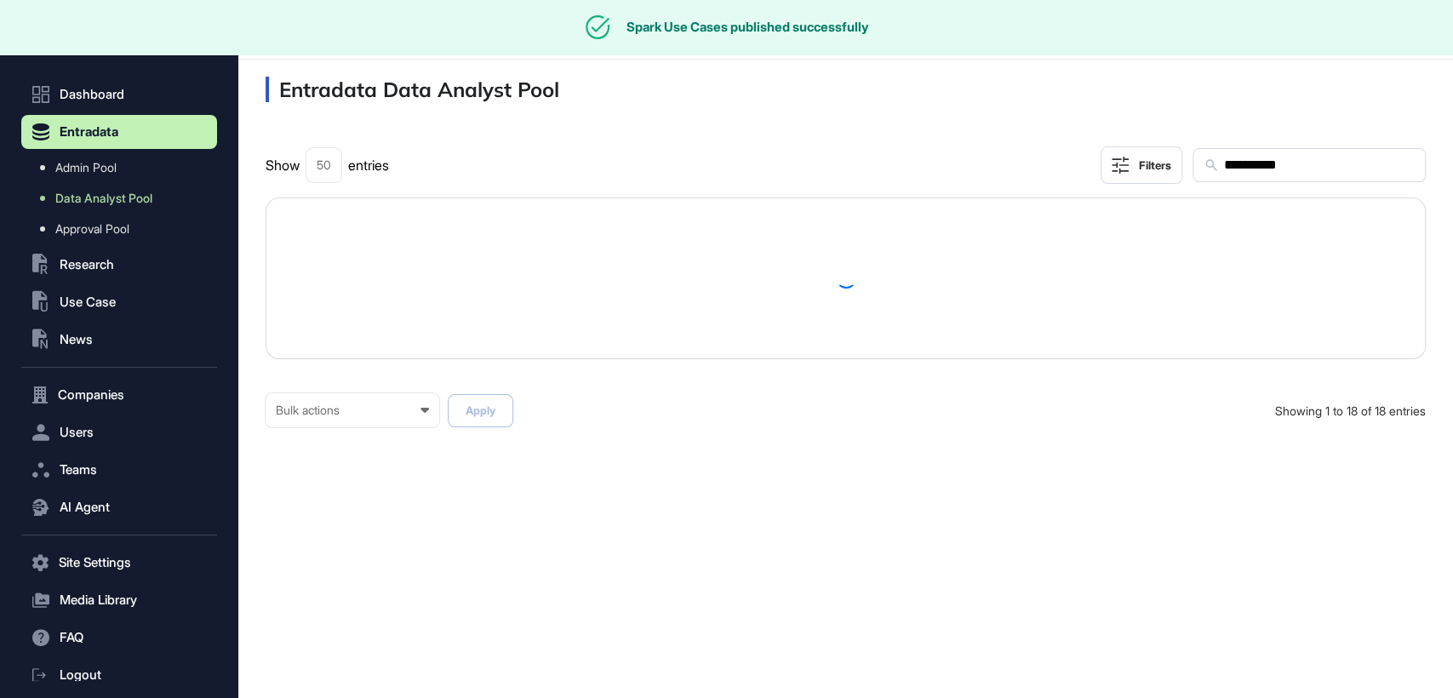
scroll to position [0, 0]
click at [1290, 166] on input "**********" at bounding box center [1318, 165] width 192 height 22
paste input "text"
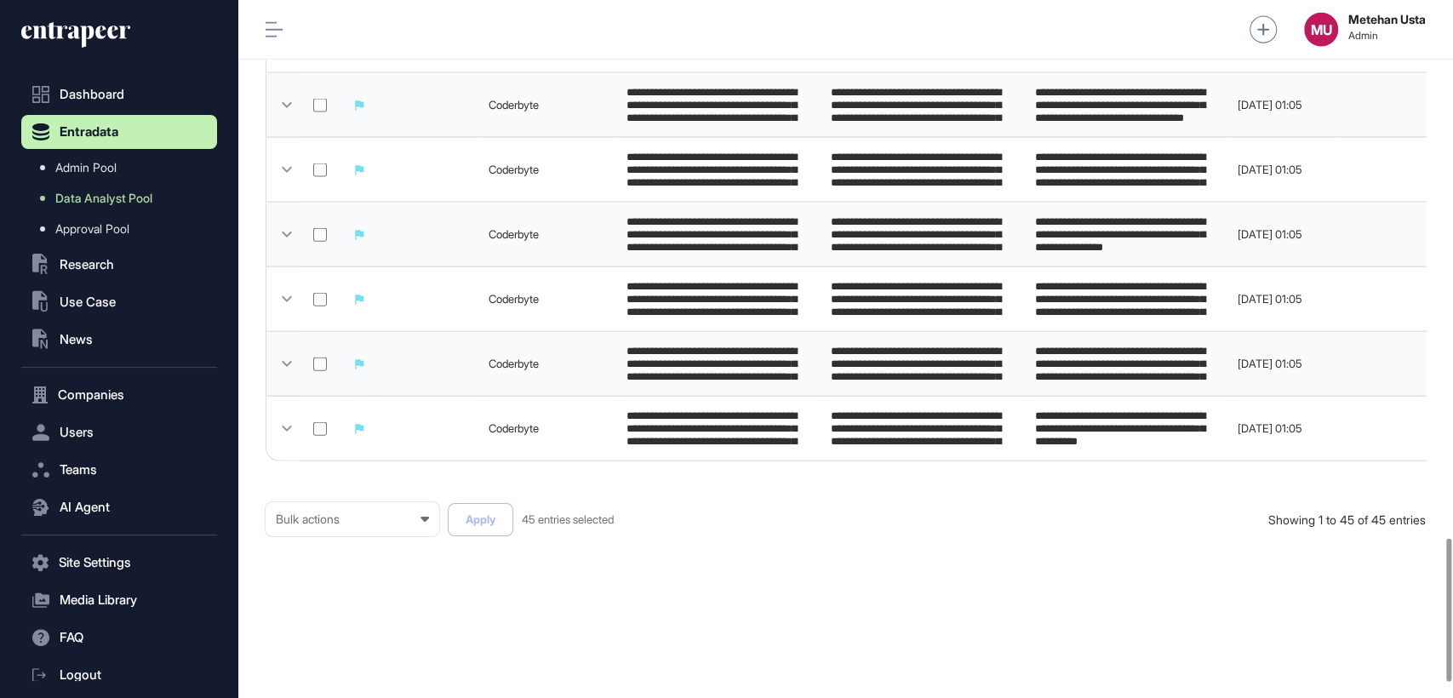
scroll to position [2702, 0]
click at [323, 527] on div "Bulk actions Bulk actions Requested to Cancel Published" at bounding box center [353, 519] width 174 height 34
click at [0, 0] on div "Published" at bounding box center [0, 0] width 0 height 0
click at [470, 526] on button "Apply" at bounding box center [481, 519] width 66 height 33
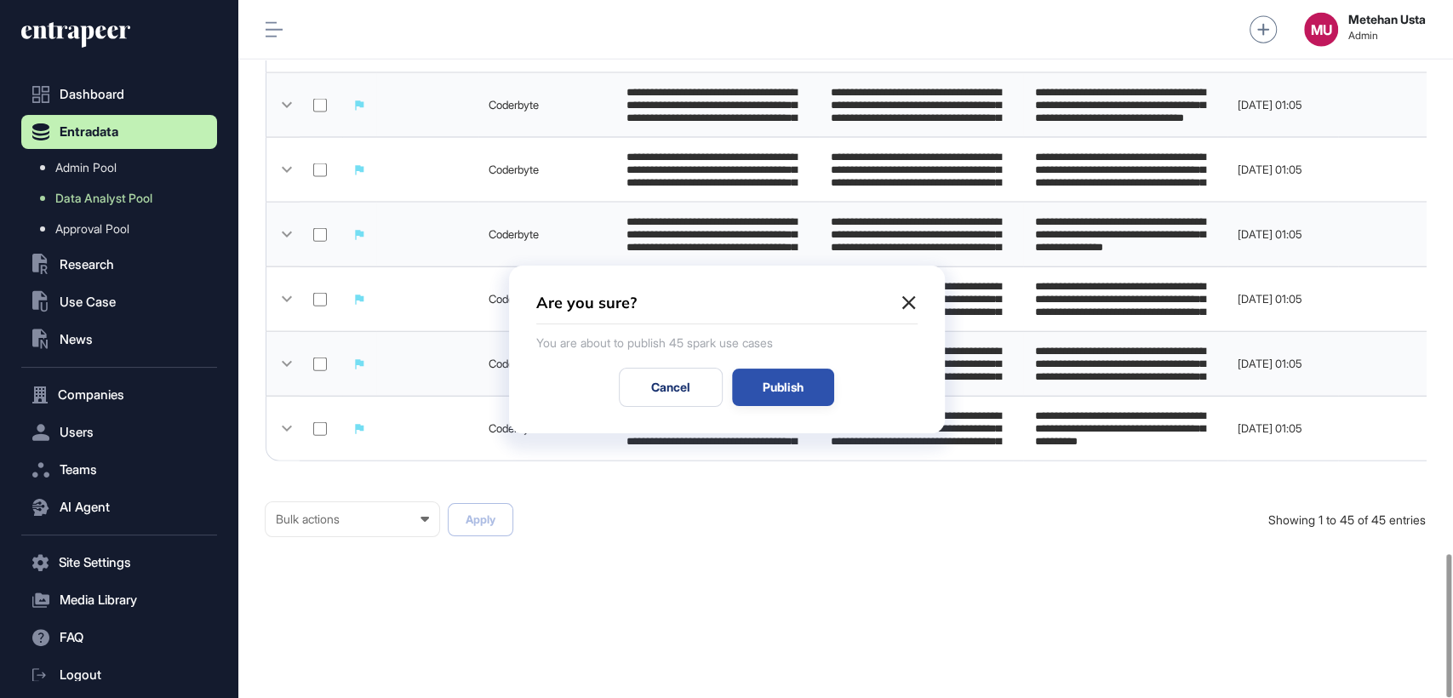
click at [764, 386] on div "Publish" at bounding box center [783, 387] width 102 height 37
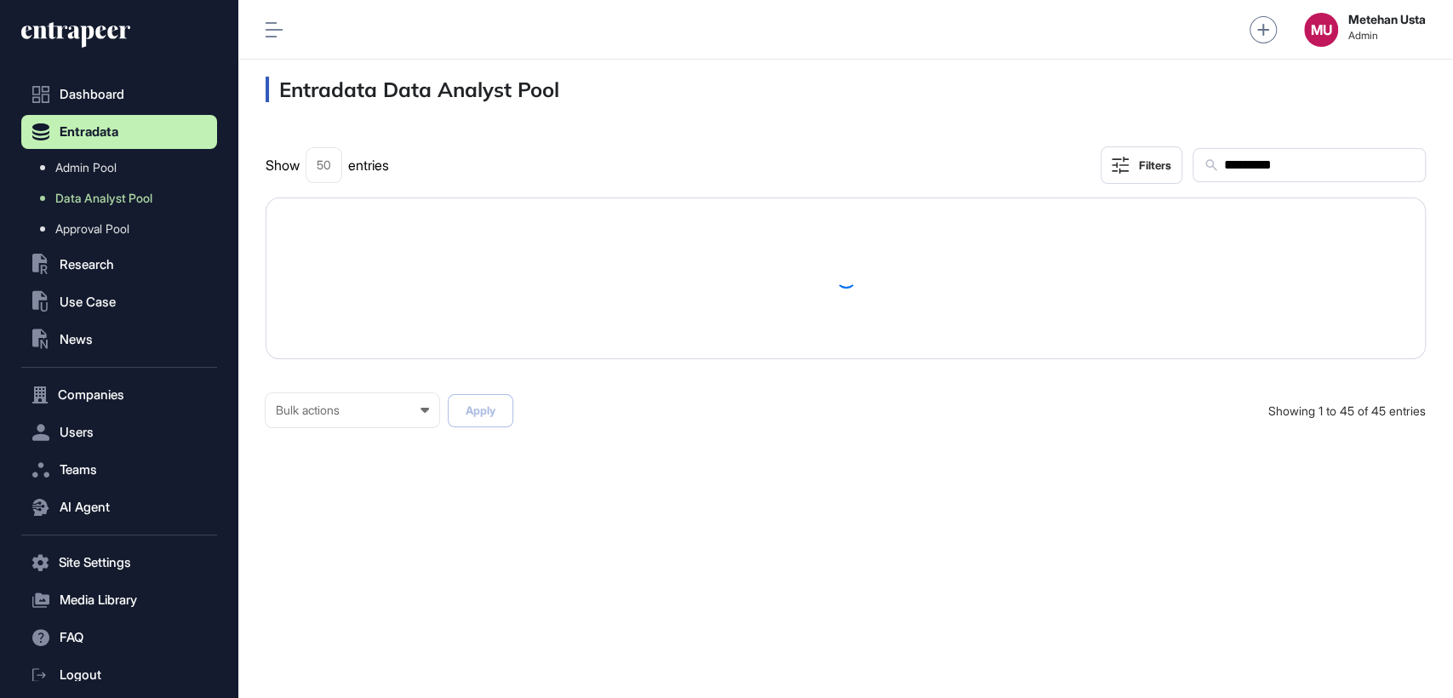
click at [1315, 157] on input "*********" at bounding box center [1318, 165] width 192 height 22
paste input "text"
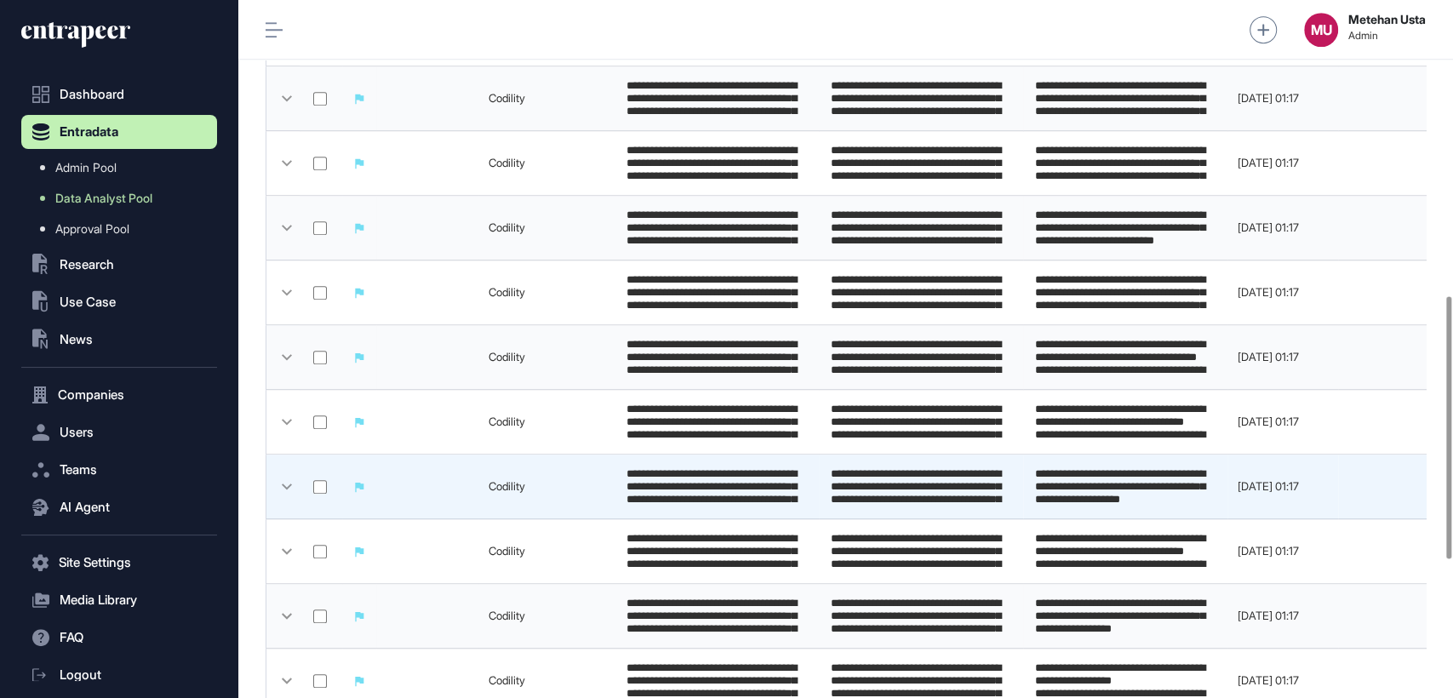
scroll to position [1151, 0]
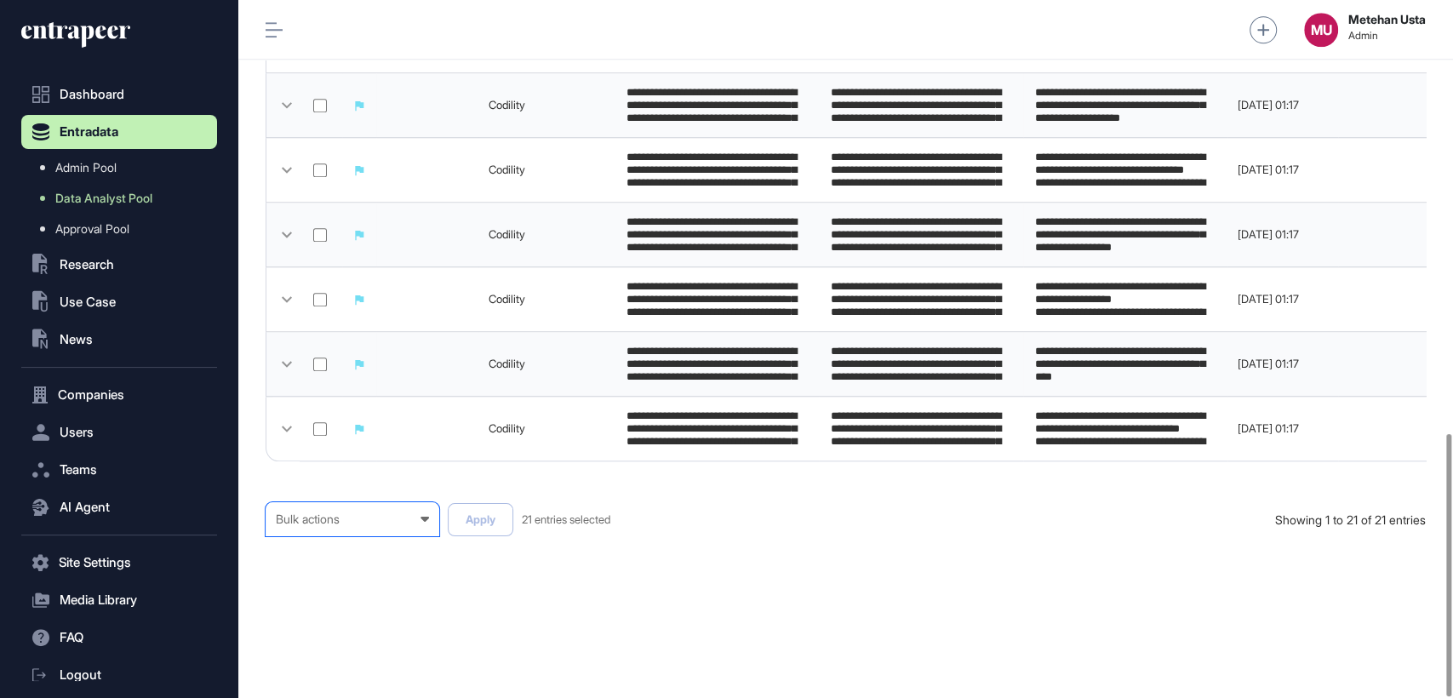
click at [375, 514] on div "Bulk actions" at bounding box center [352, 519] width 153 height 14
click at [0, 0] on div "Published" at bounding box center [0, 0] width 0 height 0
click at [484, 516] on button "Apply" at bounding box center [481, 519] width 66 height 33
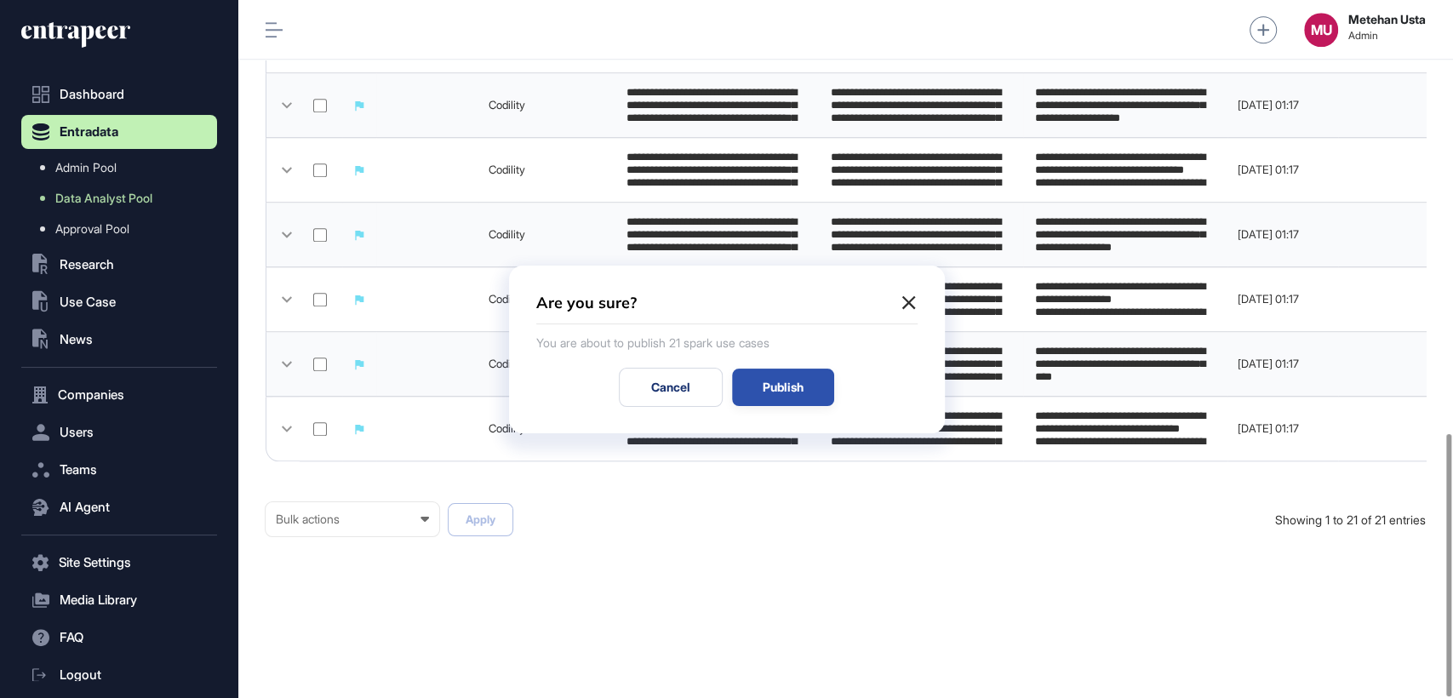
click at [787, 386] on div "Publish" at bounding box center [783, 387] width 102 height 37
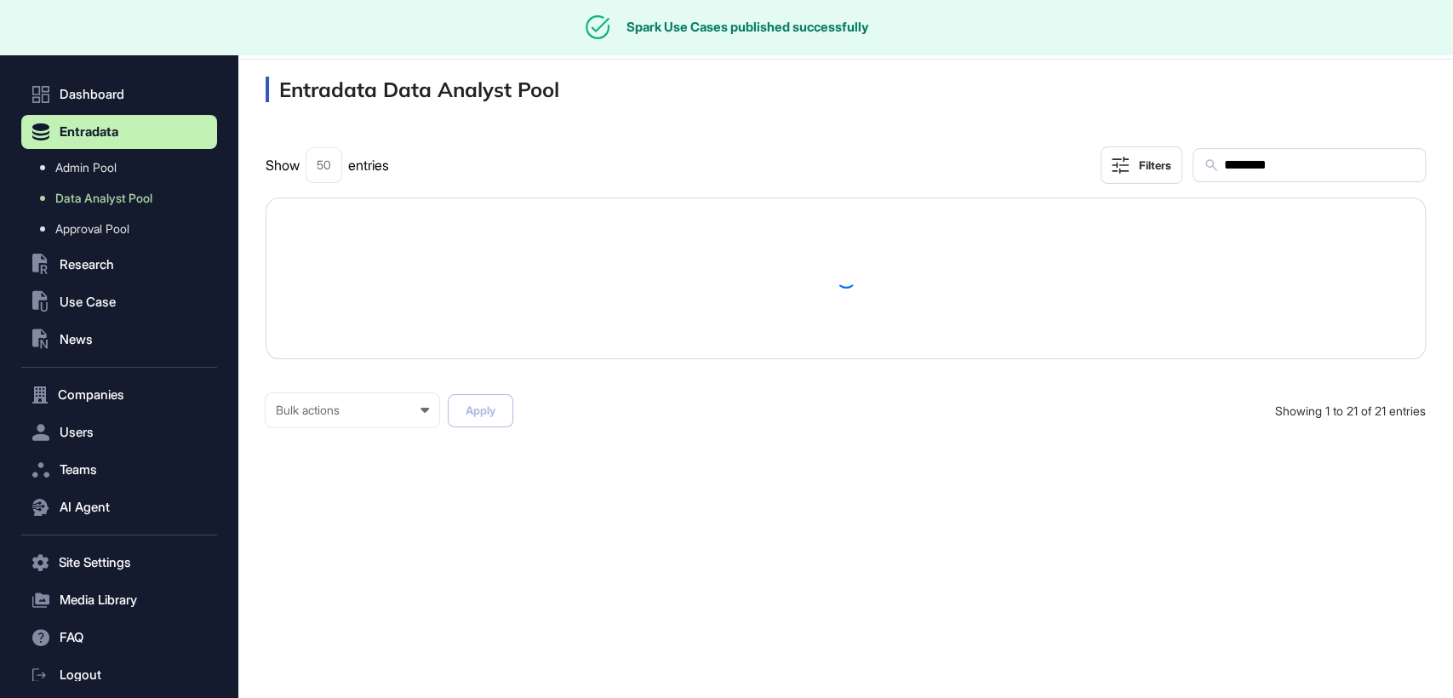
click at [1360, 180] on div "********" at bounding box center [1309, 165] width 233 height 34
click at [1340, 169] on input "********" at bounding box center [1318, 165] width 192 height 22
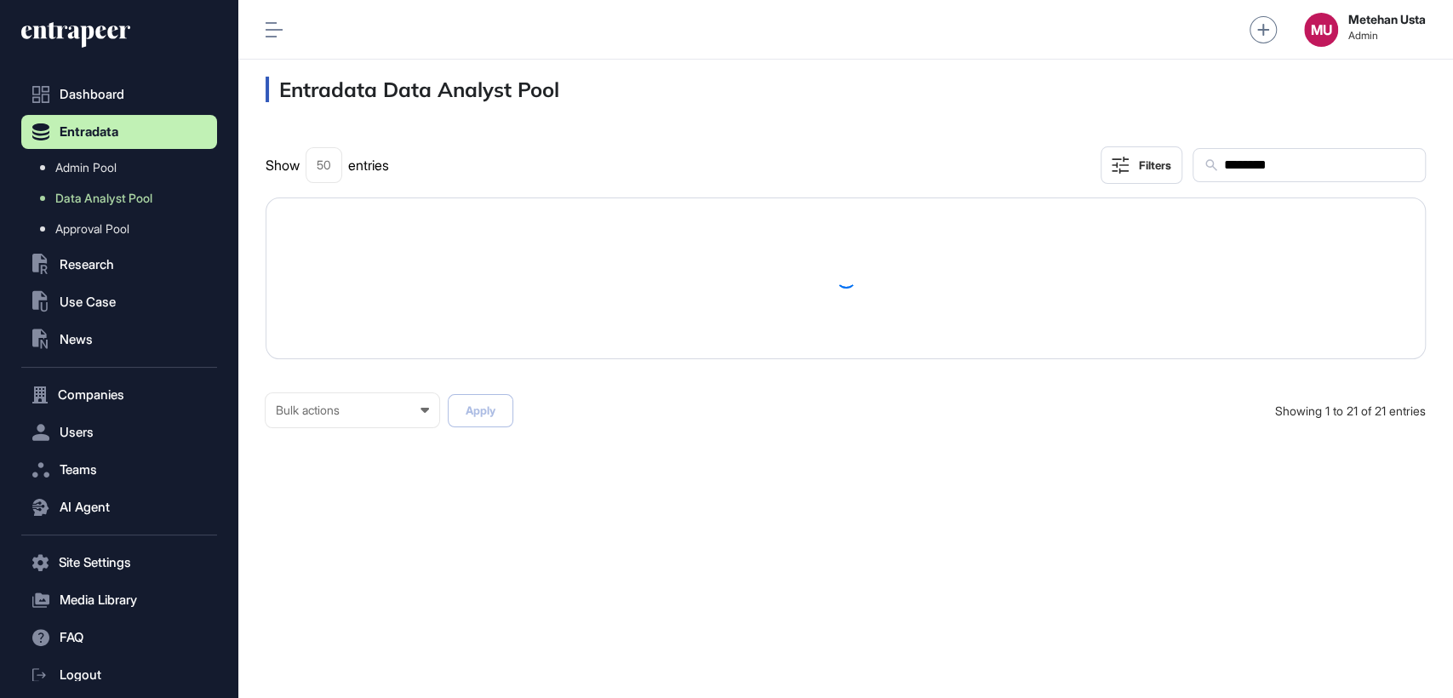
click at [1340, 169] on input "********" at bounding box center [1318, 165] width 192 height 22
paste input "*"
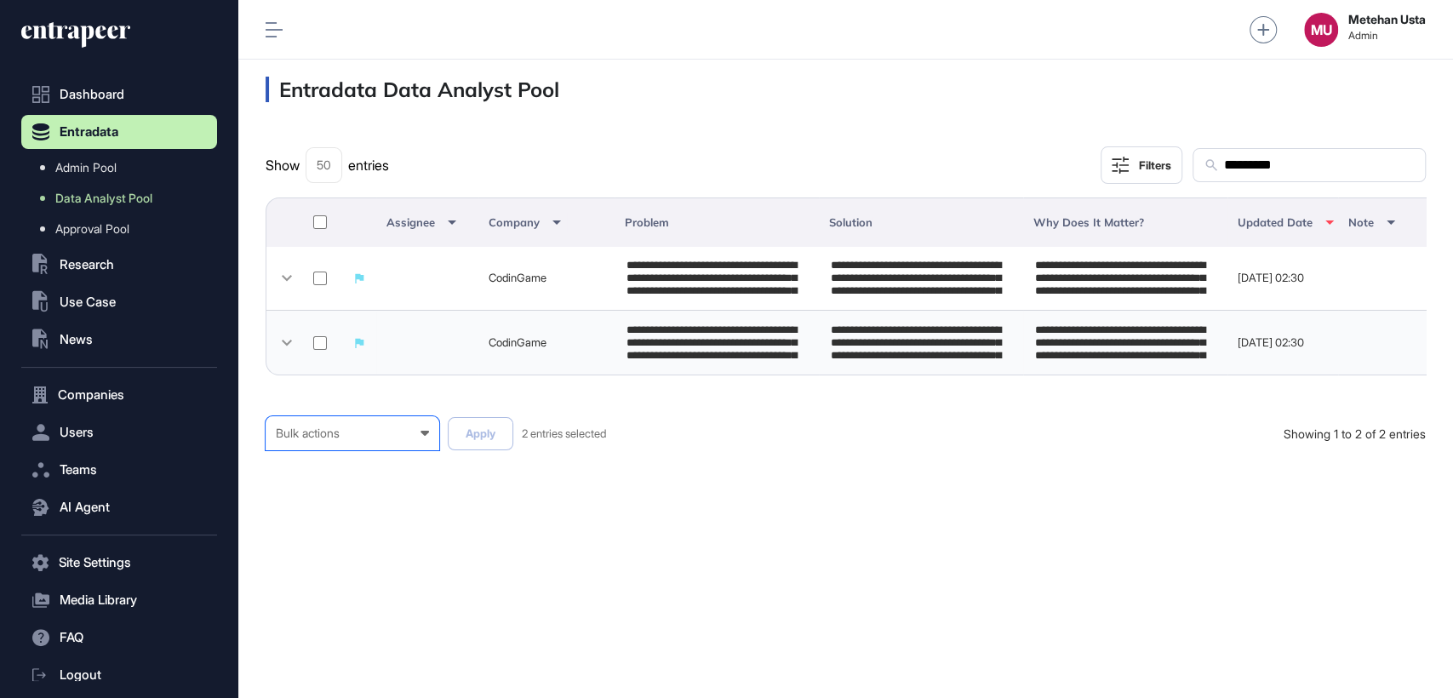
click at [343, 440] on div "Bulk actions" at bounding box center [352, 433] width 153 height 14
click at [0, 0] on div "Published" at bounding box center [0, 0] width 0 height 0
click at [473, 444] on button "Apply" at bounding box center [481, 433] width 66 height 33
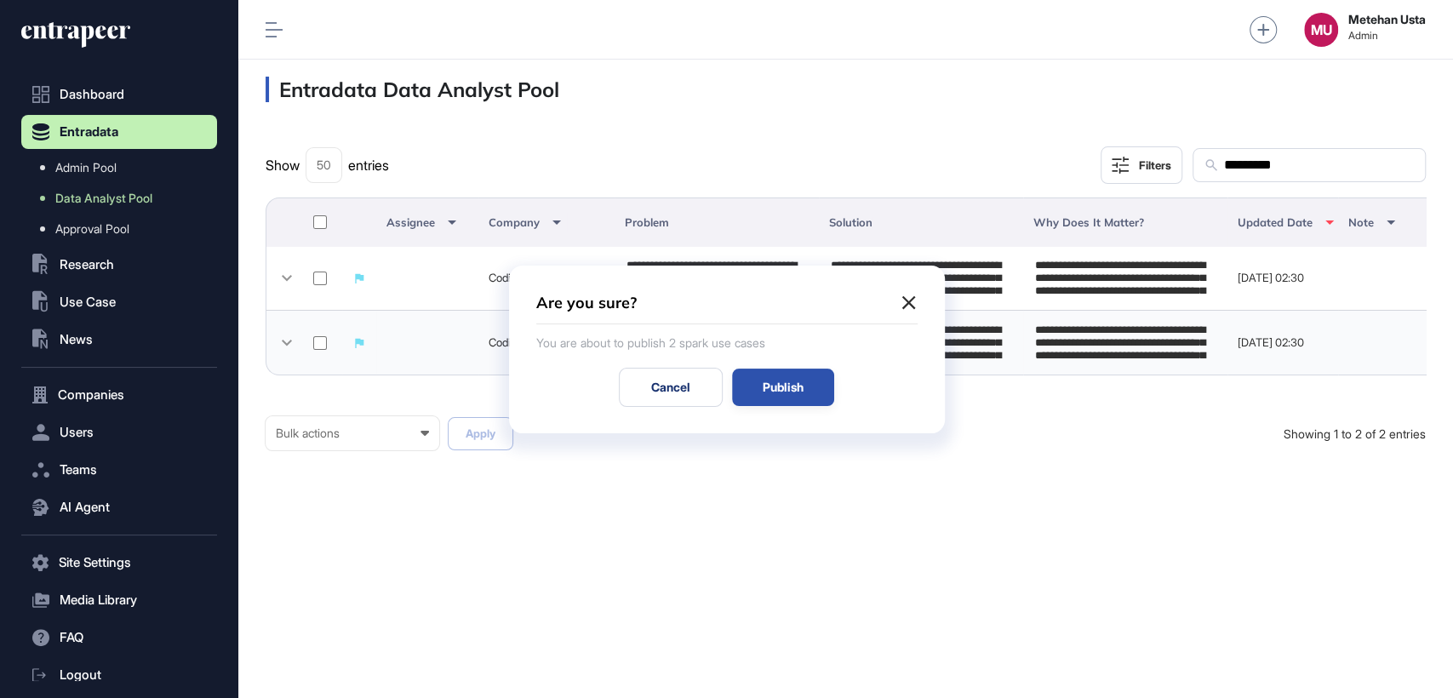
click at [790, 381] on div "Publish" at bounding box center [783, 387] width 102 height 37
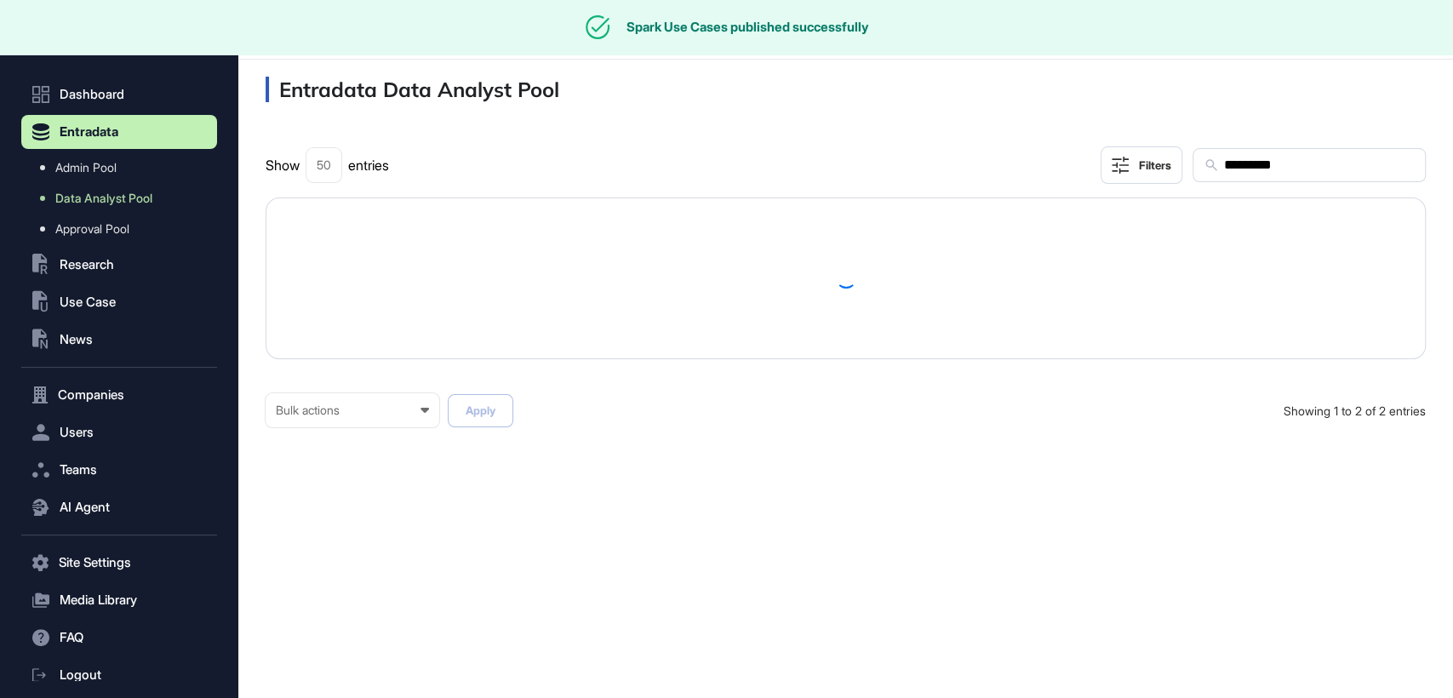
click at [1297, 168] on input "*********" at bounding box center [1318, 165] width 192 height 22
paste input "text"
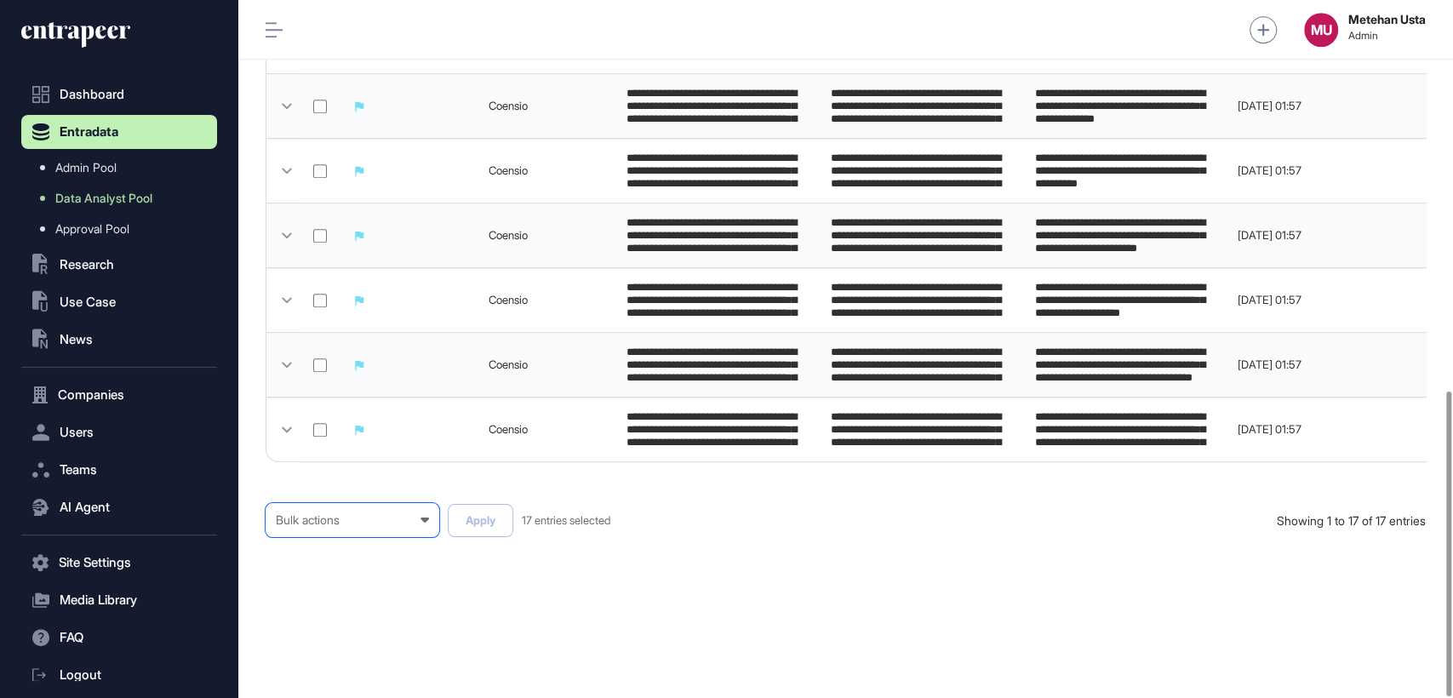
scroll to position [892, 0]
click at [350, 516] on div "Bulk actions" at bounding box center [352, 519] width 153 height 14
click at [0, 0] on div "Published" at bounding box center [0, 0] width 0 height 0
click at [495, 526] on button "Apply" at bounding box center [481, 519] width 66 height 33
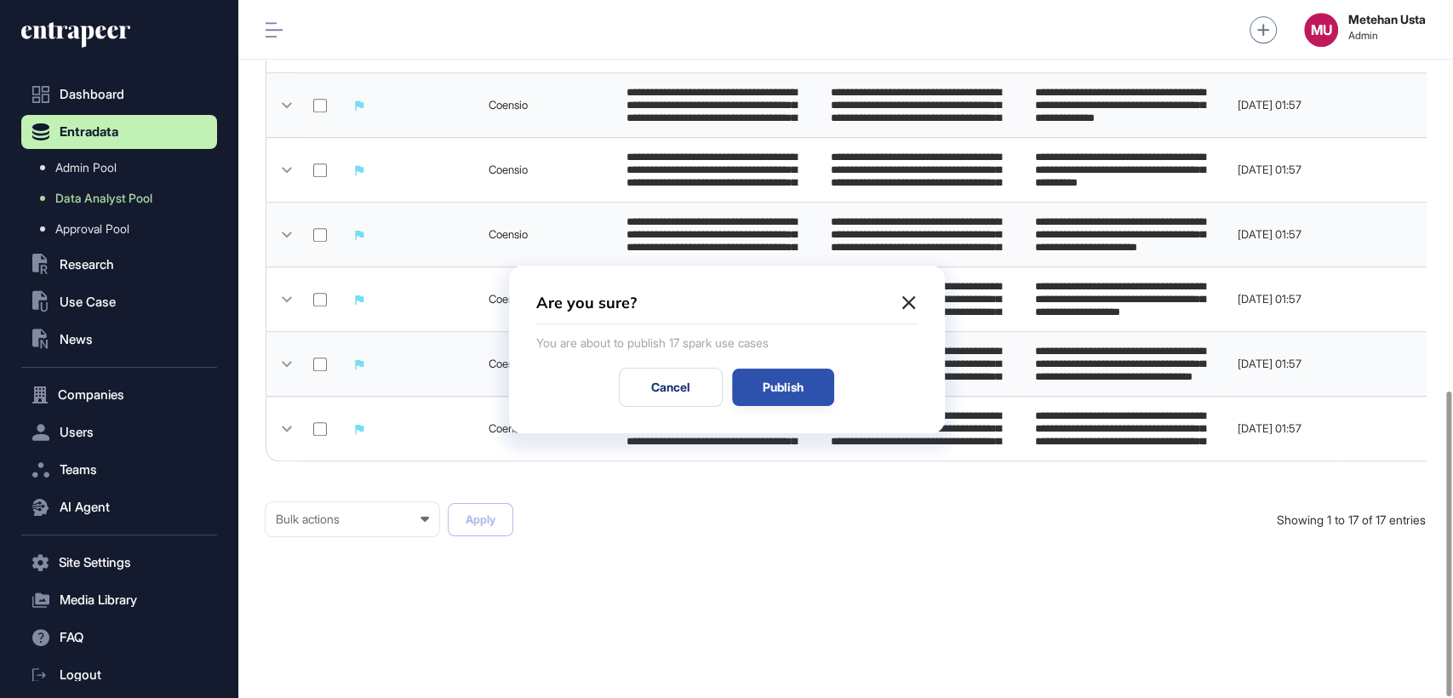
click at [787, 383] on div "Publish" at bounding box center [783, 387] width 102 height 37
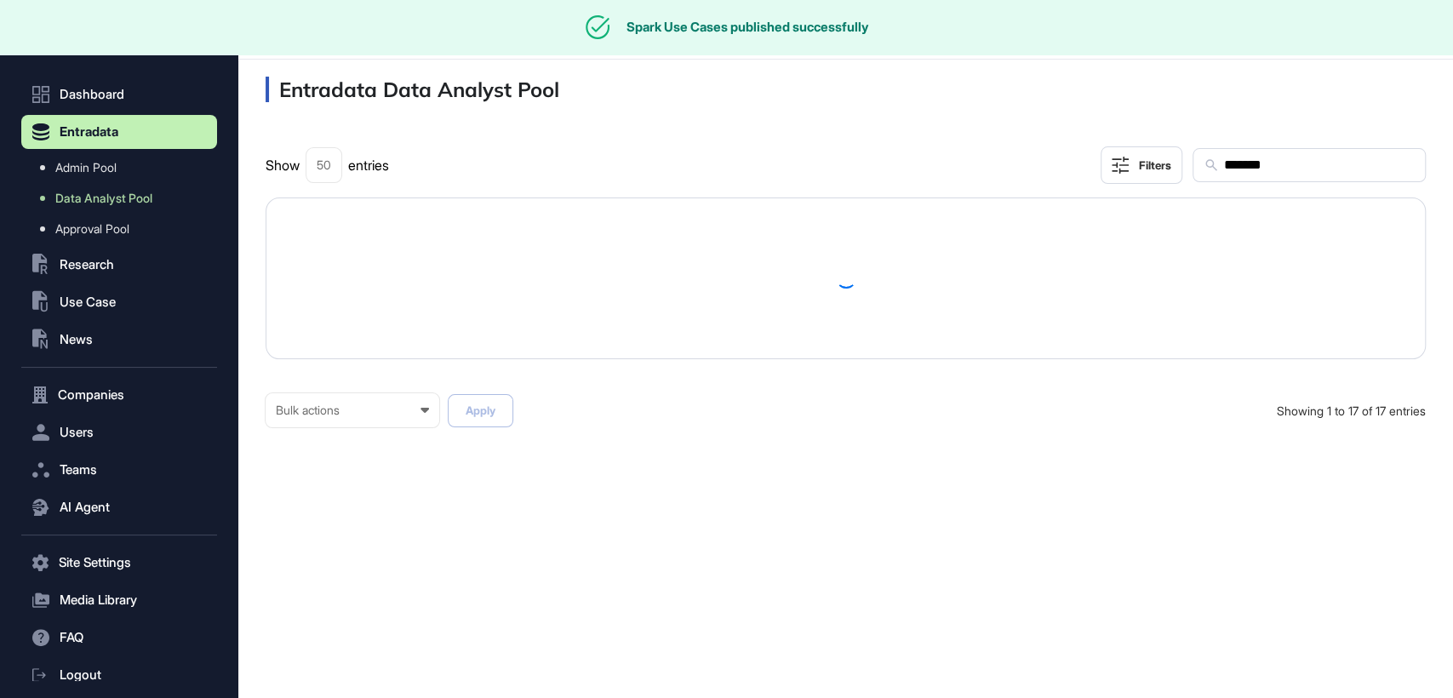
click at [1304, 163] on input "*******" at bounding box center [1318, 165] width 192 height 22
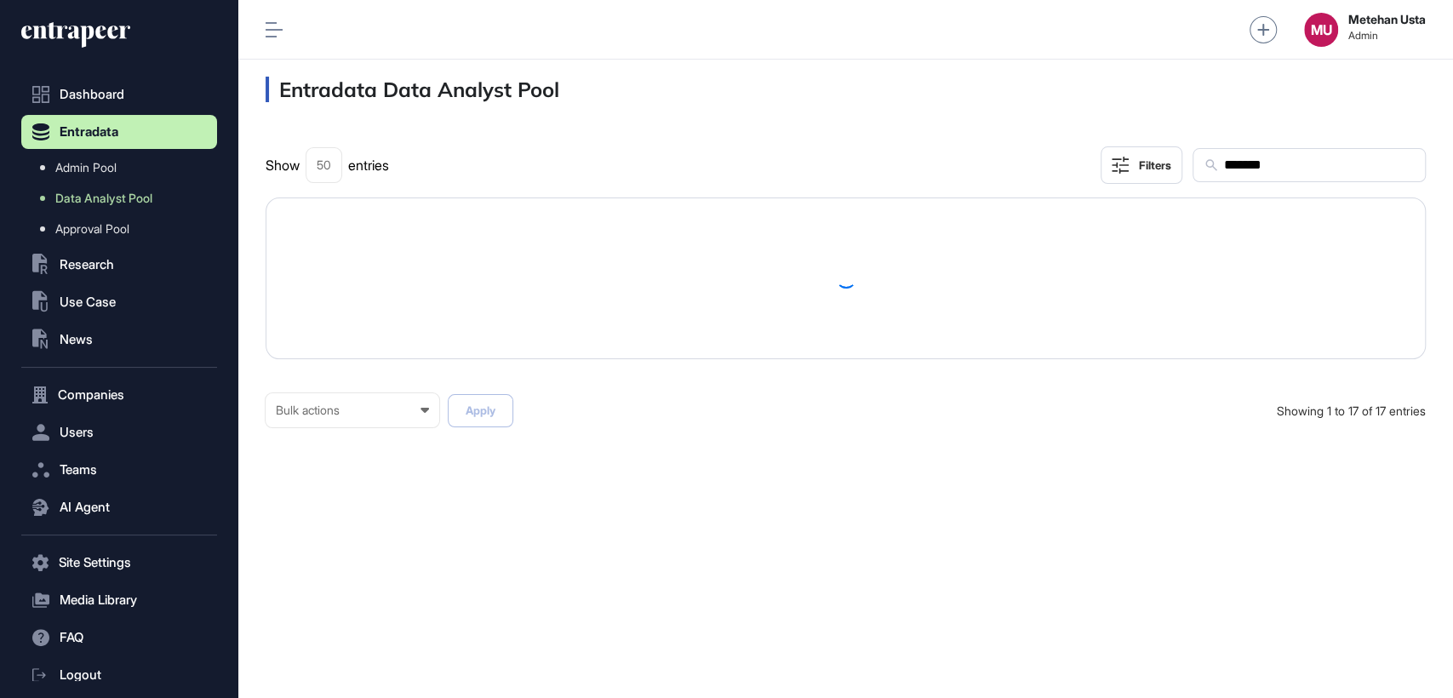
click at [1304, 163] on input "*******" at bounding box center [1318, 165] width 192 height 22
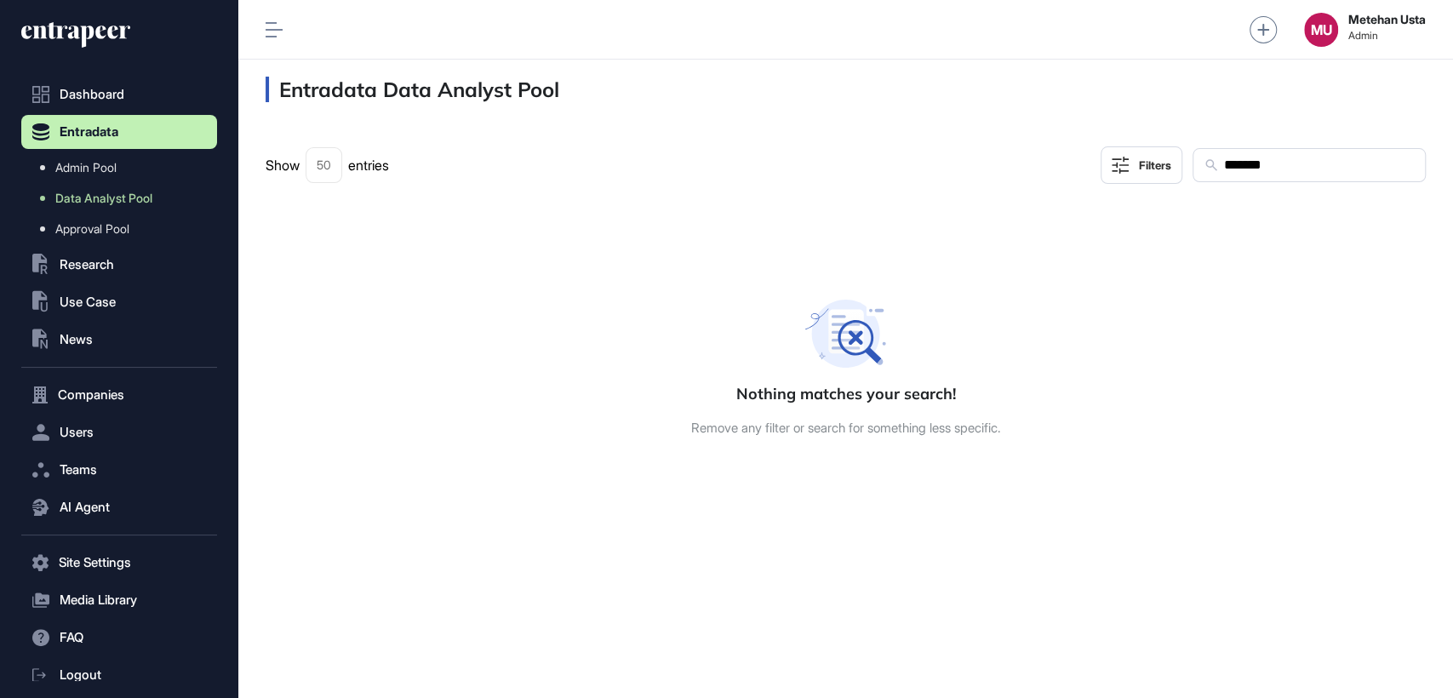
click at [1300, 165] on input "*******" at bounding box center [1318, 165] width 192 height 22
paste input "******"
paste input "text"
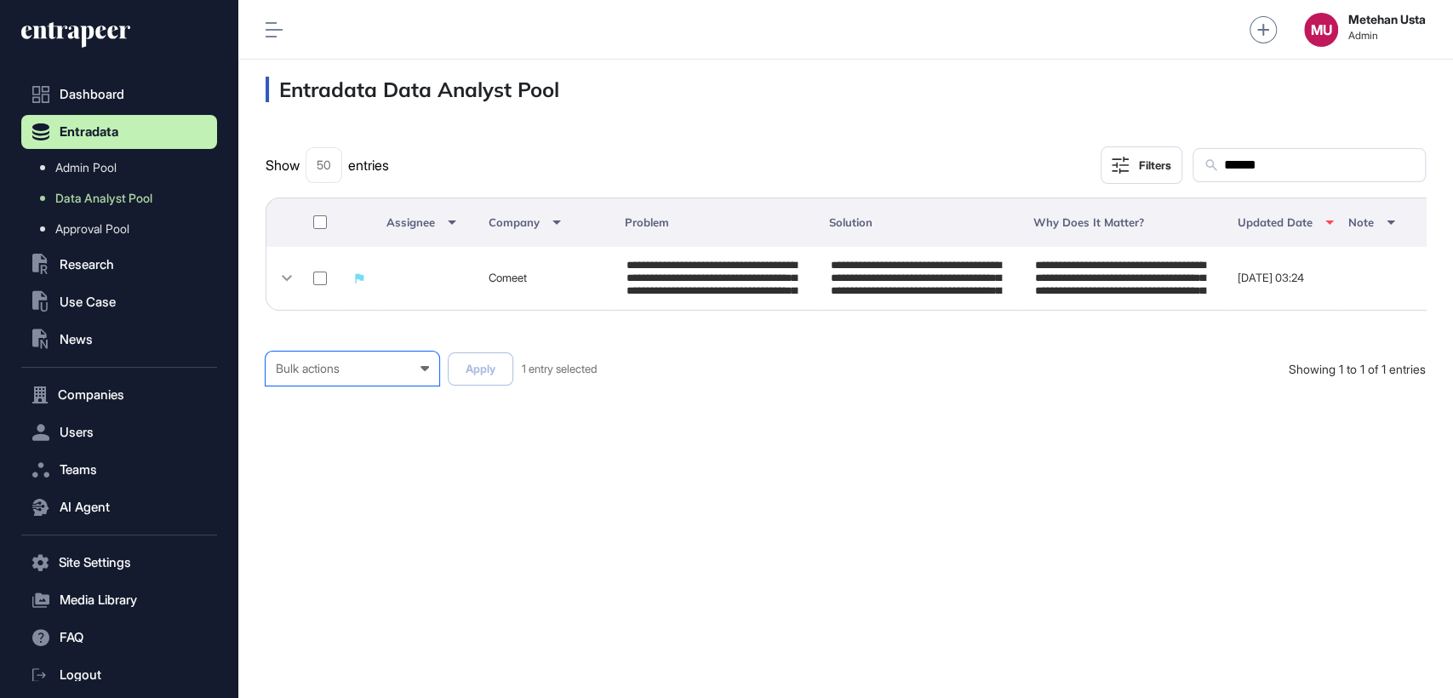
click at [318, 386] on div "Bulk actions Bulk actions Requested to Cancel Published" at bounding box center [353, 369] width 174 height 34
click at [0, 0] on div "Published" at bounding box center [0, 0] width 0 height 0
click at [466, 380] on button "Apply" at bounding box center [481, 368] width 66 height 33
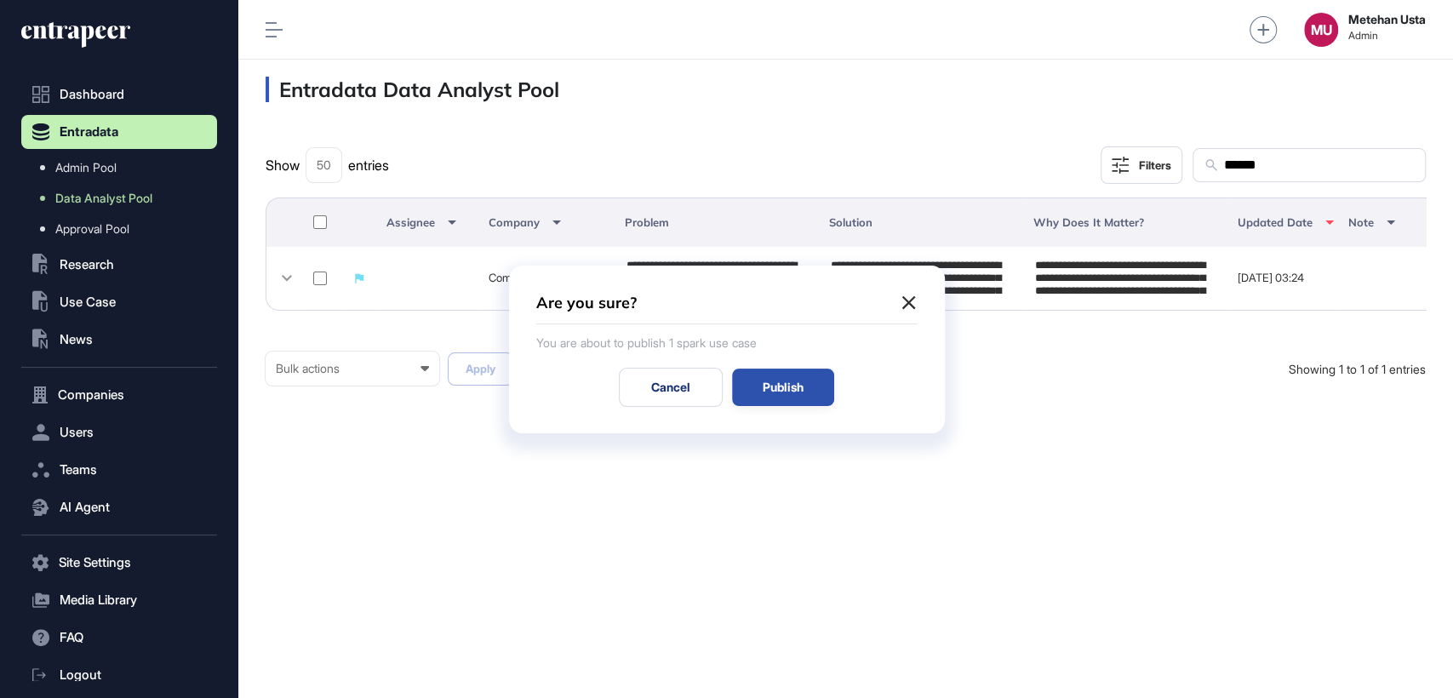
click at [761, 389] on div "Publish" at bounding box center [783, 387] width 102 height 37
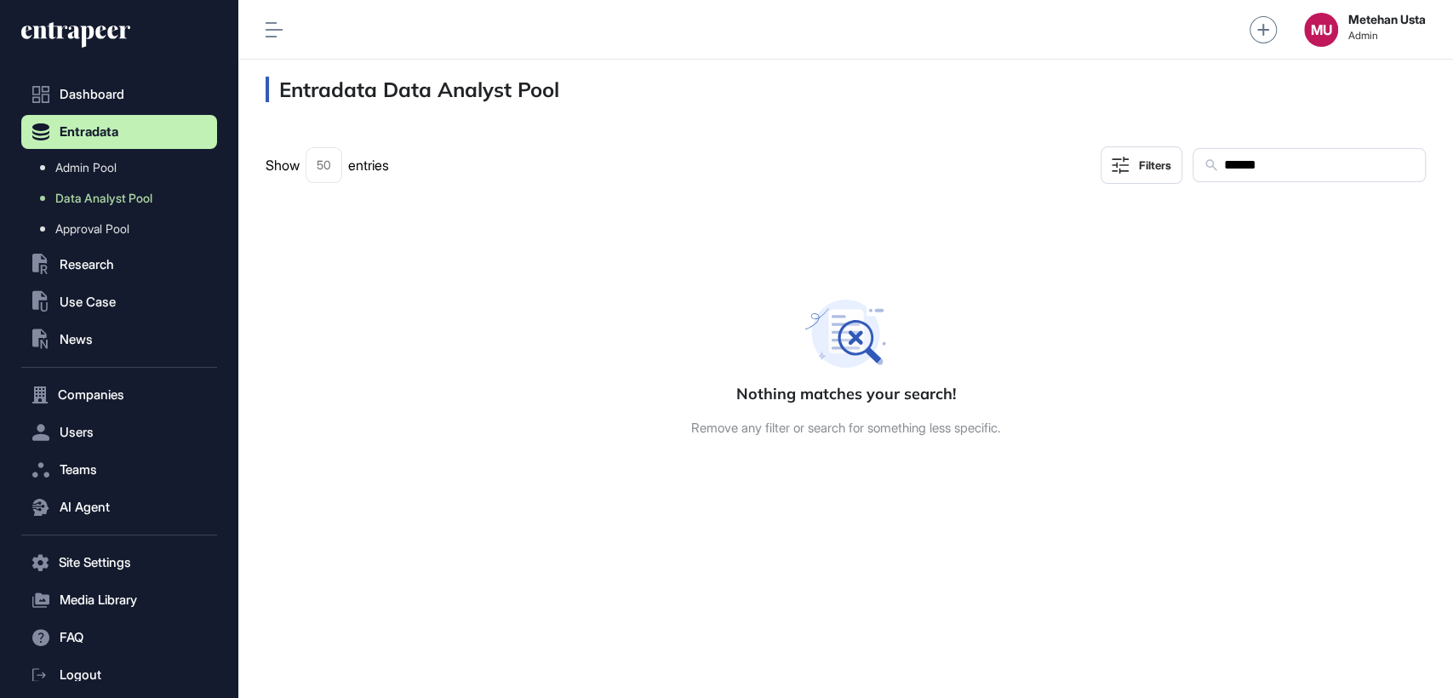
click at [1316, 160] on input "******" at bounding box center [1318, 165] width 192 height 22
paste input "text"
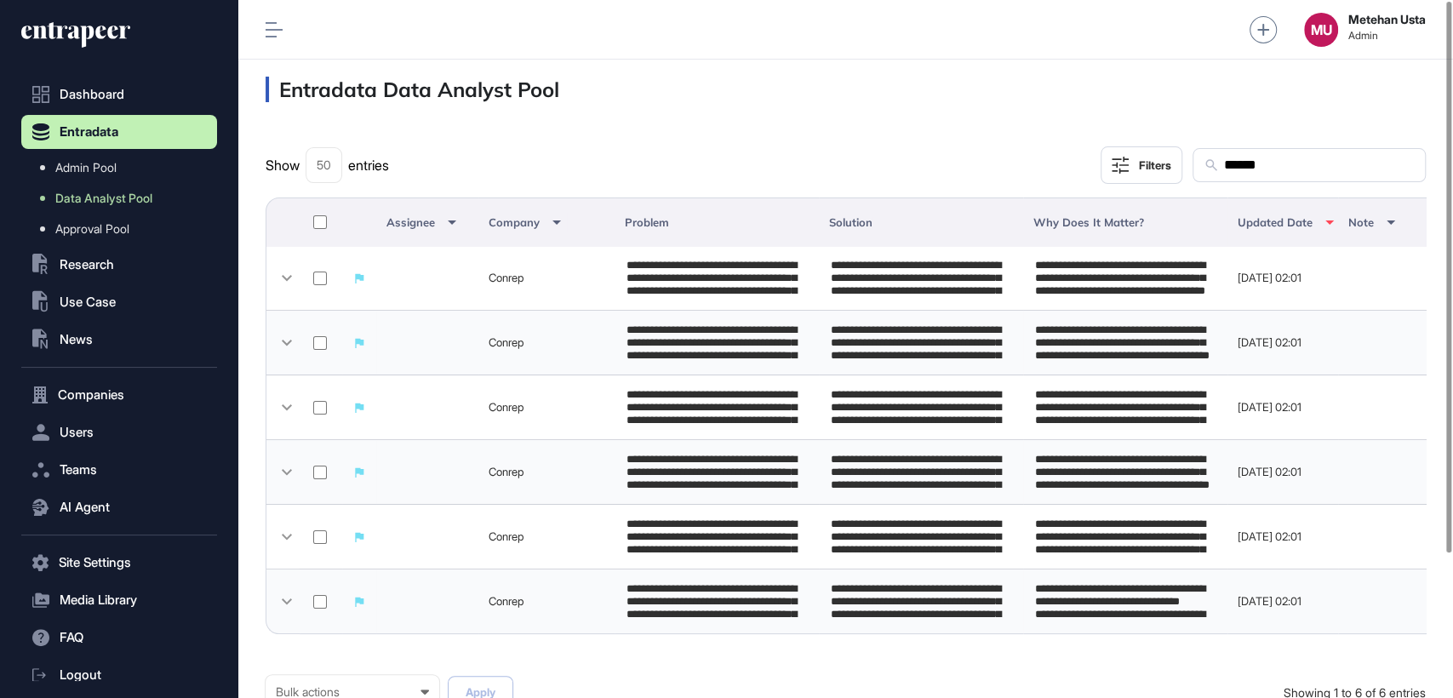
click at [311, 217] on div at bounding box center [320, 222] width 20 height 19
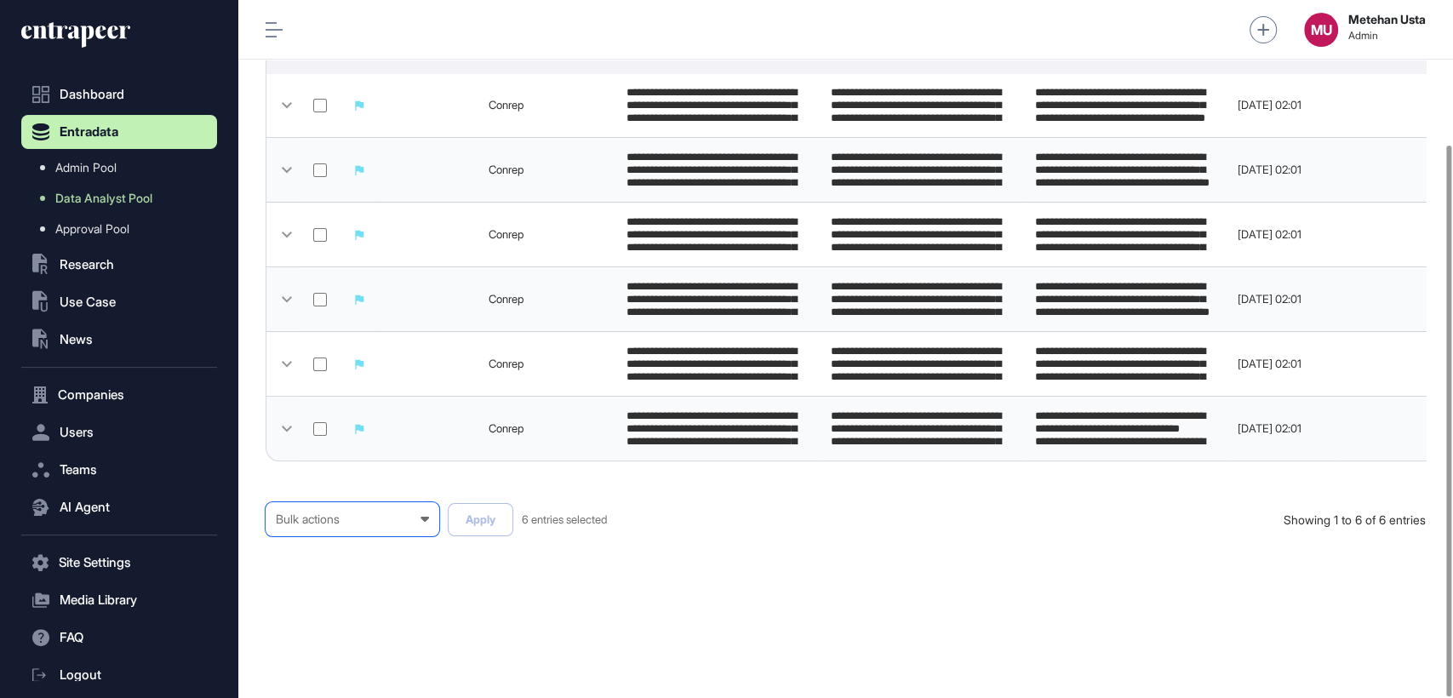
scroll to position [182, 0]
click at [376, 528] on div "Bulk actions Bulk actions Requested to Cancel Published" at bounding box center [353, 519] width 174 height 34
click at [0, 0] on div "Published" at bounding box center [0, 0] width 0 height 0
click at [490, 519] on button "Apply" at bounding box center [481, 519] width 66 height 33
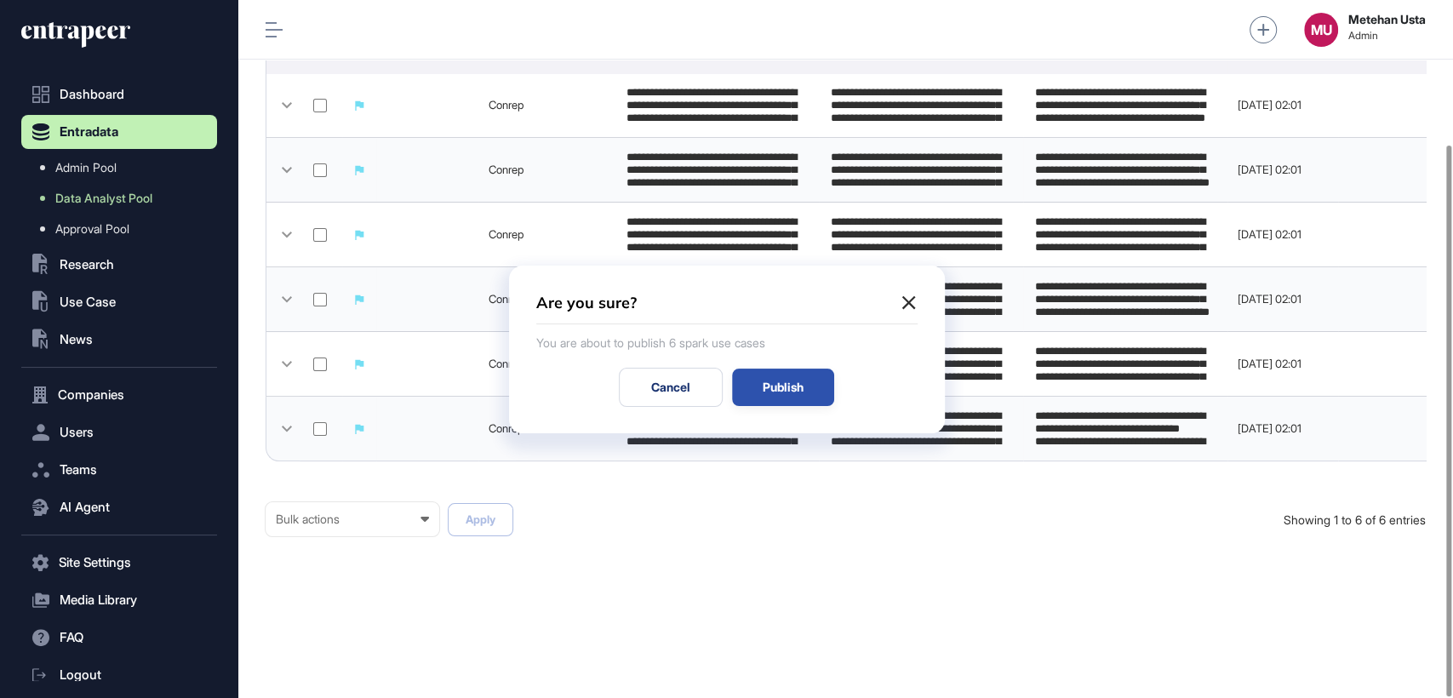
click at [775, 391] on div "Publish" at bounding box center [783, 387] width 102 height 37
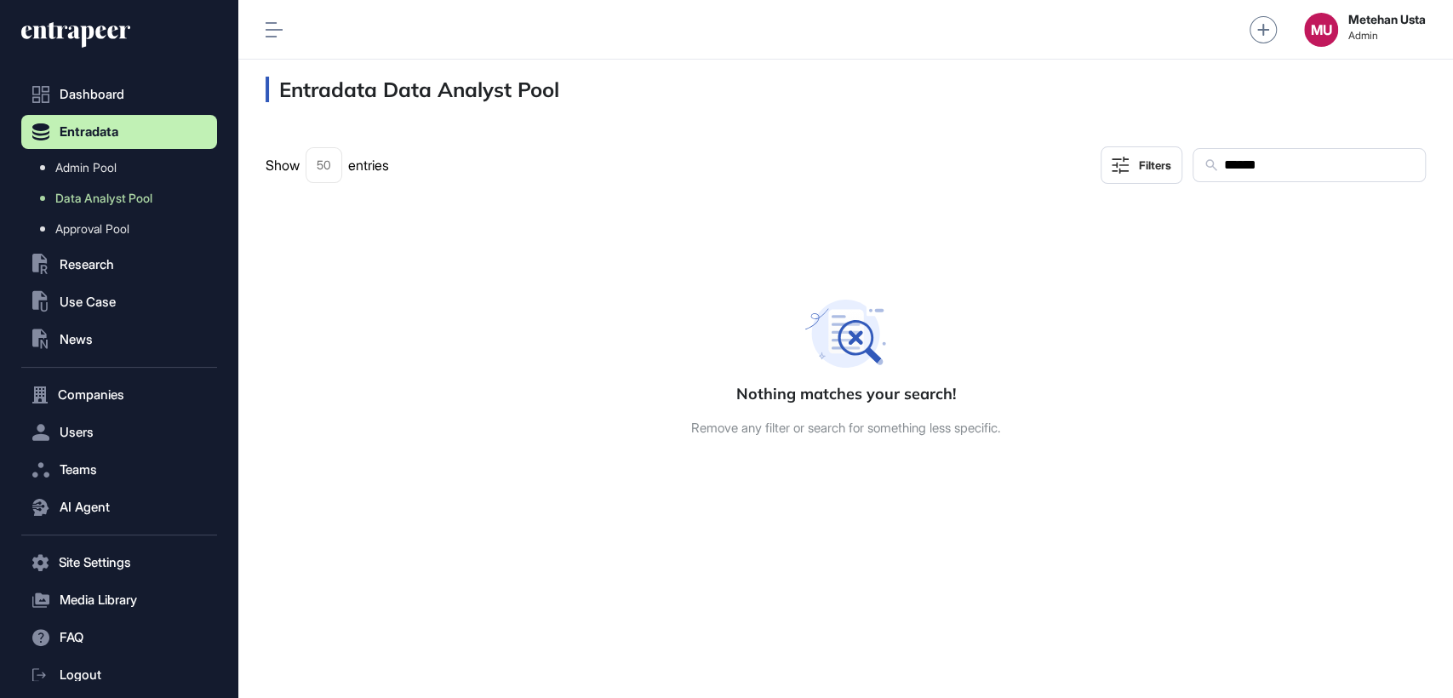
click at [1340, 165] on input "******" at bounding box center [1318, 165] width 192 height 22
paste input "***"
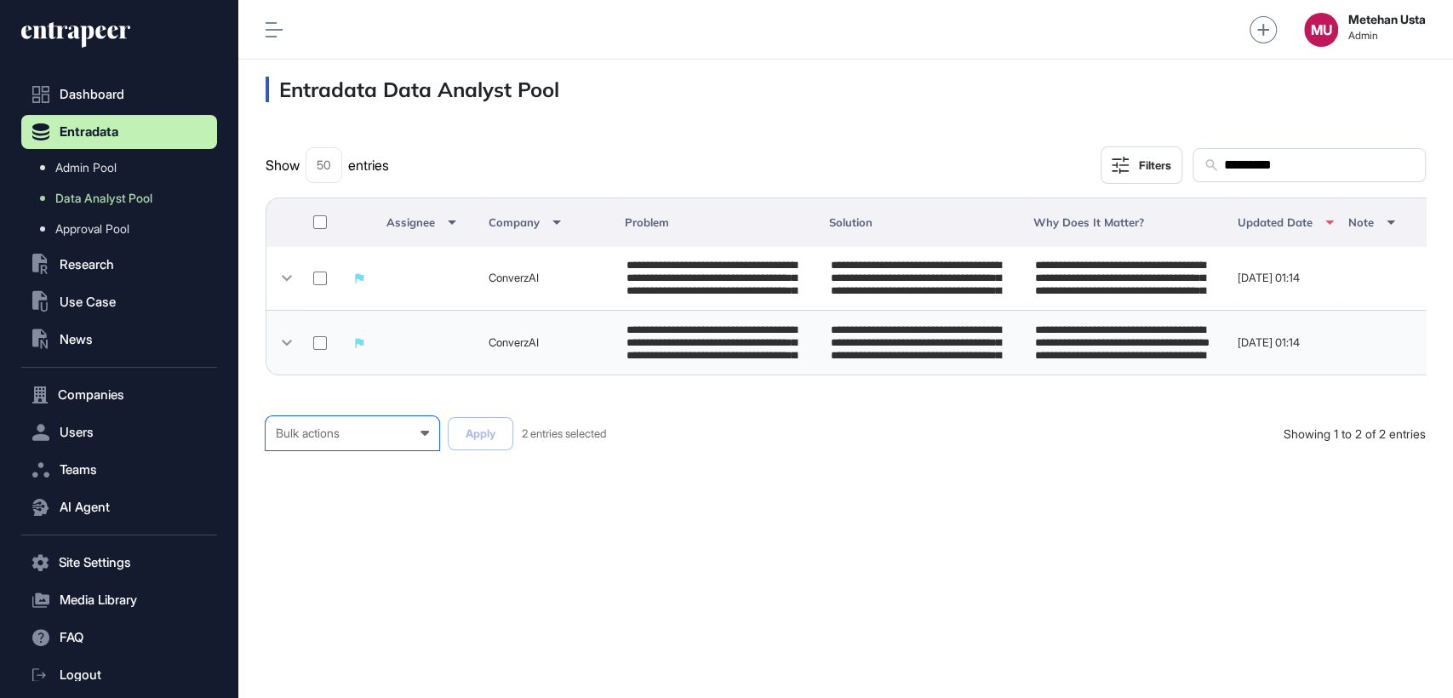
click at [352, 440] on div "Bulk actions" at bounding box center [352, 433] width 153 height 14
click at [0, 0] on div "Published" at bounding box center [0, 0] width 0 height 0
click at [483, 438] on button "Apply" at bounding box center [481, 433] width 66 height 33
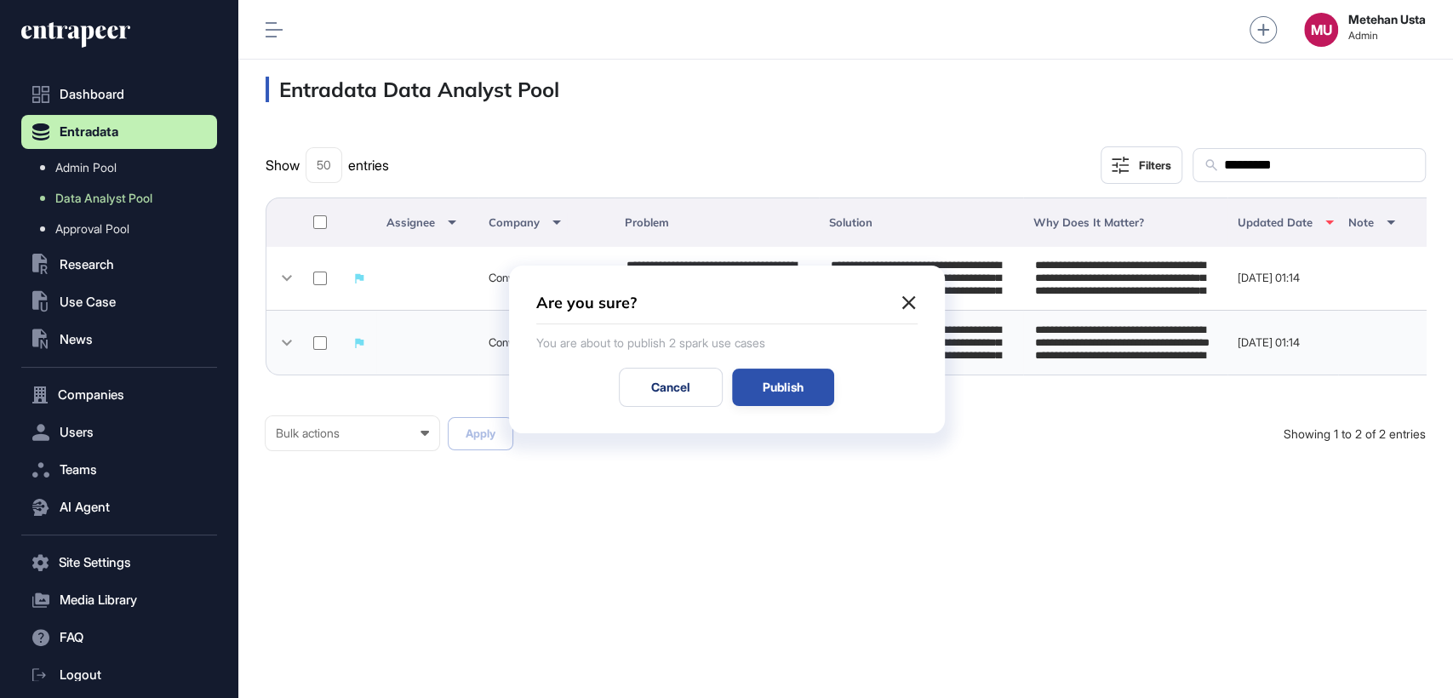
click at [783, 390] on div "Publish" at bounding box center [783, 387] width 102 height 37
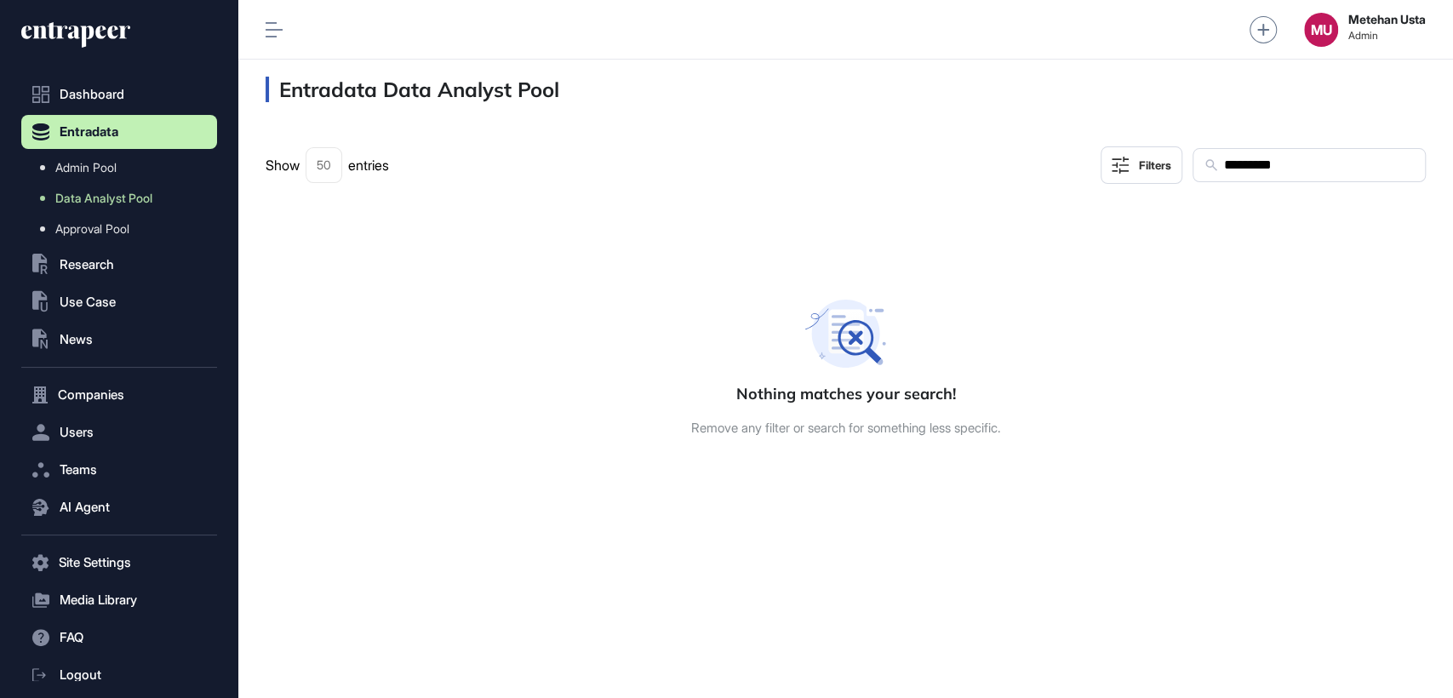
click at [1313, 160] on input "*********" at bounding box center [1318, 165] width 192 height 22
paste input "text"
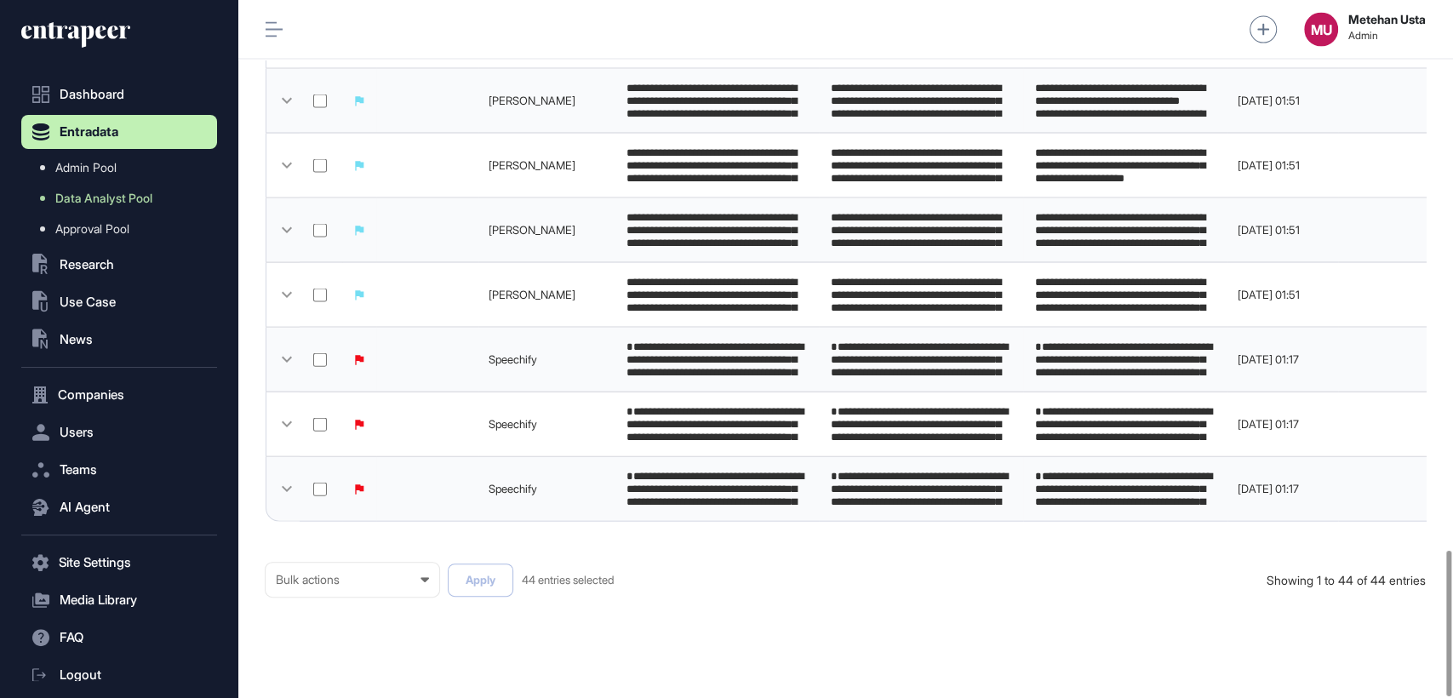
scroll to position [2636, 0]
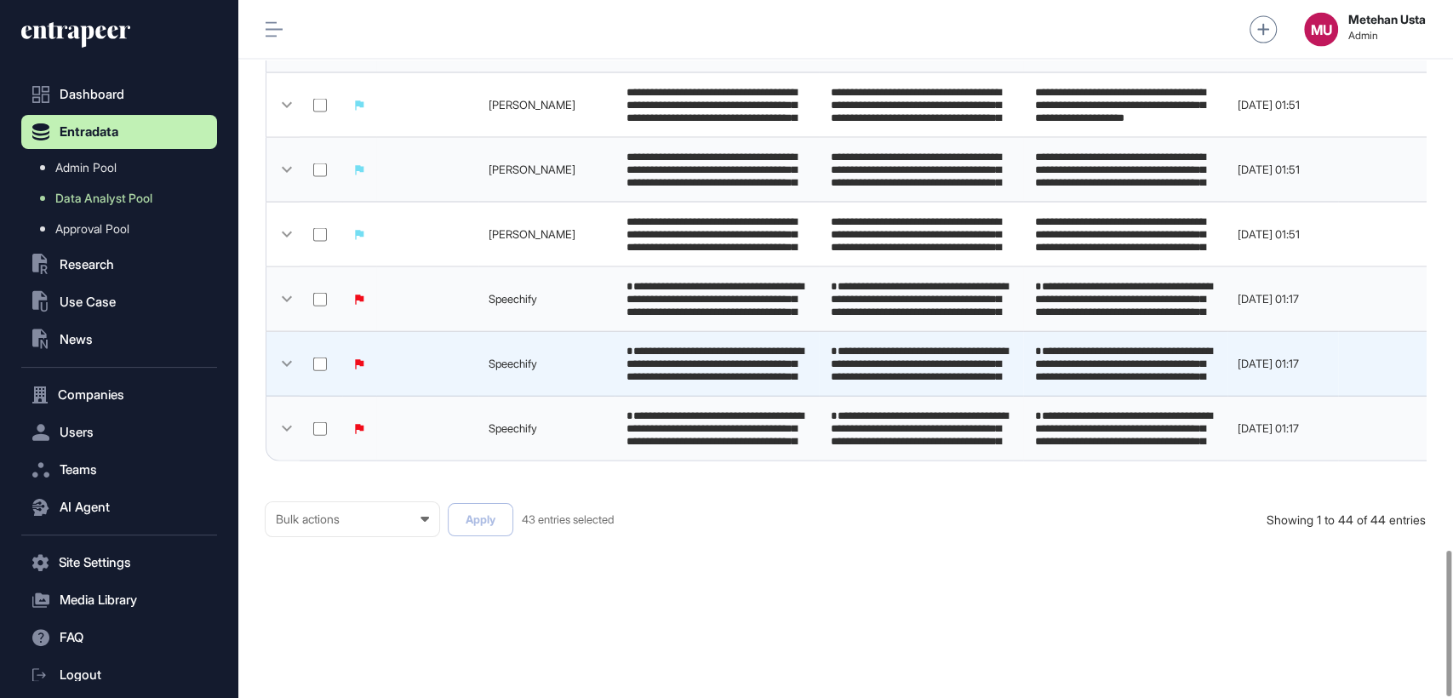
click at [323, 361] on td at bounding box center [321, 364] width 43 height 65
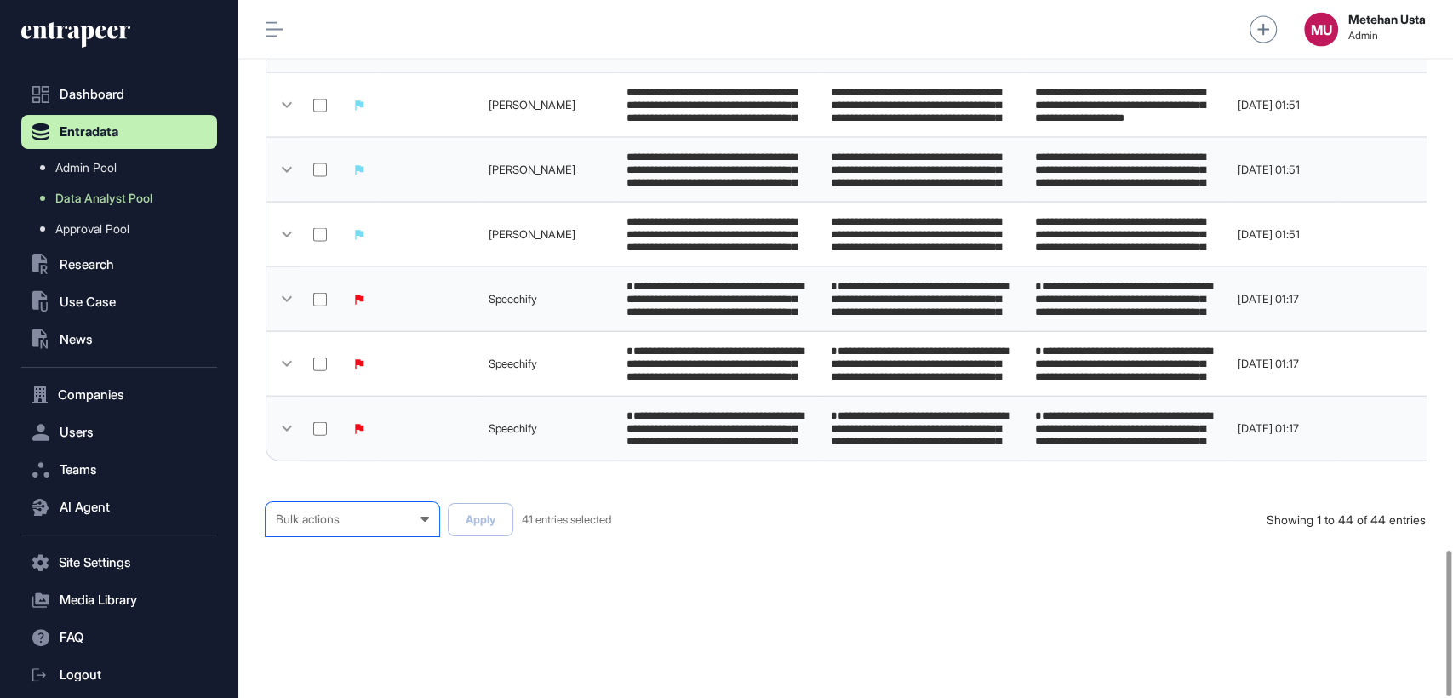
click at [346, 519] on div "Bulk actions" at bounding box center [352, 519] width 153 height 14
click at [0, 0] on div "Published" at bounding box center [0, 0] width 0 height 0
click at [472, 521] on button "Apply" at bounding box center [481, 519] width 66 height 33
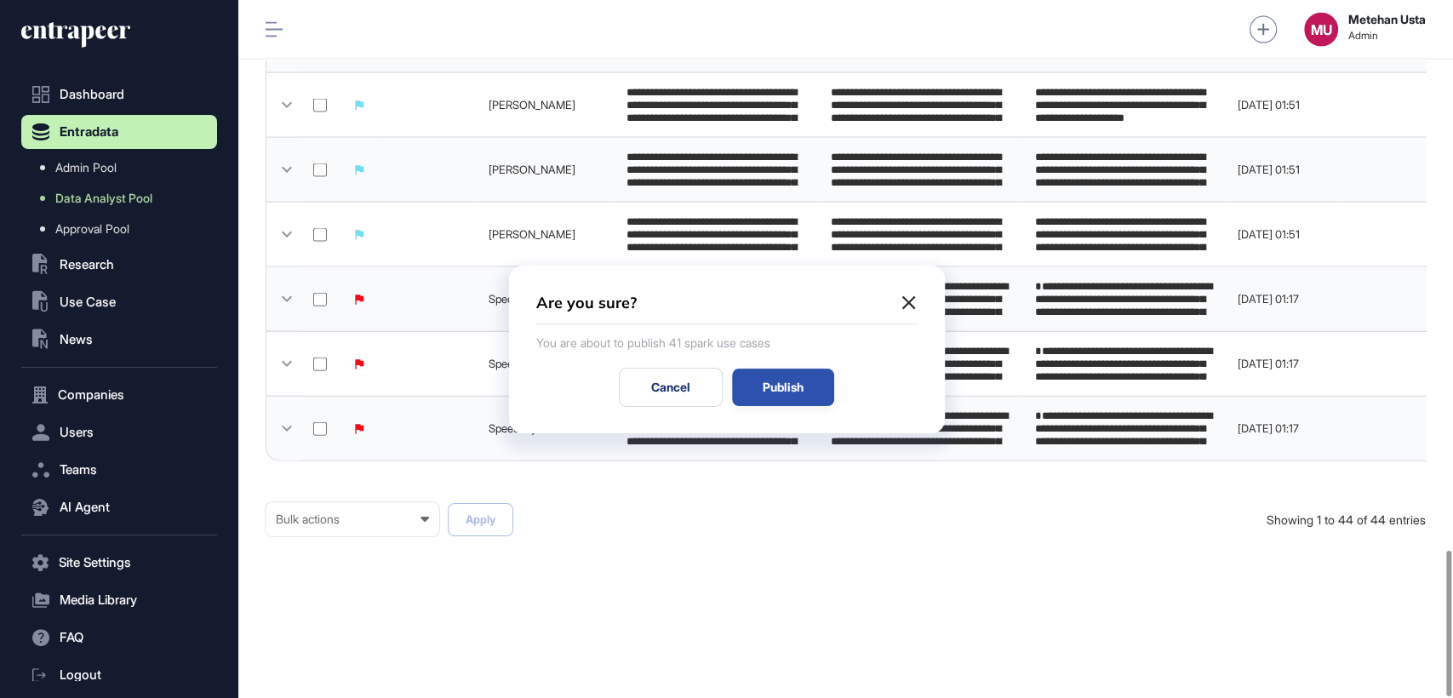
click at [786, 380] on div "Publish" at bounding box center [783, 387] width 102 height 37
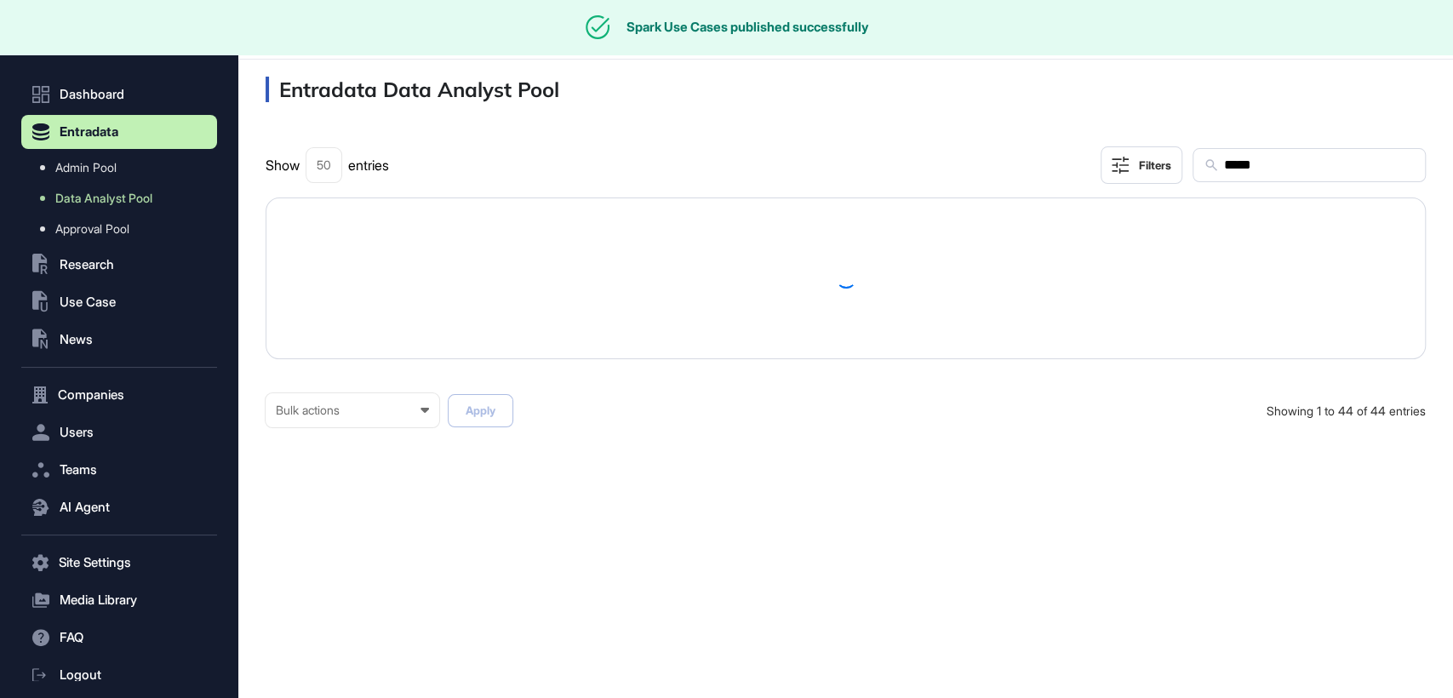
scroll to position [0, 0]
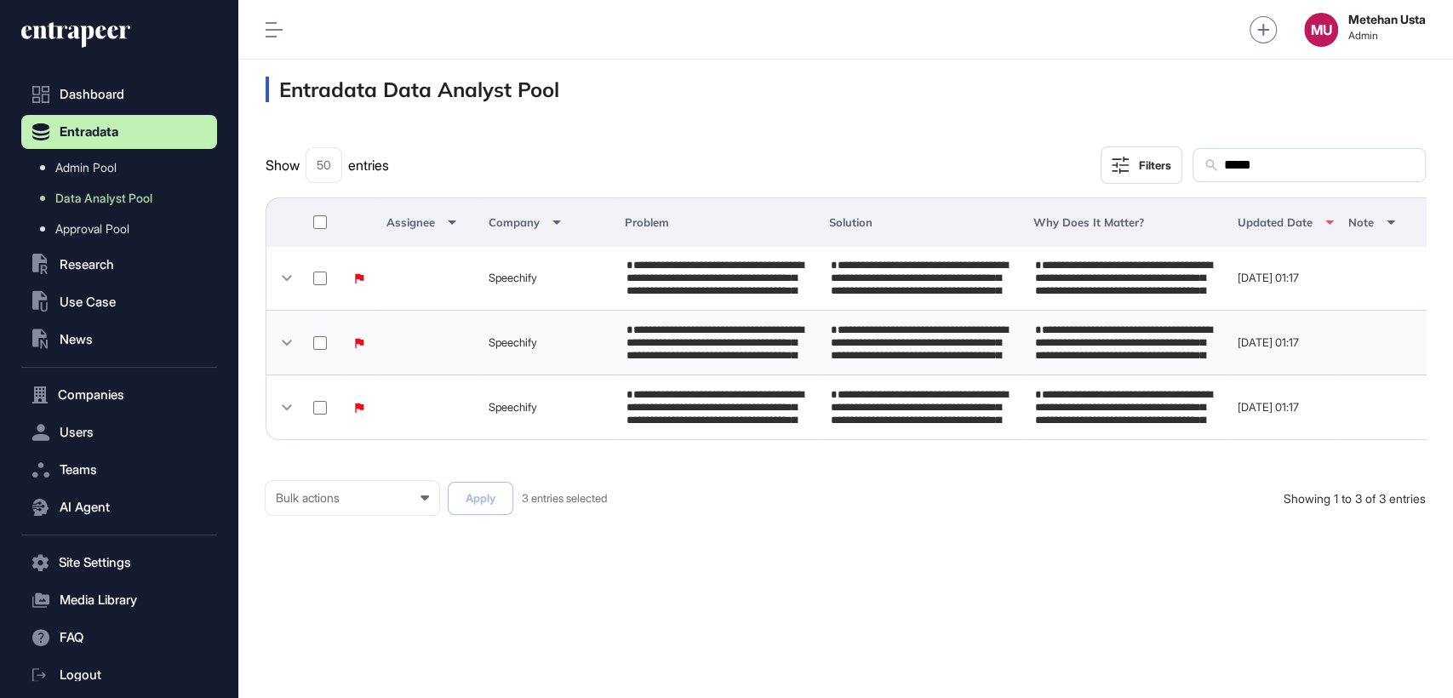
click at [1312, 148] on div "*****" at bounding box center [1309, 165] width 233 height 34
click at [1263, 176] on div "*****" at bounding box center [1309, 165] width 233 height 34
click at [1267, 168] on input "*****" at bounding box center [1318, 165] width 192 height 22
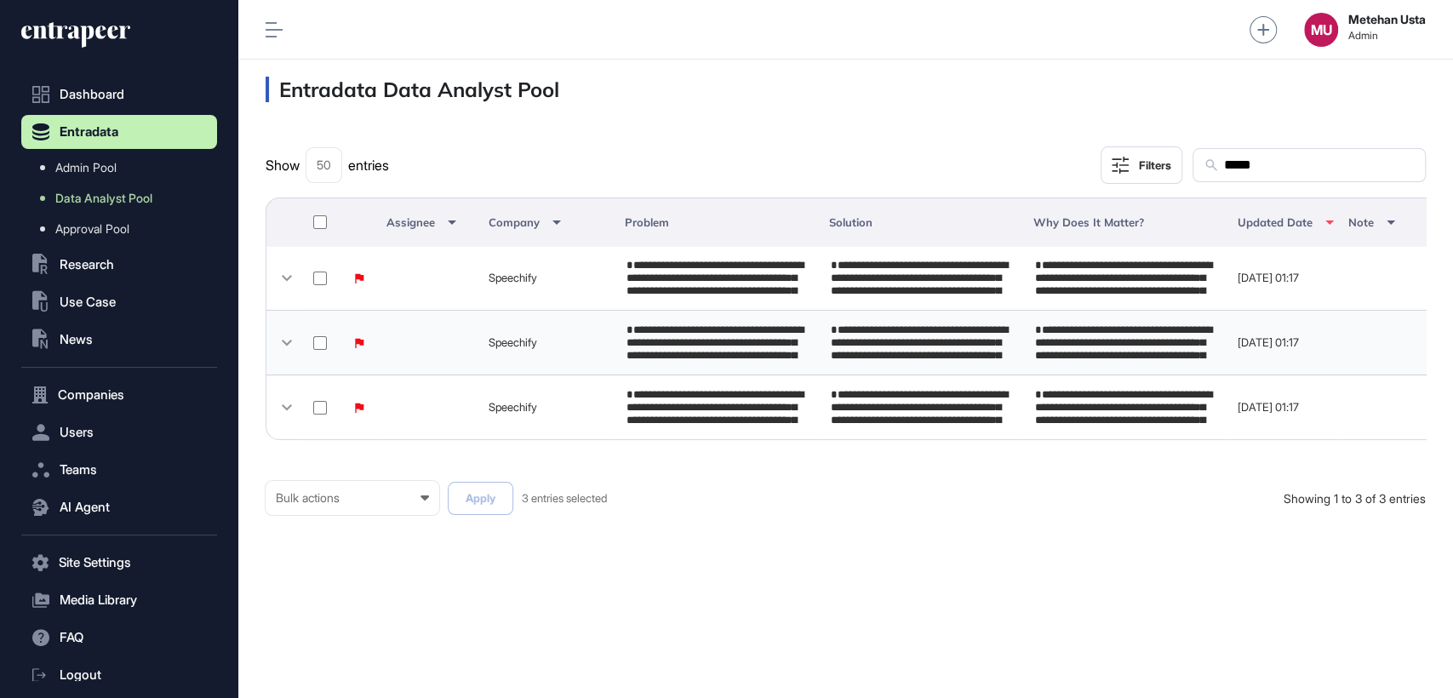
click at [1267, 168] on input "*****" at bounding box center [1318, 165] width 192 height 22
paste input "**"
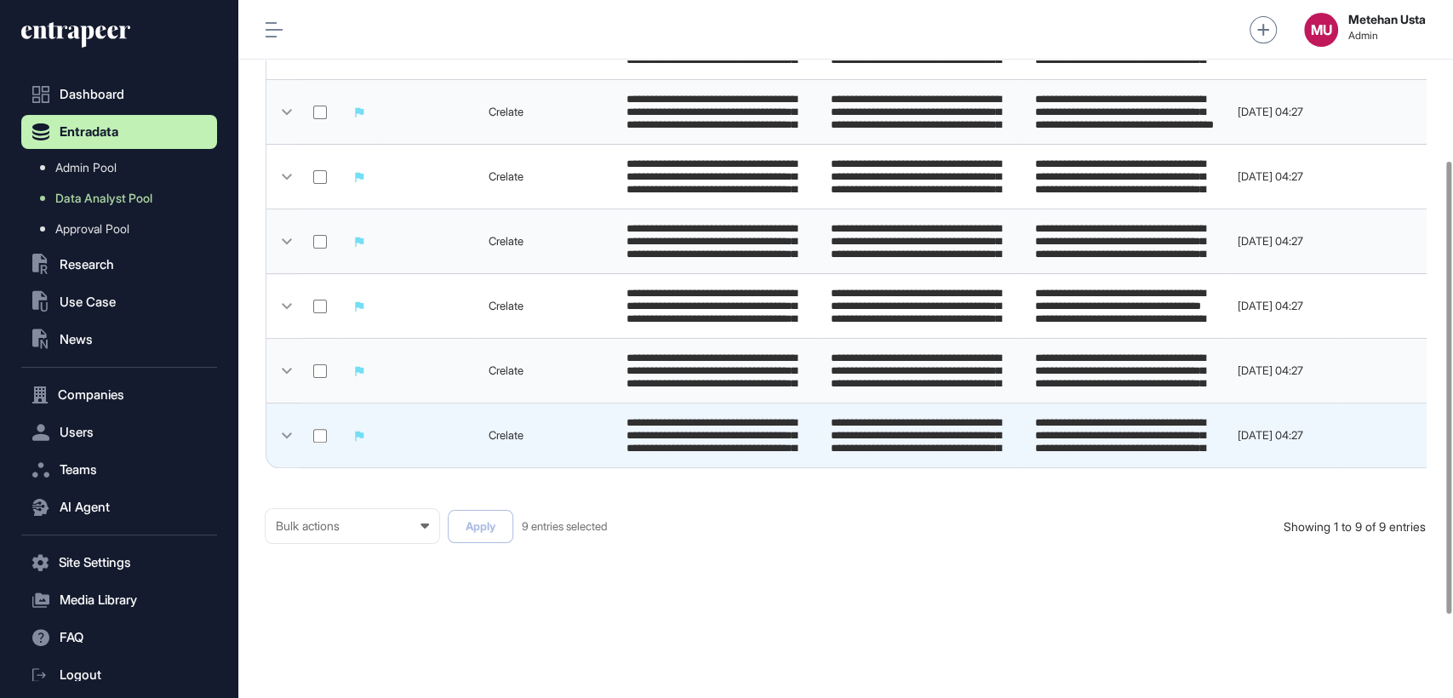
scroll to position [375, 0]
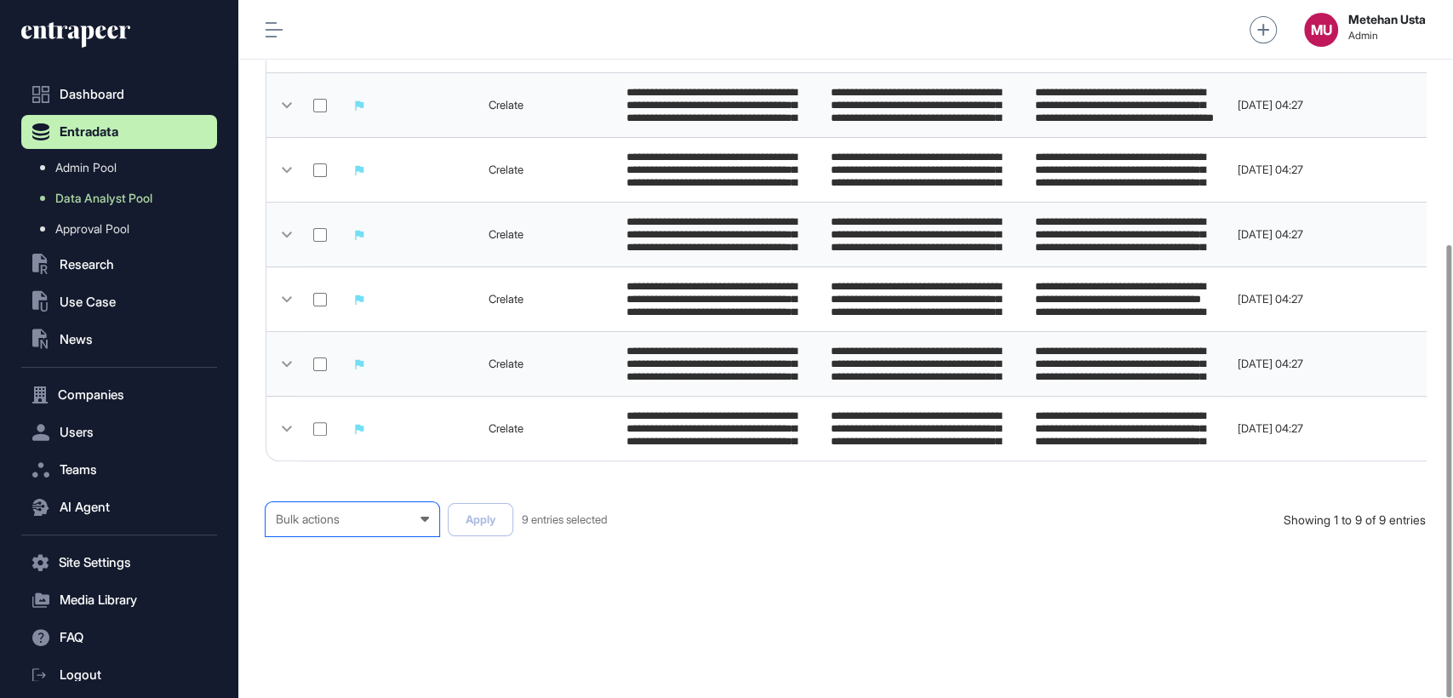
drag, startPoint x: 322, startPoint y: 523, endPoint x: 321, endPoint y: 544, distance: 21.3
click at [321, 524] on div "Bulk actions" at bounding box center [352, 519] width 153 height 14
click at [0, 0] on div "Published" at bounding box center [0, 0] width 0 height 0
click at [491, 508] on button "Apply" at bounding box center [481, 519] width 66 height 33
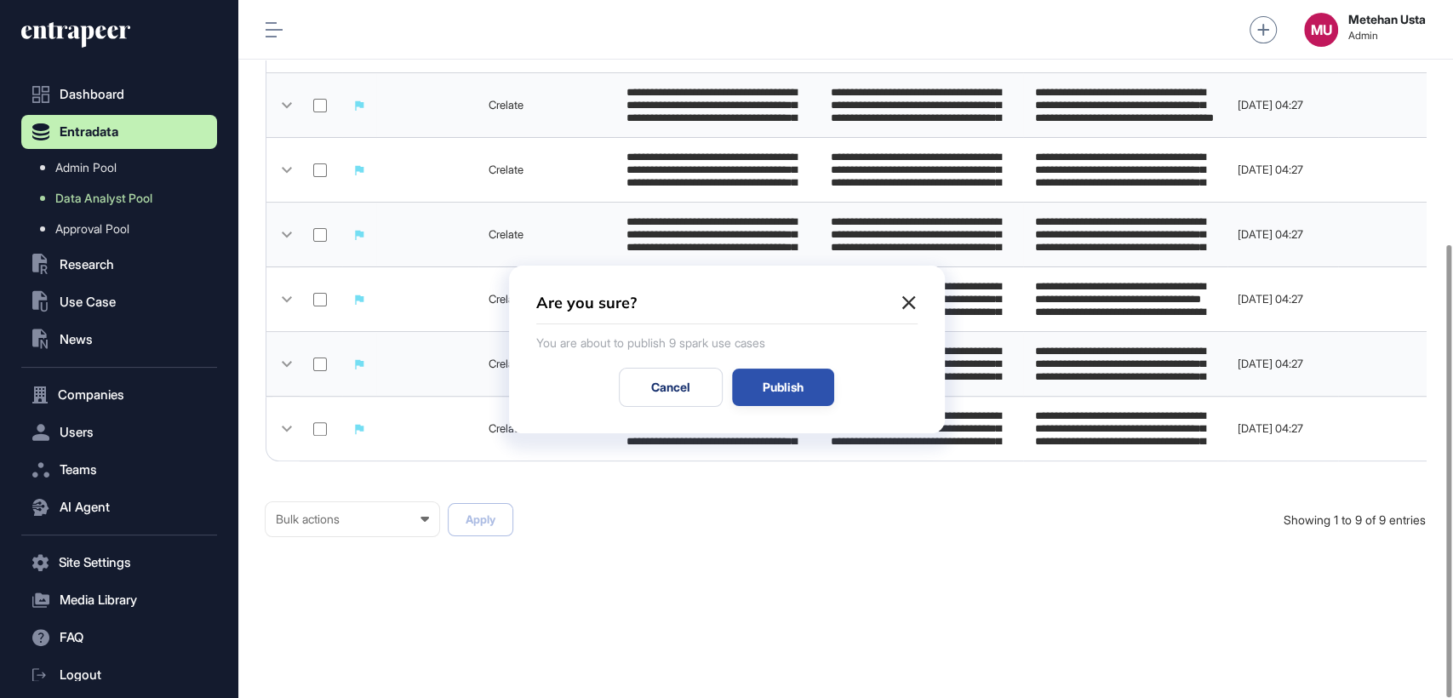
click at [787, 375] on div "Publish" at bounding box center [783, 387] width 102 height 37
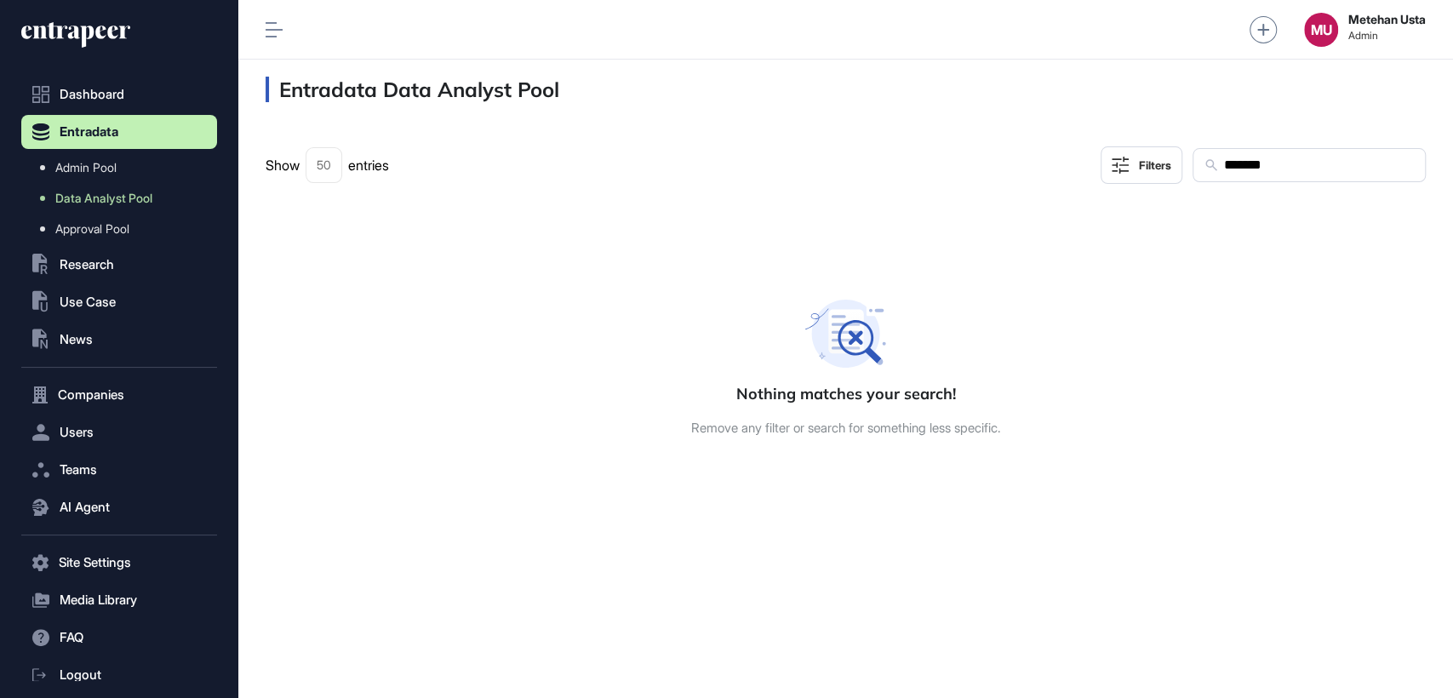
click at [1290, 154] on input "*******" at bounding box center [1318, 165] width 192 height 22
click at [1324, 169] on input "*******" at bounding box center [1318, 165] width 192 height 22
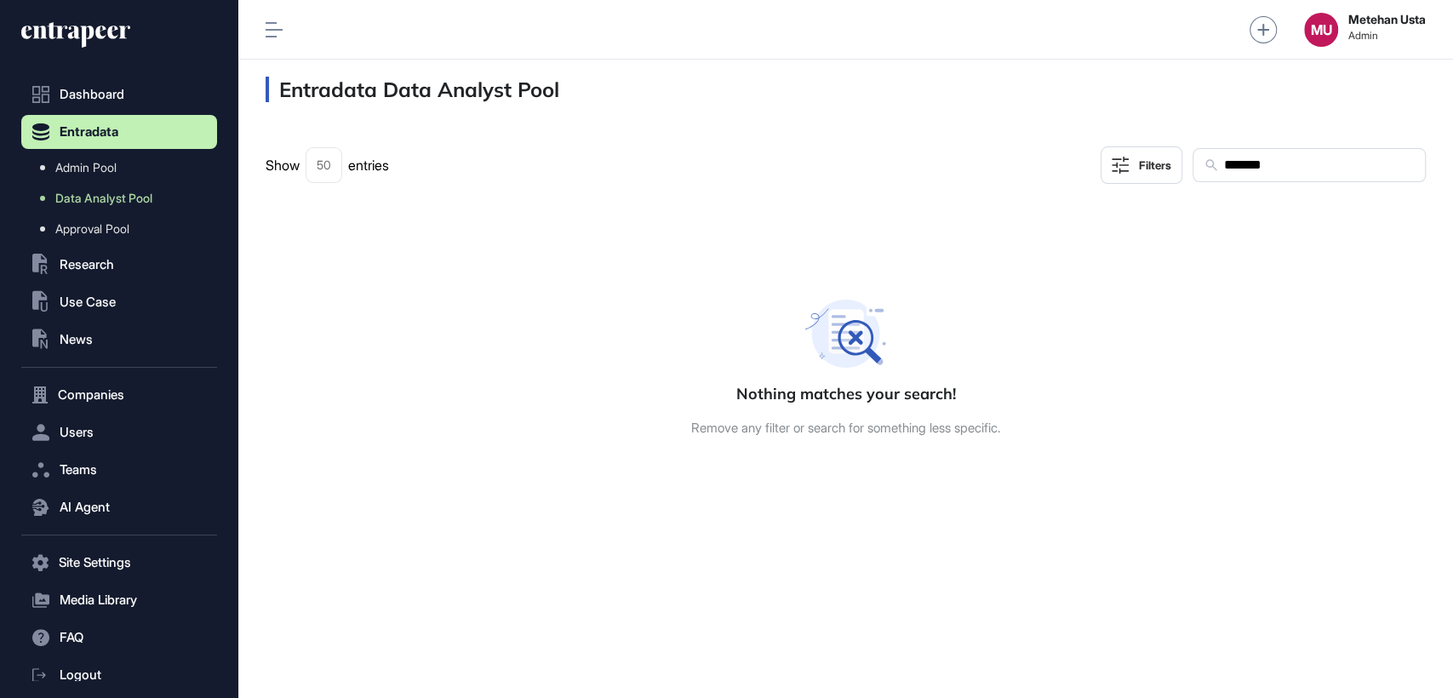
click at [1324, 169] on input "*******" at bounding box center [1318, 165] width 192 height 22
paste input "**********"
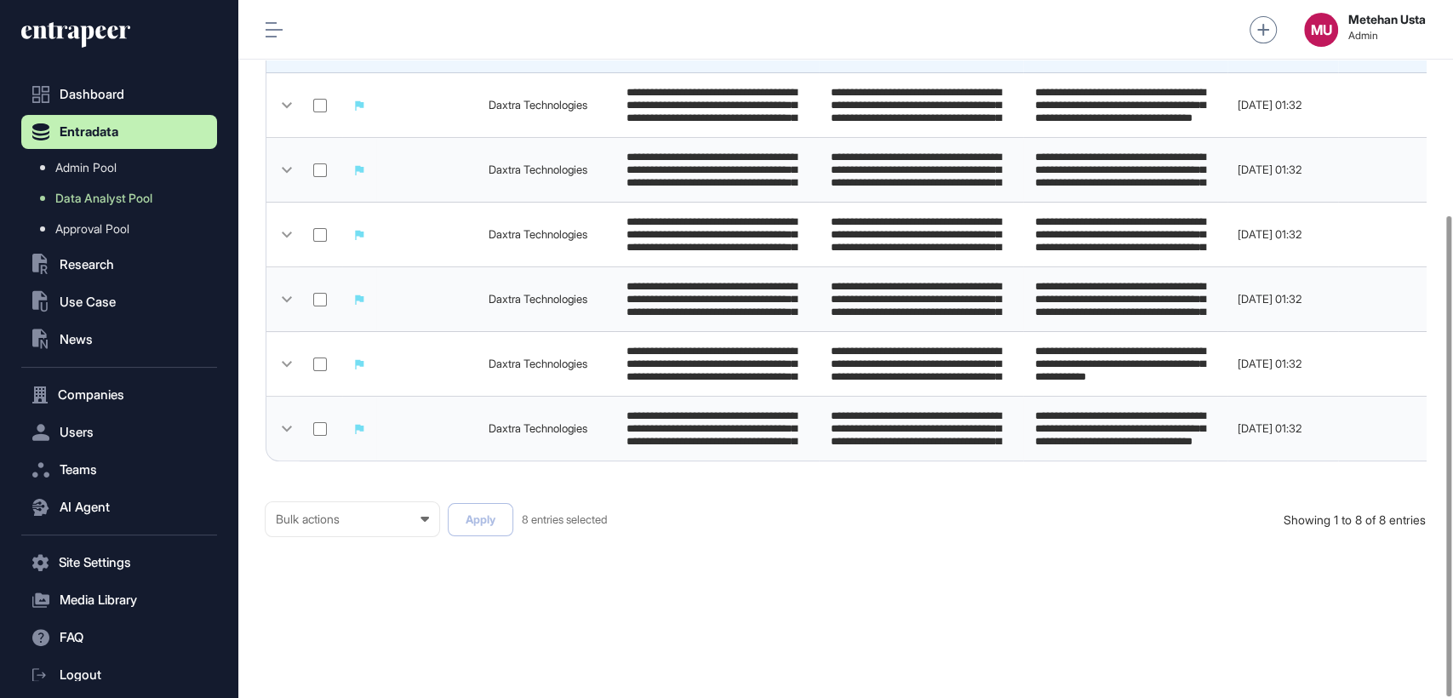
scroll to position [312, 0]
click at [340, 519] on div "Bulk actions" at bounding box center [352, 519] width 153 height 14
click at [0, 0] on div "Published" at bounding box center [0, 0] width 0 height 0
click at [470, 525] on button "Apply" at bounding box center [481, 519] width 66 height 33
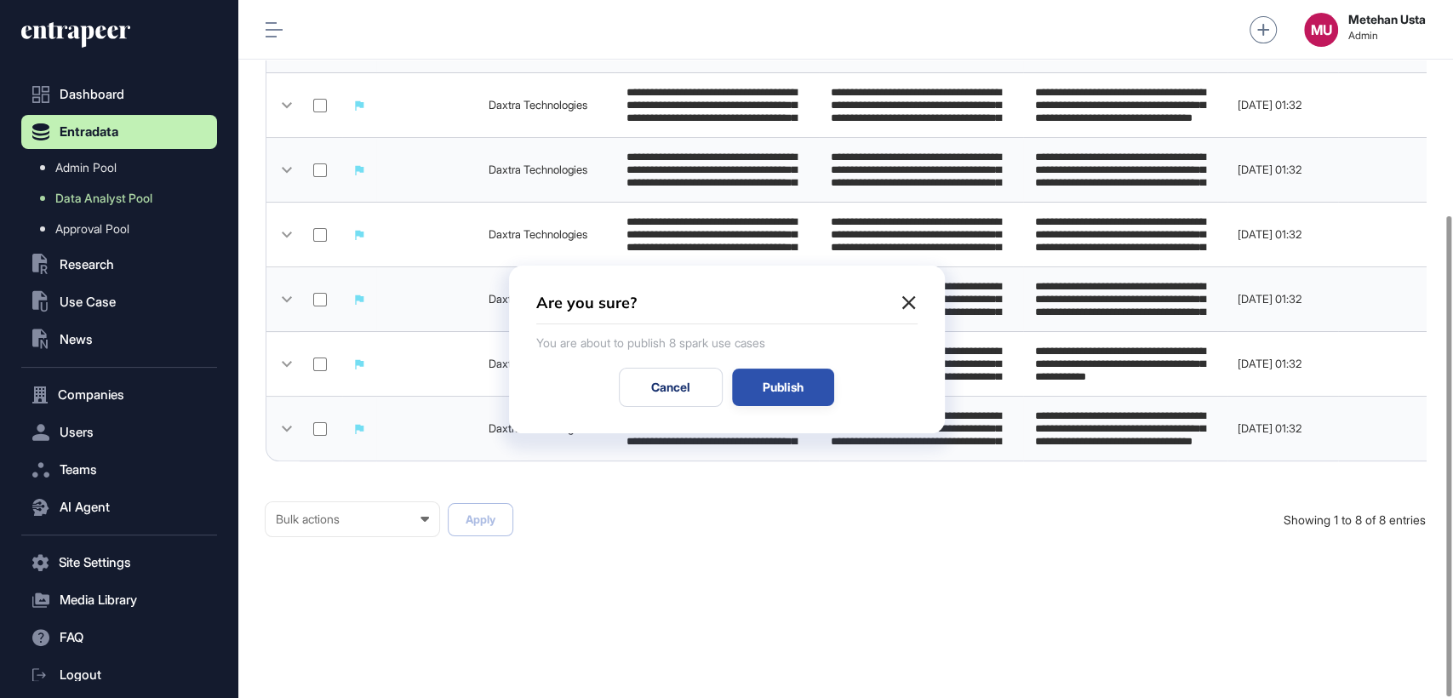
click at [783, 379] on div "Publish" at bounding box center [783, 387] width 102 height 37
click at [789, 380] on div "Publish" at bounding box center [783, 387] width 102 height 37
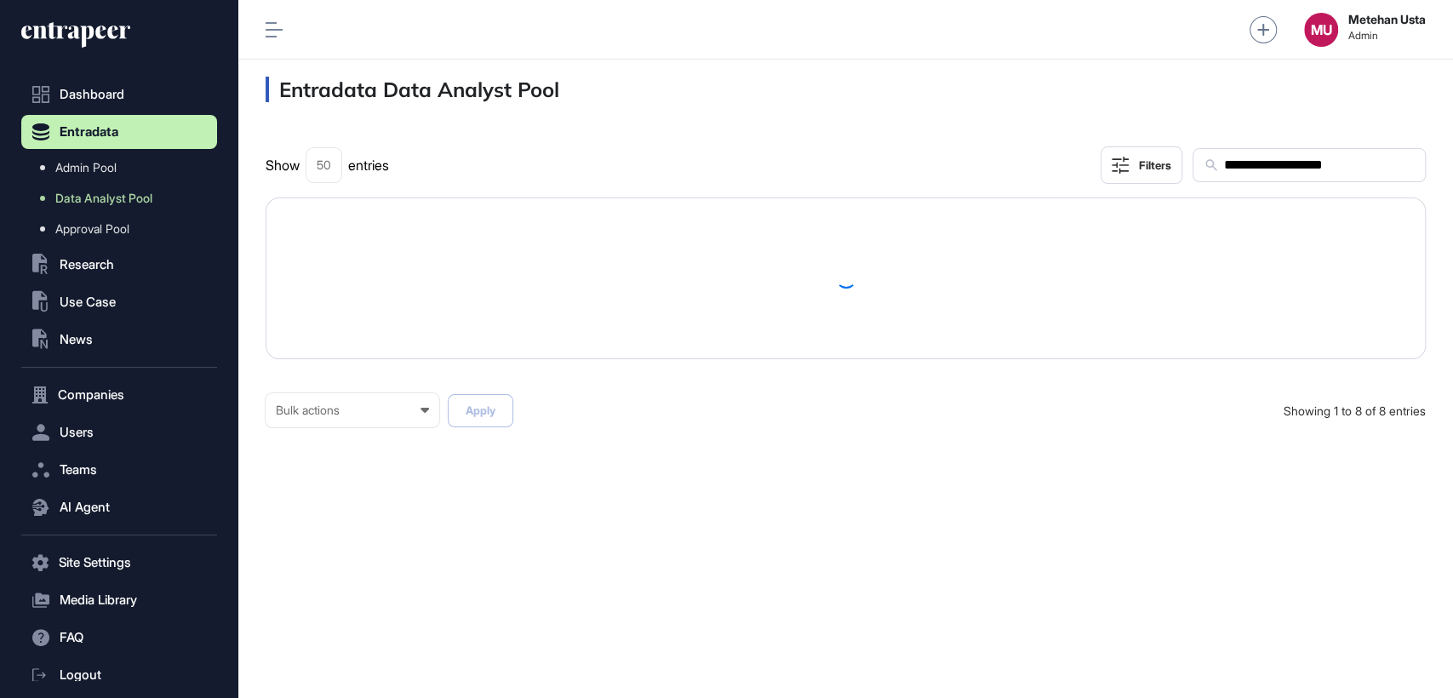
click at [1335, 145] on div "**********" at bounding box center [845, 290] width 1215 height 342
click at [1317, 164] on input "**********" at bounding box center [1318, 165] width 192 height 22
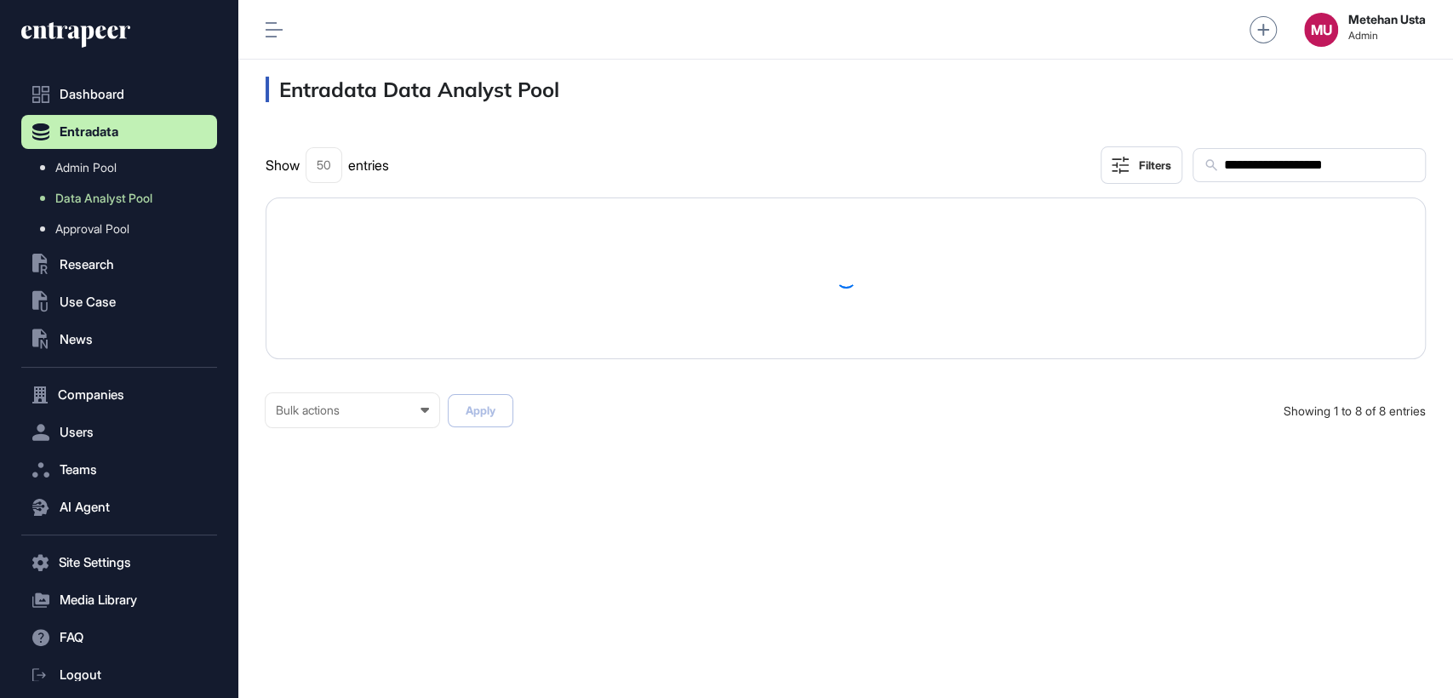
click at [1317, 164] on input "**********" at bounding box center [1318, 165] width 192 height 22
paste input "text"
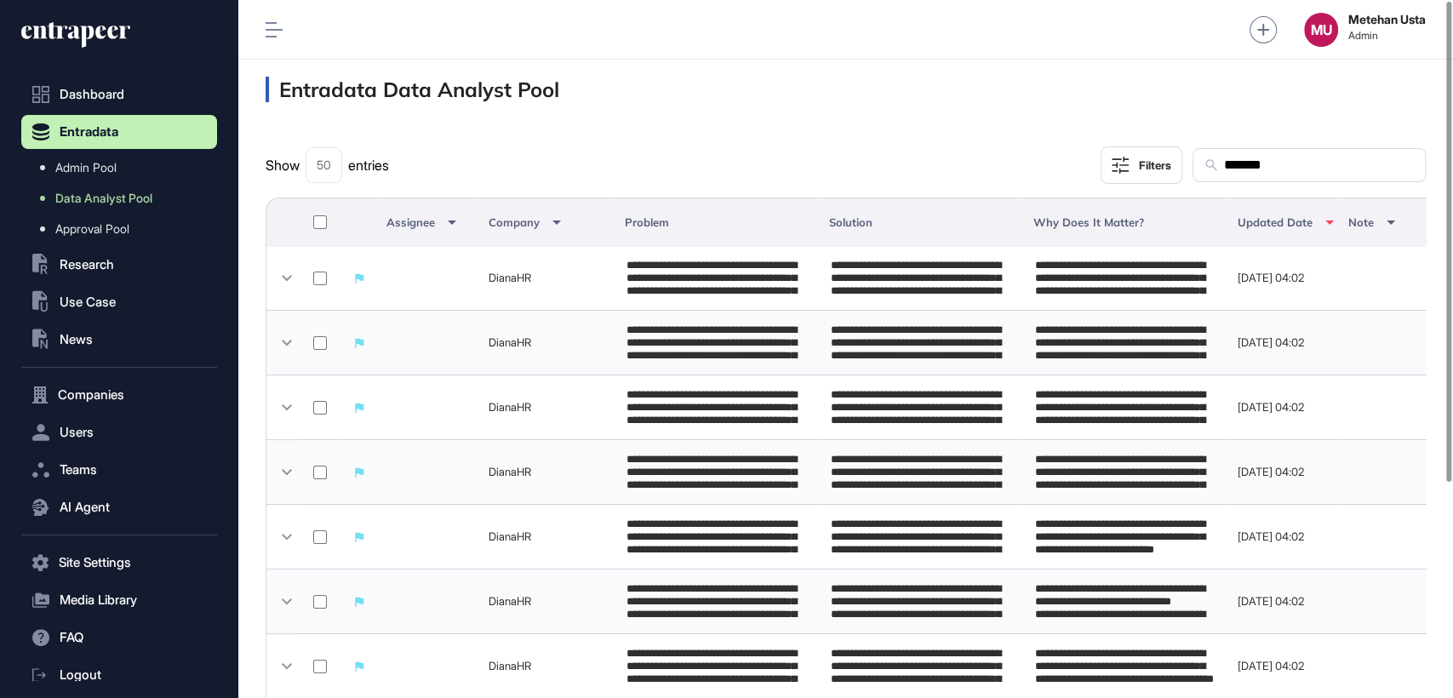
click at [323, 209] on th at bounding box center [321, 221] width 43 height 49
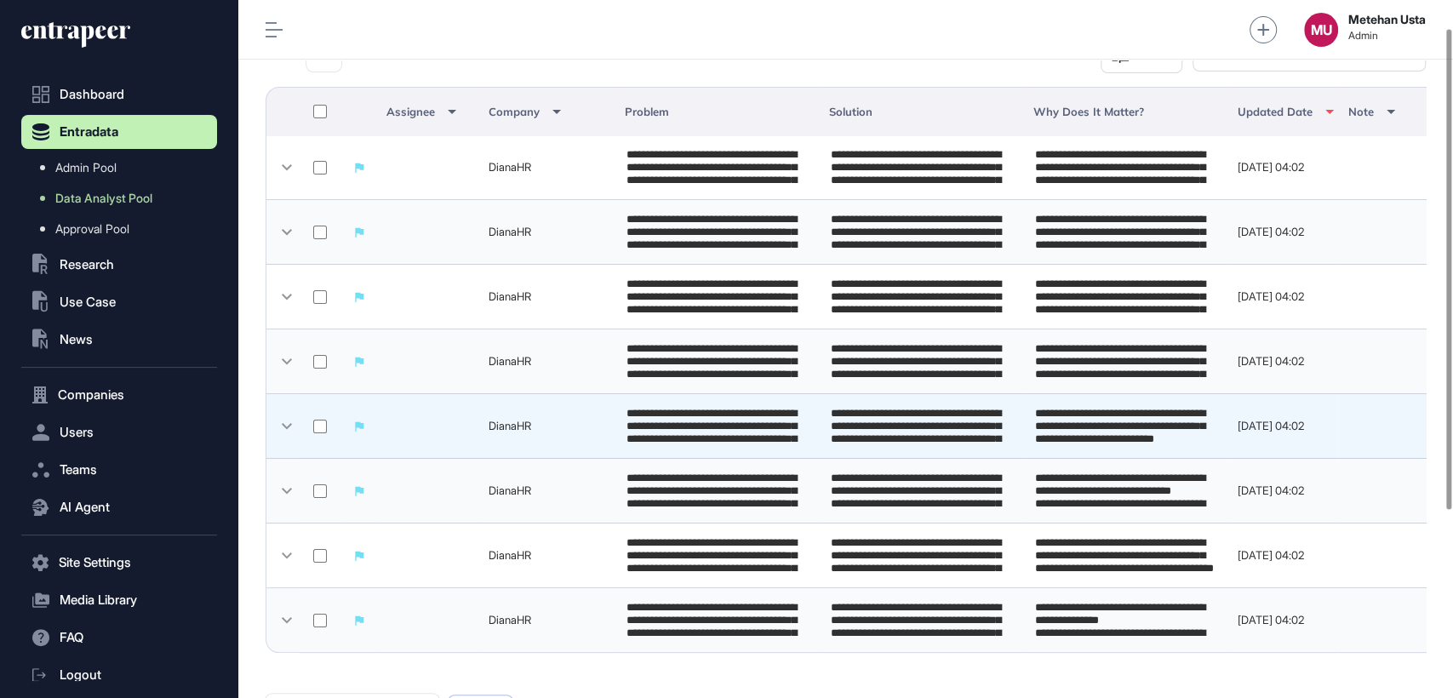
scroll to position [312, 0]
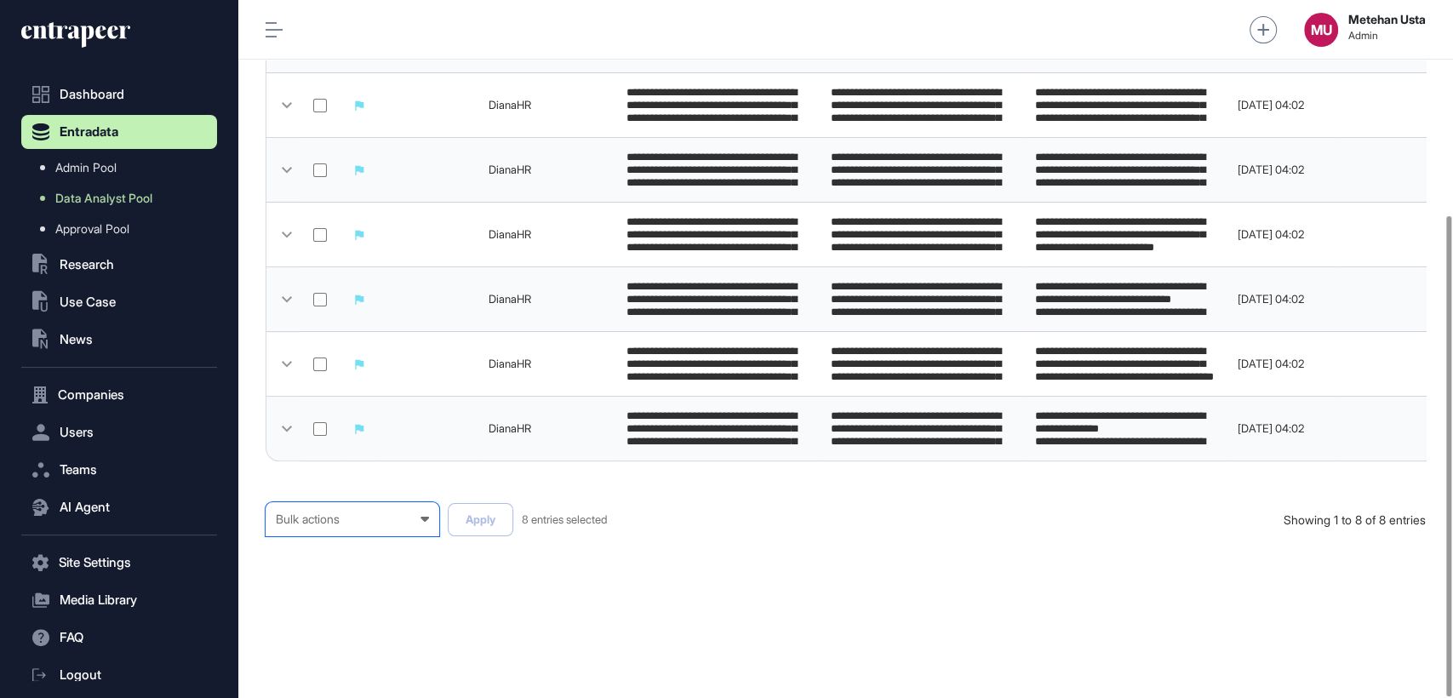
click at [354, 512] on div "Bulk actions" at bounding box center [352, 519] width 153 height 14
click at [0, 0] on div "Published" at bounding box center [0, 0] width 0 height 0
click at [485, 510] on button "Apply" at bounding box center [481, 519] width 66 height 33
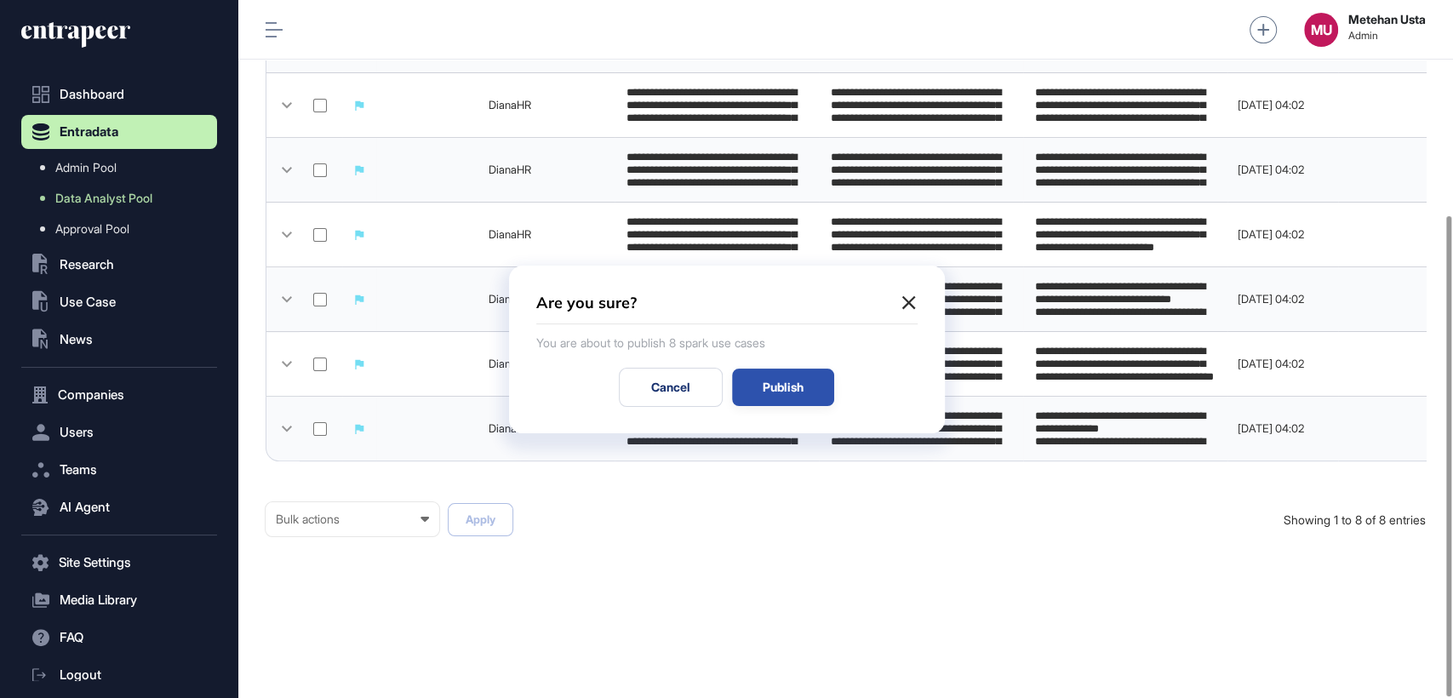
click at [796, 384] on div "Publish" at bounding box center [783, 387] width 102 height 37
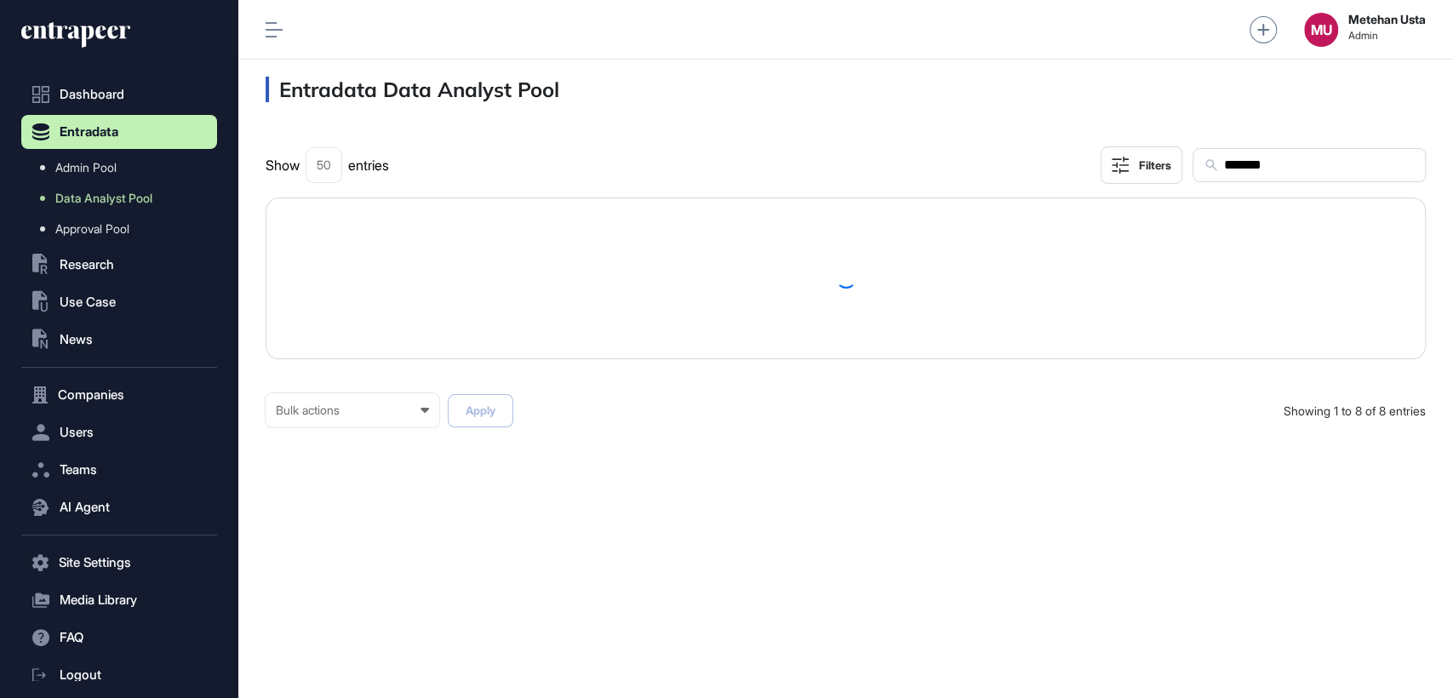
click at [1282, 167] on input "*******" at bounding box center [1318, 165] width 192 height 22
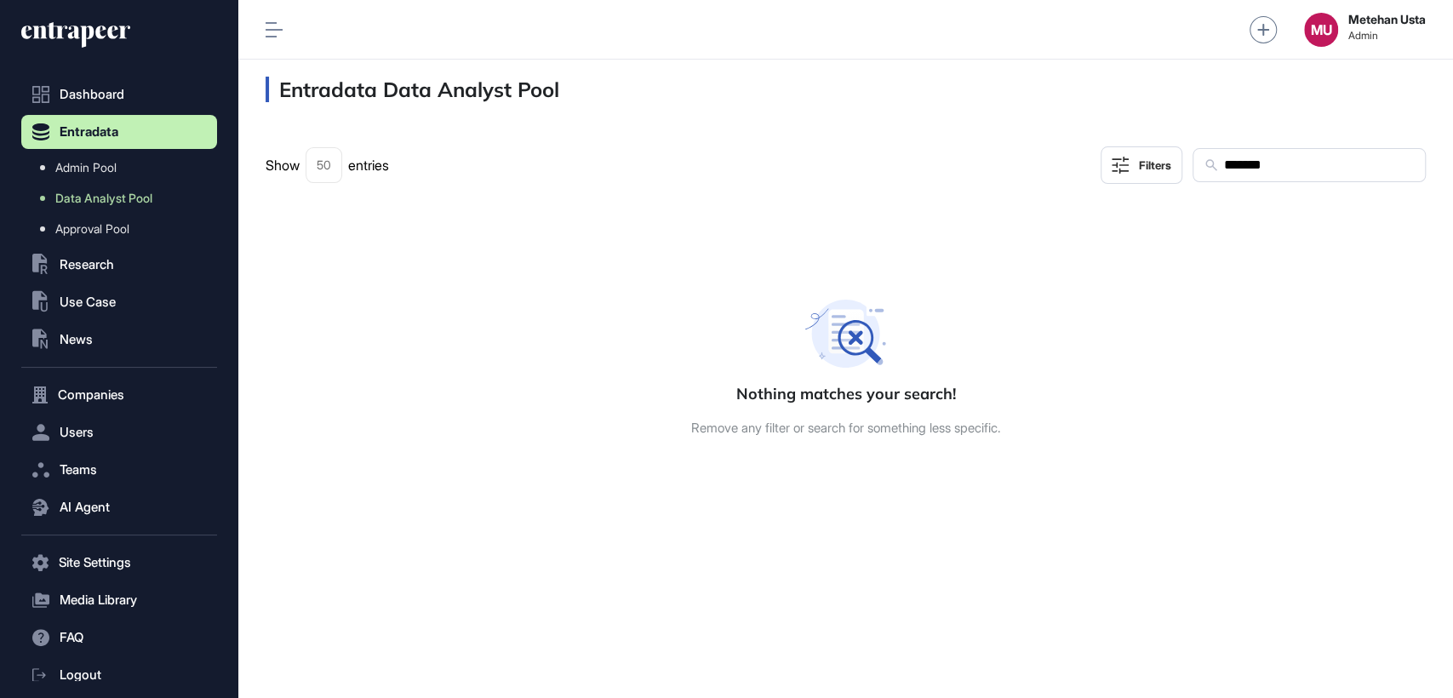
paste input "text"
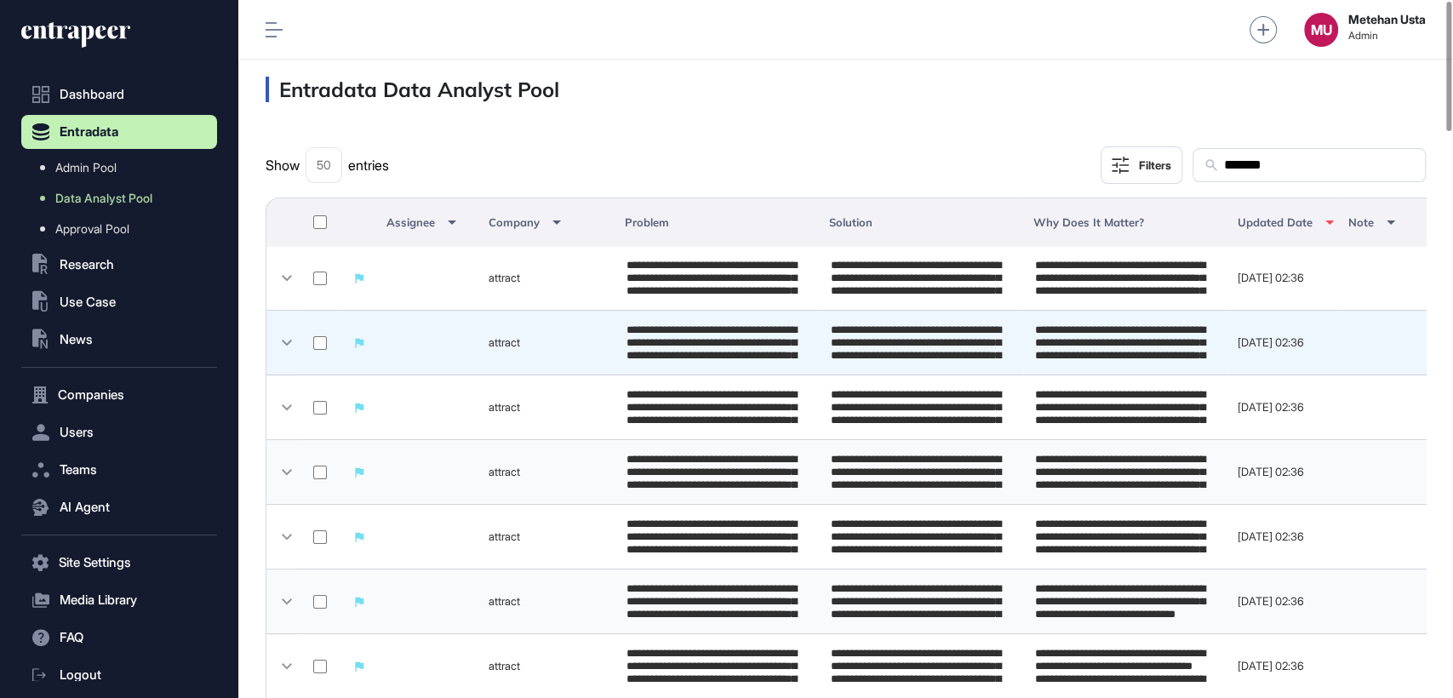
click at [324, 354] on td at bounding box center [321, 343] width 43 height 65
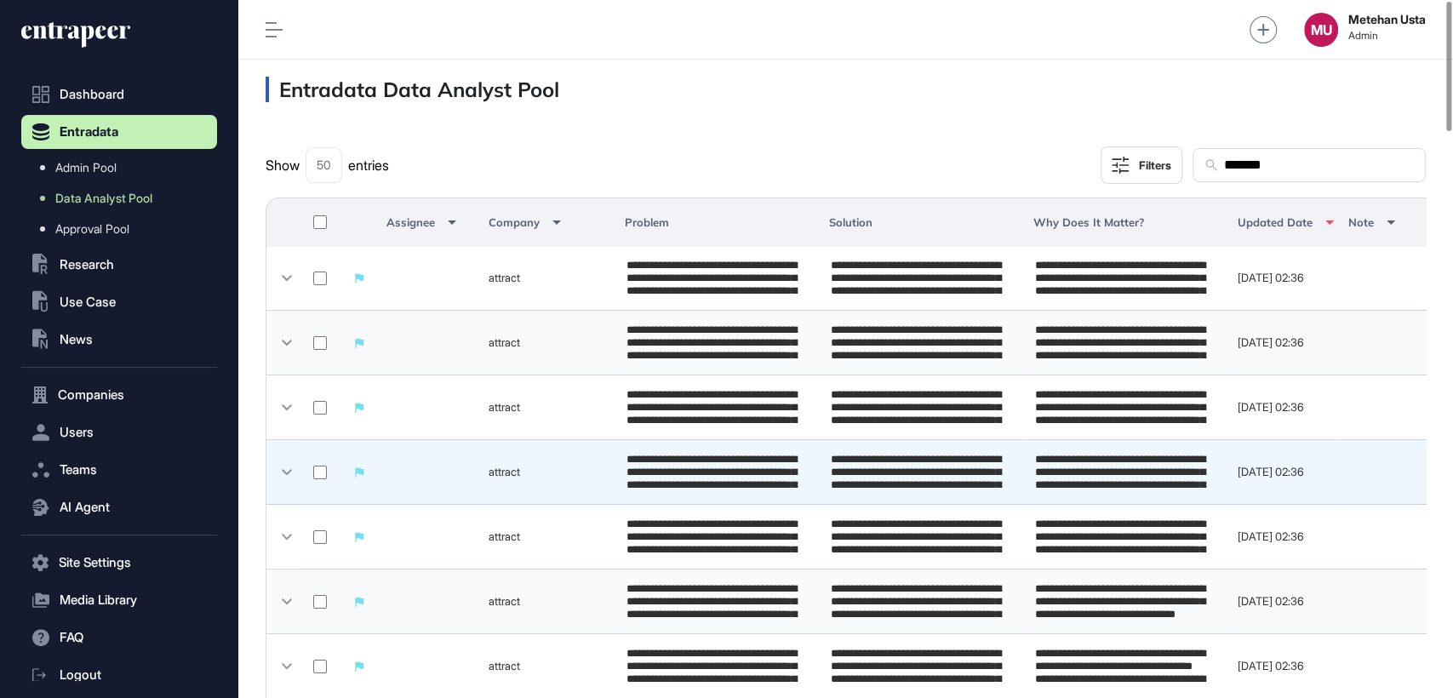
click at [321, 484] on td at bounding box center [321, 472] width 43 height 65
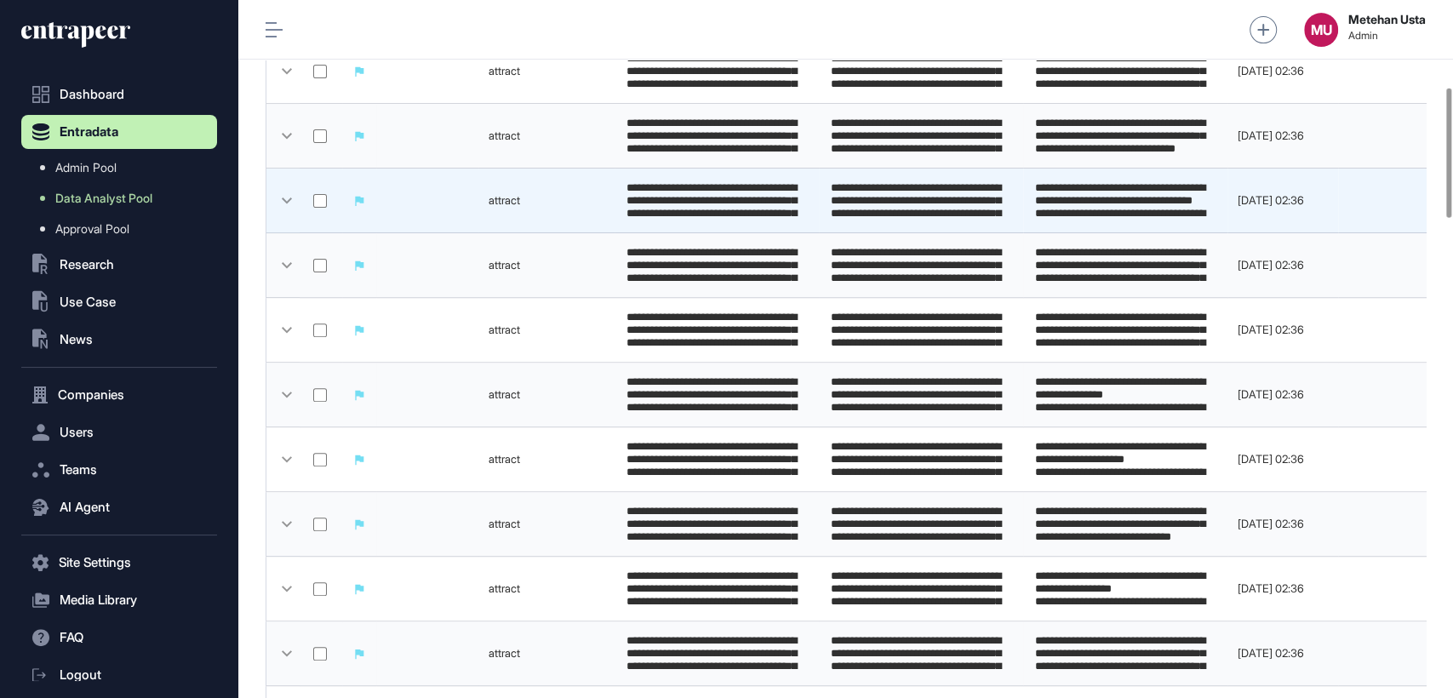
scroll to position [471, 0]
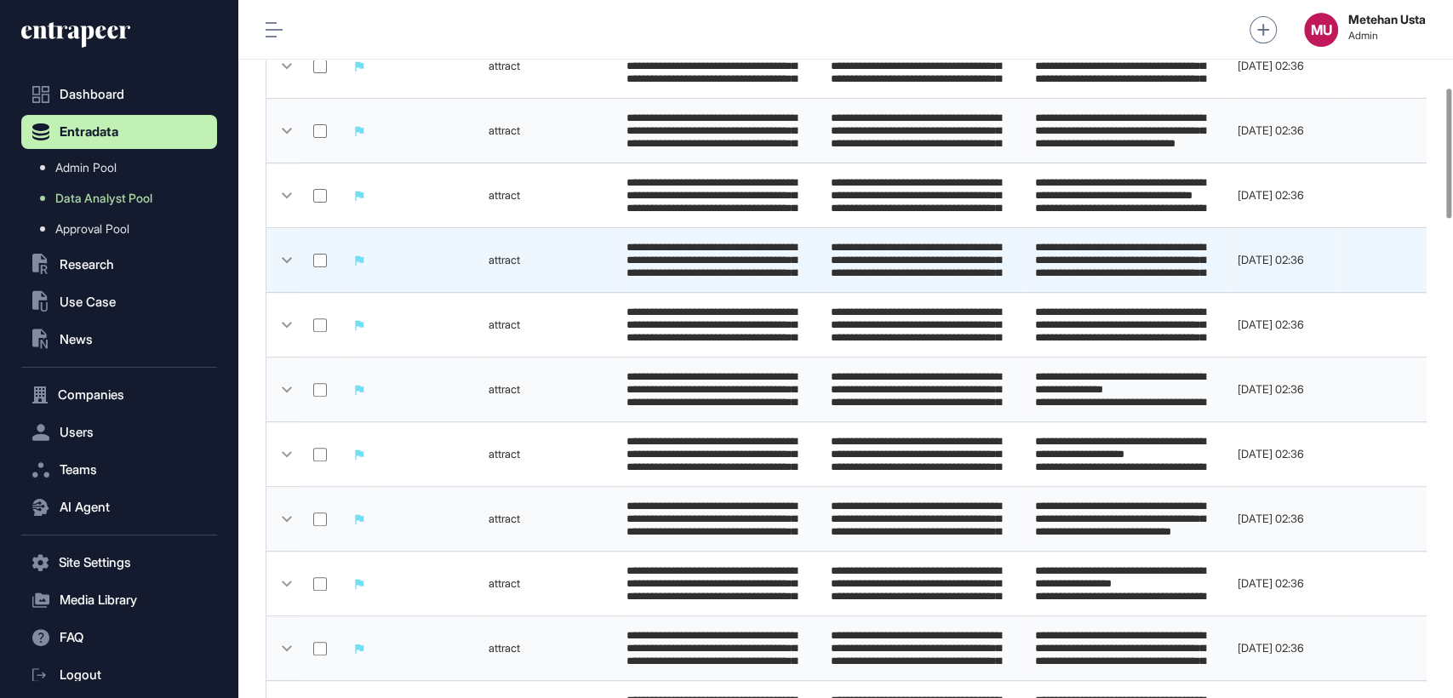
click at [320, 249] on td at bounding box center [321, 260] width 43 height 65
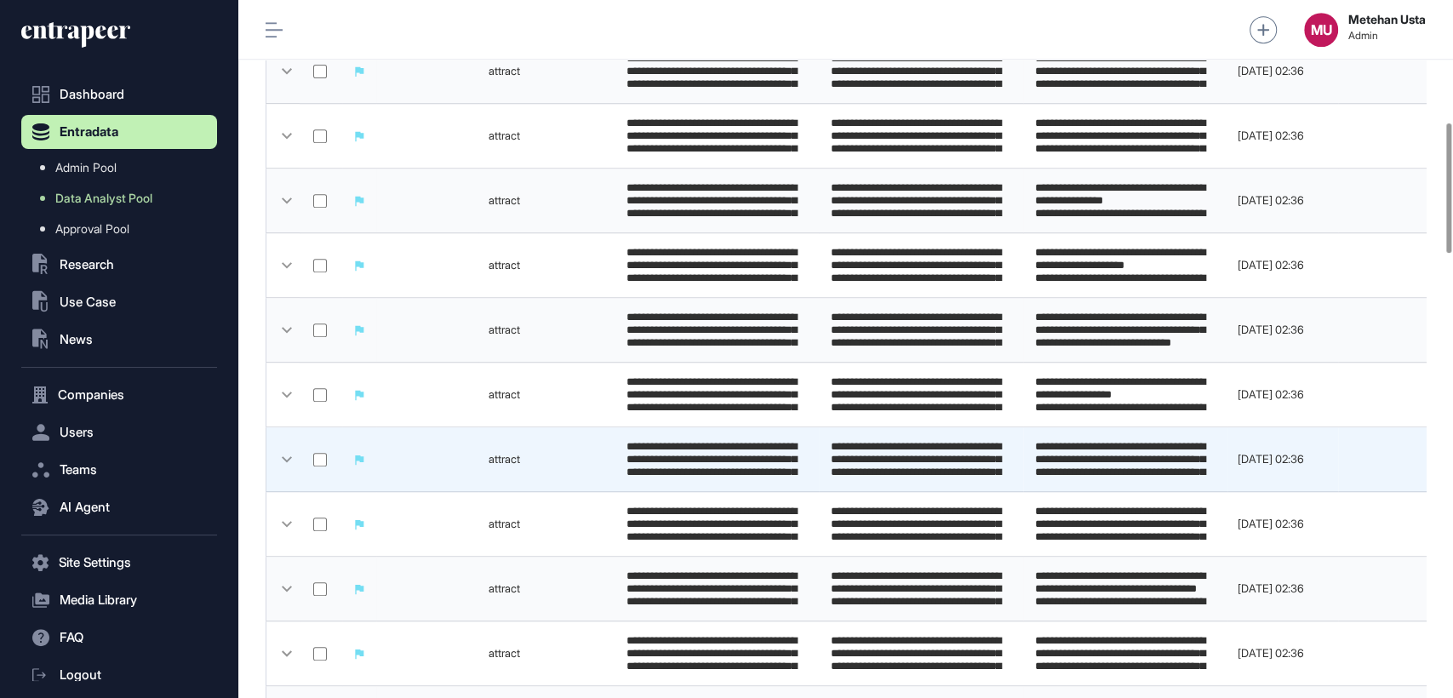
scroll to position [661, 0]
click at [311, 452] on td at bounding box center [321, 458] width 43 height 65
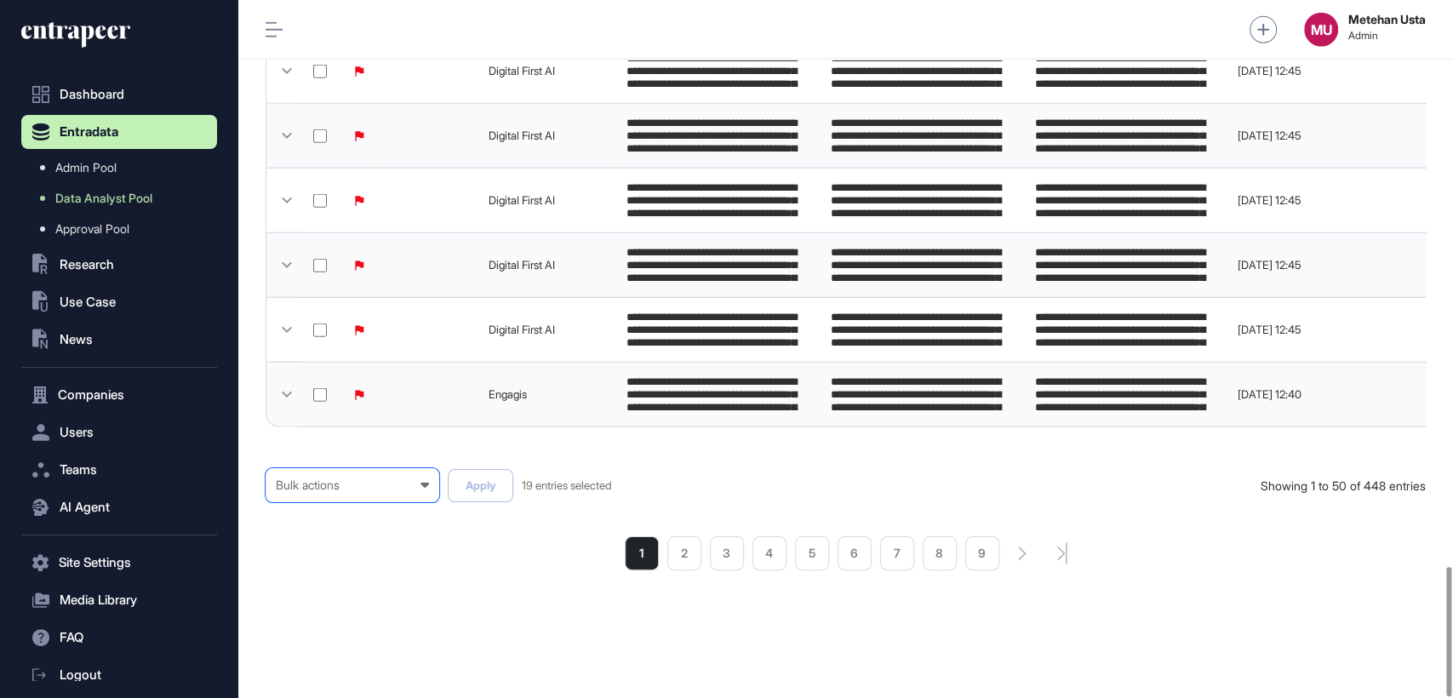
scroll to position [3058, 0]
click at [396, 488] on div "Bulk actions" at bounding box center [352, 485] width 153 height 14
click at [0, 0] on div "Published" at bounding box center [0, 0] width 0 height 0
click at [472, 490] on button "Apply" at bounding box center [481, 485] width 66 height 33
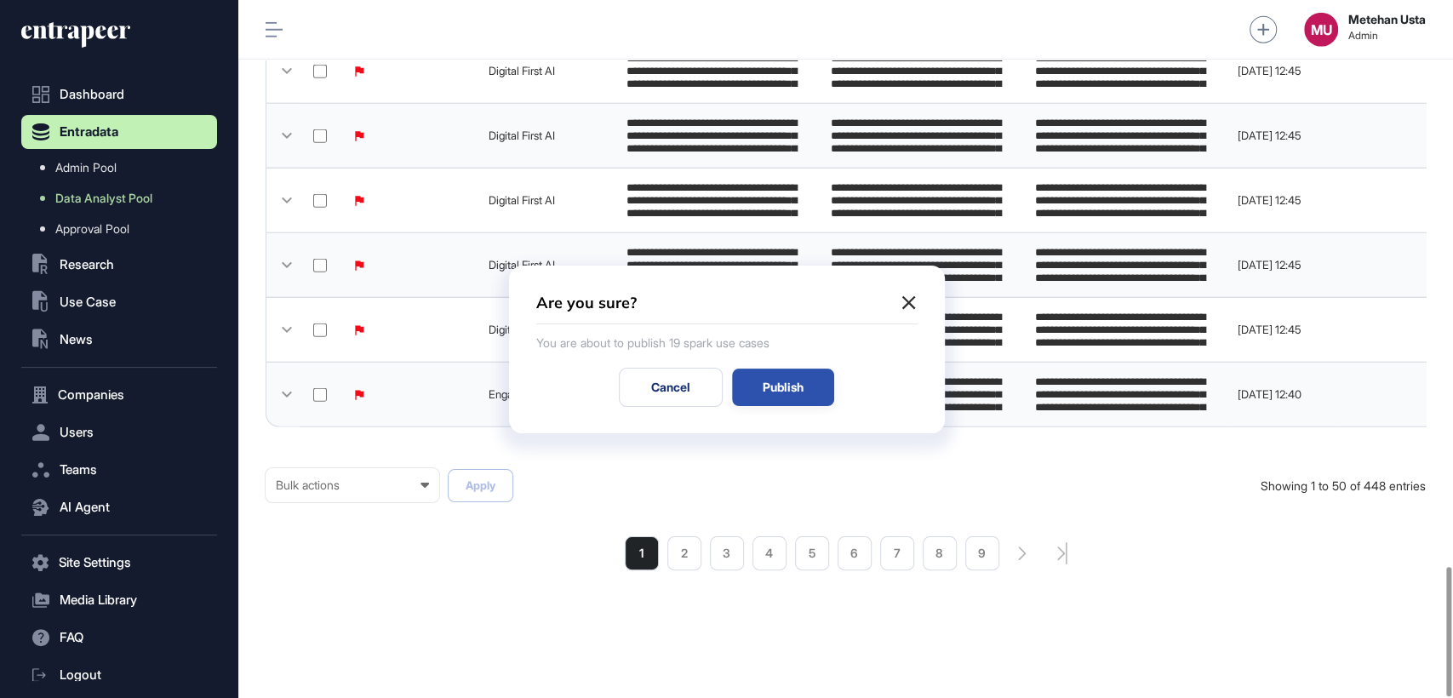
click at [812, 380] on div "Publish" at bounding box center [783, 387] width 102 height 37
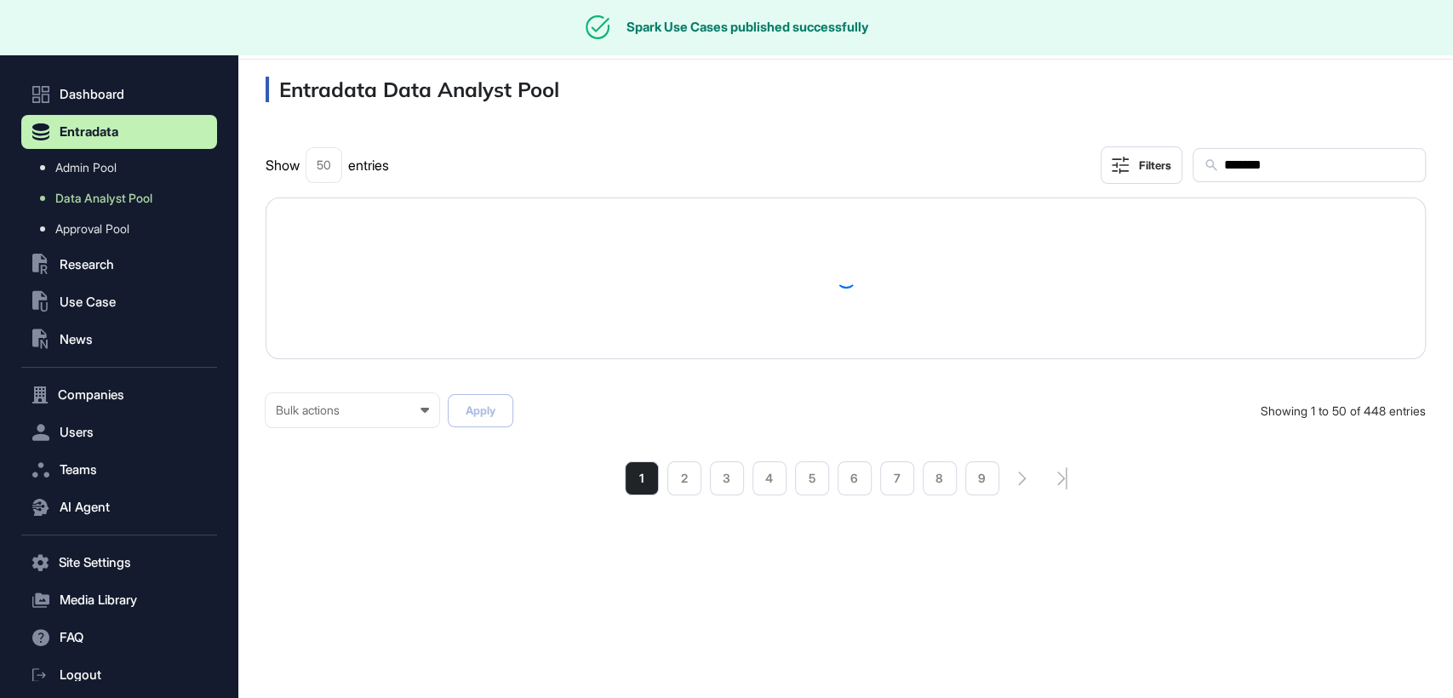
scroll to position [0, 0]
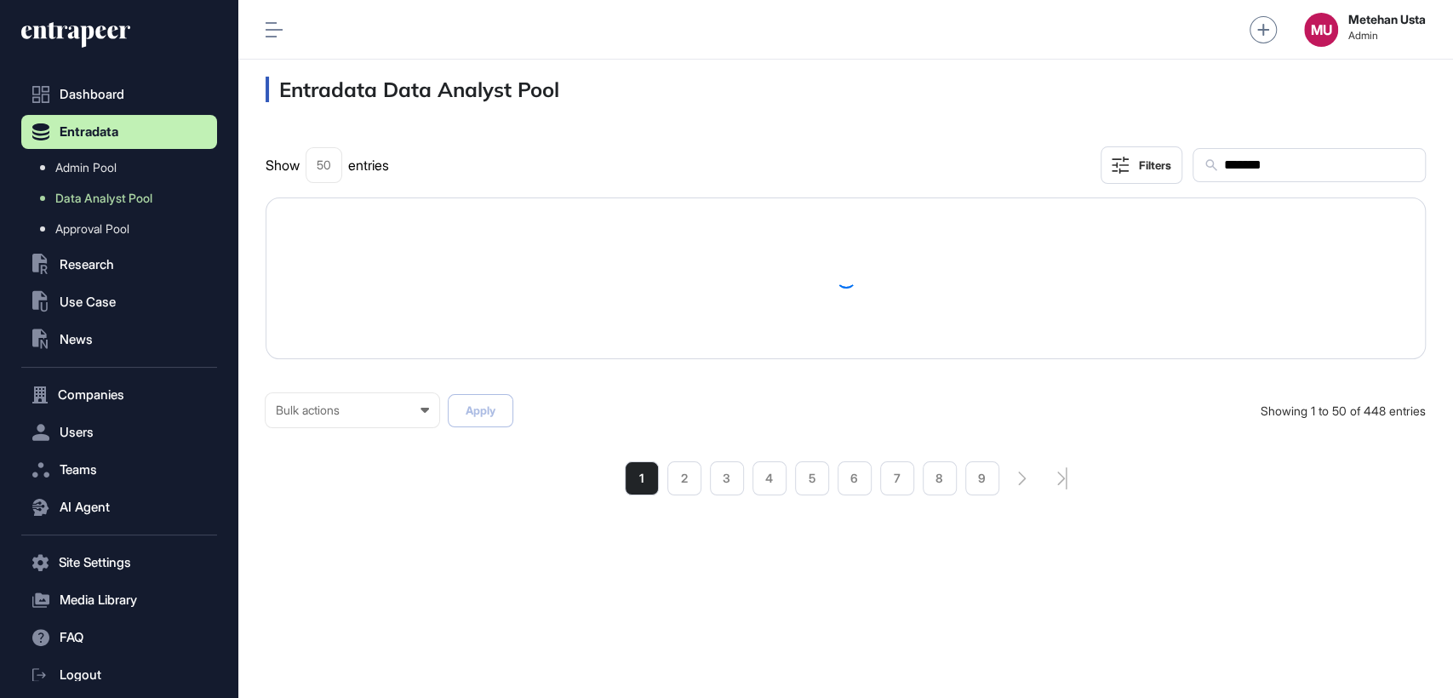
click at [1302, 165] on input "*******" at bounding box center [1318, 165] width 192 height 22
click at [1302, 164] on input "*******" at bounding box center [1318, 165] width 192 height 22
paste input "text"
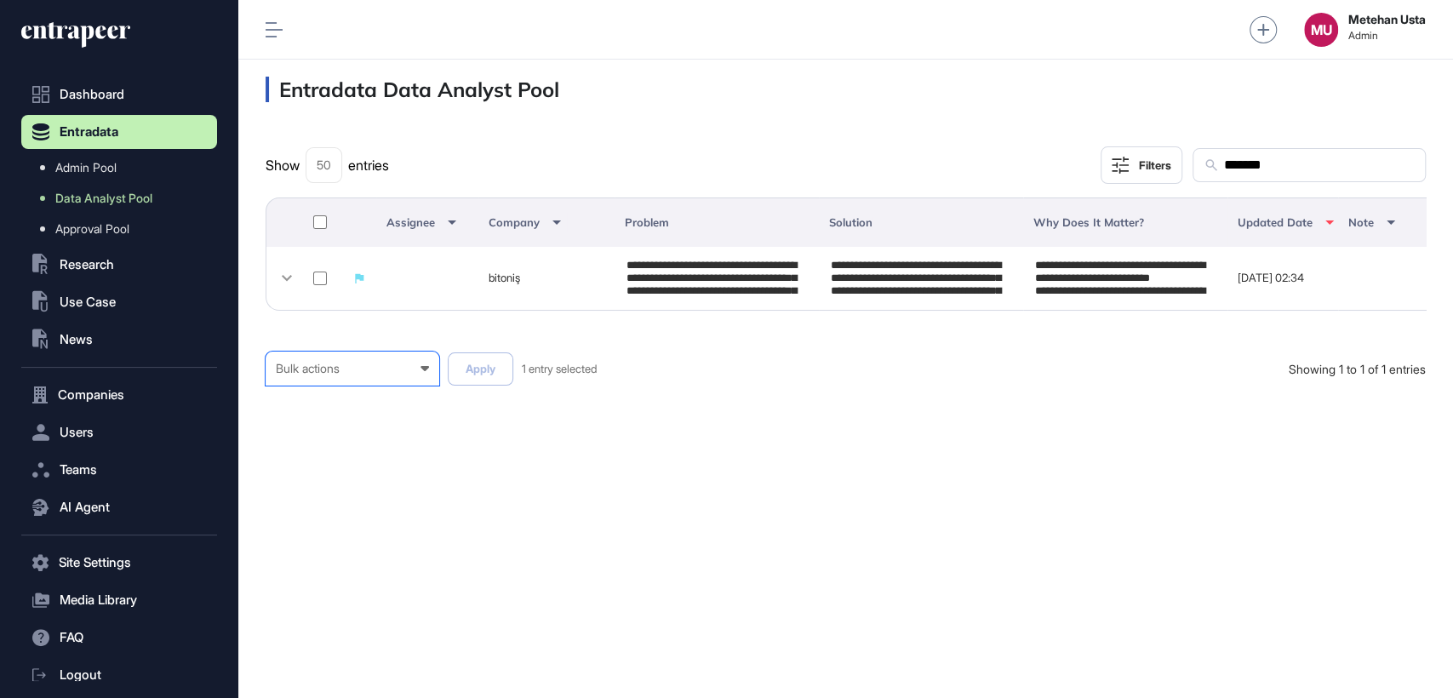
click at [324, 375] on div "Bulk actions" at bounding box center [352, 369] width 153 height 14
click at [0, 0] on div "Published" at bounding box center [0, 0] width 0 height 0
click at [496, 383] on button "Apply" at bounding box center [481, 368] width 66 height 33
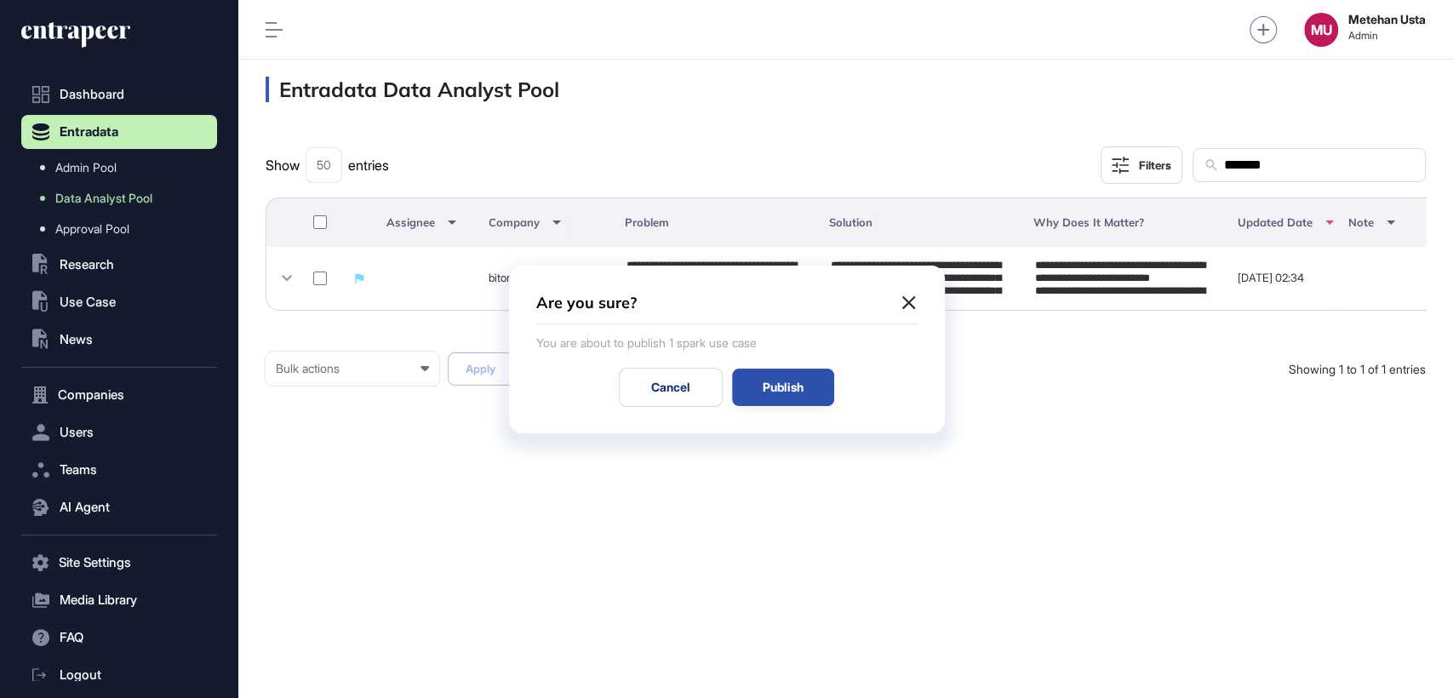
click at [780, 388] on div "Publish" at bounding box center [783, 387] width 102 height 37
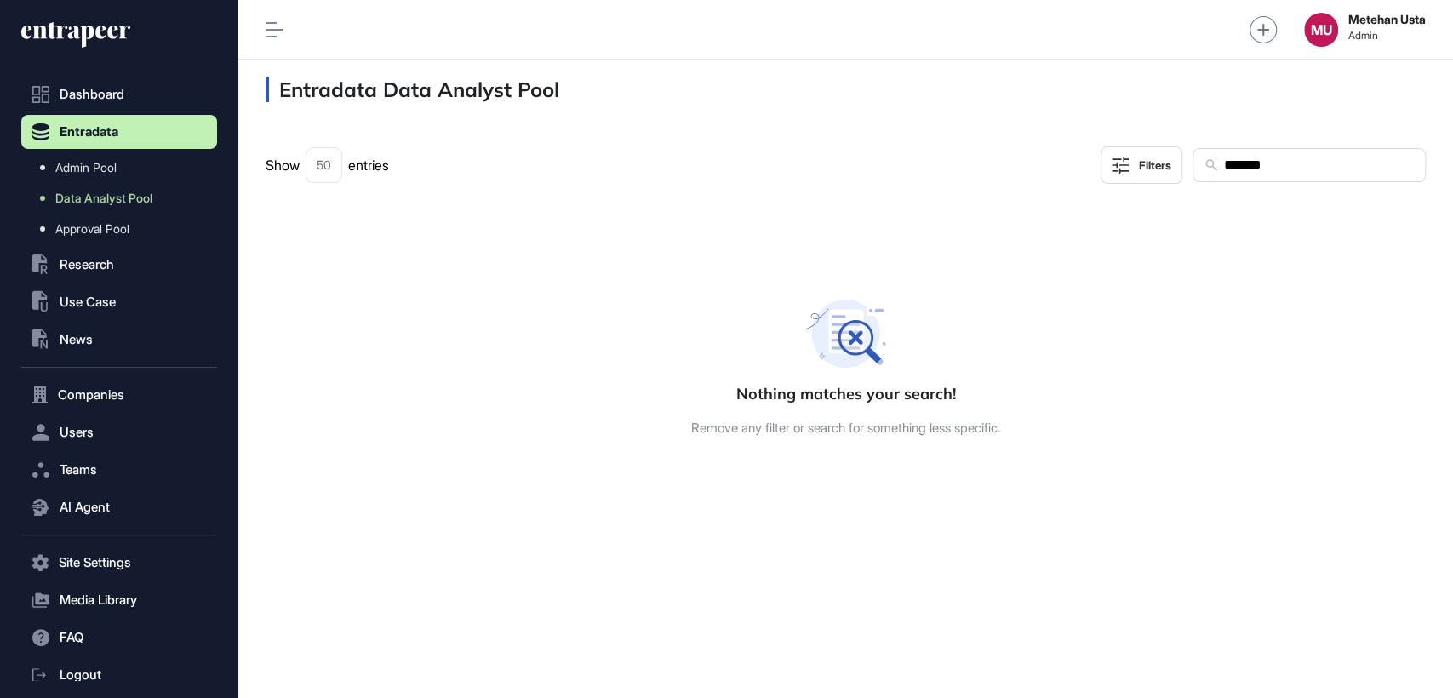
click at [1296, 167] on input "*******" at bounding box center [1318, 165] width 192 height 22
paste input "******"
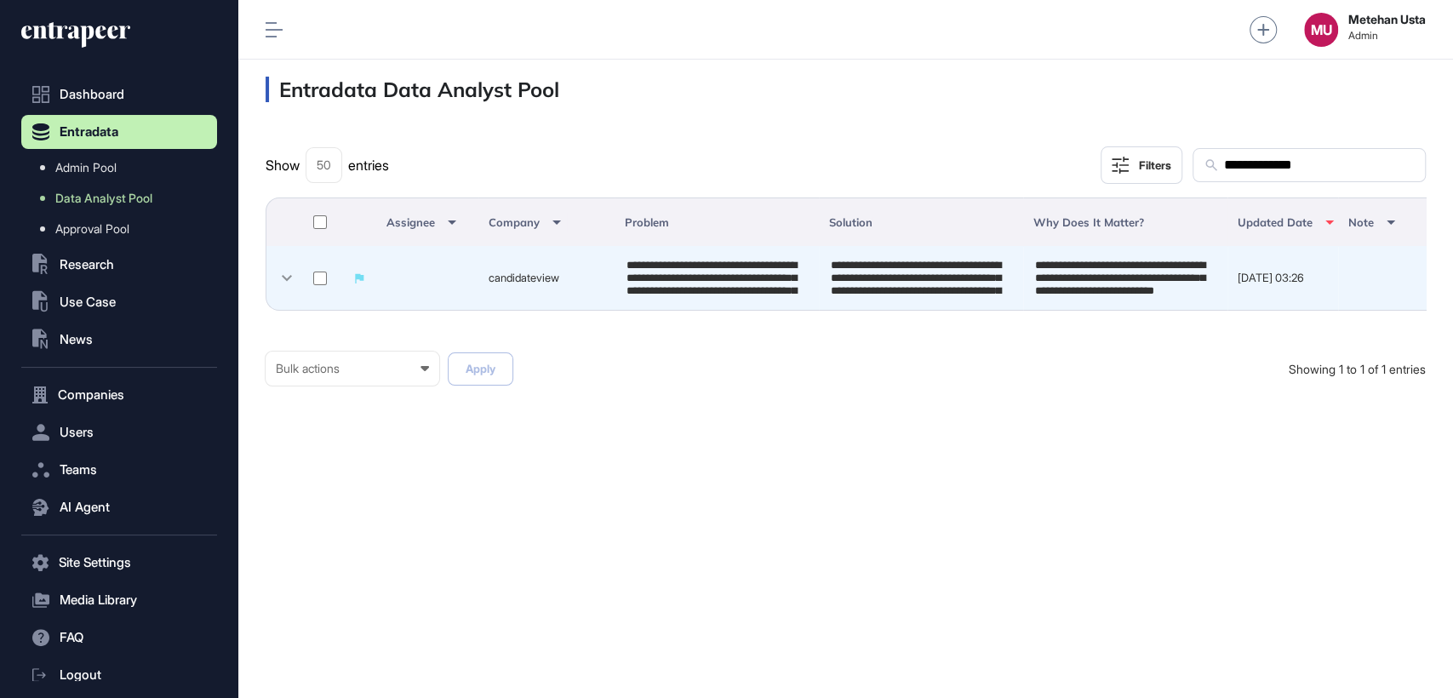
click at [311, 271] on td at bounding box center [321, 278] width 43 height 65
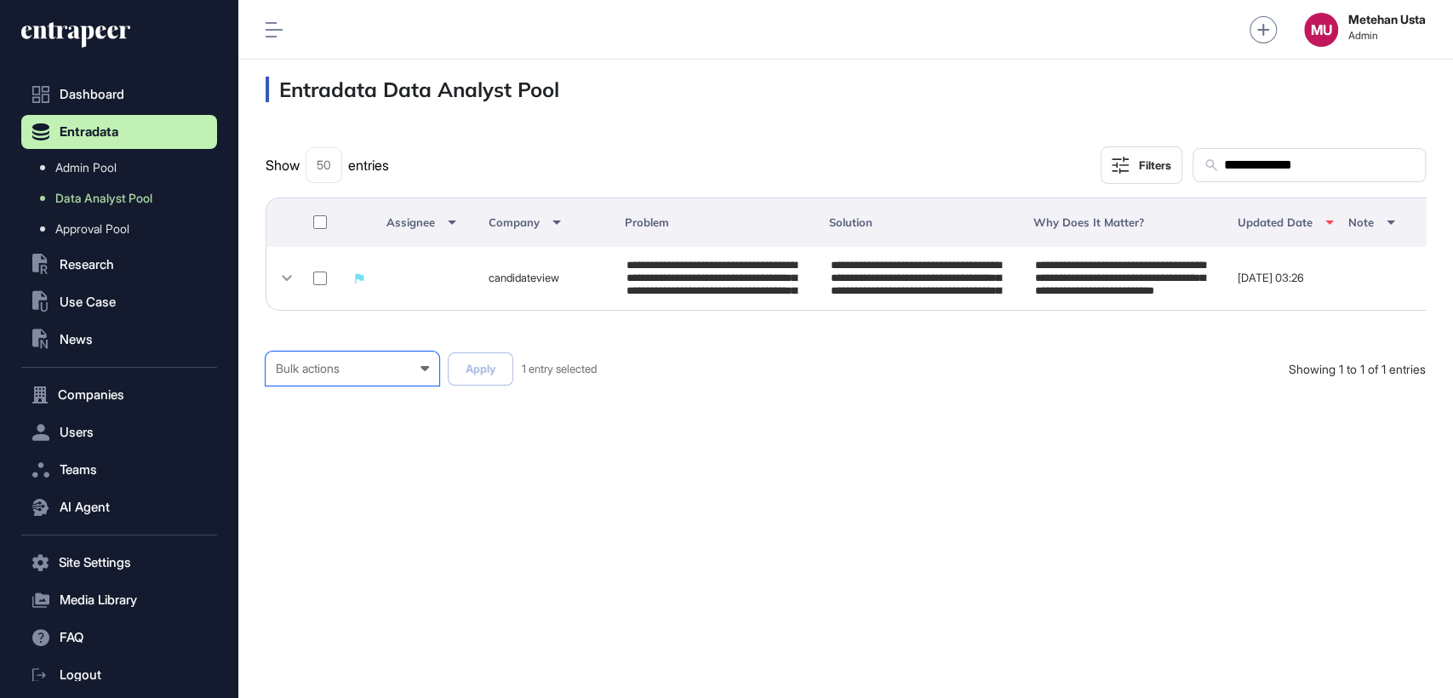
click at [341, 386] on div "Bulk actions Bulk actions Requested to Cancel Published" at bounding box center [353, 369] width 174 height 34
click at [0, 0] on div "Published" at bounding box center [0, 0] width 0 height 0
click at [492, 370] on button "Apply" at bounding box center [481, 368] width 66 height 33
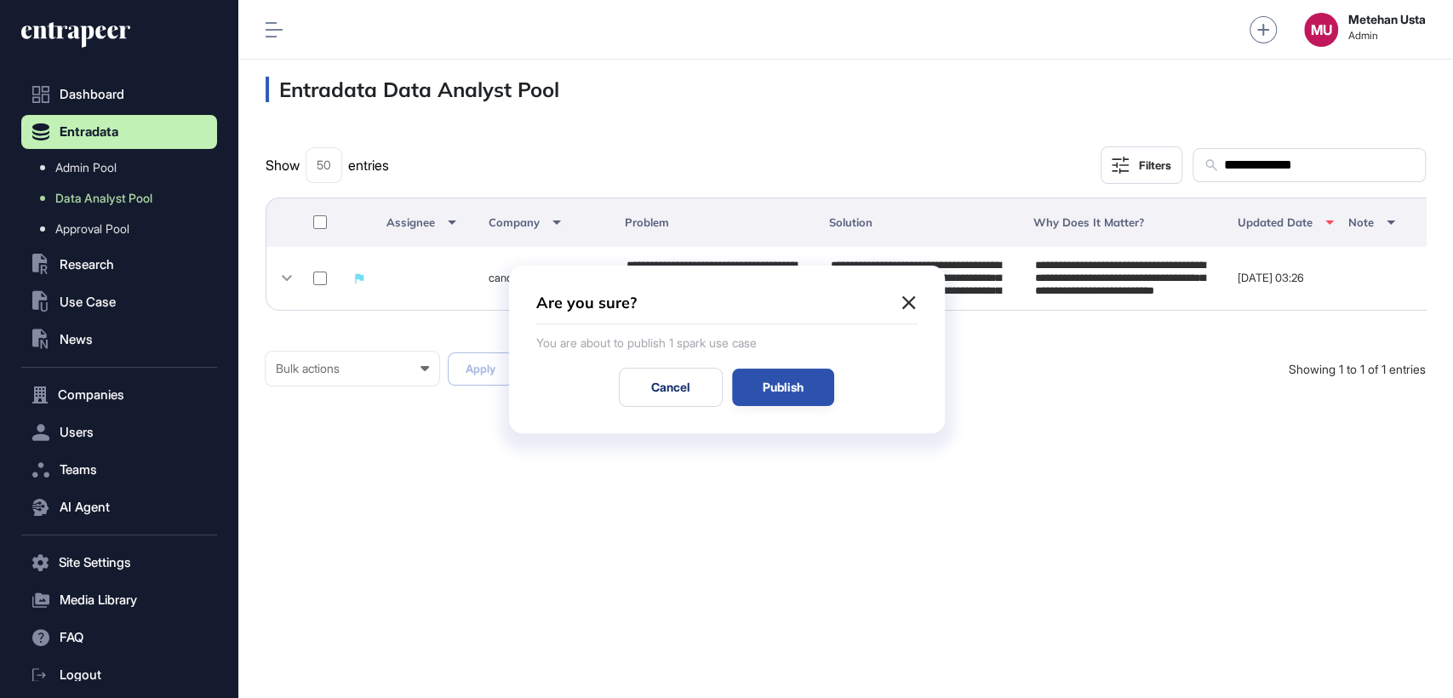
click at [769, 383] on div "Publish" at bounding box center [783, 387] width 102 height 37
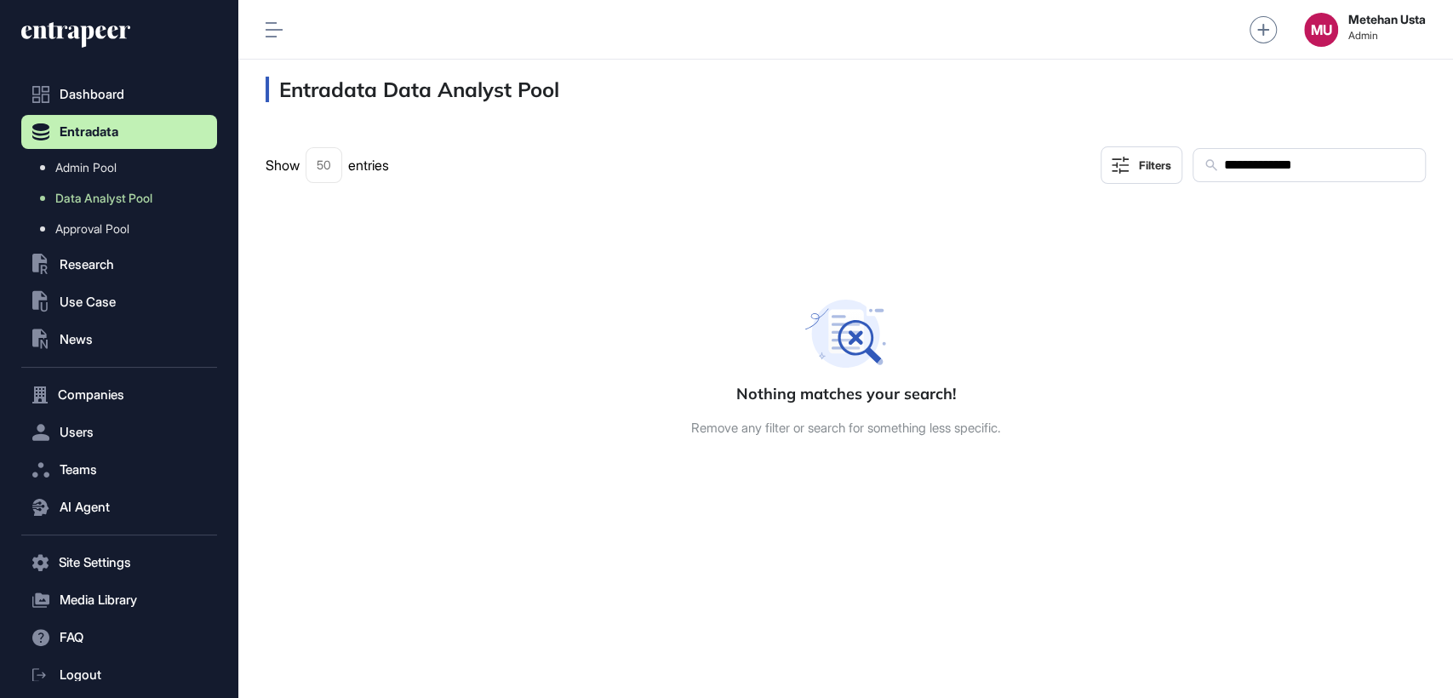
click at [1338, 170] on input "**********" at bounding box center [1318, 165] width 192 height 22
paste input "text"
type input "**********"
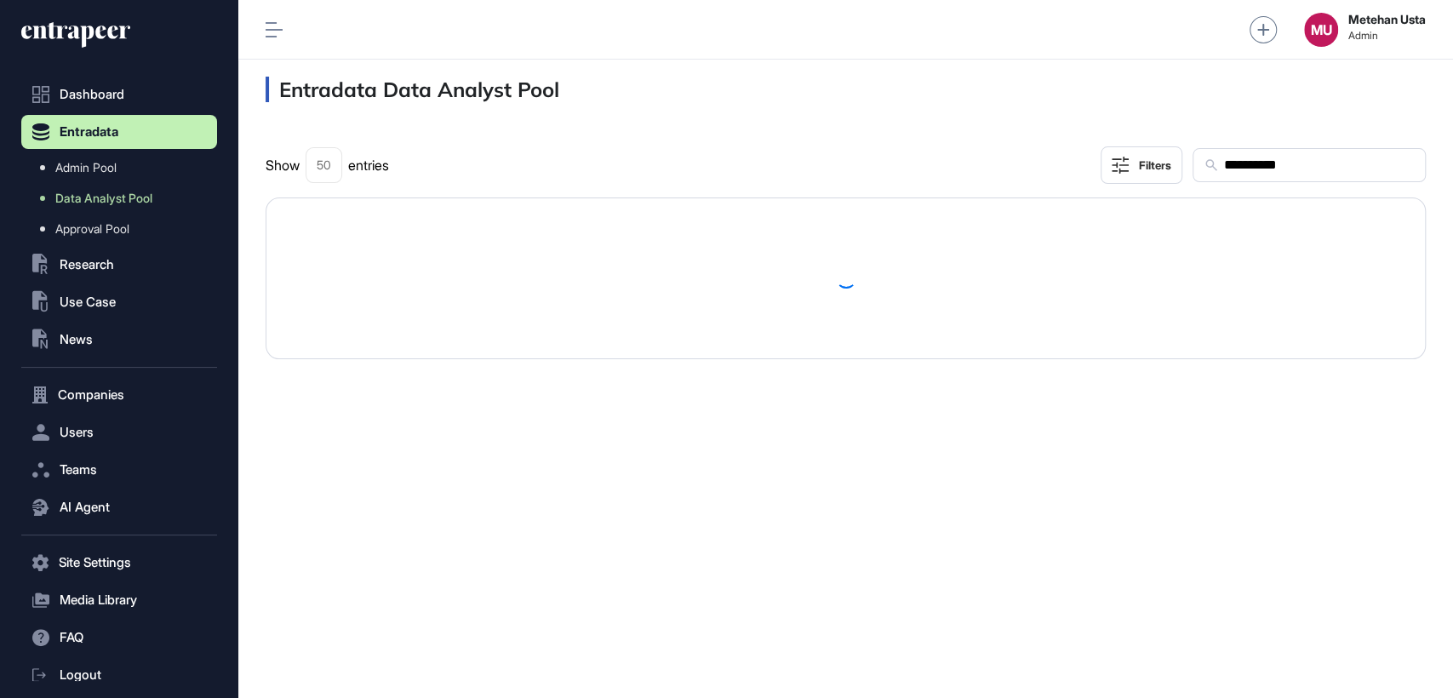
click at [1272, 168] on input "**********" at bounding box center [1318, 165] width 192 height 22
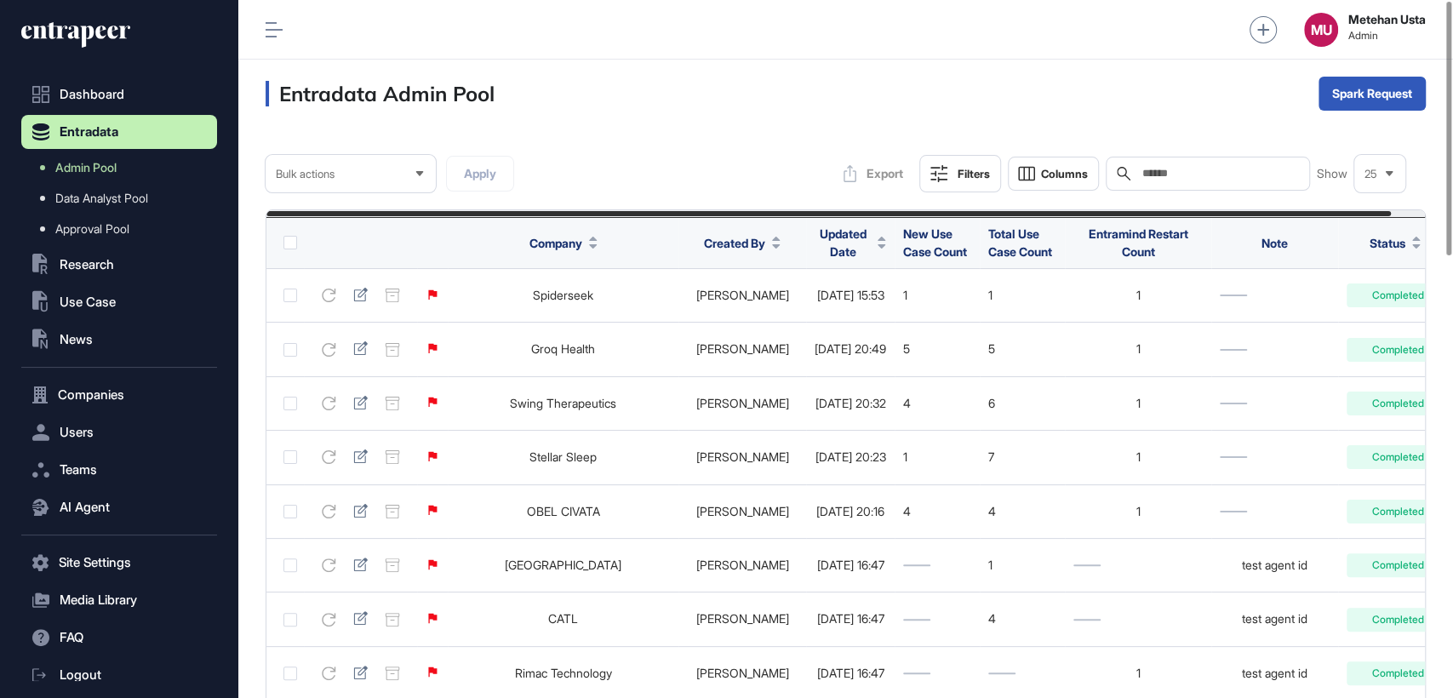
click at [1198, 174] on input "text" at bounding box center [1220, 174] width 158 height 14
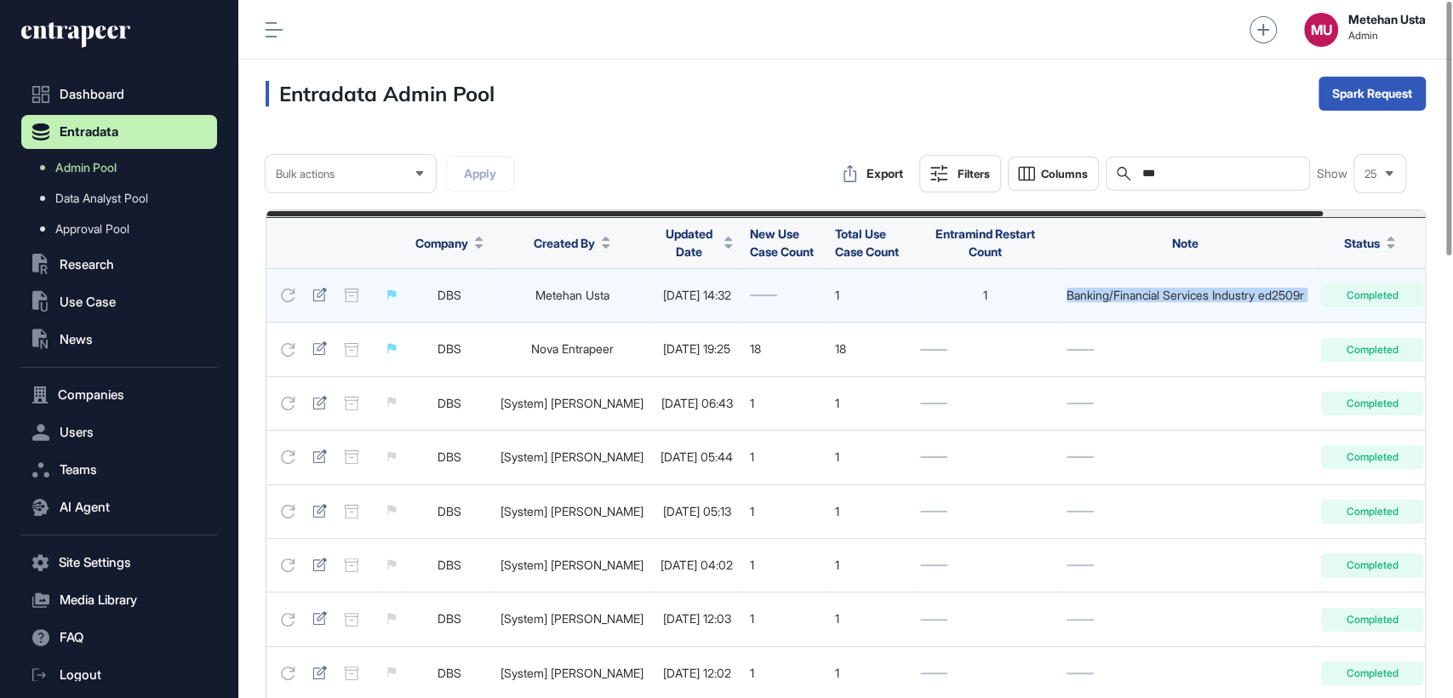
drag, startPoint x: 1176, startPoint y: 295, endPoint x: 1415, endPoint y: 294, distance: 238.3
click at [1415, 294] on tr "DBS Metehan Usta 2025-09-25 14:32 1 1 Banking/Financial Services Industry ed250…" at bounding box center [831, 296] width 1210 height 54
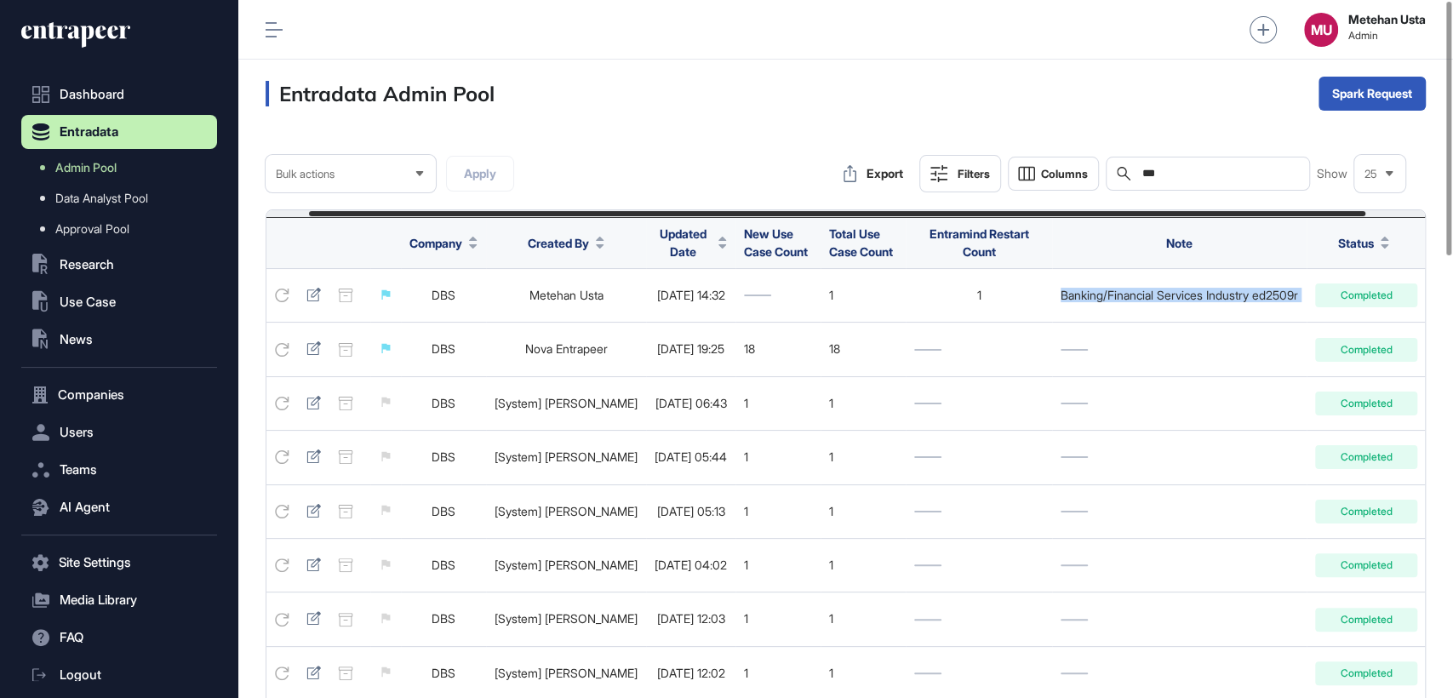
copy tr "Banking/Financial Services Industry ed2509r Completed"
click at [1229, 173] on input "***" at bounding box center [1220, 174] width 158 height 14
paste input "**********"
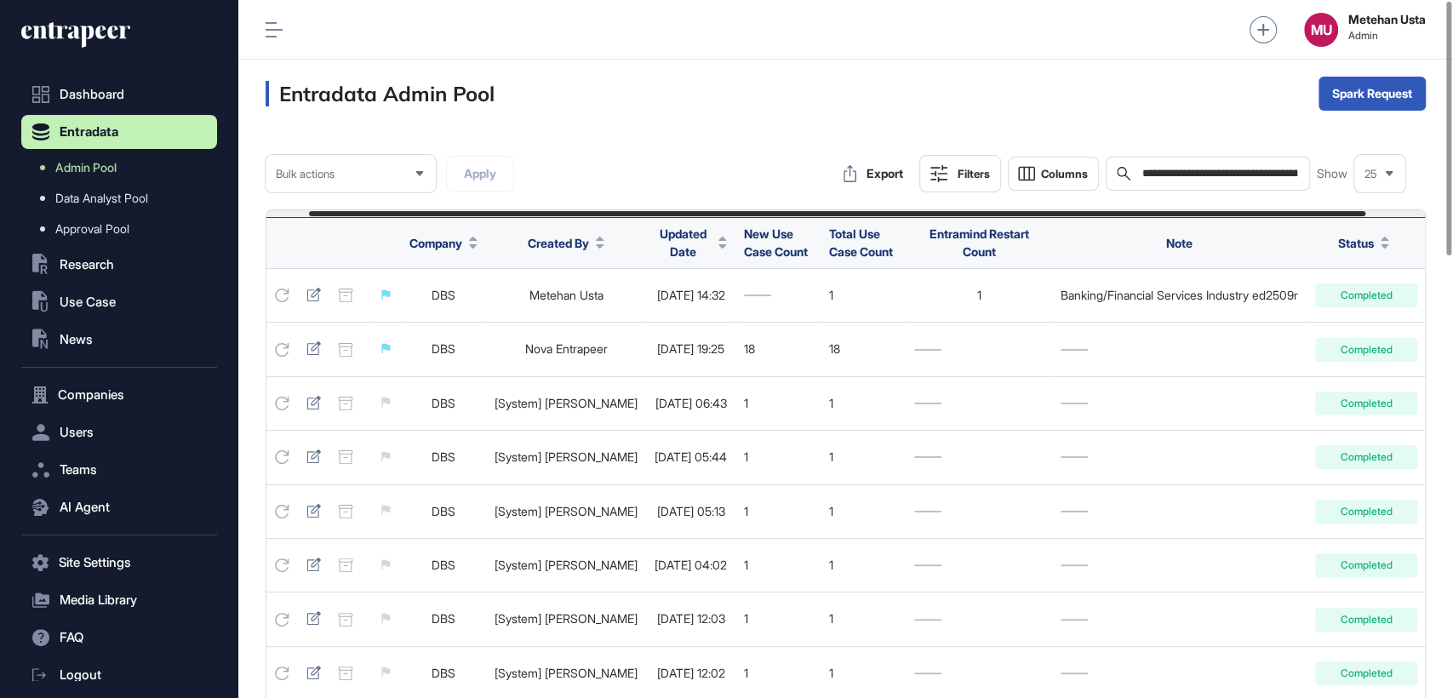
scroll to position [0, 79]
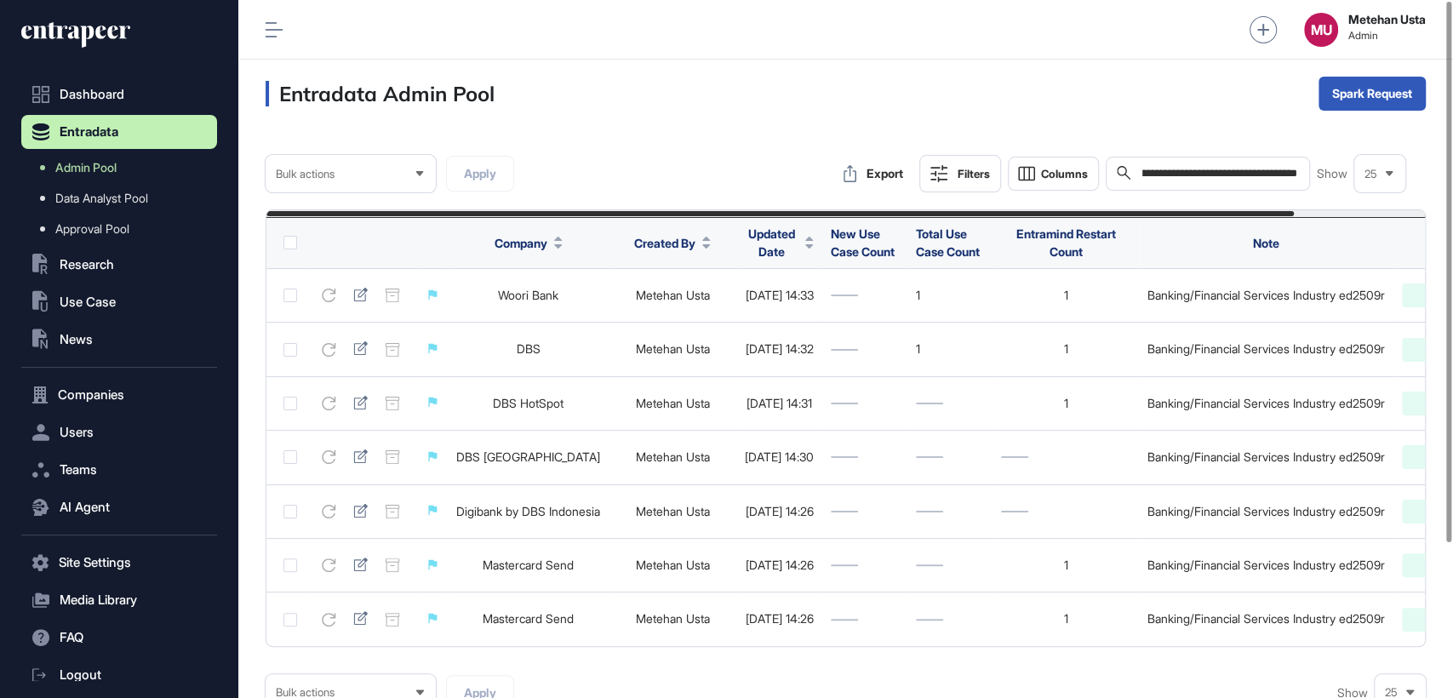
click at [538, 238] on span "Company" at bounding box center [521, 243] width 53 height 18
click at [551, 273] on div "Sort Ascending" at bounding box center [557, 282] width 106 height 25
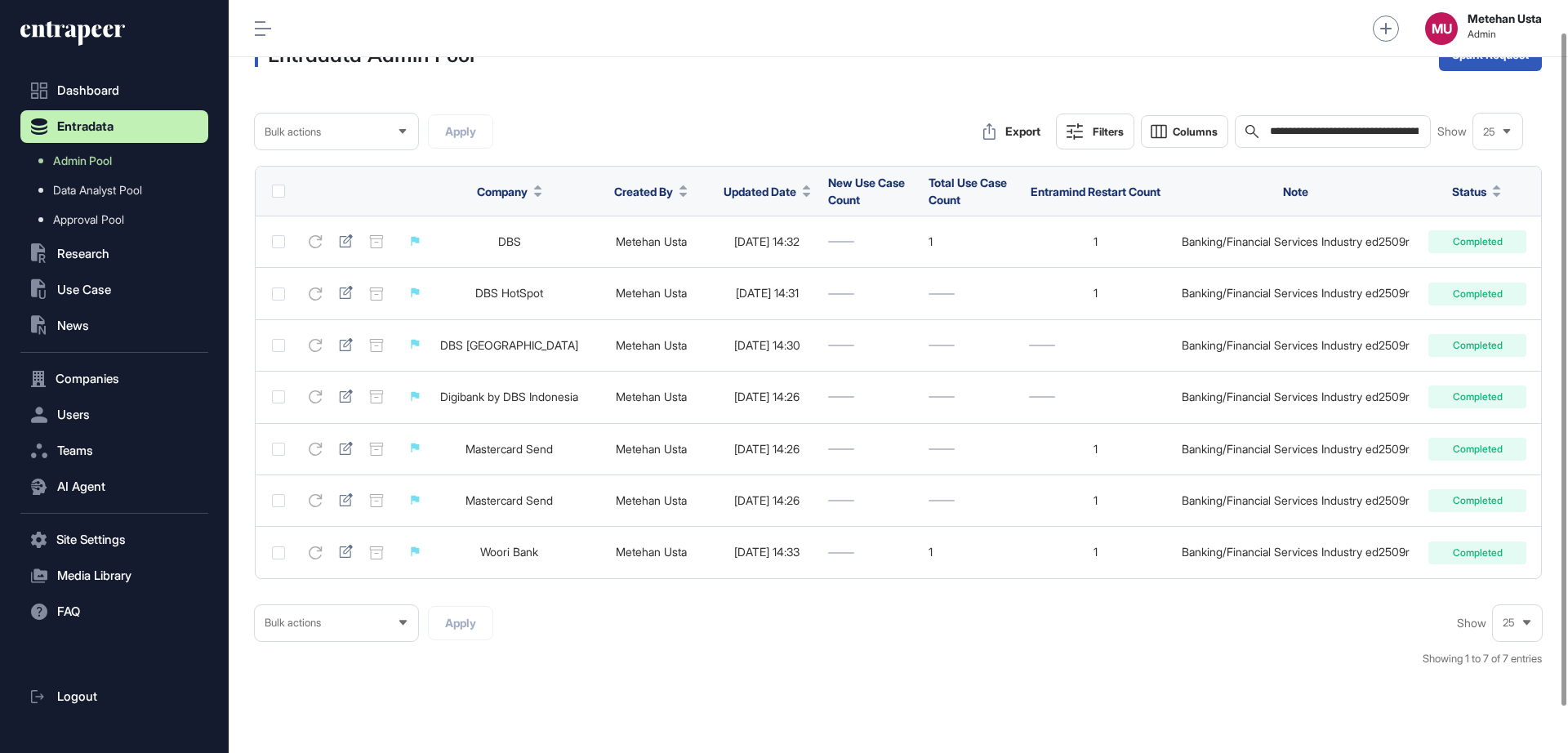
scroll to position [35, 0]
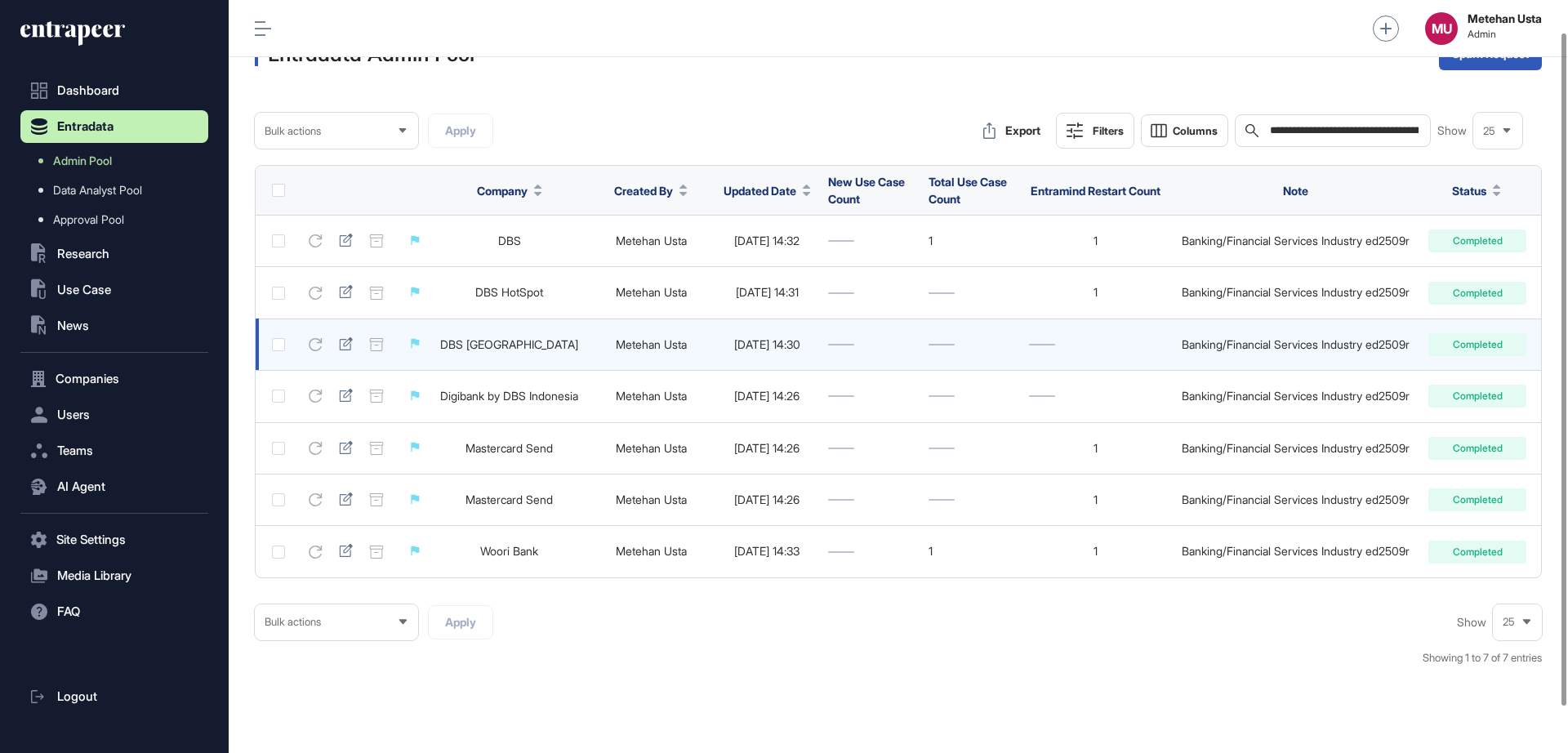
click at [503, 346] on link "DBS Taiwan" at bounding box center [510, 344] width 138 height 13
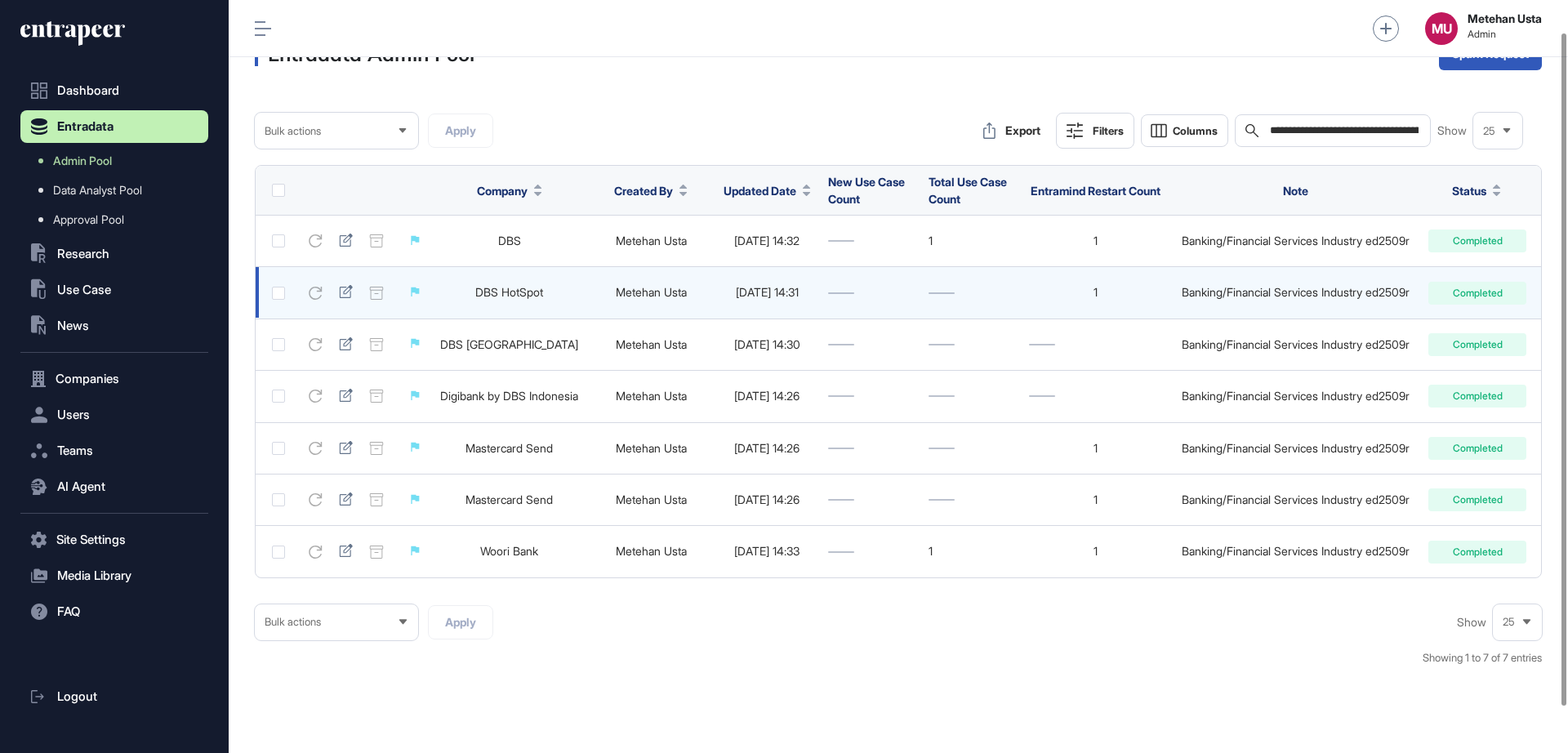
click at [504, 293] on link "DBS HotSpot" at bounding box center [509, 292] width 68 height 13
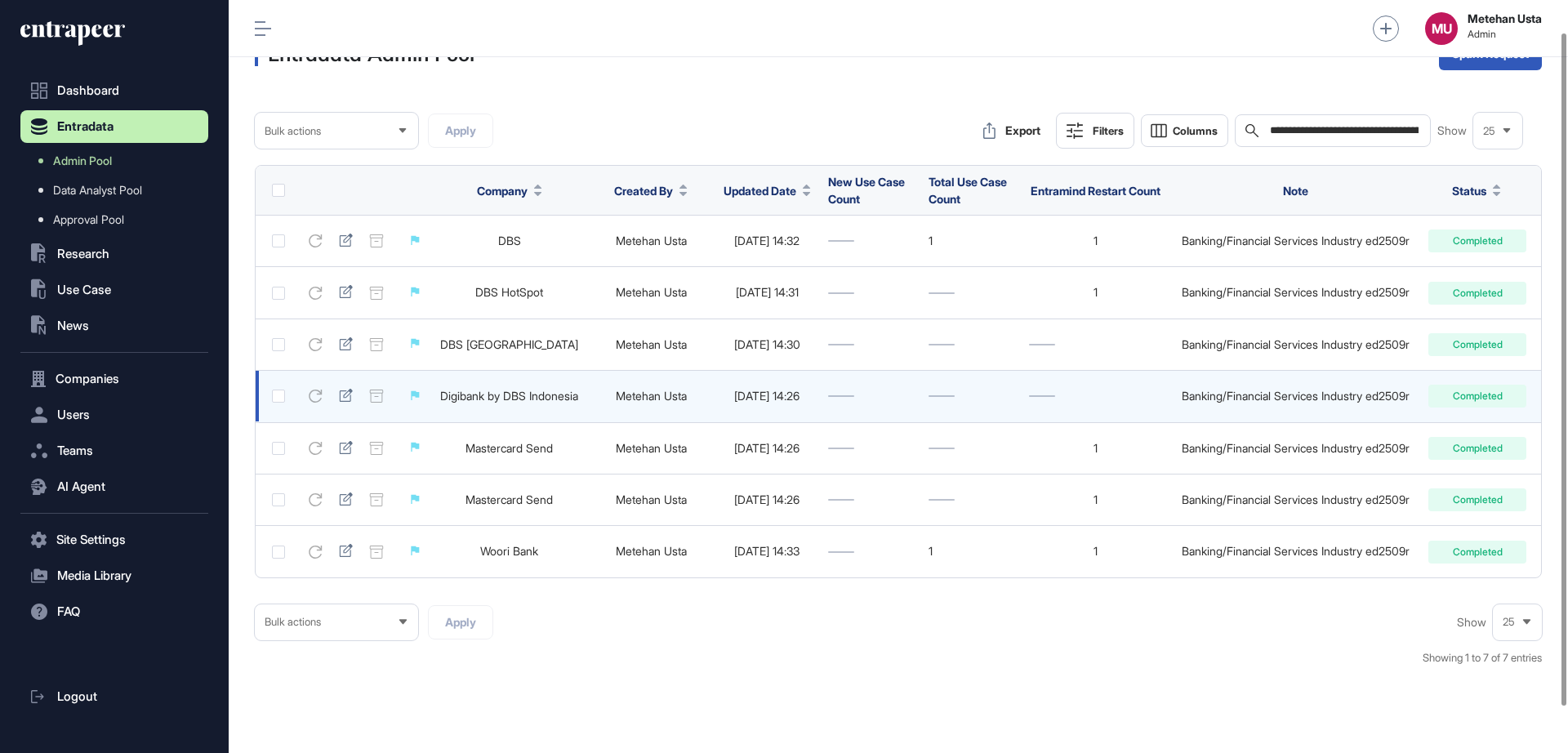
click at [513, 404] on td "Digibank by DBS Indonesia" at bounding box center [510, 396] width 158 height 52
click at [513, 400] on link "Digibank by DBS Indonesia" at bounding box center [510, 395] width 138 height 13
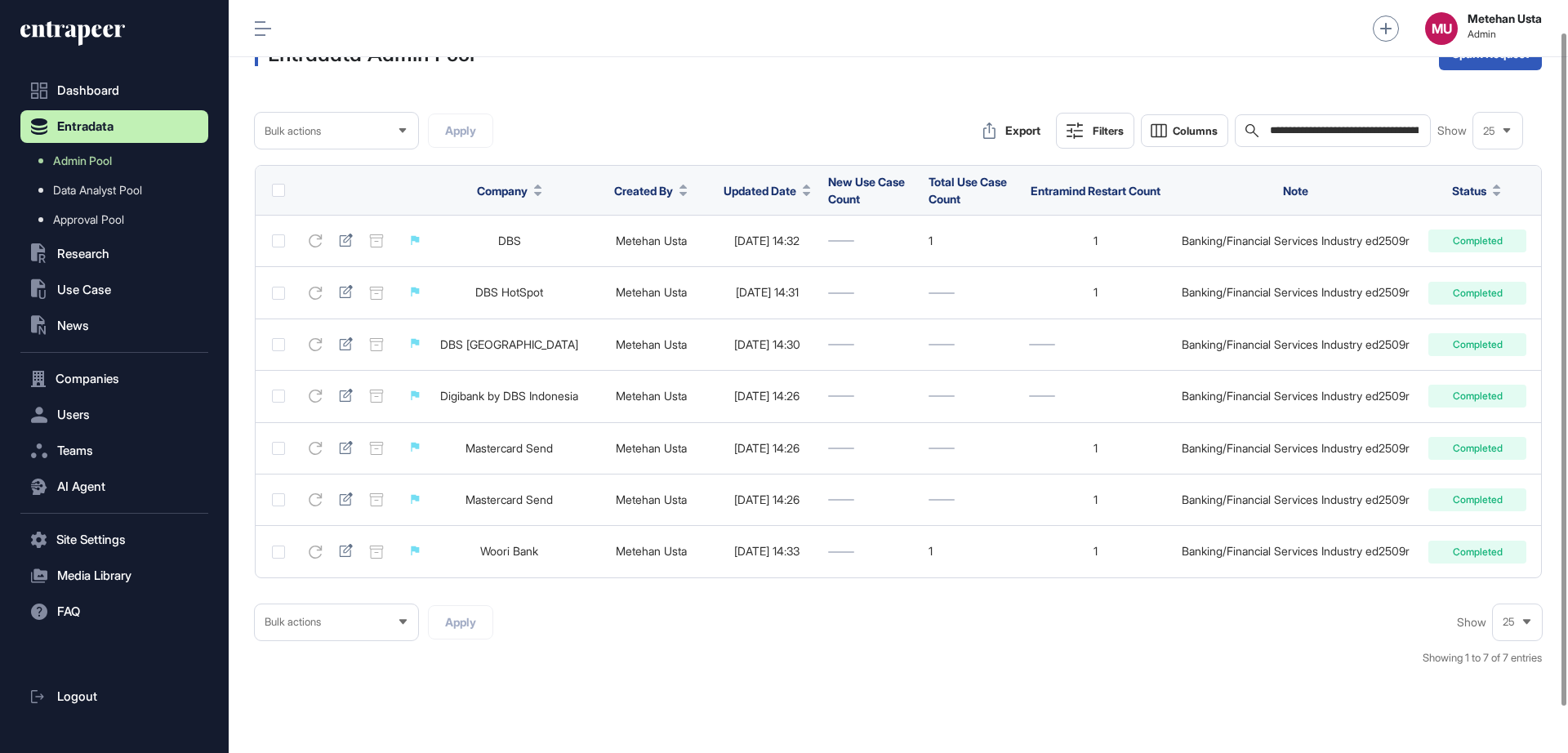
click at [1365, 143] on div "**********" at bounding box center [1333, 130] width 196 height 33
click at [1366, 140] on div "**********" at bounding box center [1333, 130] width 196 height 33
click at [1368, 134] on input "**********" at bounding box center [1344, 130] width 152 height 13
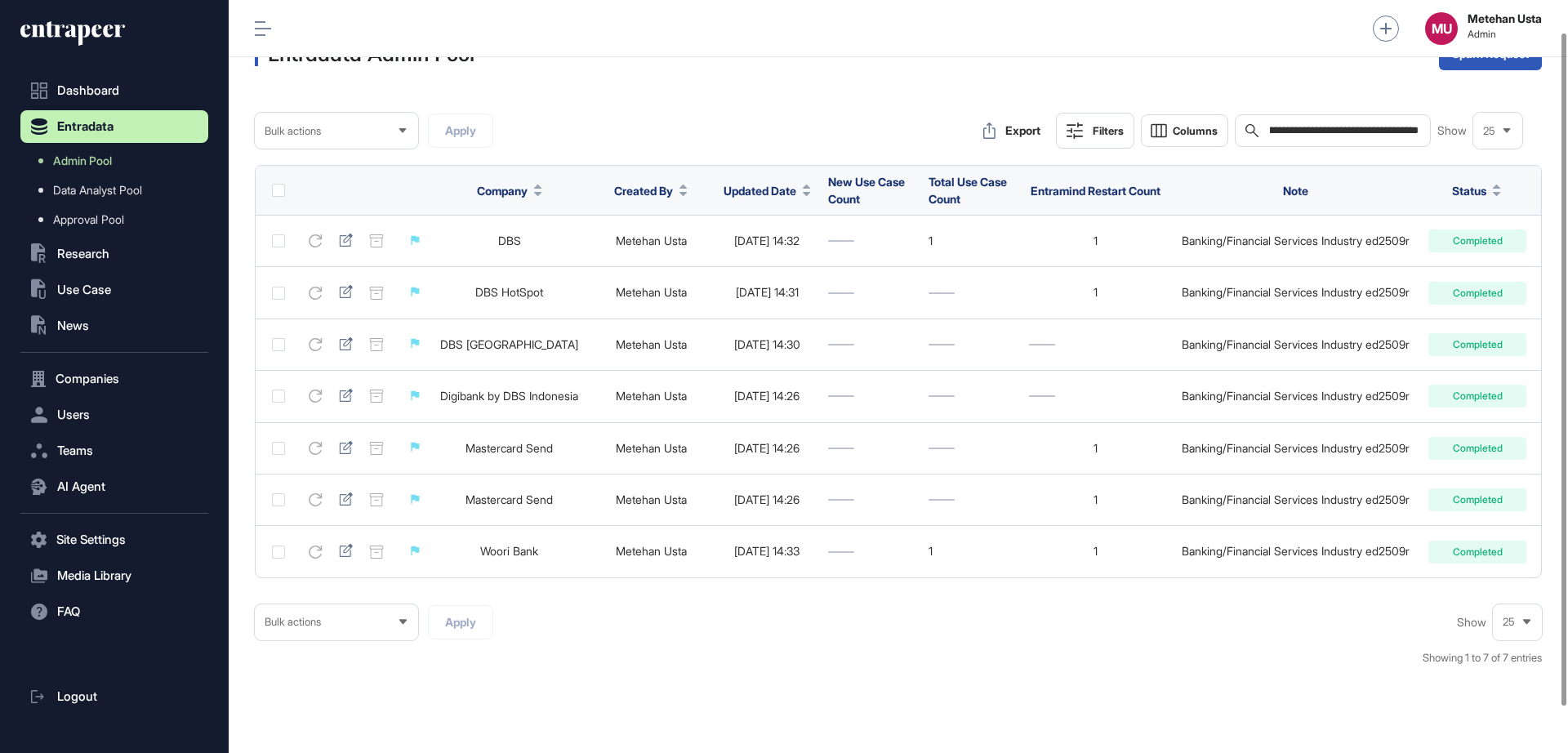
click at [1368, 134] on input "**********" at bounding box center [1344, 130] width 152 height 13
paste input "text"
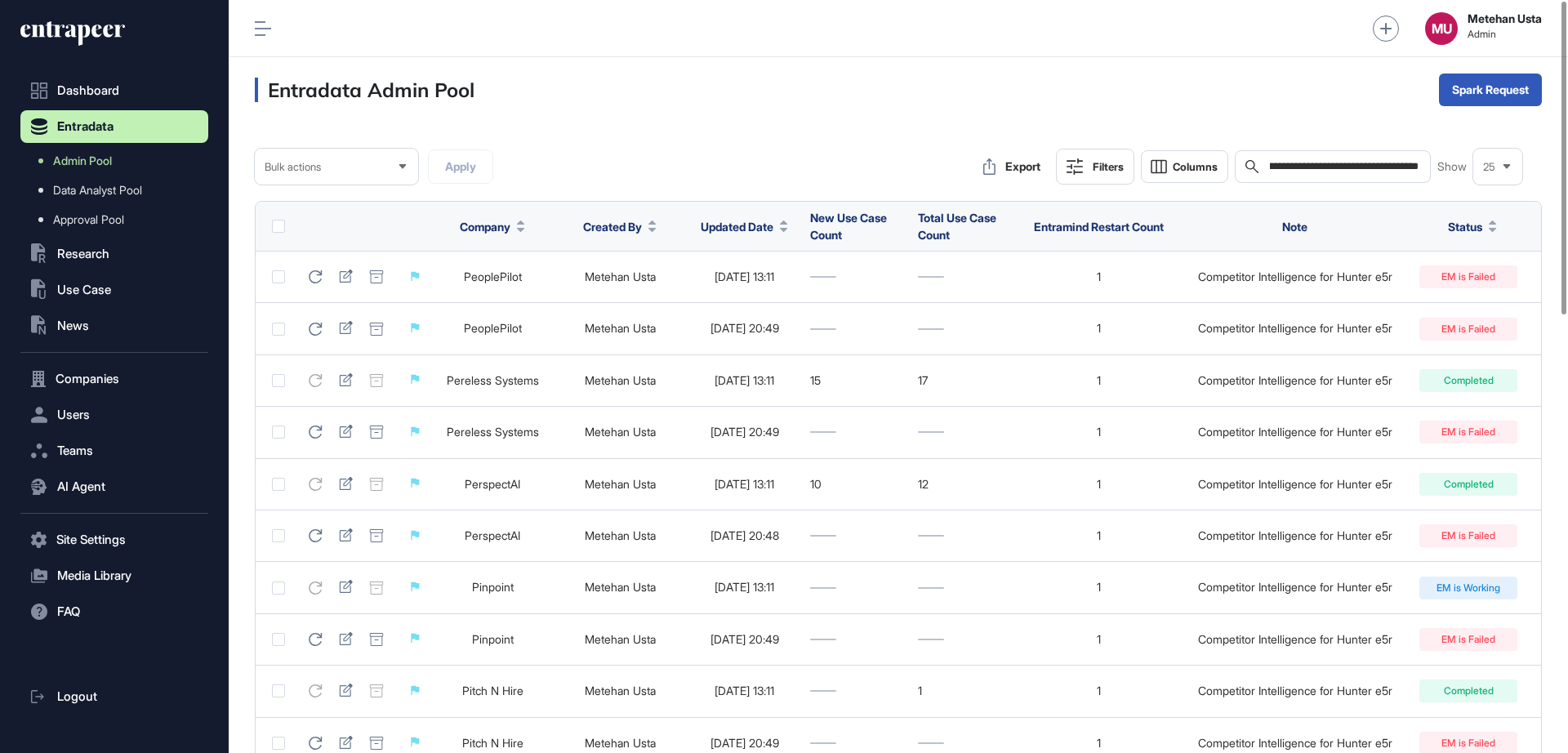
type input "**********"
click at [733, 224] on span "Updated Date" at bounding box center [737, 226] width 73 height 17
click at [752, 288] on span "Sort Descending" at bounding box center [769, 294] width 65 height 13
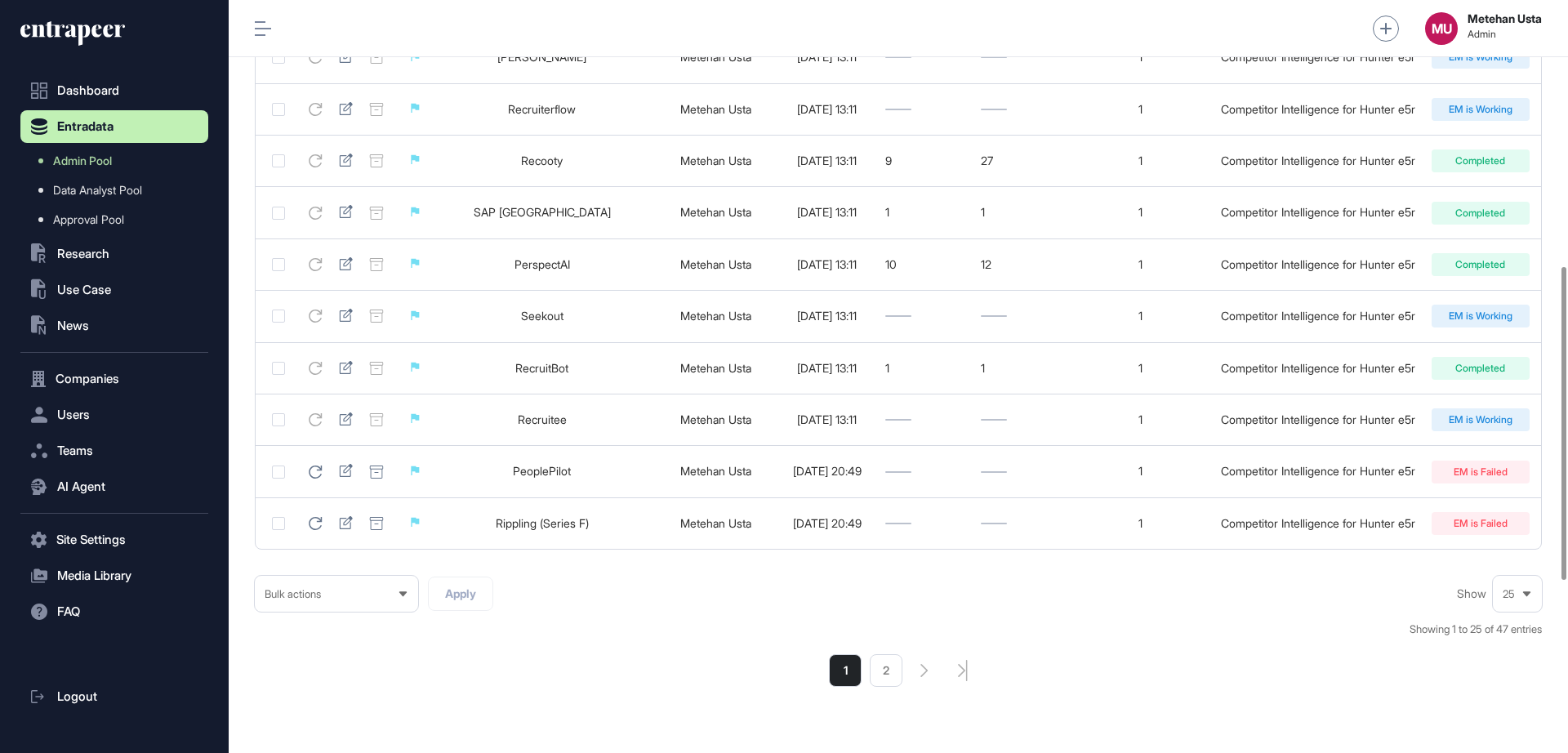
scroll to position [1052, 0]
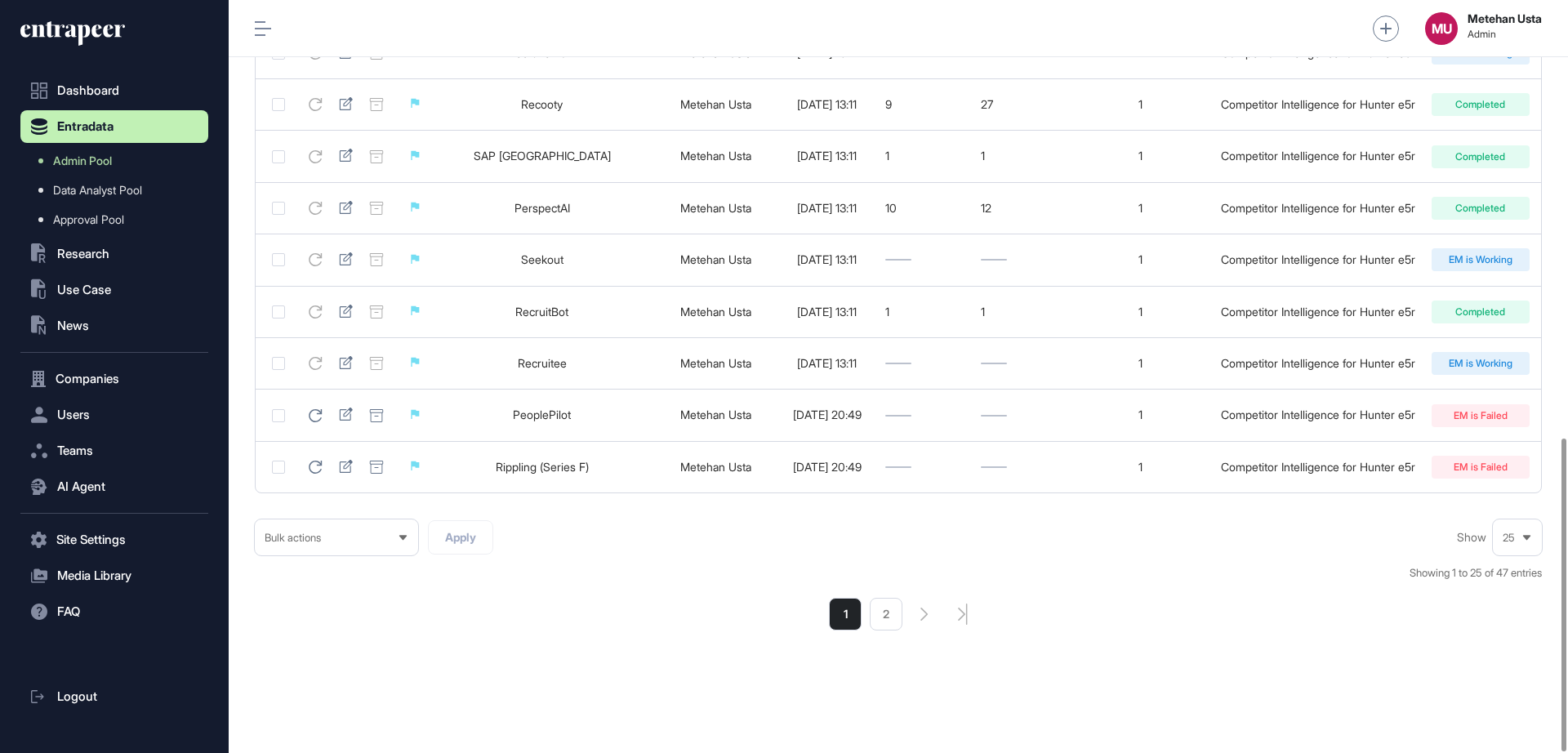
click at [1393, 544] on div "25" at bounding box center [1517, 537] width 49 height 32
click at [1393, 506] on li "100" at bounding box center [1517, 507] width 39 height 33
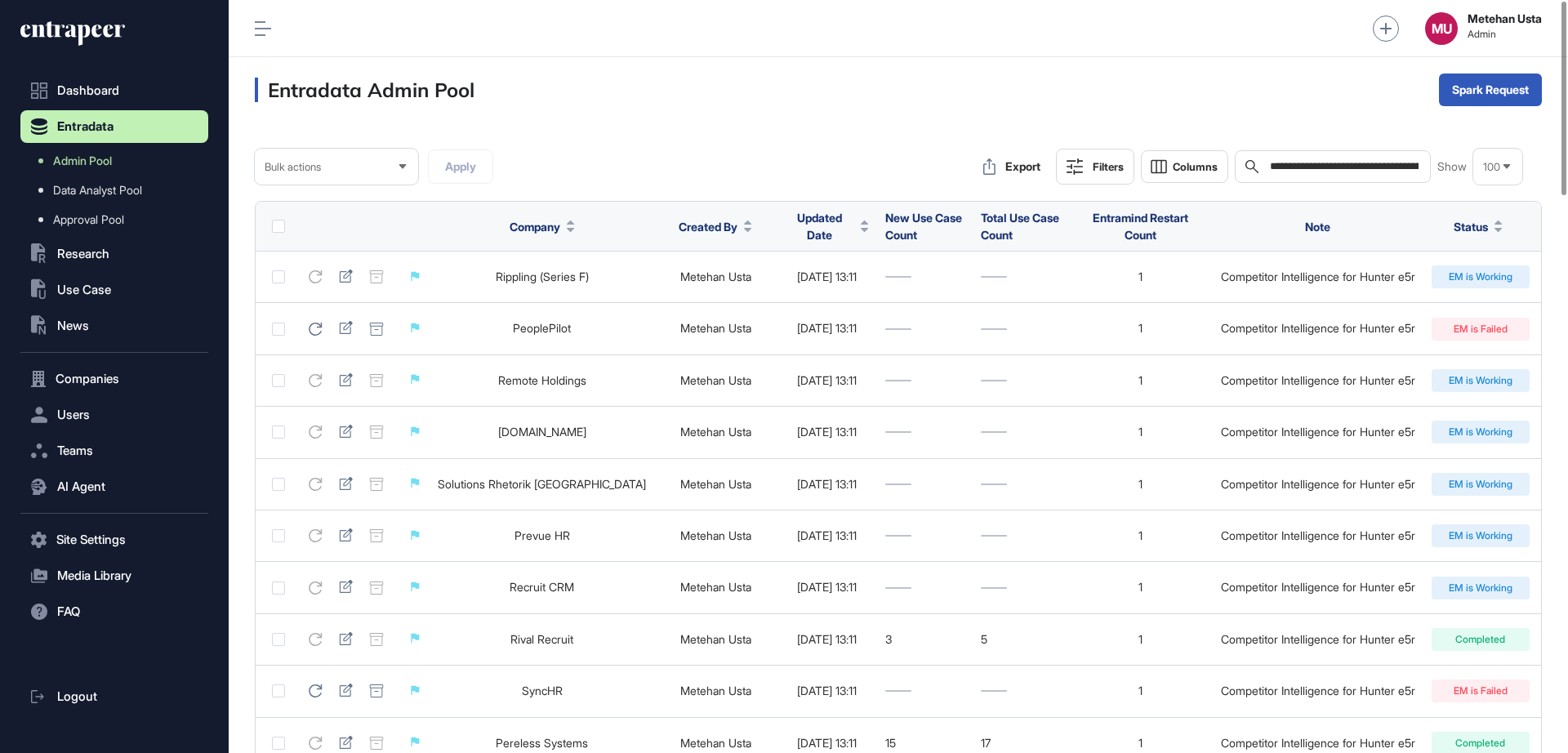
click at [1096, 170] on div "Filters" at bounding box center [1108, 167] width 31 height 13
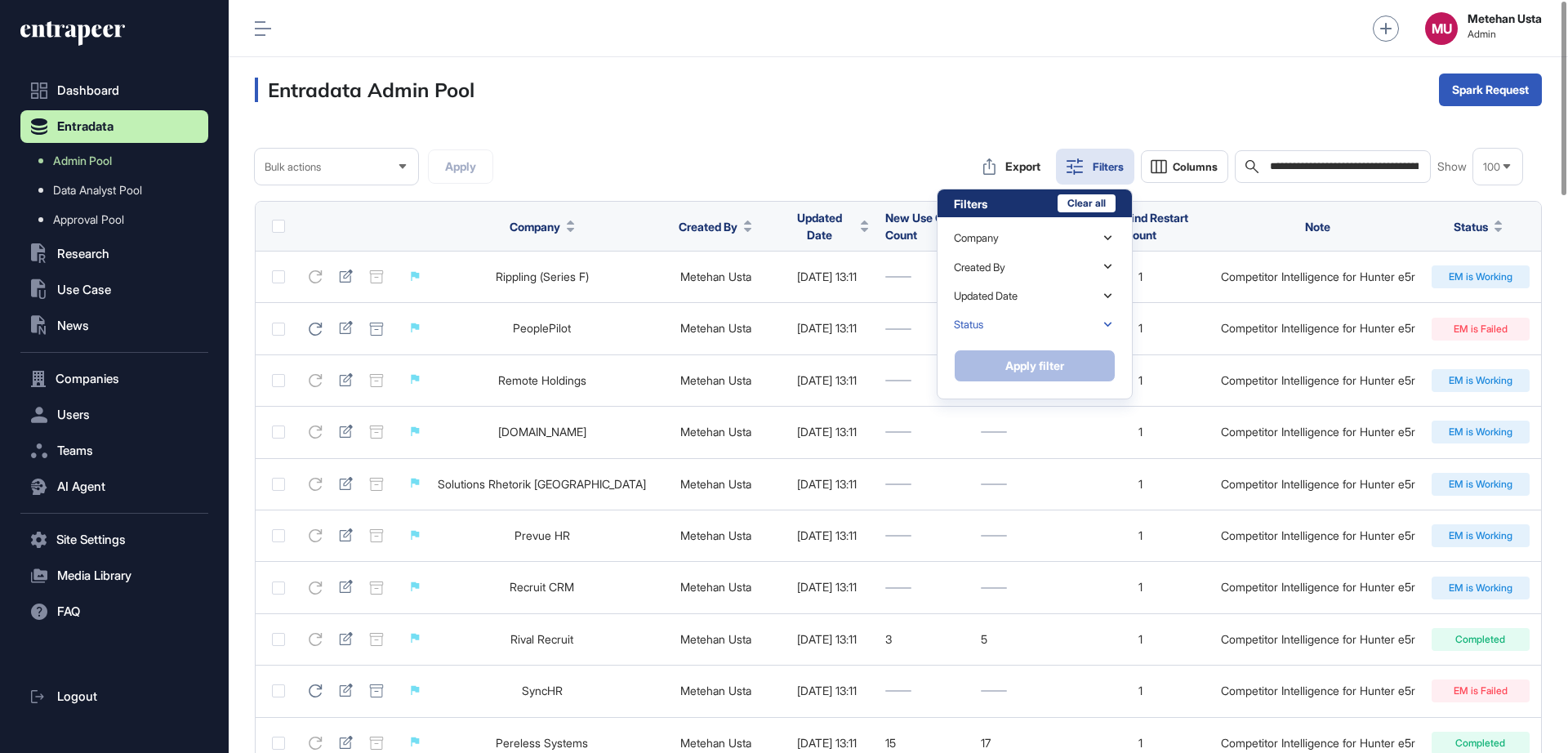
click at [1049, 331] on div "Status" at bounding box center [1034, 324] width 162 height 29
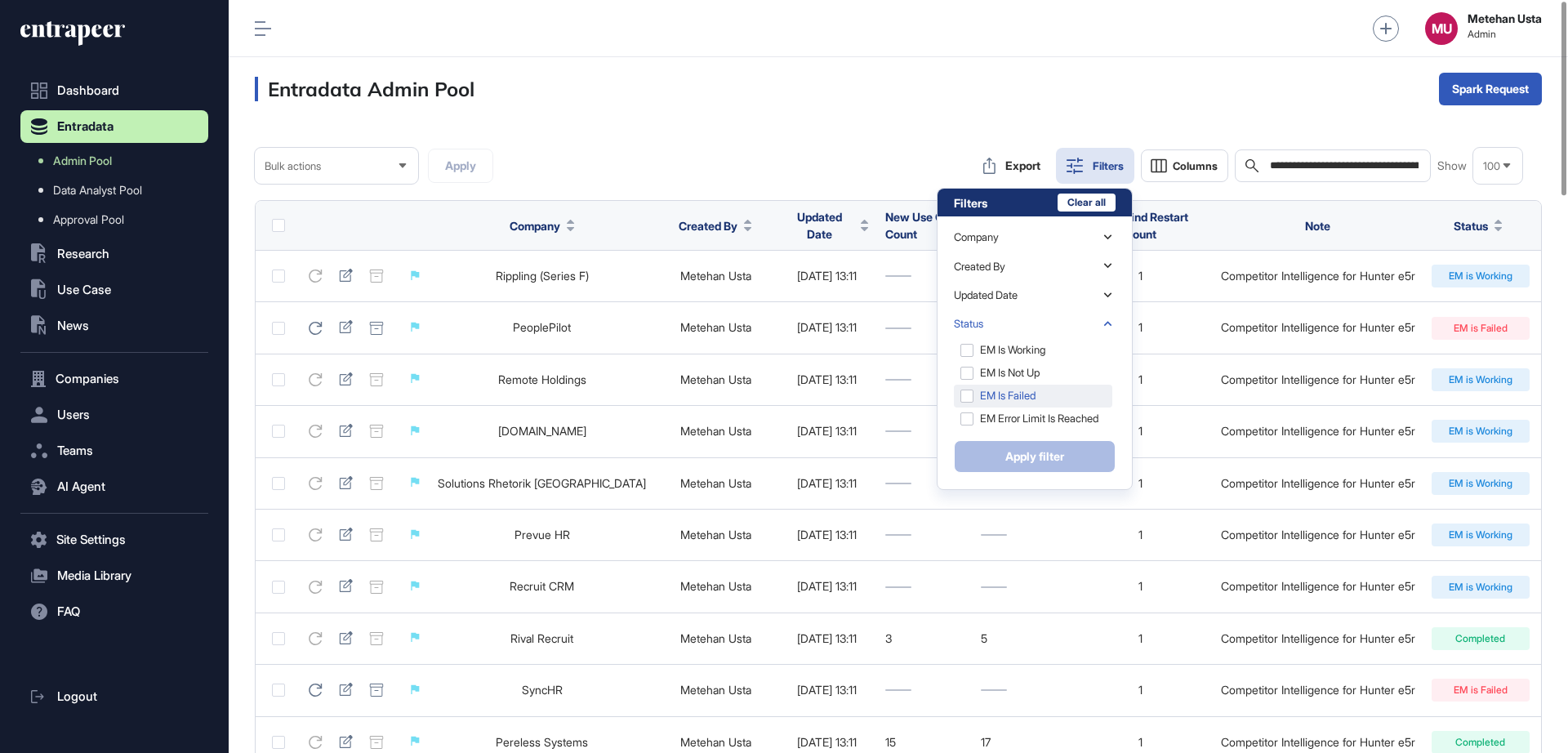
scroll to position [3, 0]
click at [995, 386] on div "EM is Failed" at bounding box center [1033, 394] width 158 height 23
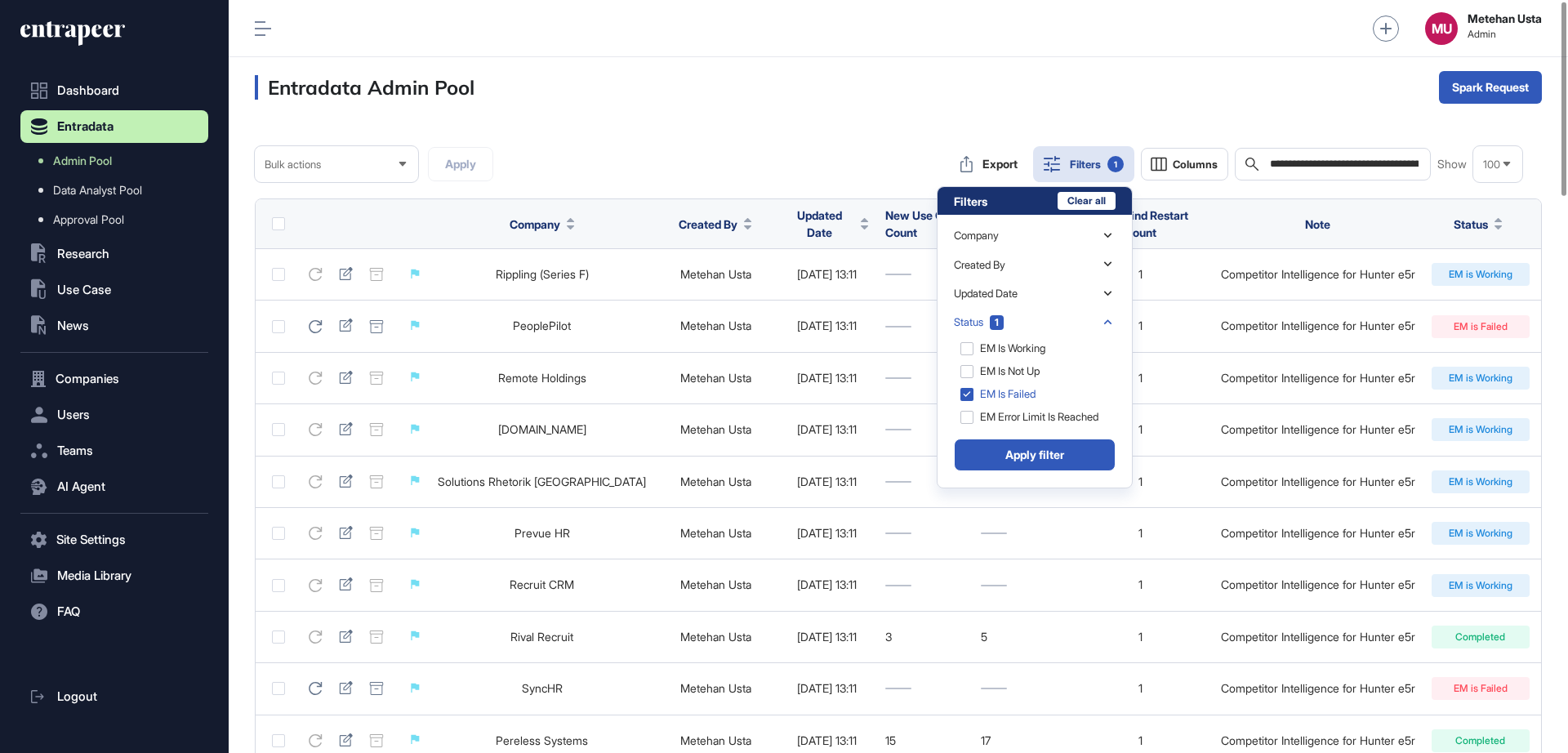
click at [1017, 451] on button "Apply filter" at bounding box center [1034, 455] width 162 height 33
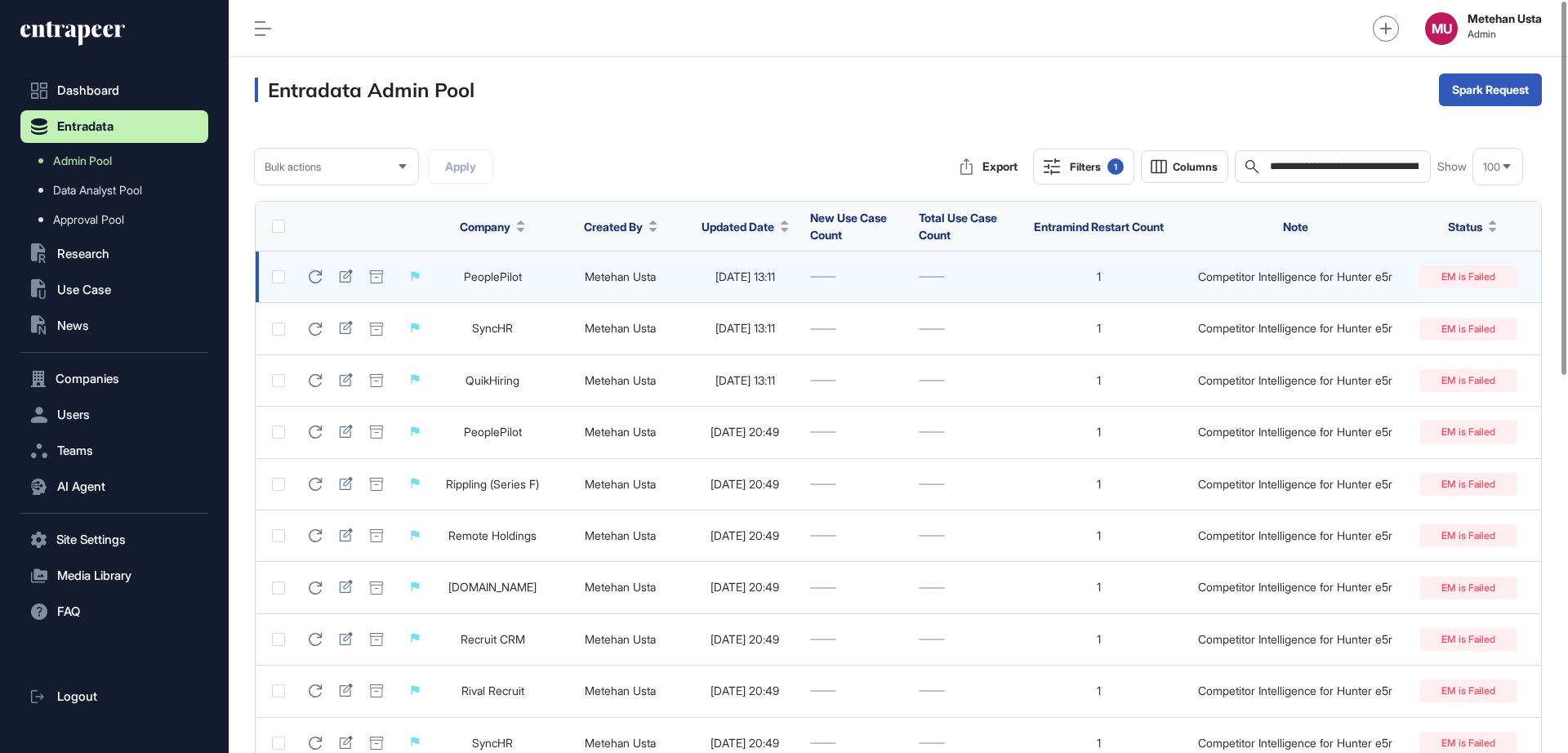
click at [278, 273] on label at bounding box center [278, 277] width 13 height 13
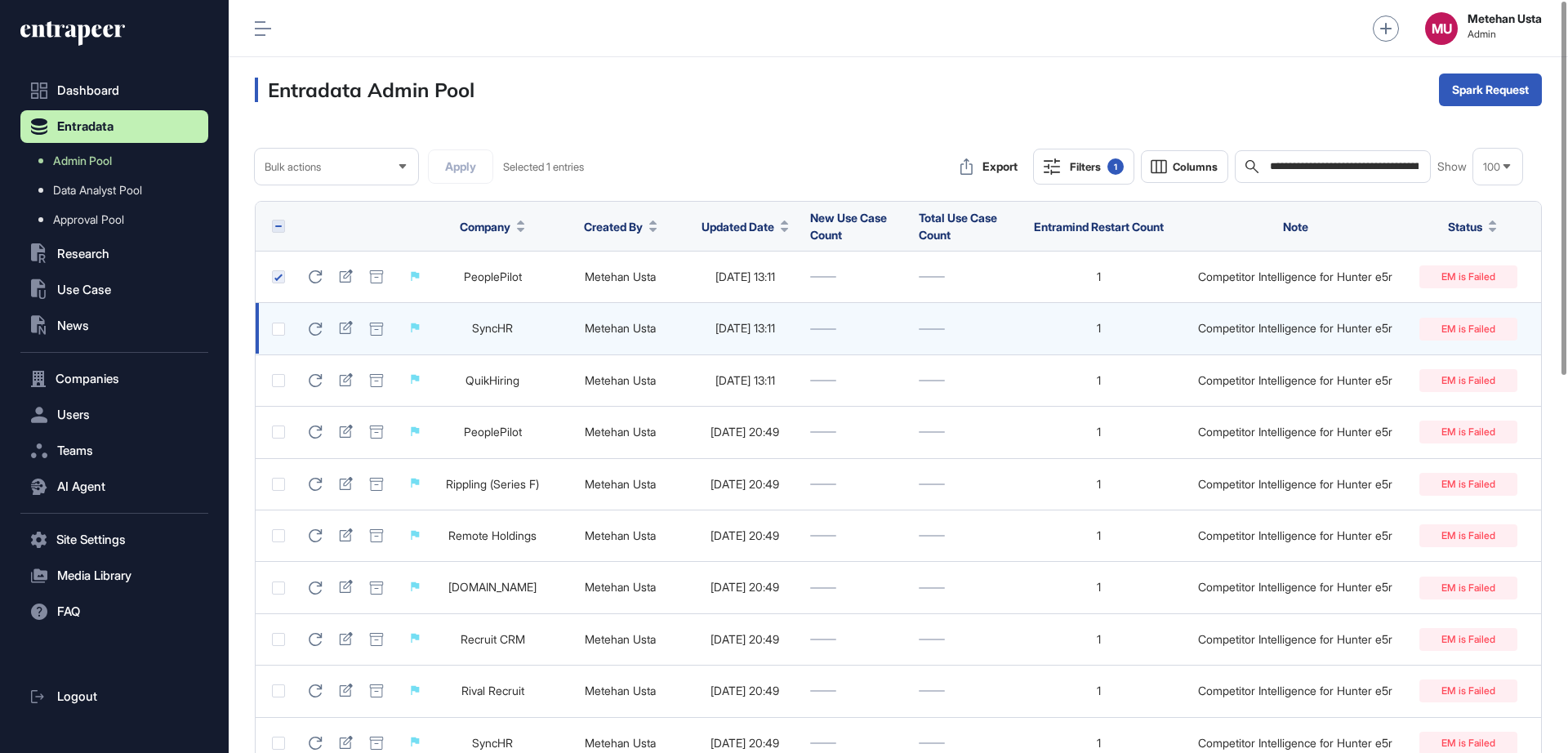
click at [277, 325] on label at bounding box center [278, 329] width 13 height 13
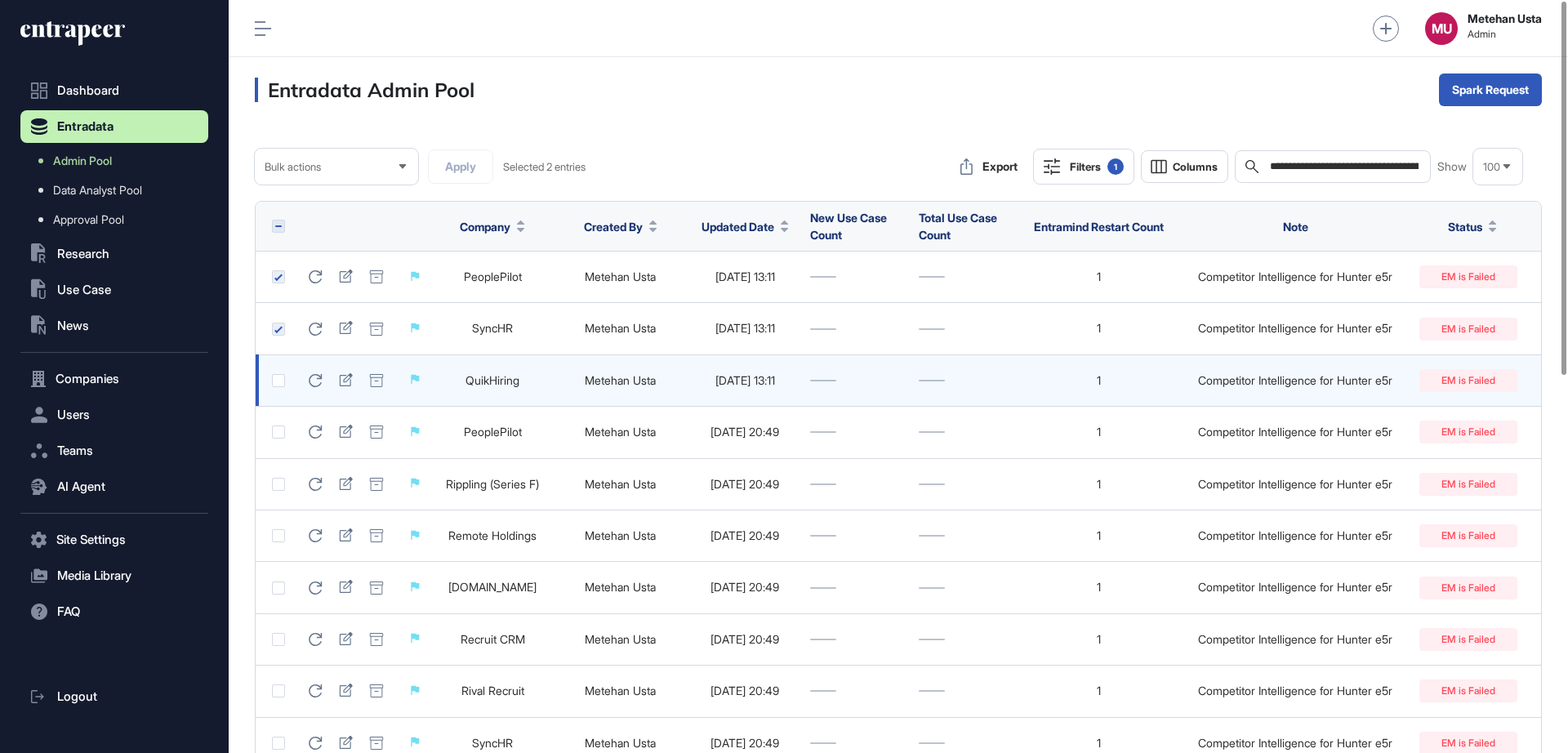
click at [280, 382] on label at bounding box center [278, 381] width 13 height 13
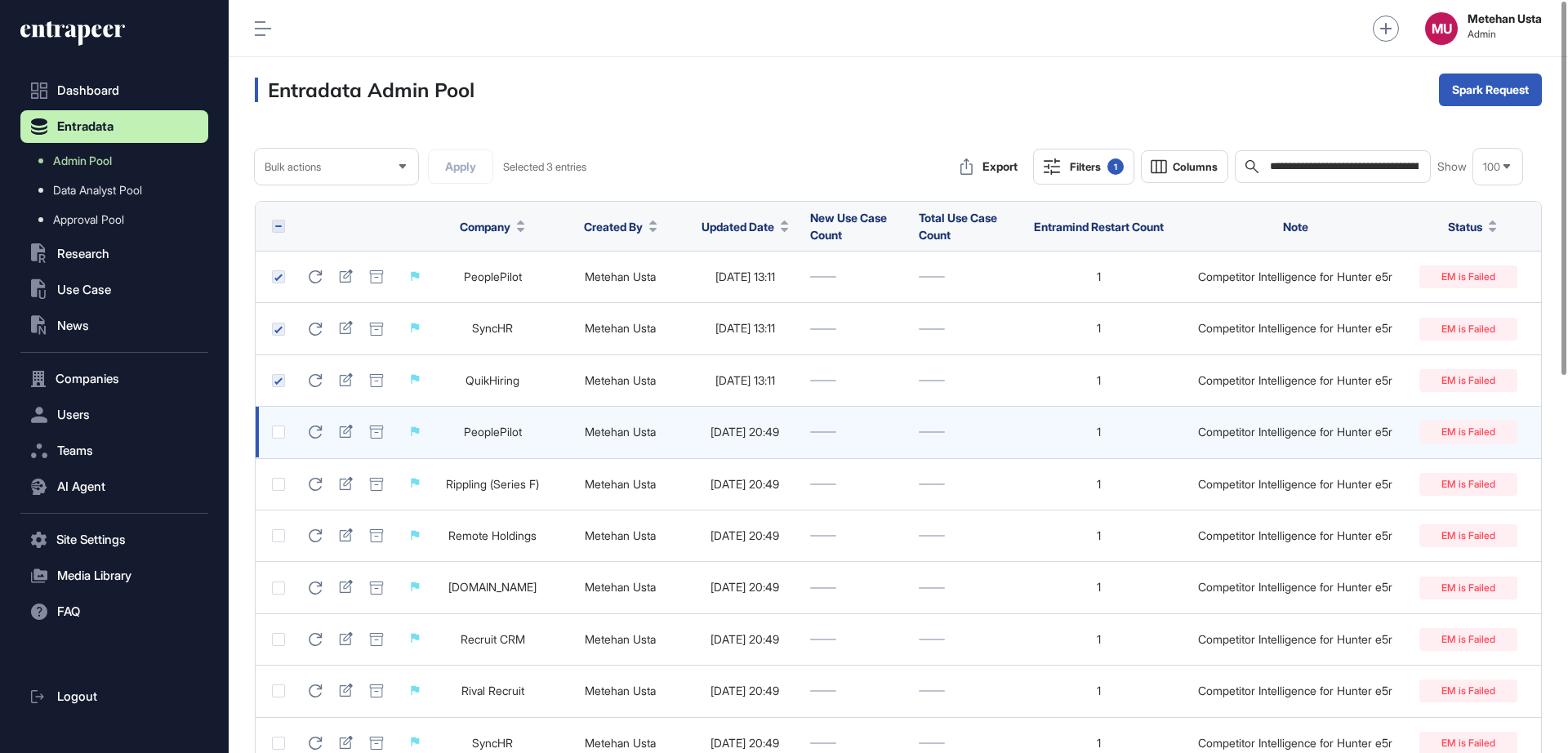
click at [276, 436] on label at bounding box center [278, 432] width 13 height 13
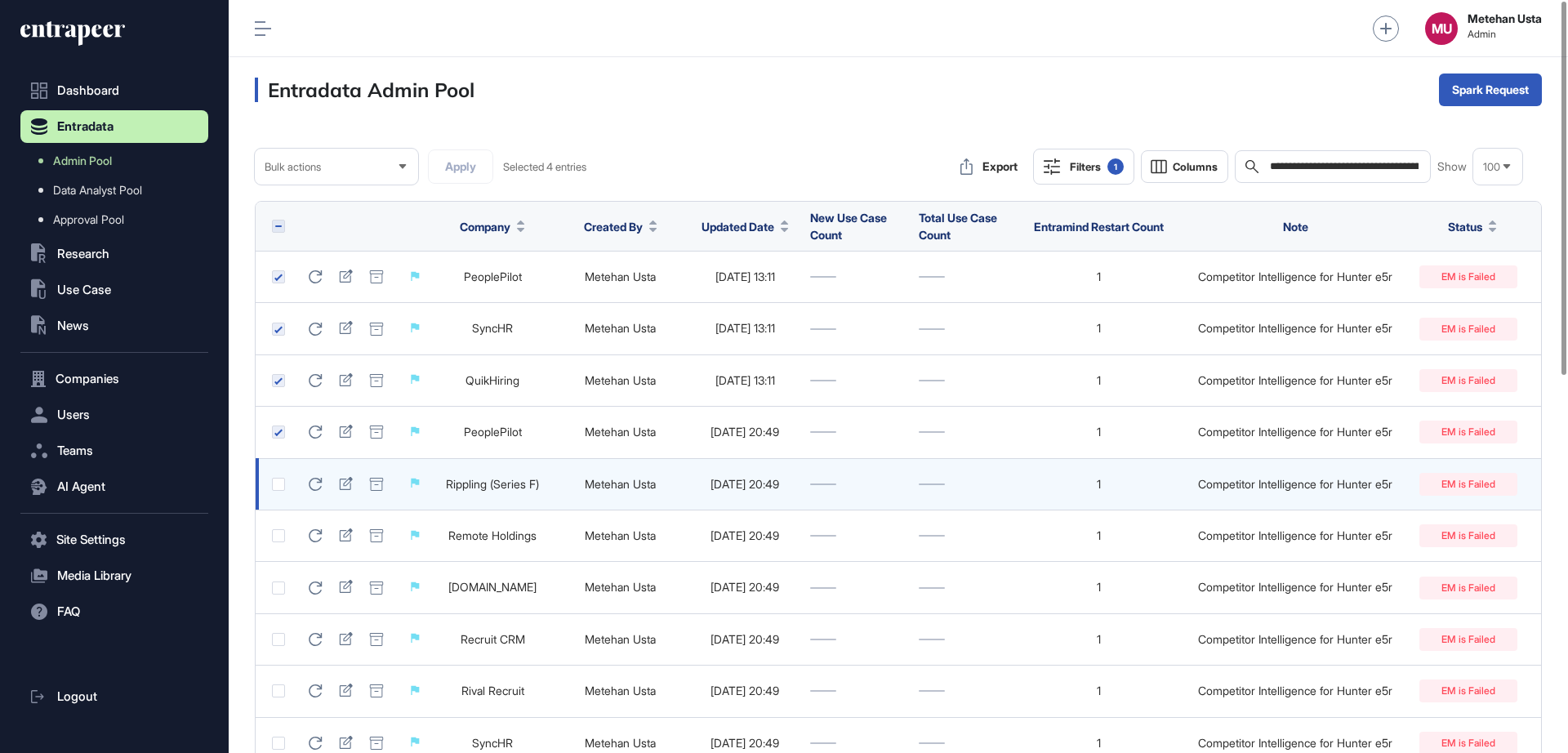
click at [274, 479] on label at bounding box center [278, 484] width 13 height 13
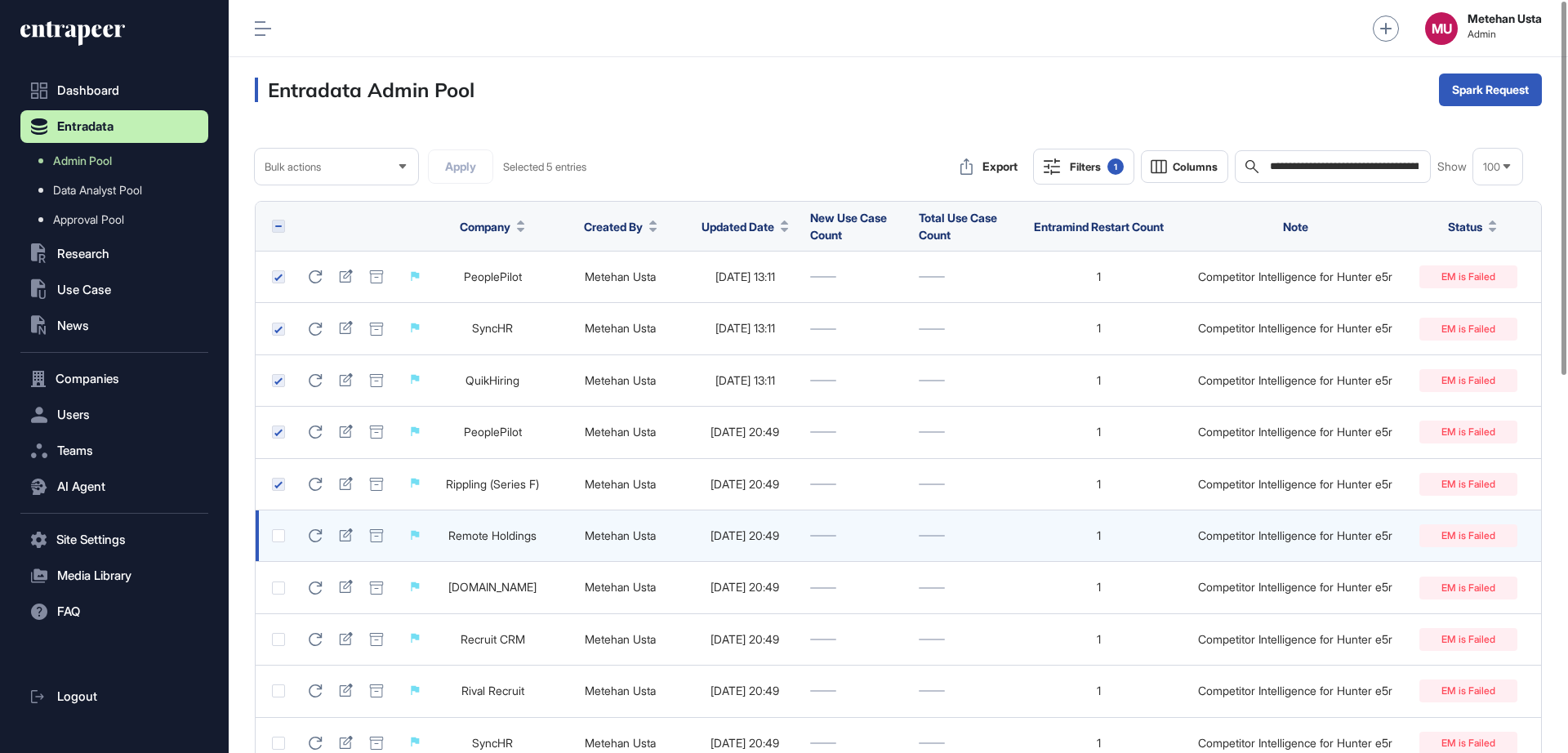
click at [276, 539] on label at bounding box center [278, 536] width 13 height 13
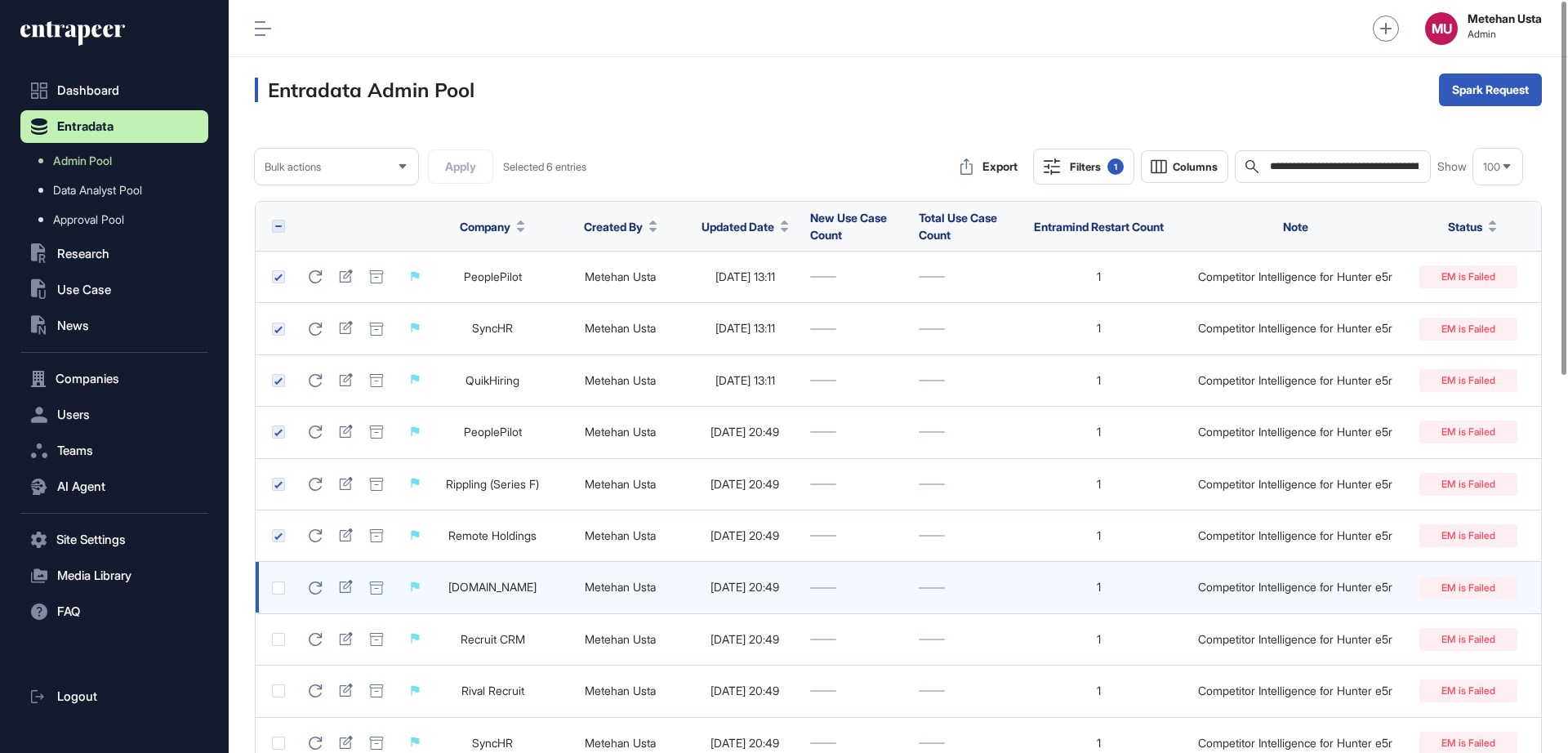
click at [277, 593] on label at bounding box center [278, 588] width 13 height 13
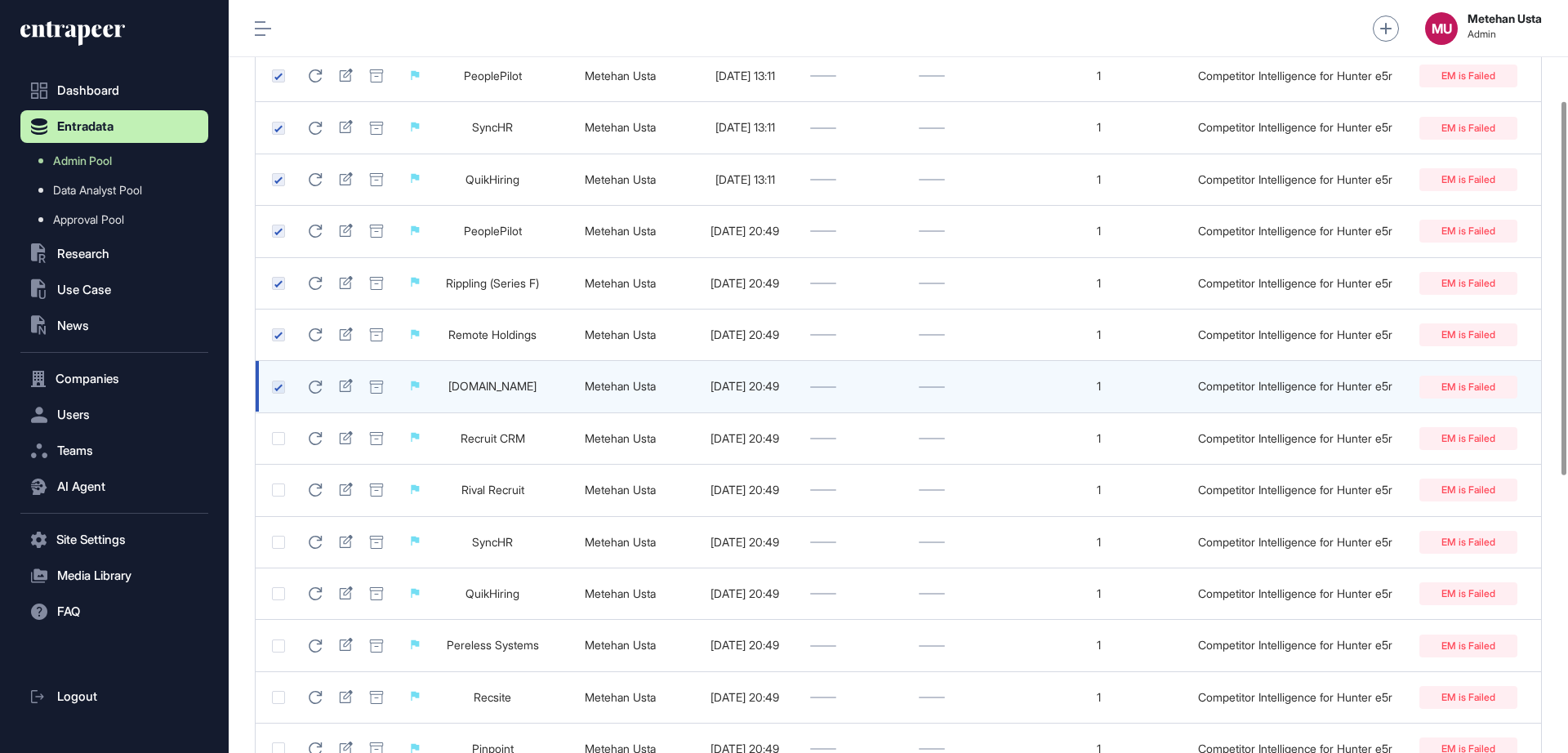
scroll to position [203, 0]
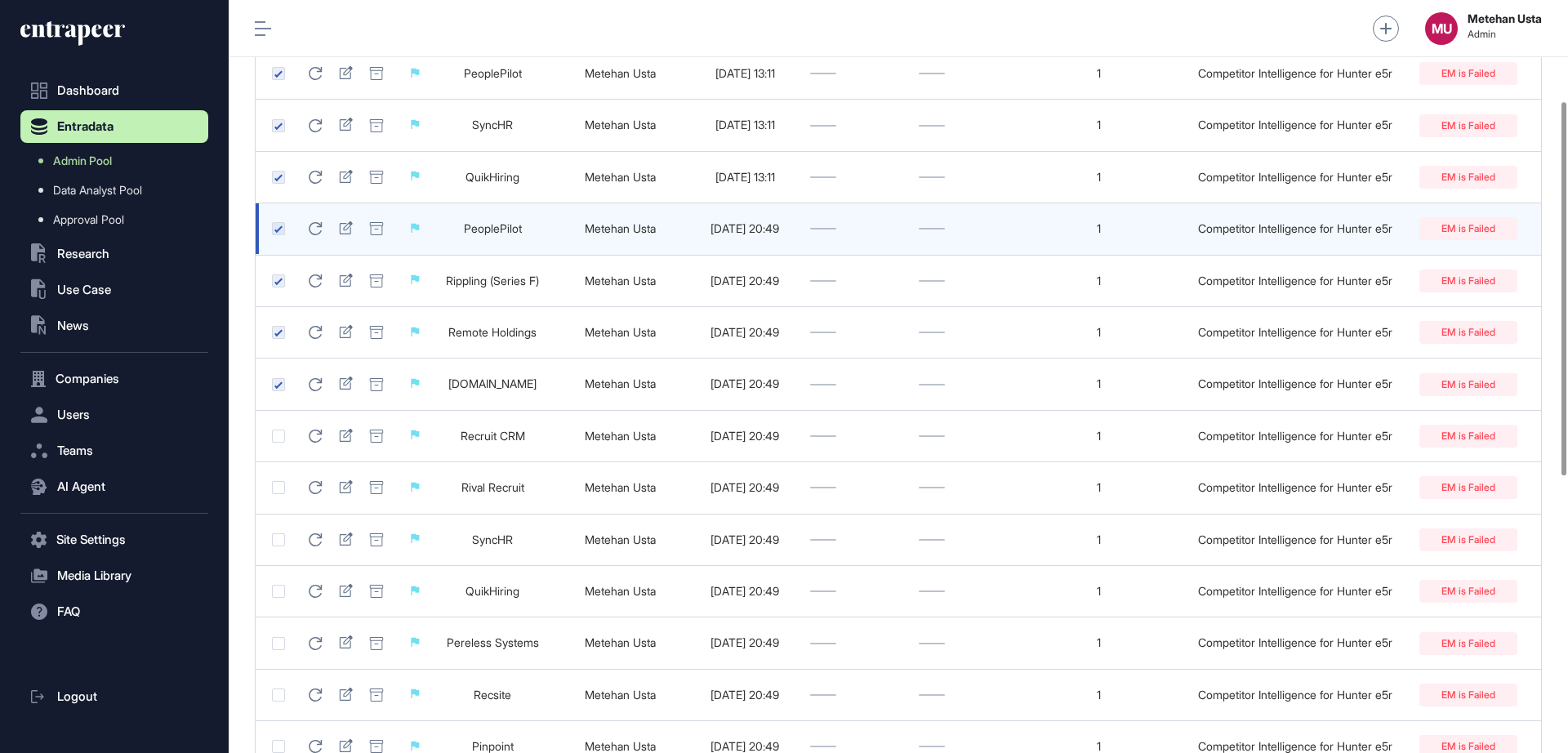
click at [278, 227] on label at bounding box center [278, 229] width 13 height 13
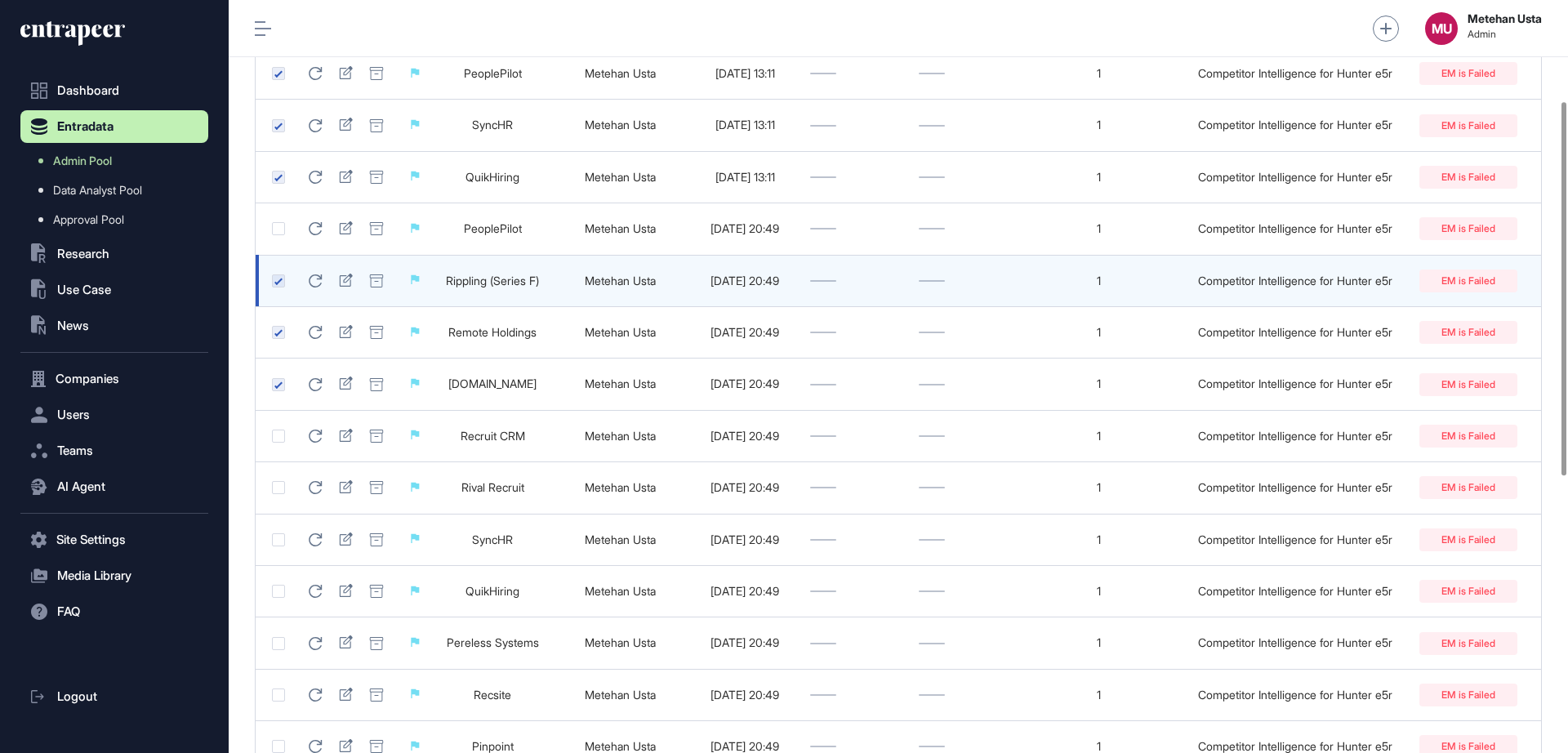
click at [277, 284] on label at bounding box center [278, 281] width 13 height 13
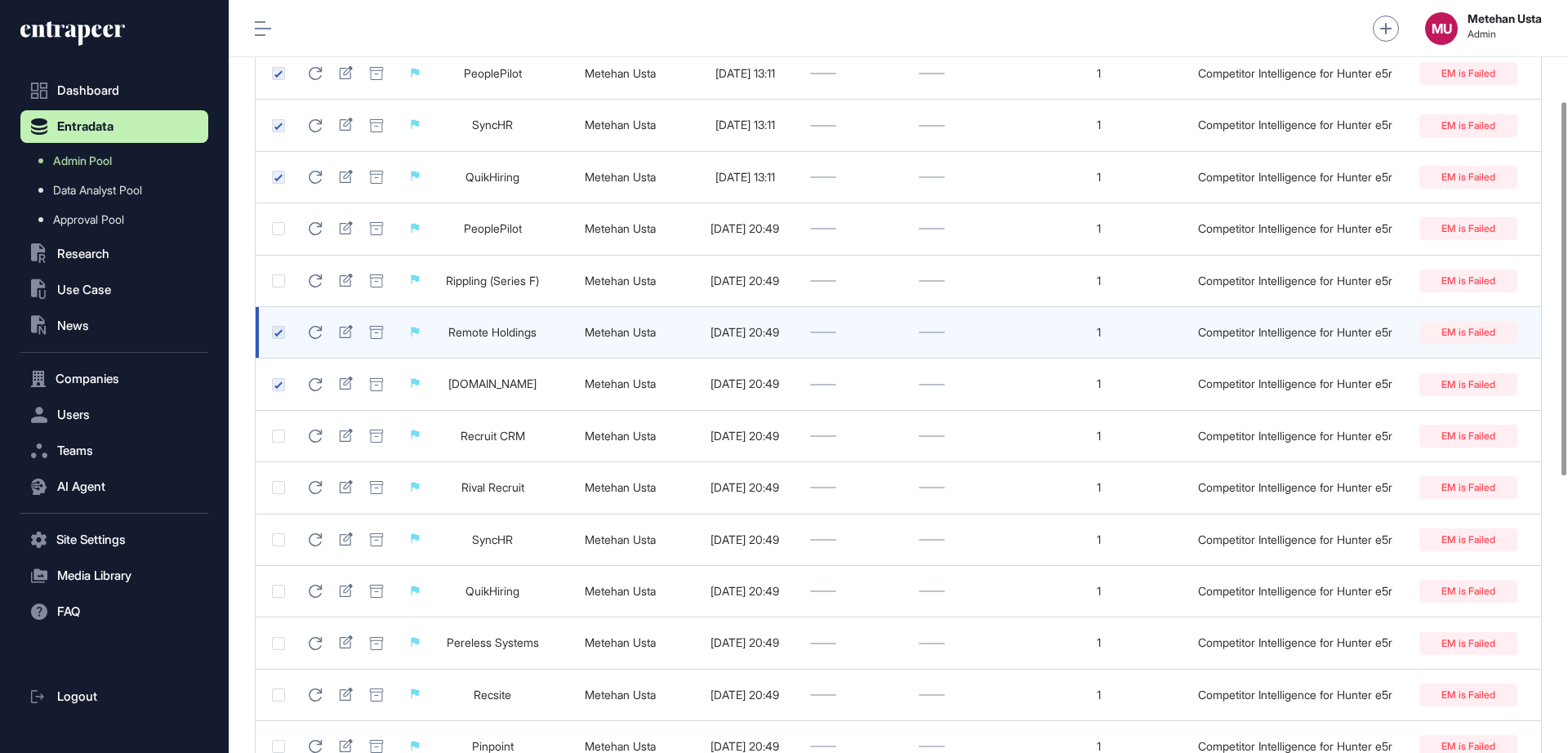
click at [277, 321] on td at bounding box center [273, 333] width 36 height 52
click at [276, 337] on label at bounding box center [278, 333] width 13 height 13
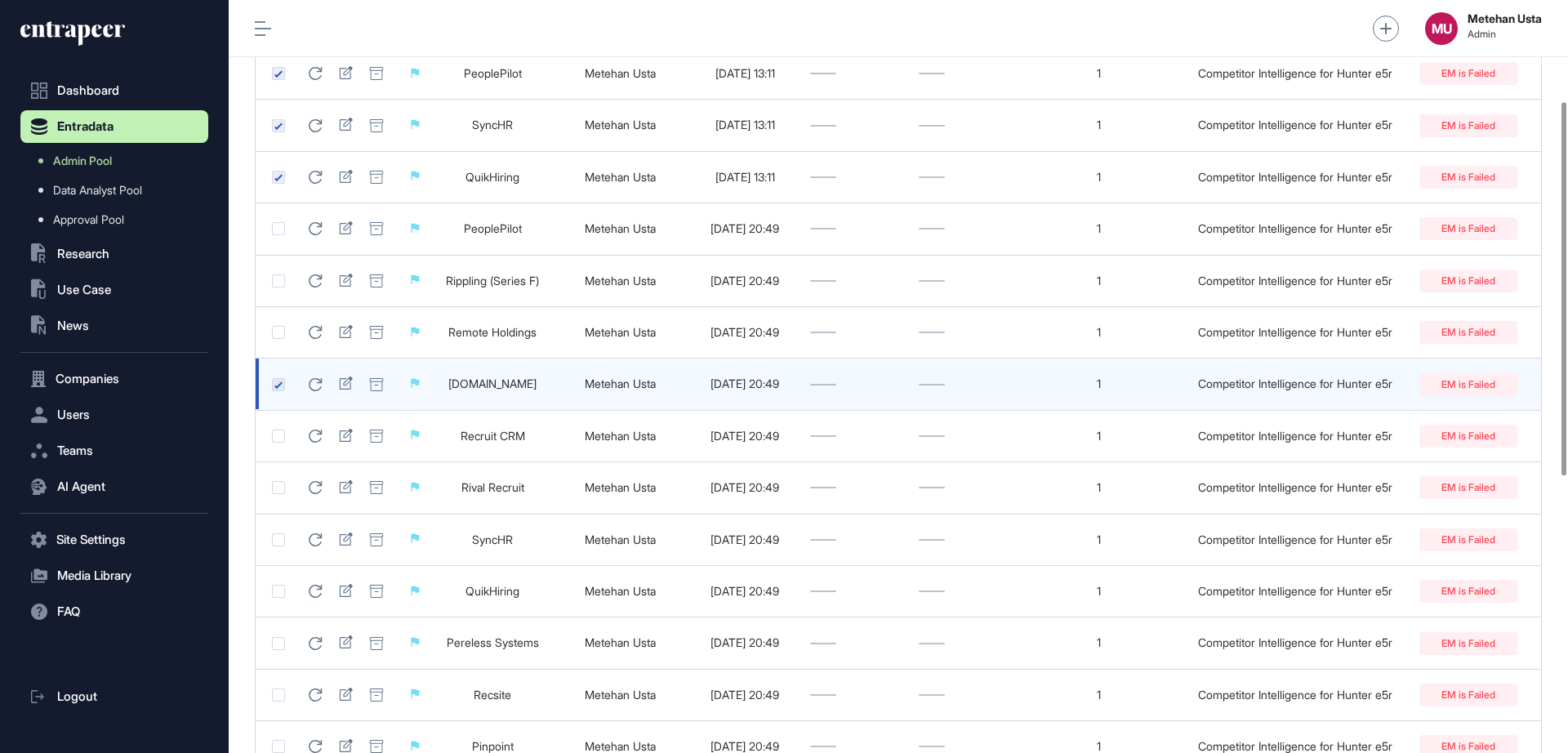
click at [277, 392] on td at bounding box center [273, 385] width 36 height 52
click at [277, 386] on label at bounding box center [278, 385] width 13 height 13
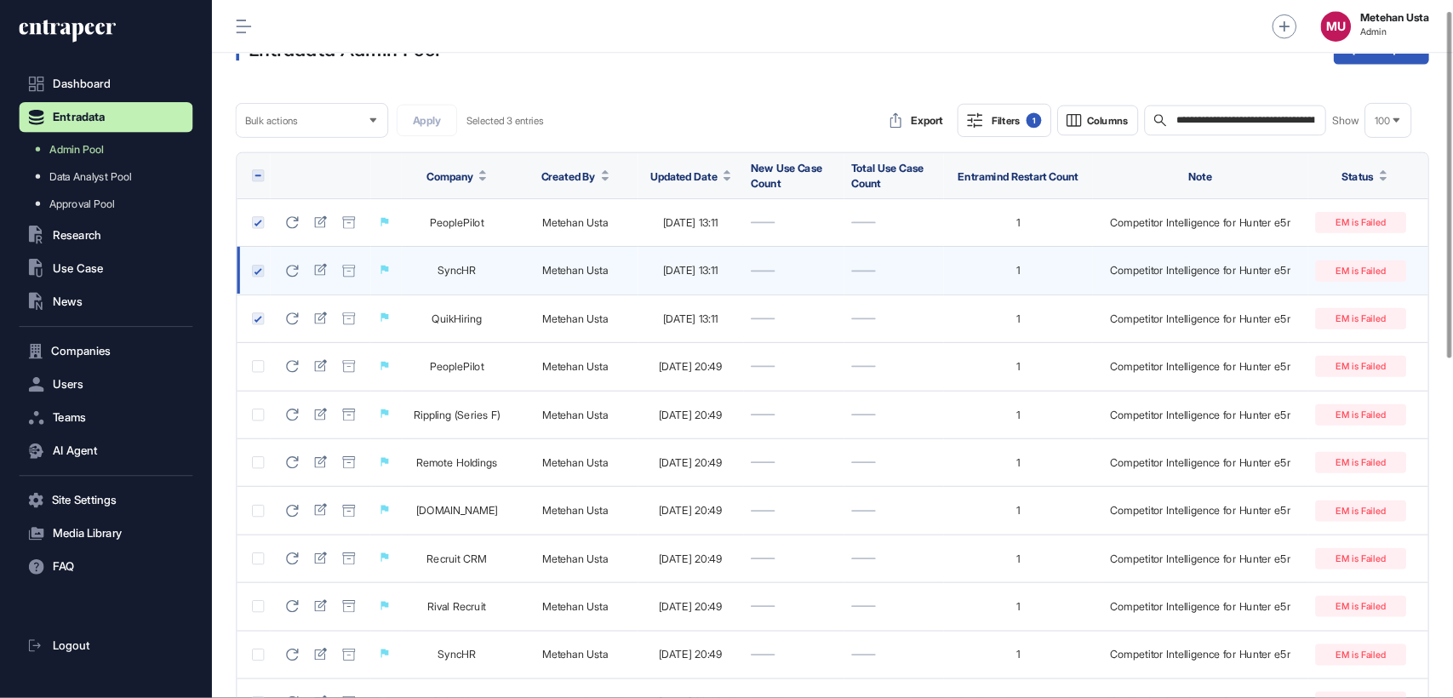
scroll to position [0, 0]
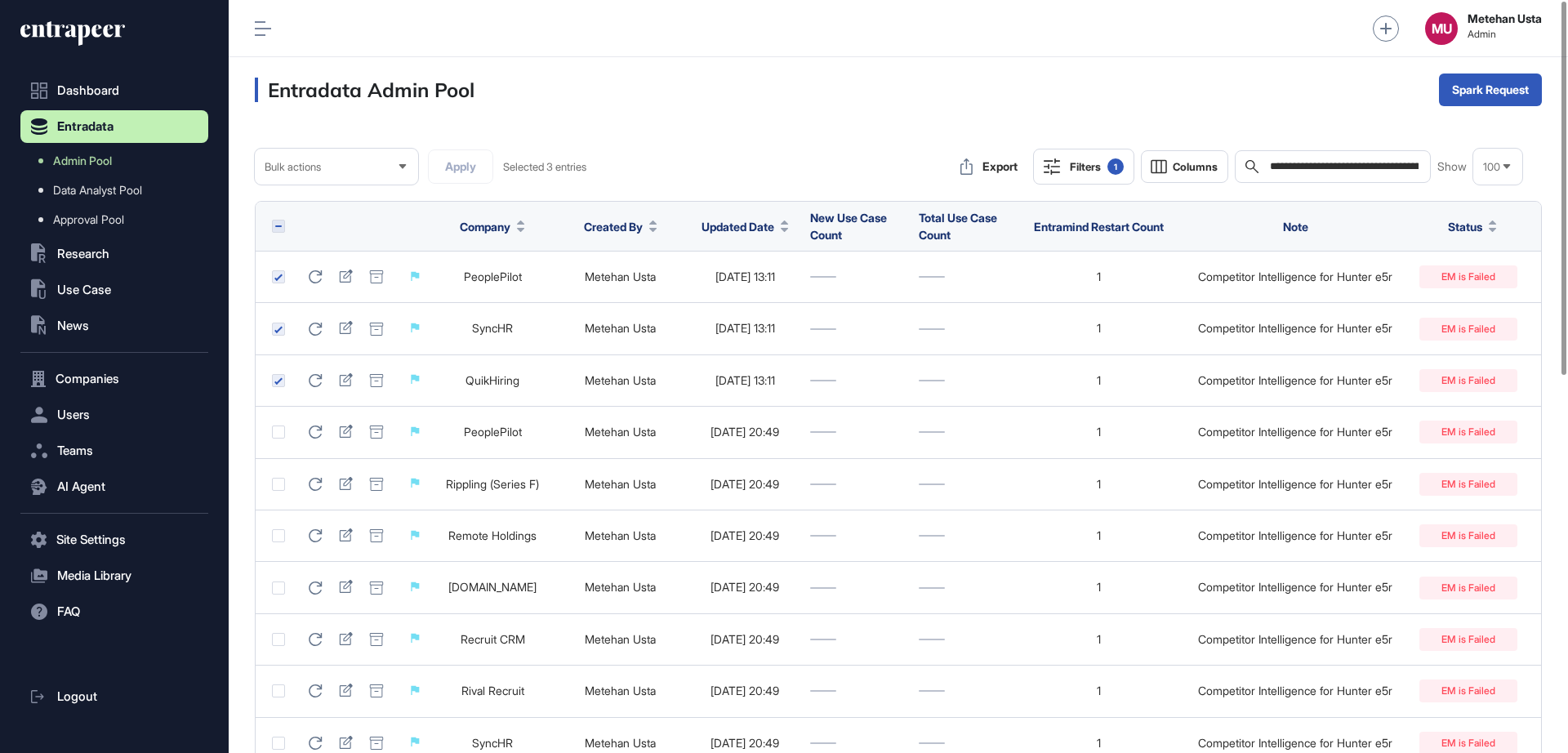
click at [371, 164] on div "Bulk actions" at bounding box center [337, 166] width 163 height 32
click at [336, 277] on li "Restart" at bounding box center [337, 271] width 154 height 33
click at [437, 167] on button "Apply" at bounding box center [461, 167] width 65 height 35
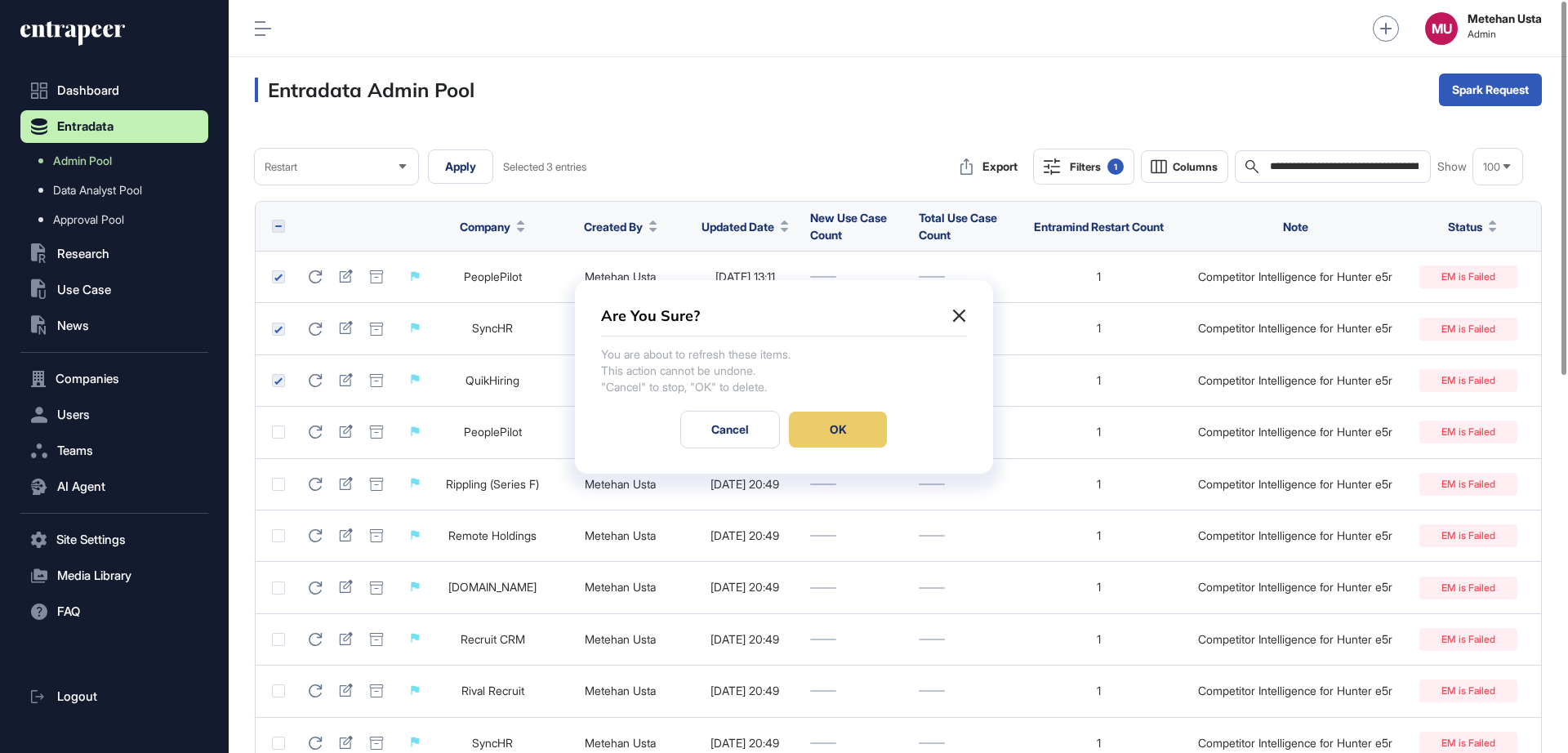
click at [836, 420] on div "OK" at bounding box center [838, 429] width 98 height 35
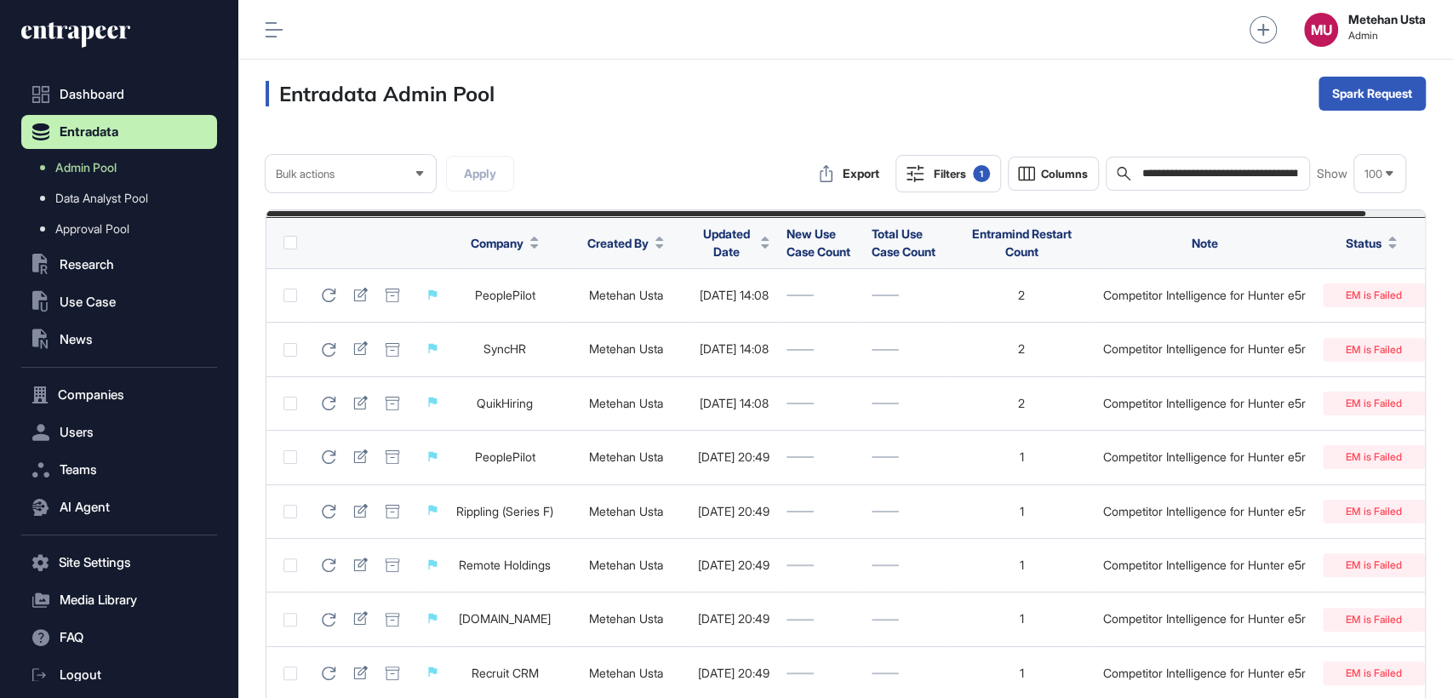
scroll to position [697, 1214]
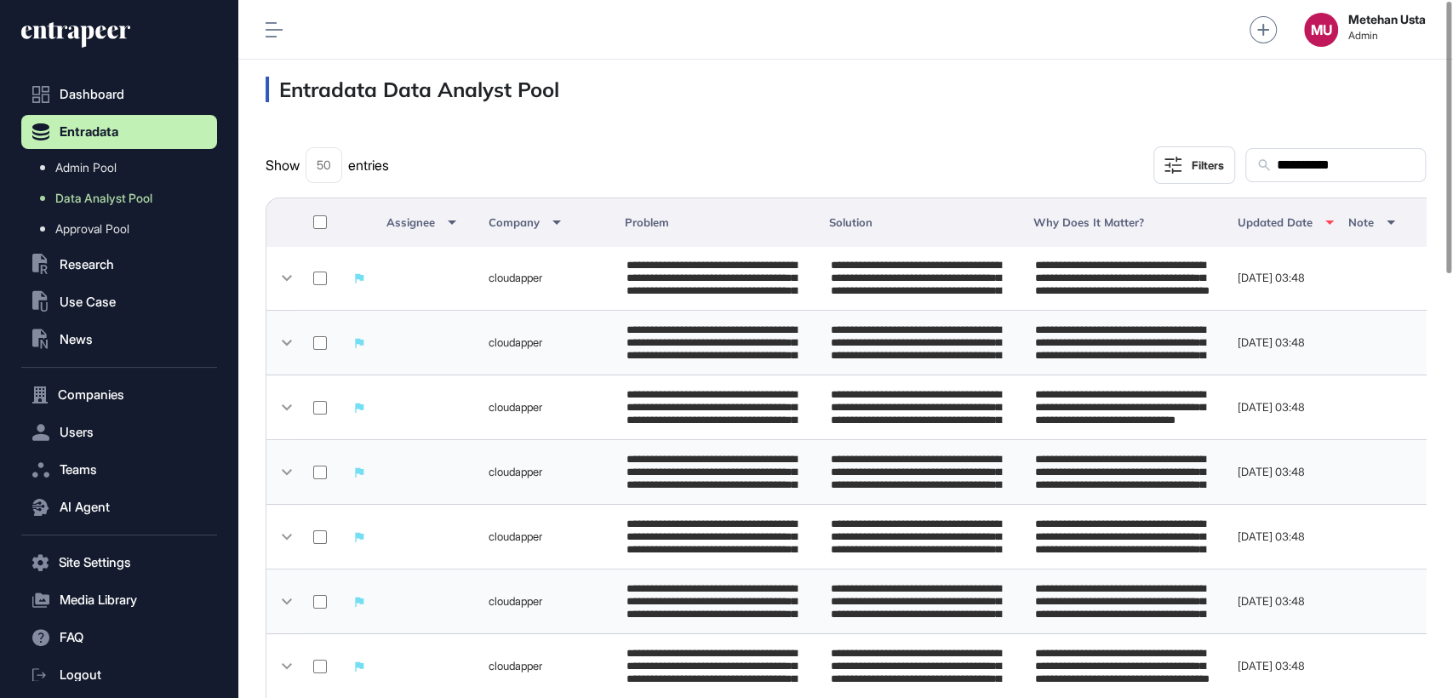
click at [320, 214] on div at bounding box center [320, 222] width 20 height 19
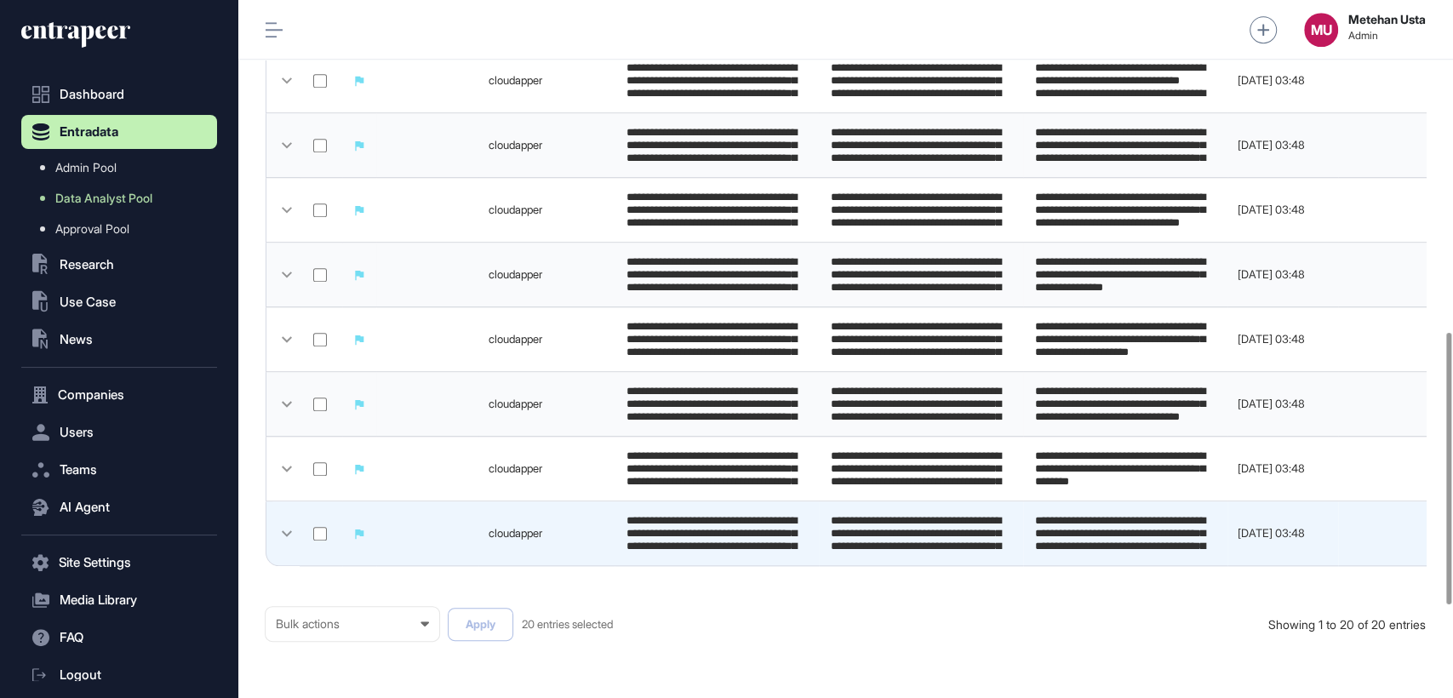
scroll to position [1086, 0]
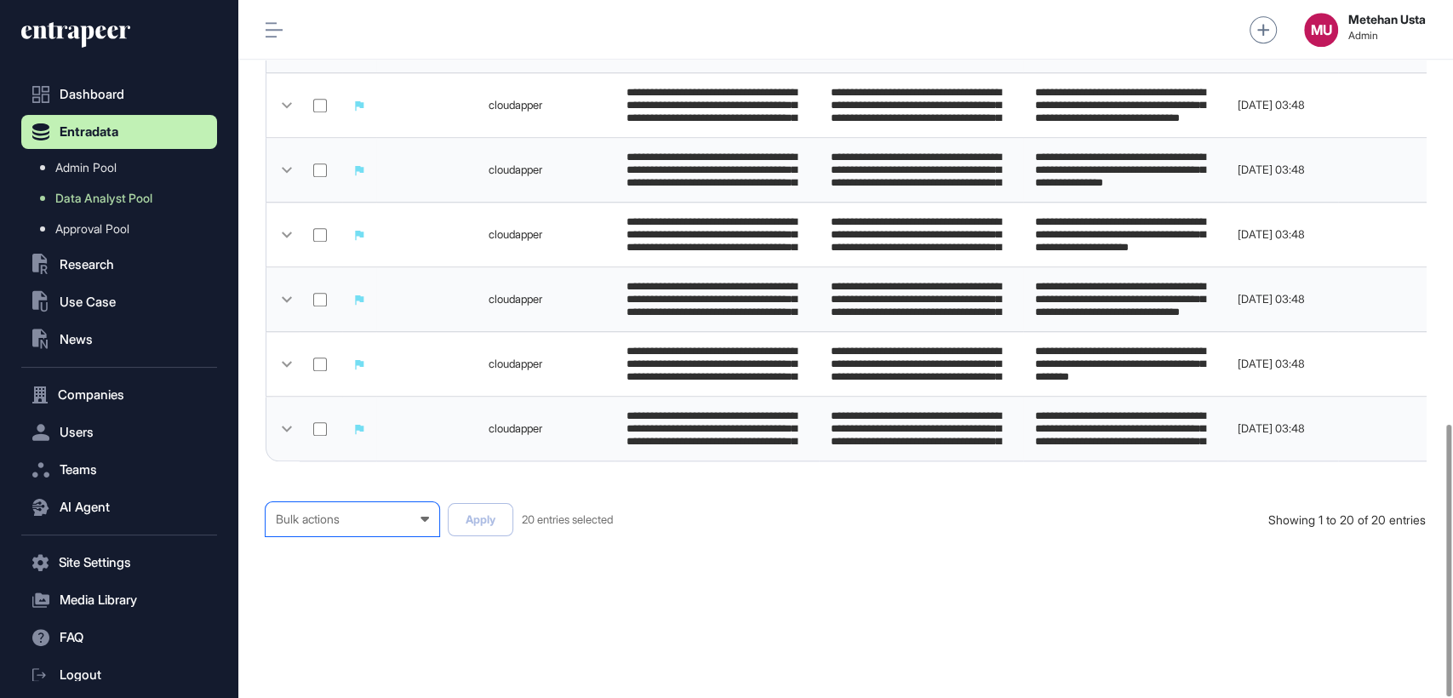
click at [365, 502] on div "Bulk actions Bulk actions Requested to Cancel Published" at bounding box center [353, 519] width 174 height 34
click at [0, 0] on div "Published" at bounding box center [0, 0] width 0 height 0
click at [476, 519] on button "Apply" at bounding box center [481, 519] width 66 height 33
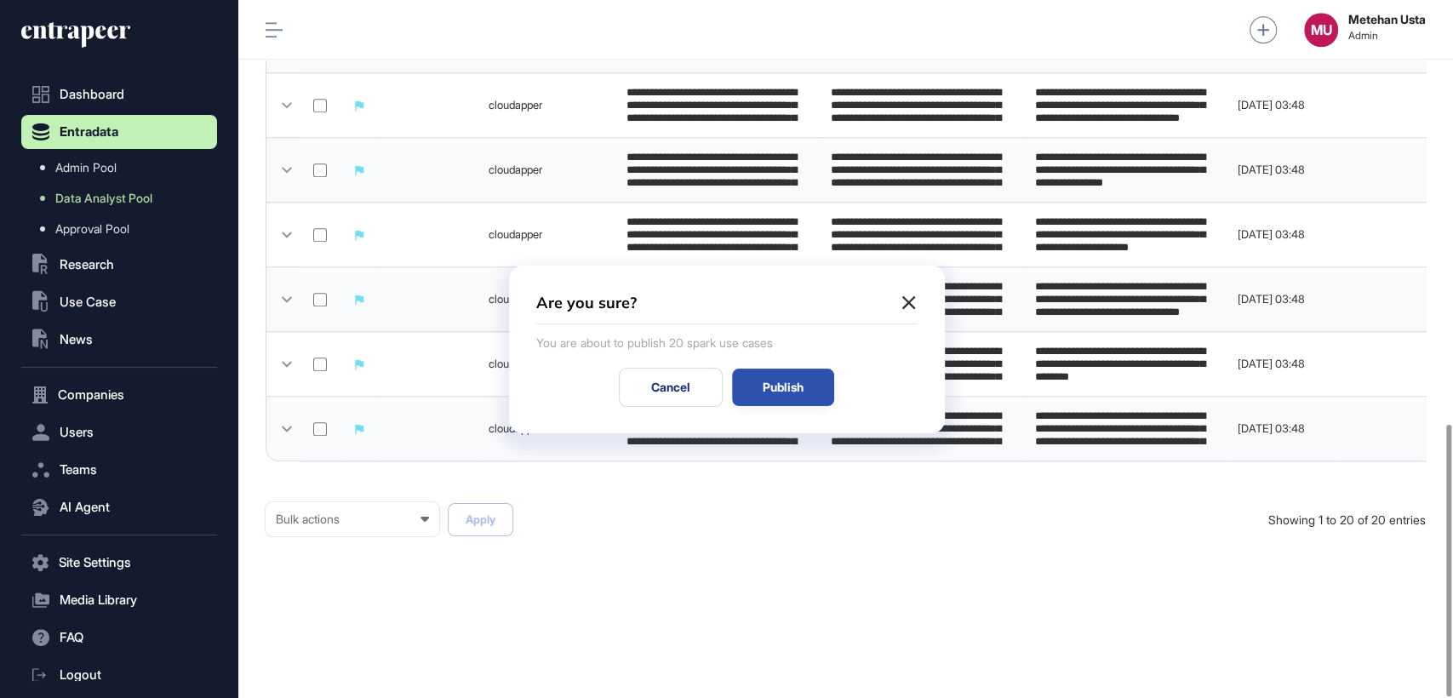
click at [804, 383] on div "Publish" at bounding box center [783, 387] width 102 height 37
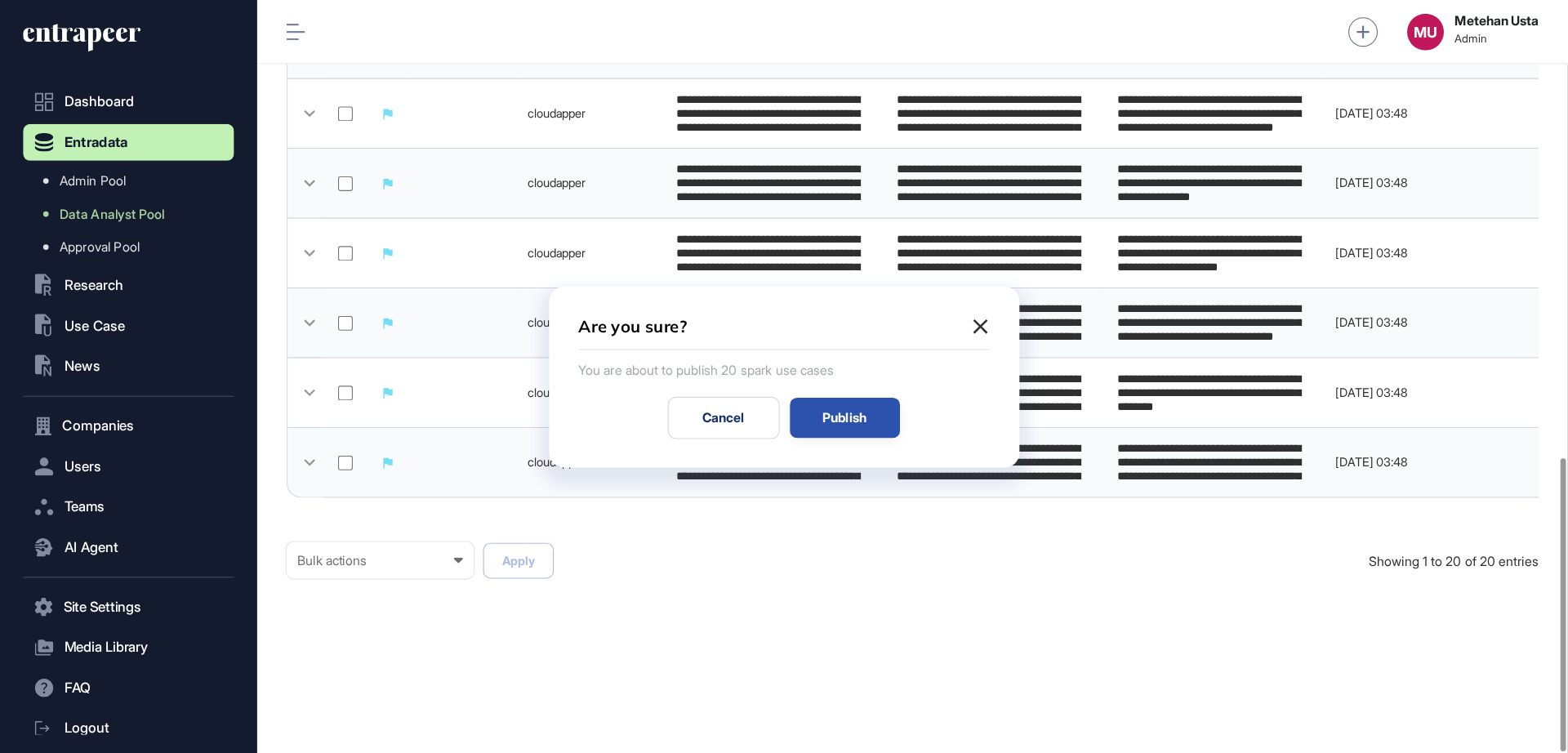
scroll to position [0, 0]
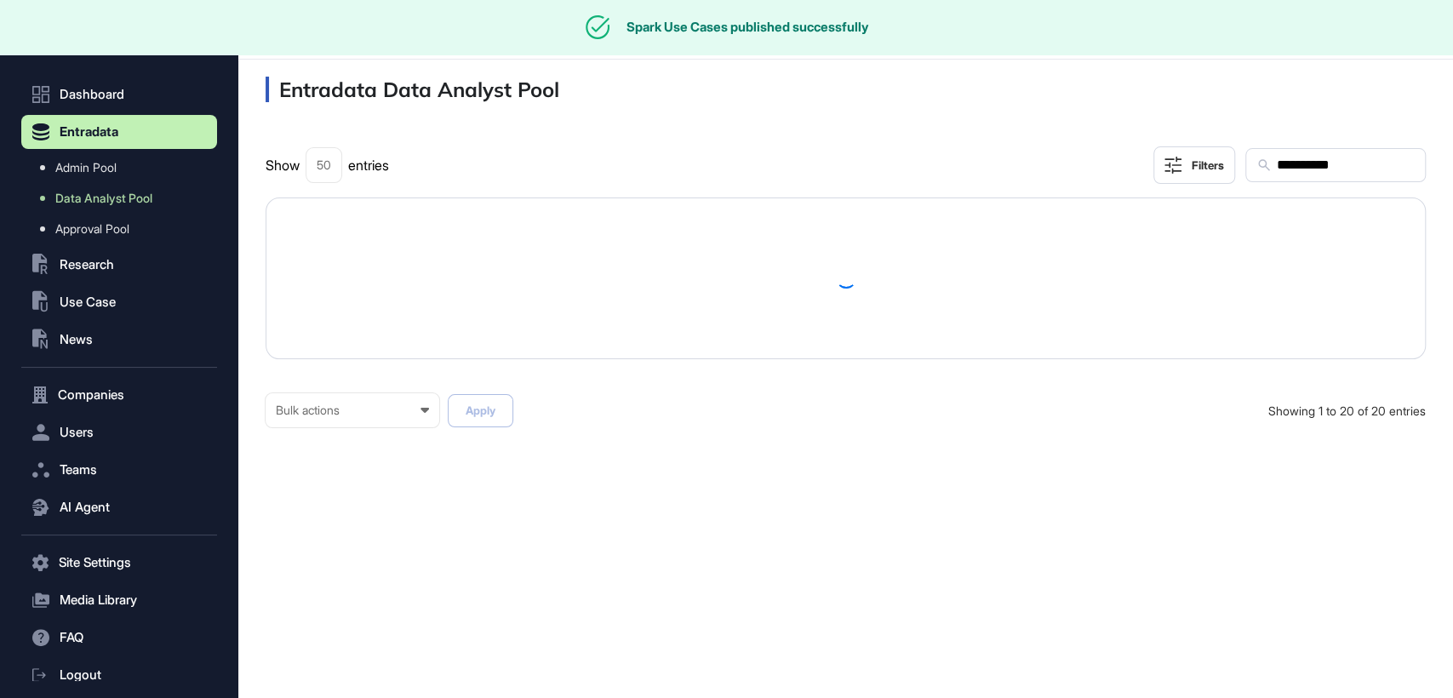
click at [1325, 186] on div "**********" at bounding box center [846, 303] width 1160 height 315
click at [1328, 169] on input "**********" at bounding box center [1345, 165] width 140 height 22
paste input "text"
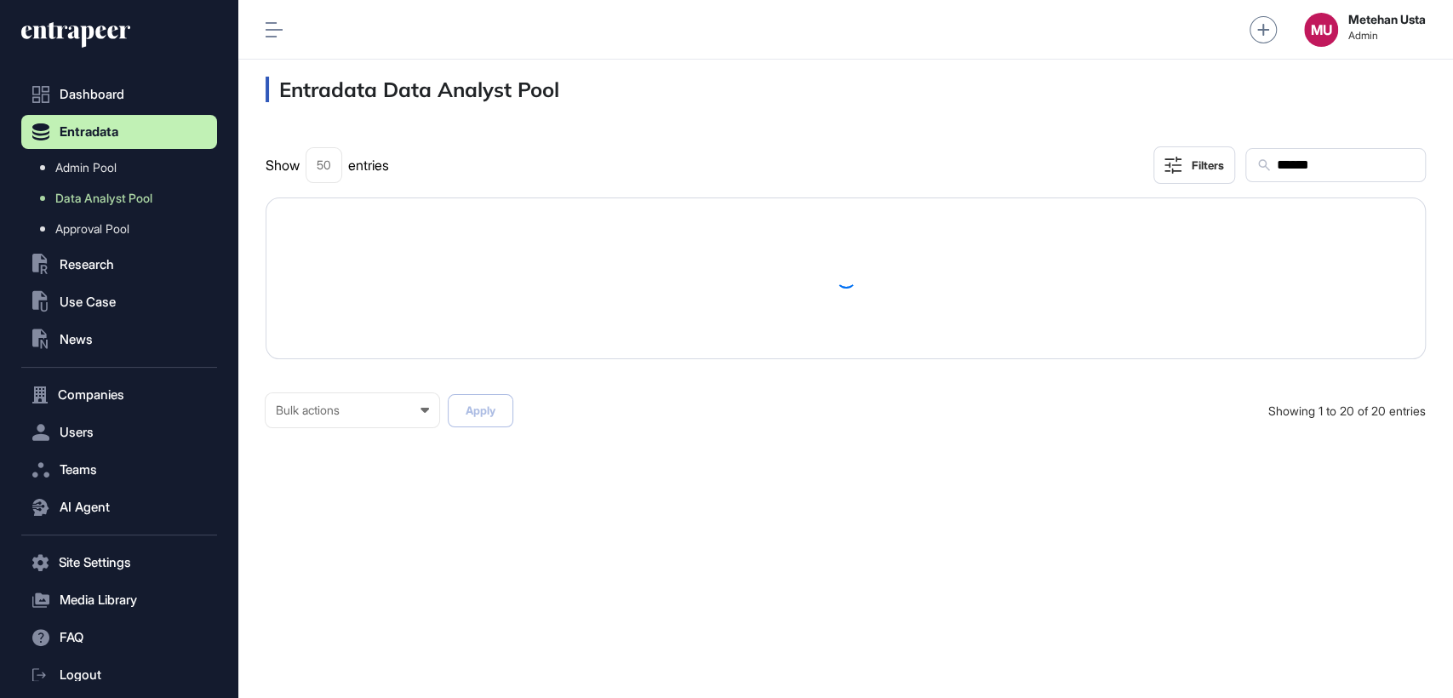
type input "******"
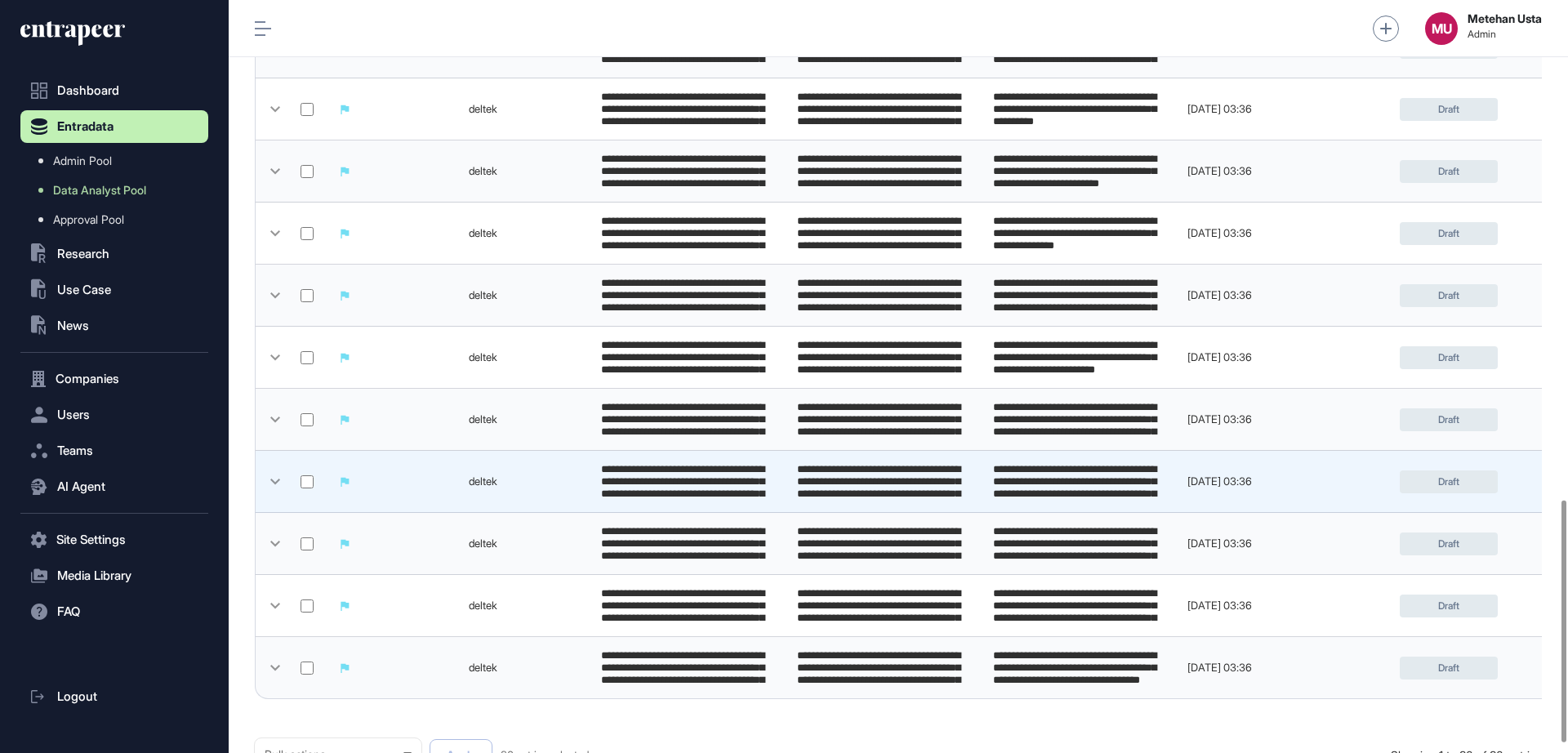
scroll to position [1583, 0]
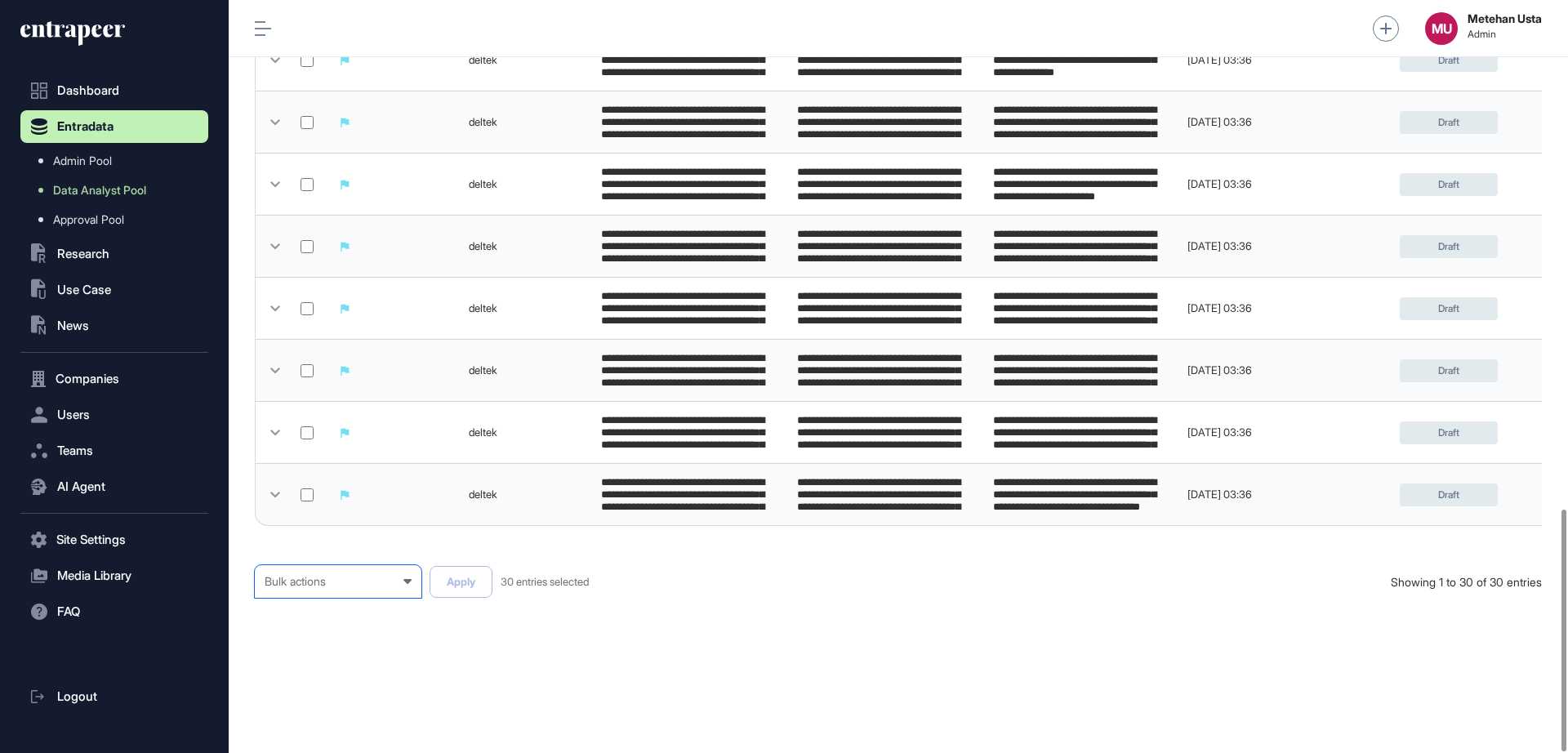
click at [321, 594] on div "Bulk actions Bulk actions Requested to Cancel Published" at bounding box center [339, 581] width 167 height 33
click at [0, 0] on div "Published" at bounding box center [0, 0] width 0 height 0
click at [450, 596] on button "Apply" at bounding box center [462, 581] width 63 height 32
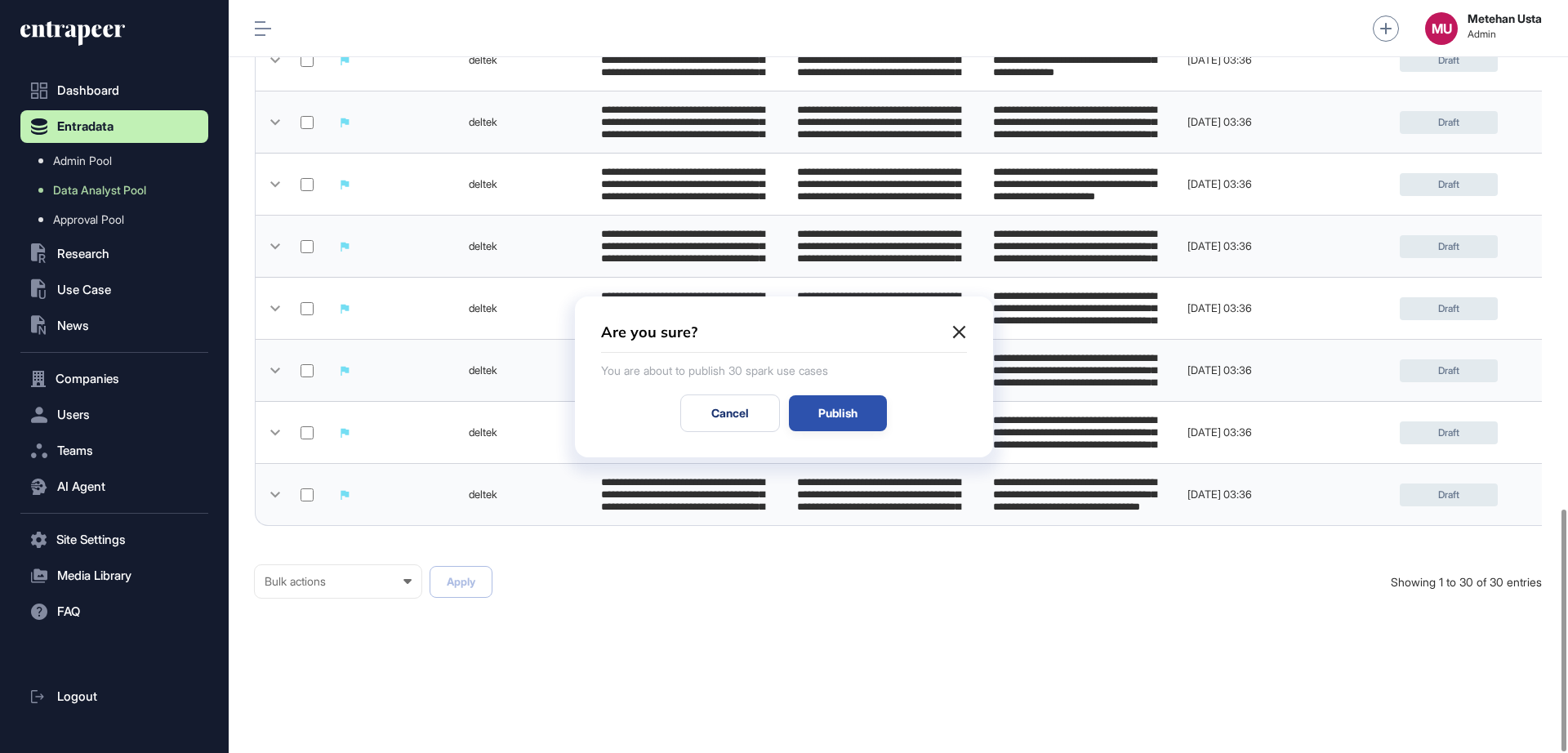
click at [837, 416] on div "Publish" at bounding box center [838, 412] width 98 height 35
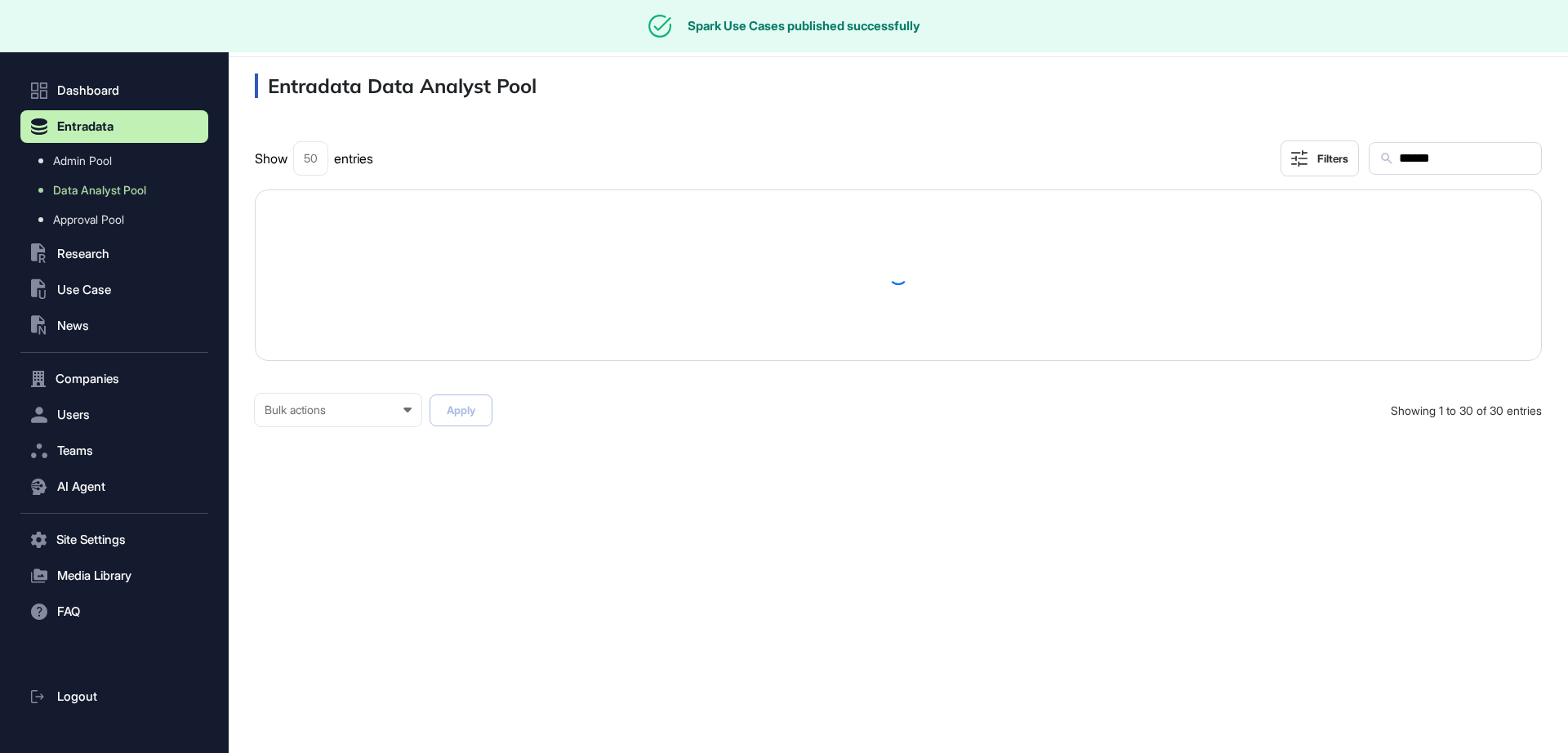
scroll to position [0, 0]
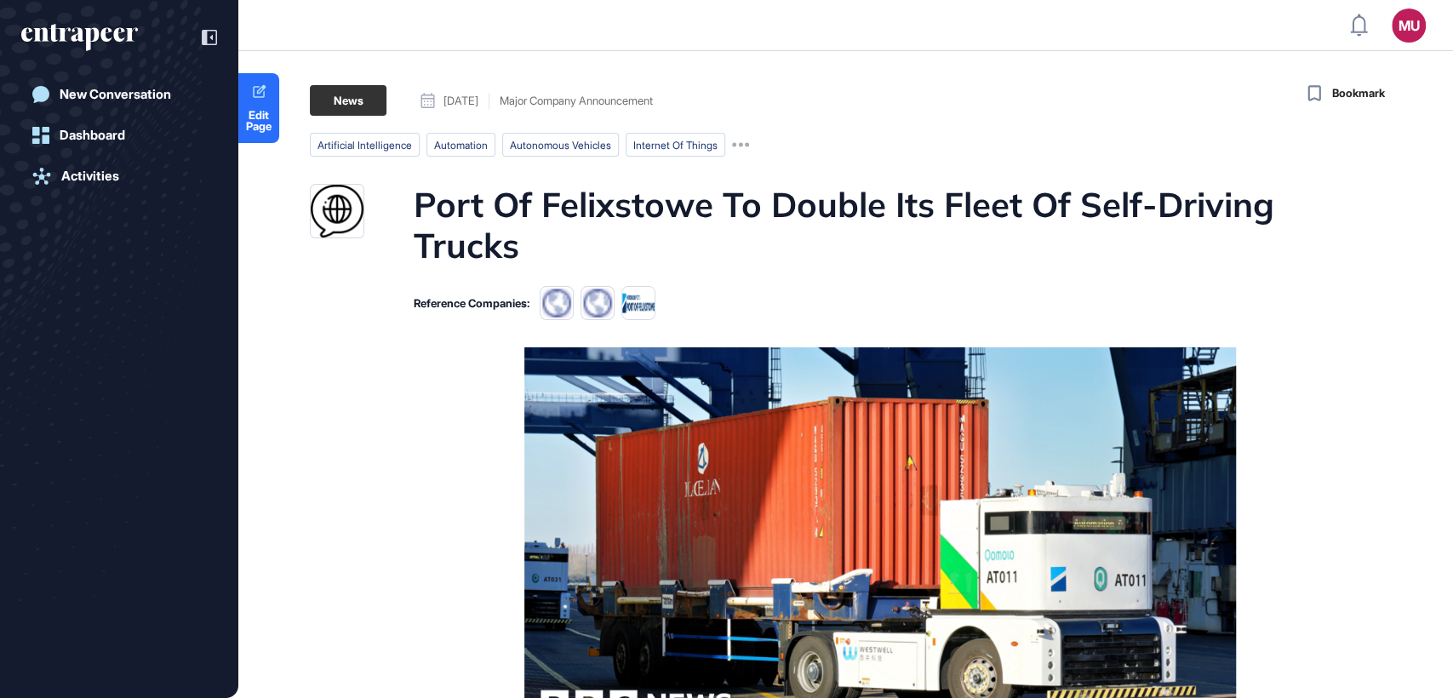
scroll to position [697, 1452]
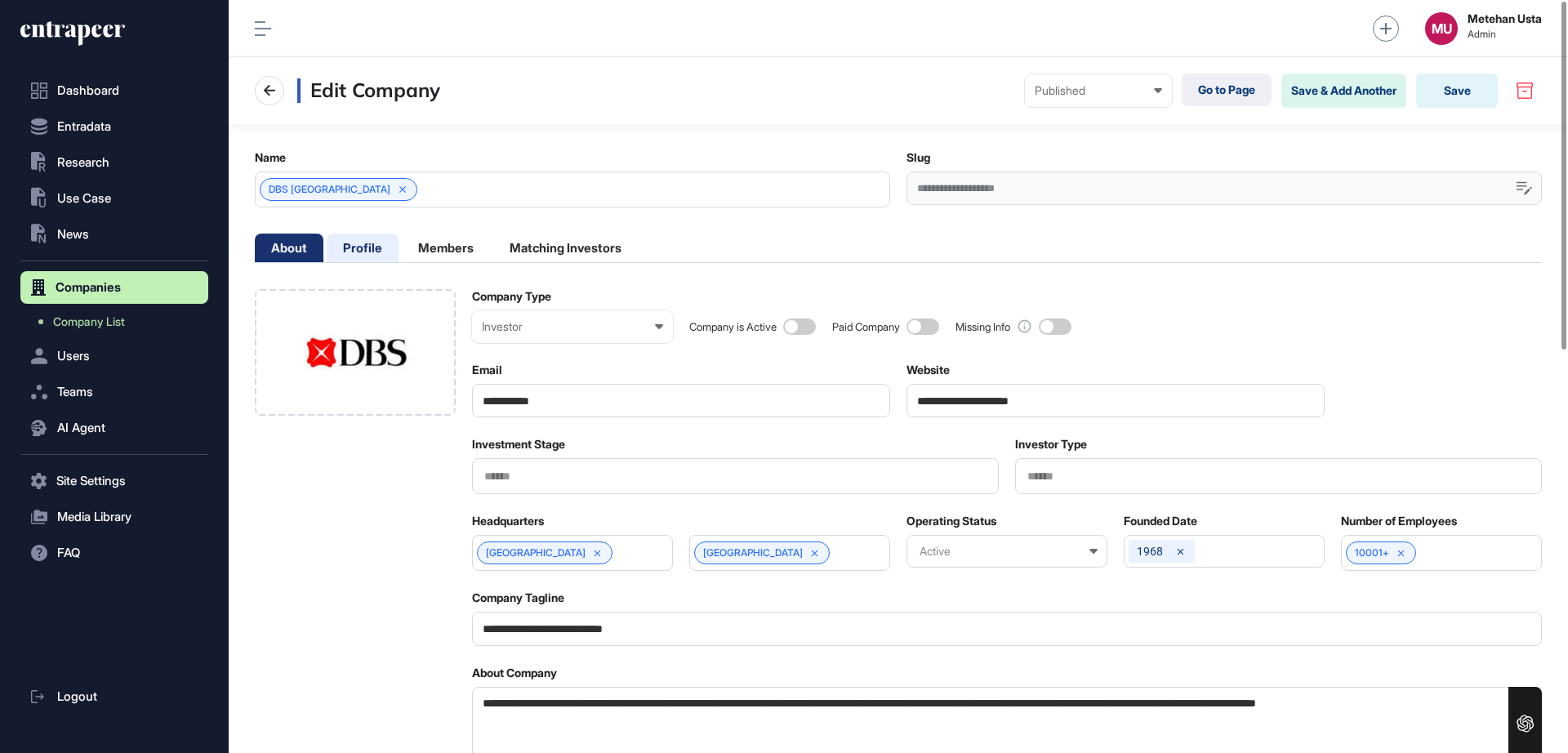
click at [343, 255] on li "Profile" at bounding box center [362, 247] width 72 height 29
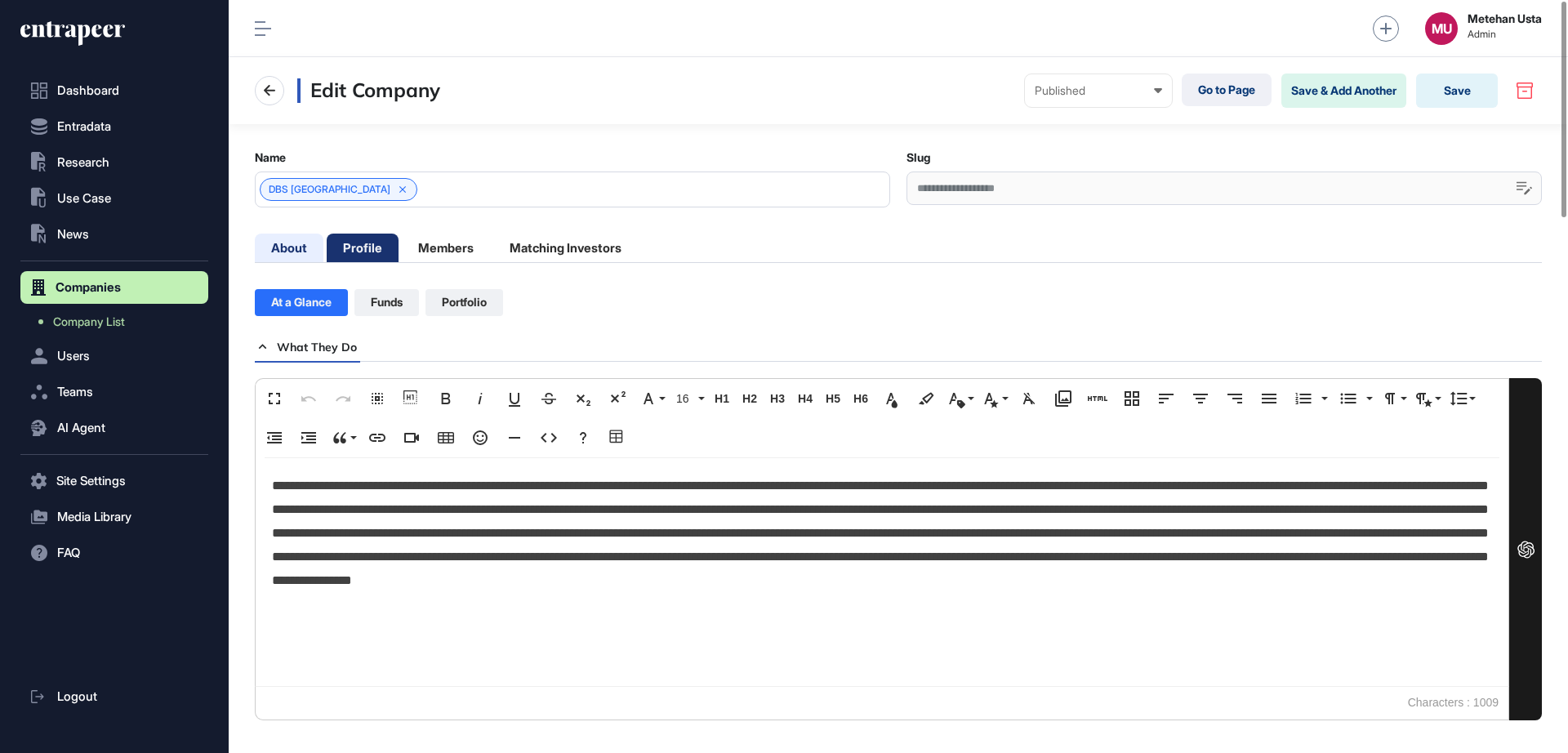
click at [286, 247] on li "About" at bounding box center [290, 247] width 69 height 29
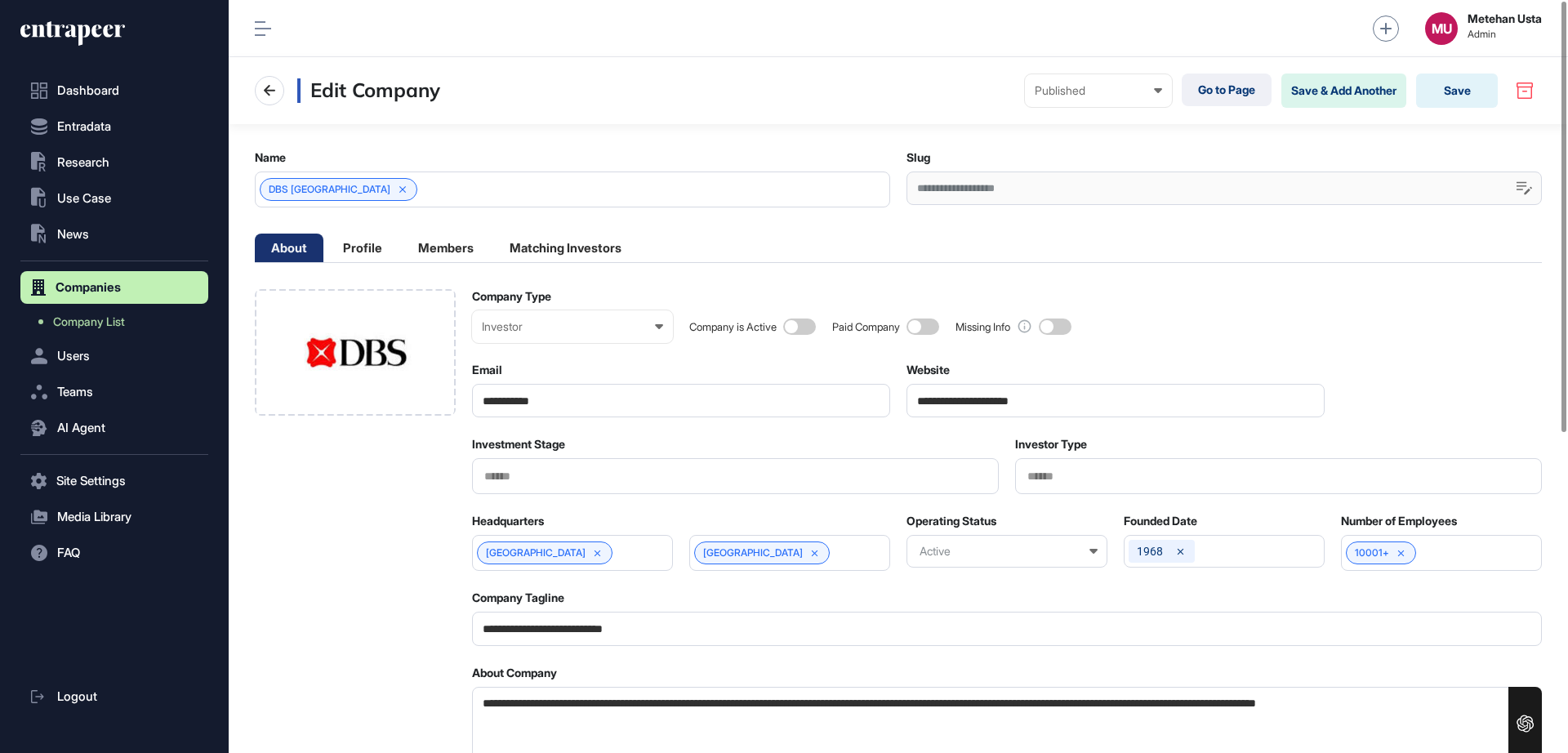
scroll to position [1, 8]
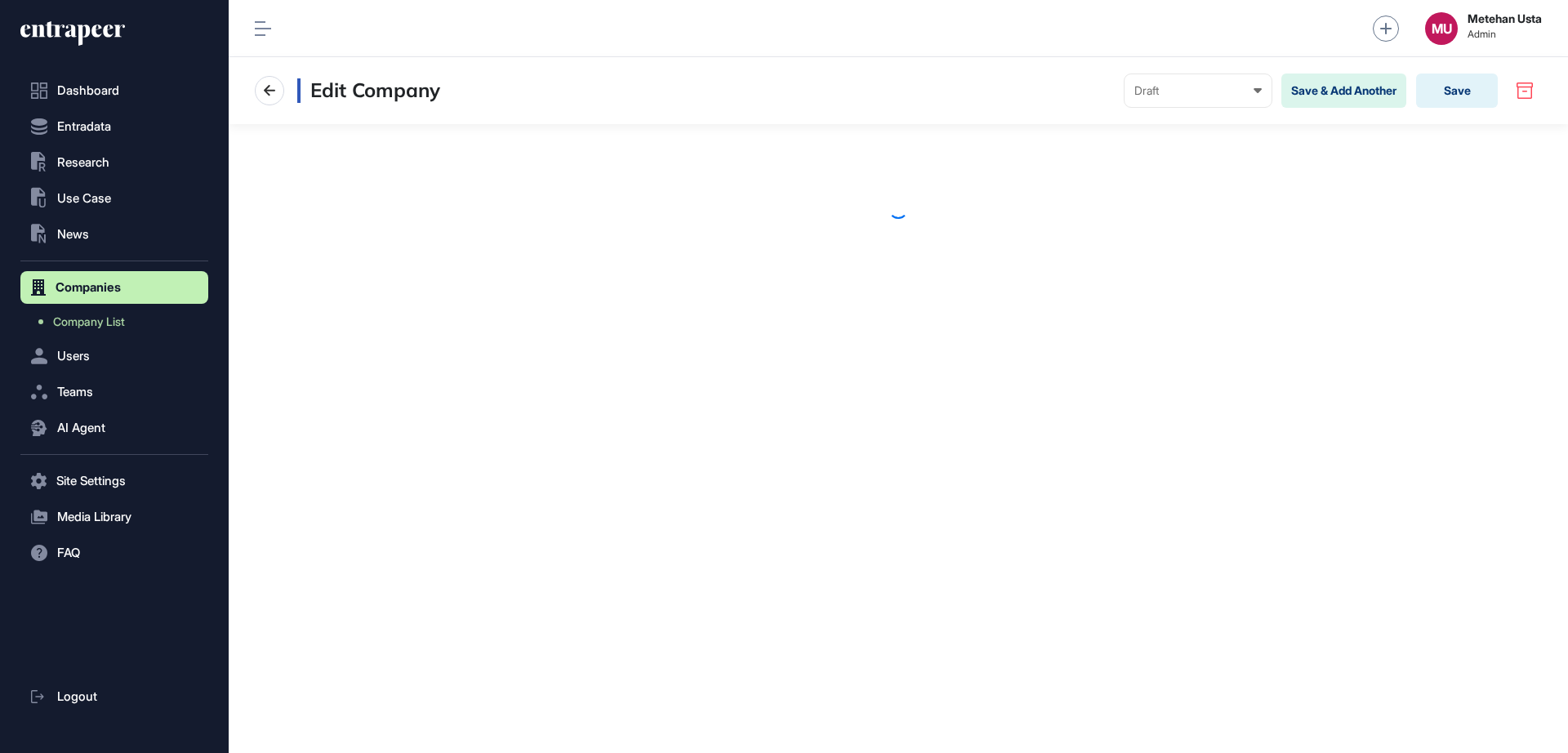
scroll to position [1, 1]
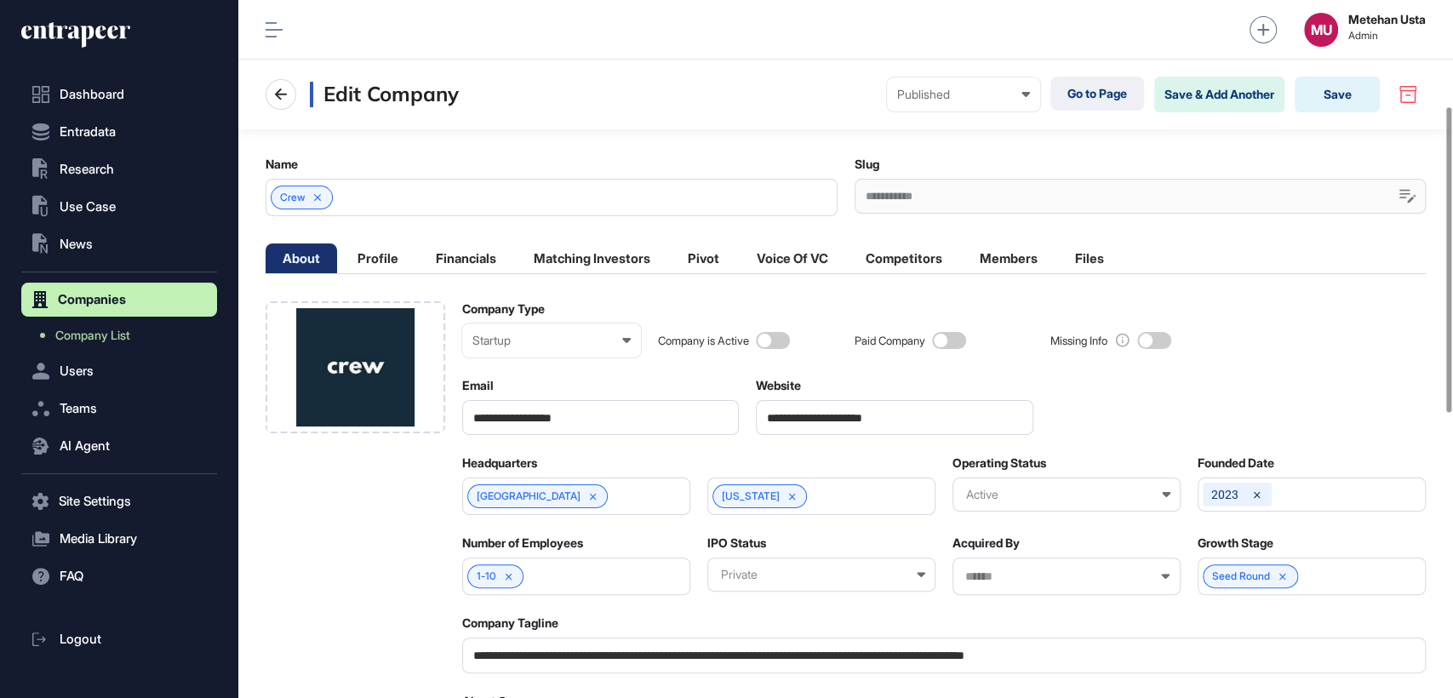
scroll to position [892, 0]
